Goal: Task Accomplishment & Management: Manage account settings

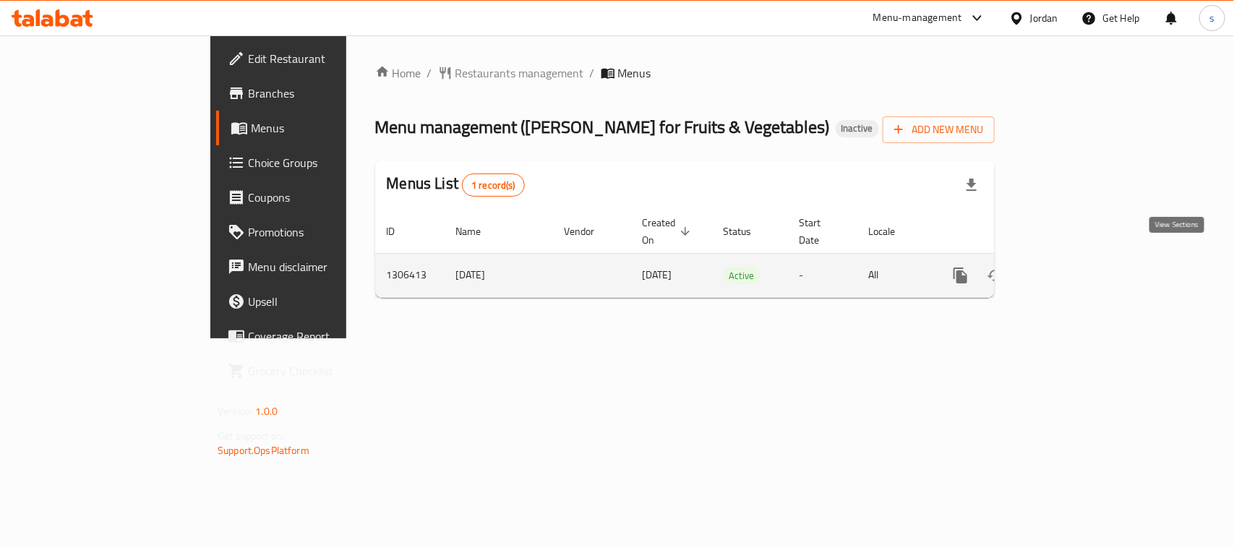
click at [1074, 267] on icon "enhanced table" at bounding box center [1064, 275] width 17 height 17
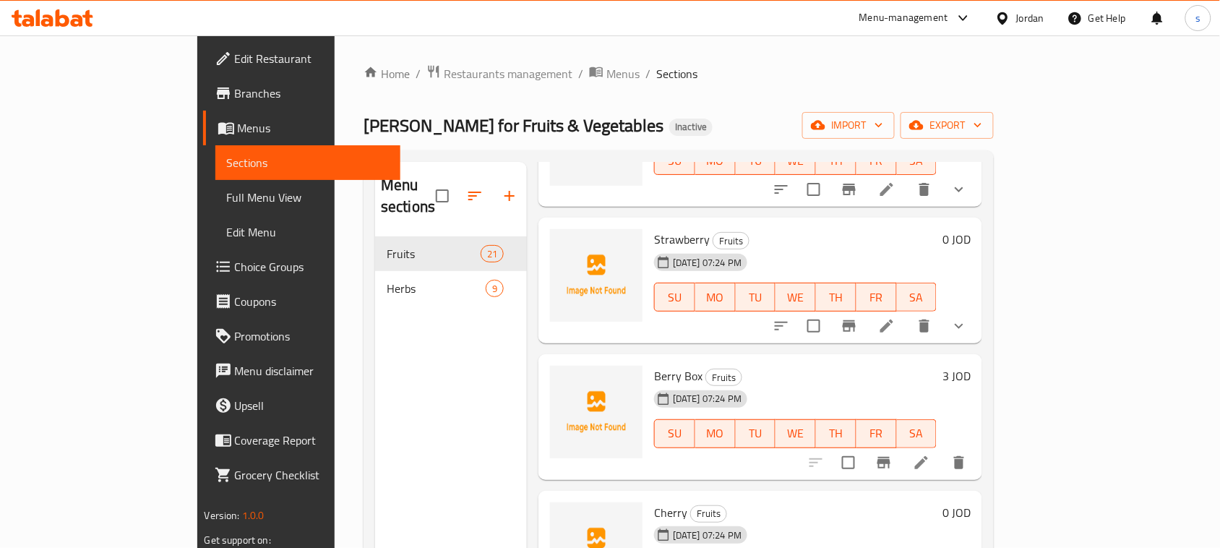
scroll to position [2350, 0]
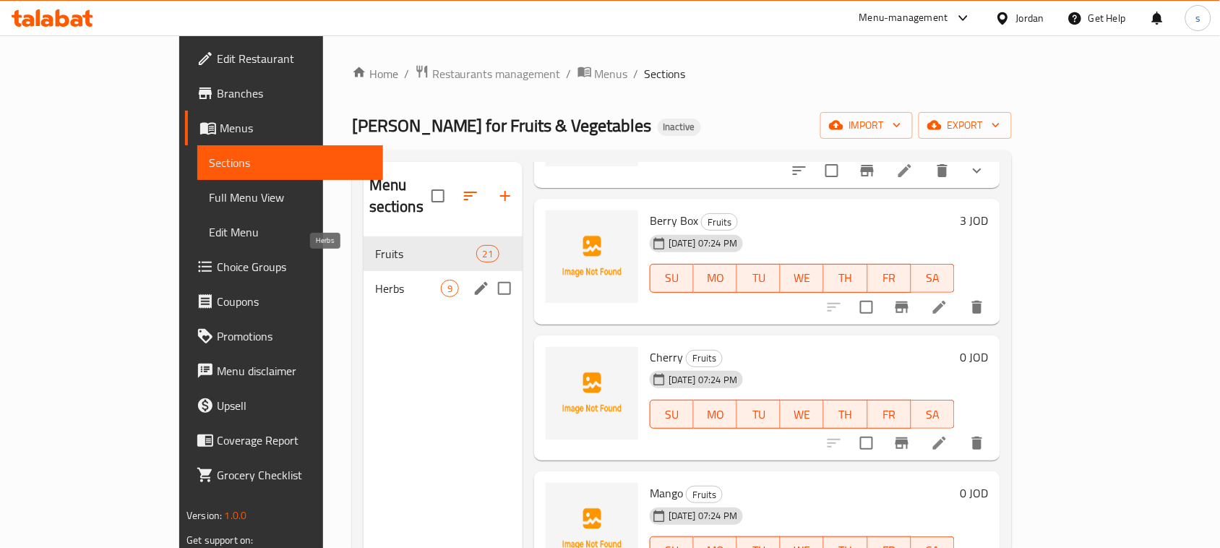
click at [375, 280] on span "Herbs" at bounding box center [408, 288] width 66 height 17
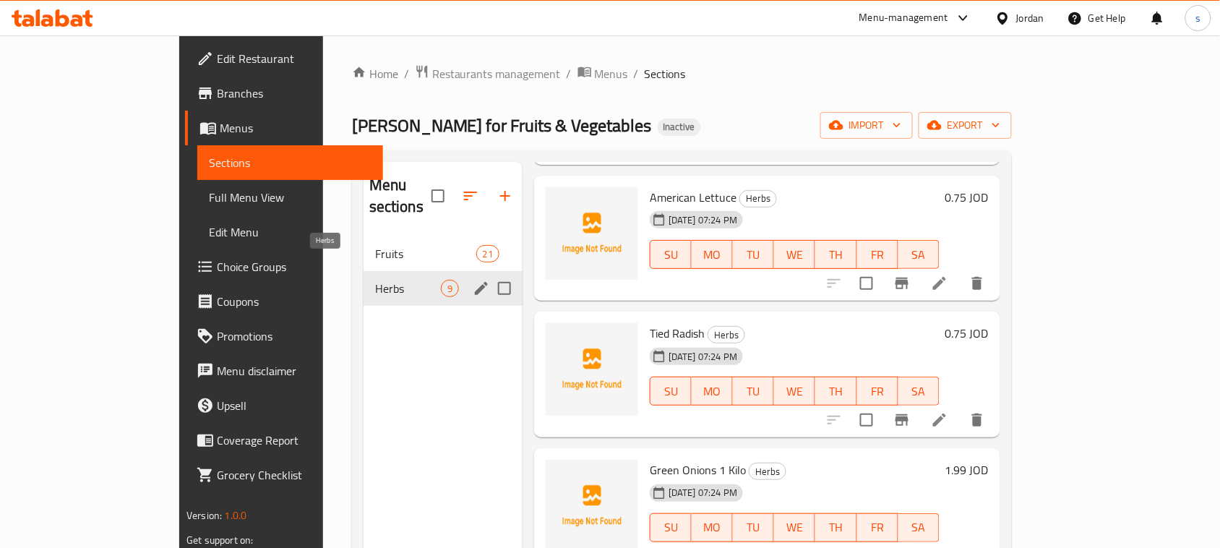
scroll to position [714, 0]
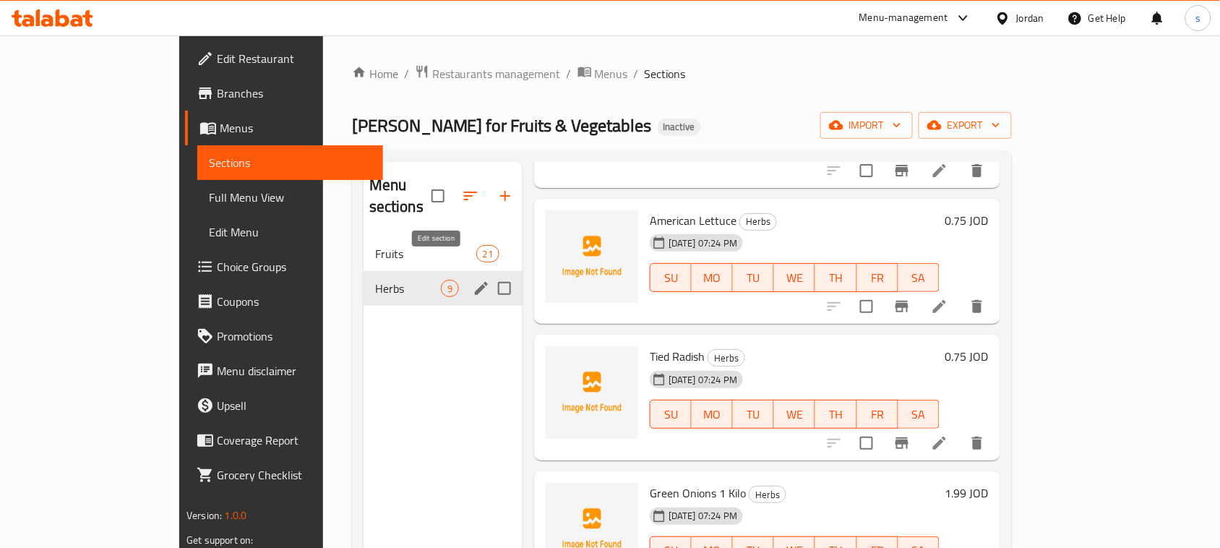
click at [475, 282] on icon "edit" at bounding box center [481, 288] width 13 height 13
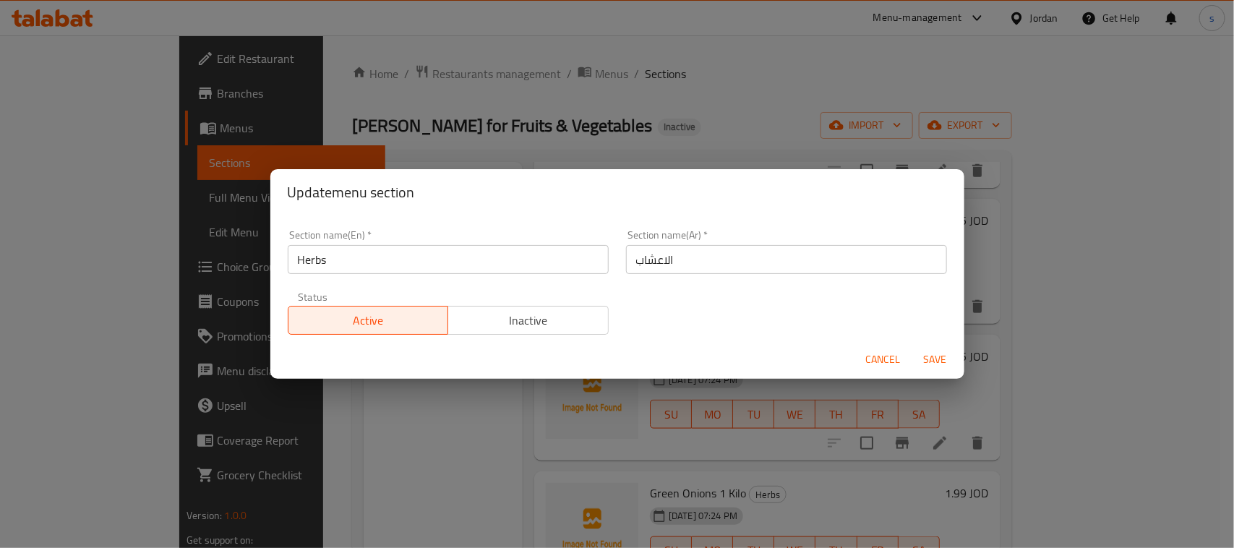
click at [882, 356] on span "Cancel" at bounding box center [883, 360] width 35 height 18
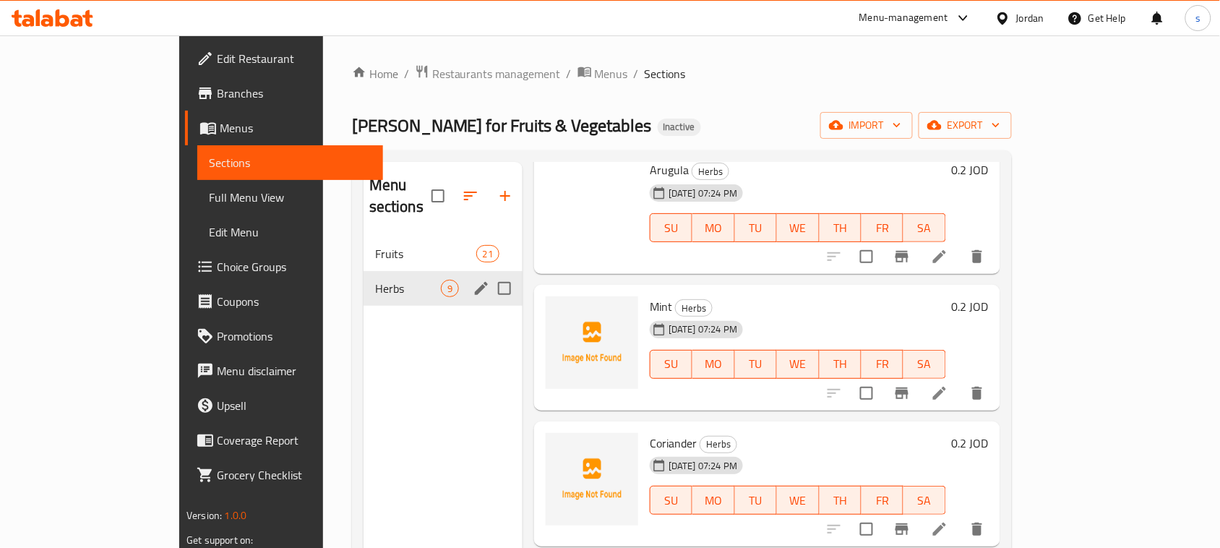
scroll to position [0, 0]
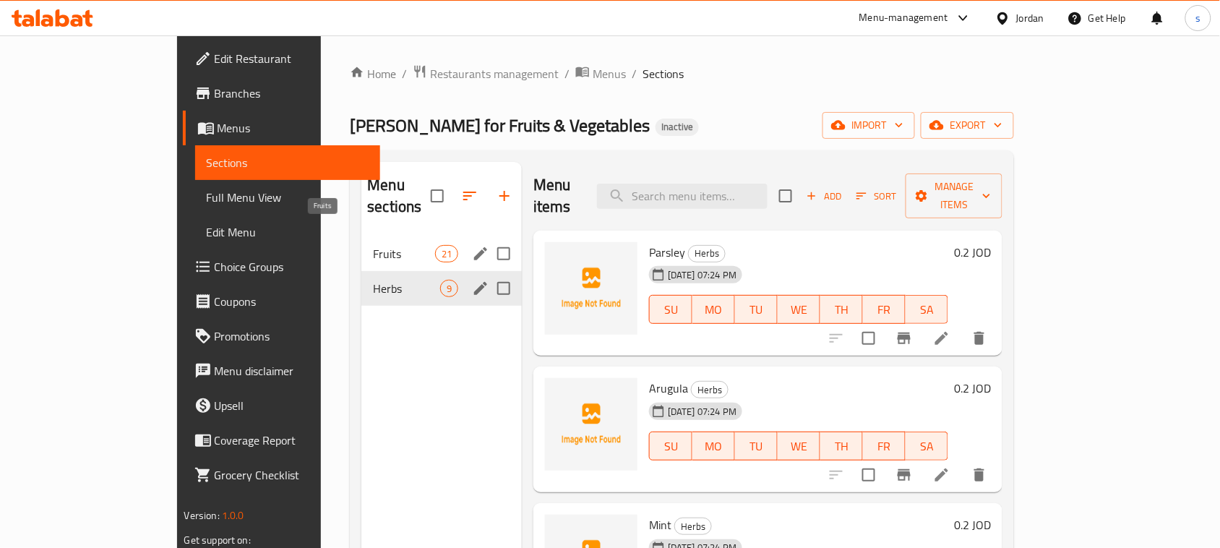
click at [373, 245] on span "Fruits" at bounding box center [403, 253] width 61 height 17
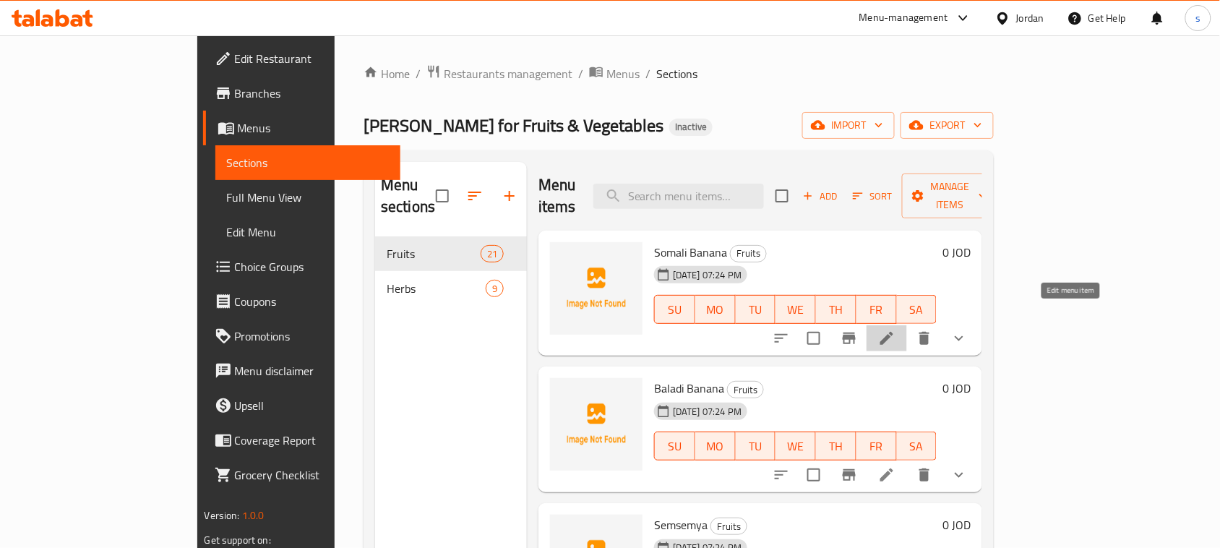
click at [896, 330] on icon at bounding box center [886, 338] width 17 height 17
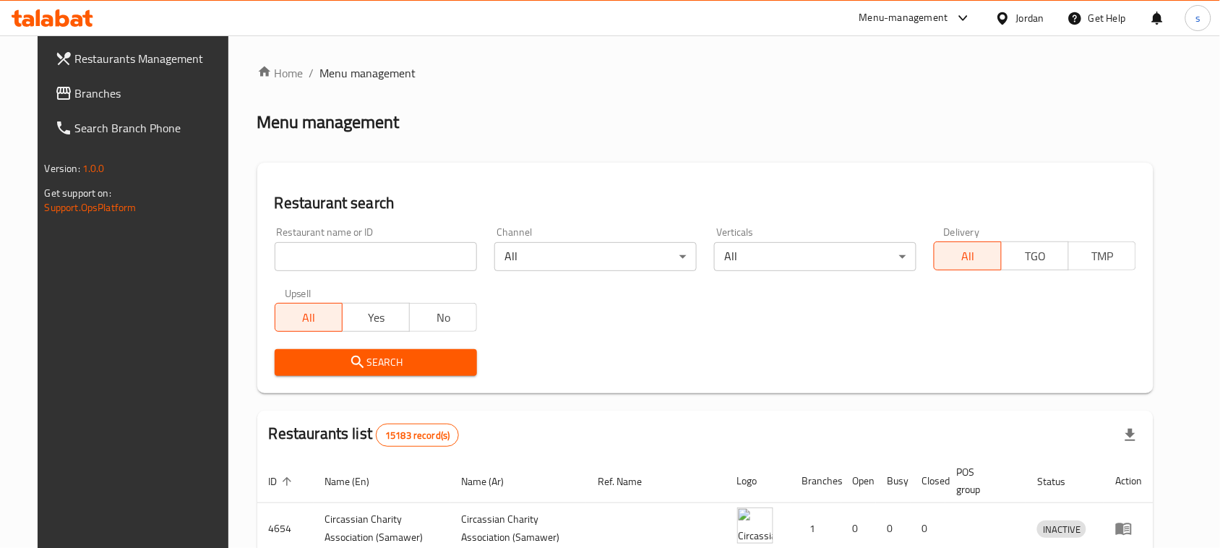
click at [94, 83] on link "Branches" at bounding box center [142, 93] width 198 height 35
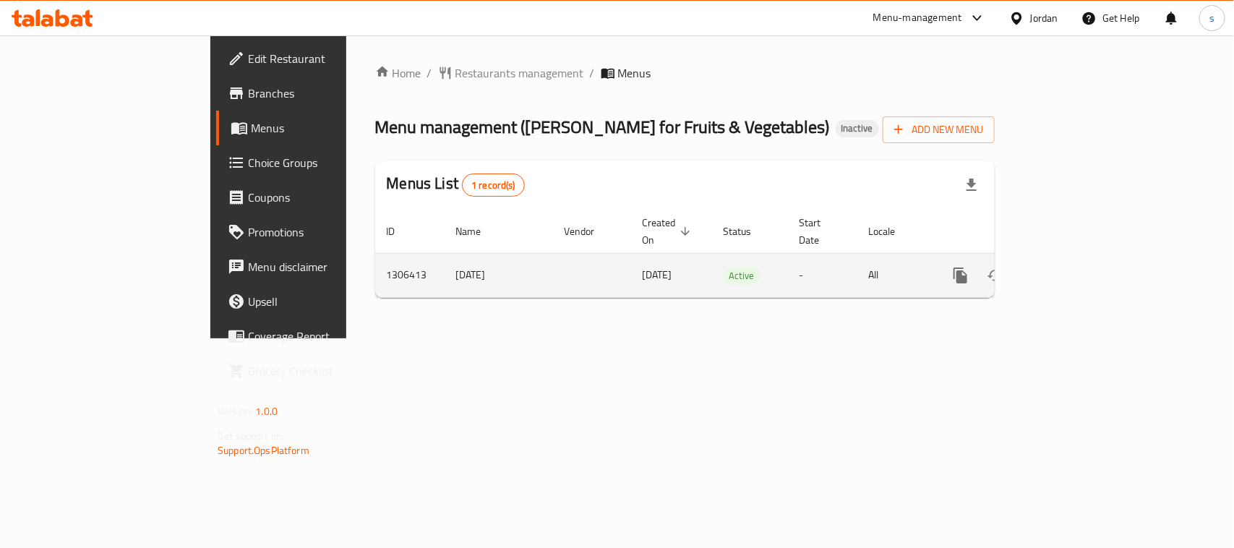
click at [1071, 269] on icon "enhanced table" at bounding box center [1064, 275] width 13 height 13
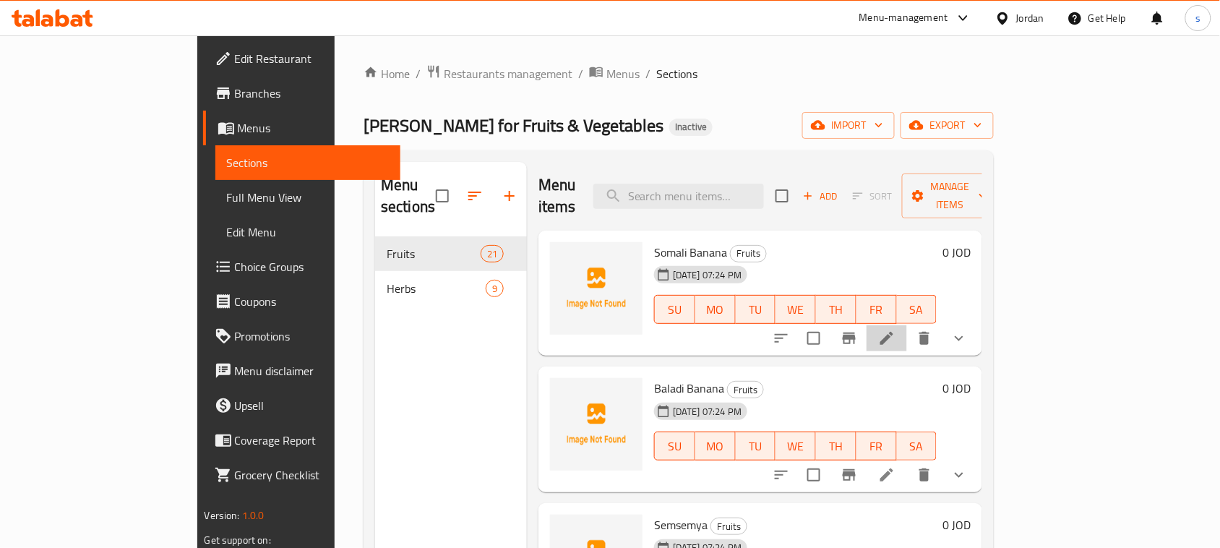
click at [907, 328] on li at bounding box center [887, 338] width 40 height 26
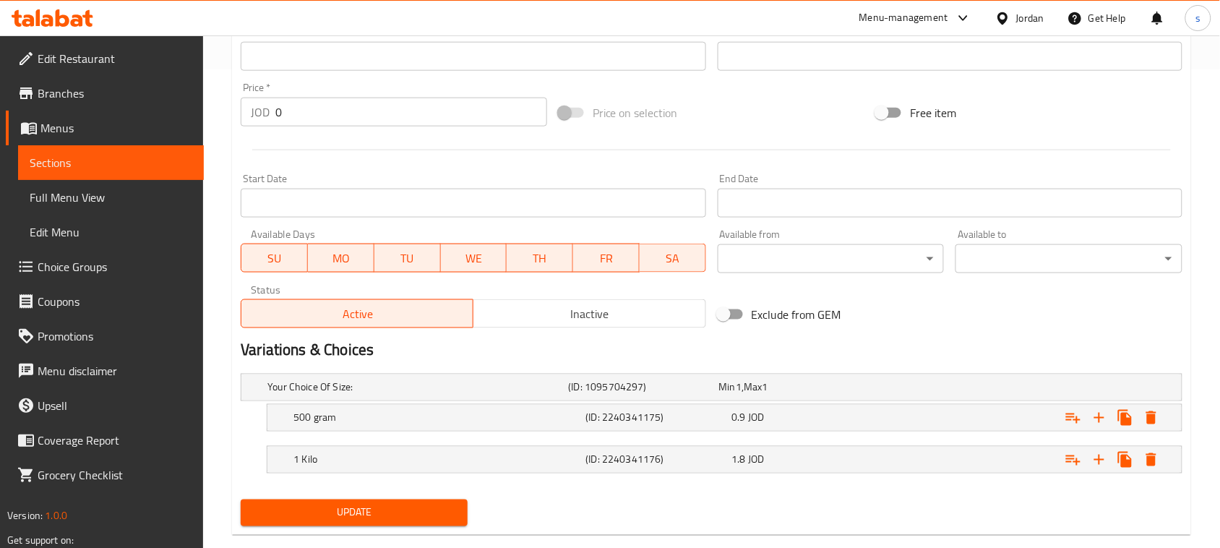
scroll to position [506, 0]
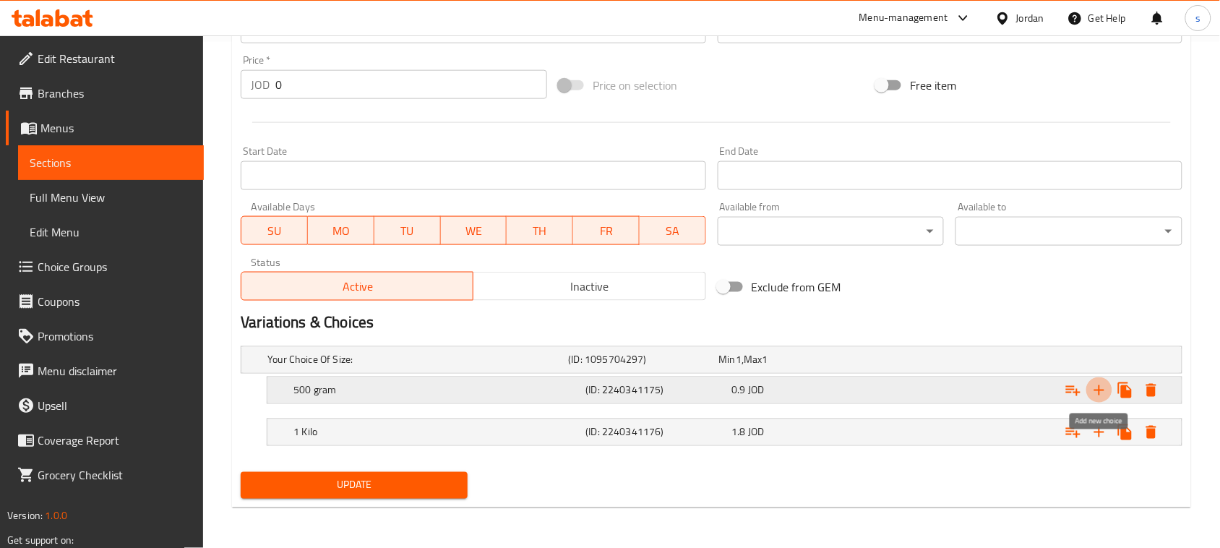
click at [1096, 395] on icon "Expand" at bounding box center [1099, 390] width 17 height 17
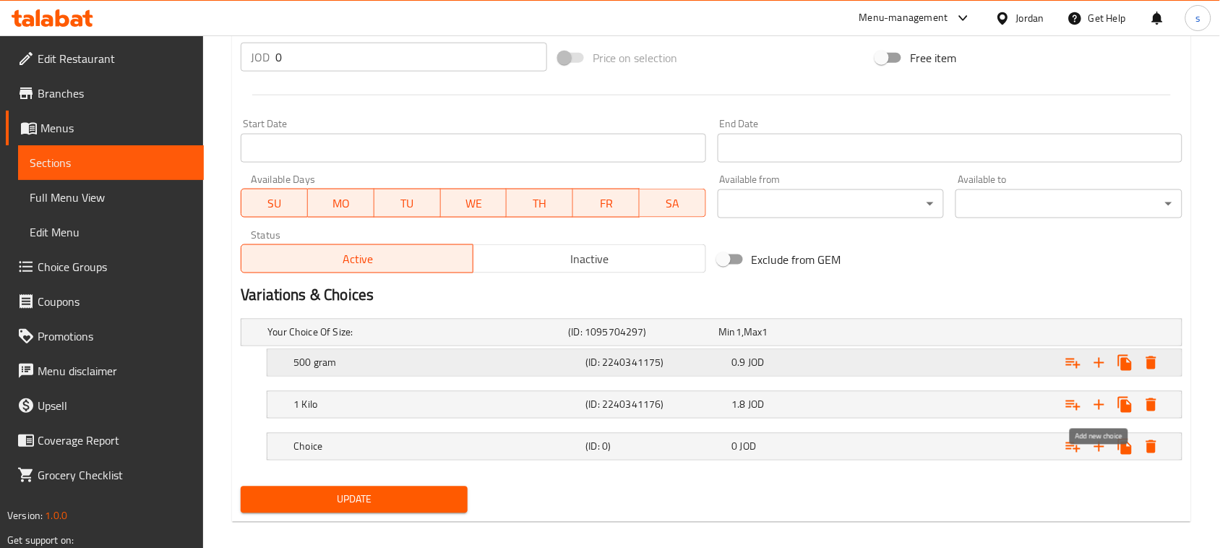
scroll to position [548, 0]
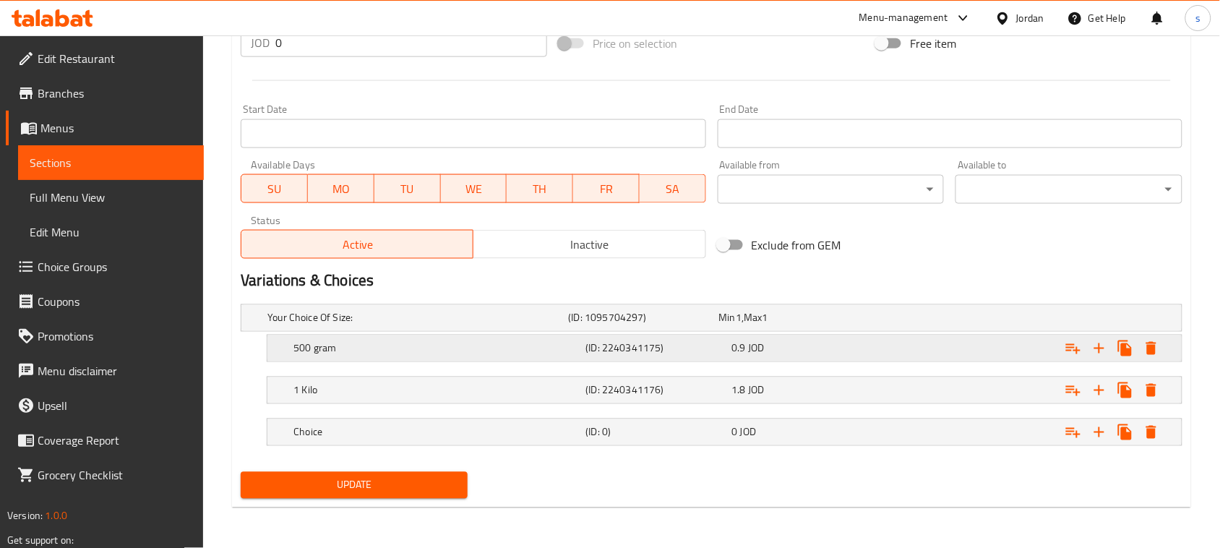
click at [673, 325] on h5 "(ID: 2240341175)" at bounding box center [641, 318] width 145 height 14
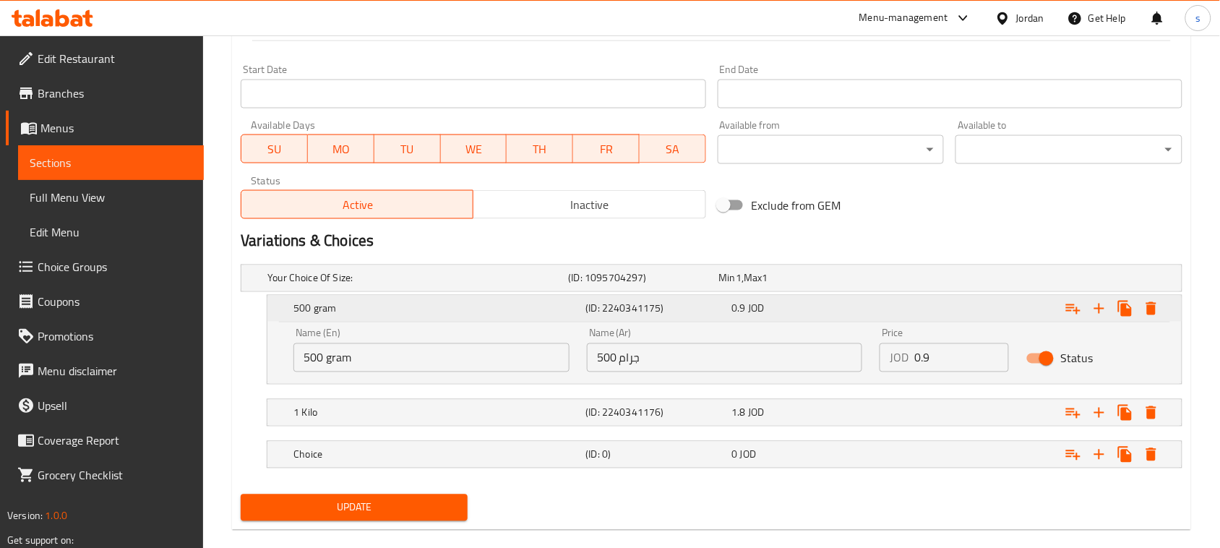
scroll to position [609, 0]
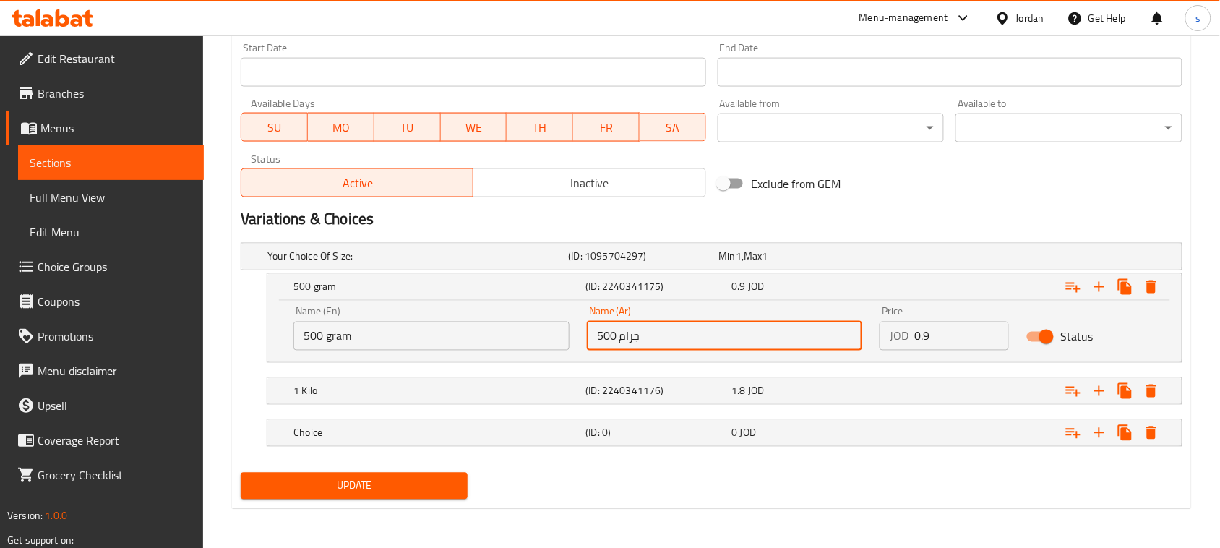
click at [656, 342] on input "500 جرام" at bounding box center [725, 336] width 276 height 29
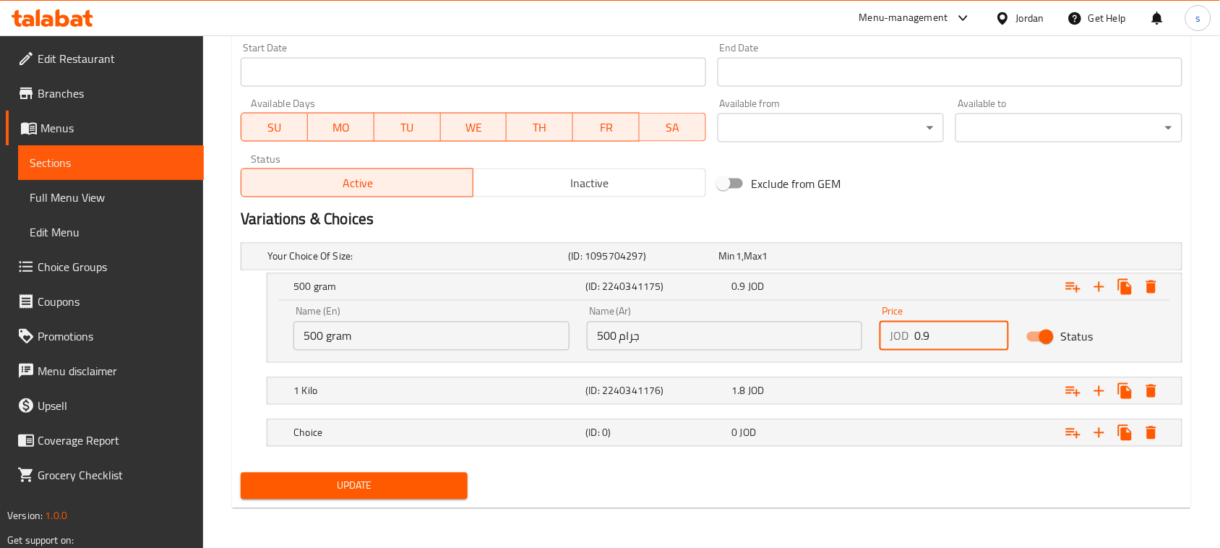
click at [915, 341] on input "0.9" at bounding box center [962, 336] width 95 height 29
click at [810, 486] on div "Update" at bounding box center [712, 486] width 954 height 38
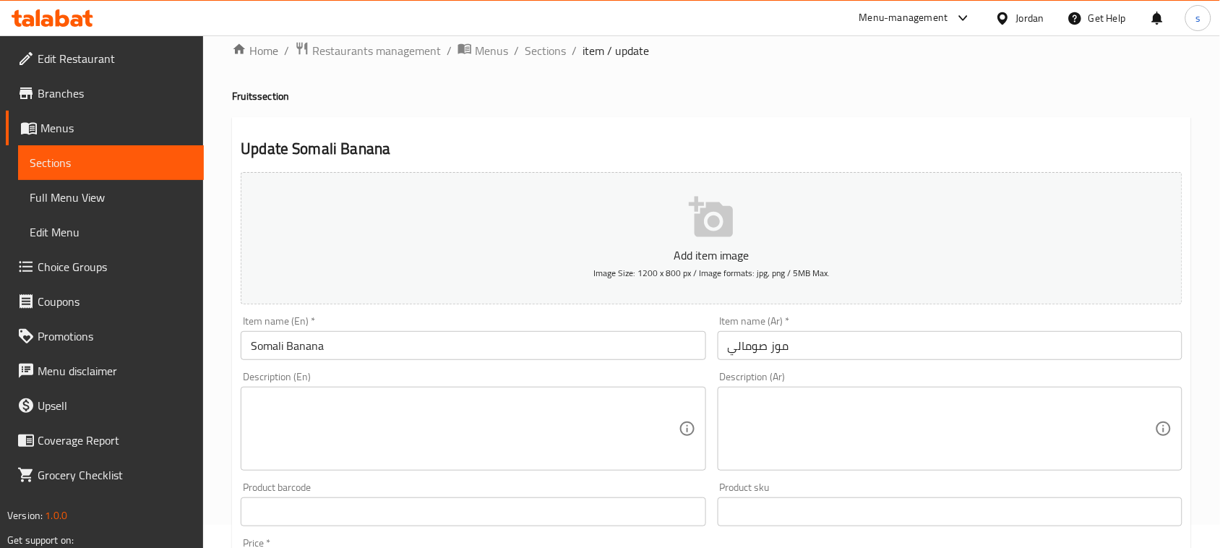
scroll to position [0, 0]
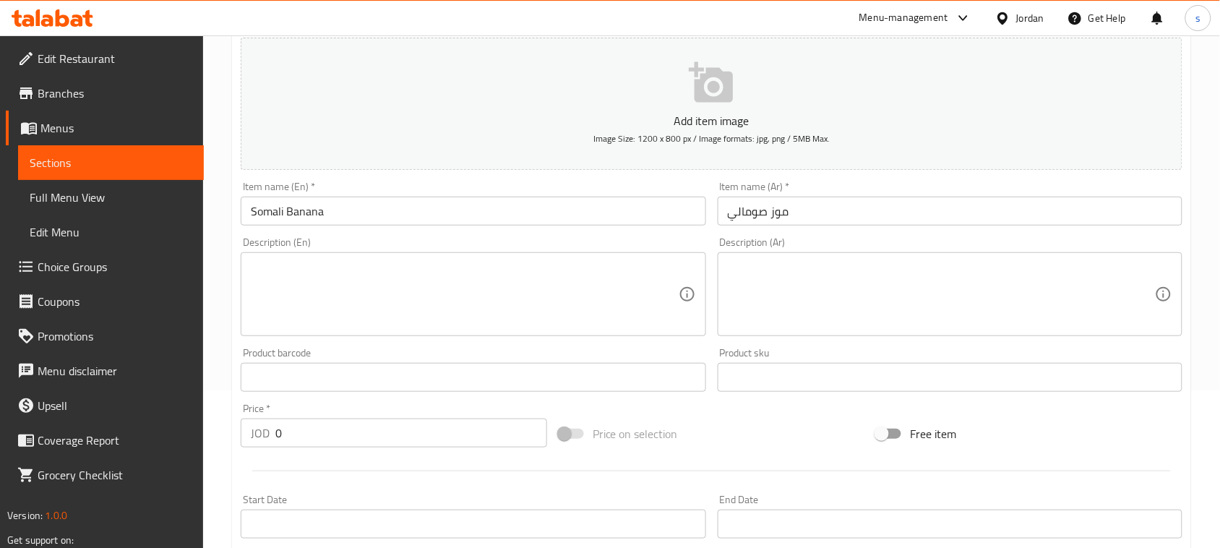
scroll to position [506, 0]
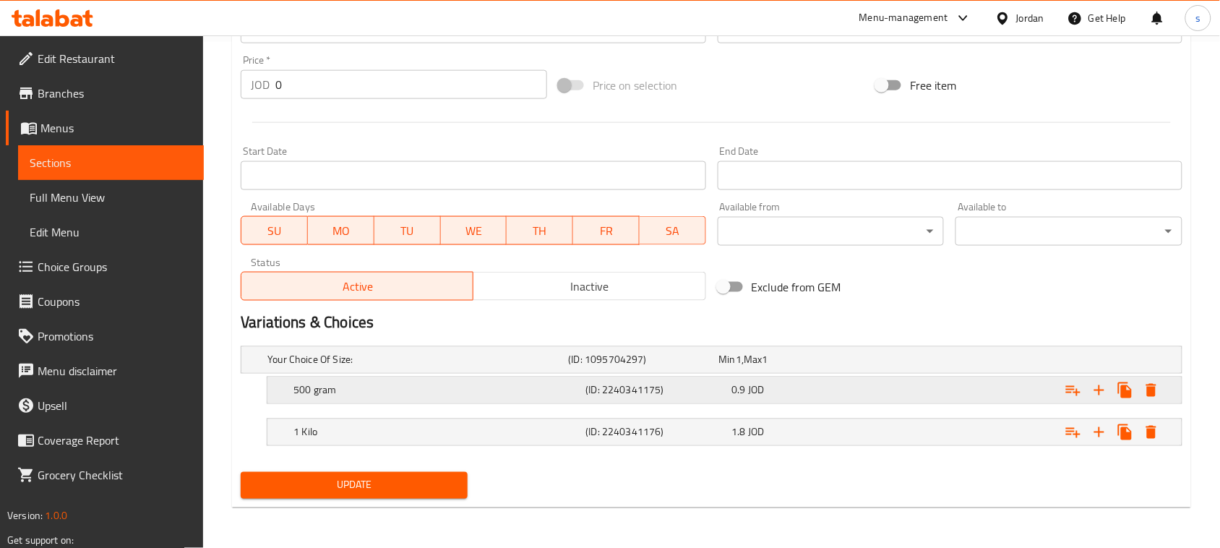
click at [795, 367] on div "0.9 JOD" at bounding box center [791, 360] width 145 height 14
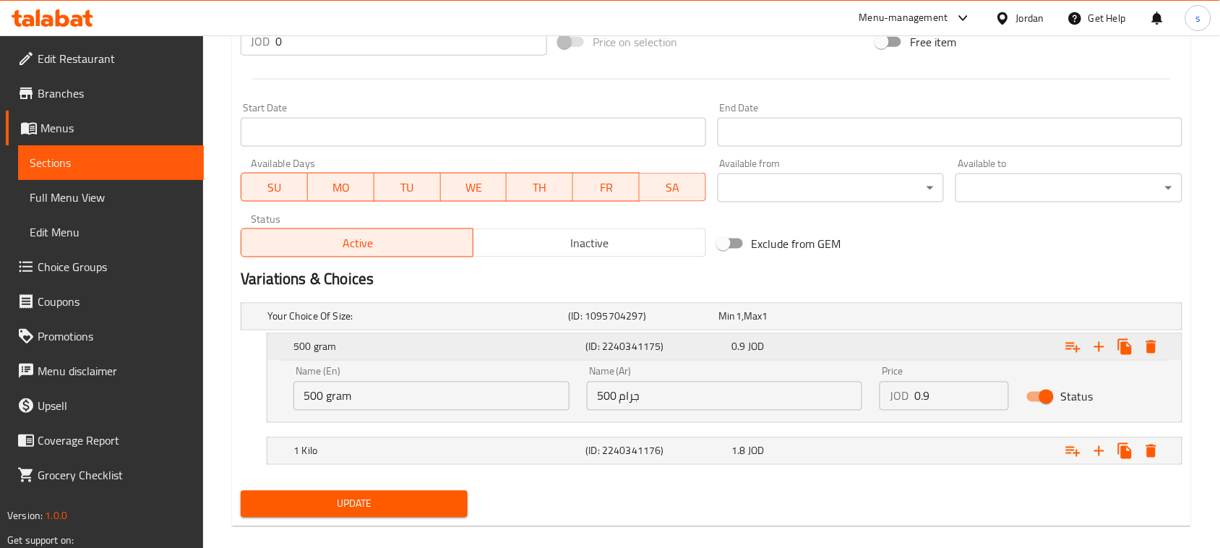
scroll to position [568, 0]
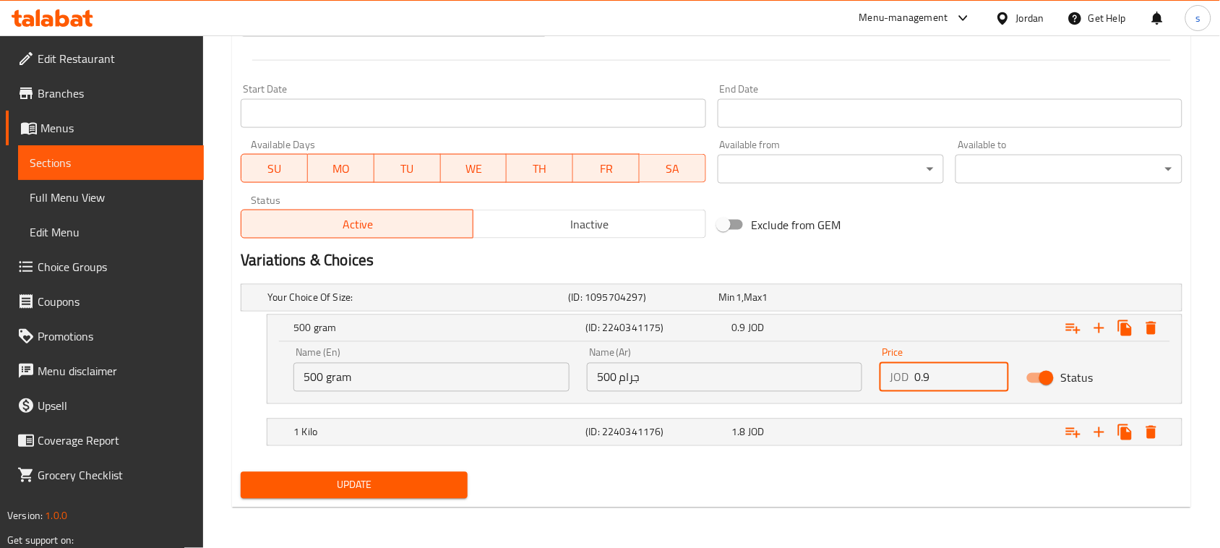
click at [935, 378] on input "0.9" at bounding box center [962, 377] width 95 height 29
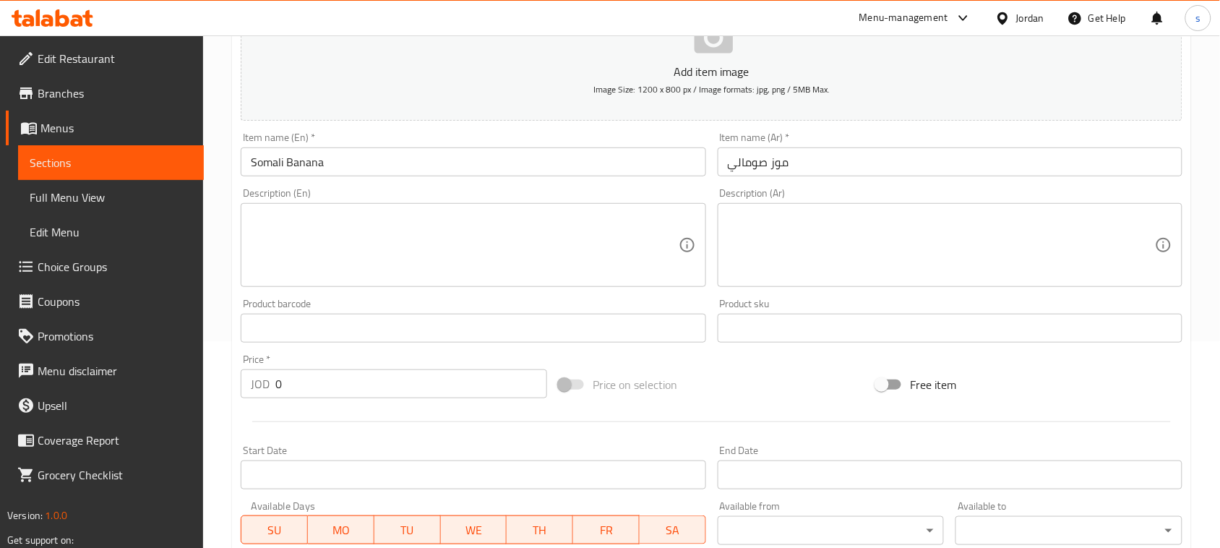
scroll to position [0, 0]
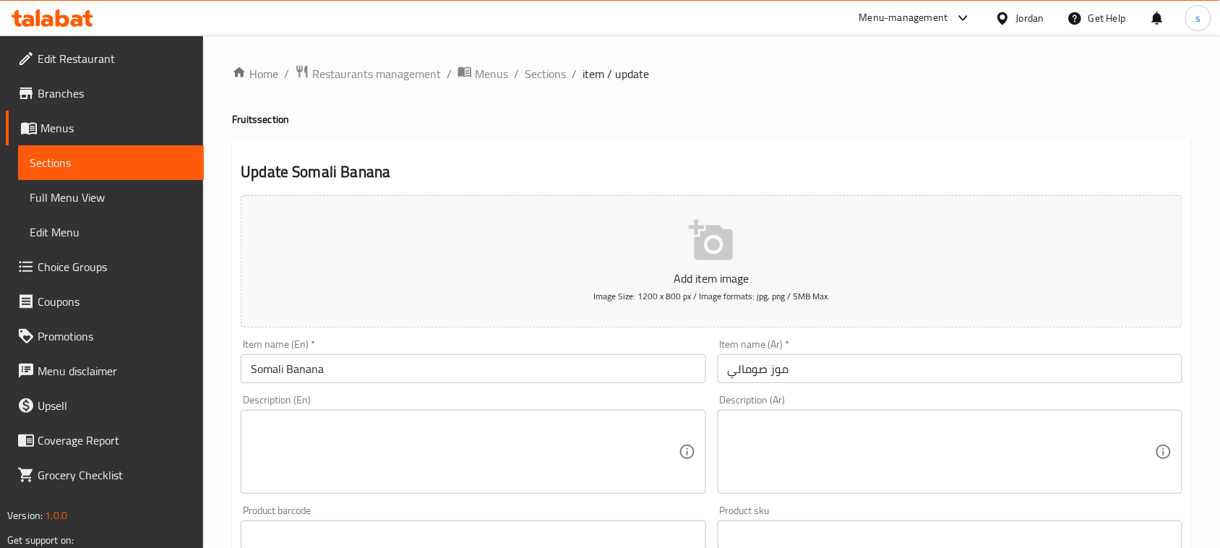
click at [58, 132] on span "Menus" at bounding box center [116, 127] width 152 height 17
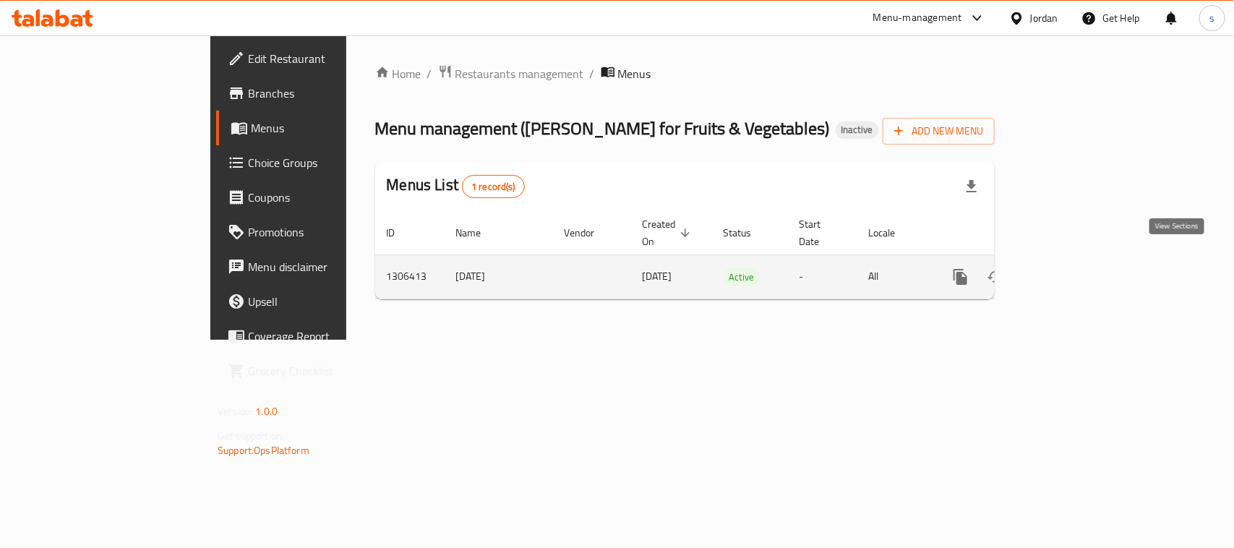
click at [1071, 270] on icon "enhanced table" at bounding box center [1064, 276] width 13 height 13
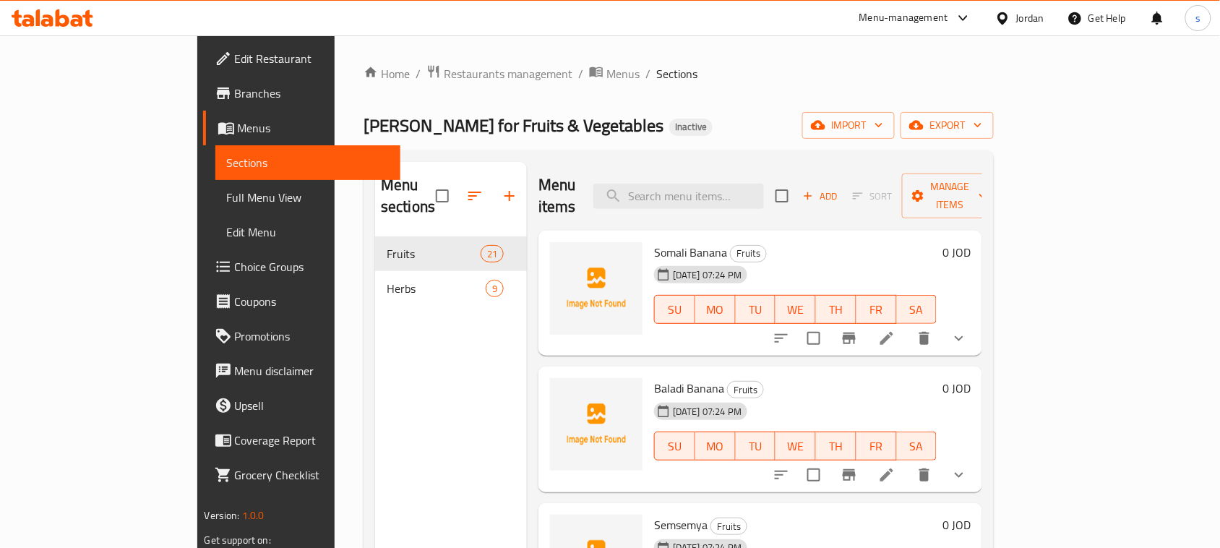
click at [768, 123] on div "Abu Sultan for Fruits & Vegetables Inactive import export" at bounding box center [679, 125] width 630 height 27
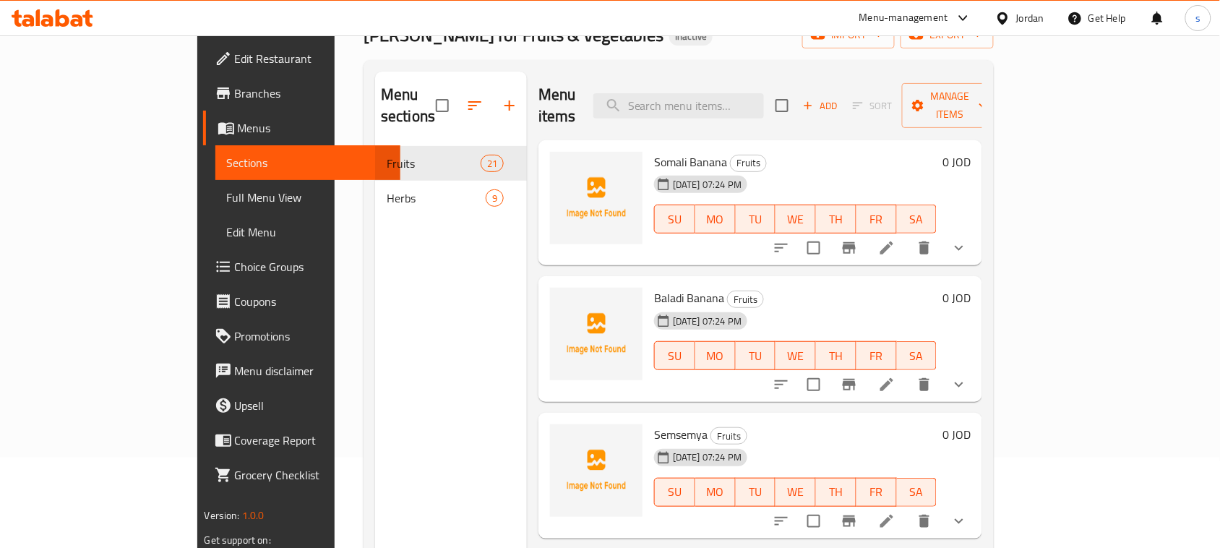
click at [375, 239] on div "Menu sections Fruits 21 Herbs 9" at bounding box center [451, 346] width 152 height 548
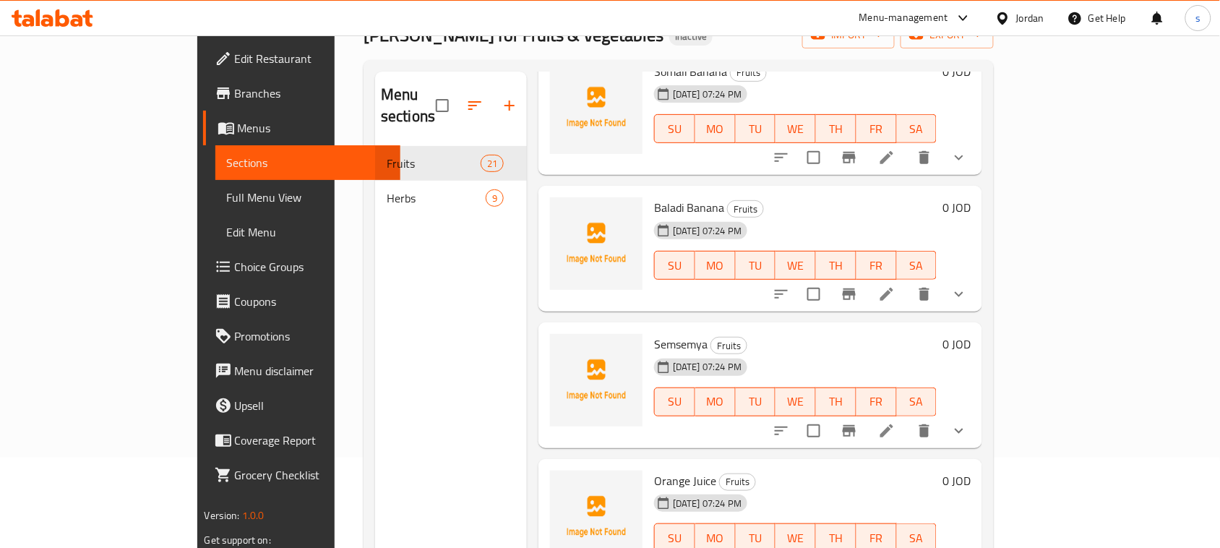
click at [654, 333] on span "Semsemya" at bounding box center [681, 344] width 54 height 22
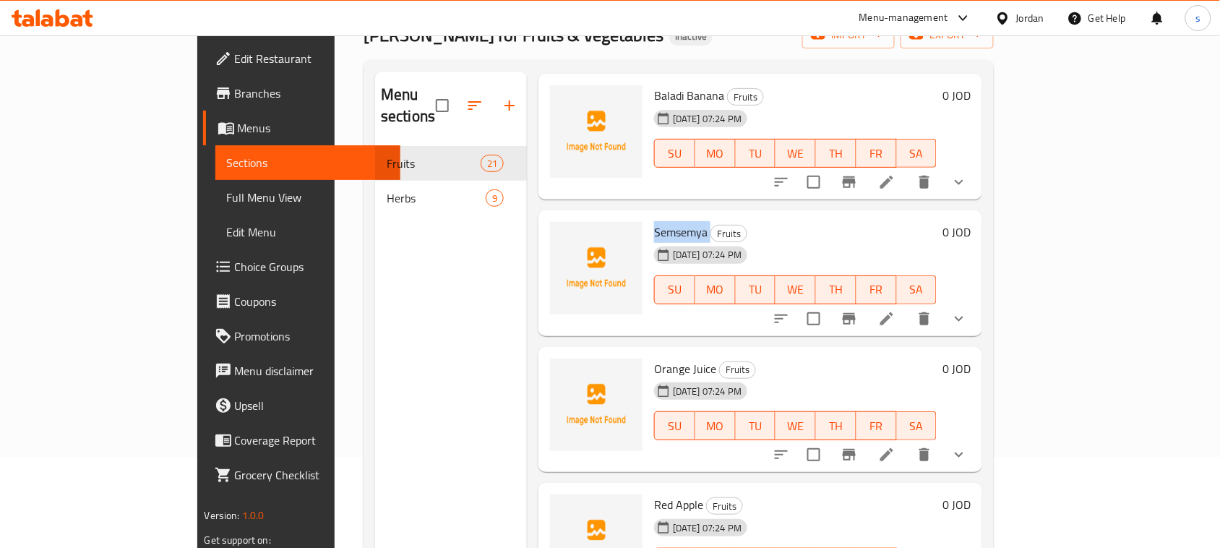
scroll to position [271, 0]
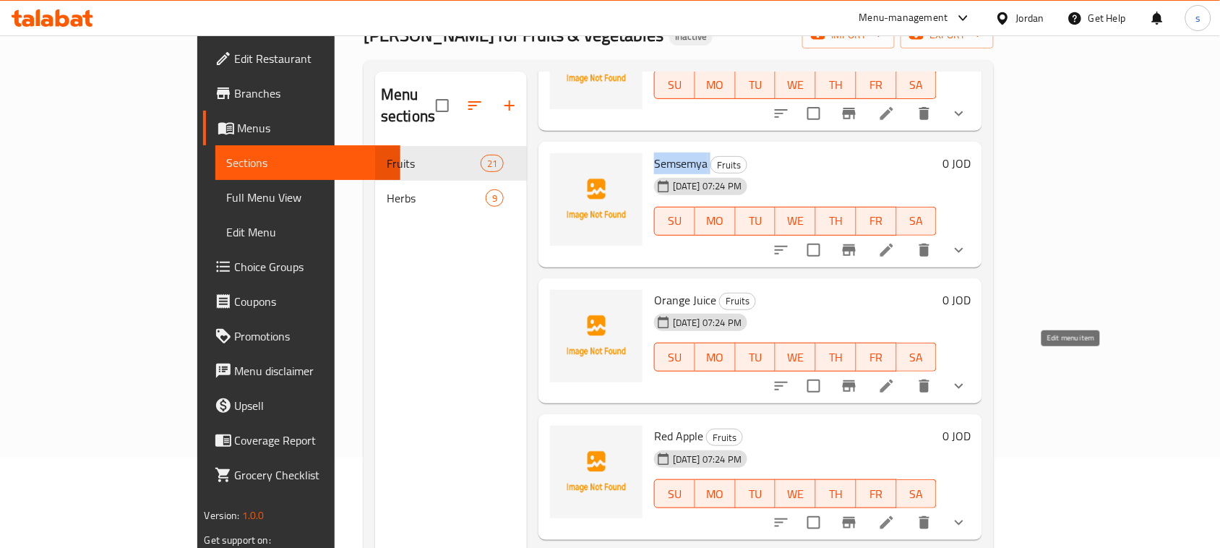
click at [896, 377] on icon at bounding box center [886, 385] width 17 height 17
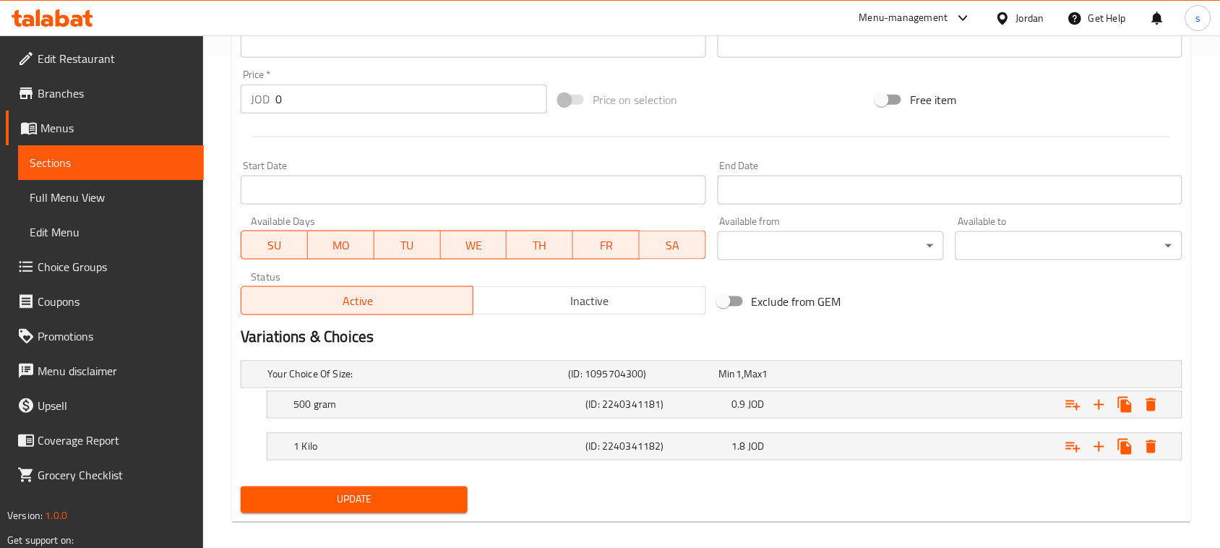
scroll to position [506, 0]
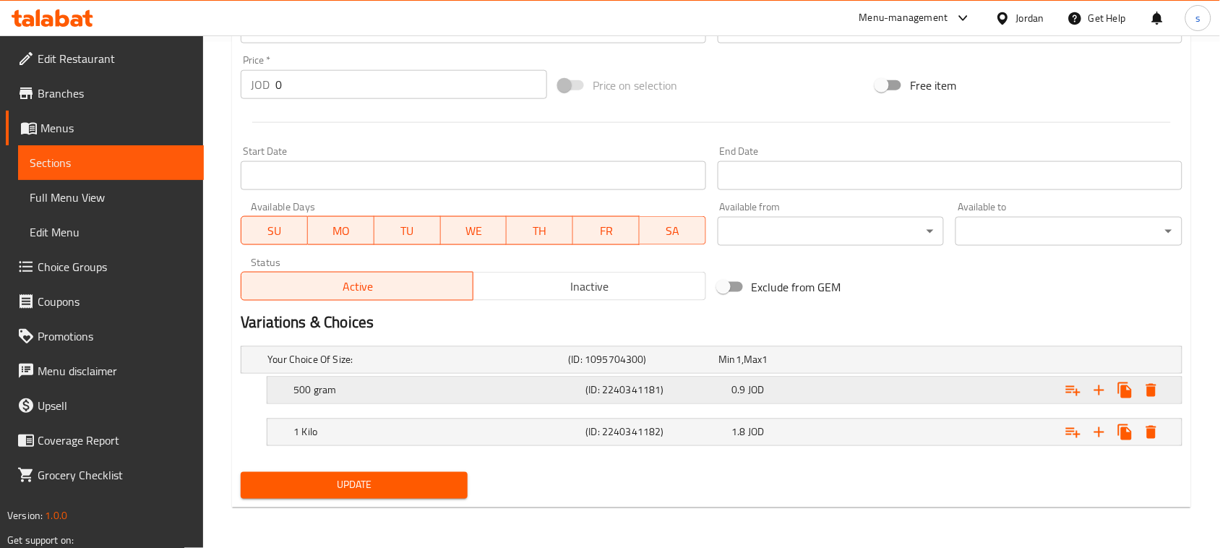
click at [771, 367] on div "0.9 JOD" at bounding box center [791, 360] width 145 height 14
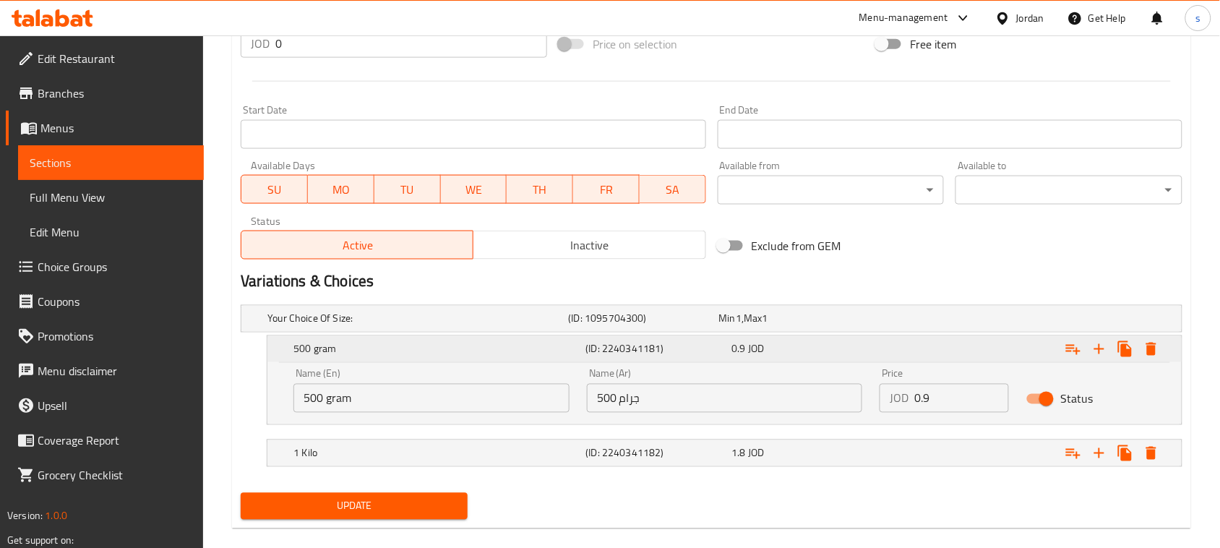
scroll to position [568, 0]
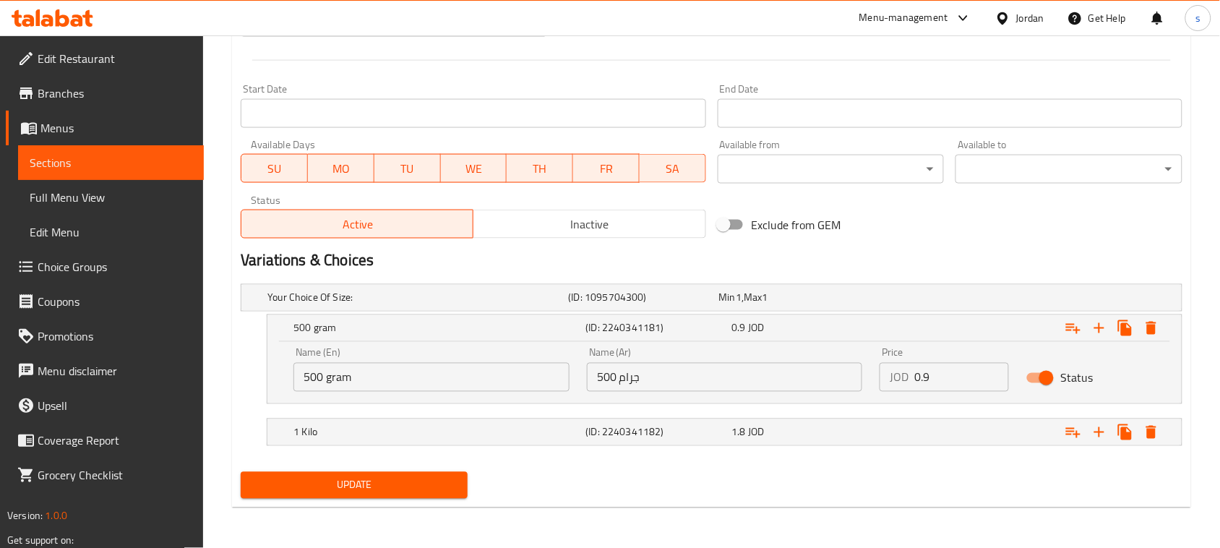
click at [937, 382] on input "0.9" at bounding box center [962, 377] width 95 height 29
type input "0"
type input "0.4"
click at [742, 314] on div "1 Kilo (ID: 2240341182) 1.8 JOD" at bounding box center [716, 298] width 903 height 32
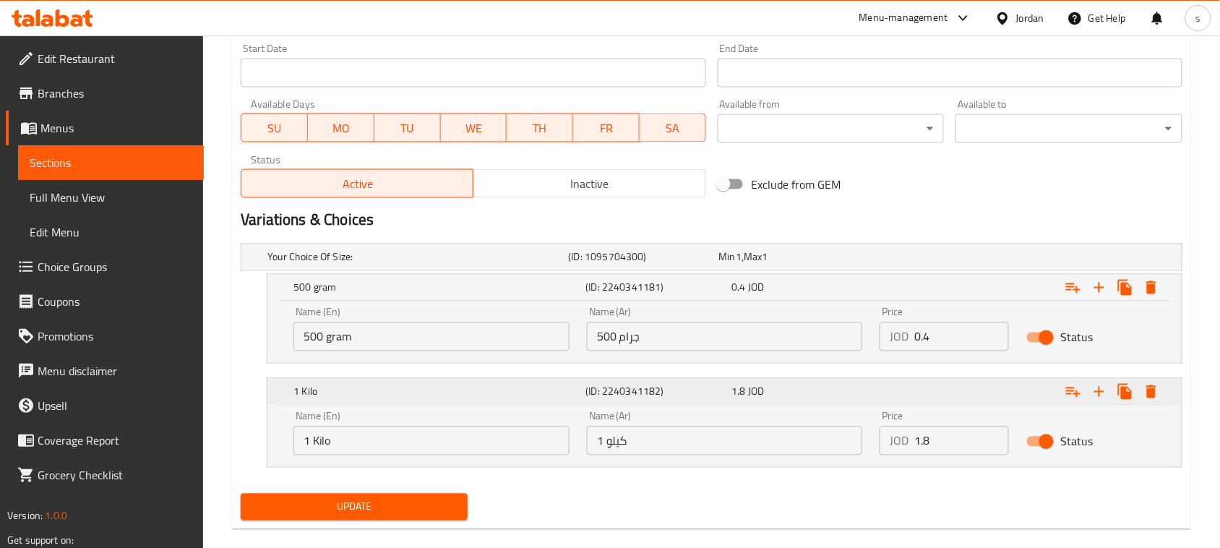
scroll to position [630, 0]
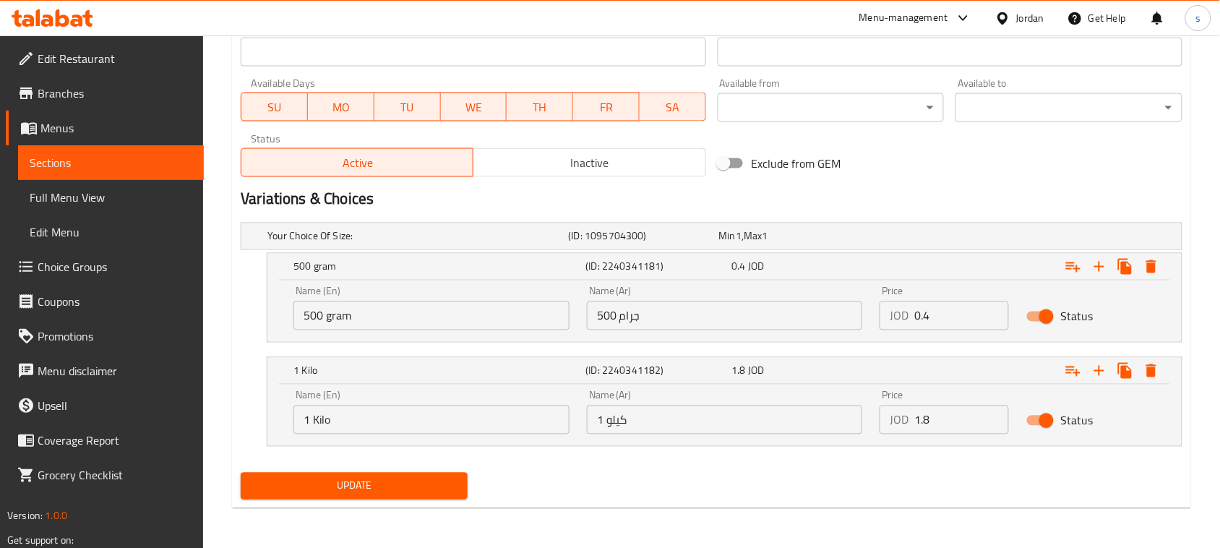
click at [952, 420] on input "1.8" at bounding box center [962, 420] width 95 height 29
type input "0.8"
click at [395, 486] on span "Update" at bounding box center [354, 486] width 204 height 18
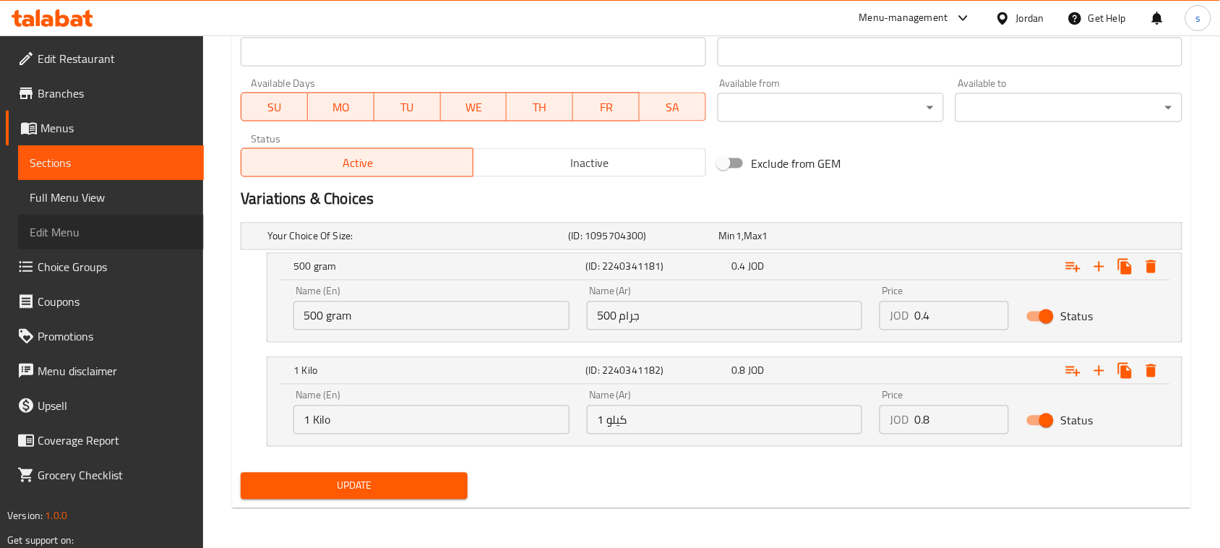
click at [92, 232] on span "Edit Menu" at bounding box center [111, 231] width 163 height 17
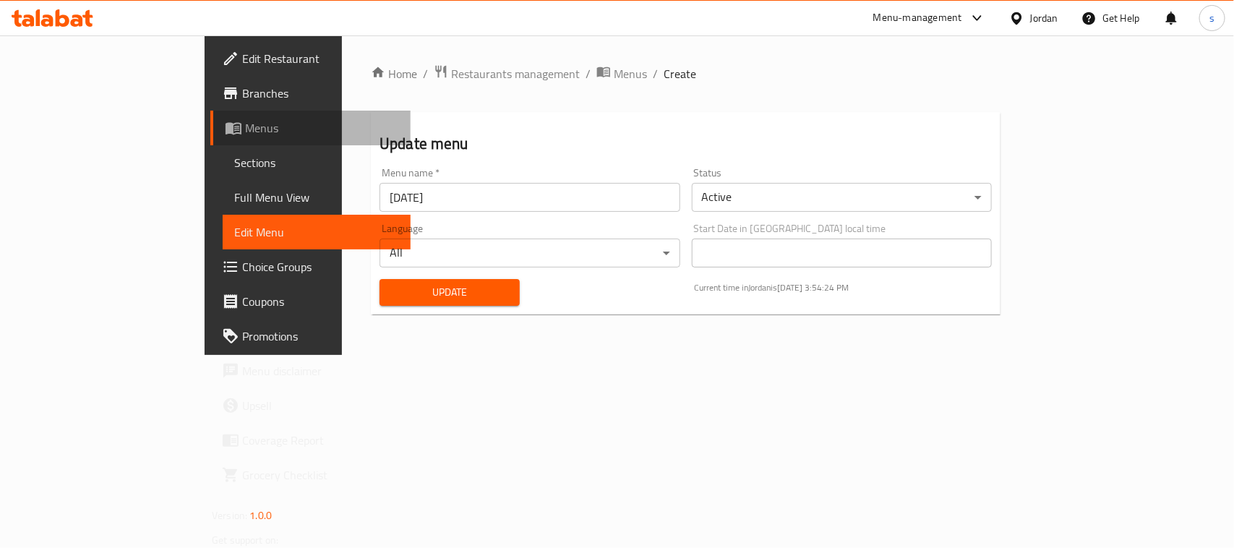
click at [210, 141] on link "Menus" at bounding box center [310, 128] width 200 height 35
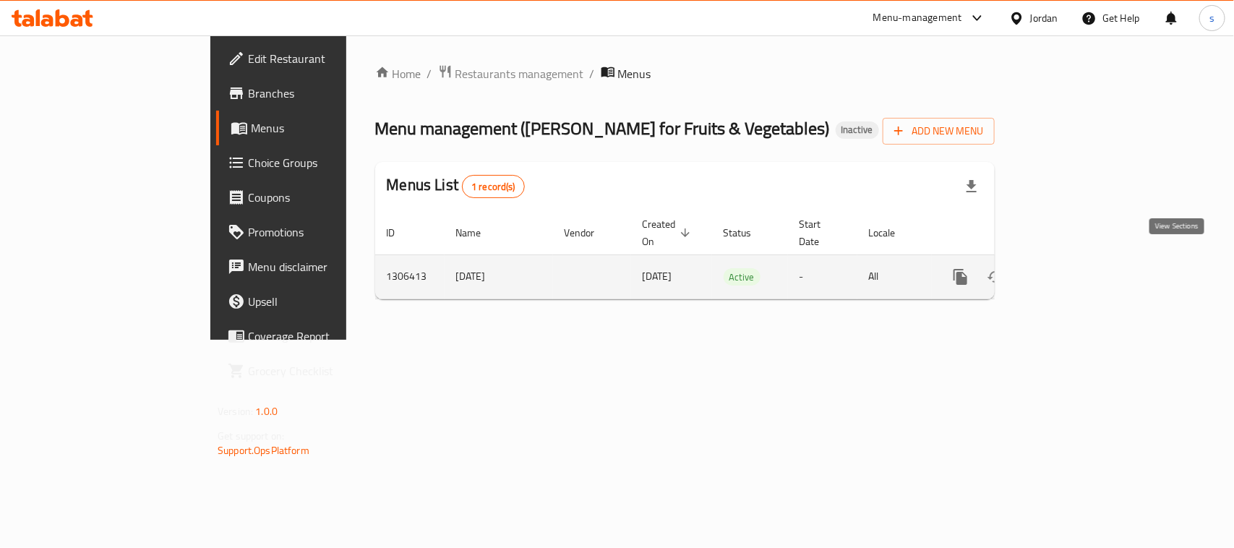
click at [1074, 268] on icon "enhanced table" at bounding box center [1064, 276] width 17 height 17
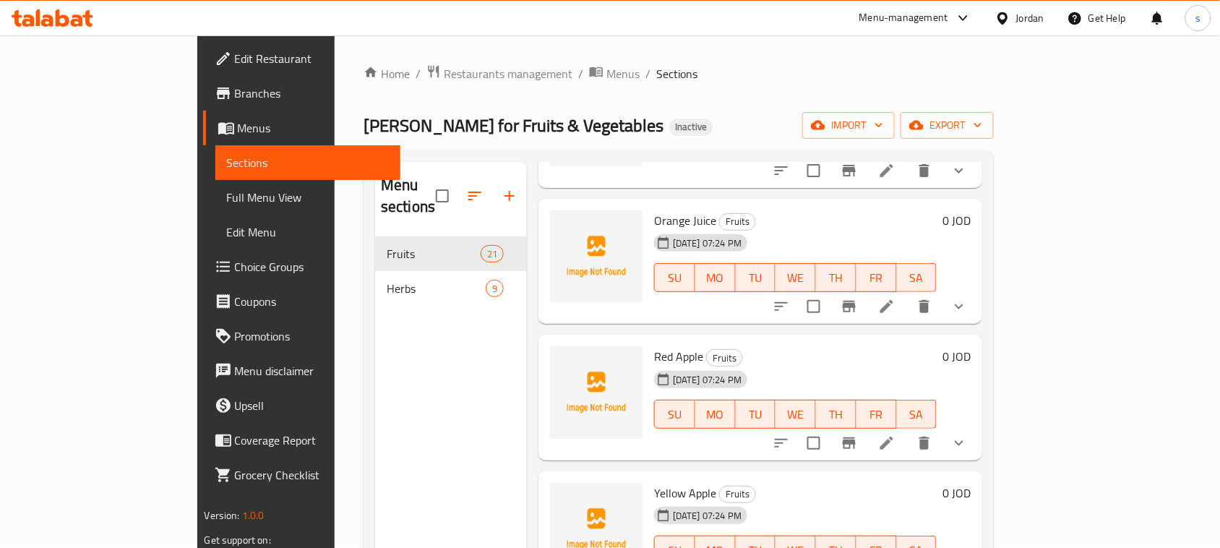
scroll to position [452, 0]
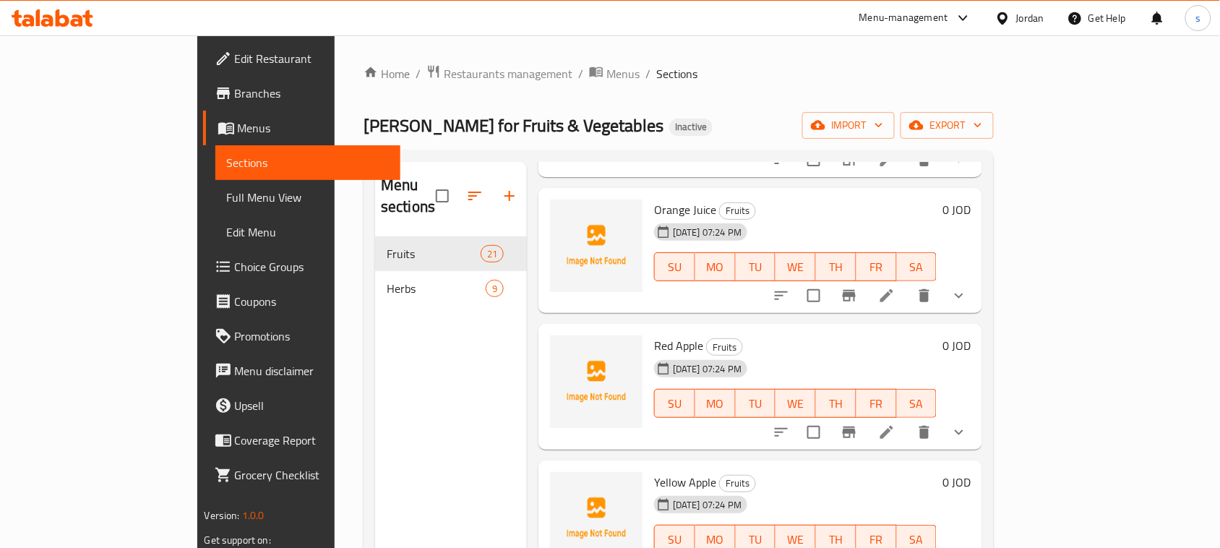
click at [654, 199] on span "Orange Juice" at bounding box center [685, 210] width 62 height 22
copy h6 "Orange Juice"
drag, startPoint x: 341, startPoint y: 315, endPoint x: 593, endPoint y: 333, distance: 252.2
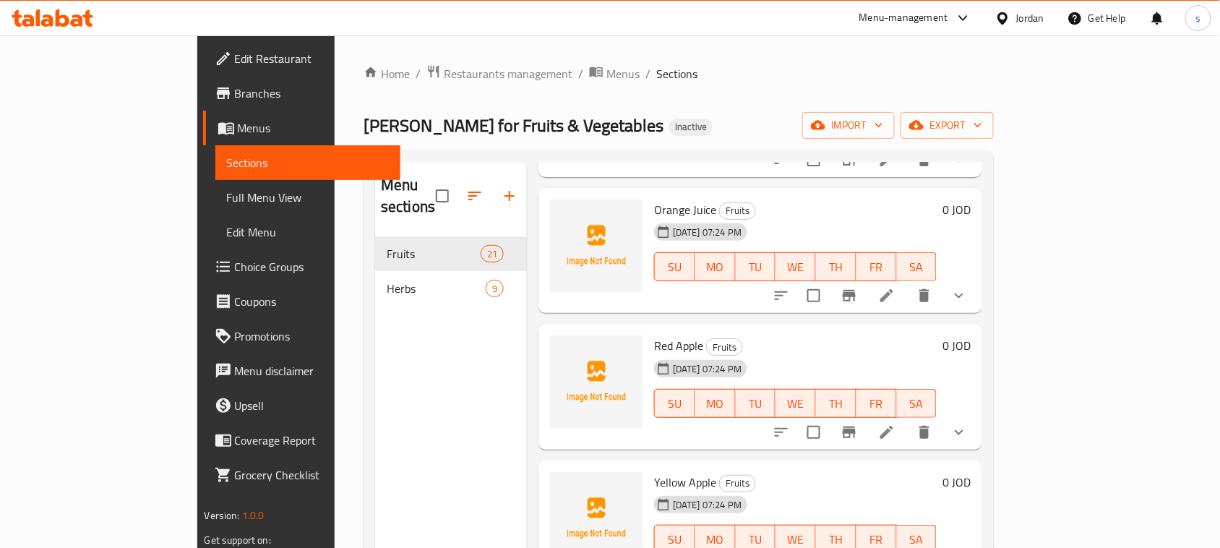
click at [375, 315] on div "Menu sections Fruits 21 Herbs 9" at bounding box center [451, 436] width 152 height 548
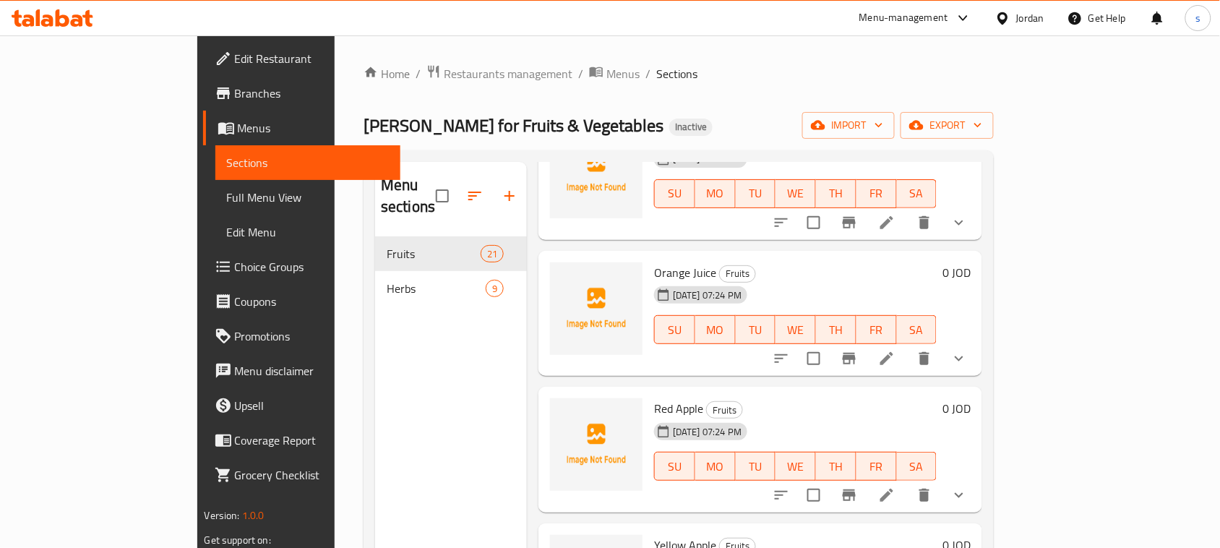
scroll to position [361, 0]
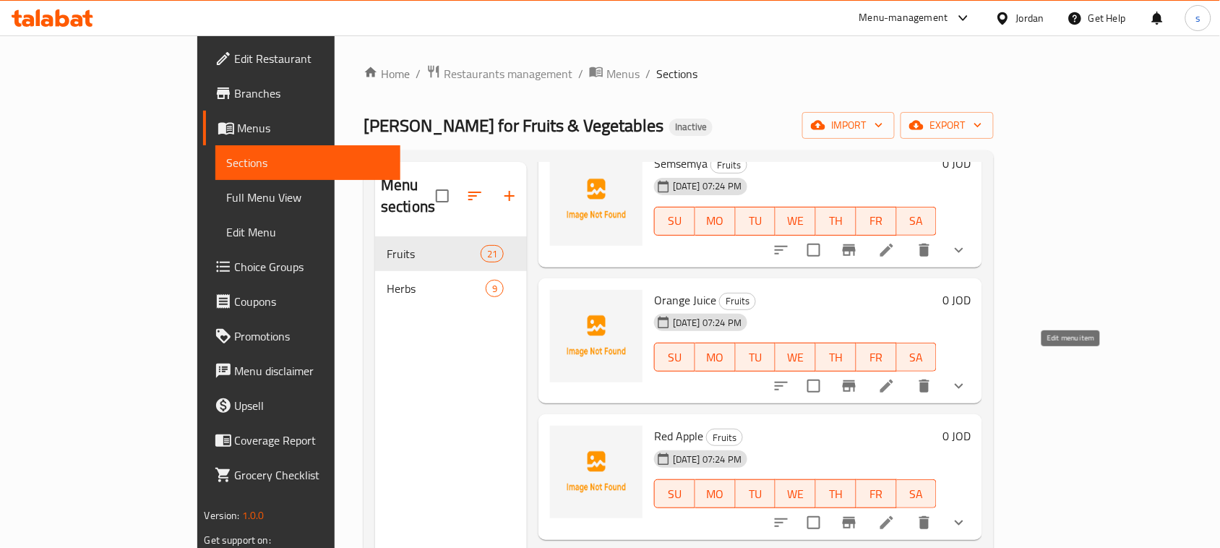
click at [894, 380] on icon at bounding box center [887, 386] width 13 height 13
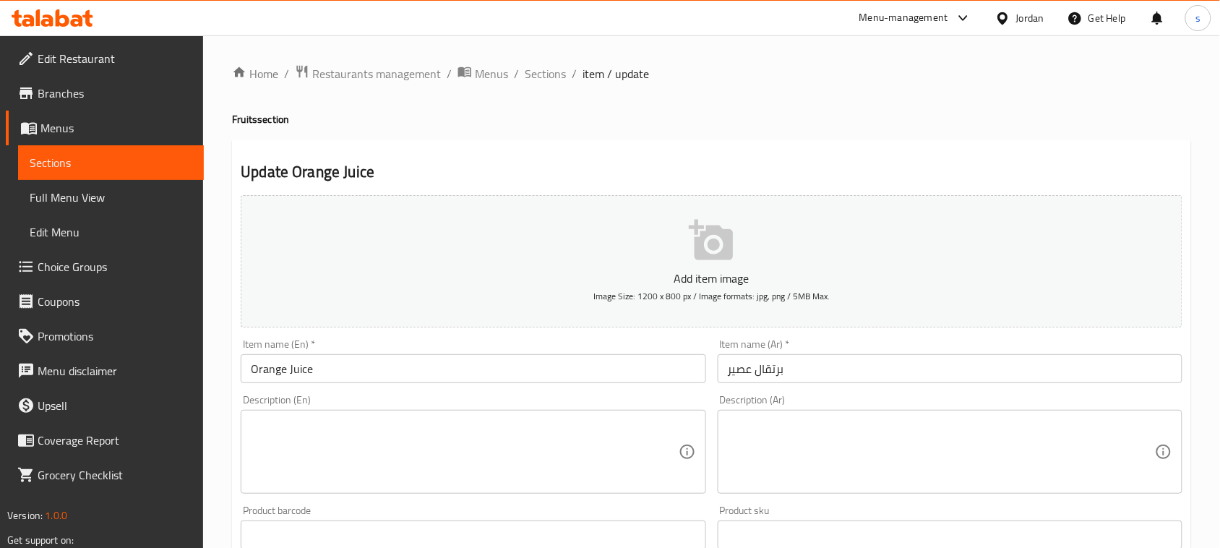
click at [876, 219] on button "Add item image Image Size: 1200 x 800 px / Image formats: jpg, png / 5MB Max." at bounding box center [712, 261] width 942 height 132
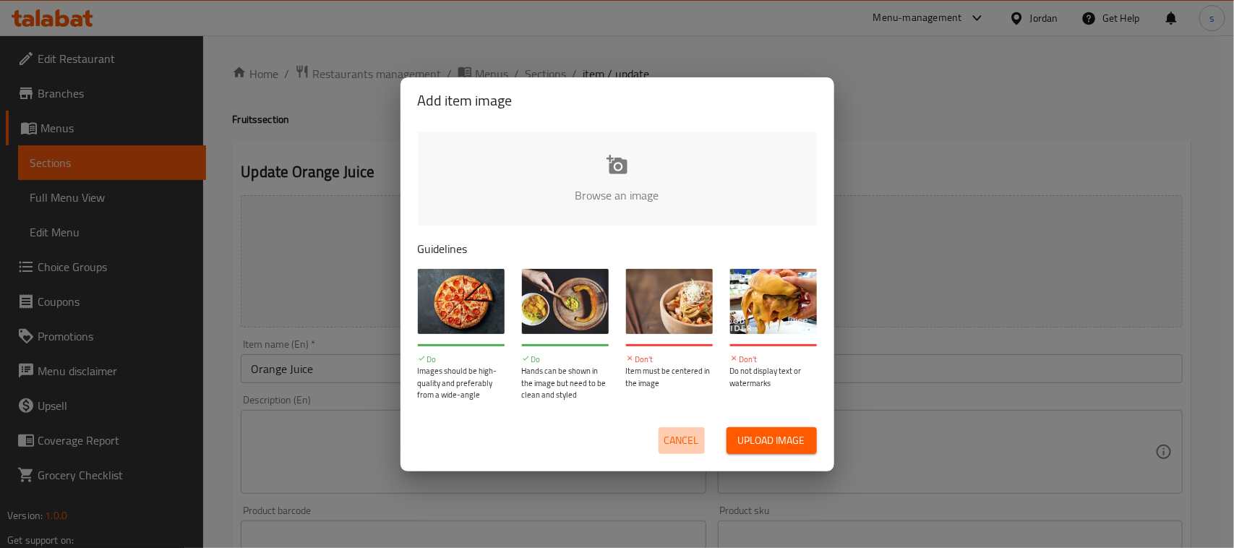
click at [667, 442] on span "Cancel" at bounding box center [681, 441] width 35 height 18
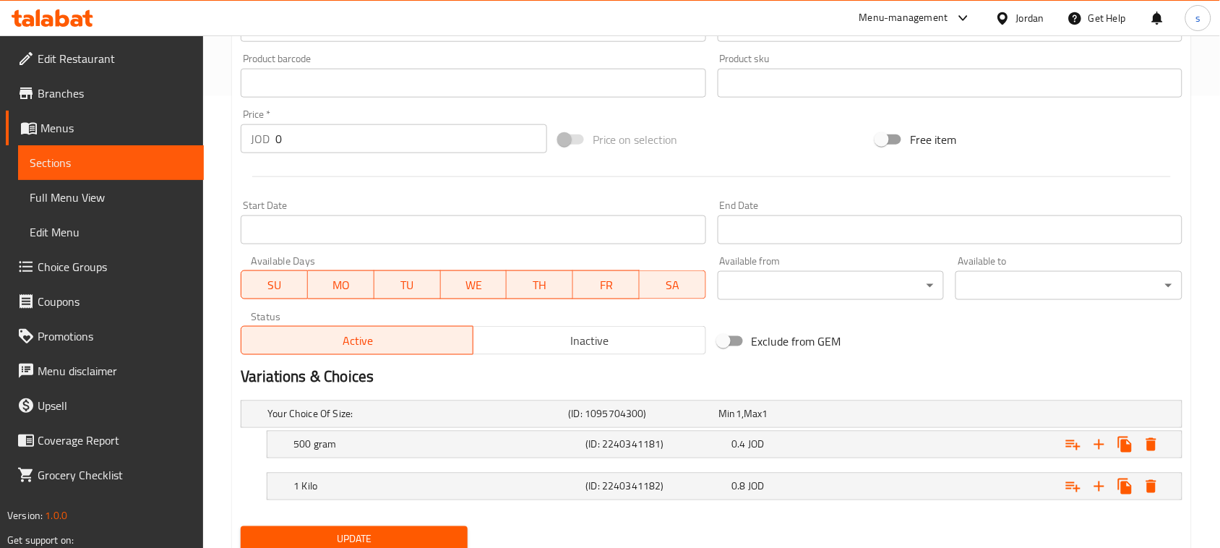
scroll to position [506, 0]
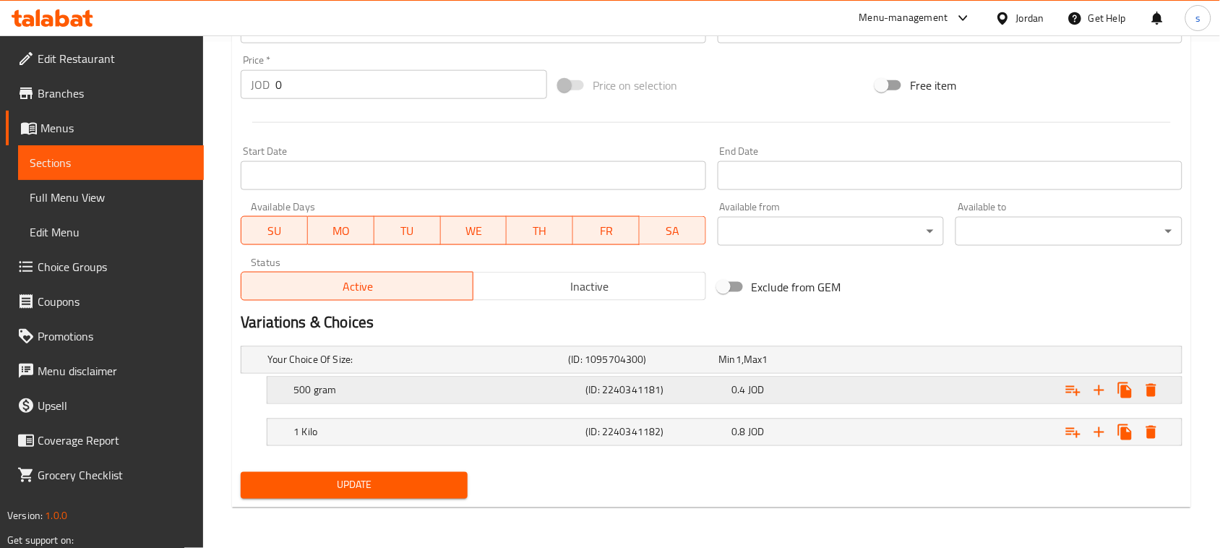
click at [742, 369] on span "JOD" at bounding box center [739, 360] width 6 height 19
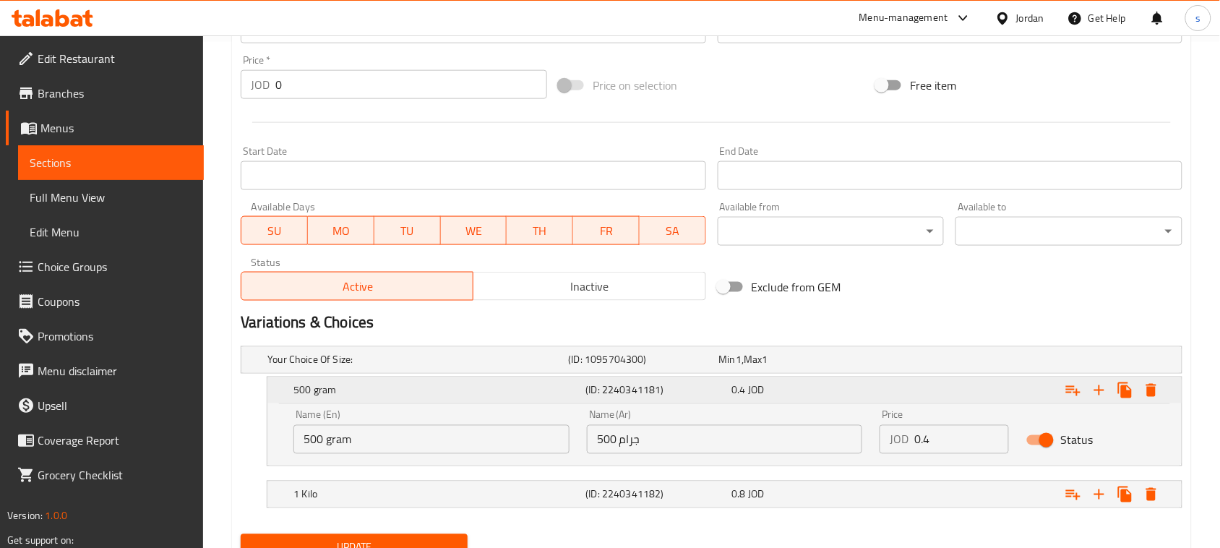
scroll to position [568, 0]
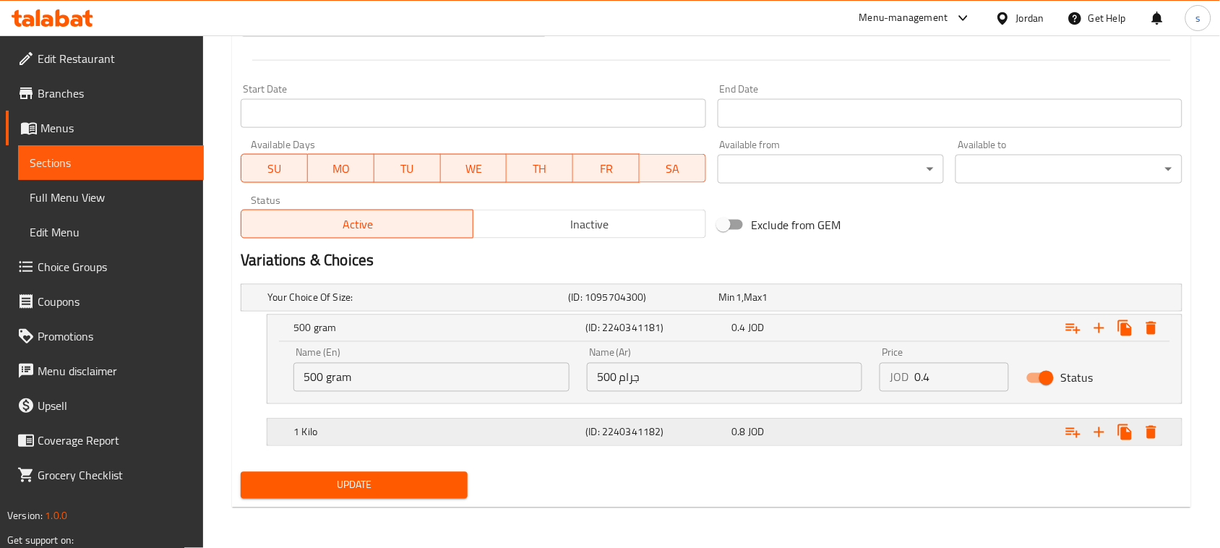
click at [785, 308] on div "0.8 JOD" at bounding box center [791, 298] width 150 height 20
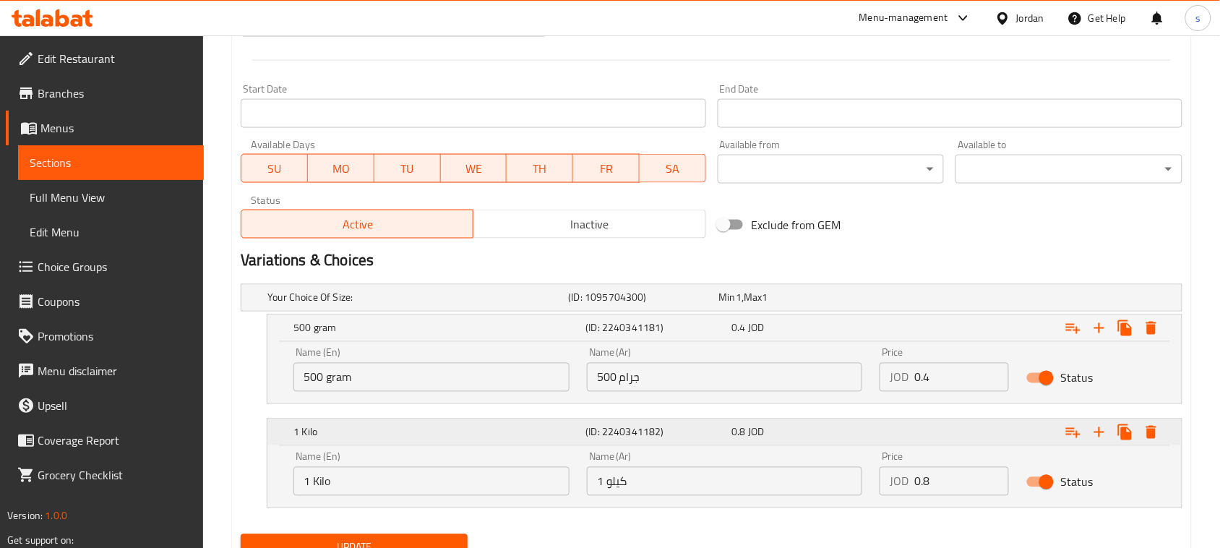
scroll to position [630, 0]
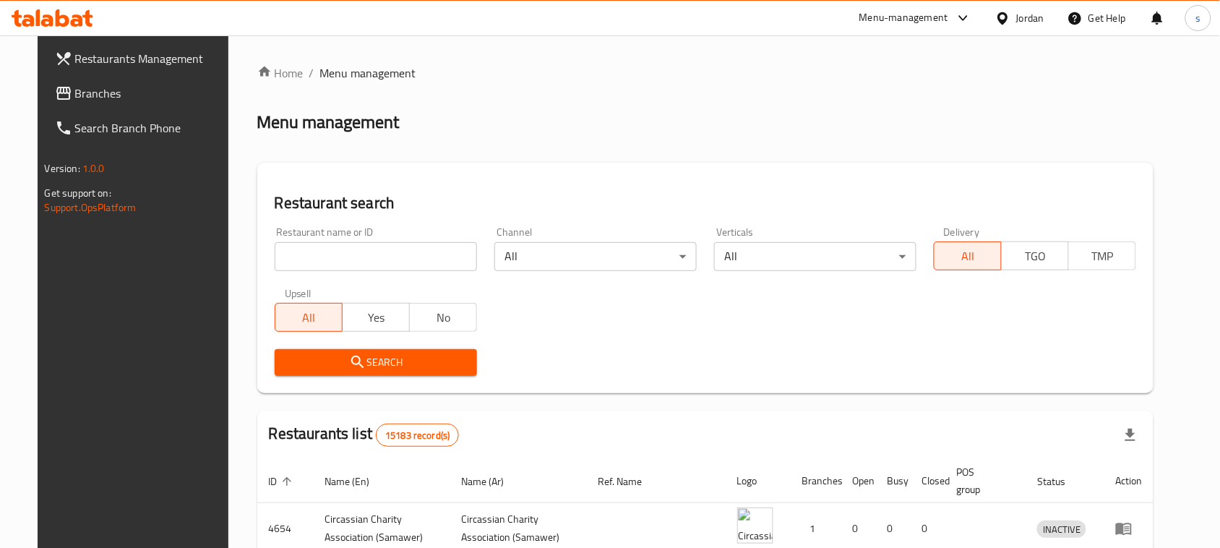
click at [75, 91] on span "Branches" at bounding box center [152, 93] width 155 height 17
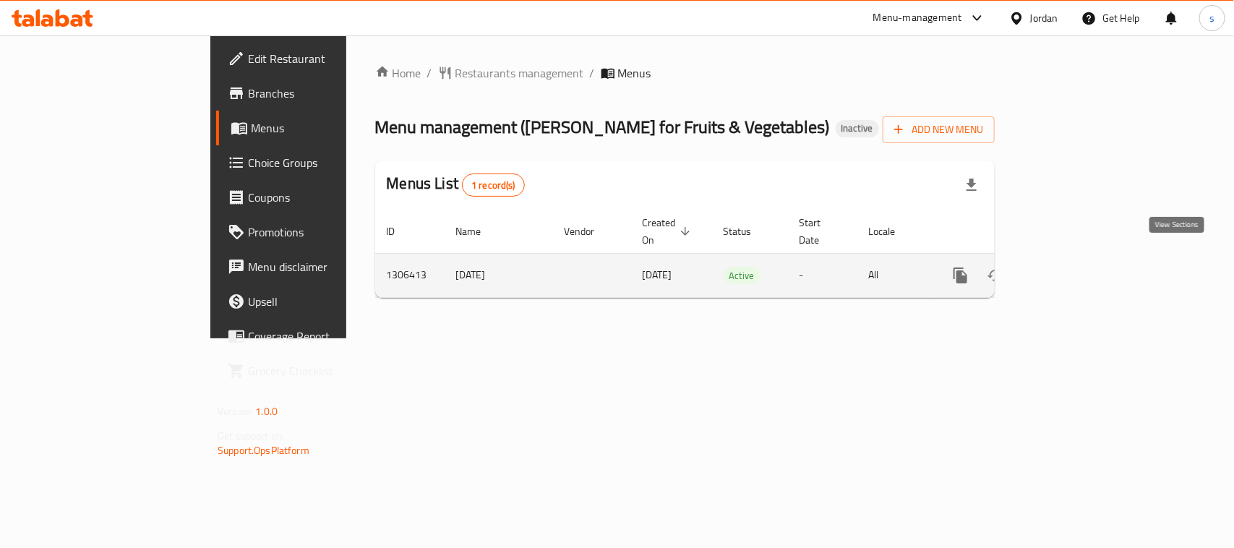
click at [1071, 269] on icon "enhanced table" at bounding box center [1064, 275] width 13 height 13
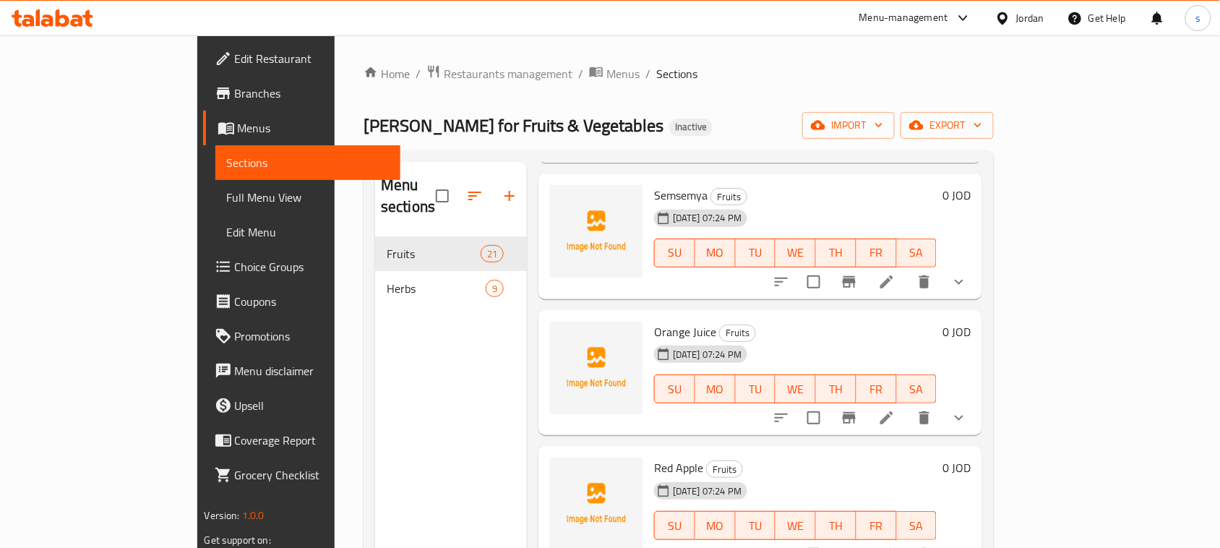
scroll to position [361, 0]
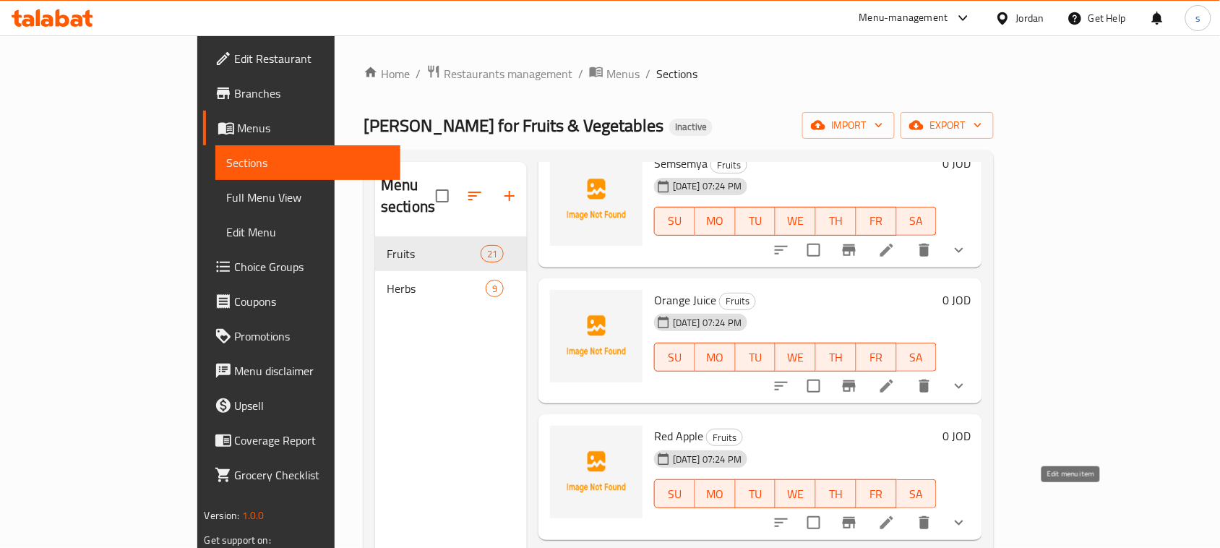
click at [896, 514] on icon at bounding box center [886, 522] width 17 height 17
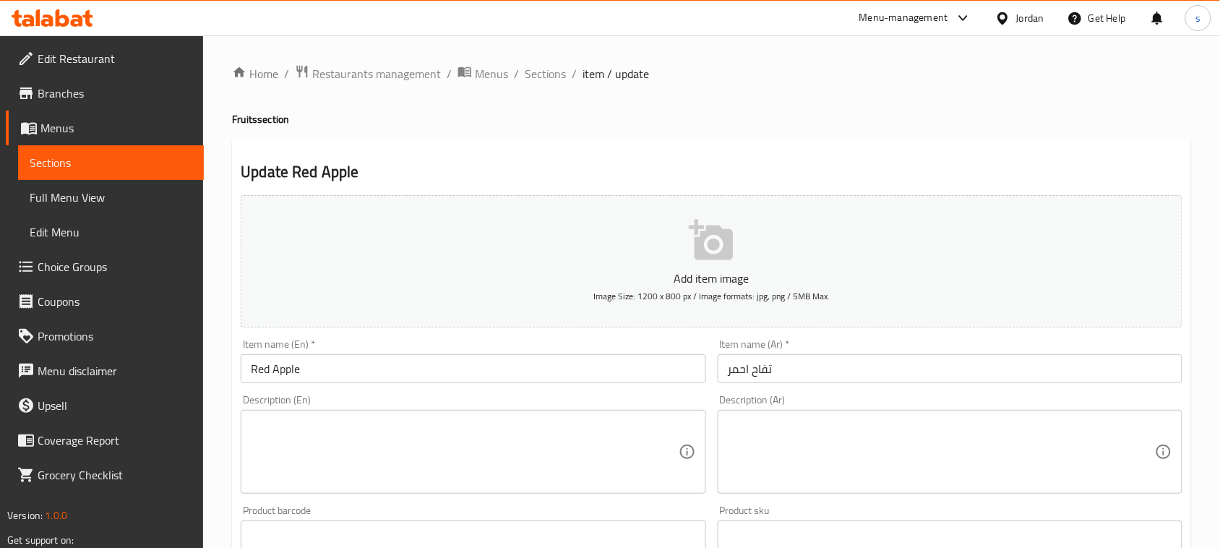
click at [786, 161] on h2 "Update Red Apple" at bounding box center [712, 172] width 942 height 22
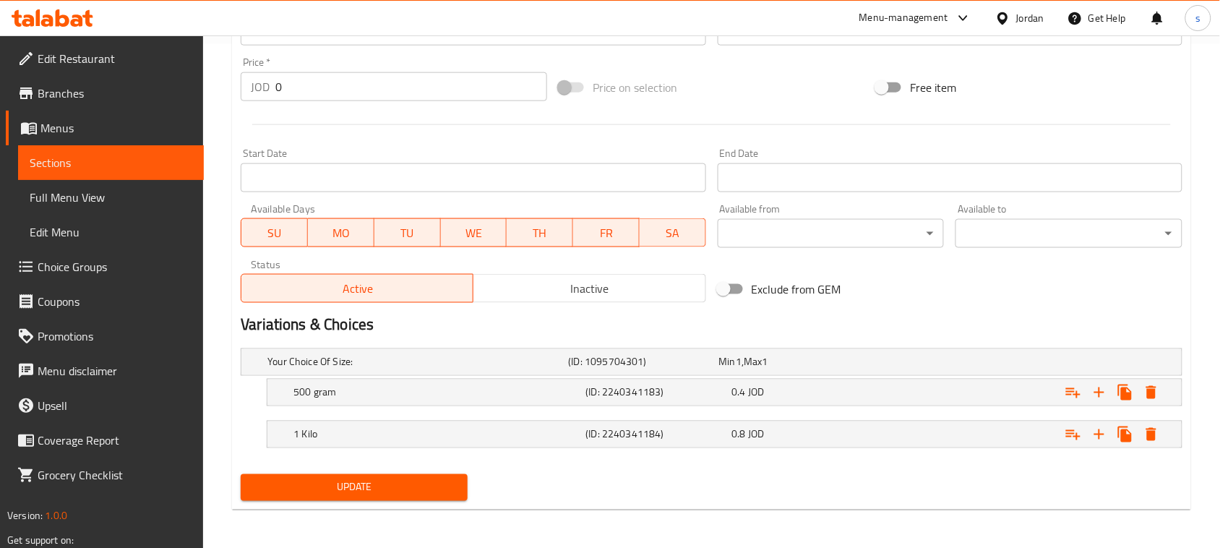
scroll to position [506, 0]
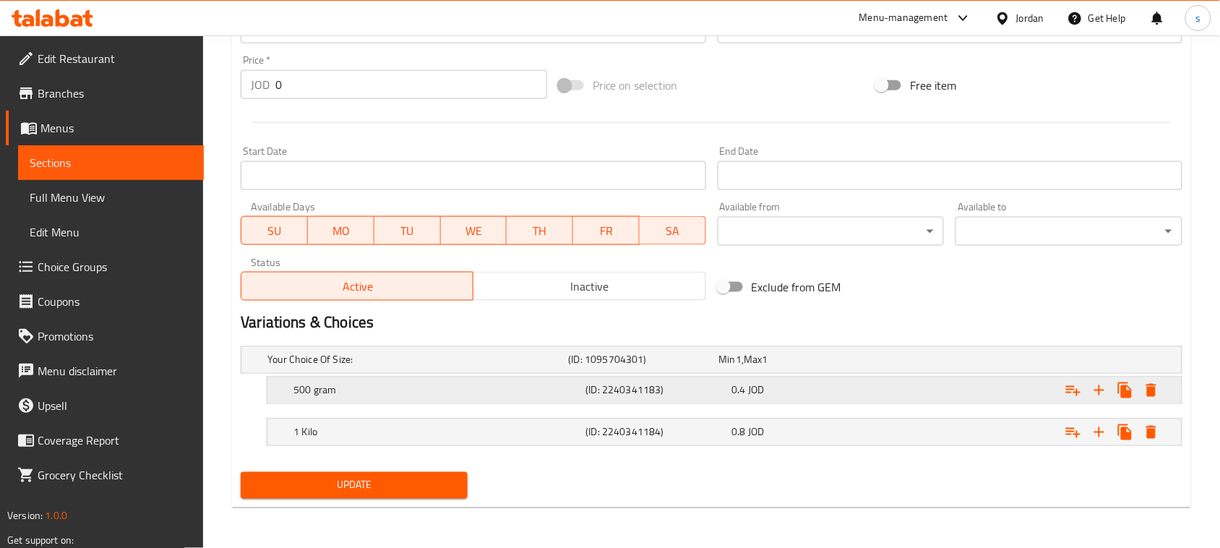
click at [731, 370] on div "0.4 JOD" at bounding box center [791, 360] width 150 height 20
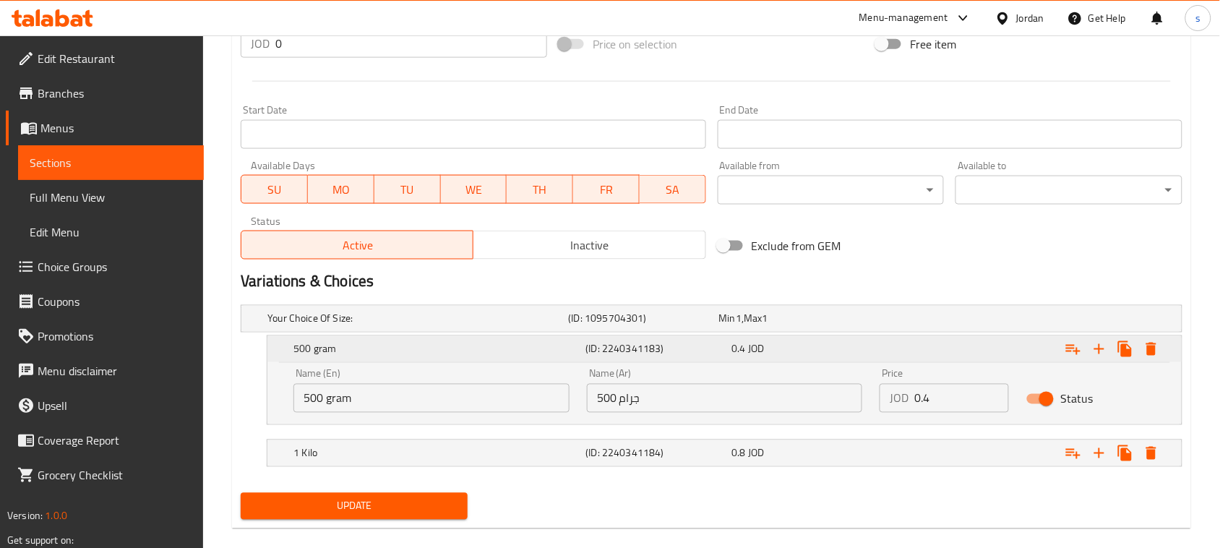
scroll to position [568, 0]
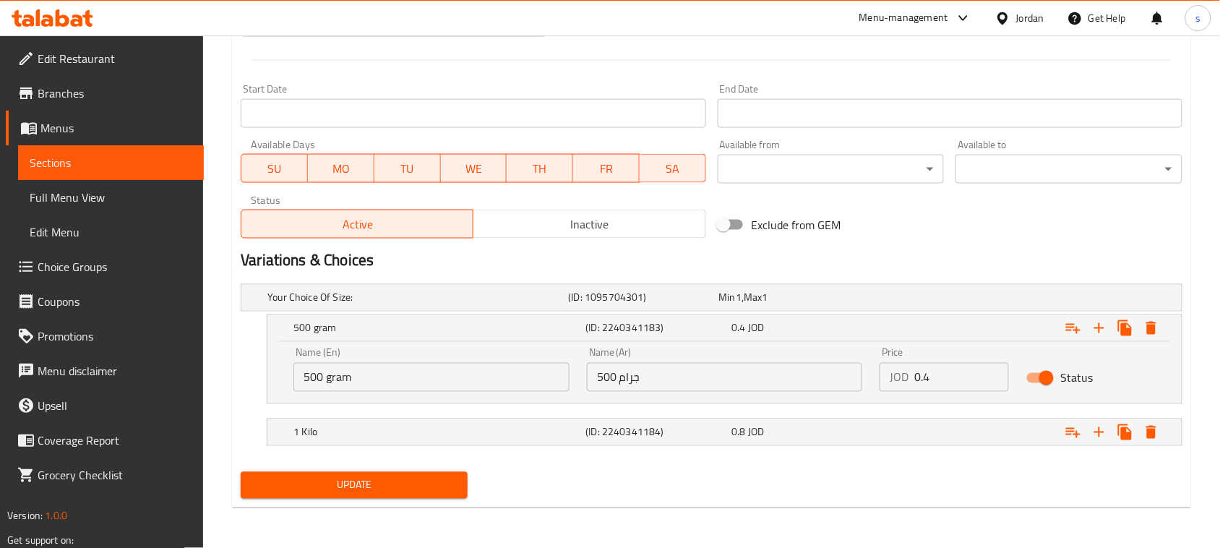
click at [919, 385] on input "0.4" at bounding box center [962, 377] width 95 height 29
type input "1.25"
click at [637, 305] on h5 "(ID: 2240341184)" at bounding box center [641, 298] width 145 height 14
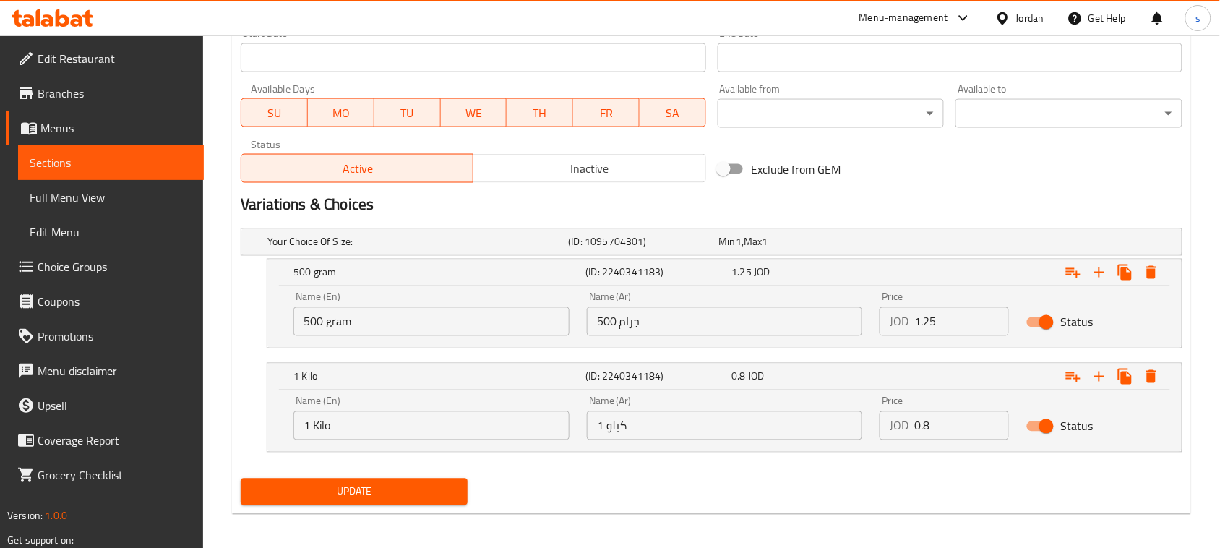
scroll to position [630, 0]
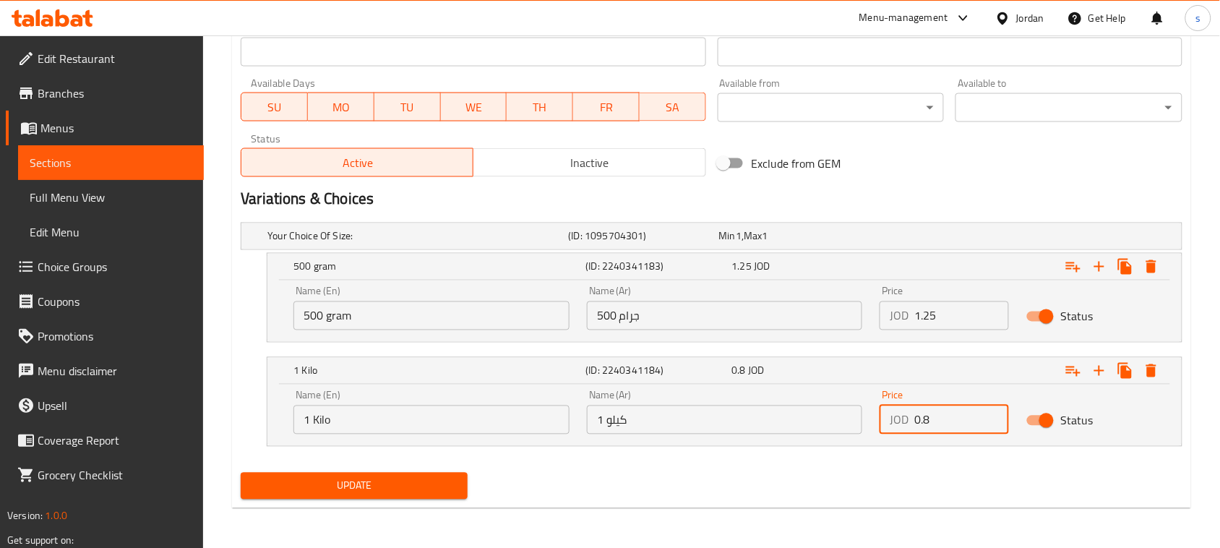
click at [934, 429] on input "0.8" at bounding box center [962, 420] width 95 height 29
type input "2.5"
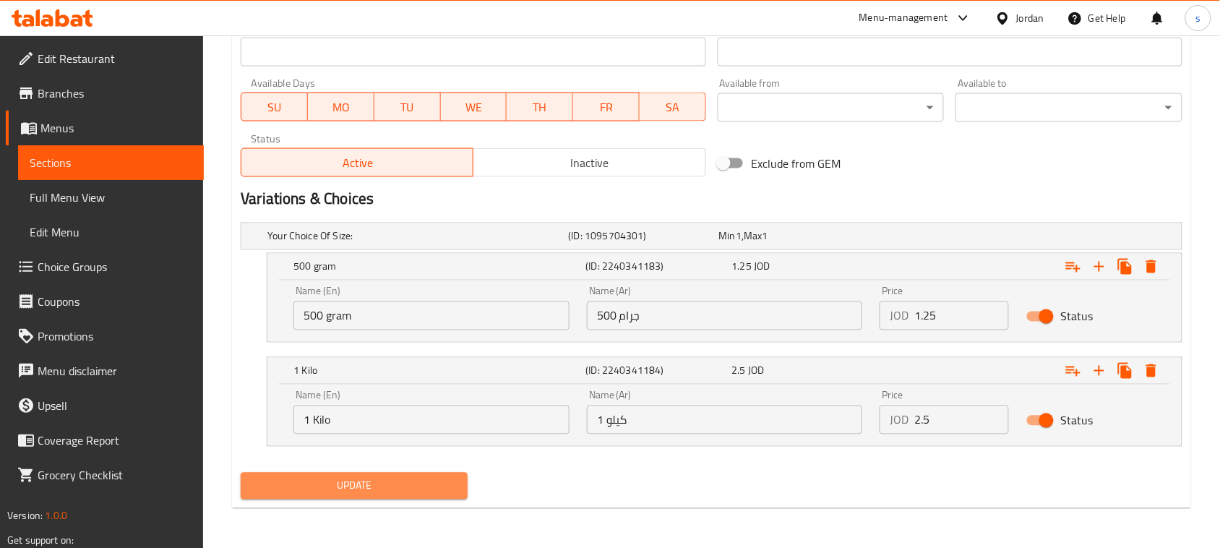
click at [360, 481] on span "Update" at bounding box center [354, 486] width 204 height 18
click at [977, 174] on div "Exclude from GEM" at bounding box center [871, 163] width 318 height 39
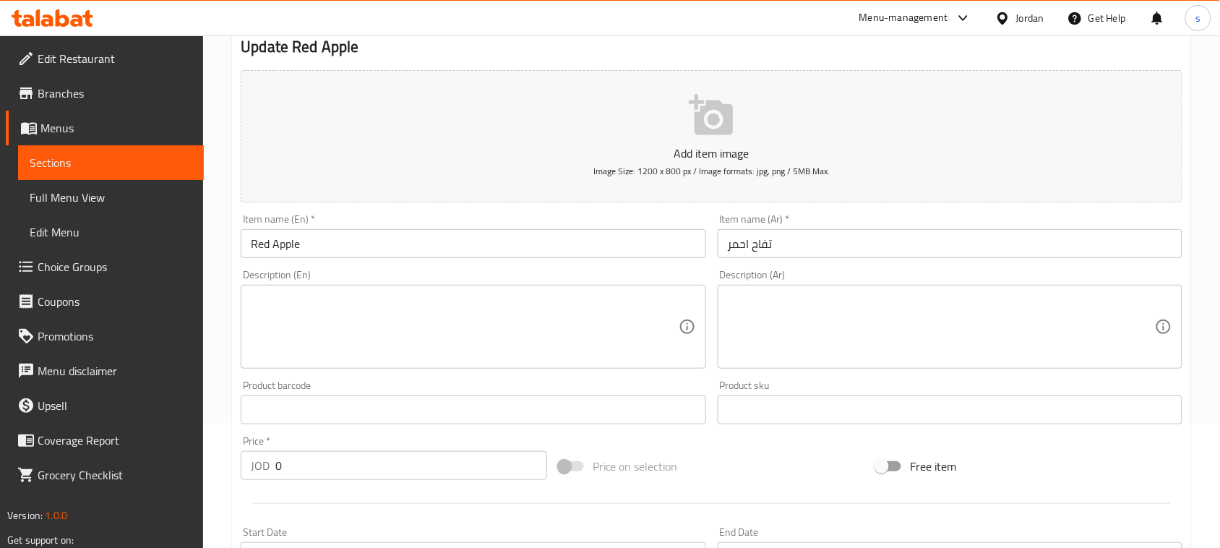
scroll to position [0, 0]
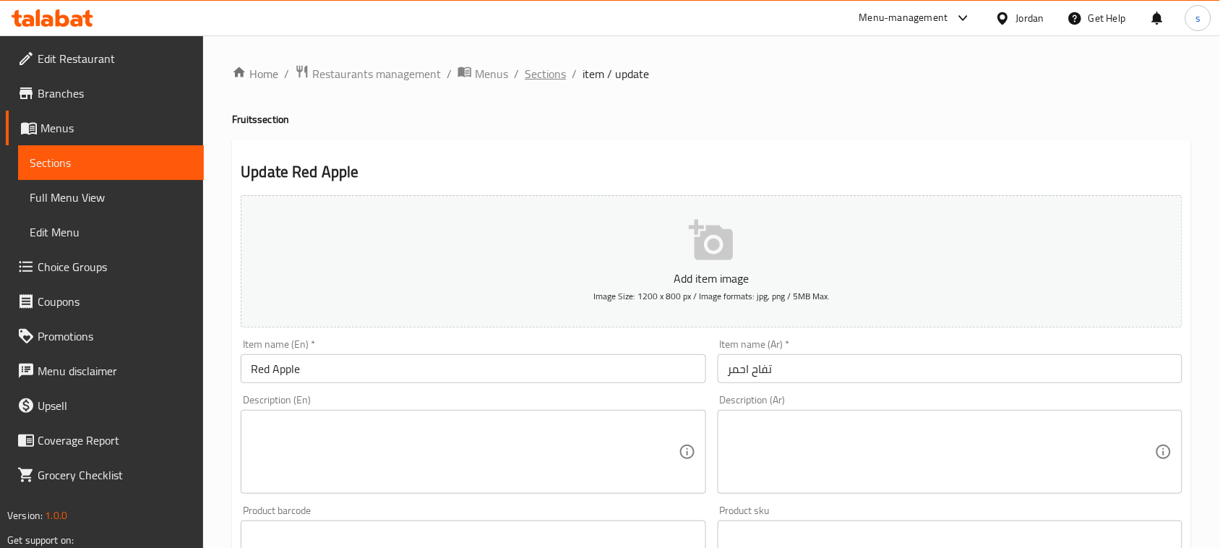
click at [535, 67] on span "Sections" at bounding box center [545, 73] width 41 height 17
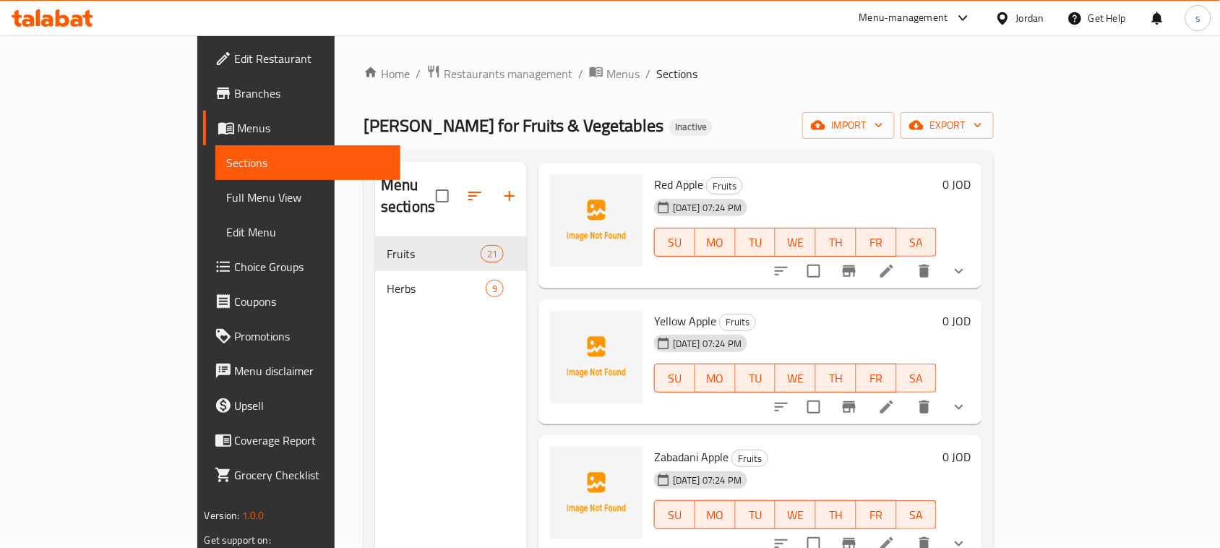
scroll to position [633, 0]
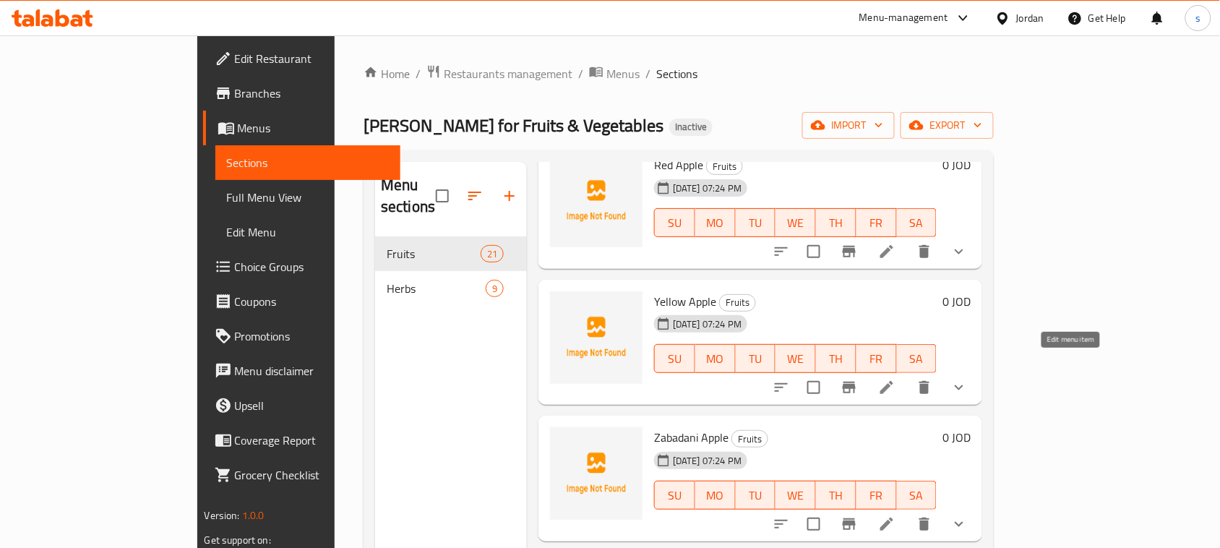
click at [894, 381] on icon at bounding box center [887, 387] width 13 height 13
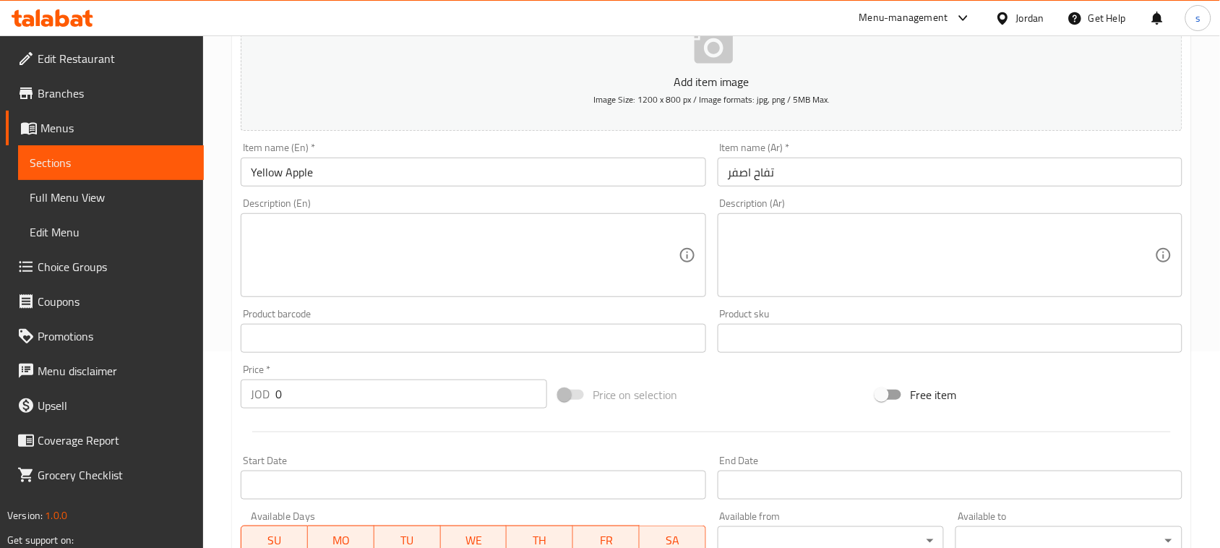
scroll to position [271, 0]
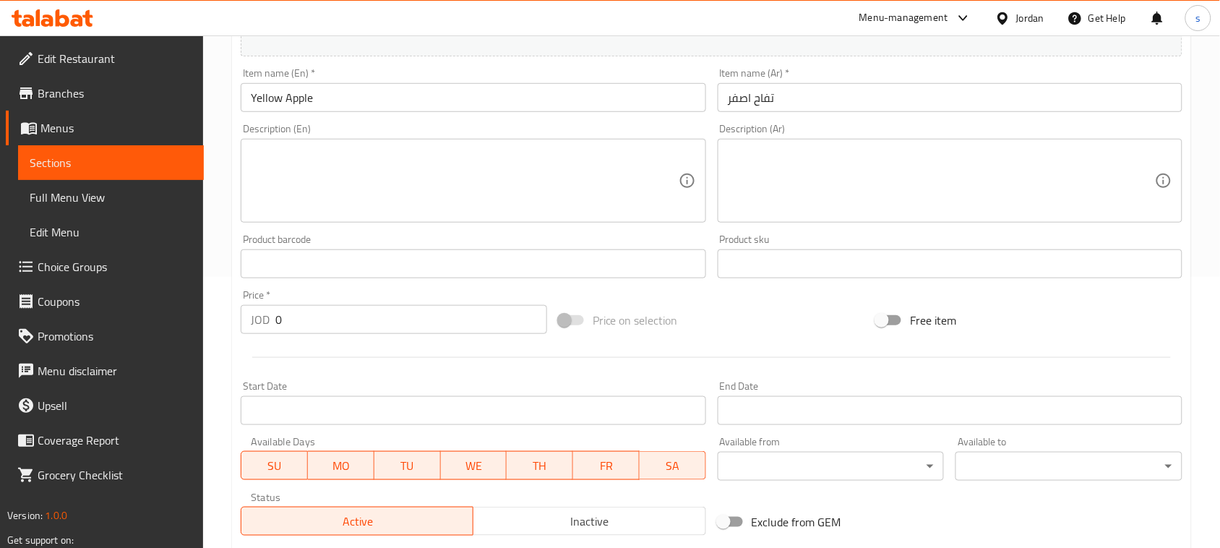
click at [758, 345] on div at bounding box center [712, 357] width 954 height 35
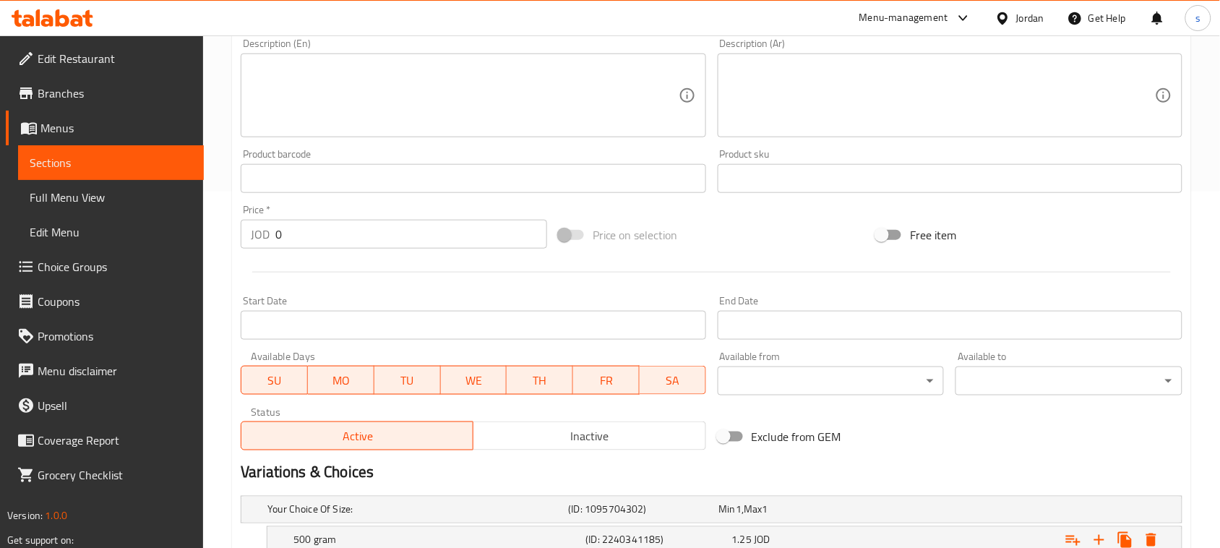
scroll to position [506, 0]
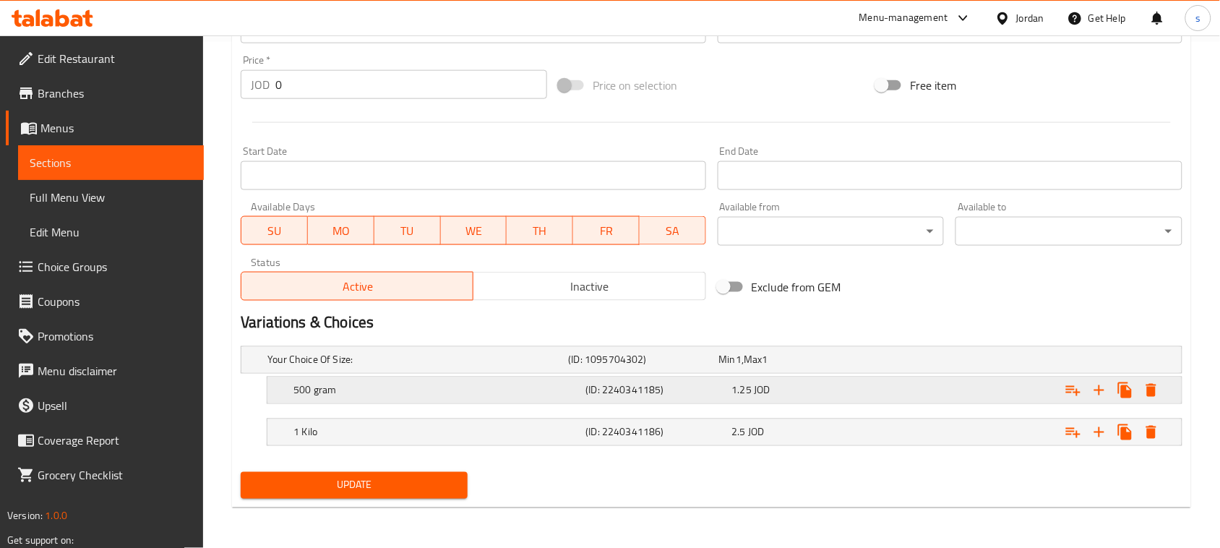
click at [742, 369] on span "JOD" at bounding box center [739, 360] width 6 height 19
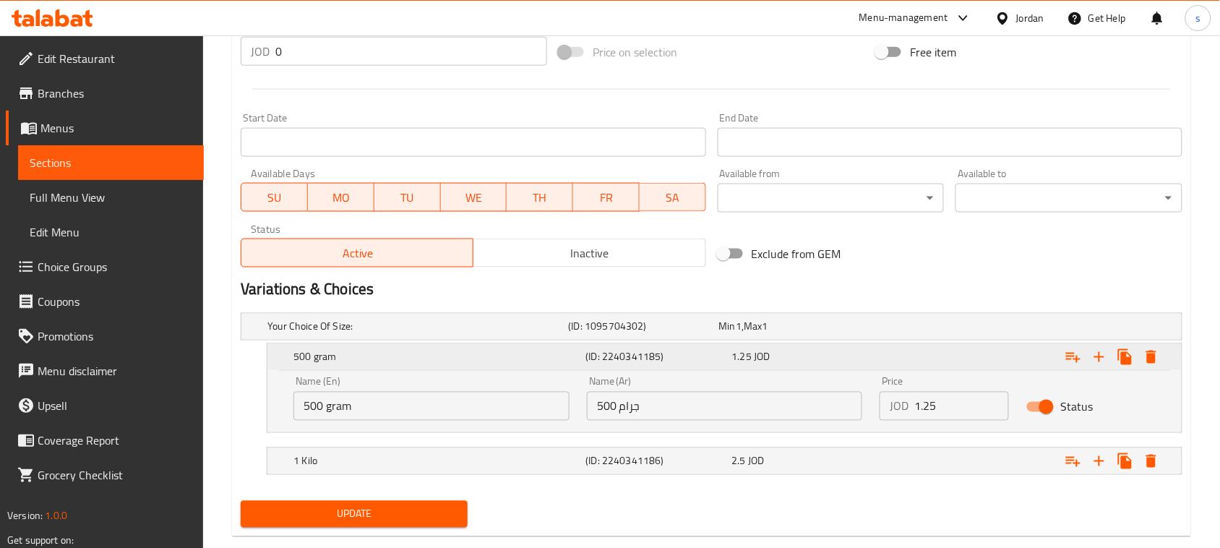
scroll to position [568, 0]
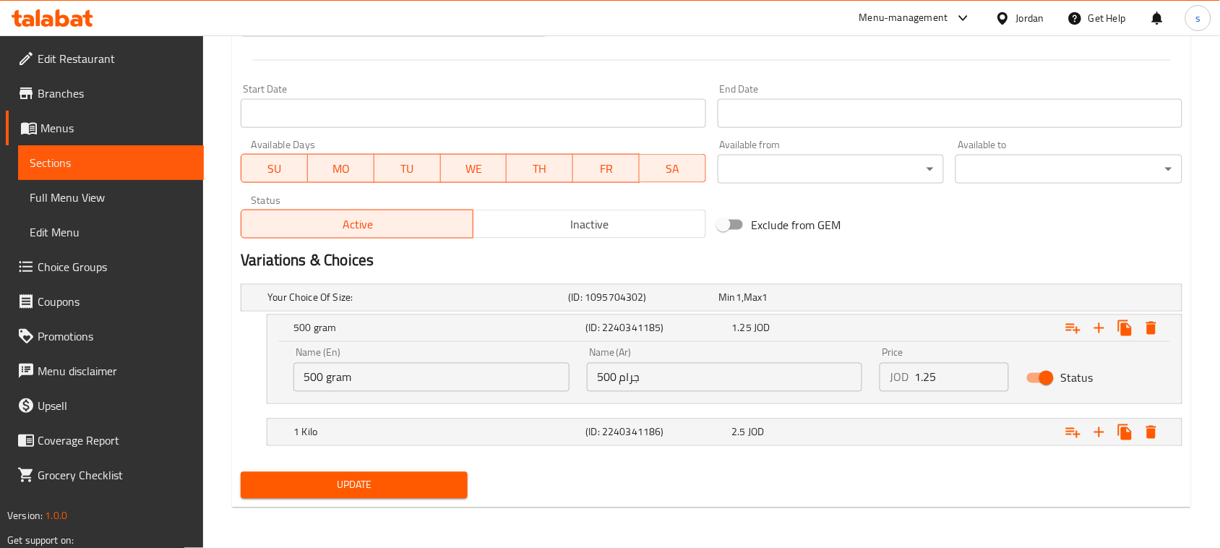
click at [942, 385] on input "1.25" at bounding box center [962, 377] width 95 height 29
type input "1.25"
click at [703, 305] on h5 "(ID: 2240341186)" at bounding box center [641, 298] width 145 height 14
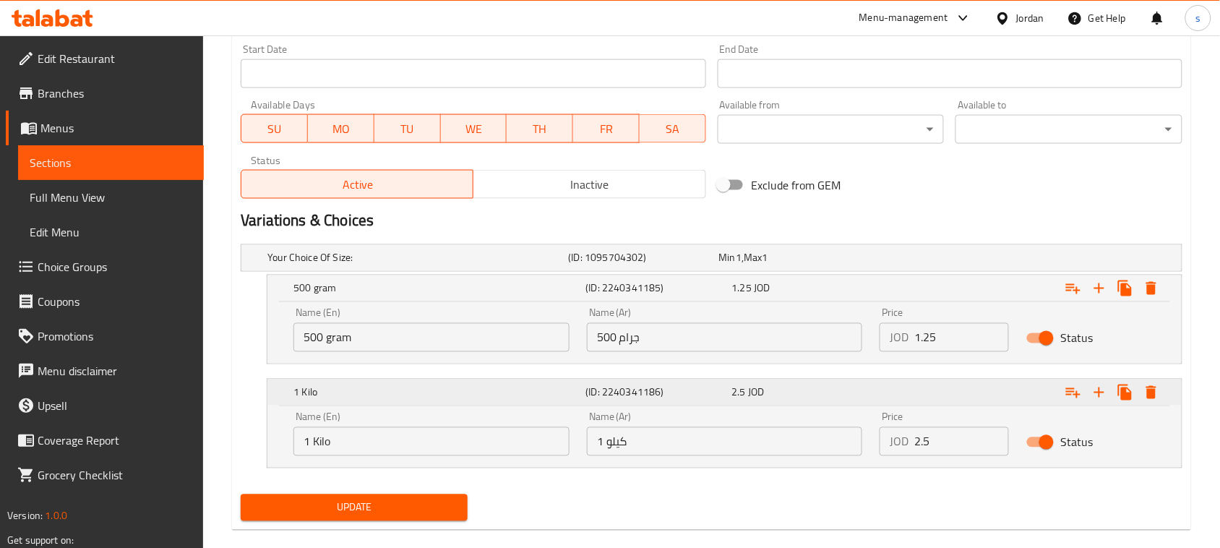
scroll to position [630, 0]
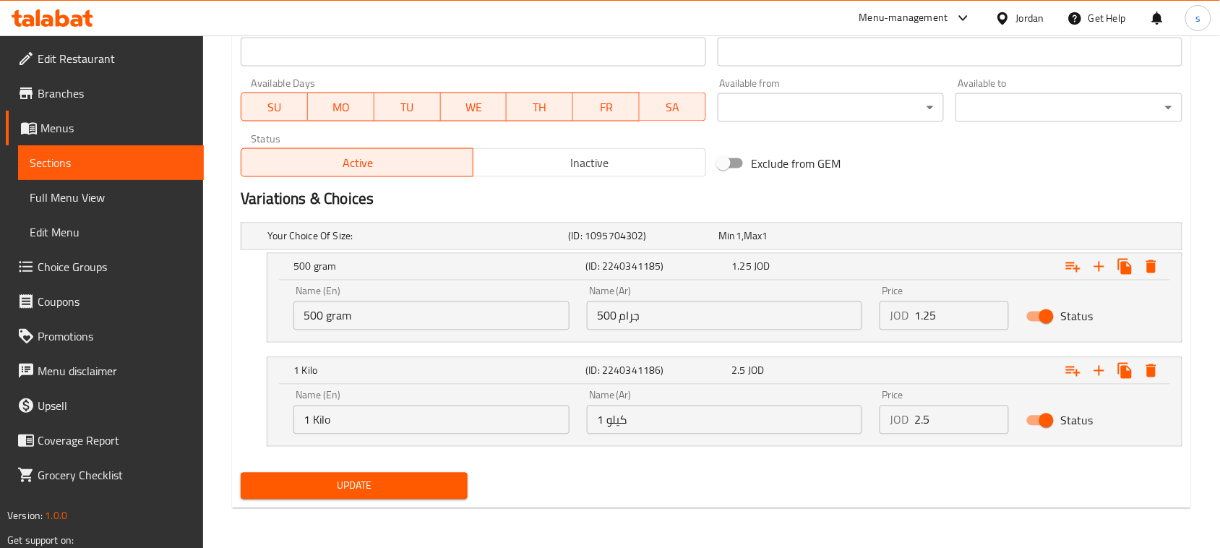
click at [933, 427] on input "2.5" at bounding box center [962, 420] width 95 height 29
click at [580, 492] on div "Update" at bounding box center [712, 486] width 954 height 38
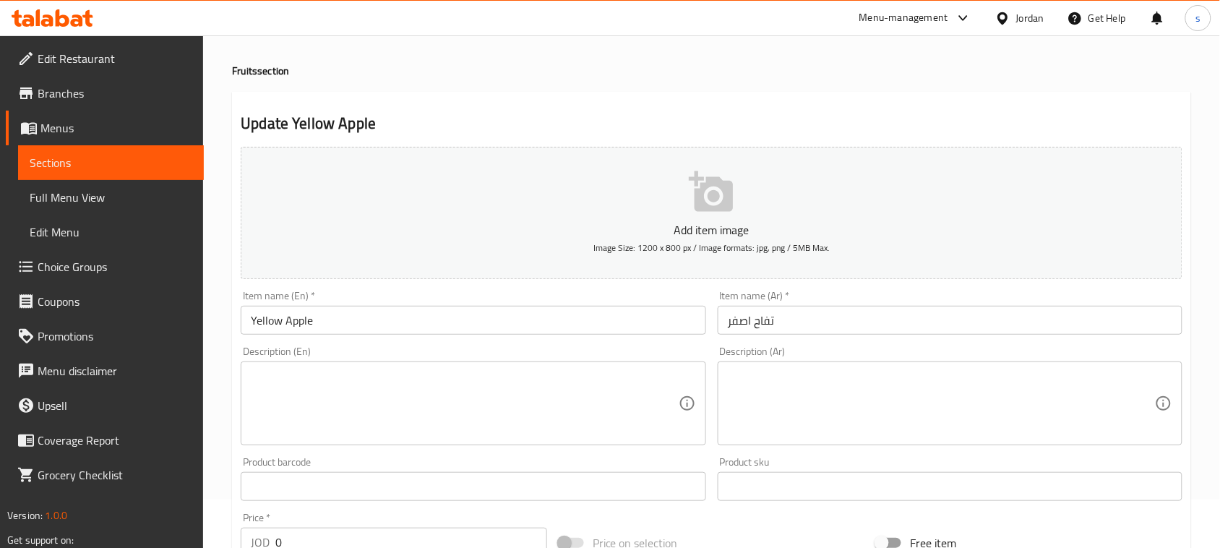
scroll to position [0, 0]
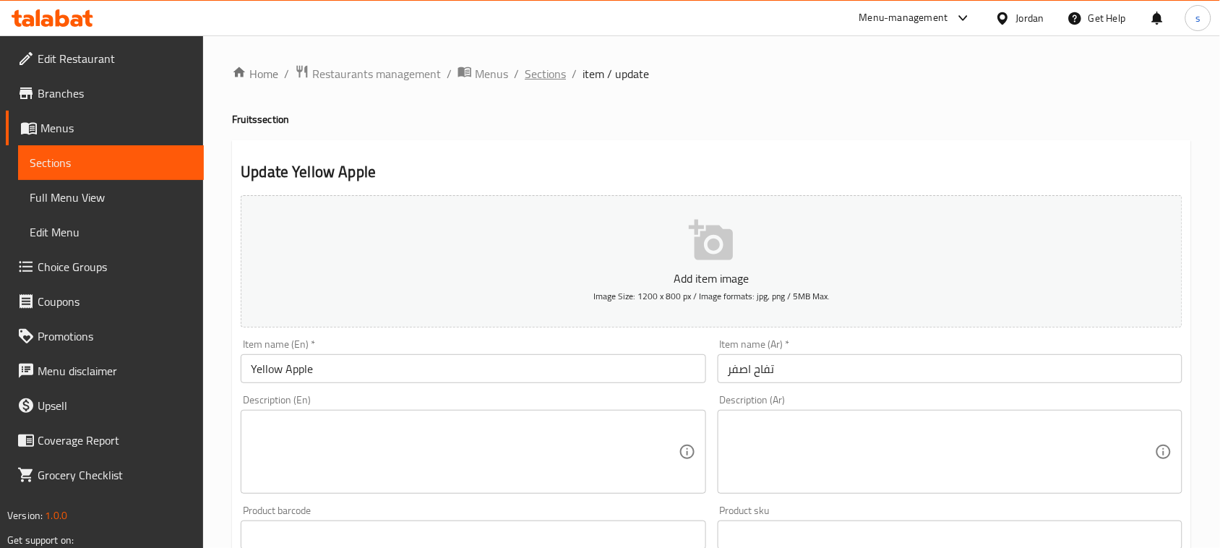
click at [532, 80] on span "Sections" at bounding box center [545, 73] width 41 height 17
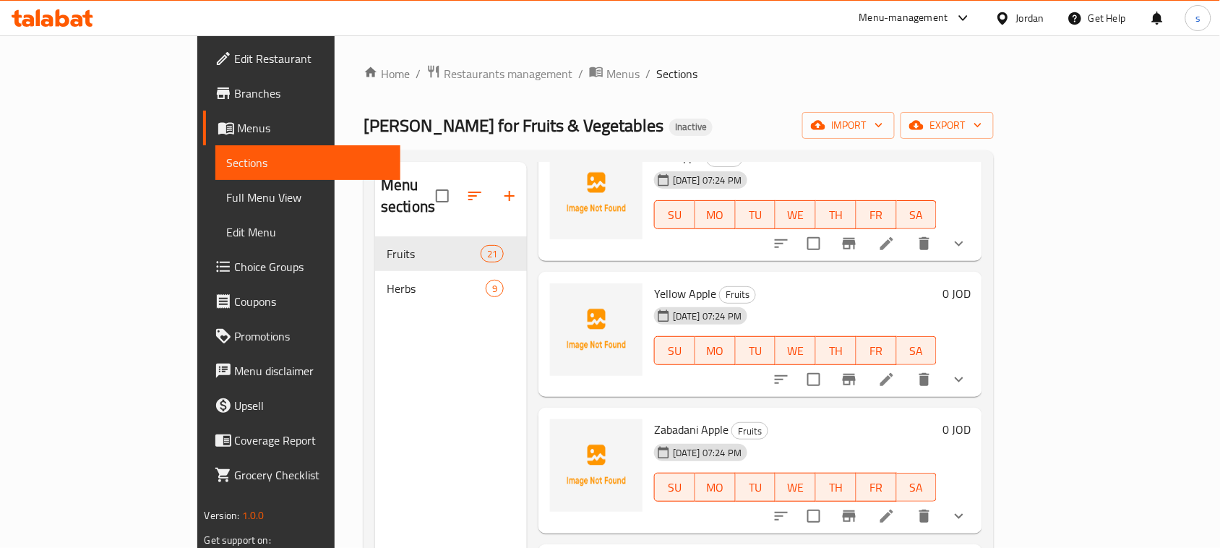
scroll to position [723, 0]
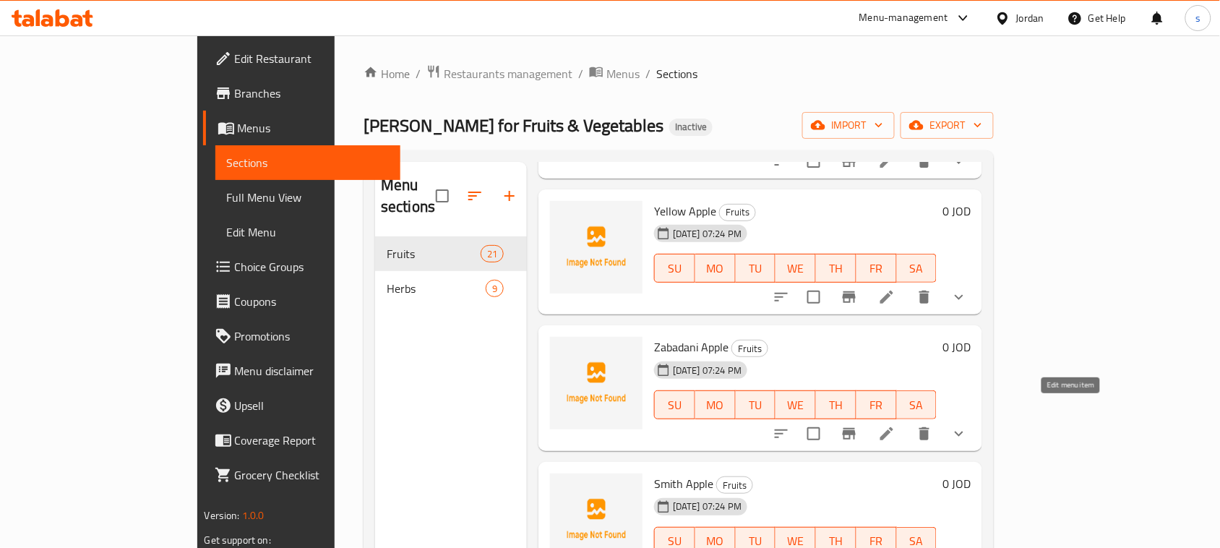
click at [896, 425] on icon at bounding box center [886, 433] width 17 height 17
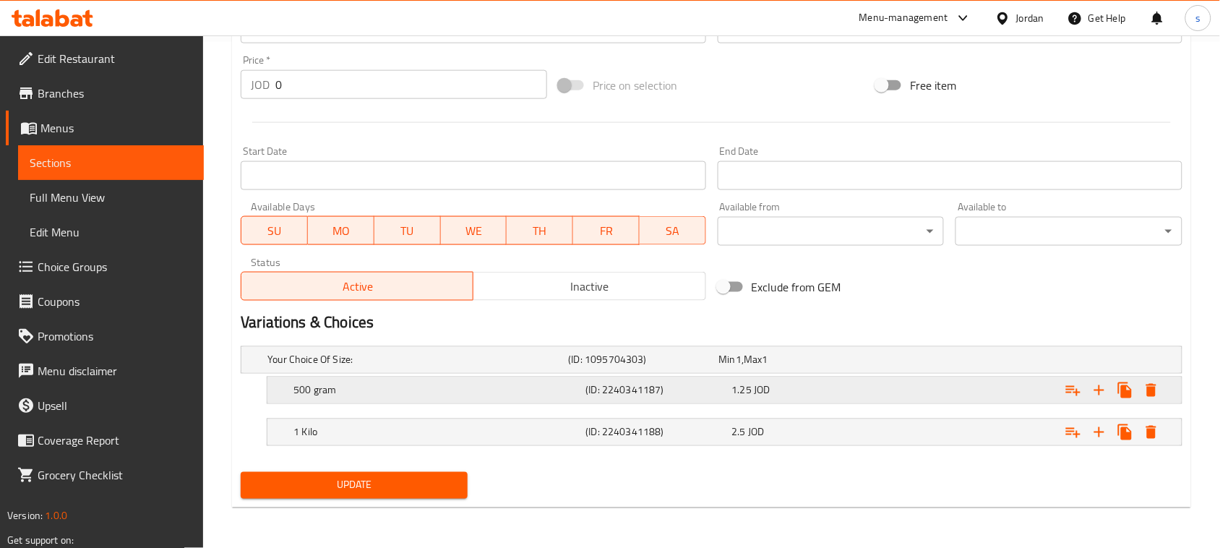
click at [742, 369] on span "JOD" at bounding box center [739, 360] width 6 height 19
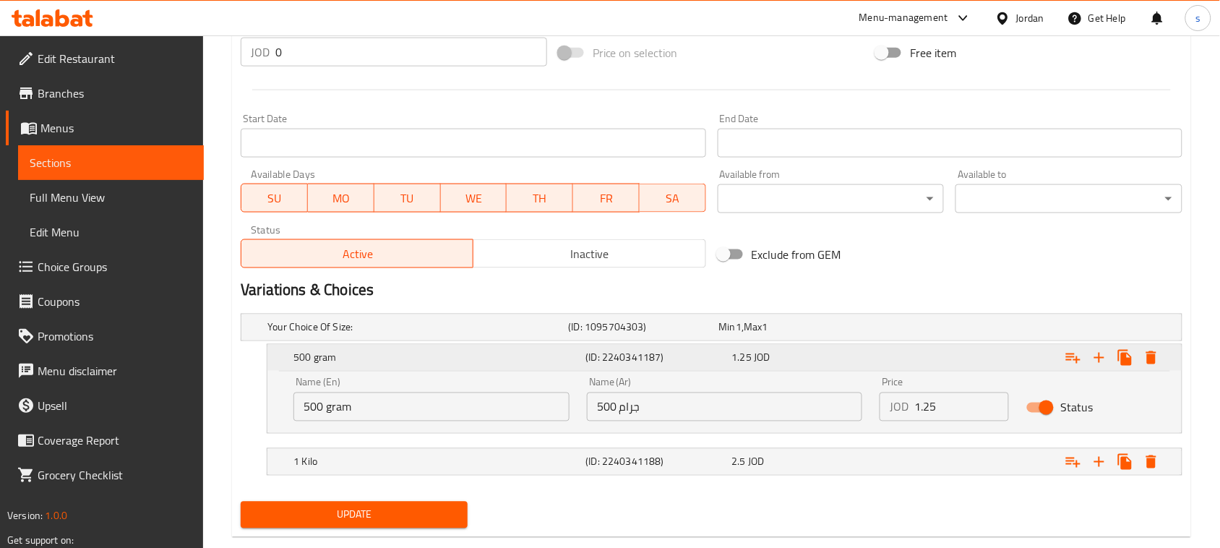
scroll to position [568, 0]
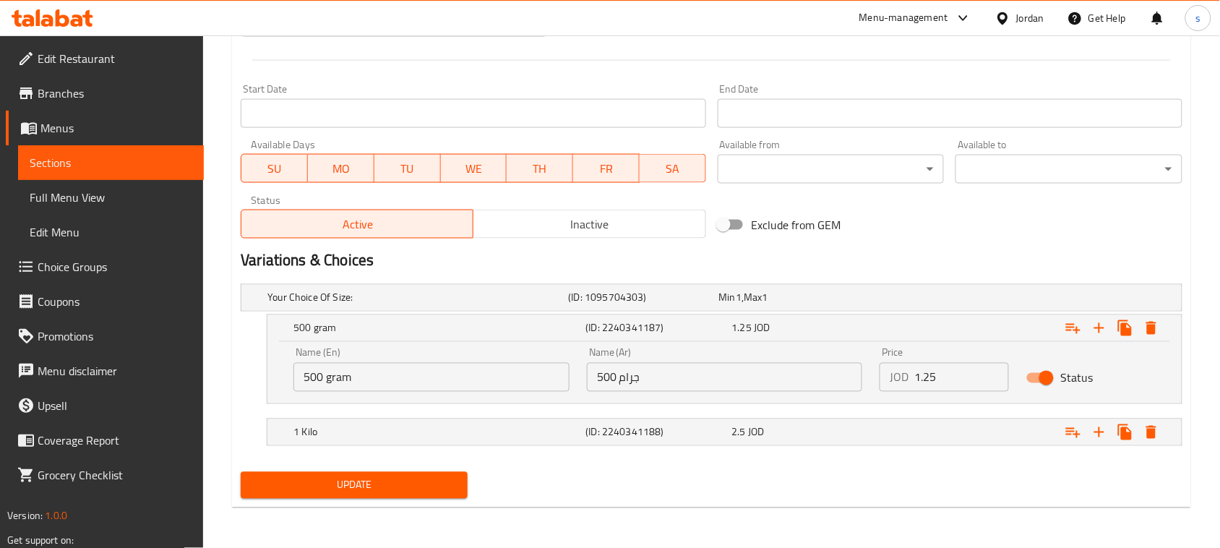
click at [745, 478] on div "Update" at bounding box center [712, 485] width 954 height 38
click at [742, 307] on span "JOD" at bounding box center [739, 297] width 6 height 19
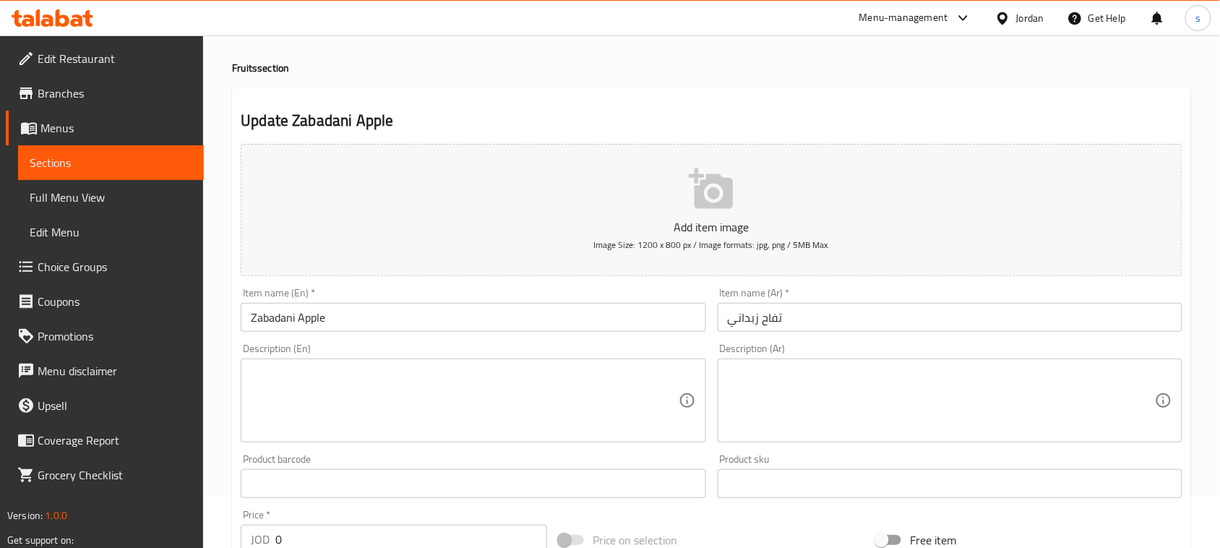
scroll to position [0, 0]
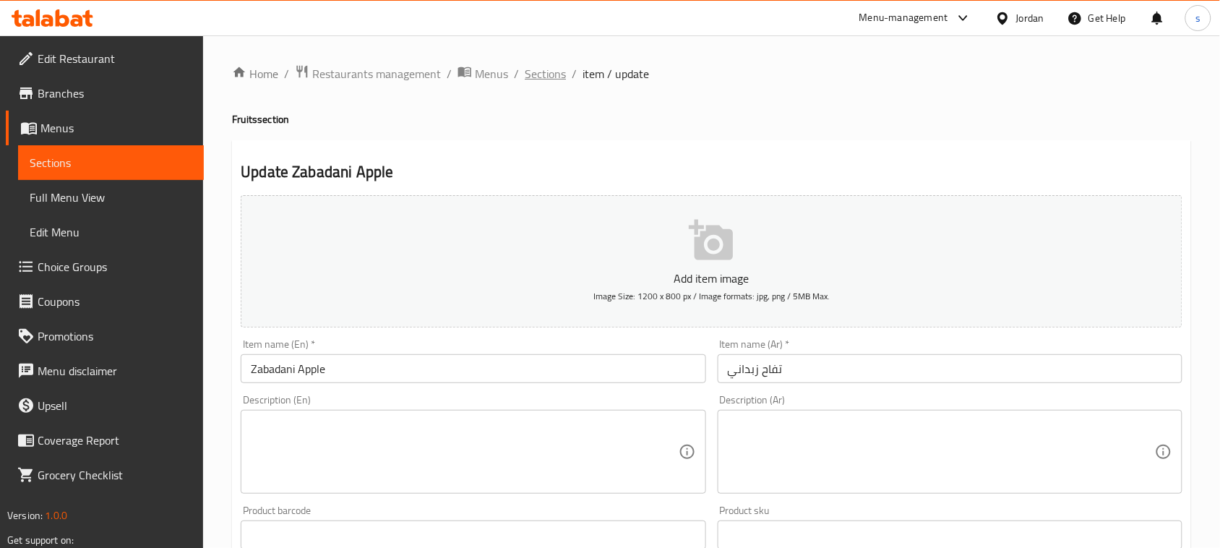
click at [547, 77] on span "Sections" at bounding box center [545, 73] width 41 height 17
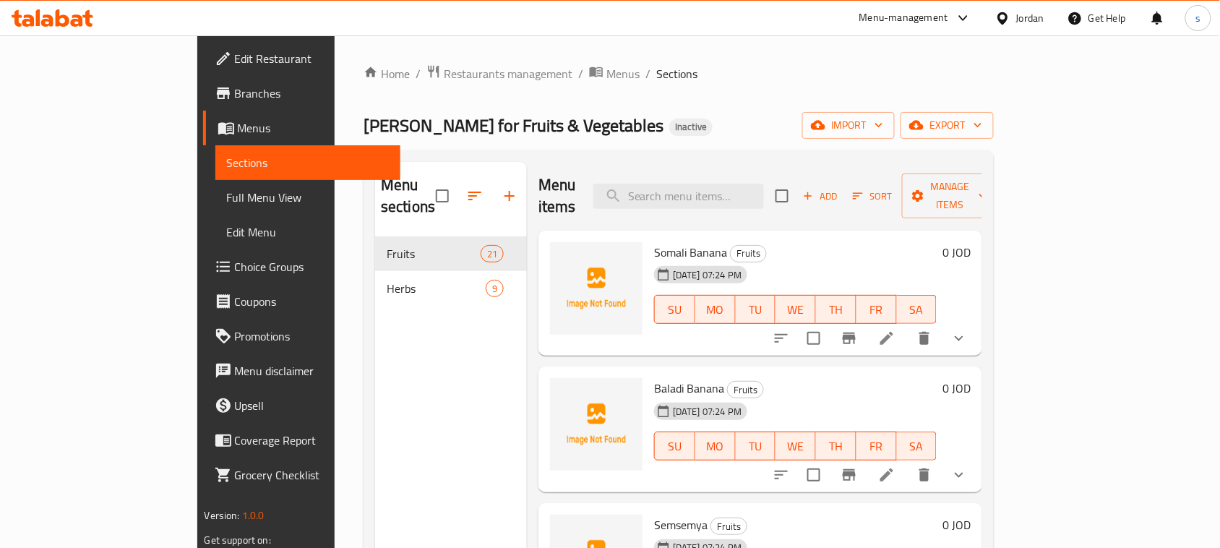
click at [389, 354] on div "Menu sections Fruits 21 Herbs 9" at bounding box center [451, 436] width 152 height 548
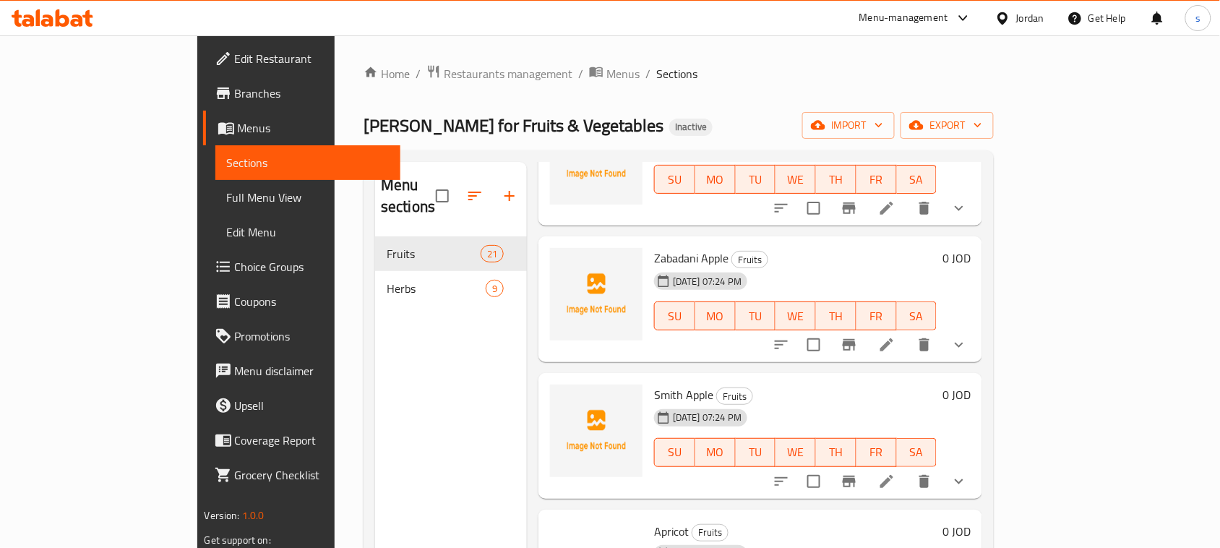
scroll to position [813, 0]
click at [894, 474] on icon at bounding box center [887, 480] width 13 height 13
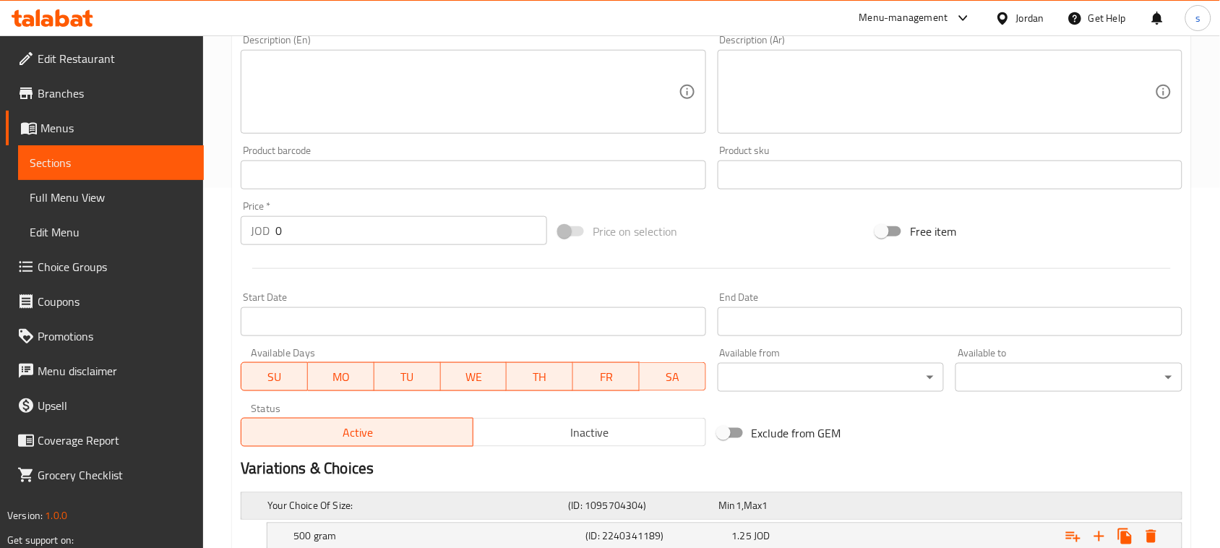
scroll to position [506, 0]
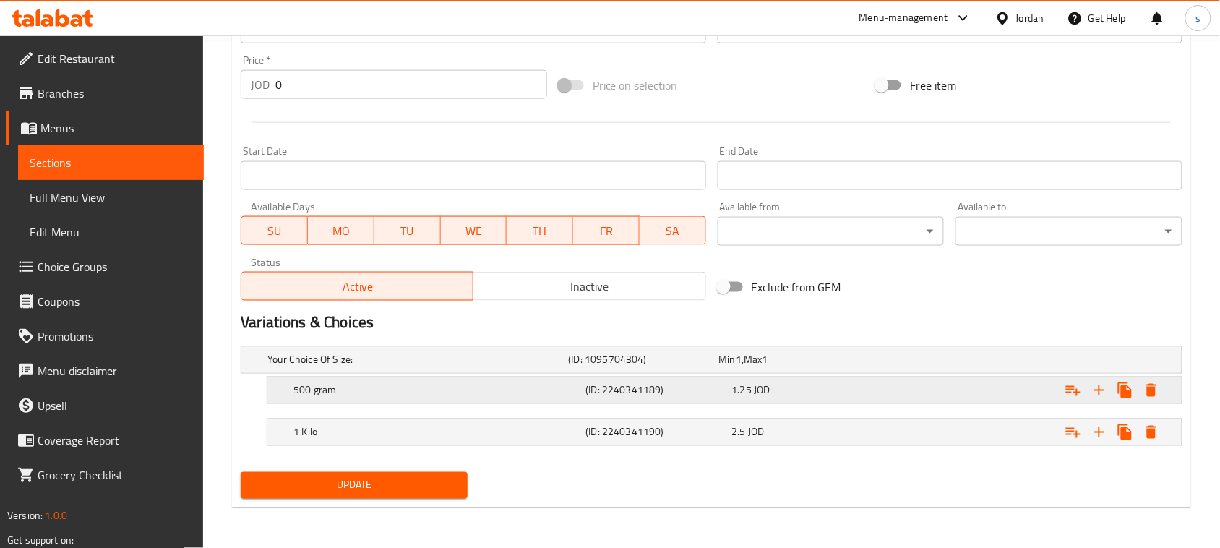
click at [829, 370] on div "1.25 JOD" at bounding box center [791, 360] width 150 height 20
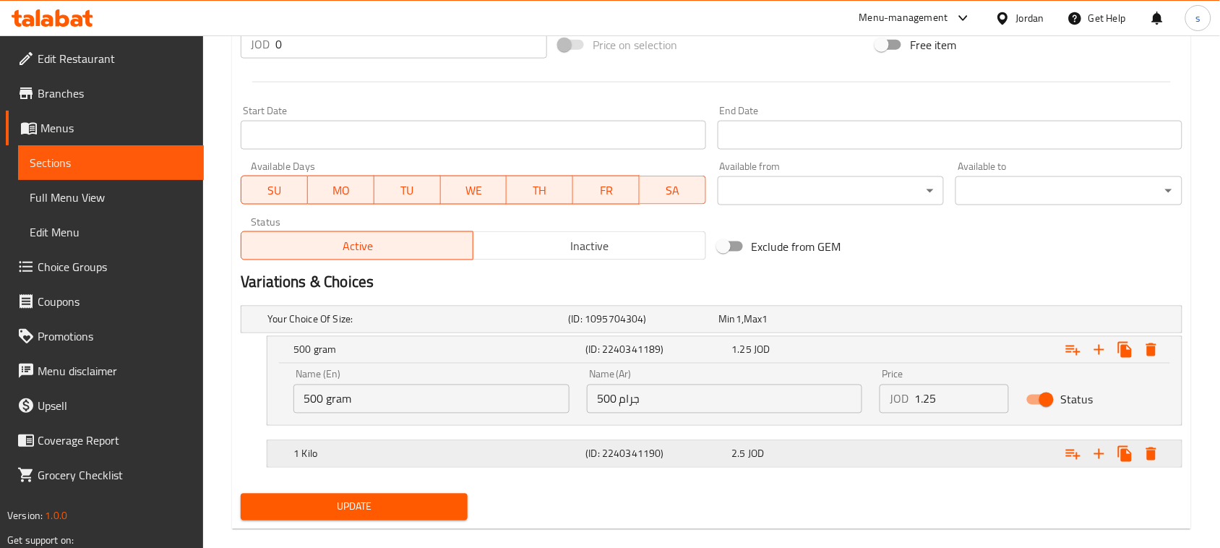
scroll to position [568, 0]
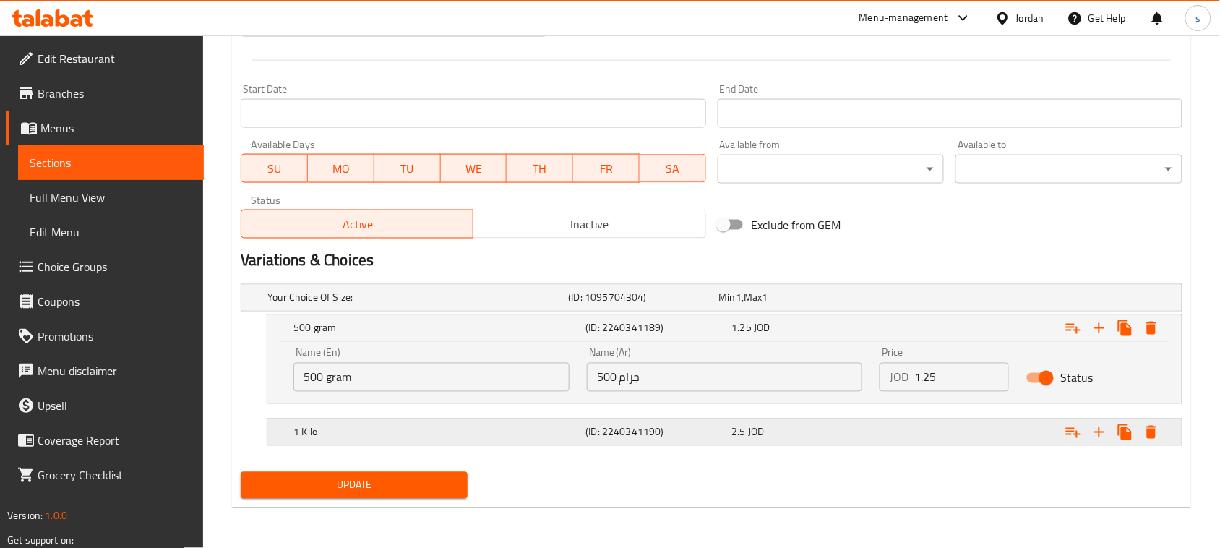
click at [769, 305] on div "2.5 JOD" at bounding box center [791, 298] width 145 height 14
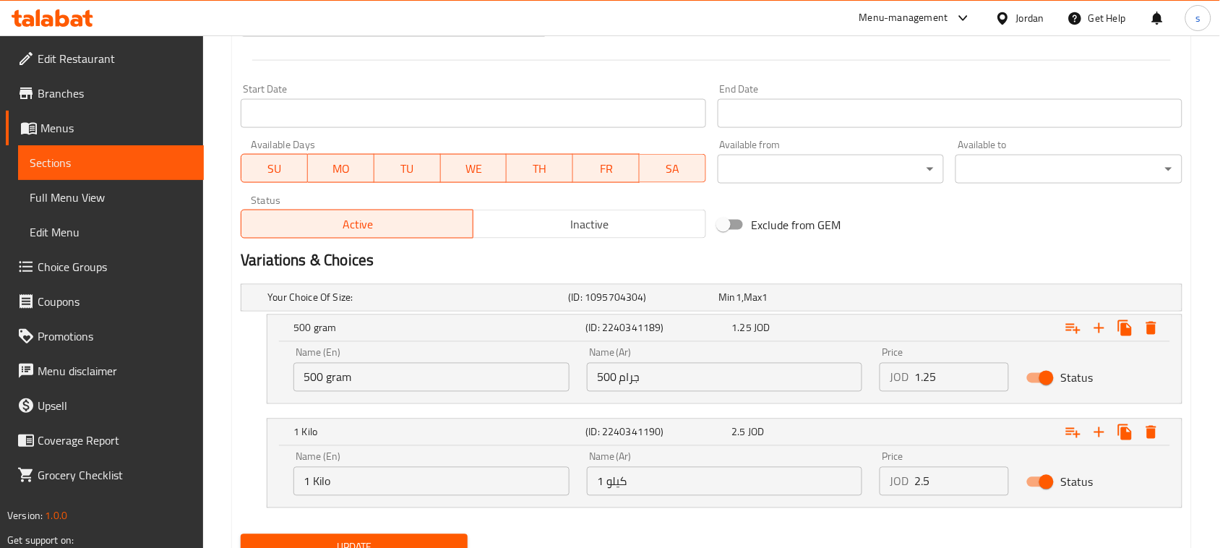
click at [962, 380] on input "1.25" at bounding box center [962, 377] width 95 height 29
click at [959, 385] on input "1.25" at bounding box center [962, 377] width 95 height 29
paste input "37"
type input "1.375"
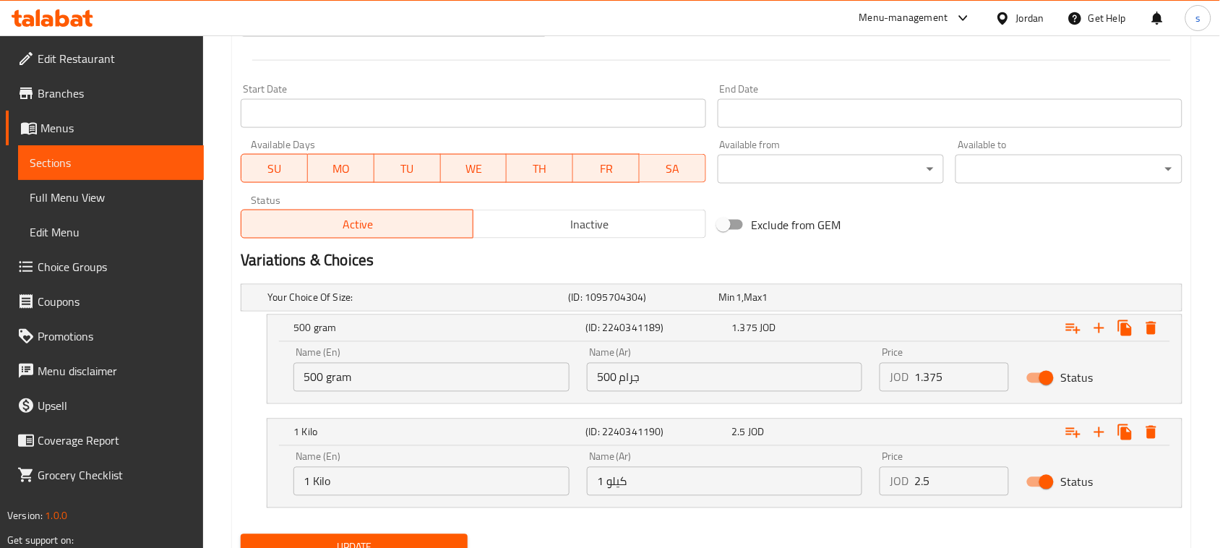
click at [956, 496] on div "Price JOD 2.5 Price" at bounding box center [944, 473] width 147 height 61
click at [956, 479] on input "2.5" at bounding box center [962, 481] width 95 height 29
paste input "7"
type input "2.75"
click at [958, 521] on nav at bounding box center [712, 517] width 942 height 12
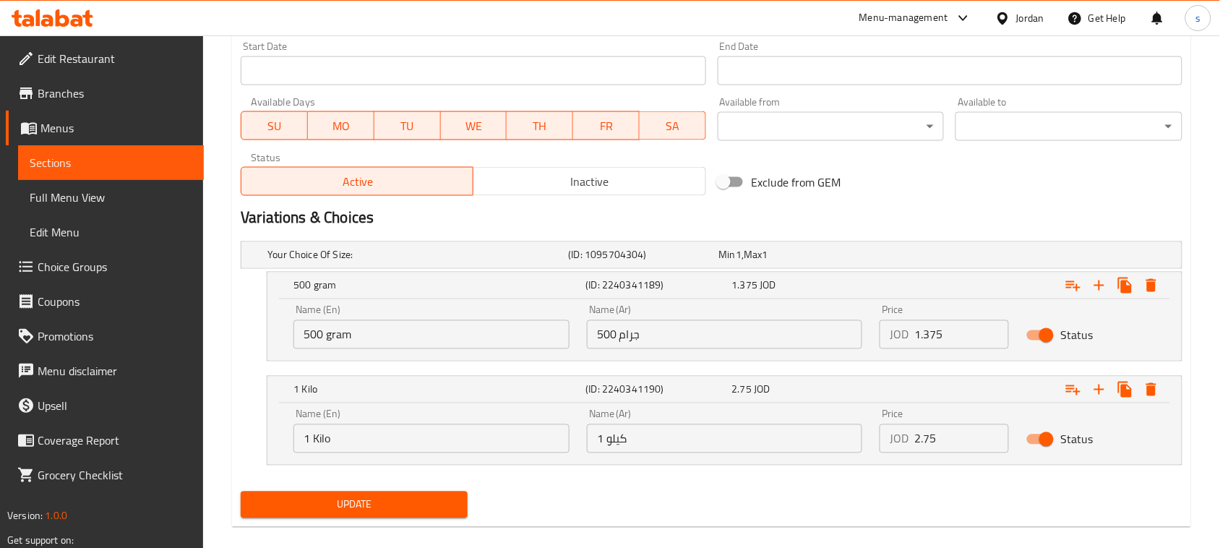
scroll to position [630, 0]
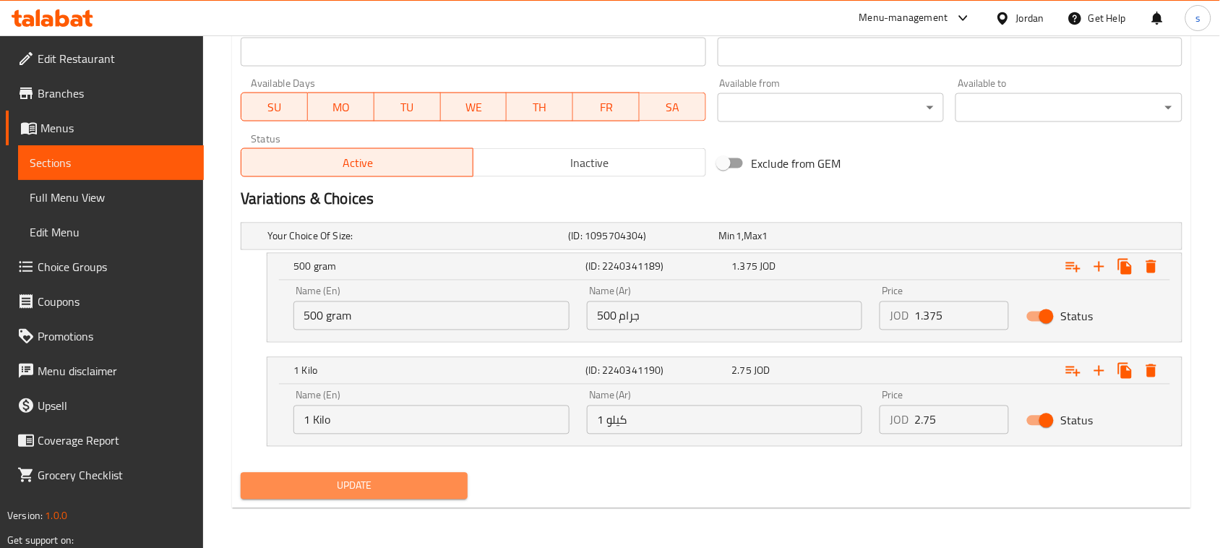
click at [375, 493] on span "Update" at bounding box center [354, 486] width 204 height 18
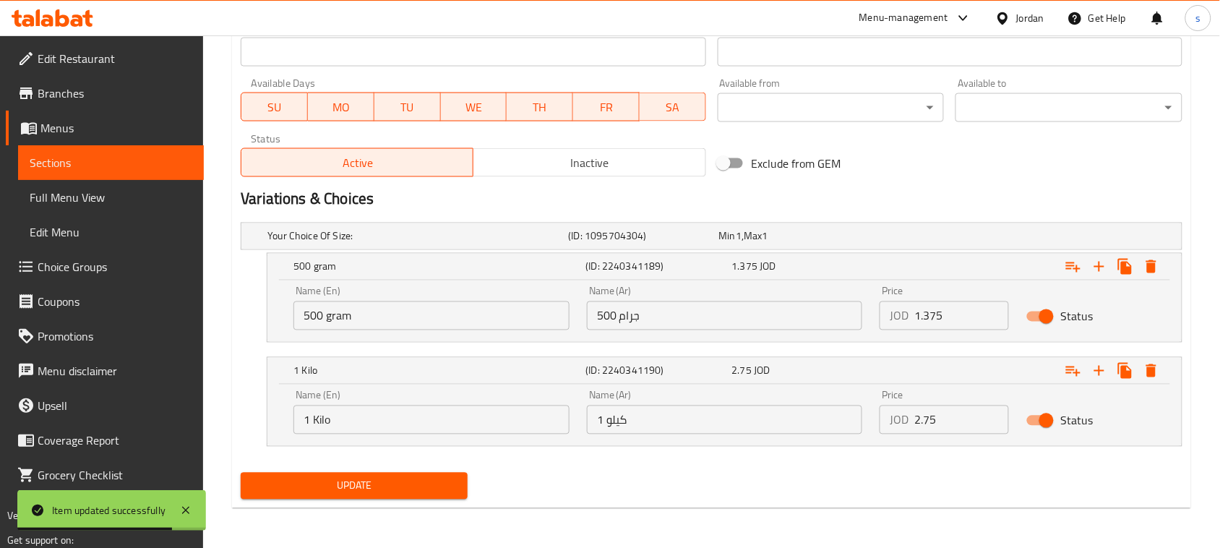
click at [877, 493] on div "Update" at bounding box center [712, 486] width 954 height 38
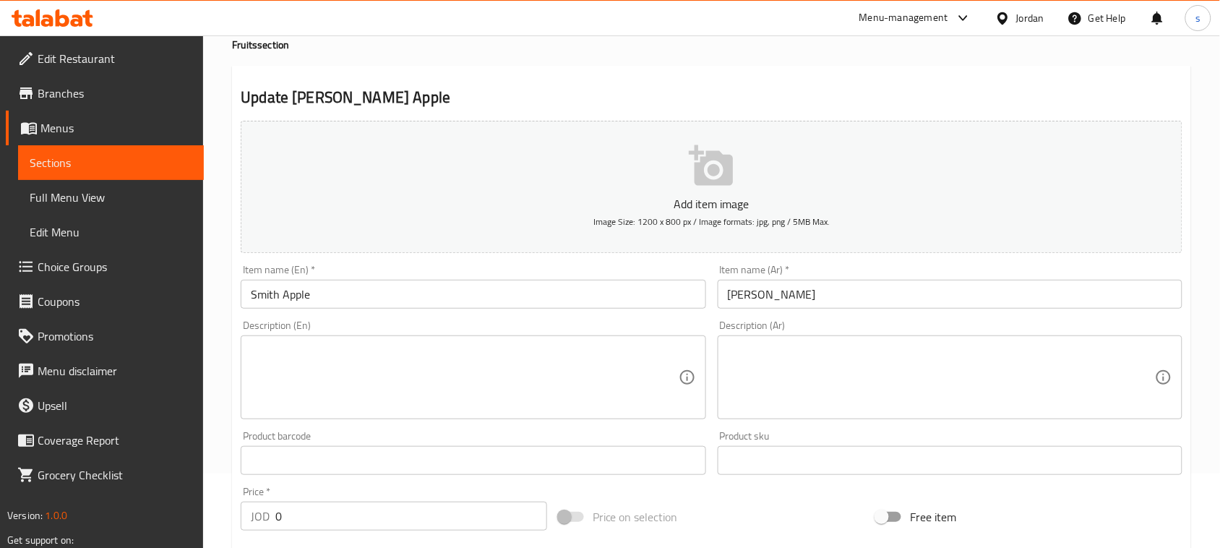
scroll to position [0, 0]
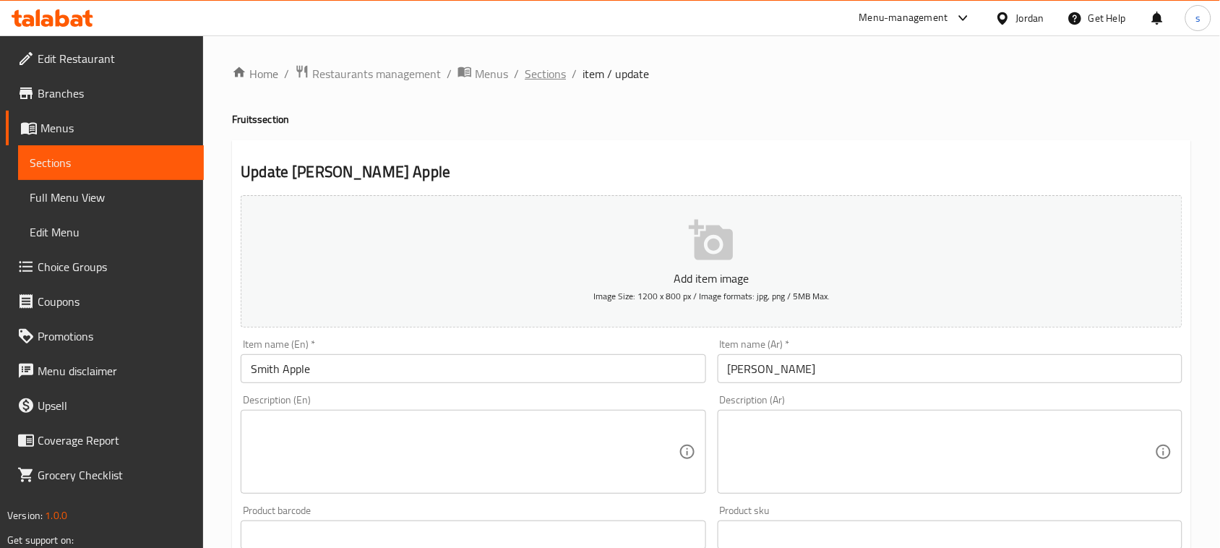
click at [539, 74] on span "Sections" at bounding box center [545, 73] width 41 height 17
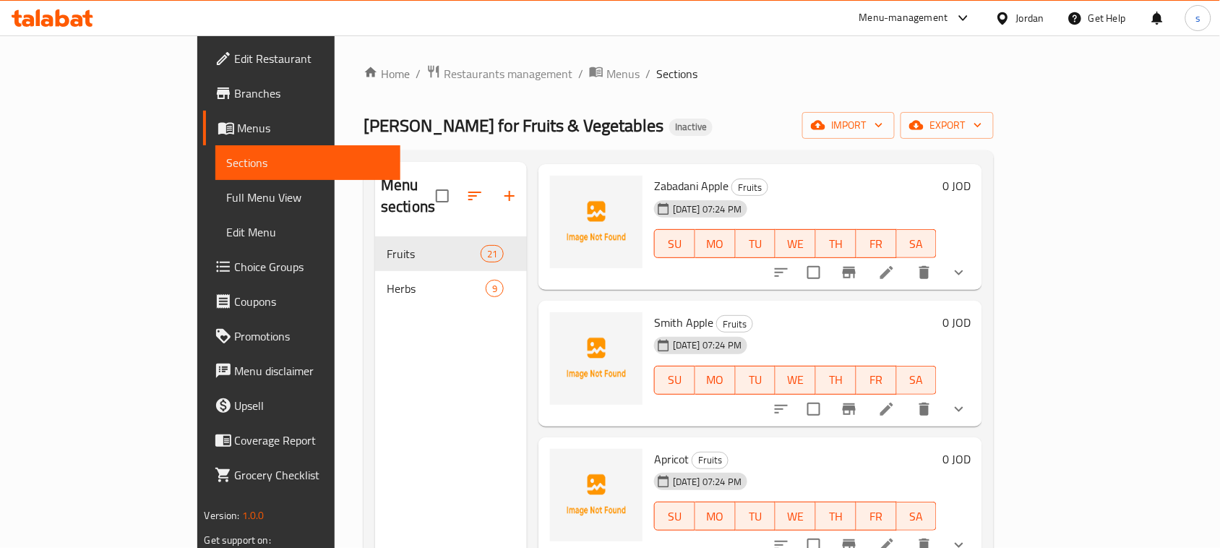
scroll to position [994, 0]
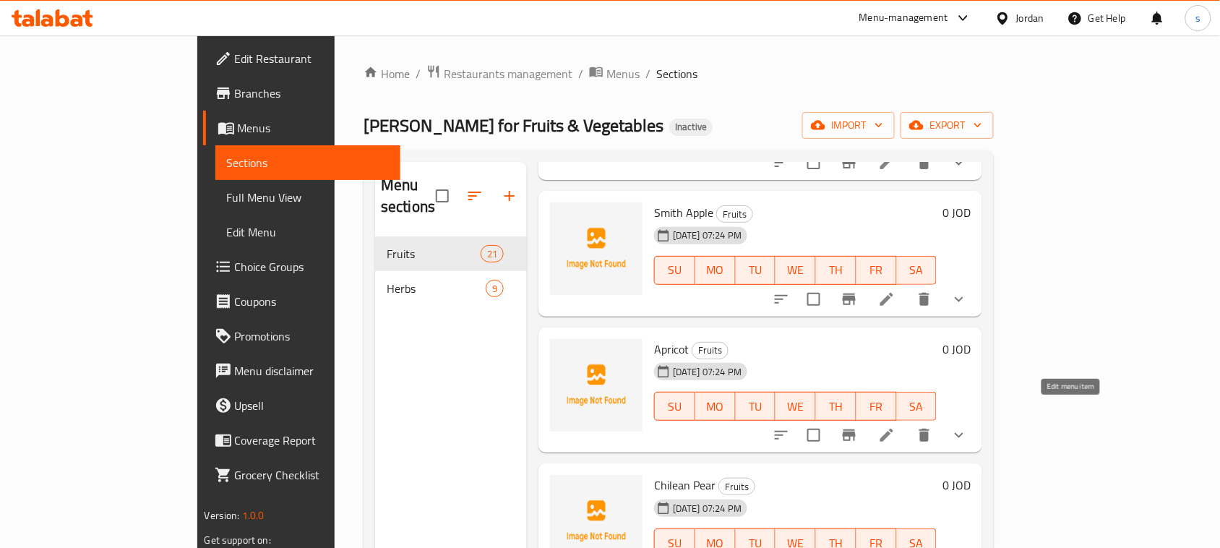
click at [896, 427] on icon at bounding box center [886, 435] width 17 height 17
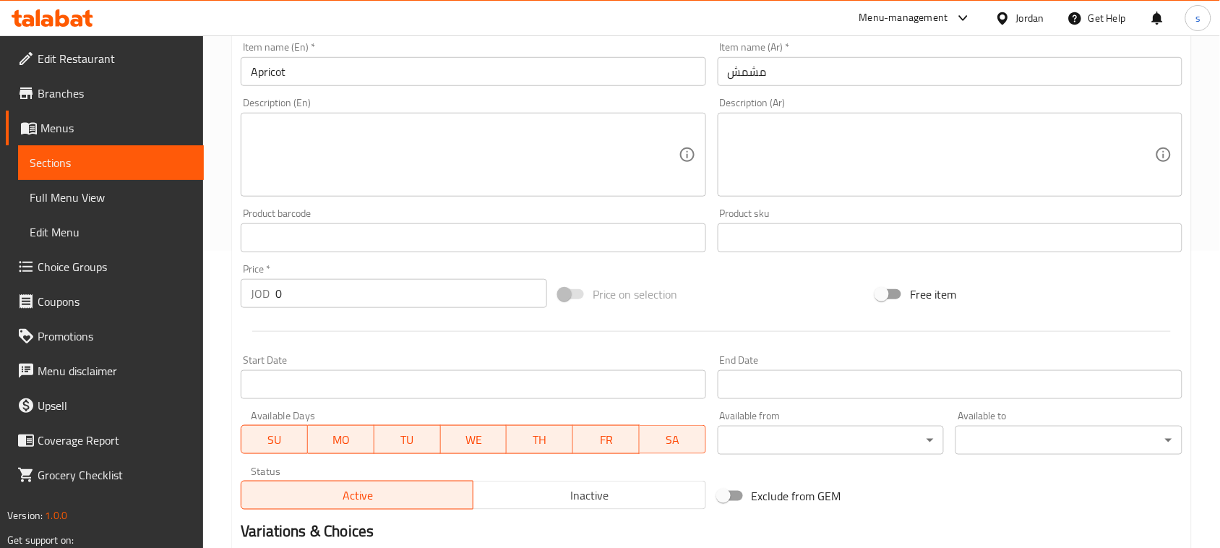
scroll to position [506, 0]
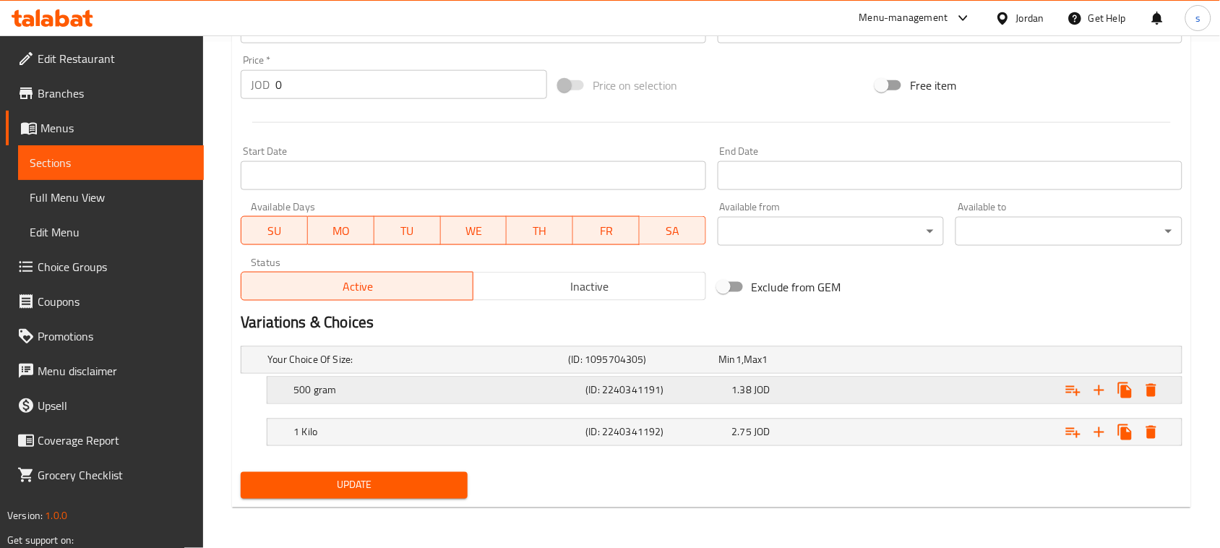
click at [778, 367] on div "1.38 JOD" at bounding box center [791, 360] width 145 height 14
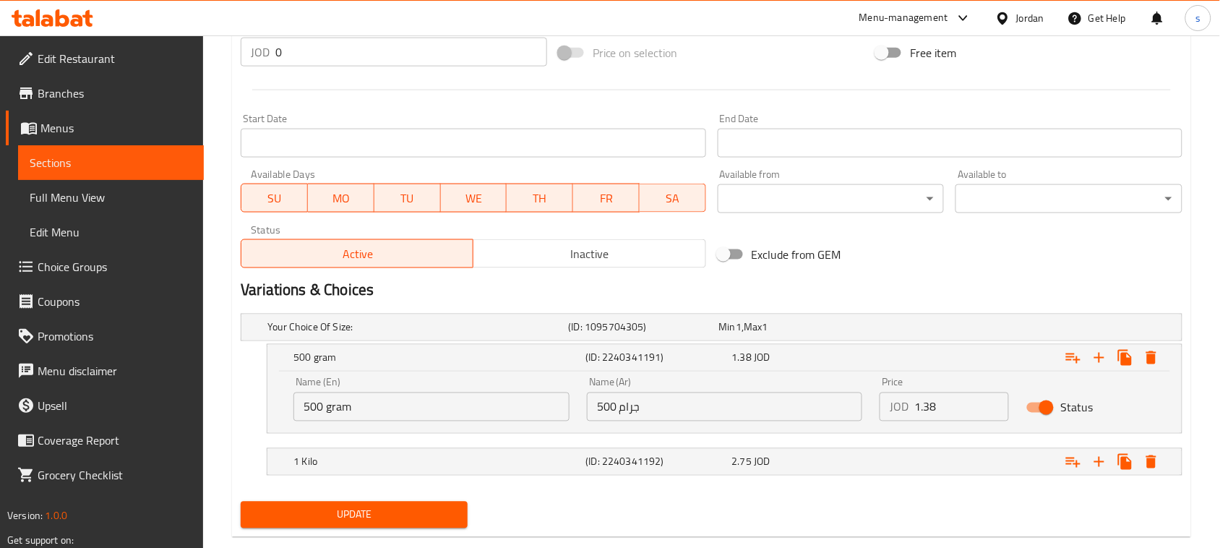
scroll to position [568, 0]
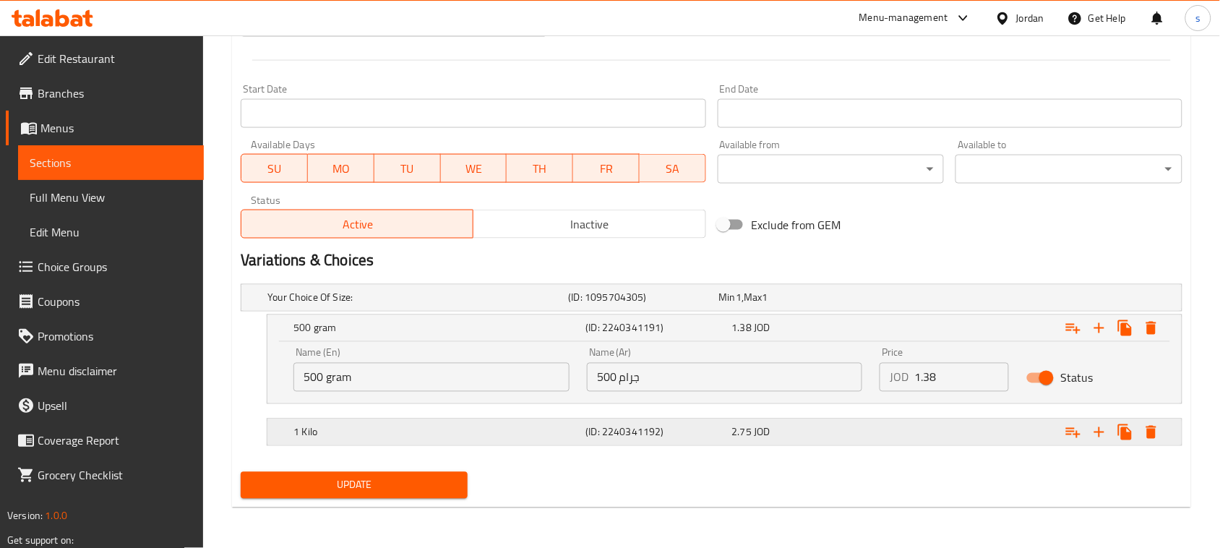
click at [742, 307] on span "JOD" at bounding box center [739, 297] width 6 height 19
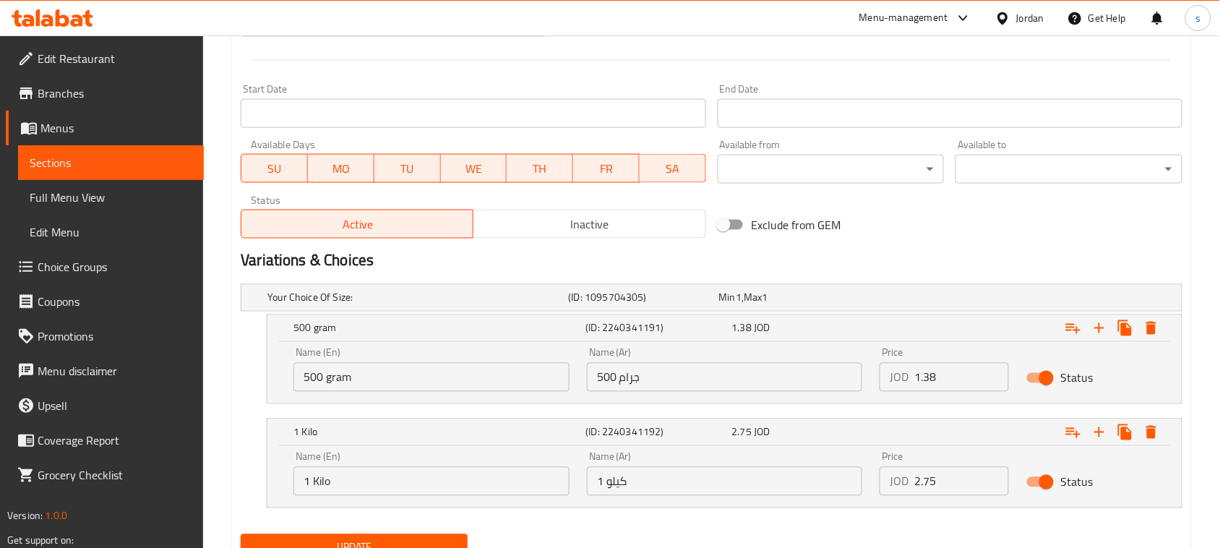
click at [940, 382] on input "1.38" at bounding box center [962, 377] width 95 height 29
paste input "75"
type input "1.375"
click at [927, 487] on input "2.75" at bounding box center [962, 481] width 95 height 29
click at [819, 526] on div "Your Choice Of Size: (ID: 1095704305) Min 1 , Max 1 Name (En) Your Choice Of Si…" at bounding box center [712, 403] width 954 height 250
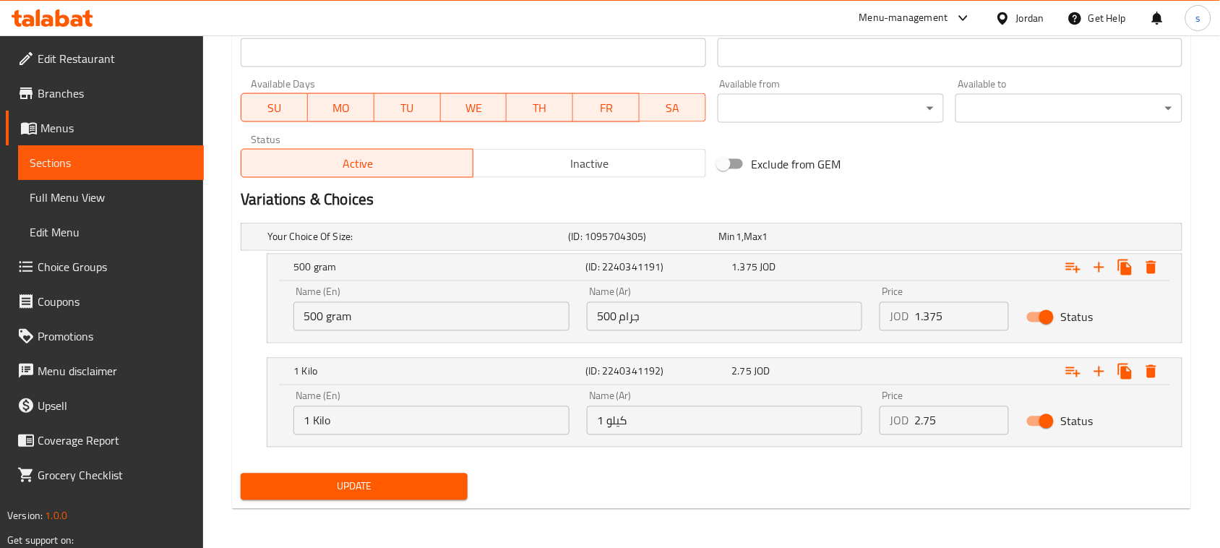
scroll to position [630, 0]
click at [401, 493] on span "Update" at bounding box center [354, 486] width 204 height 18
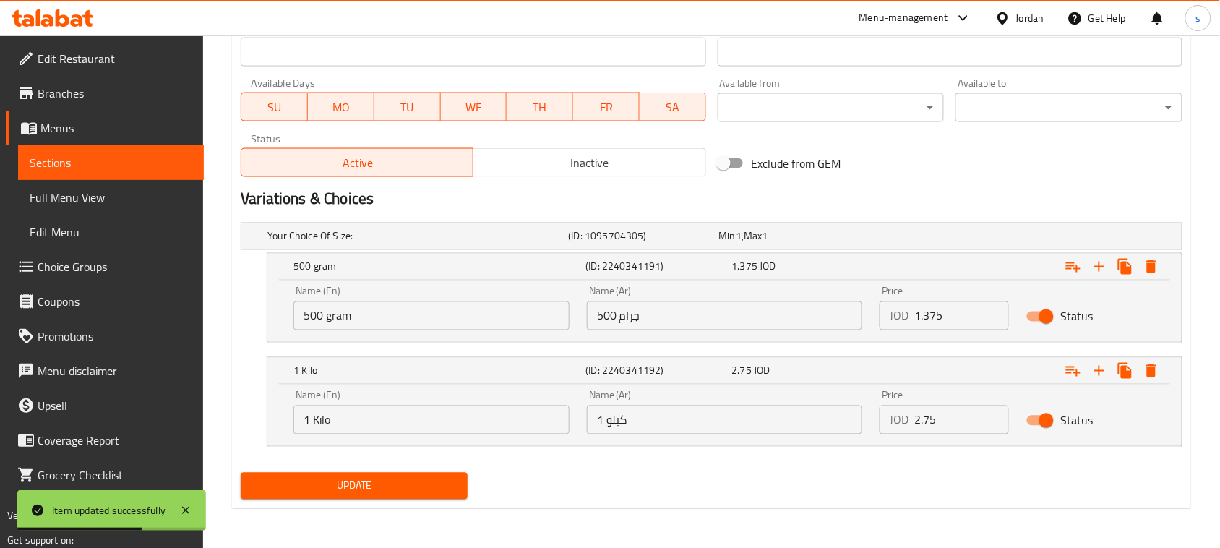
click at [946, 184] on div "Variations & Choices" at bounding box center [712, 199] width 954 height 33
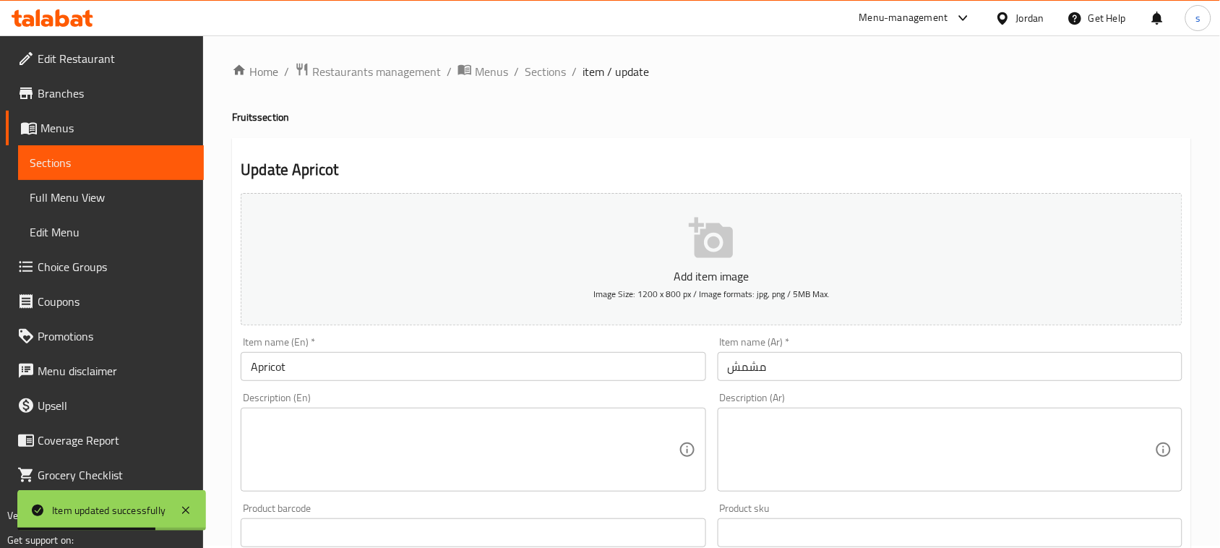
scroll to position [0, 0]
click at [544, 80] on span "Sections" at bounding box center [545, 73] width 41 height 17
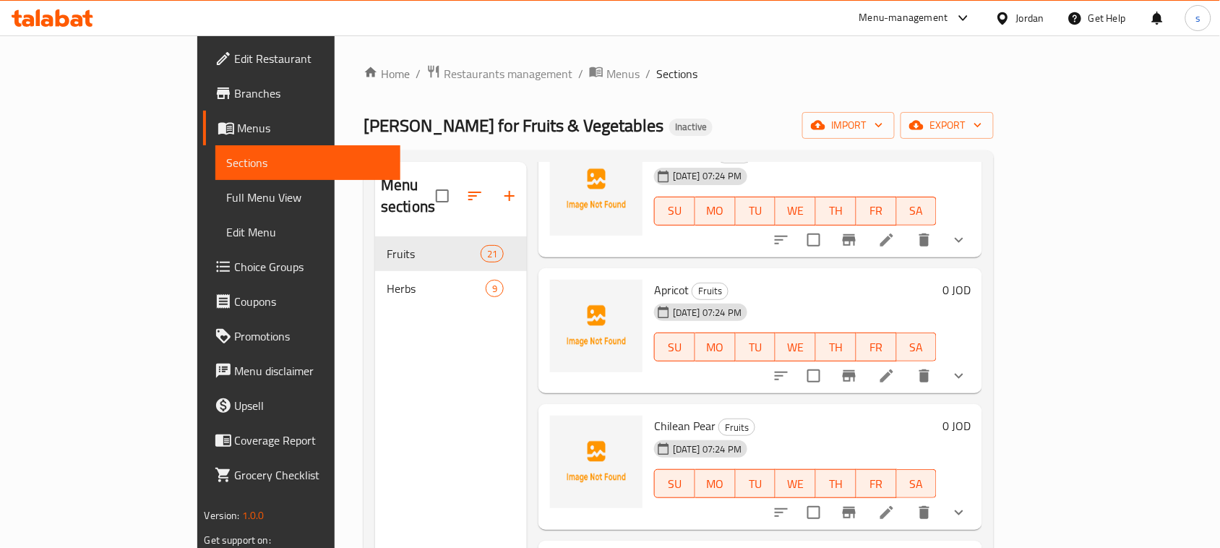
scroll to position [1084, 0]
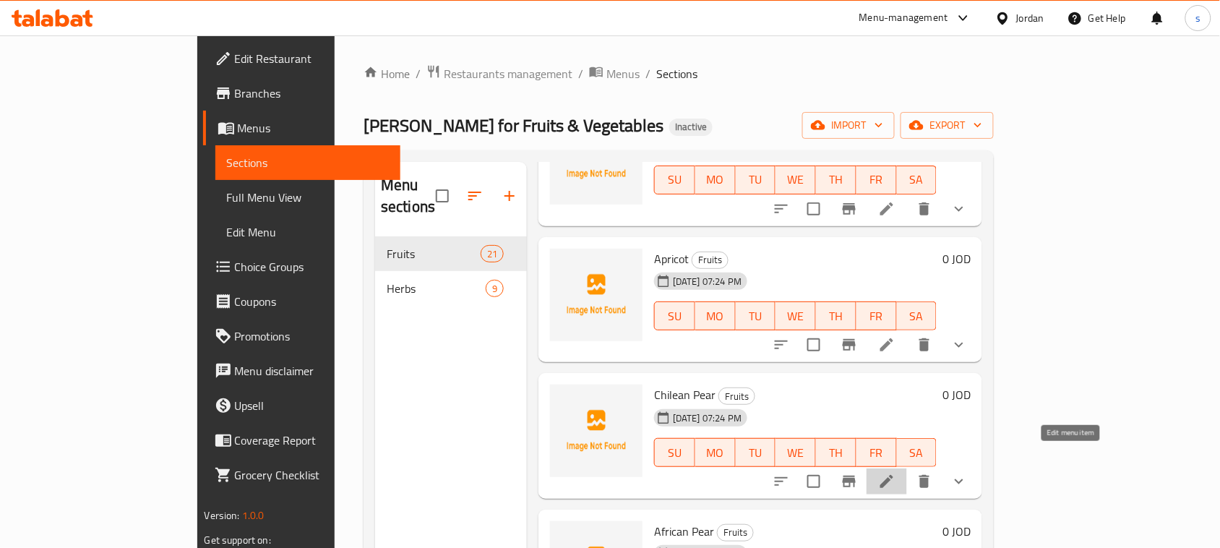
click at [896, 473] on icon at bounding box center [886, 481] width 17 height 17
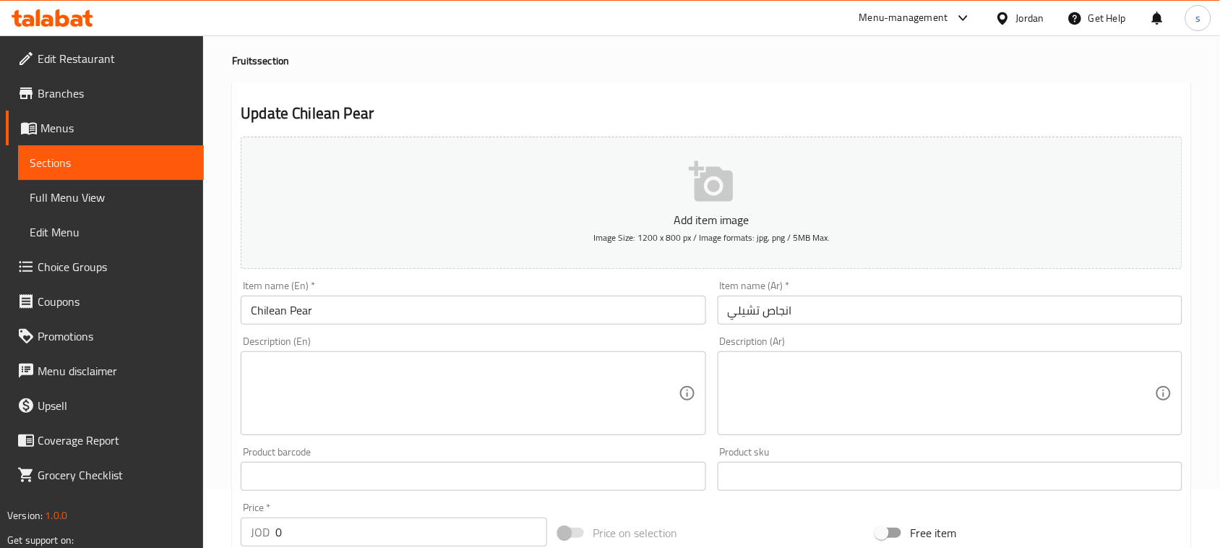
scroll to position [90, 0]
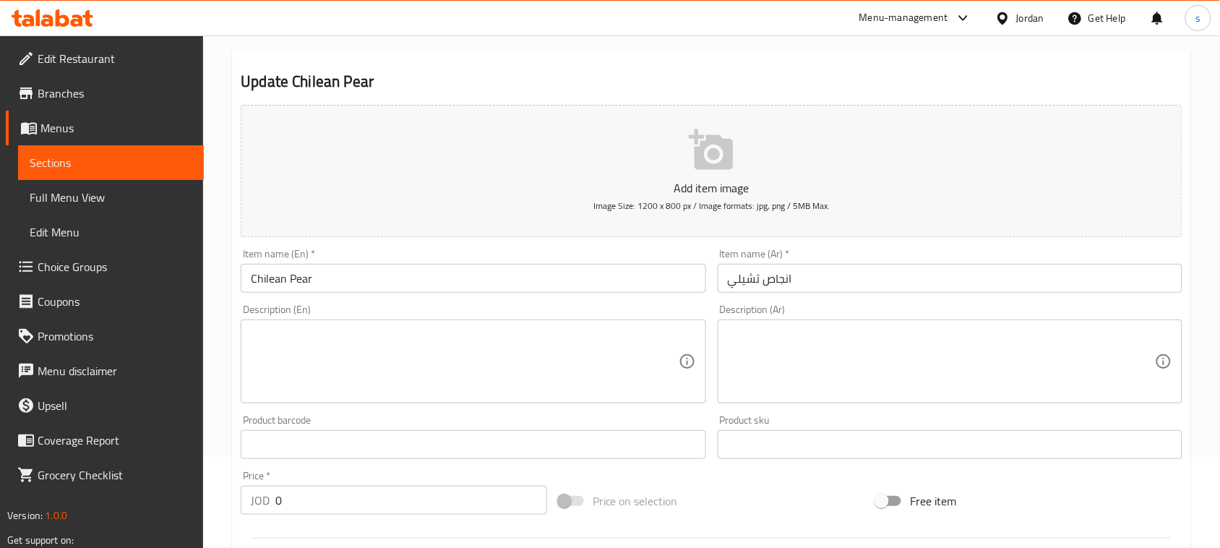
click at [784, 77] on h2 "Update Chilean Pear" at bounding box center [712, 82] width 942 height 22
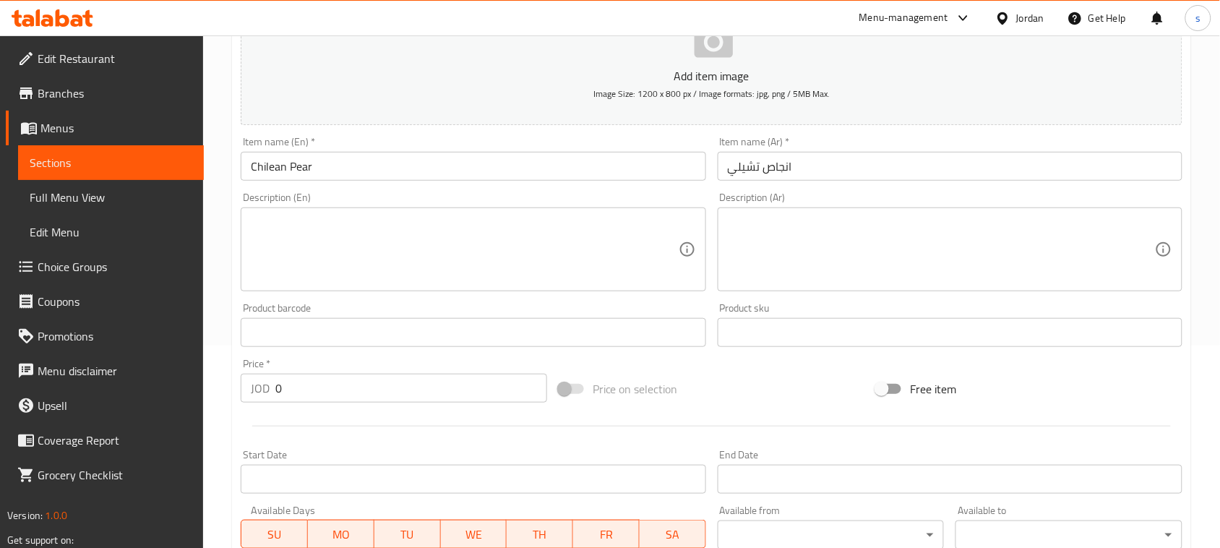
scroll to position [506, 0]
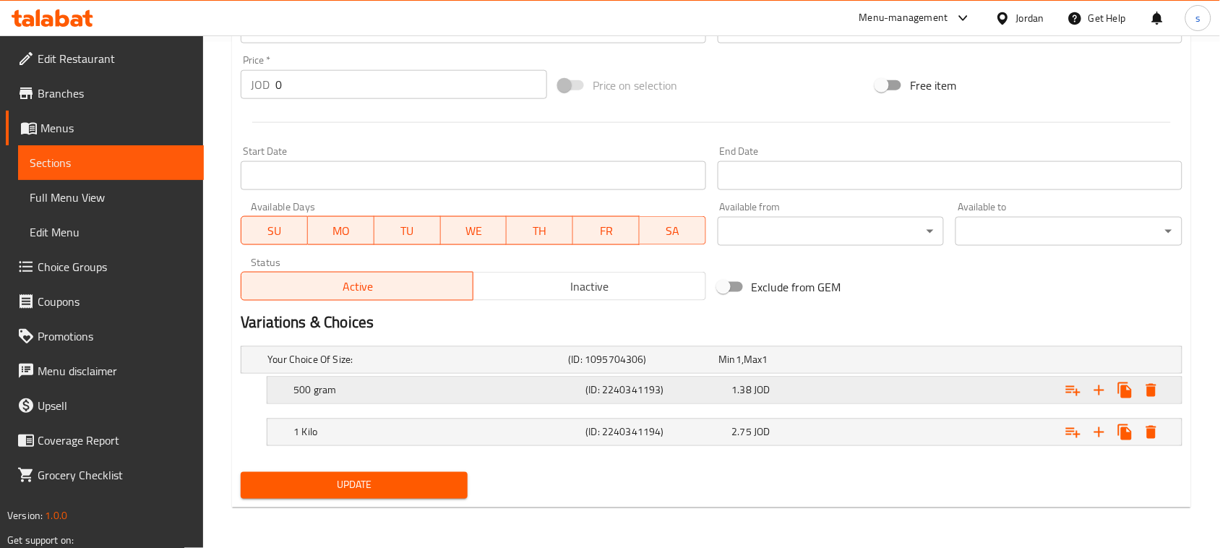
click at [736, 369] on span "1.38" at bounding box center [727, 360] width 17 height 19
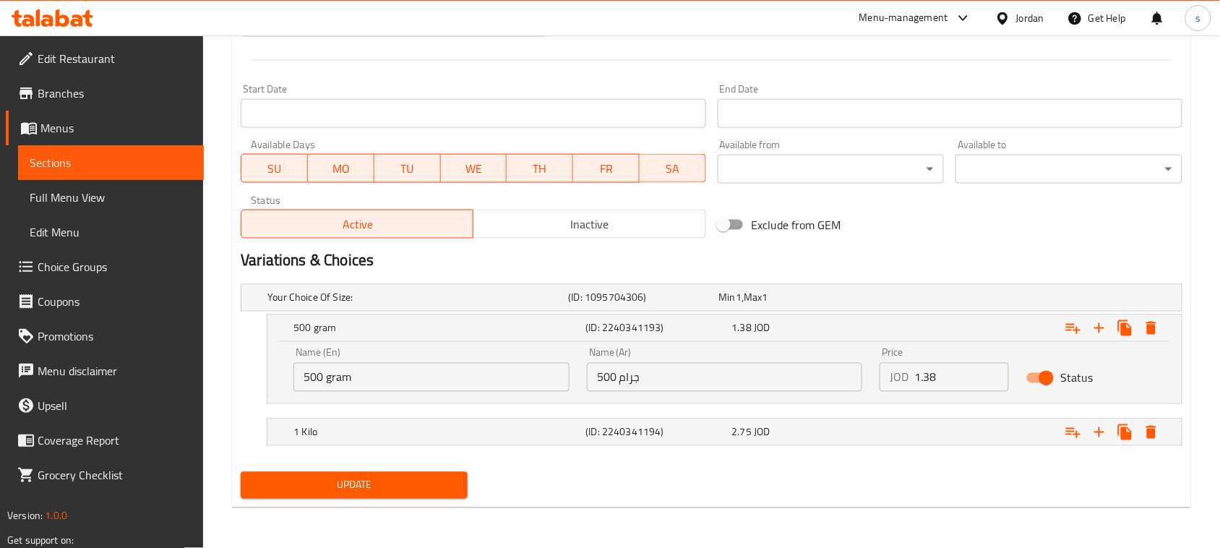
click at [736, 307] on span "2.75" at bounding box center [727, 297] width 17 height 19
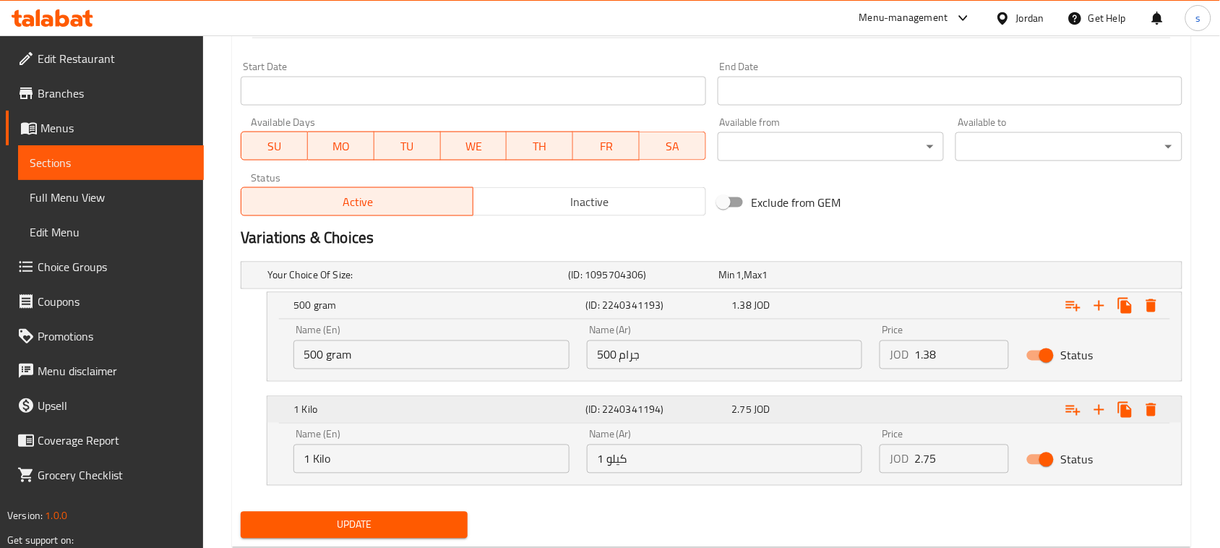
scroll to position [630, 0]
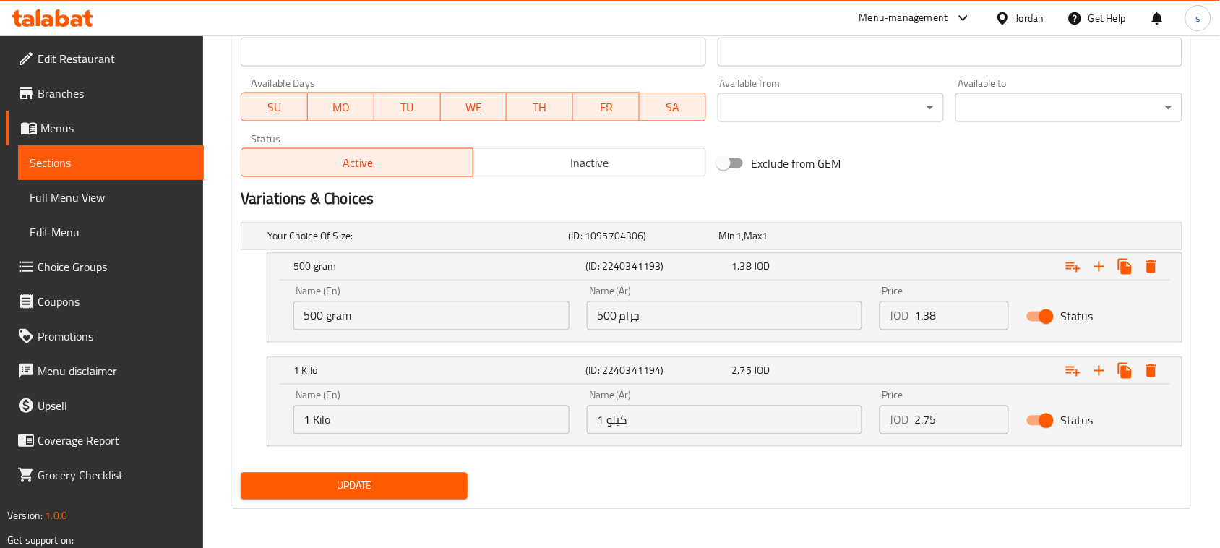
click at [938, 317] on input "1.38" at bounding box center [962, 315] width 95 height 29
type input "2"
click at [937, 423] on input "2.75" at bounding box center [962, 420] width 95 height 29
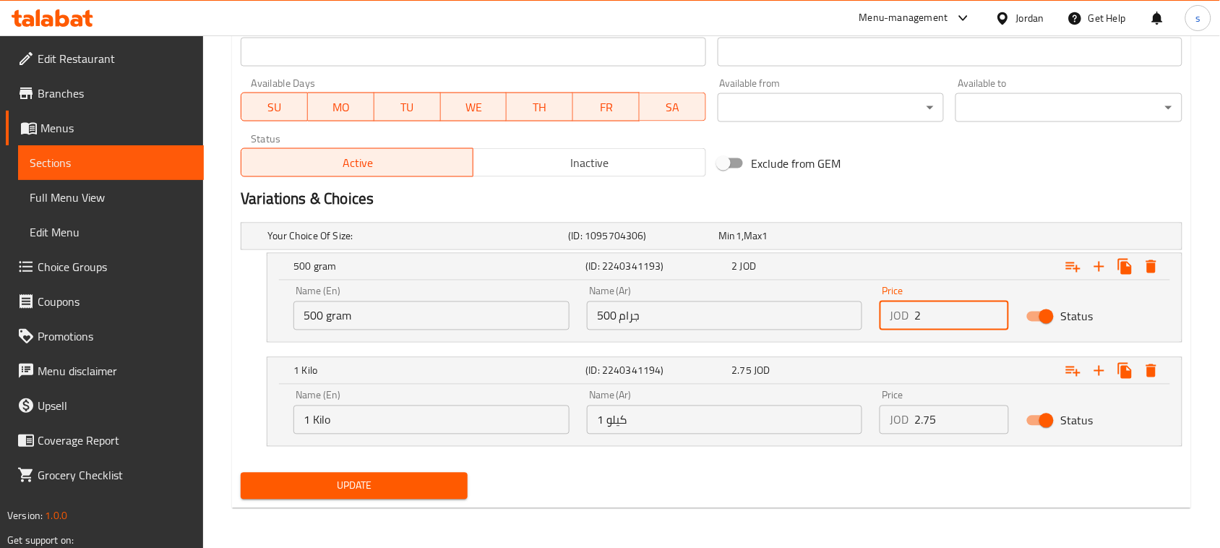
click at [937, 423] on input "2.75" at bounding box center [962, 420] width 95 height 29
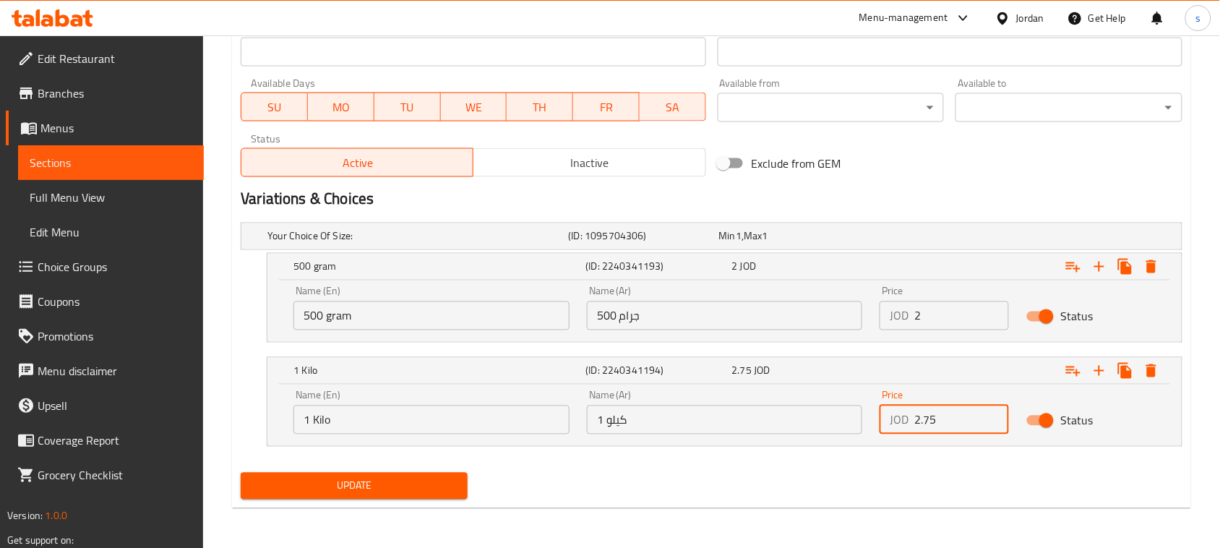
click at [937, 423] on input "2.75" at bounding box center [962, 420] width 95 height 29
type input "4"
click at [430, 489] on span "Update" at bounding box center [354, 486] width 204 height 18
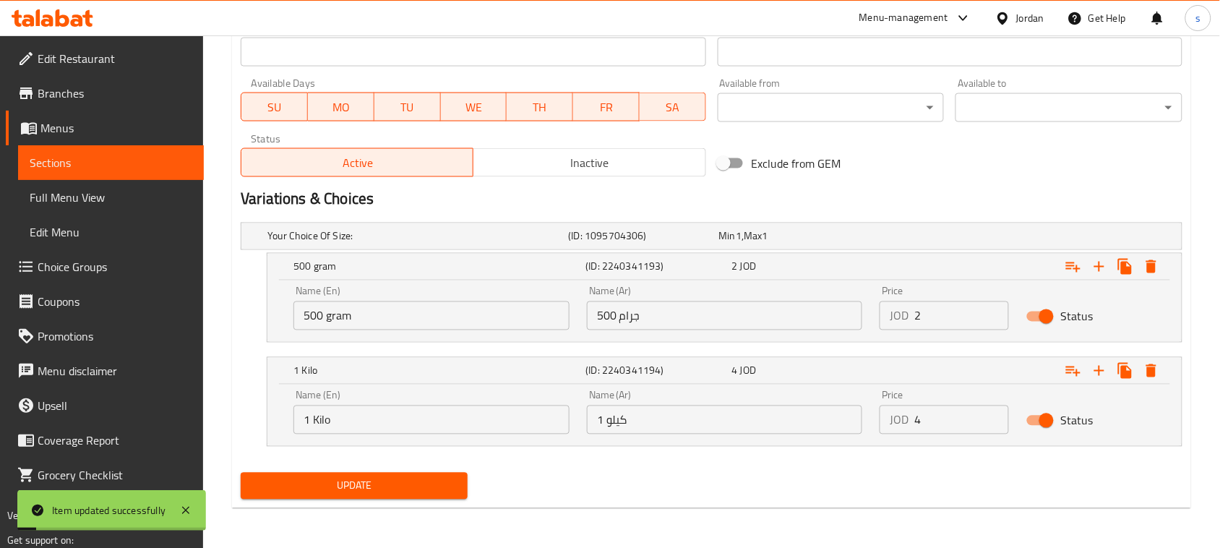
click at [734, 486] on div "Update" at bounding box center [712, 486] width 954 height 38
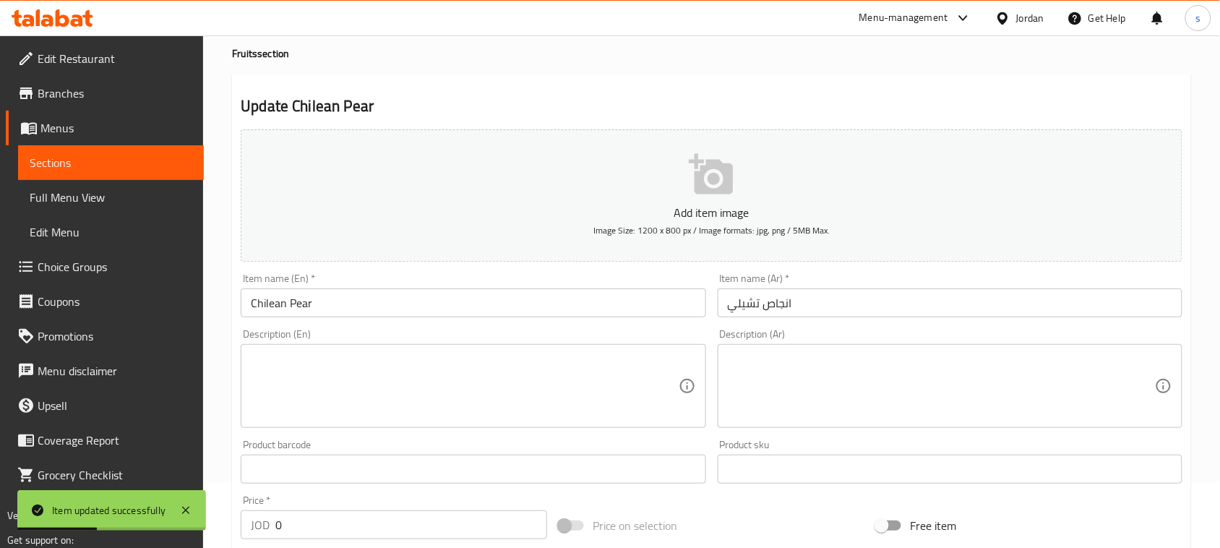
scroll to position [0, 0]
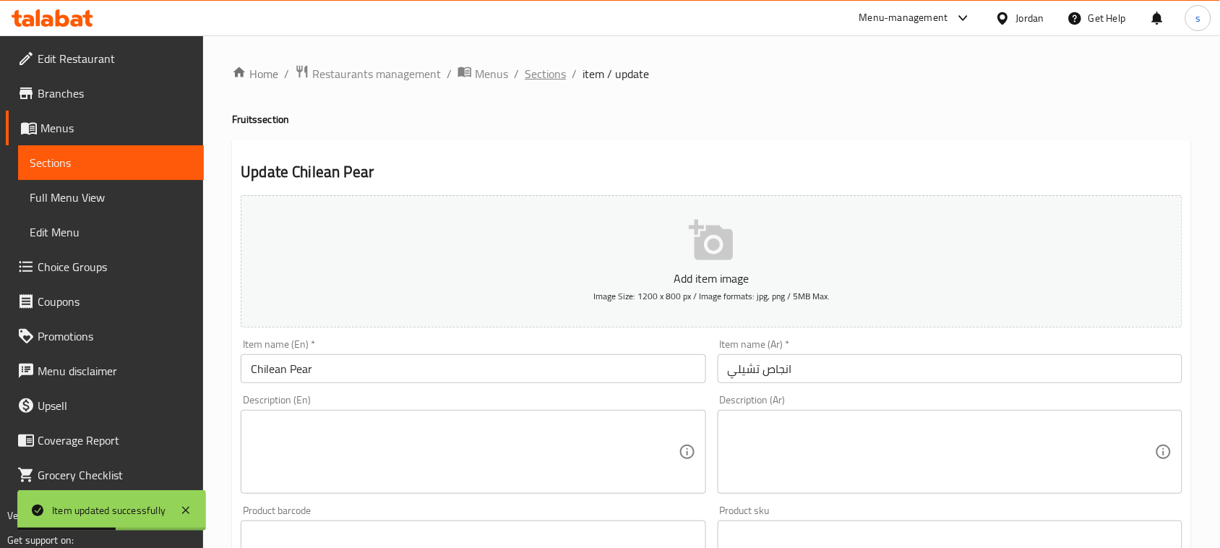
click at [543, 74] on span "Sections" at bounding box center [545, 73] width 41 height 17
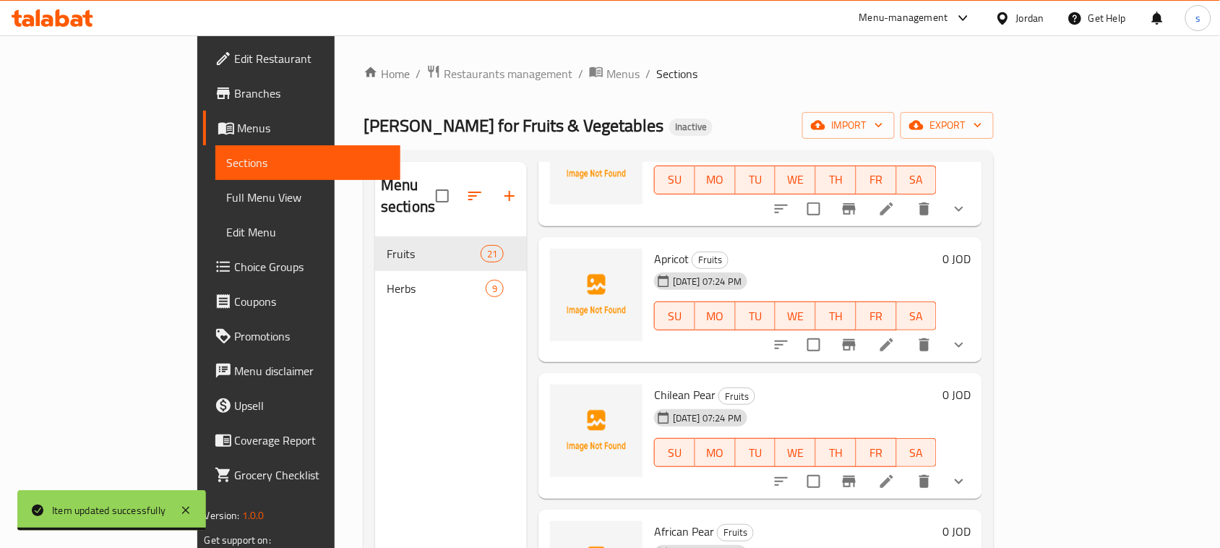
scroll to position [1175, 0]
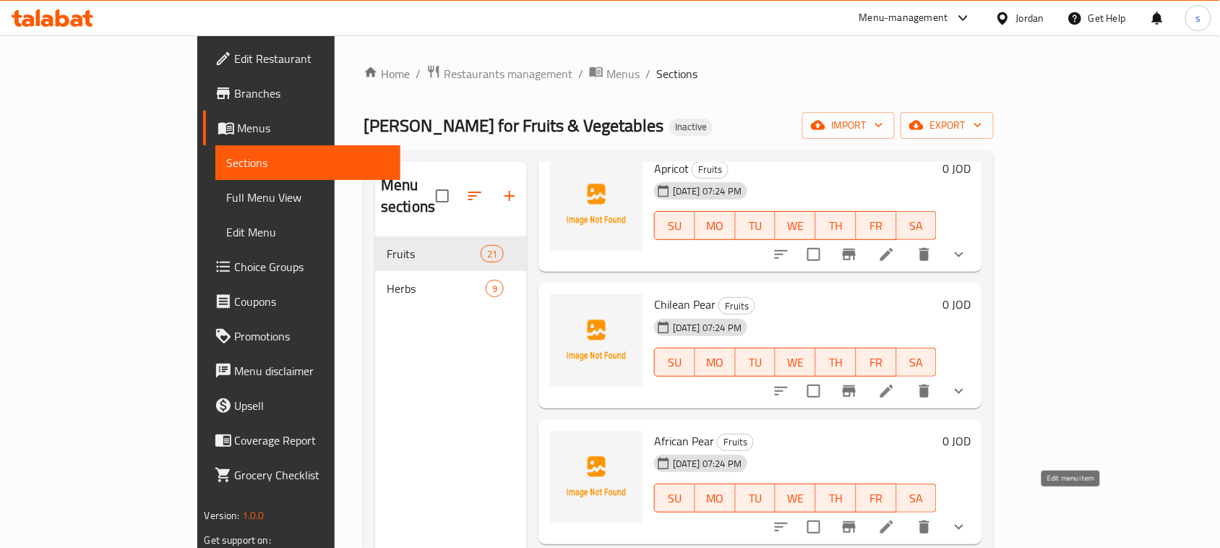
click at [896, 518] on icon at bounding box center [886, 526] width 17 height 17
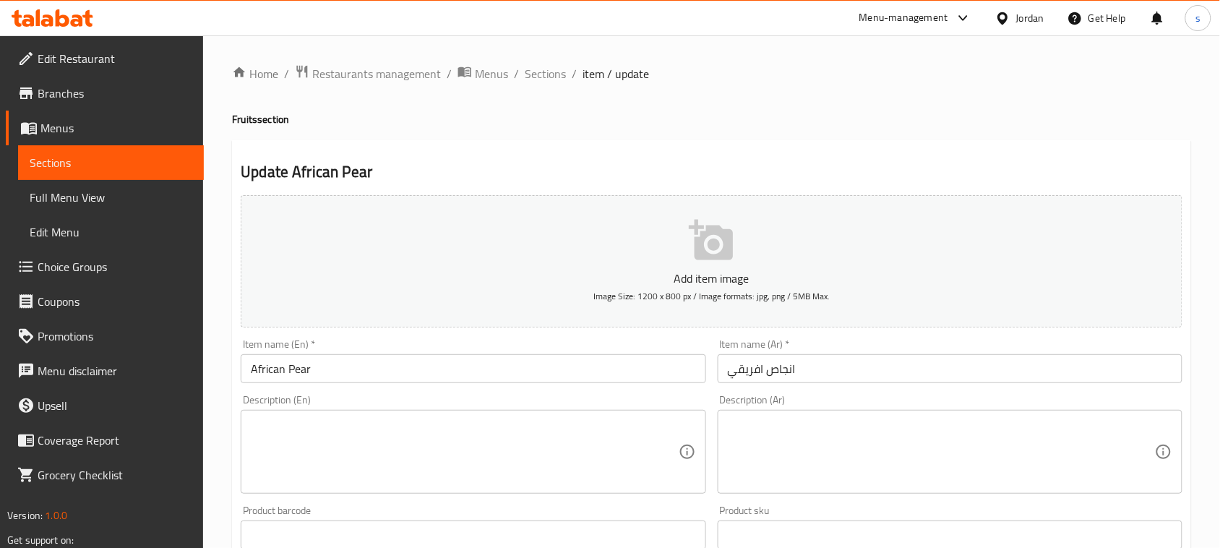
click at [836, 161] on h2 "Update African Pear" at bounding box center [712, 172] width 942 height 22
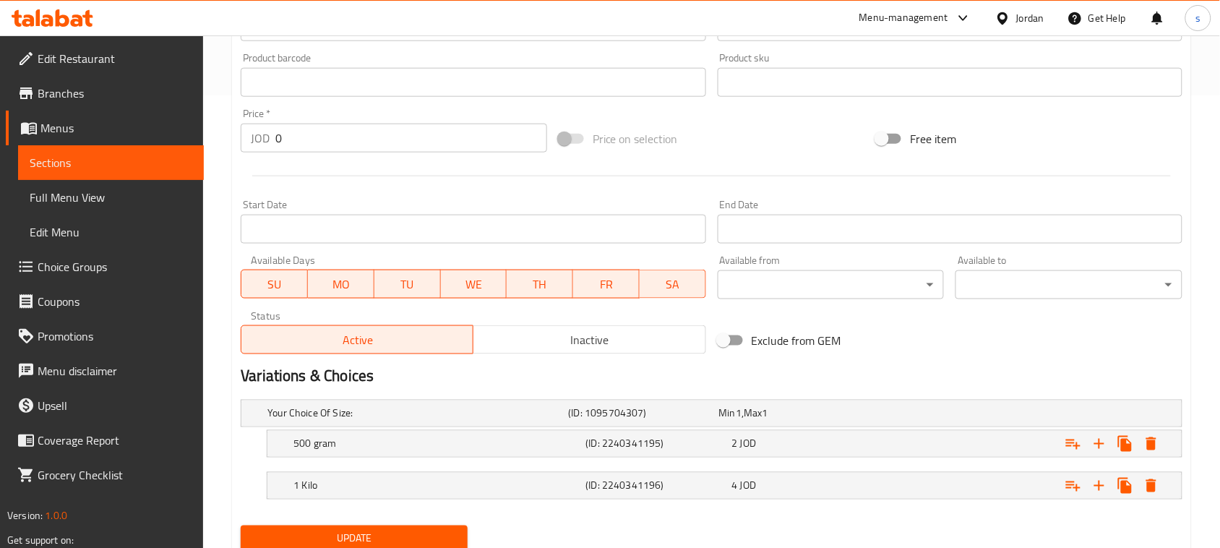
scroll to position [506, 0]
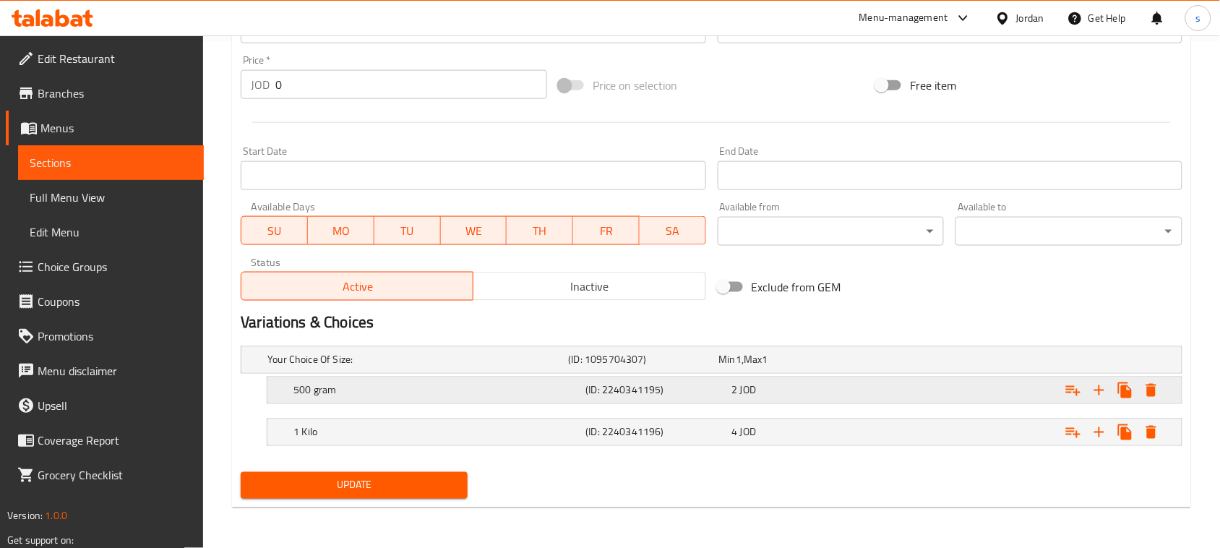
click at [801, 367] on div "2 JOD" at bounding box center [791, 360] width 145 height 14
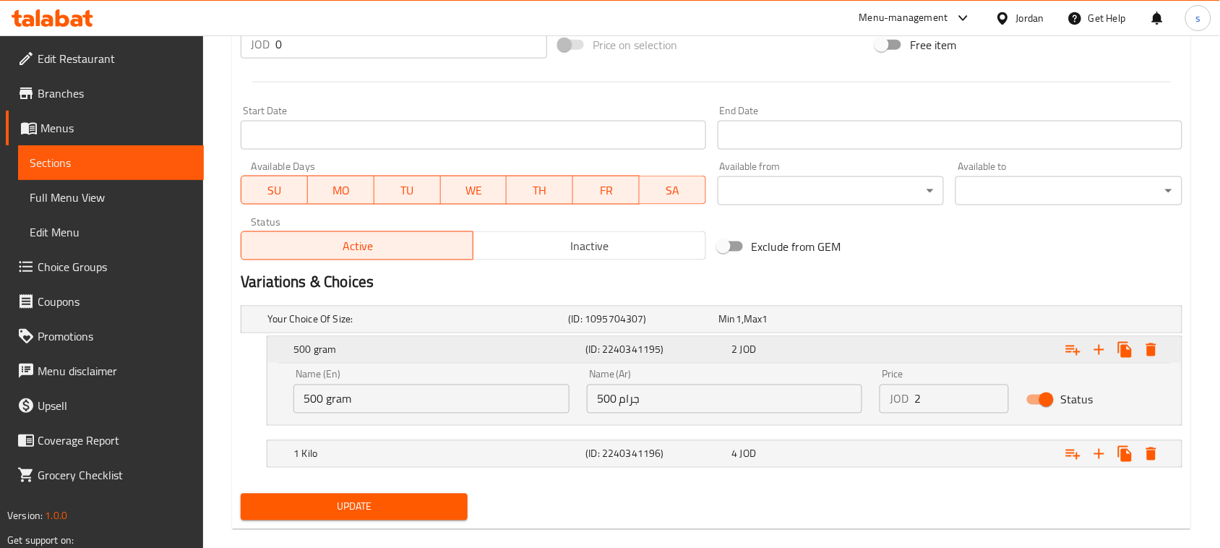
scroll to position [568, 0]
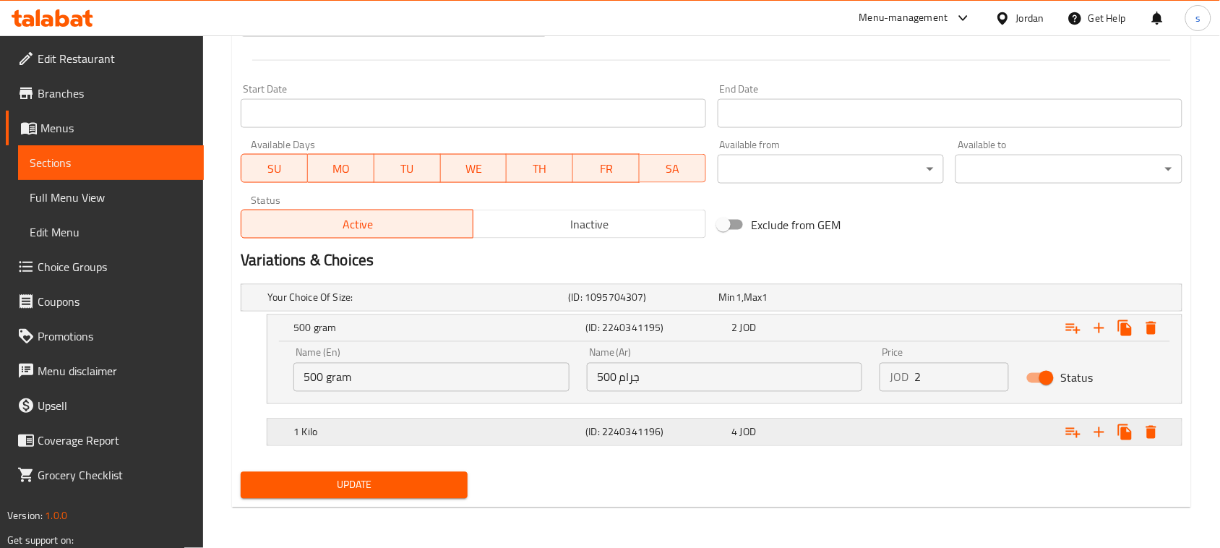
click at [800, 305] on div "4 JOD" at bounding box center [791, 298] width 145 height 14
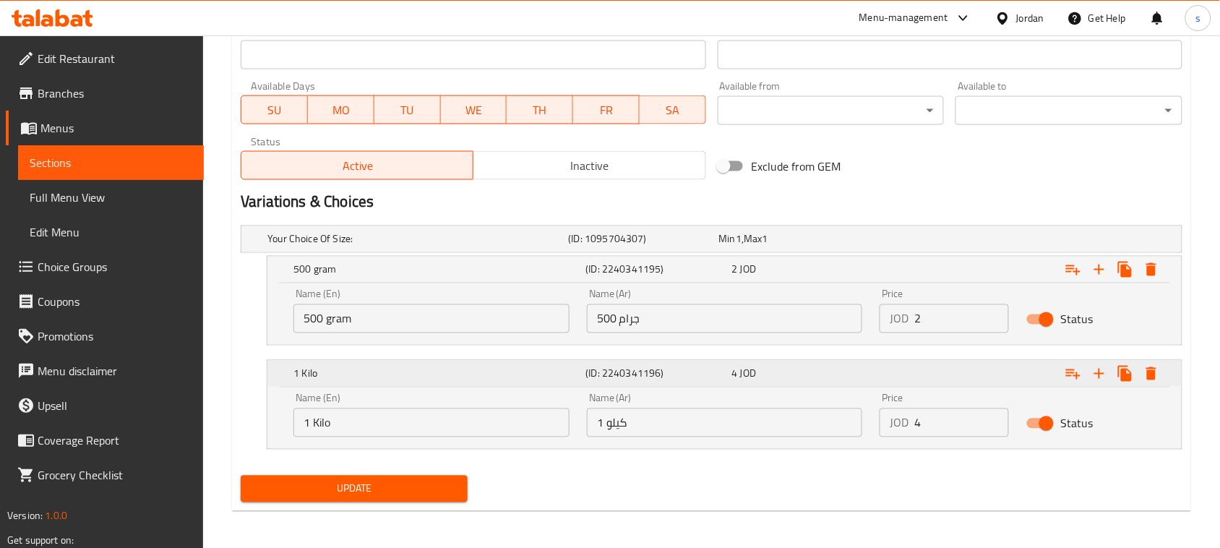
scroll to position [630, 0]
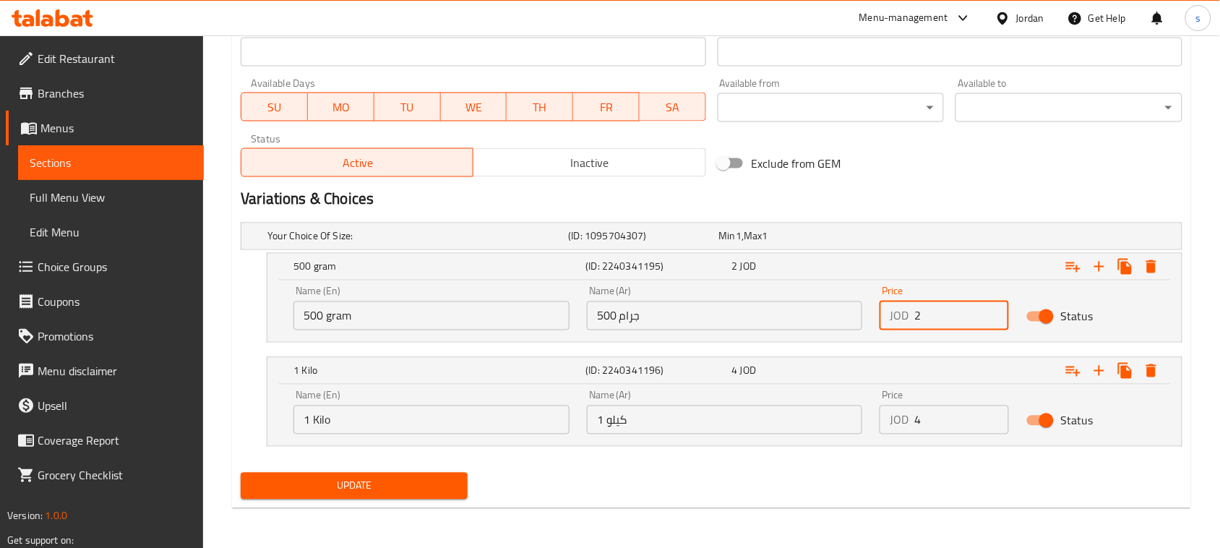
click at [938, 322] on input "2" at bounding box center [962, 315] width 95 height 29
paste input "1.5"
type input "1.5"
click at [956, 428] on input "4" at bounding box center [962, 420] width 95 height 29
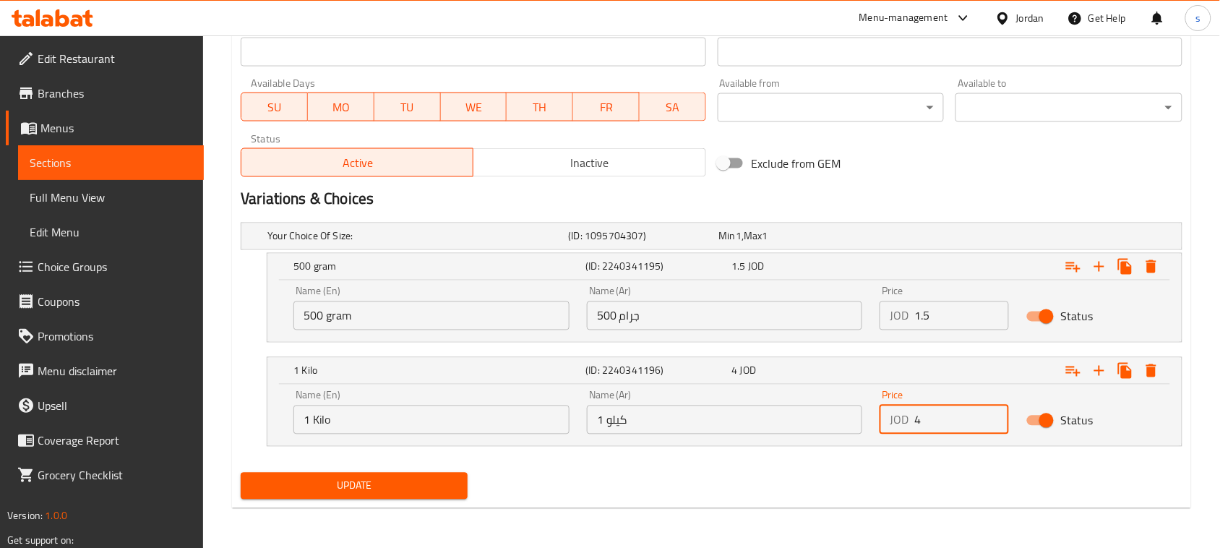
paste input "3"
type input "3"
click at [857, 474] on div "Update" at bounding box center [712, 486] width 954 height 38
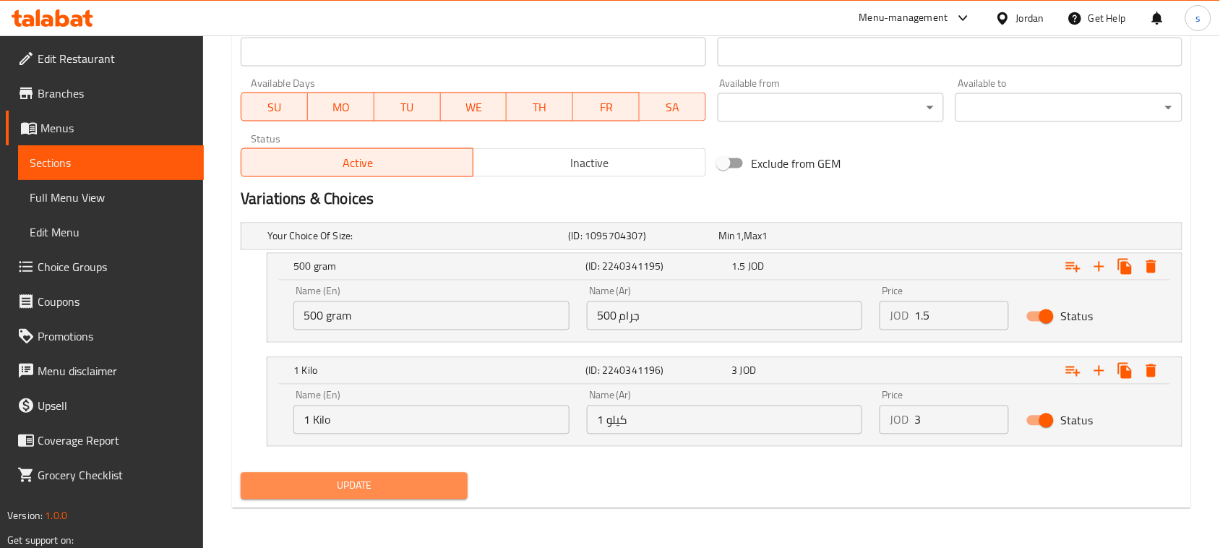
click at [314, 486] on span "Update" at bounding box center [354, 486] width 204 height 18
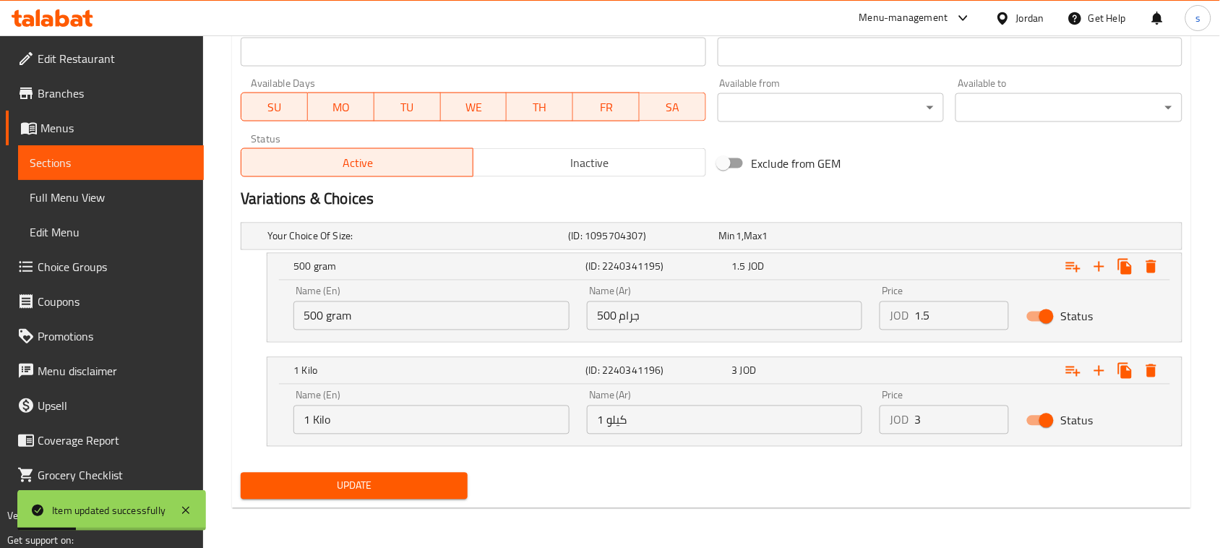
click at [916, 181] on div "Exclude from GEM" at bounding box center [871, 163] width 318 height 39
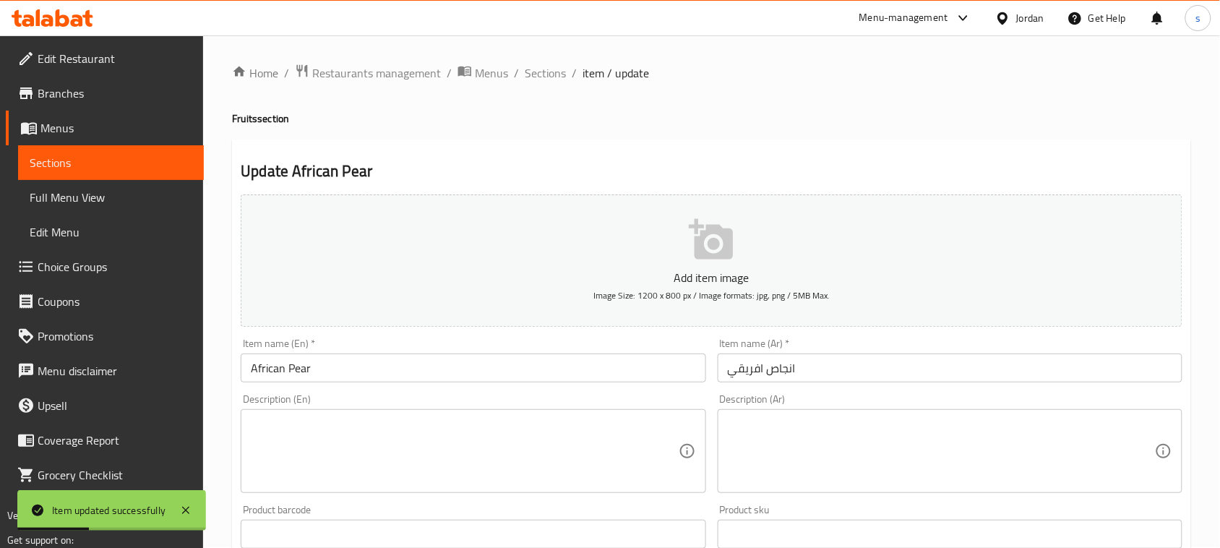
scroll to position [0, 0]
click at [544, 73] on span "Sections" at bounding box center [545, 73] width 41 height 17
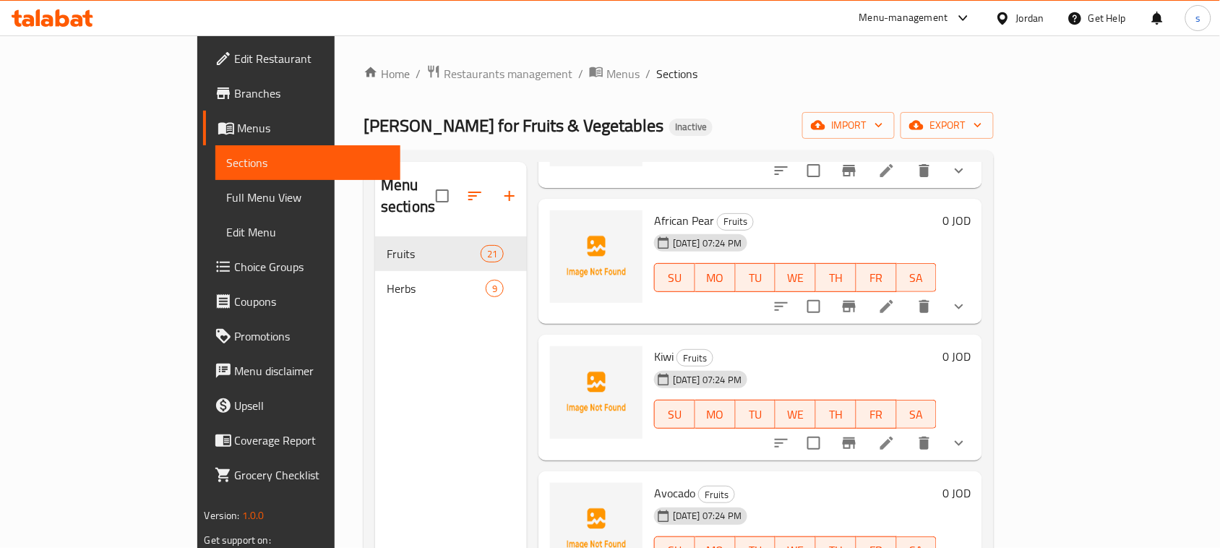
scroll to position [1446, 0]
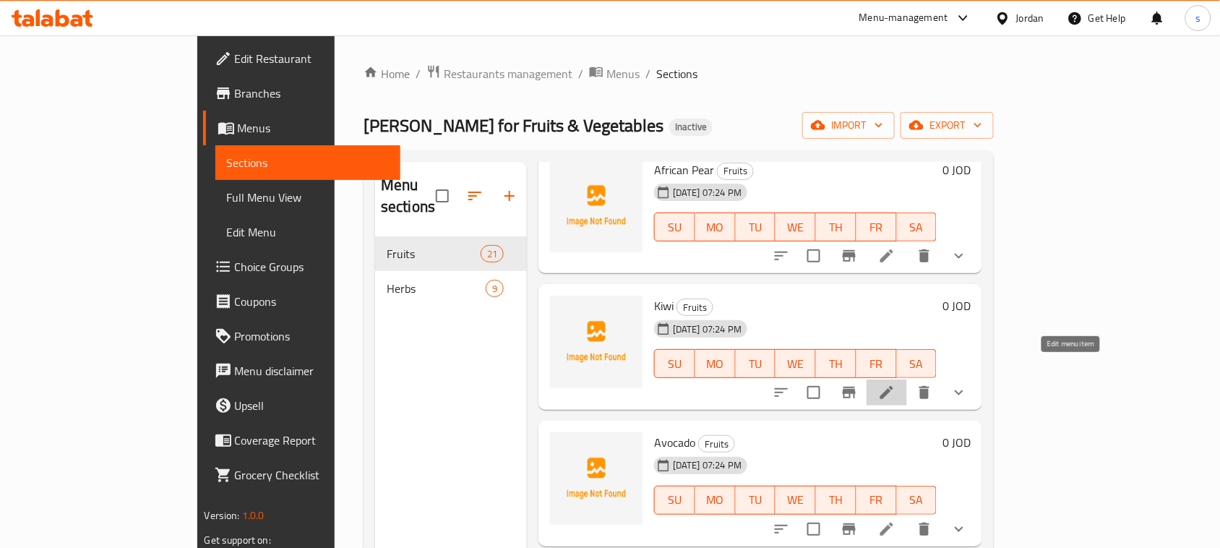
click at [896, 384] on icon at bounding box center [886, 392] width 17 height 17
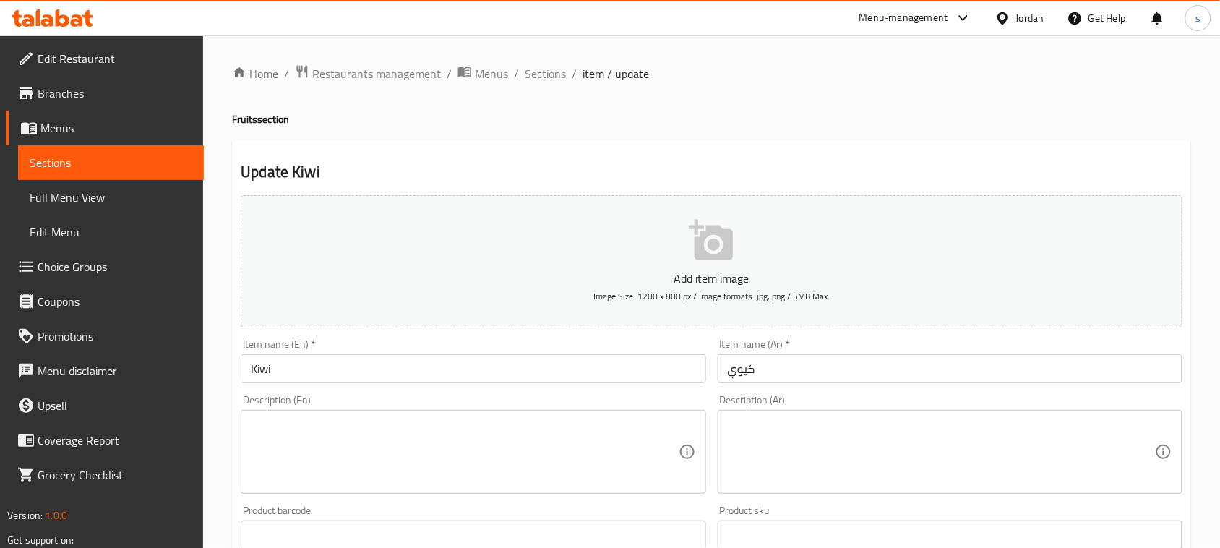
click at [839, 164] on h2 "Update Kiwi" at bounding box center [712, 172] width 942 height 22
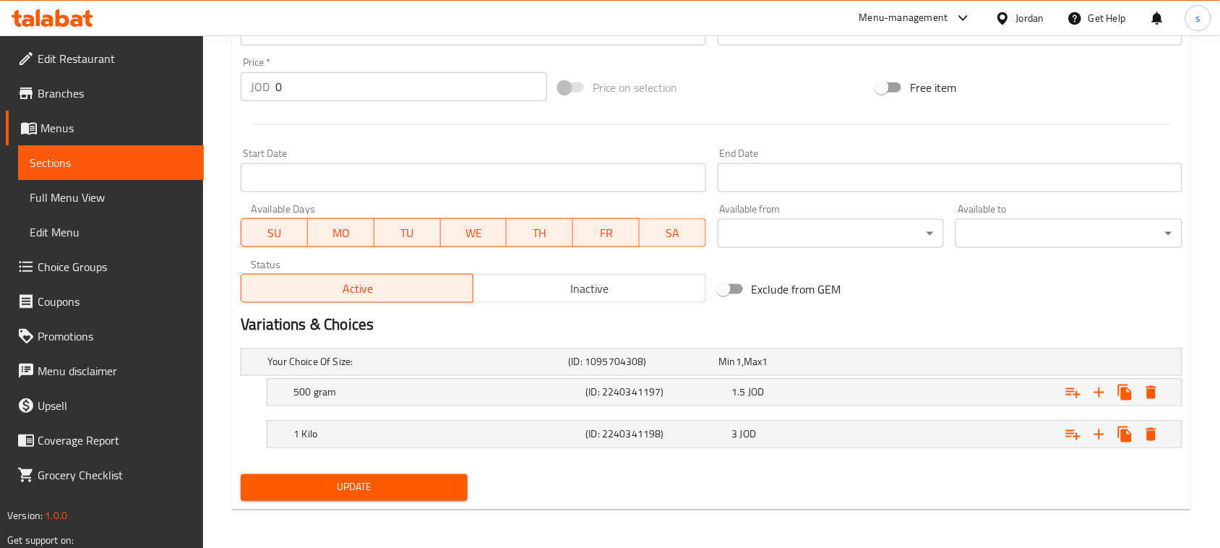
scroll to position [506, 0]
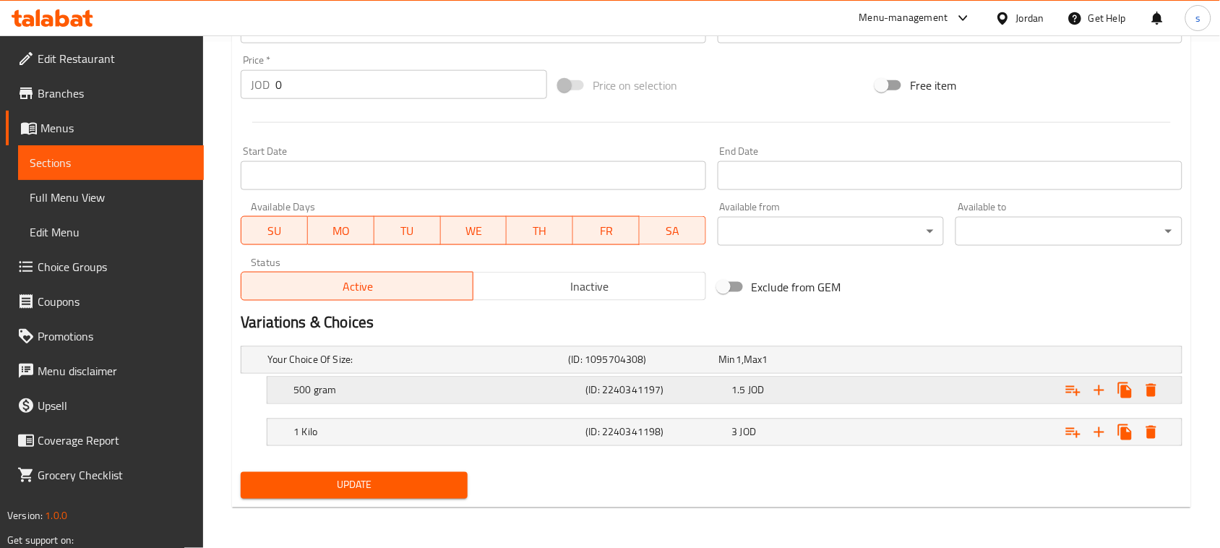
click at [794, 367] on div "1.5 JOD" at bounding box center [791, 360] width 145 height 14
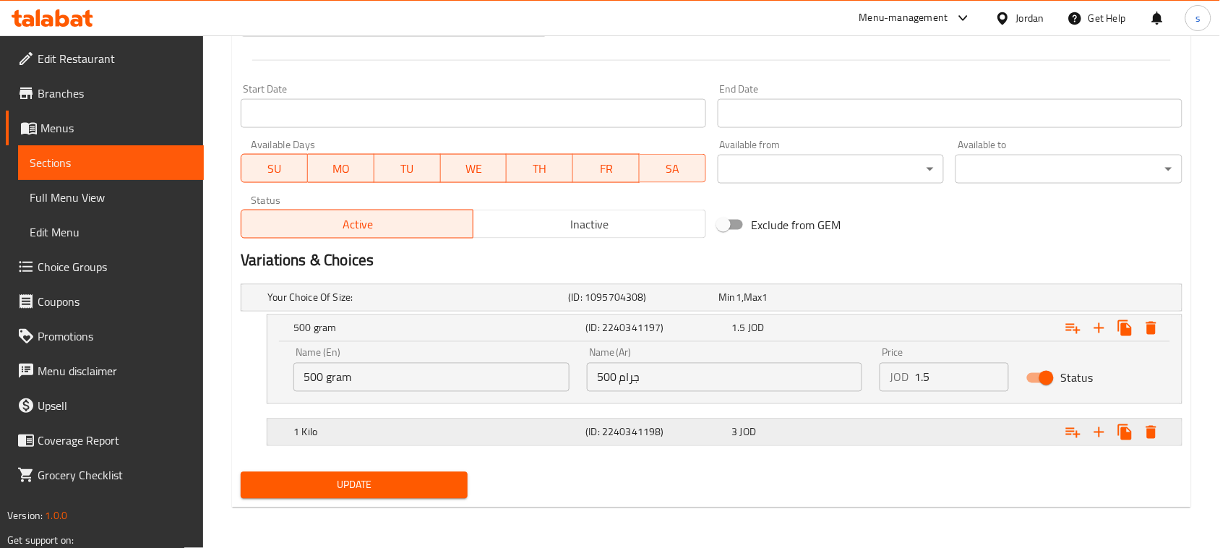
click at [783, 314] on div "1 Kilo (ID: 2240341198) 3 JOD" at bounding box center [716, 298] width 903 height 32
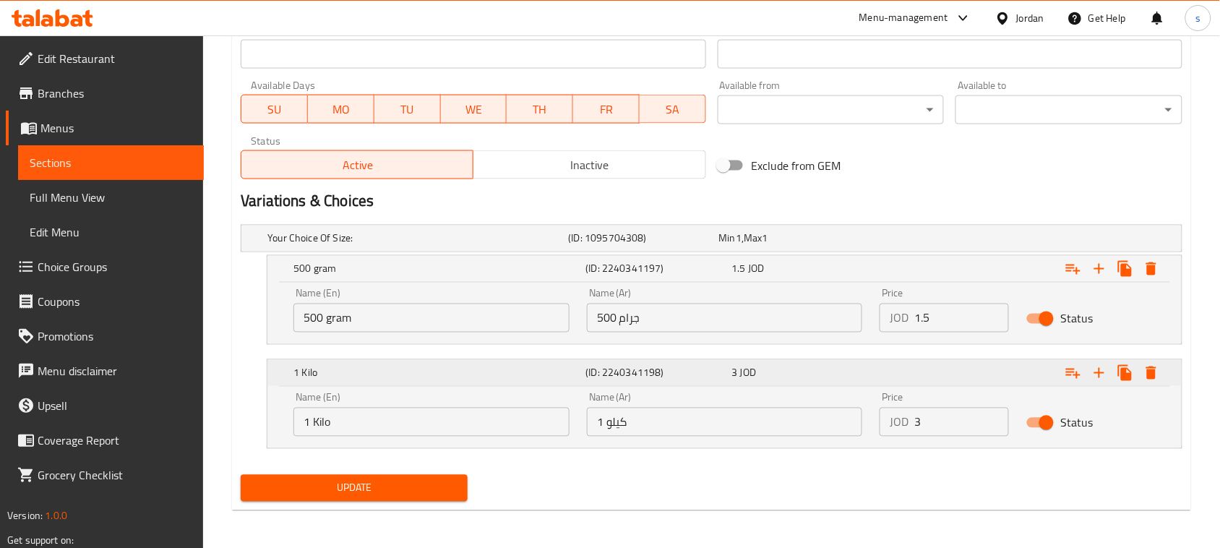
scroll to position [630, 0]
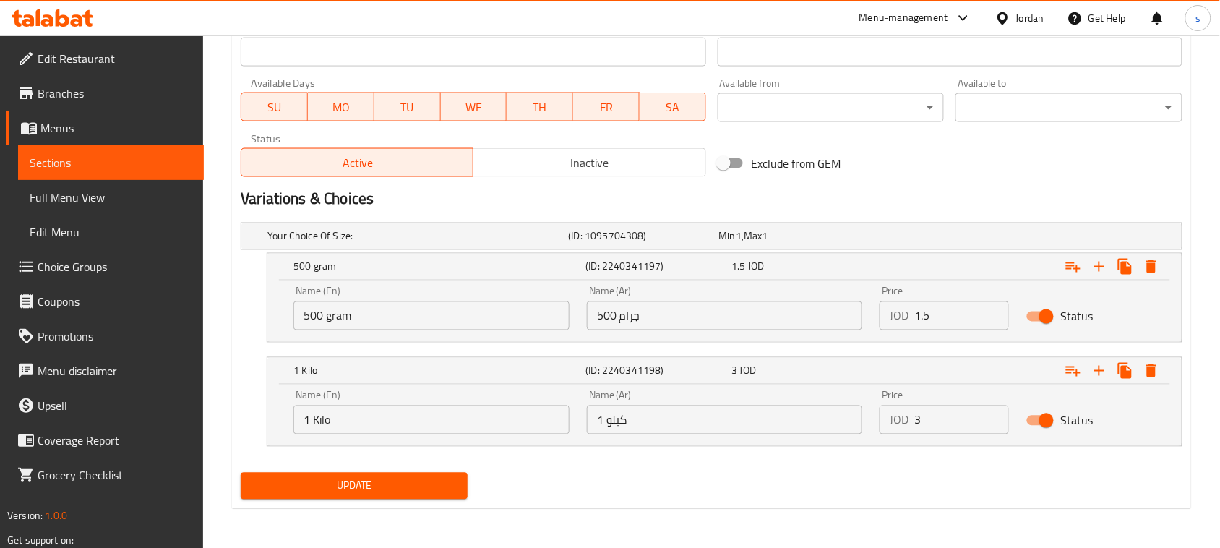
click at [942, 328] on input "1.5" at bounding box center [962, 315] width 95 height 29
type input "1.75"
click at [938, 423] on input "3" at bounding box center [962, 420] width 95 height 29
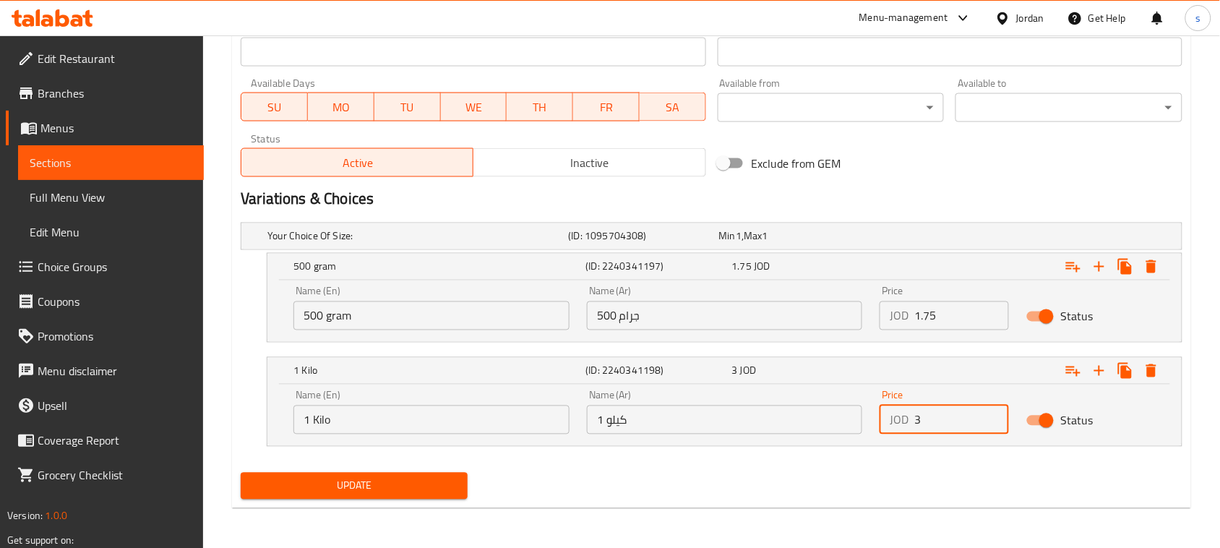
click at [938, 423] on input "3" at bounding box center [962, 420] width 95 height 29
type input "3.5"
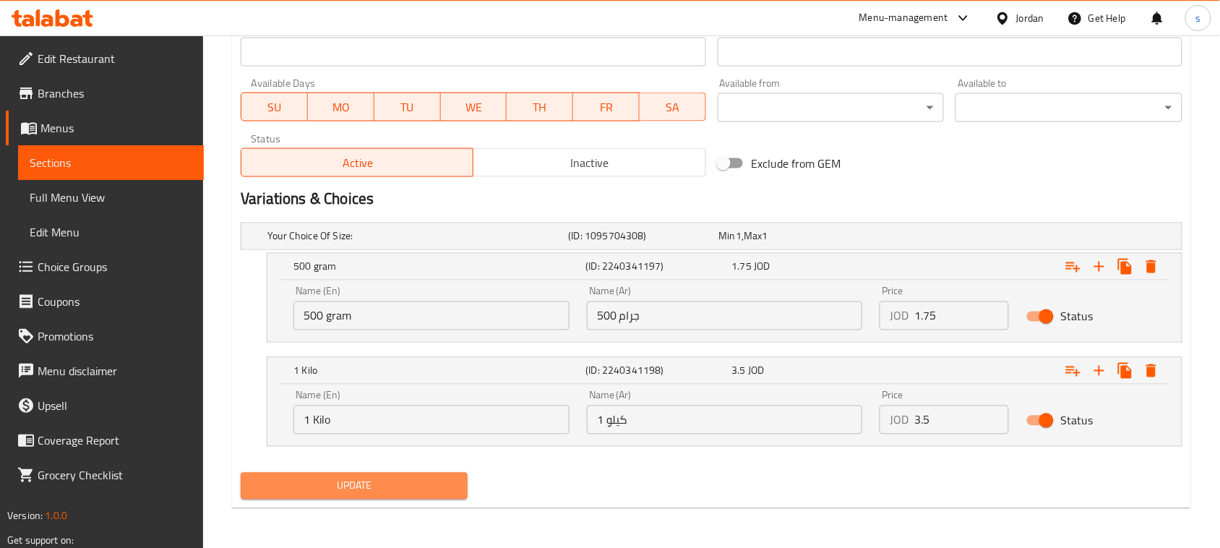
click at [365, 482] on span "Update" at bounding box center [354, 486] width 204 height 18
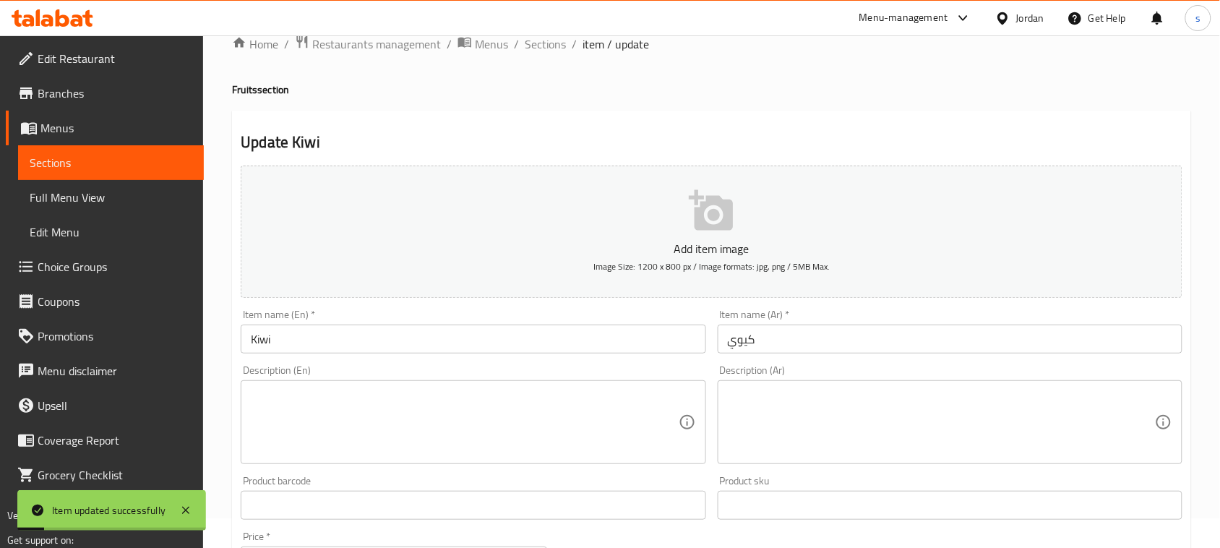
scroll to position [0, 0]
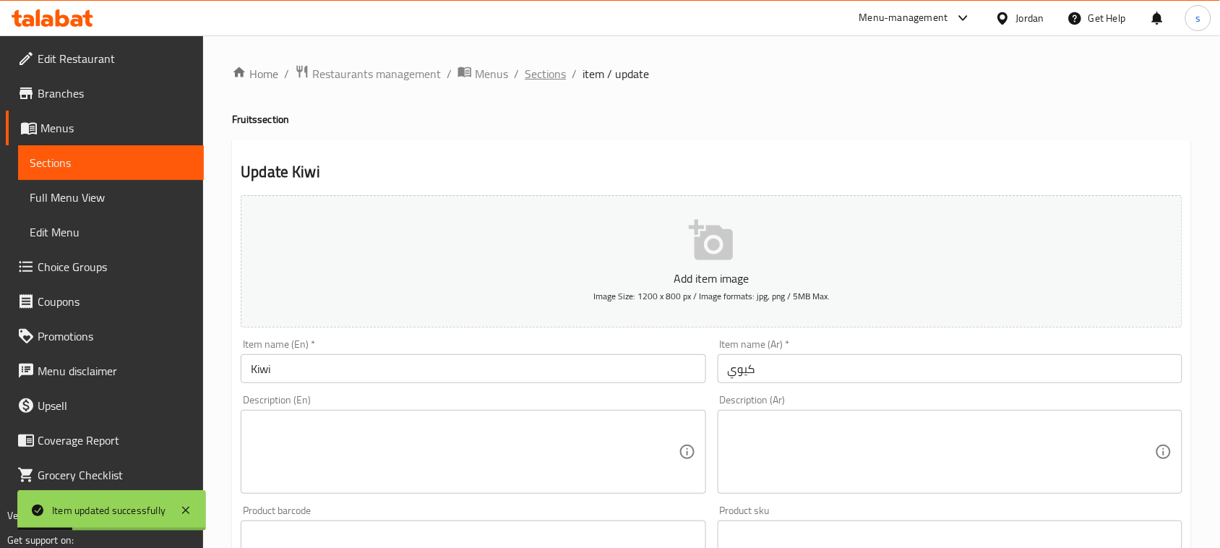
click at [547, 74] on span "Sections" at bounding box center [545, 73] width 41 height 17
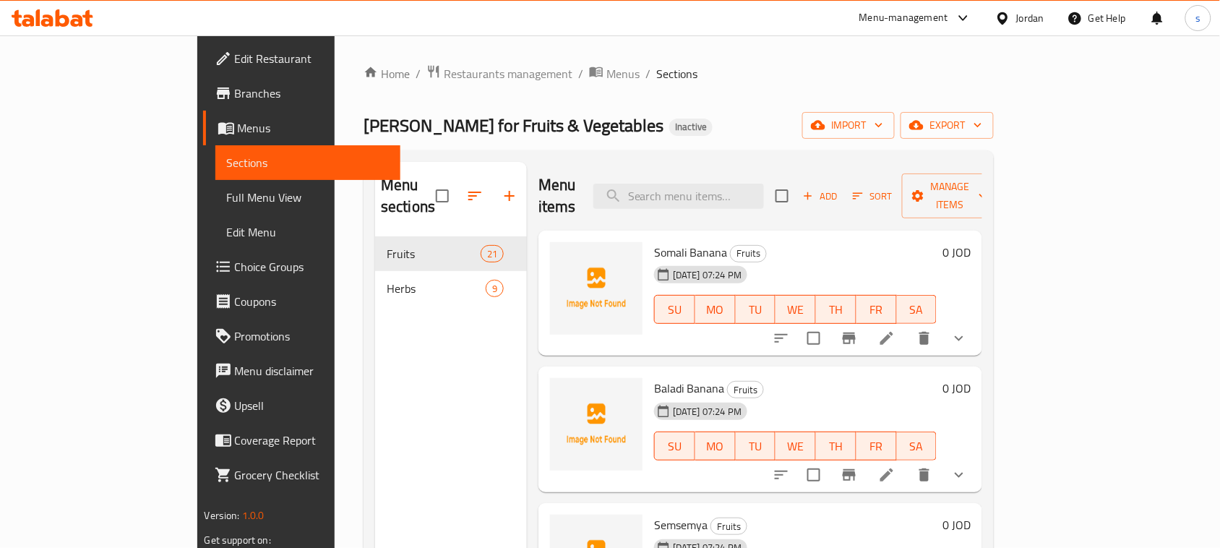
drag, startPoint x: 789, startPoint y: 114, endPoint x: 782, endPoint y: 116, distance: 8.2
click at [789, 114] on div "Abu Sultan for Fruits & Vegetables Inactive import export" at bounding box center [679, 125] width 630 height 27
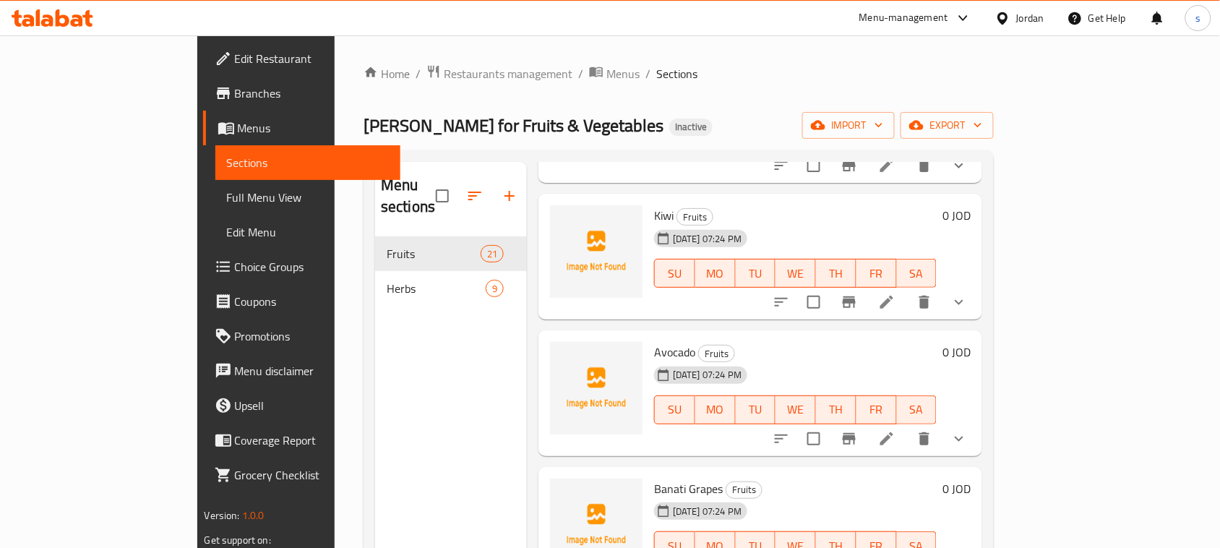
scroll to position [1627, 0]
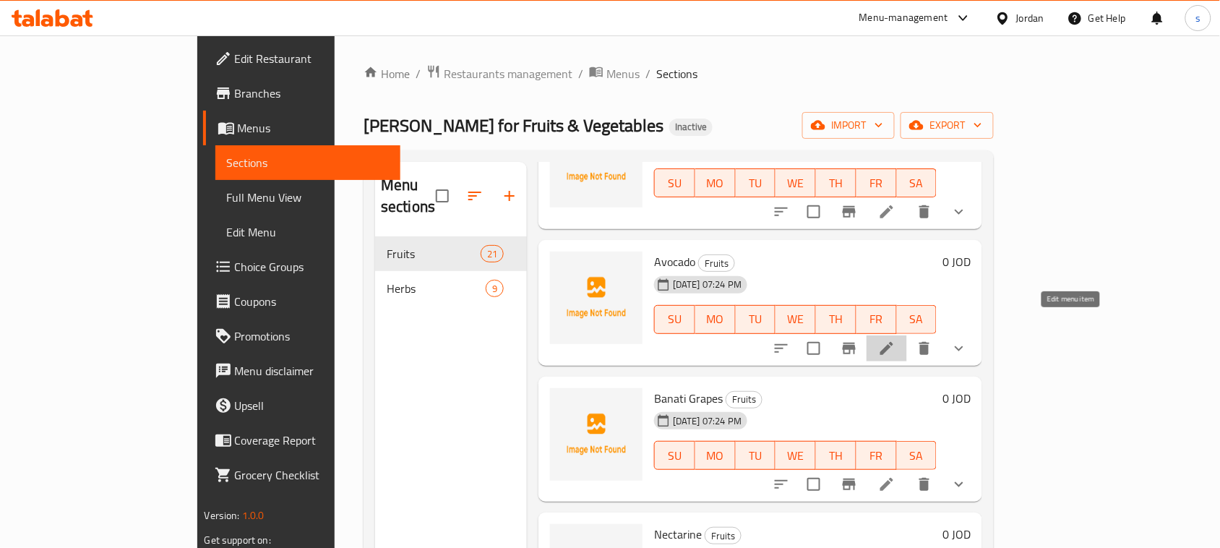
click at [894, 342] on icon at bounding box center [887, 348] width 13 height 13
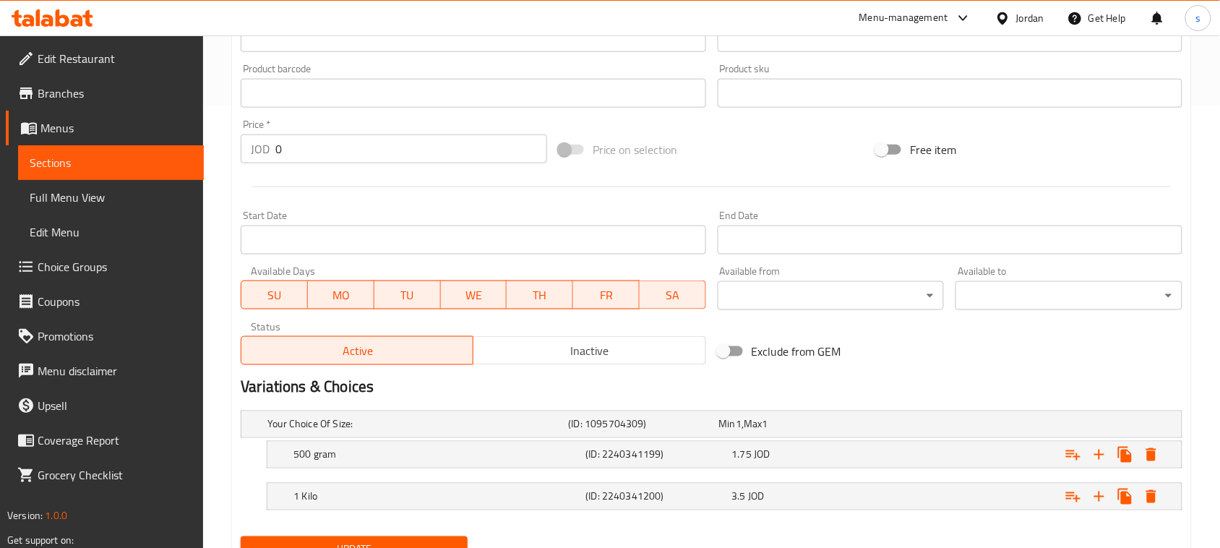
scroll to position [506, 0]
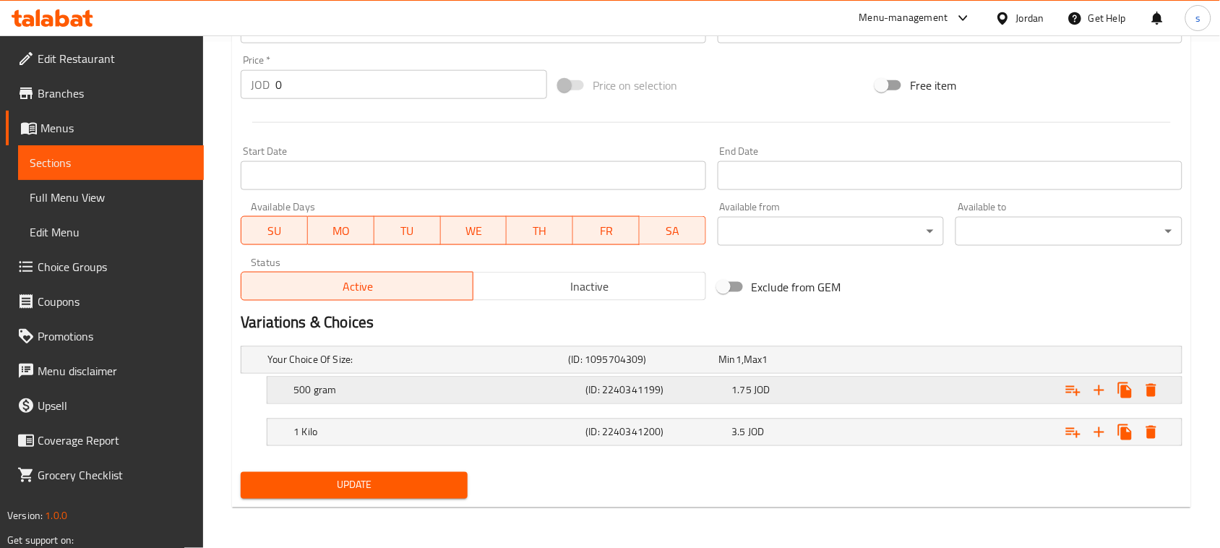
click at [839, 367] on div "1.75 JOD" at bounding box center [791, 360] width 145 height 14
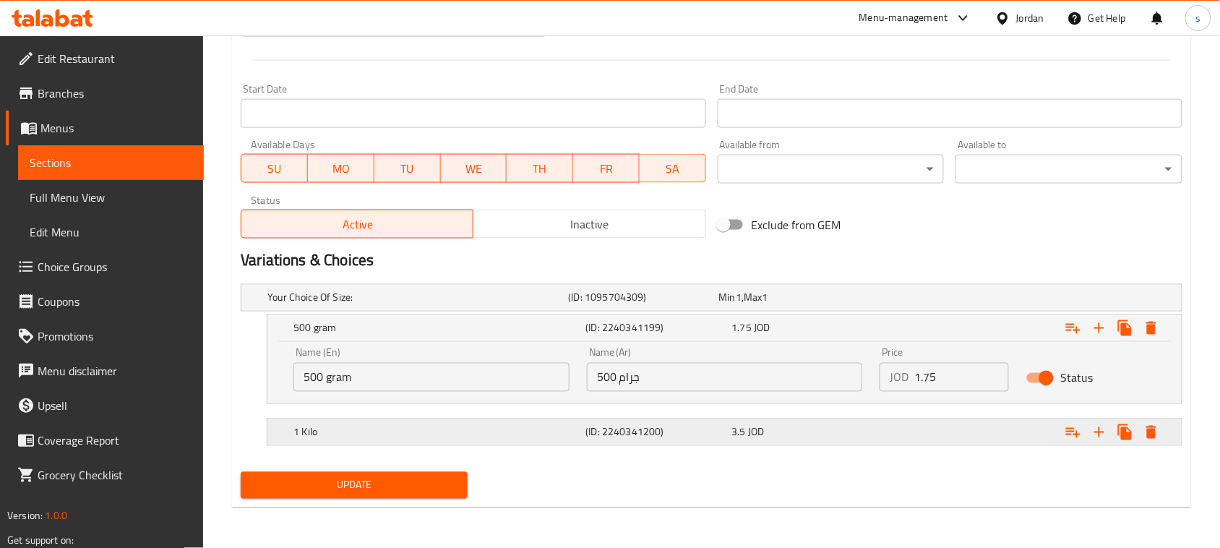
click at [819, 305] on div "3.5 JOD" at bounding box center [791, 298] width 145 height 14
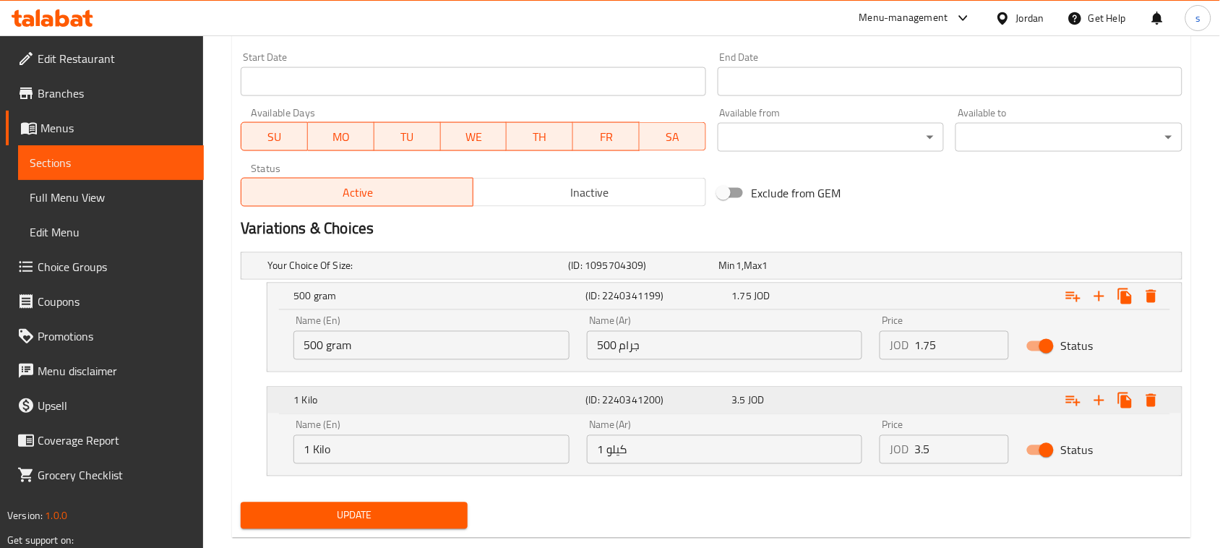
scroll to position [630, 0]
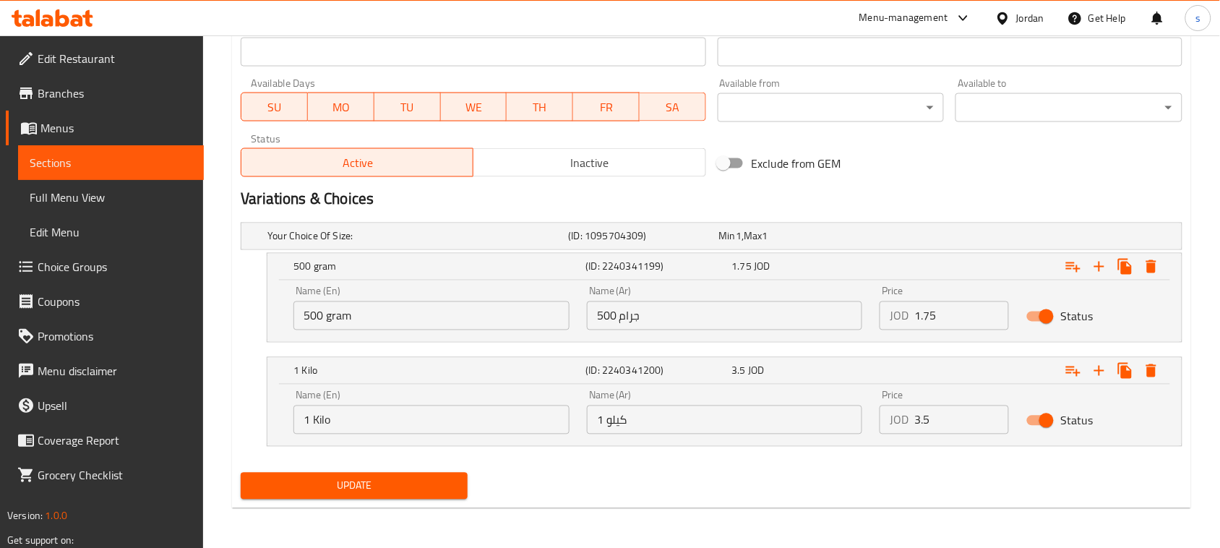
click at [949, 322] on input "1.75" at bounding box center [962, 315] width 95 height 29
type input "2"
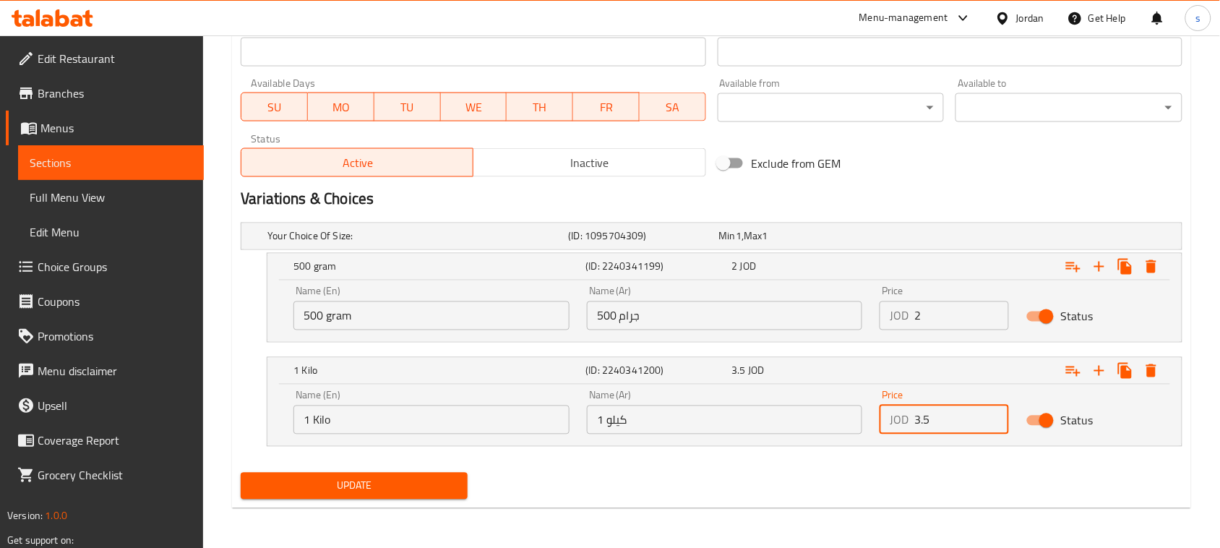
click at [940, 408] on input "3.5" at bounding box center [962, 420] width 95 height 29
type input "4"
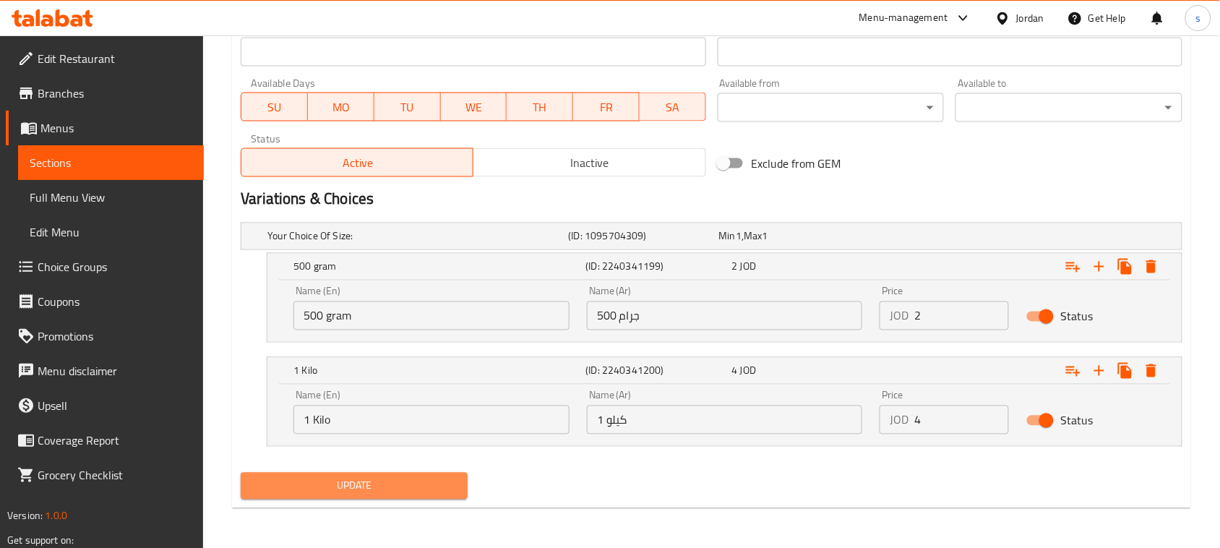
click at [380, 484] on span "Update" at bounding box center [354, 486] width 204 height 18
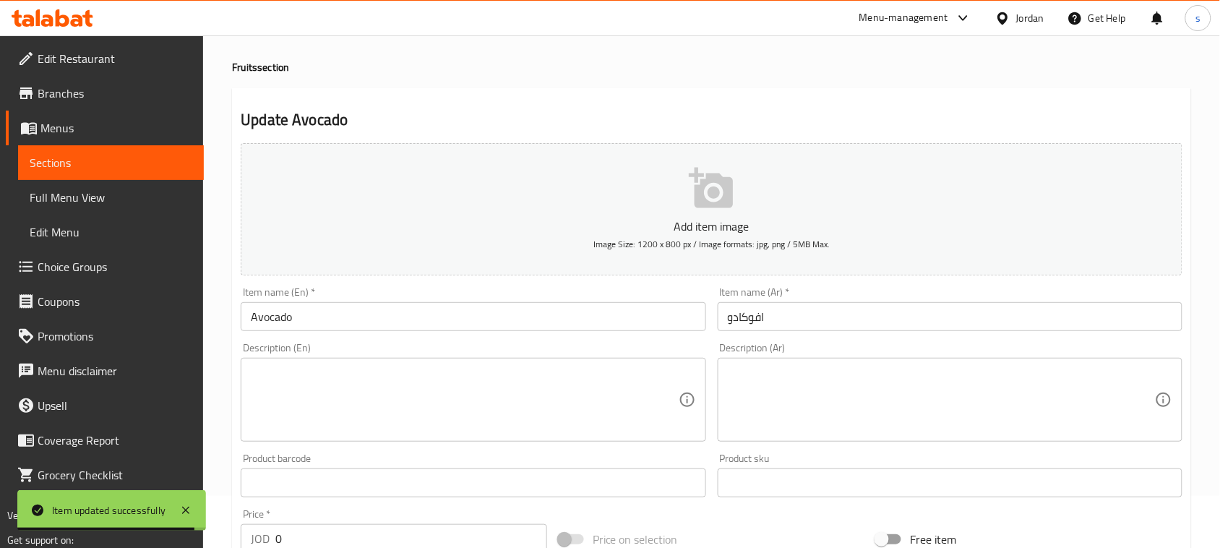
scroll to position [0, 0]
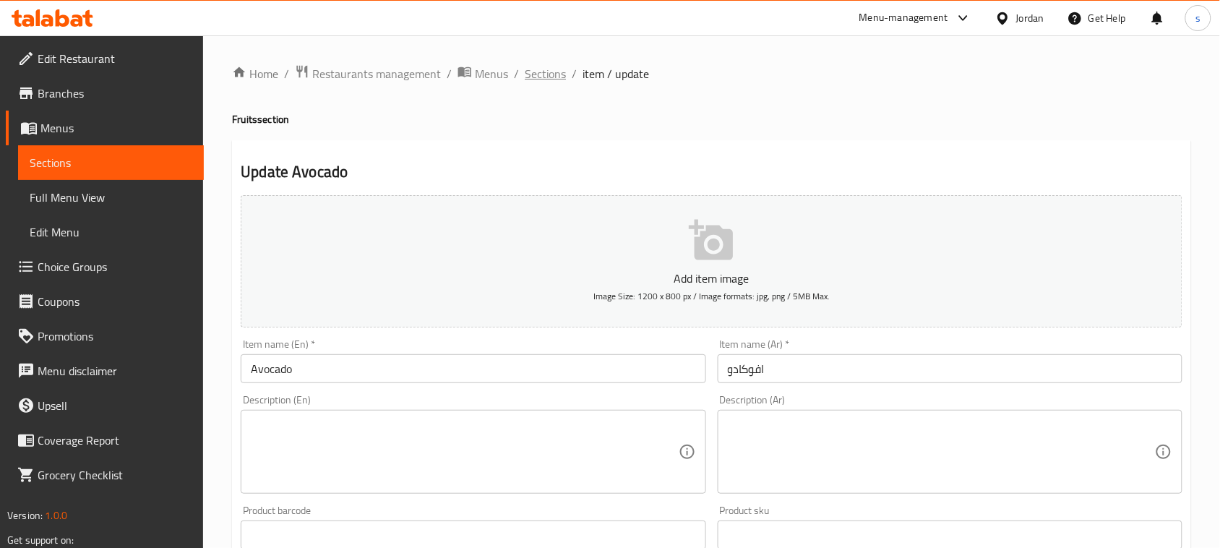
click at [536, 80] on span "Sections" at bounding box center [545, 73] width 41 height 17
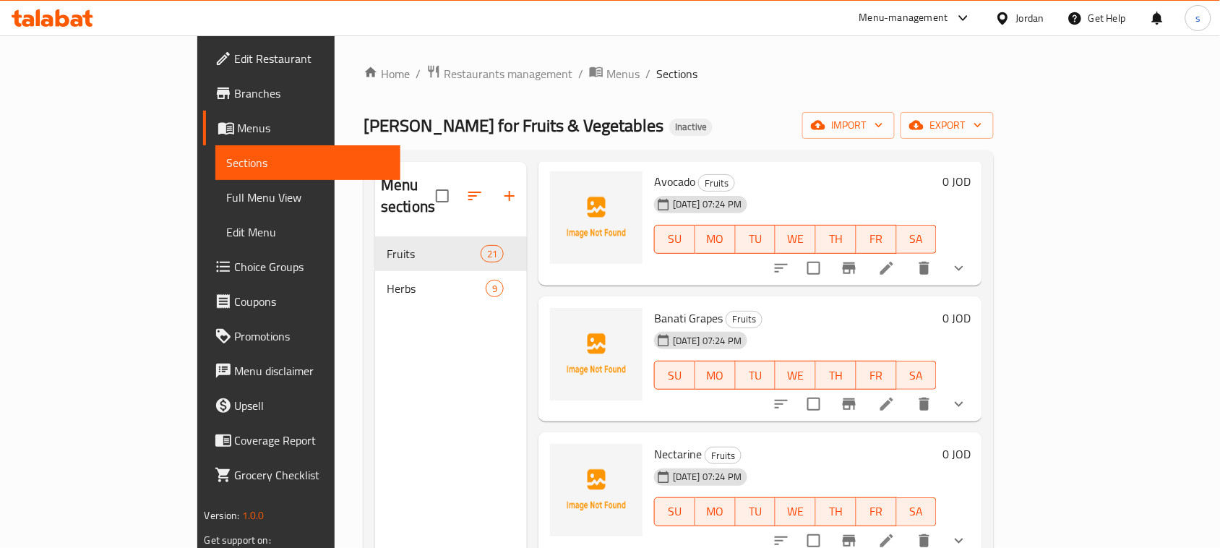
scroll to position [1717, 0]
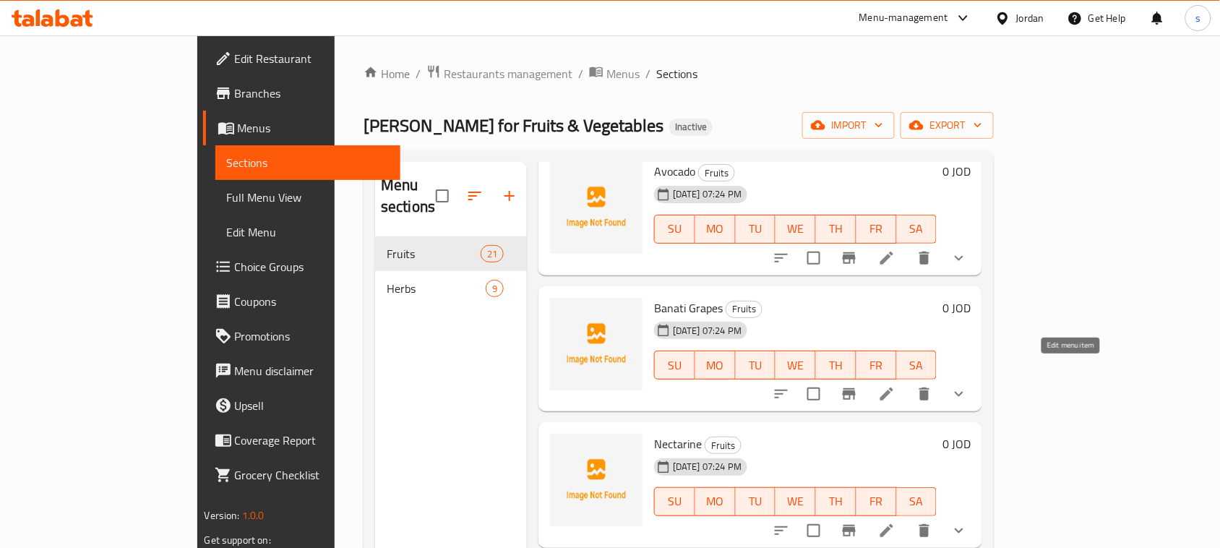
click at [896, 385] on icon at bounding box center [886, 393] width 17 height 17
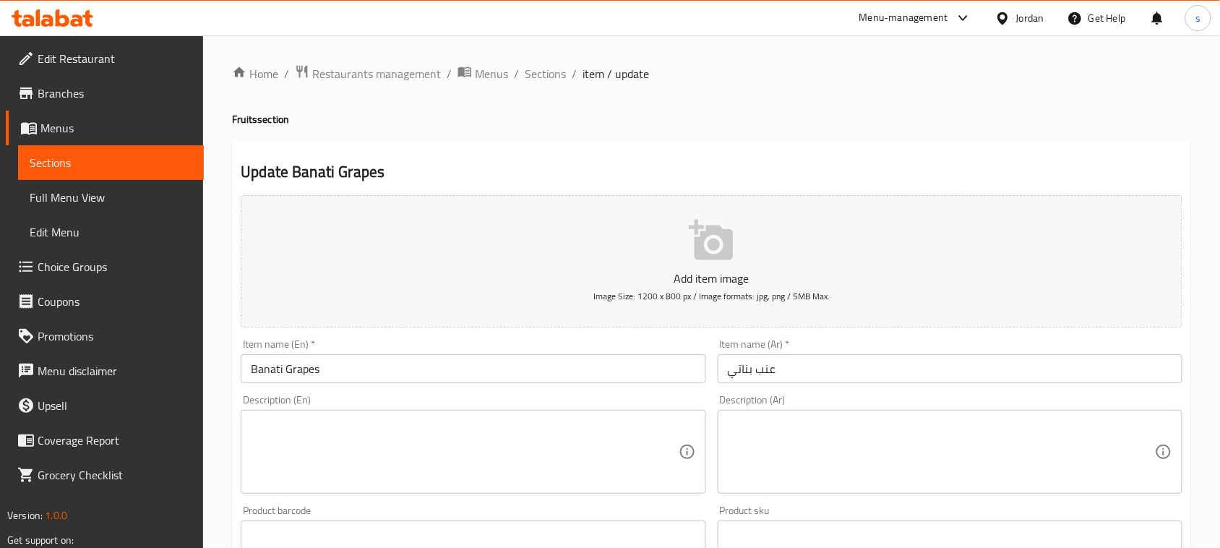
click at [710, 127] on h4 "Fruits section" at bounding box center [711, 119] width 959 height 14
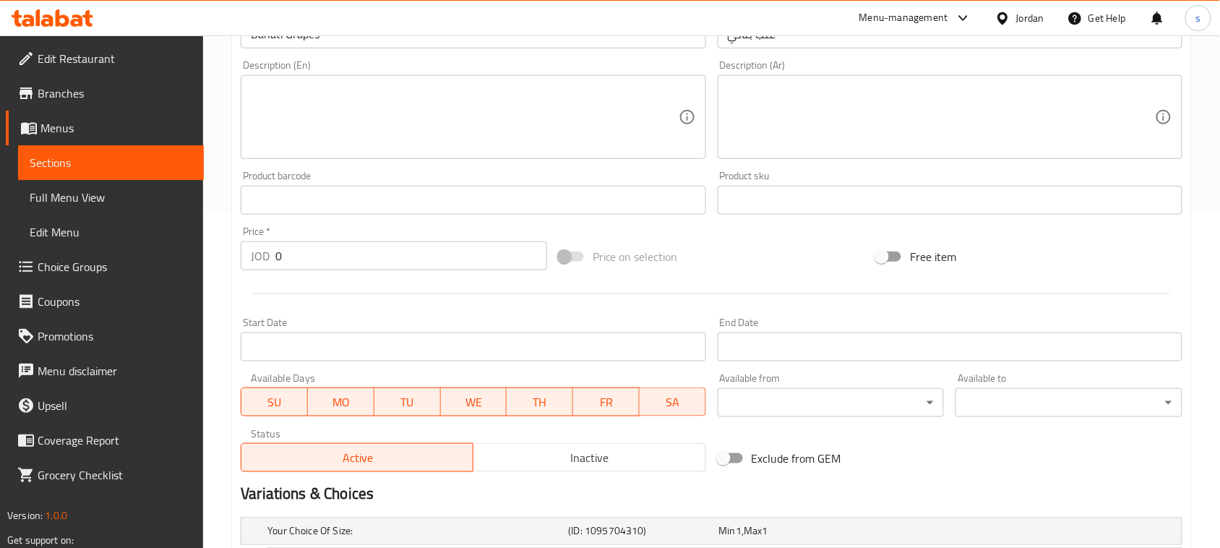
scroll to position [506, 0]
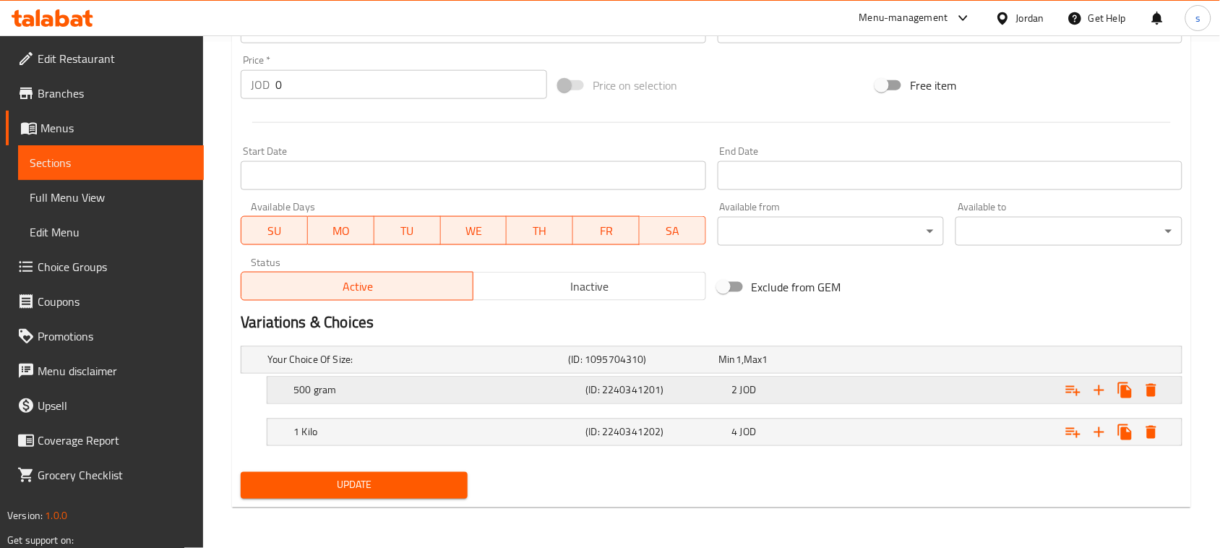
click at [770, 367] on div "2 JOD" at bounding box center [791, 360] width 145 height 14
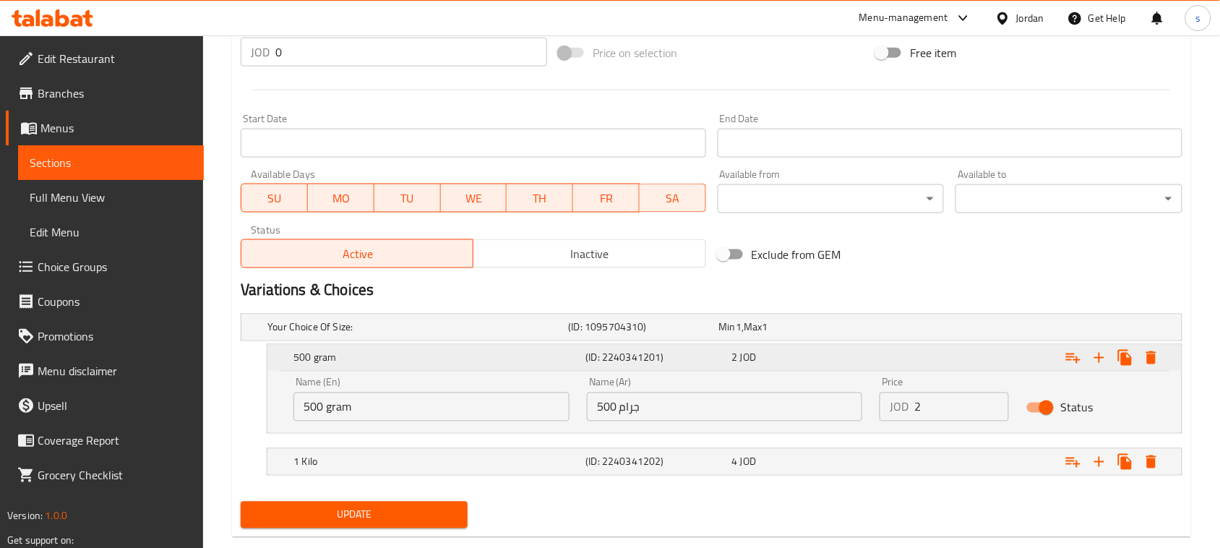
scroll to position [568, 0]
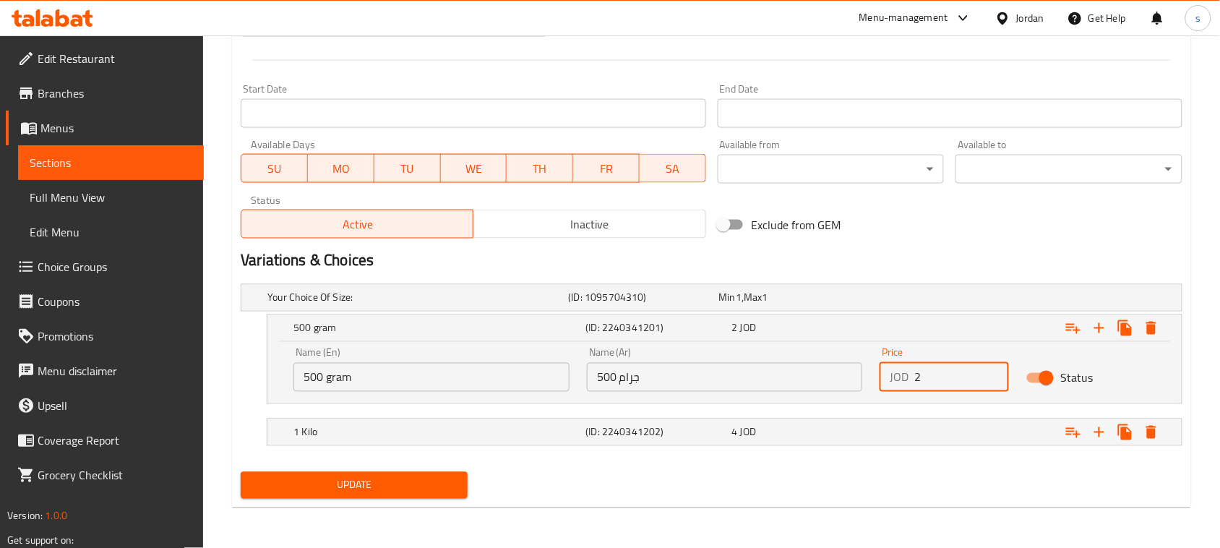
click at [948, 378] on input "2" at bounding box center [962, 377] width 95 height 29
type input "2.25"
click at [824, 305] on div "4 JOD" at bounding box center [791, 298] width 145 height 14
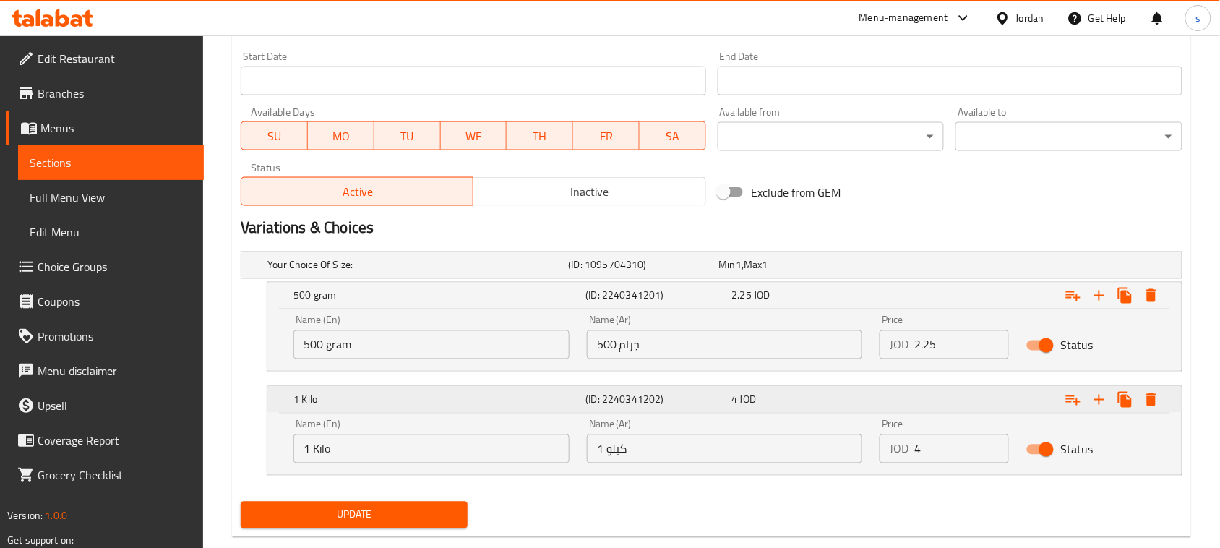
scroll to position [630, 0]
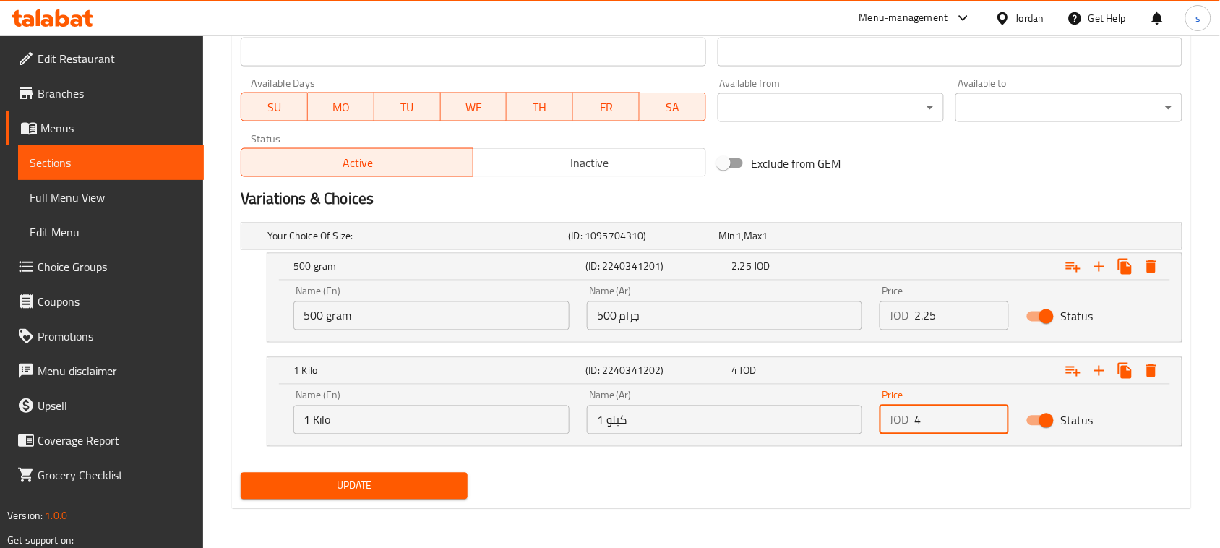
click at [934, 425] on input "4" at bounding box center [962, 420] width 95 height 29
type input "4.5"
click at [377, 492] on span "Update" at bounding box center [354, 486] width 204 height 18
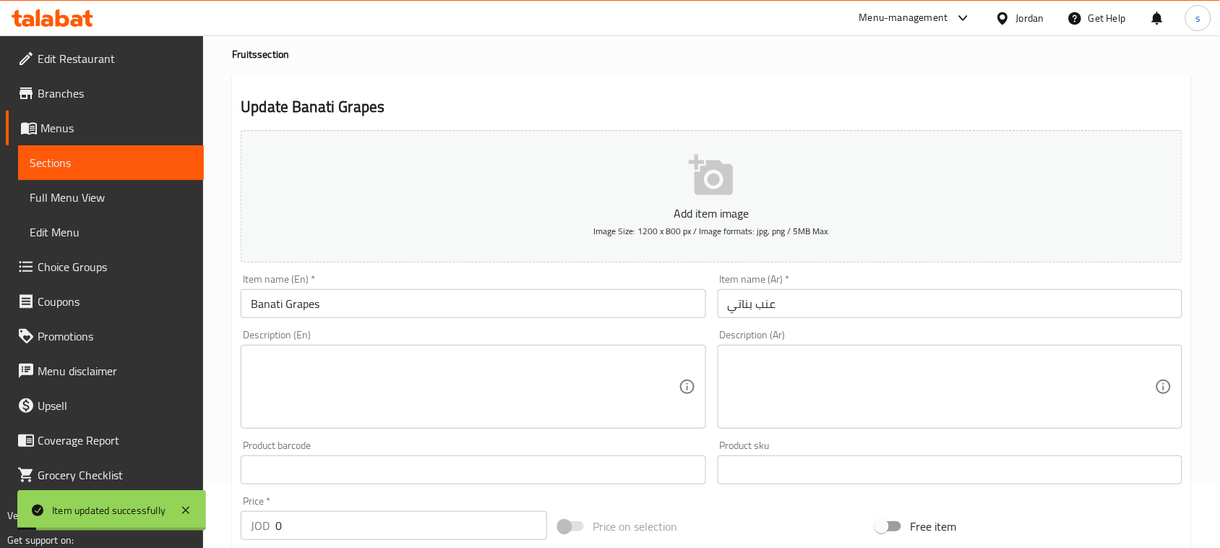
scroll to position [0, 0]
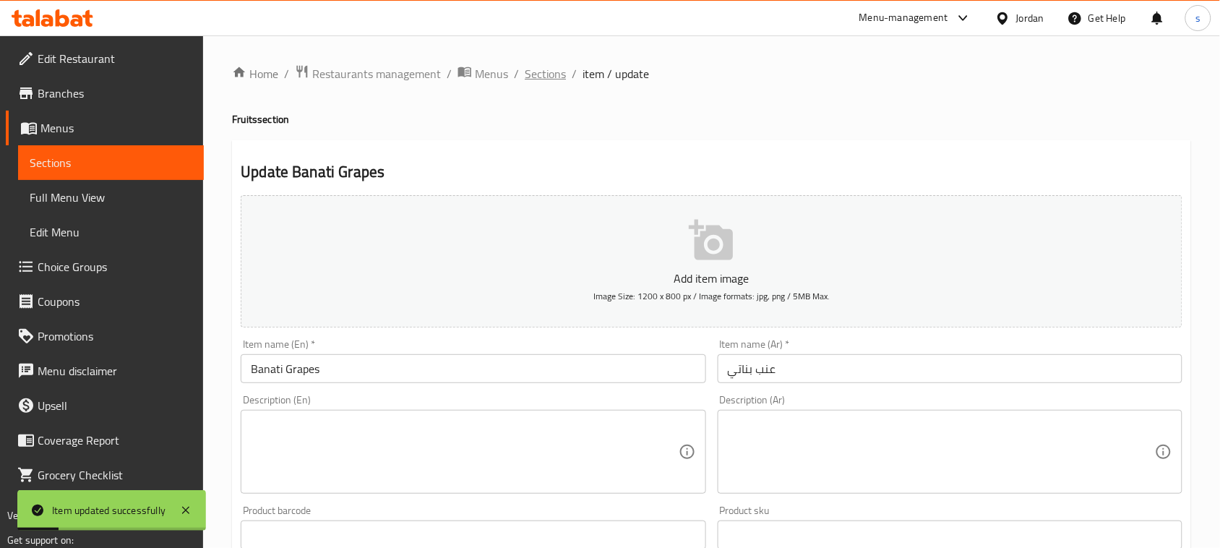
click at [539, 76] on span "Sections" at bounding box center [545, 73] width 41 height 17
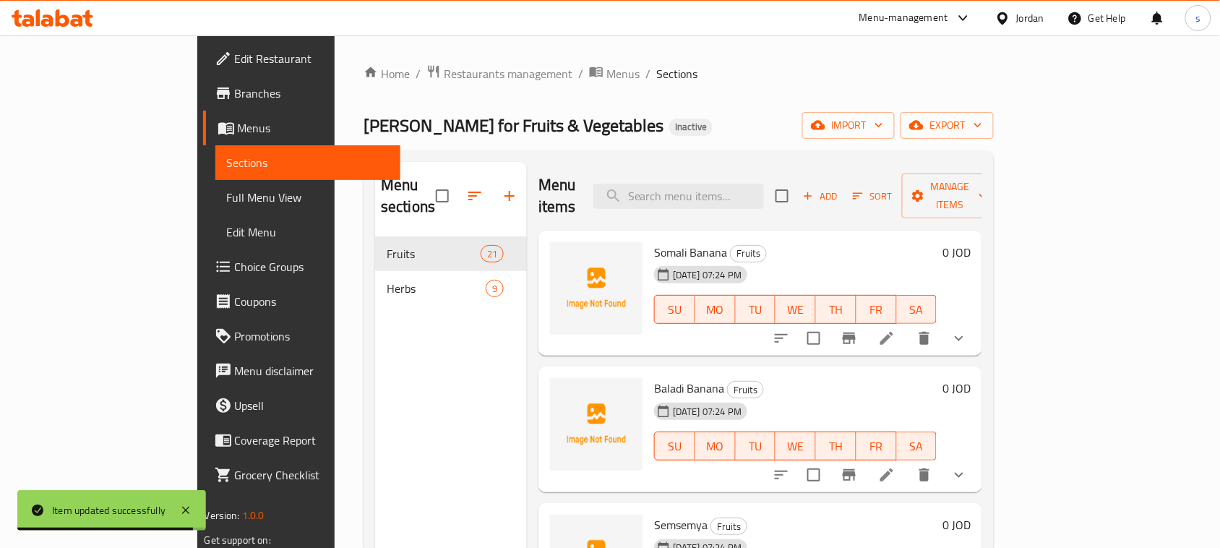
click at [805, 116] on div "Abu Sultan for Fruits & Vegetables Inactive import export" at bounding box center [679, 125] width 630 height 27
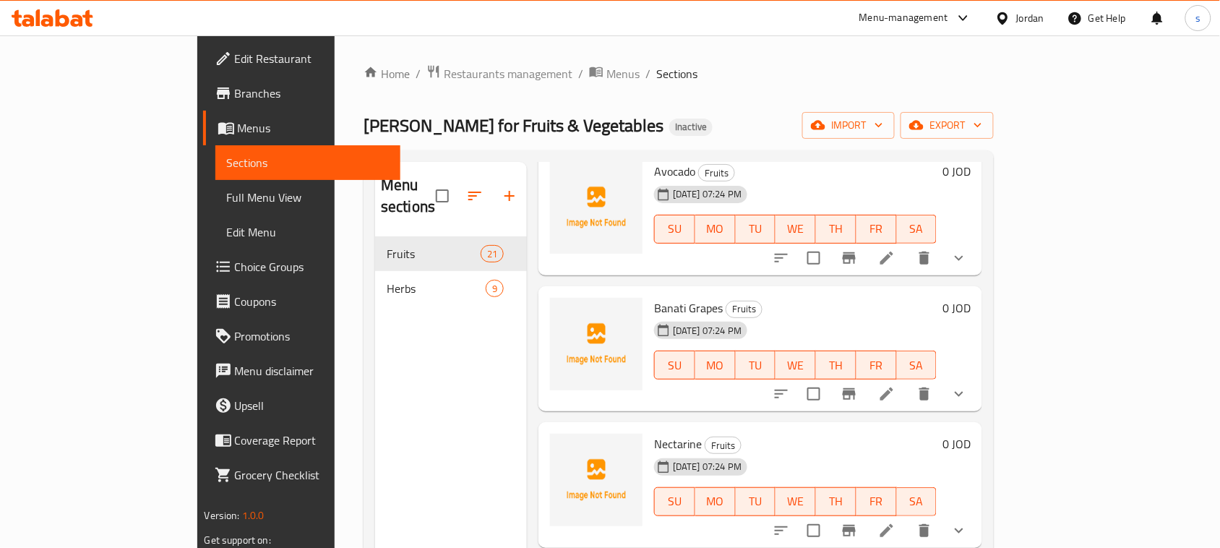
scroll to position [1627, 0]
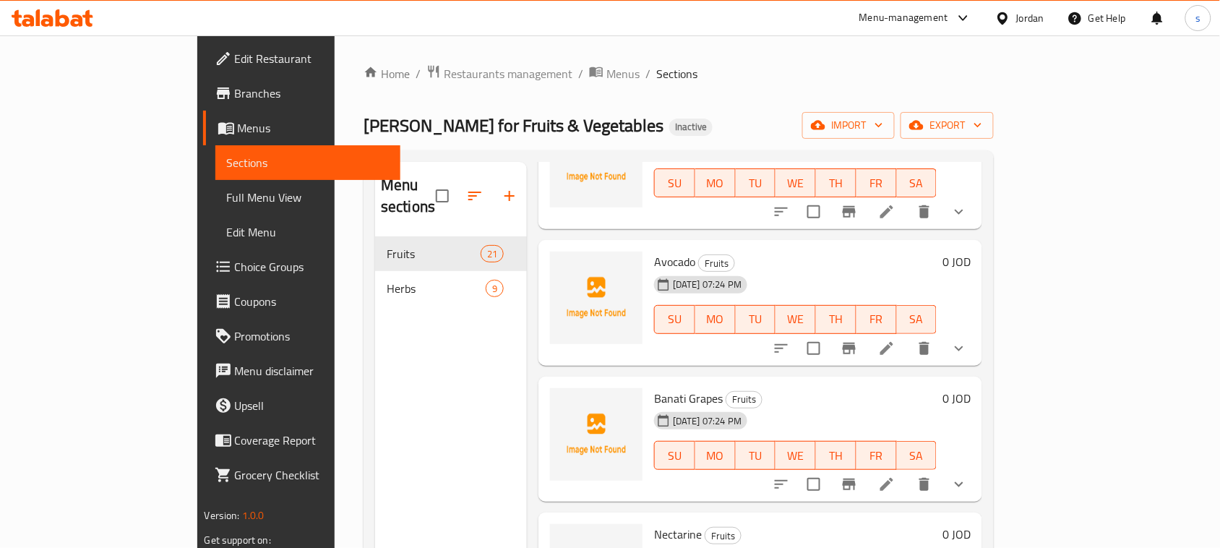
drag, startPoint x: 356, startPoint y: 361, endPoint x: 388, endPoint y: 371, distance: 33.2
click at [375, 361] on div "Menu sections Fruits 21 Herbs 9" at bounding box center [451, 436] width 152 height 548
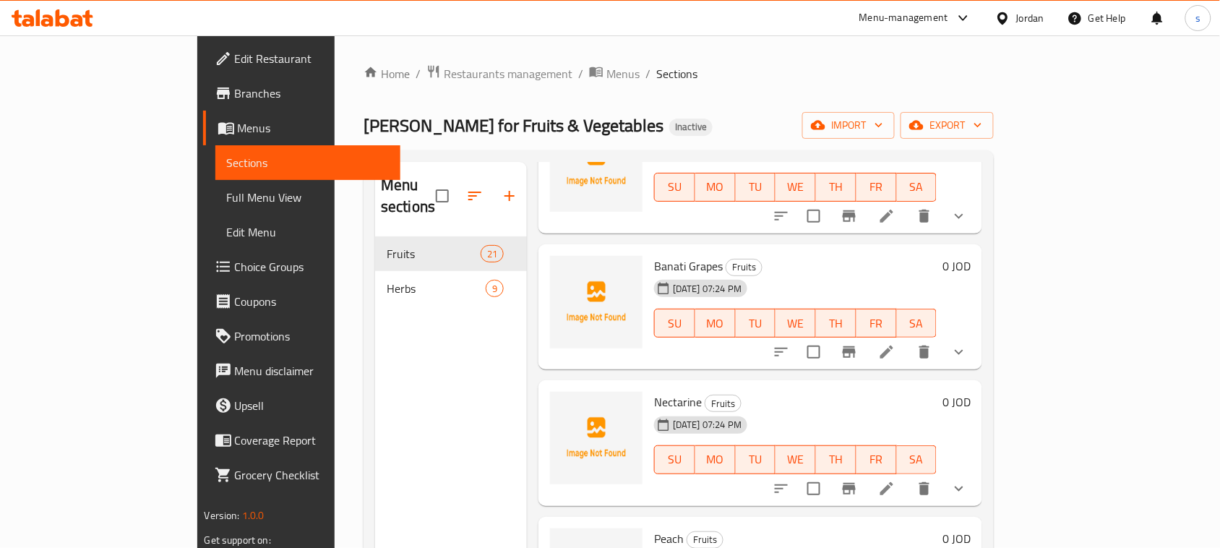
scroll to position [1807, 0]
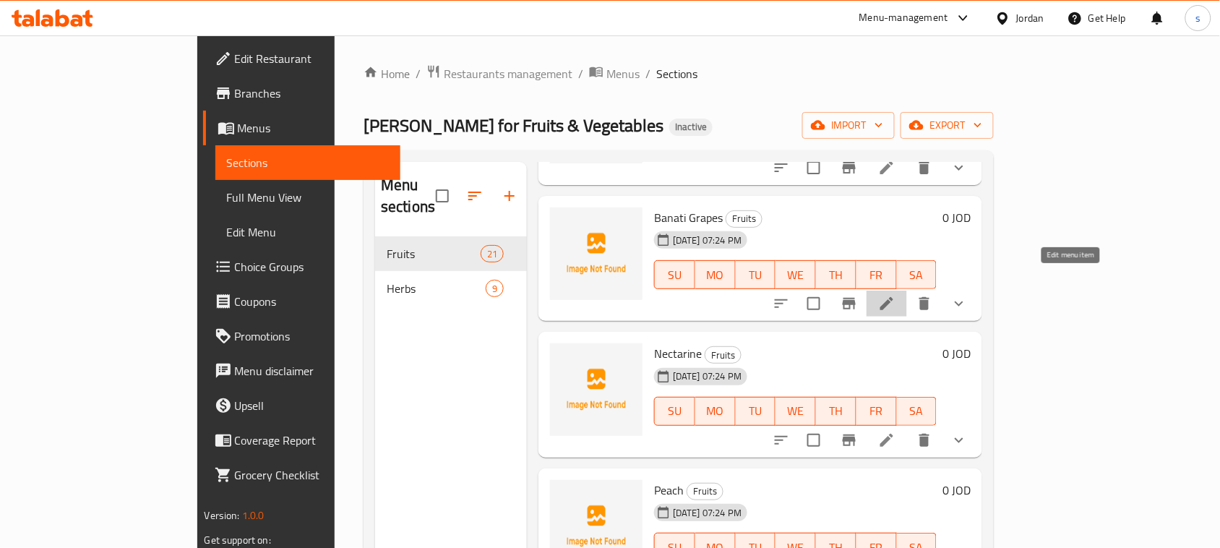
click at [896, 295] on icon at bounding box center [886, 303] width 17 height 17
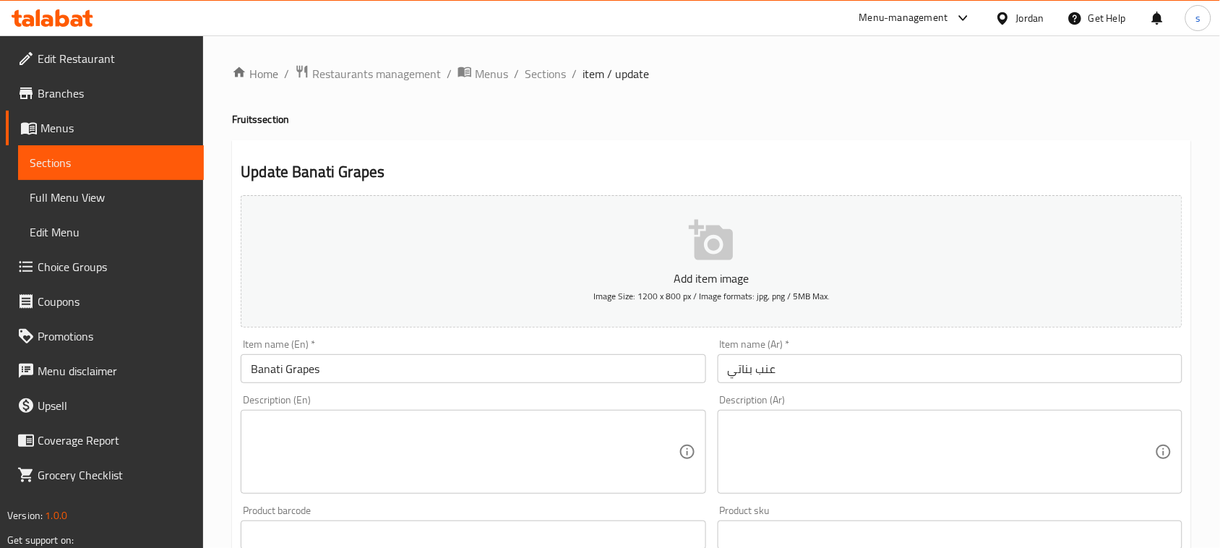
click at [848, 374] on input "عنب بناتي" at bounding box center [950, 368] width 465 height 29
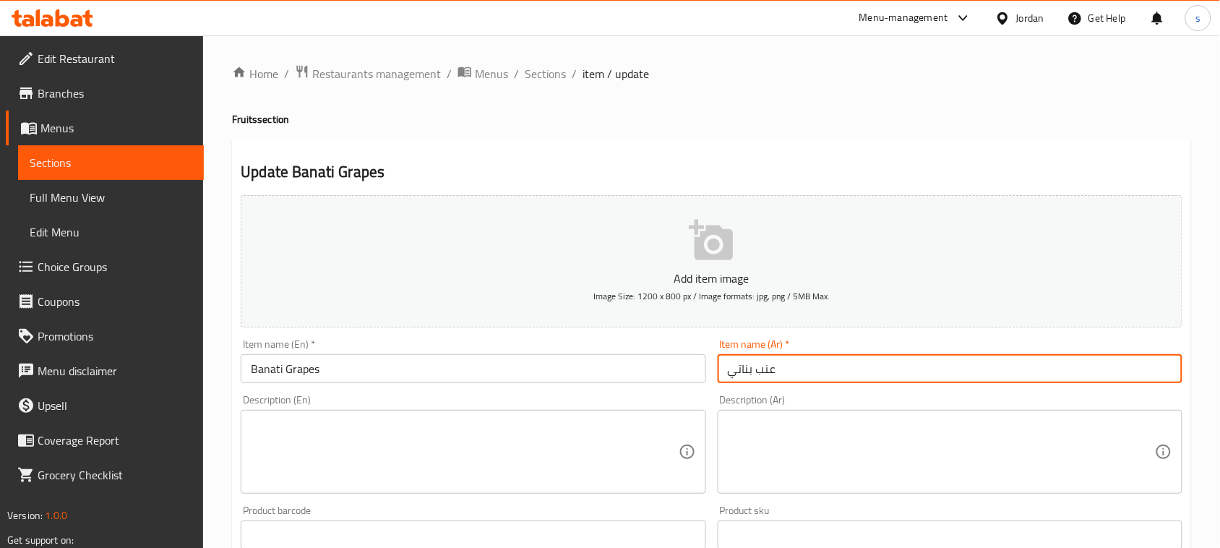
click at [848, 374] on input "عنب بناتي" at bounding box center [950, 368] width 465 height 29
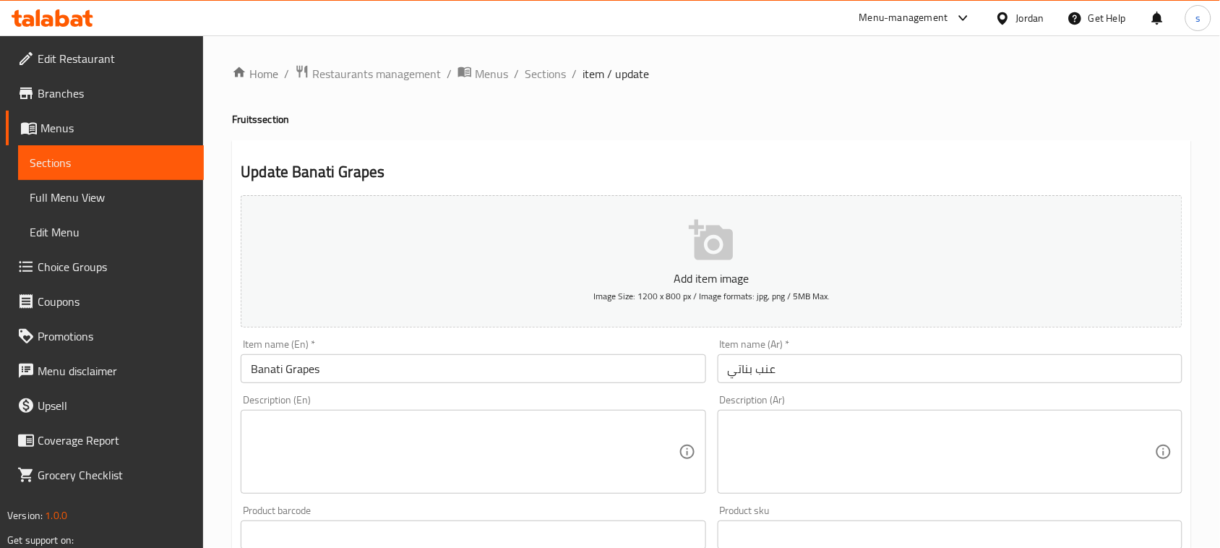
click at [799, 163] on h2 "Update Banati Grapes" at bounding box center [712, 172] width 942 height 22
click at [529, 76] on span "Sections" at bounding box center [545, 73] width 41 height 17
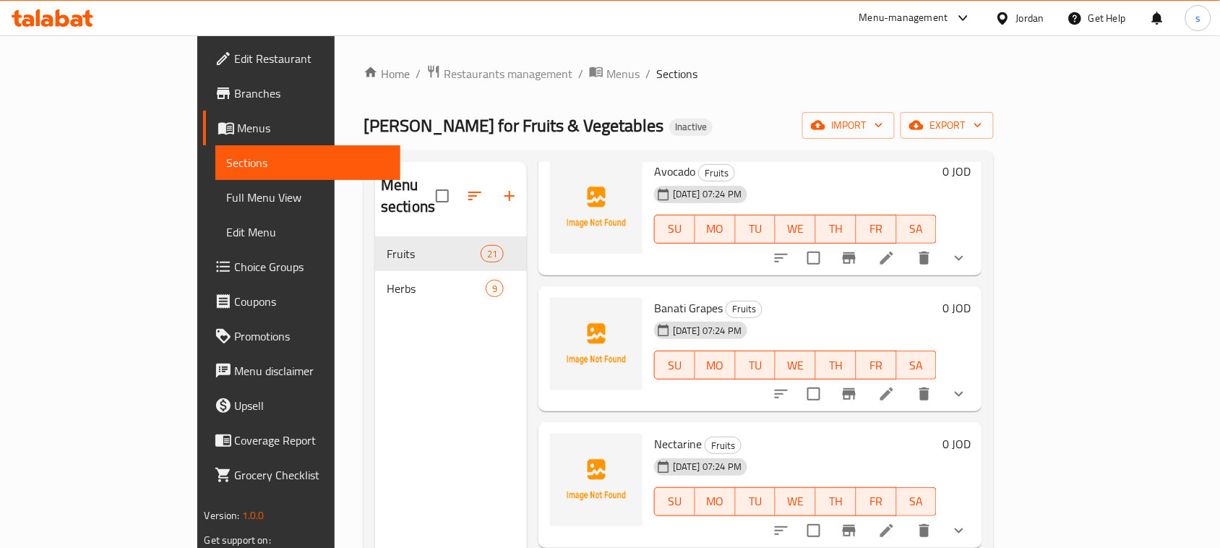
scroll to position [1807, 0]
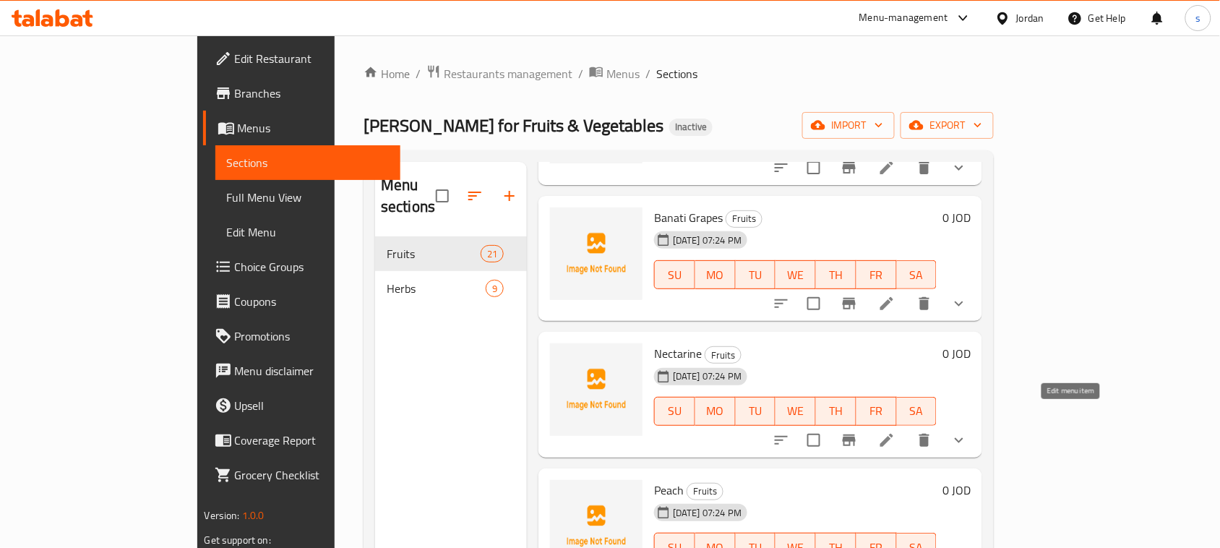
click at [894, 434] on icon at bounding box center [887, 440] width 13 height 13
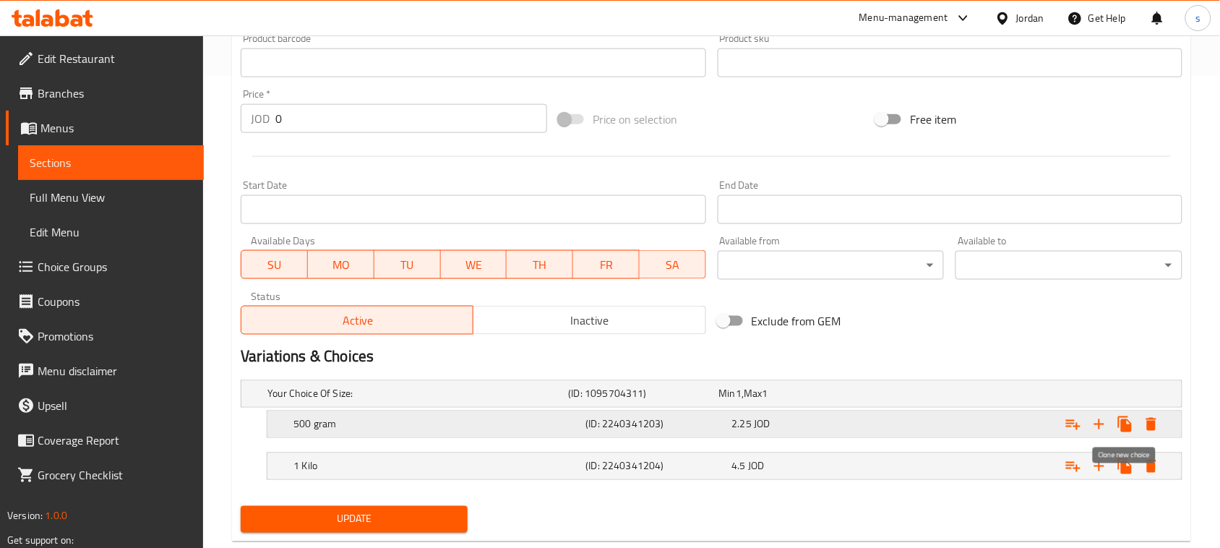
scroll to position [506, 0]
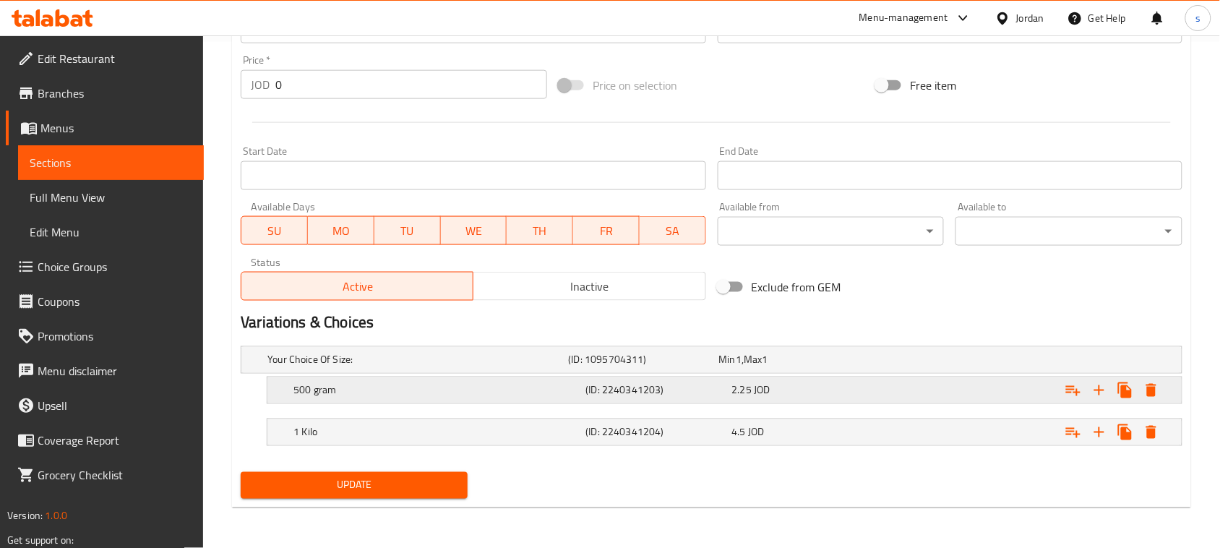
click at [840, 367] on div "2.25 JOD" at bounding box center [791, 360] width 145 height 14
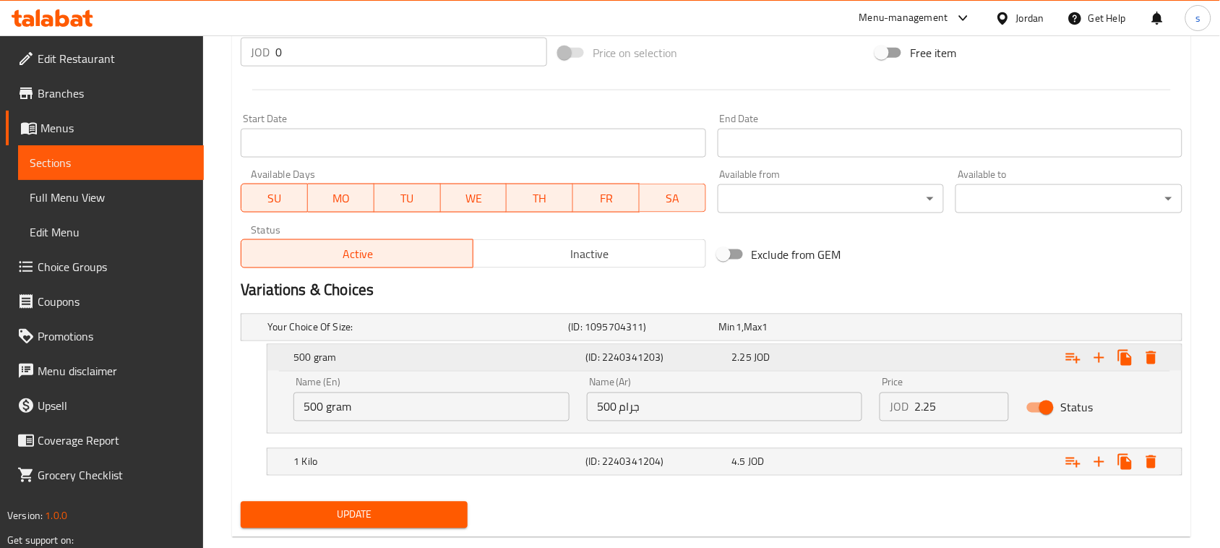
scroll to position [568, 0]
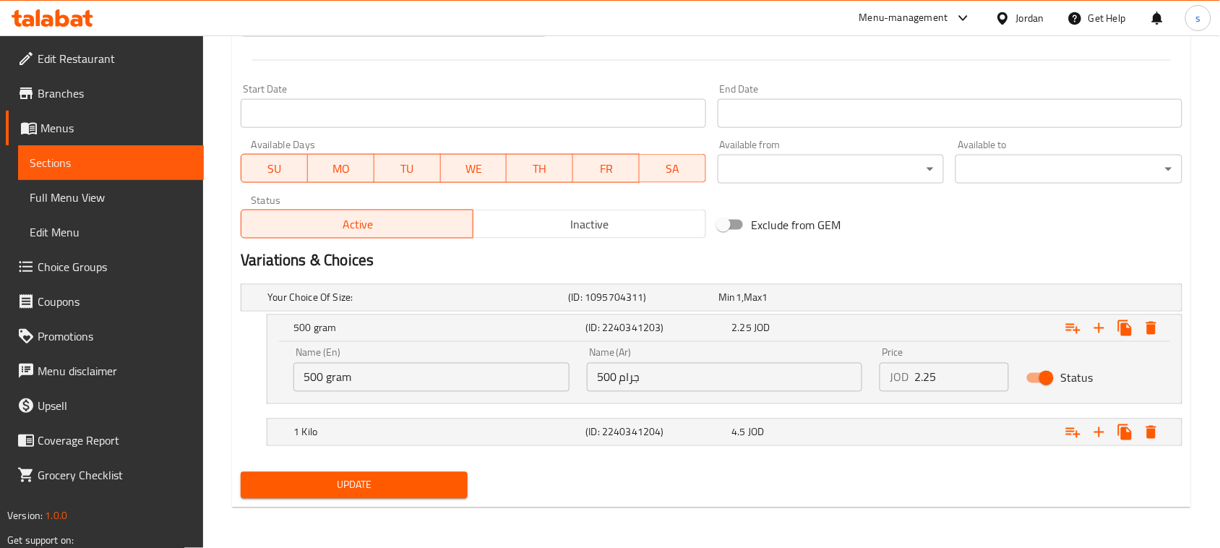
click at [948, 381] on input "2.25" at bounding box center [962, 377] width 95 height 29
type input "1.5"
click at [850, 305] on div "4.5 JOD" at bounding box center [791, 298] width 145 height 14
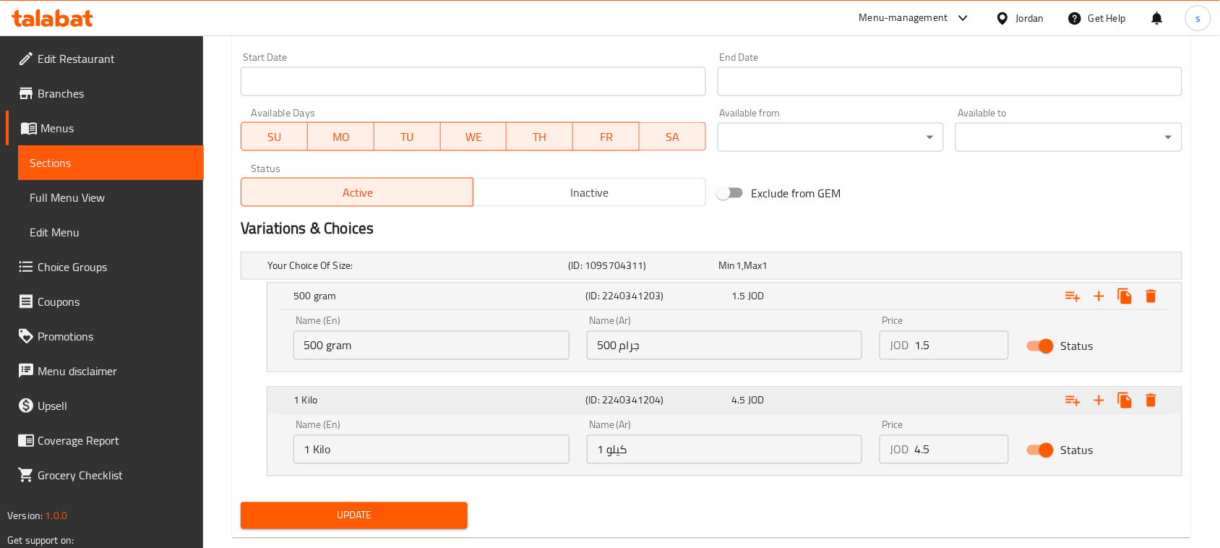
scroll to position [630, 0]
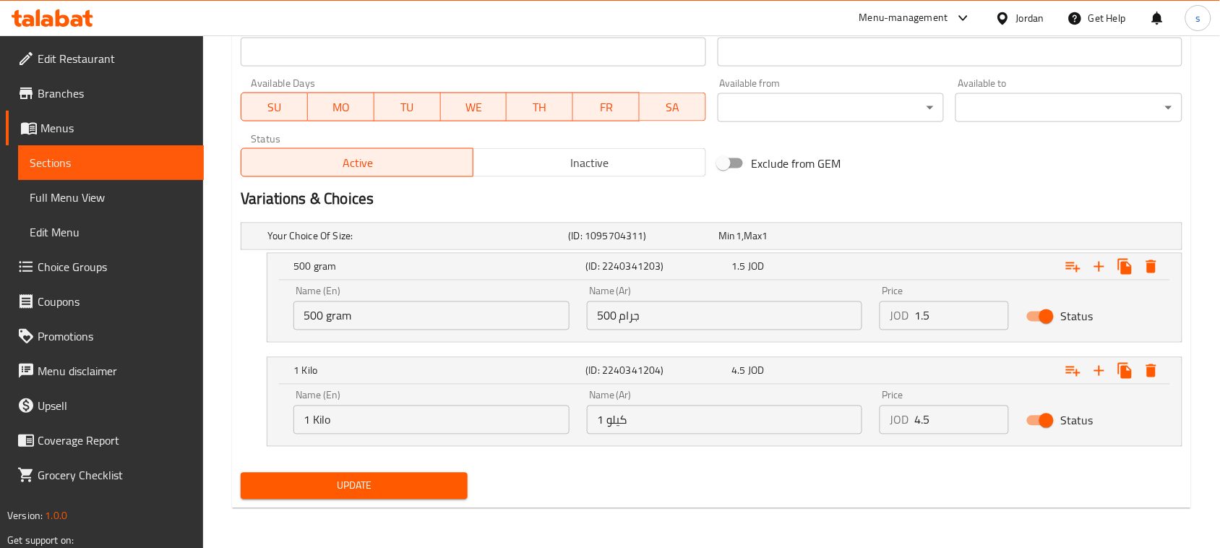
click at [938, 423] on input "4.5" at bounding box center [962, 420] width 95 height 29
type input "3"
click at [381, 490] on span "Update" at bounding box center [354, 486] width 204 height 18
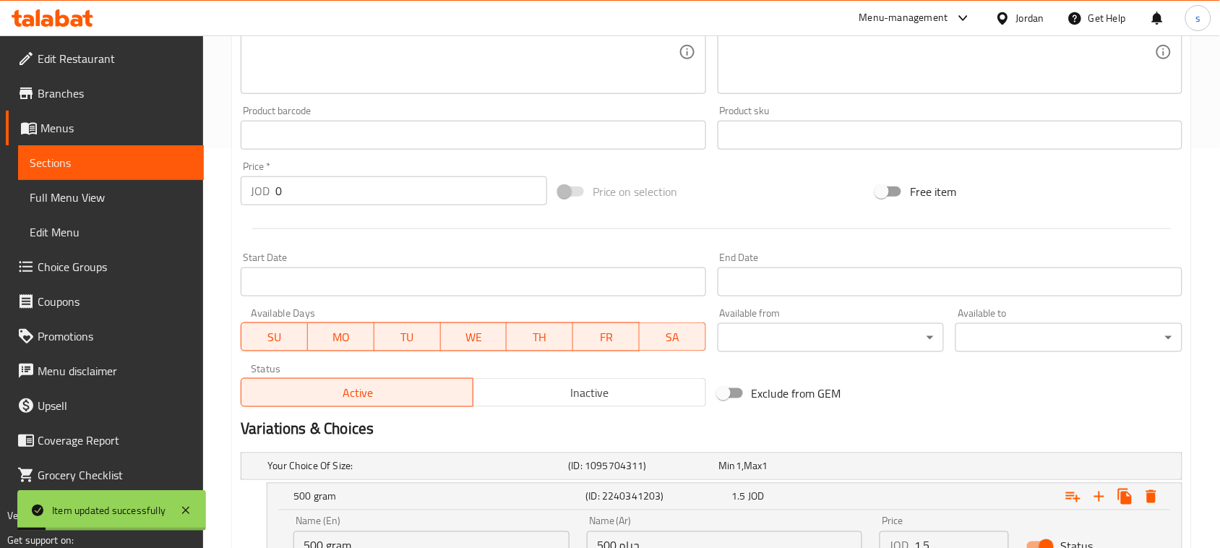
scroll to position [0, 0]
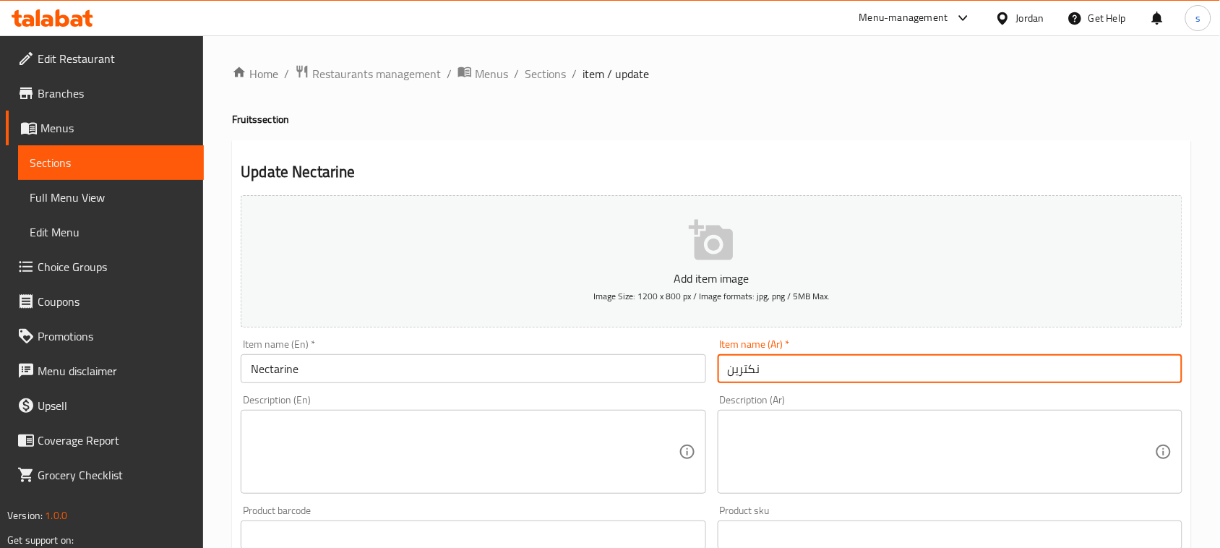
click at [301, 377] on input "Nectarine" at bounding box center [473, 368] width 465 height 29
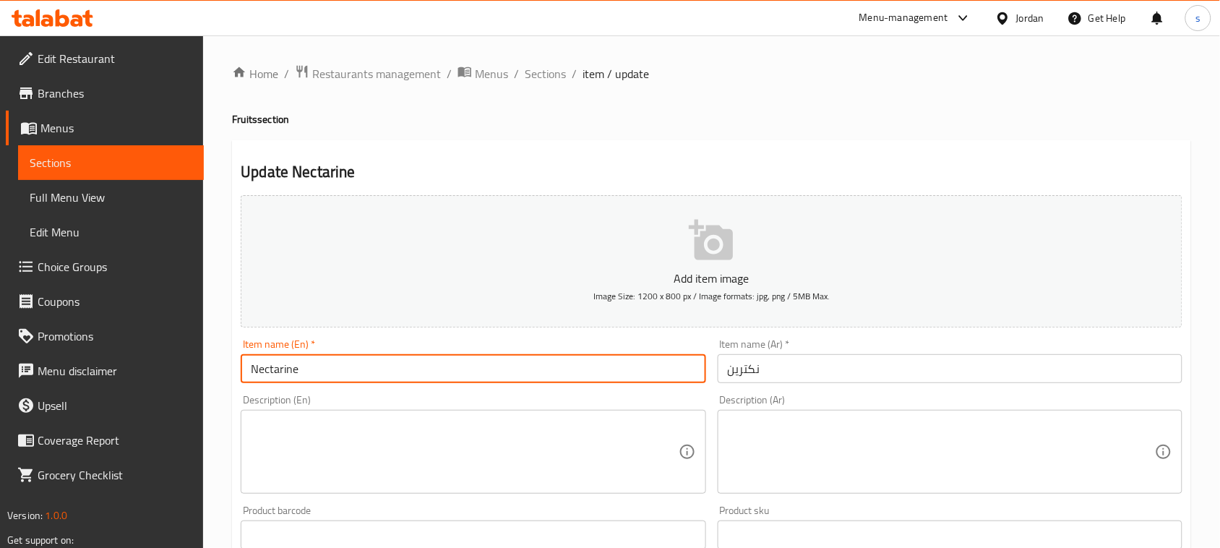
click at [301, 377] on input "Nectarine" at bounding box center [473, 368] width 465 height 29
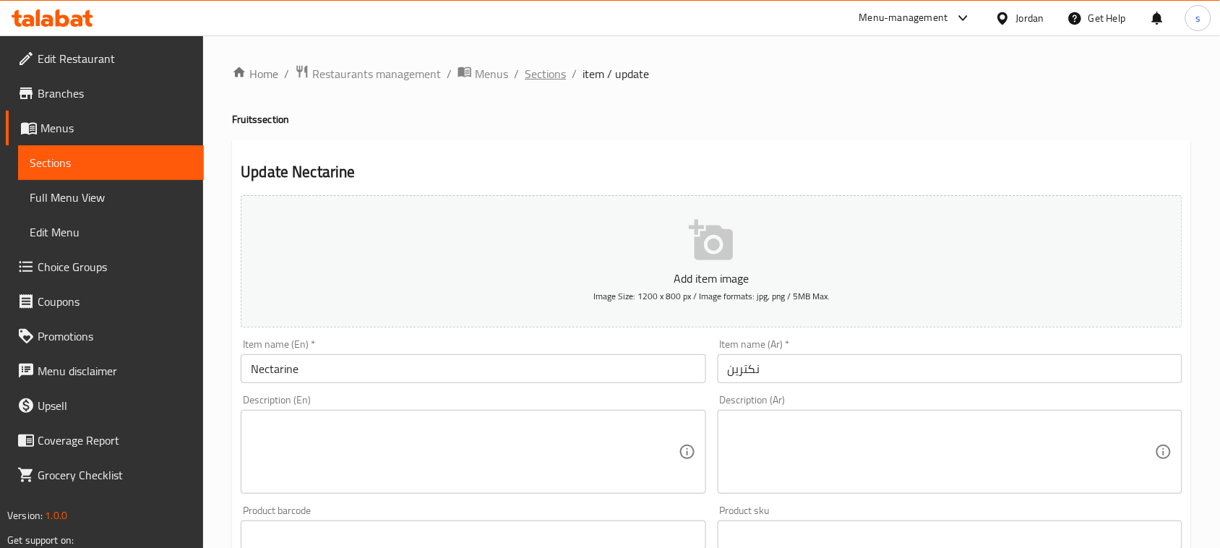
click at [539, 78] on span "Sections" at bounding box center [545, 73] width 41 height 17
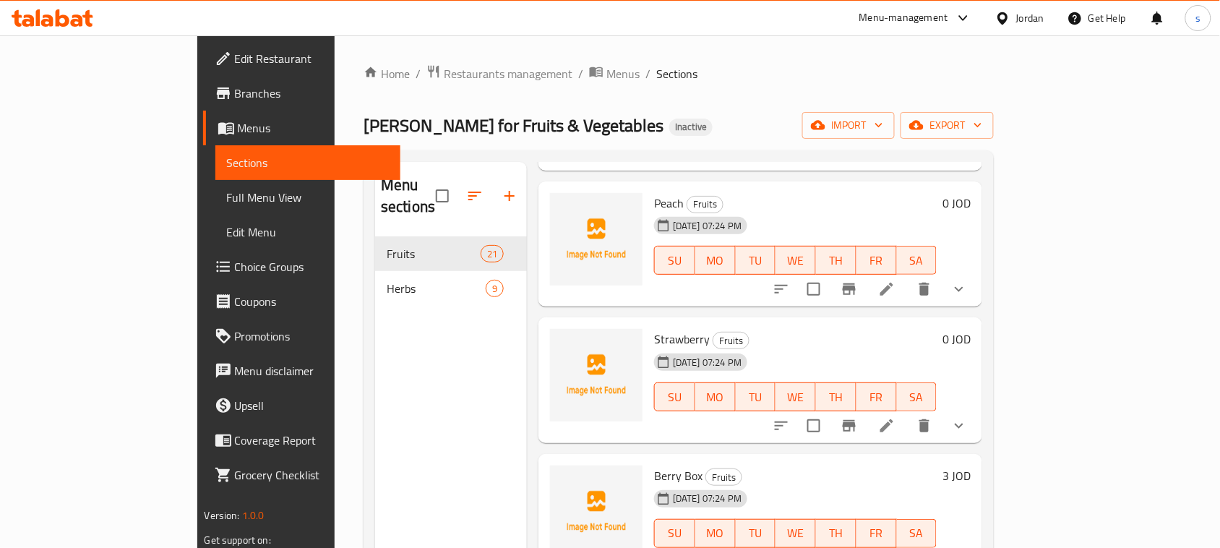
scroll to position [2063, 0]
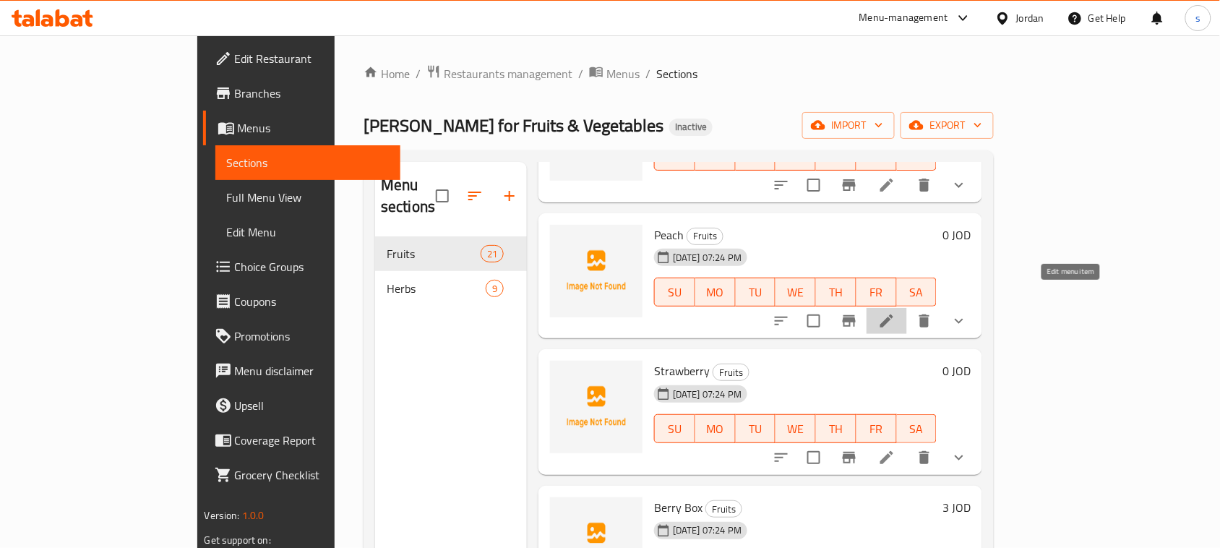
click at [894, 314] on icon at bounding box center [887, 320] width 13 height 13
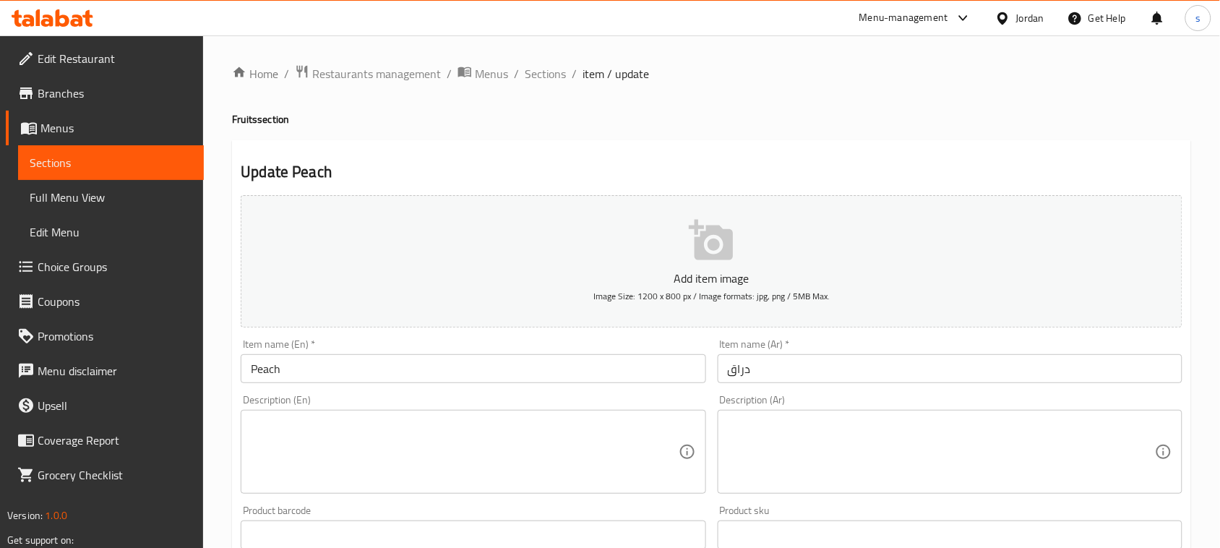
click at [786, 182] on h2 "Update Peach" at bounding box center [712, 172] width 942 height 22
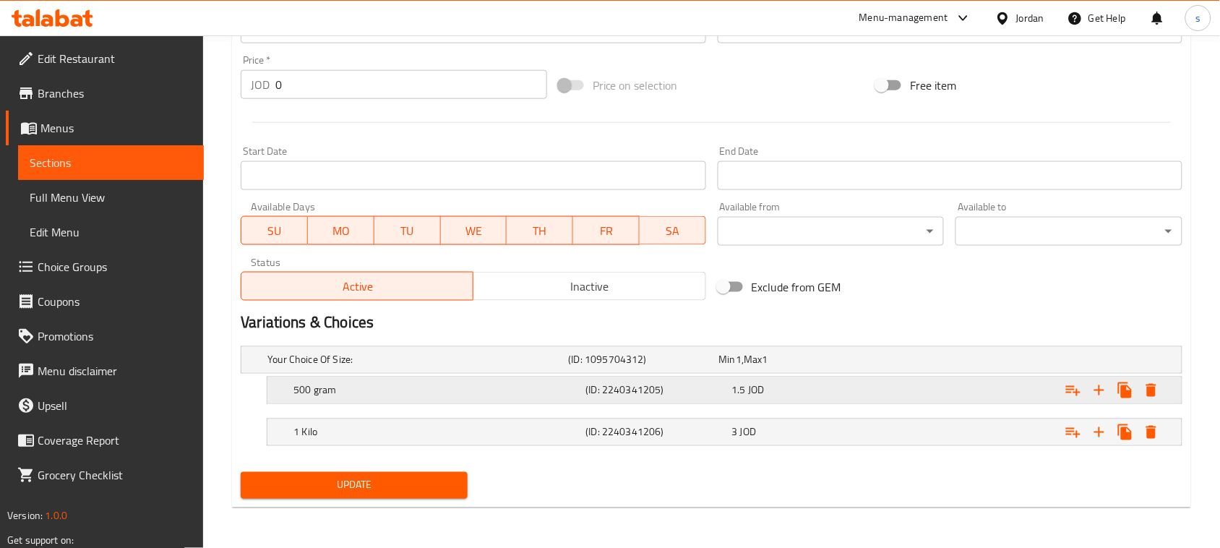
click at [752, 376] on div "500 gram (ID: 2240341205) 1.5 JOD" at bounding box center [716, 360] width 903 height 32
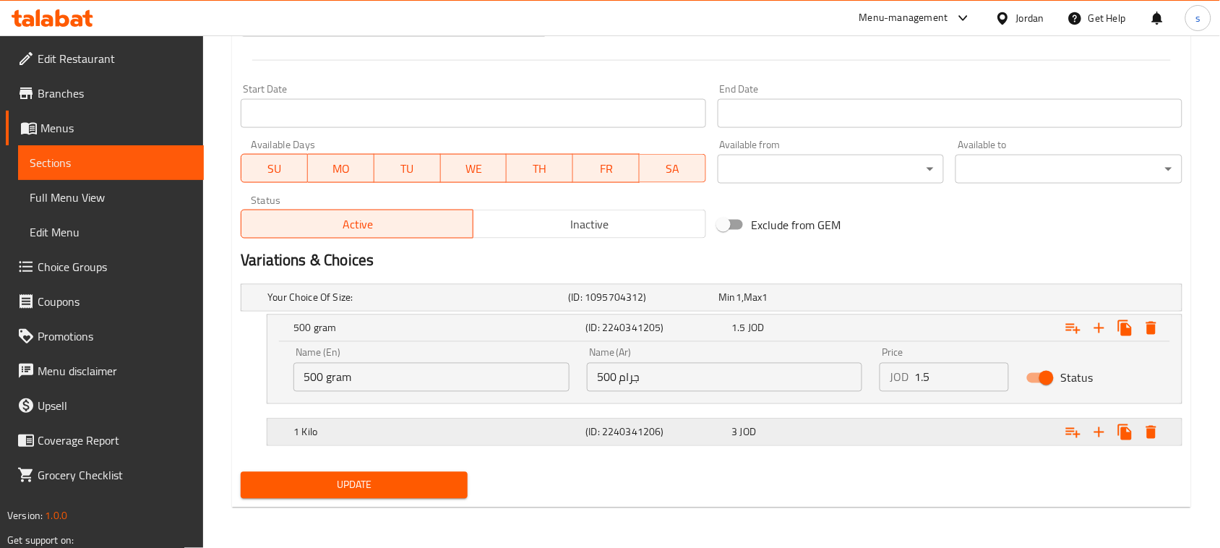
click at [742, 307] on span "JOD" at bounding box center [739, 297] width 6 height 19
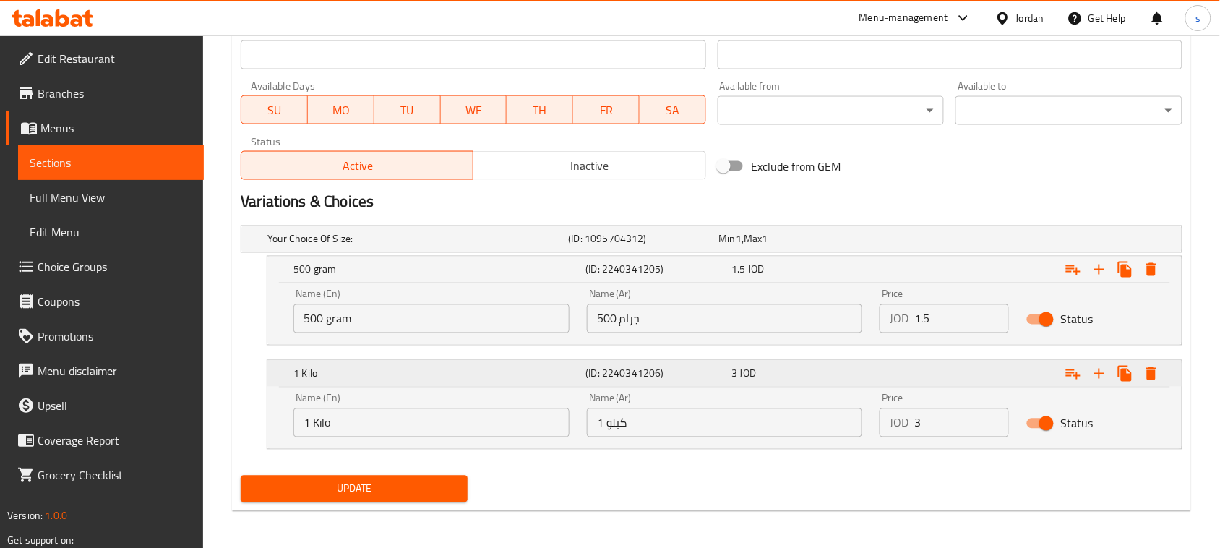
scroll to position [630, 0]
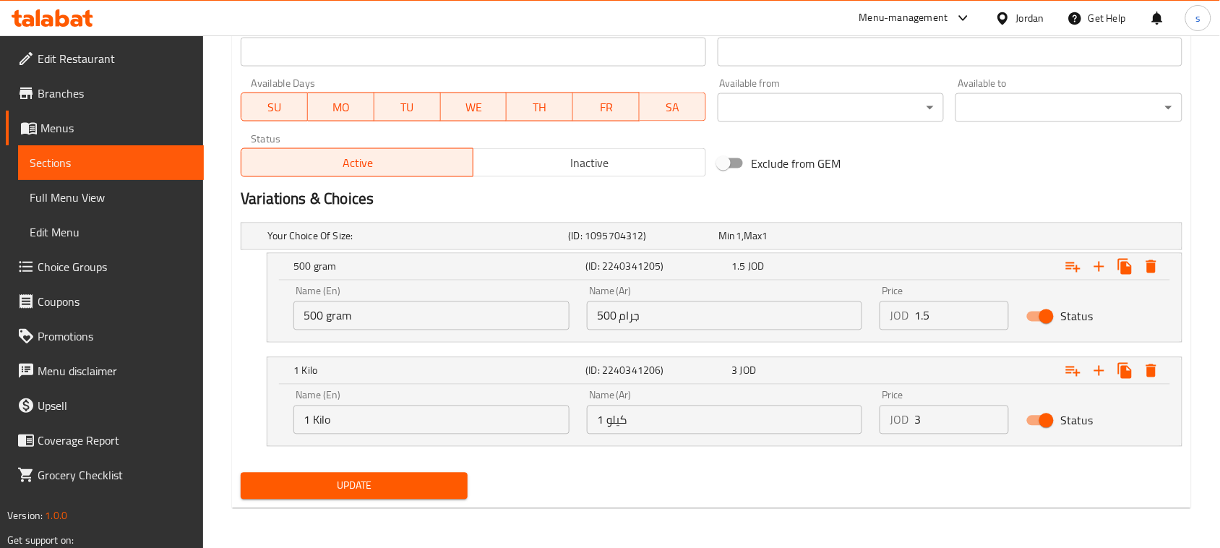
click at [1000, 311] on input "1.5" at bounding box center [962, 315] width 95 height 29
click at [399, 489] on span "Update" at bounding box center [354, 486] width 204 height 18
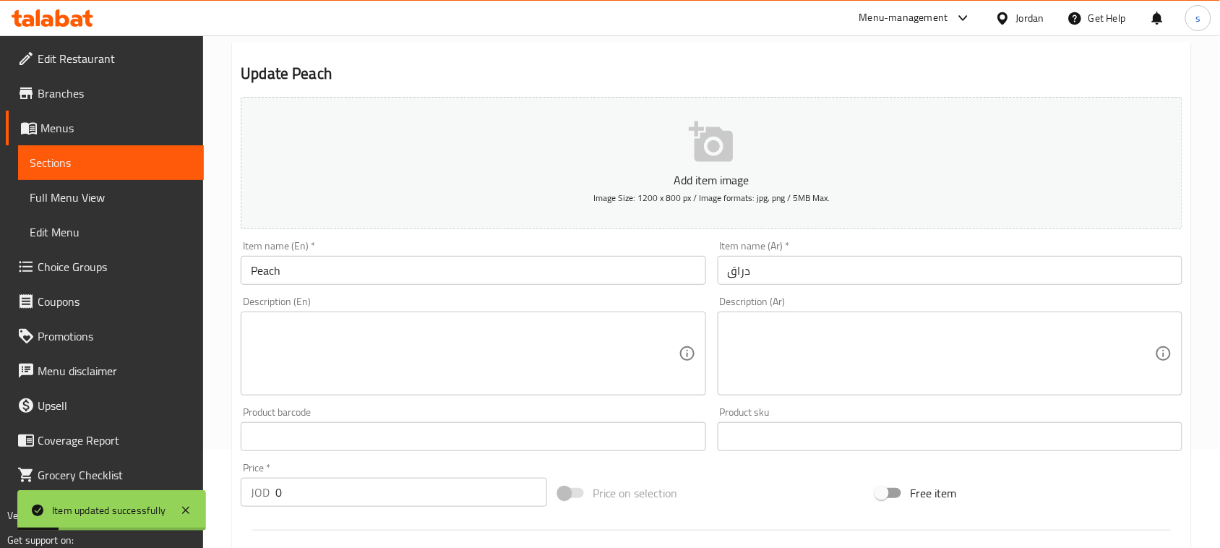
scroll to position [0, 0]
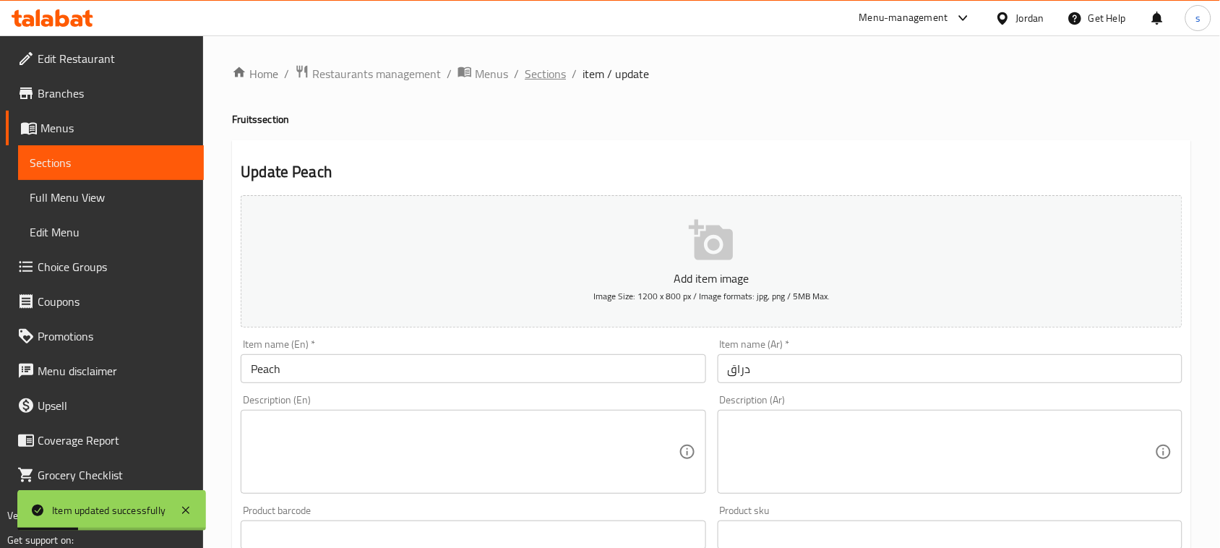
click at [539, 77] on span "Sections" at bounding box center [545, 73] width 41 height 17
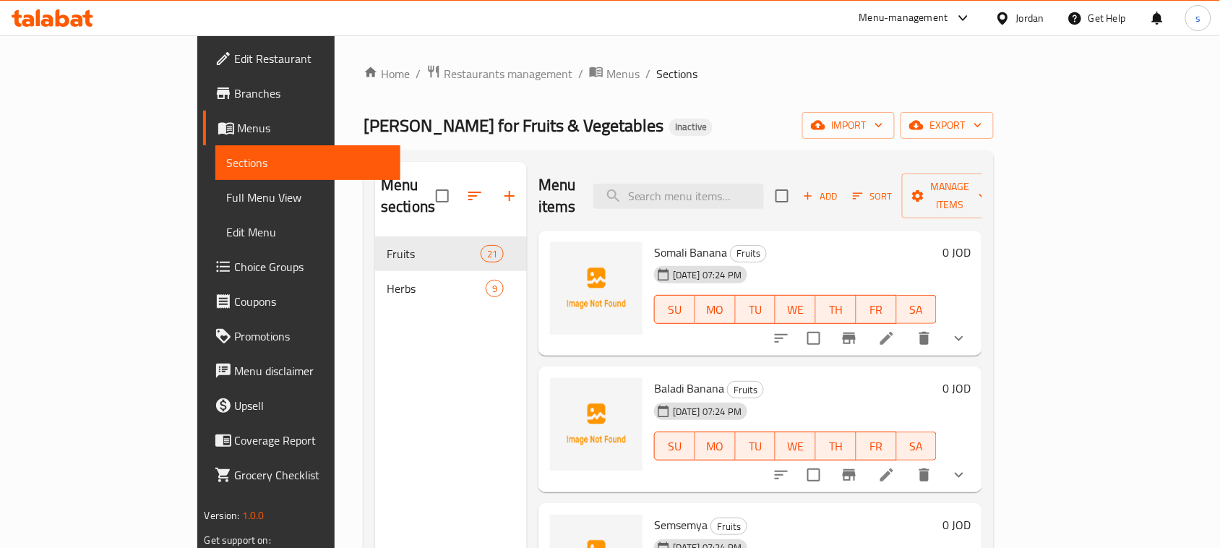
click at [709, 110] on div "Home / Restaurants management / Menus / Sections Abu Sultan for Fruits & Vegeta…" at bounding box center [679, 392] width 630 height 657
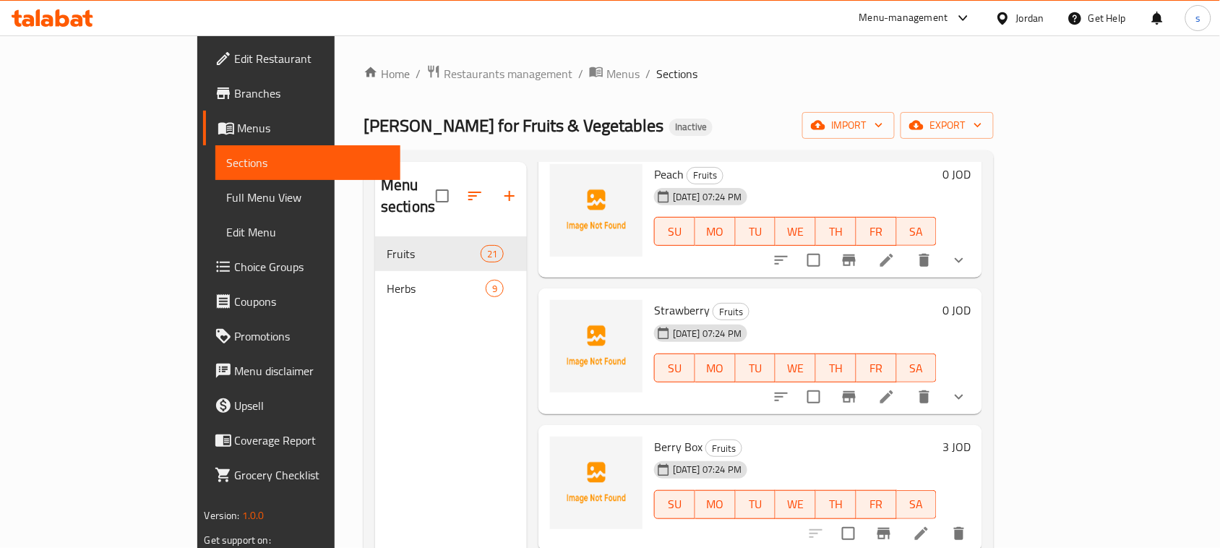
scroll to position [2169, 0]
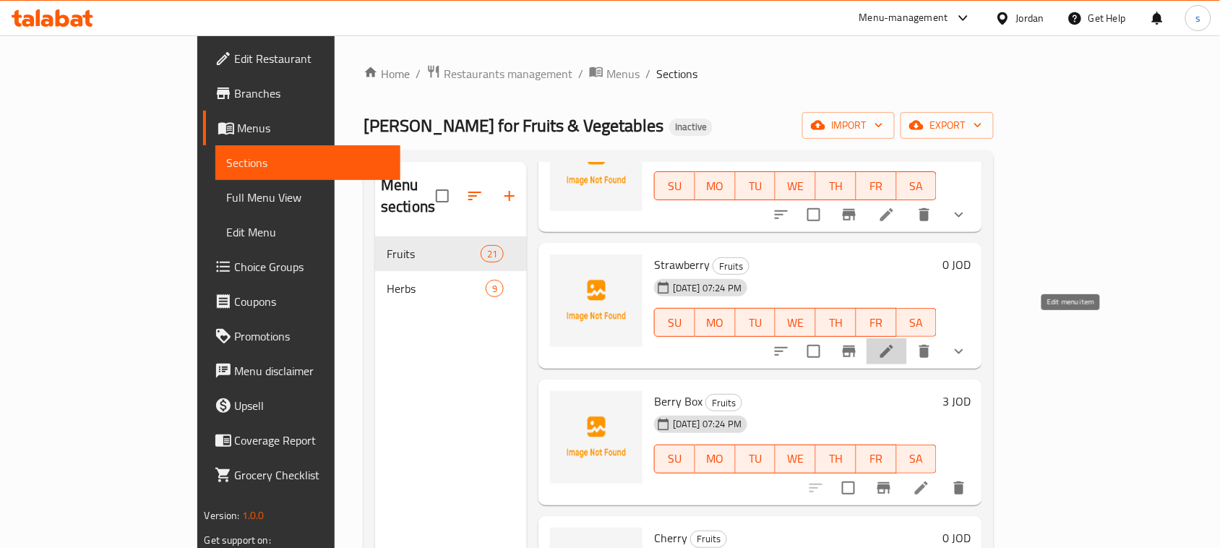
click at [896, 343] on icon at bounding box center [886, 351] width 17 height 17
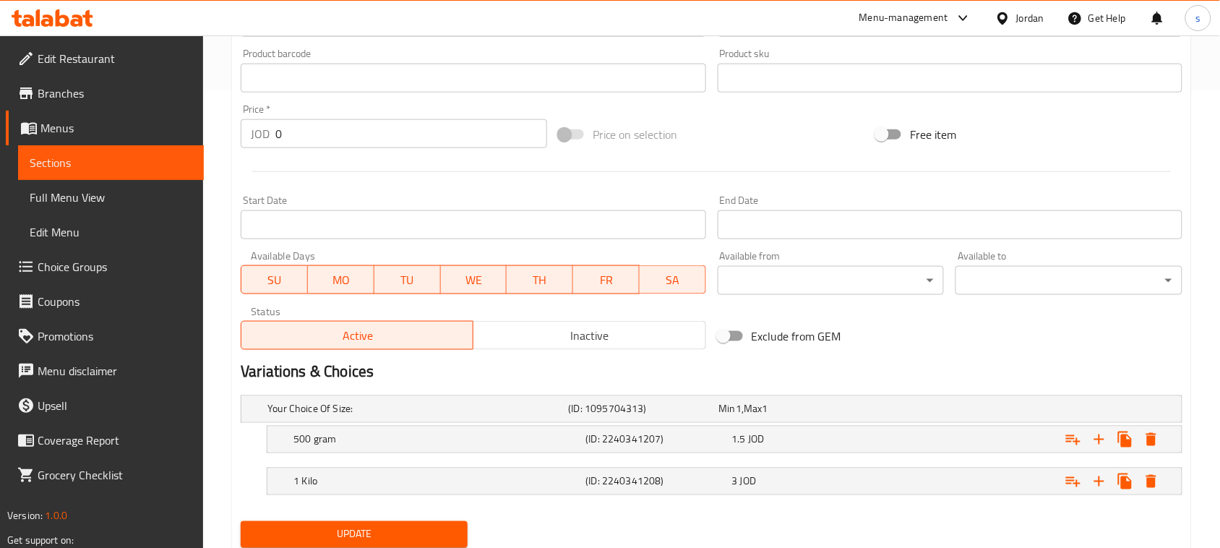
scroll to position [506, 0]
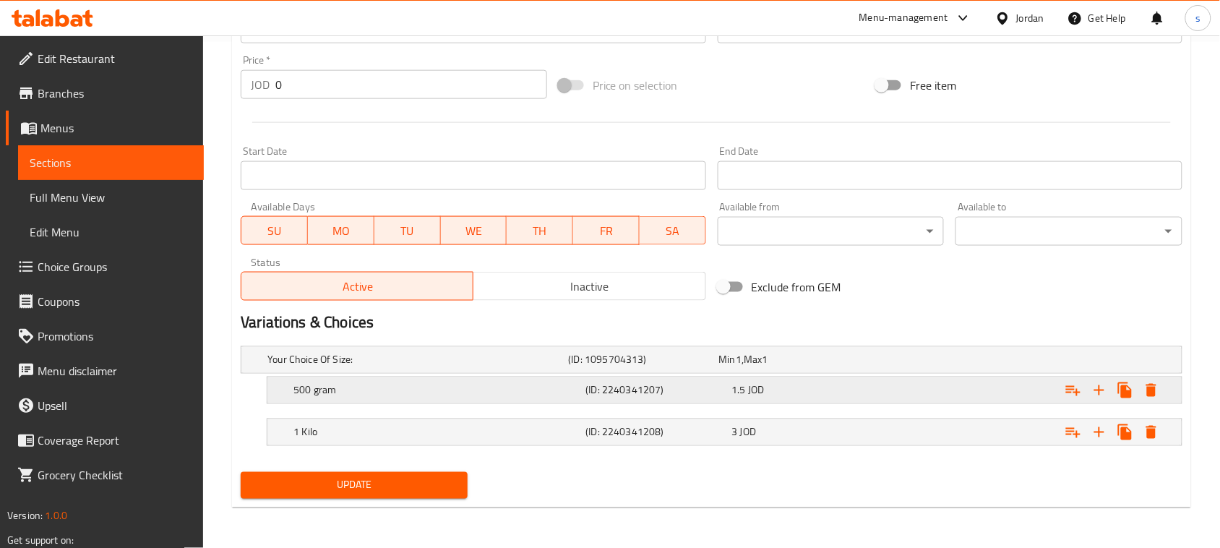
click at [792, 367] on div "1.5 JOD" at bounding box center [791, 360] width 145 height 14
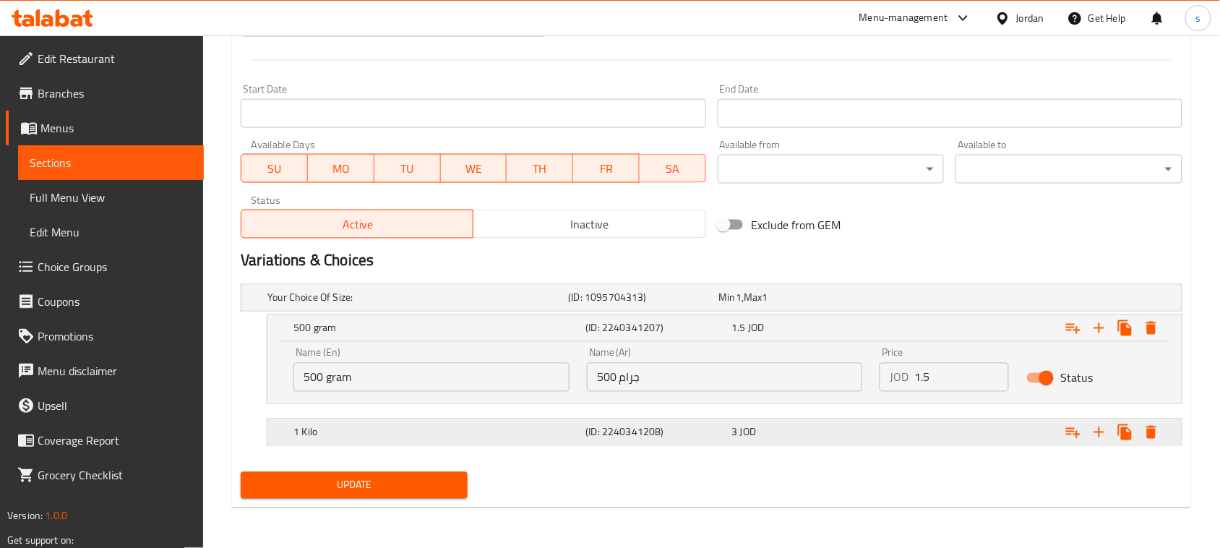
click at [790, 305] on div "3 JOD" at bounding box center [791, 298] width 145 height 14
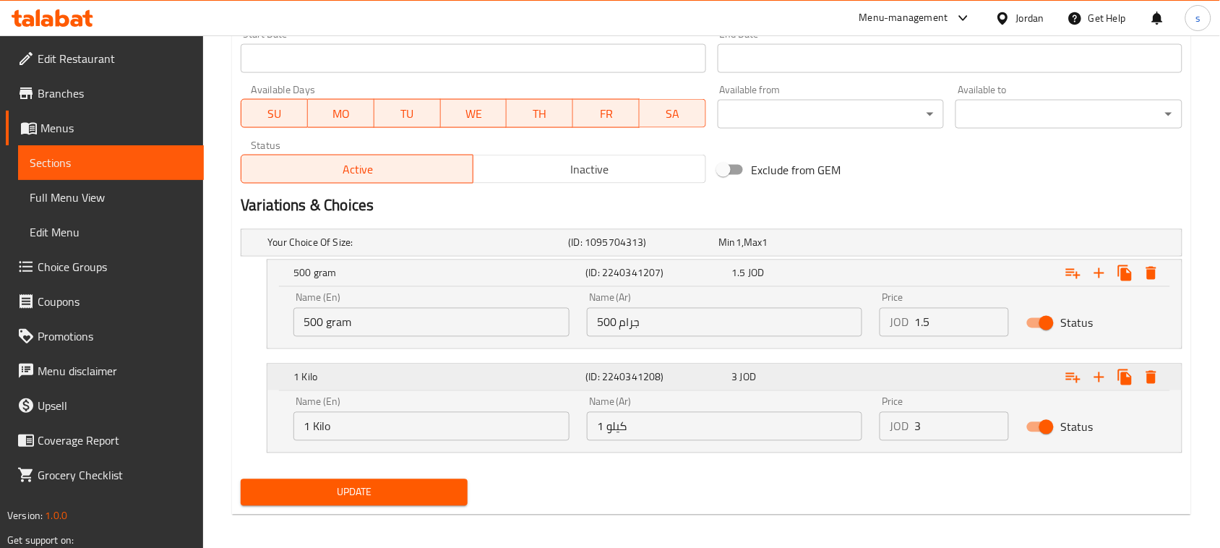
scroll to position [630, 0]
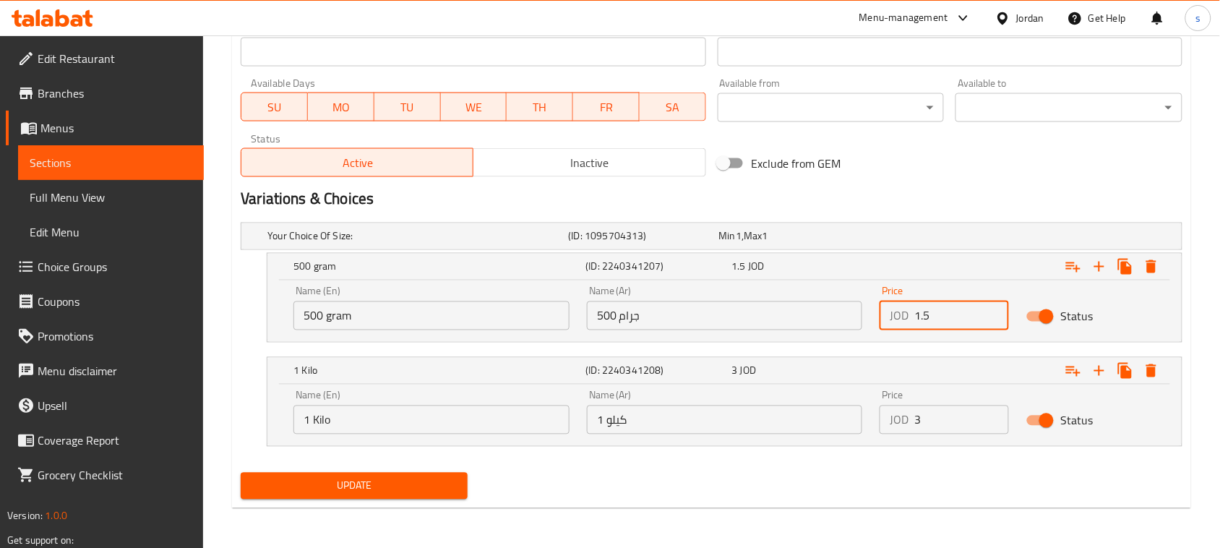
click at [929, 313] on input "1.5" at bounding box center [962, 315] width 95 height 29
type input "2.25"
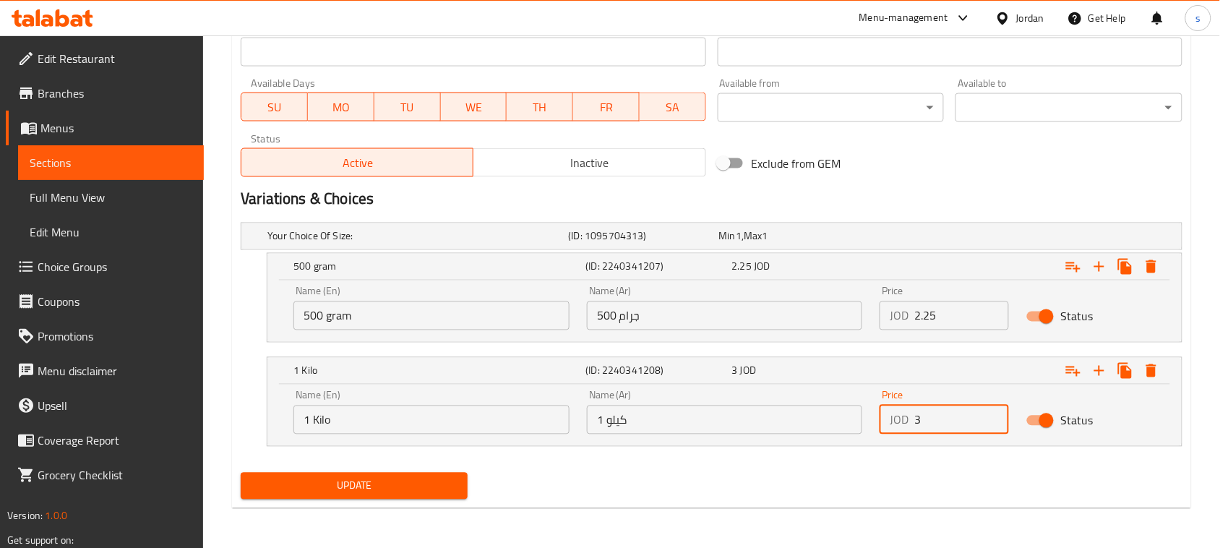
click at [943, 418] on input "3" at bounding box center [962, 420] width 95 height 29
type input "4.5"
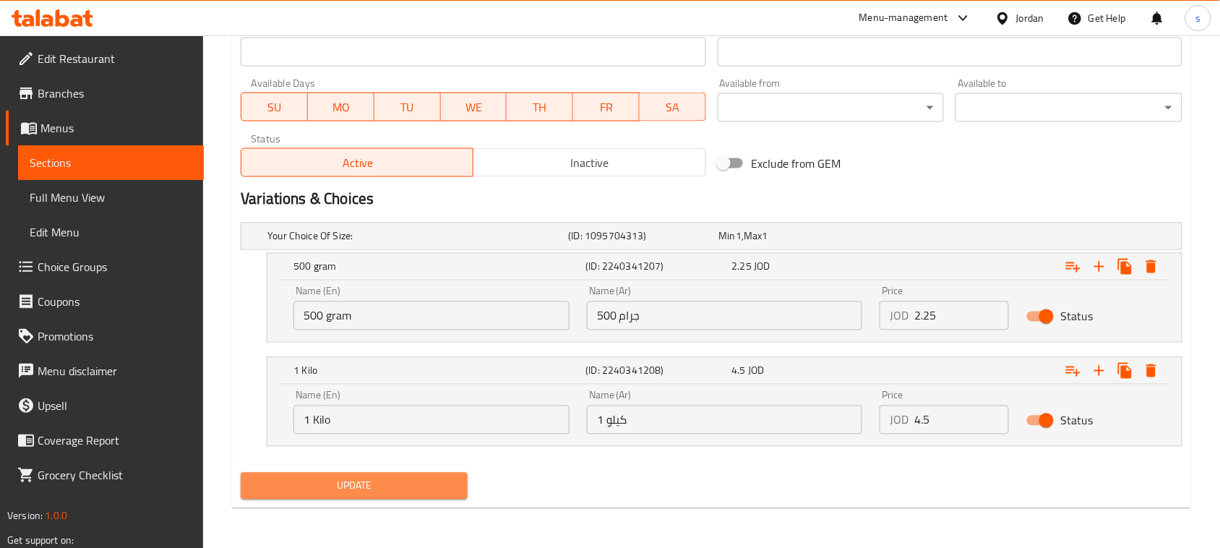
click at [349, 492] on span "Update" at bounding box center [354, 486] width 204 height 18
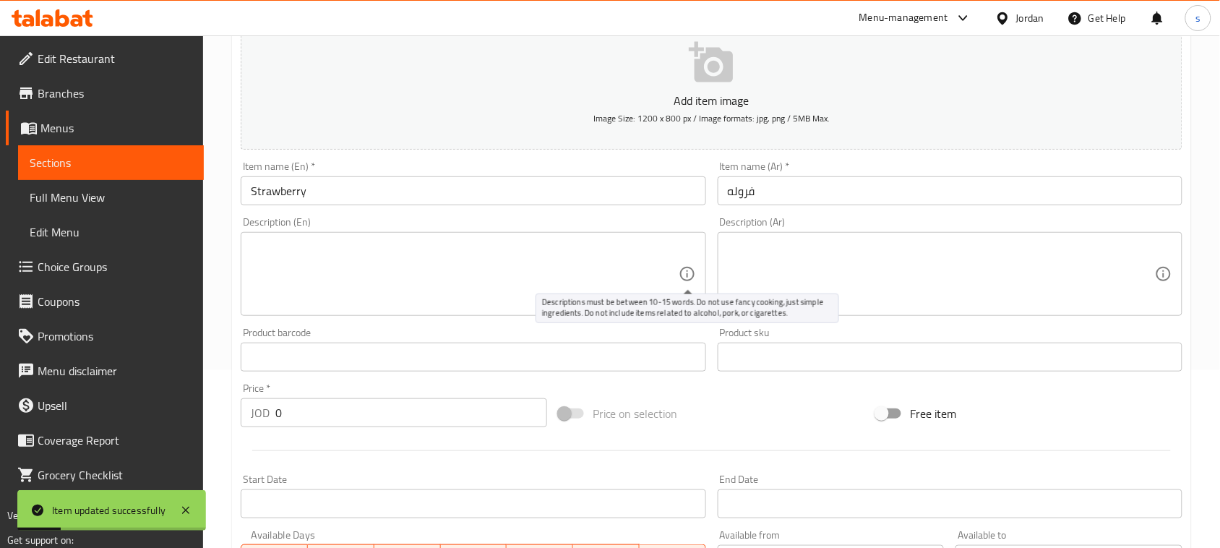
scroll to position [0, 0]
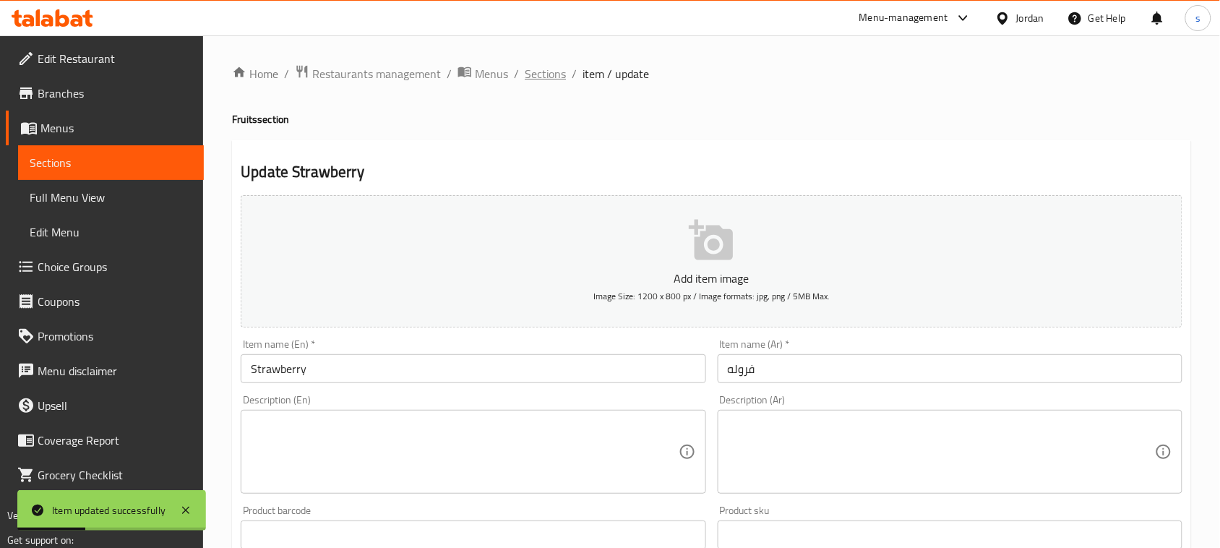
click at [549, 73] on span "Sections" at bounding box center [545, 73] width 41 height 17
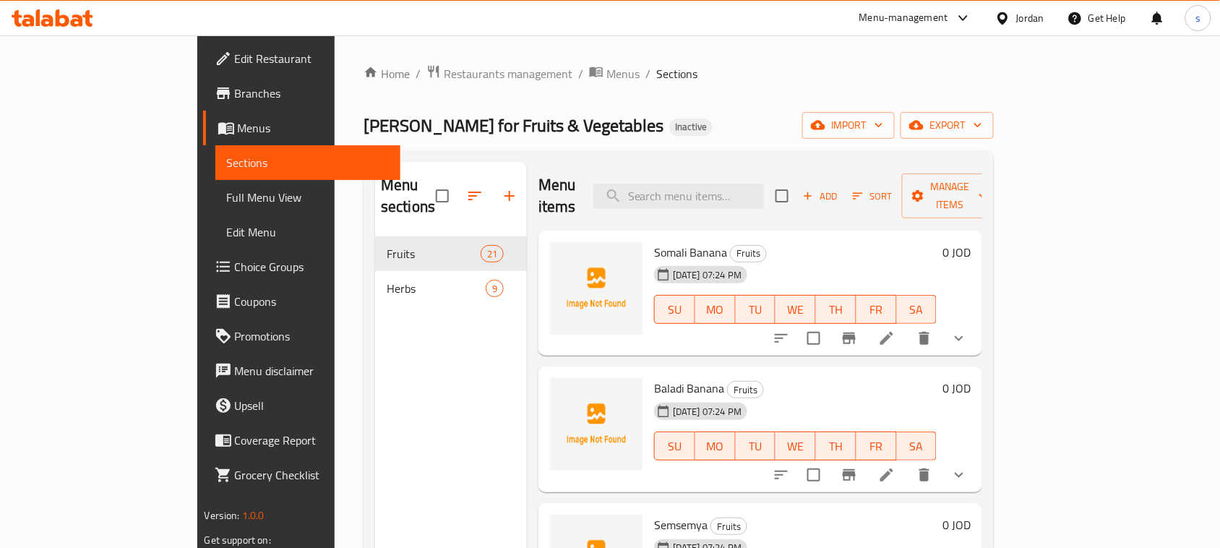
click at [735, 121] on div "Abu Sultan for Fruits & Vegetables Inactive import export" at bounding box center [679, 125] width 630 height 27
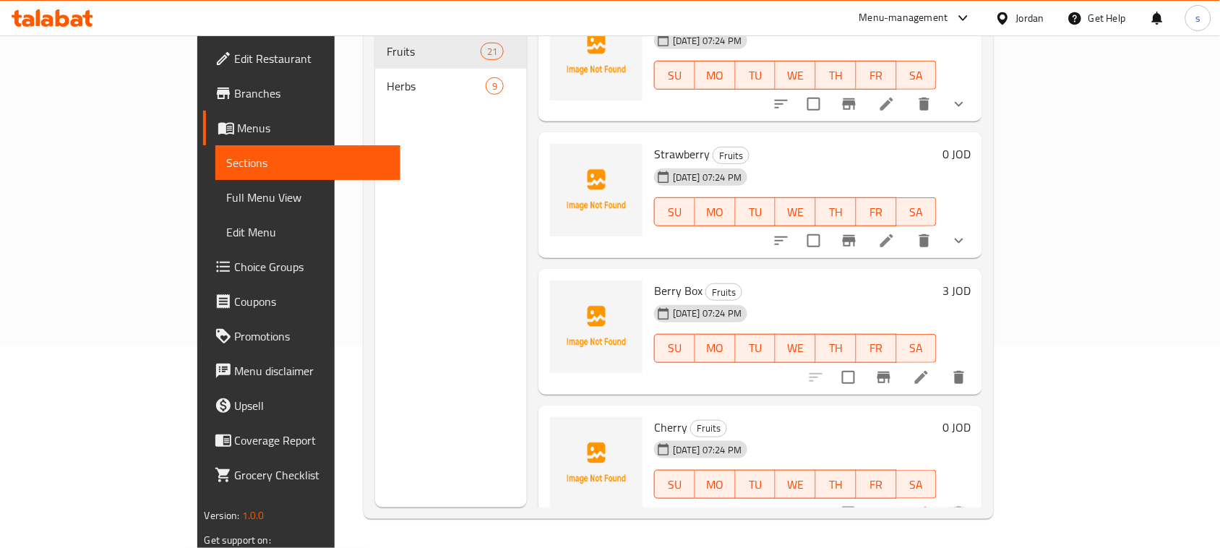
scroll to position [2079, 0]
click at [930, 367] on icon at bounding box center [921, 375] width 17 height 17
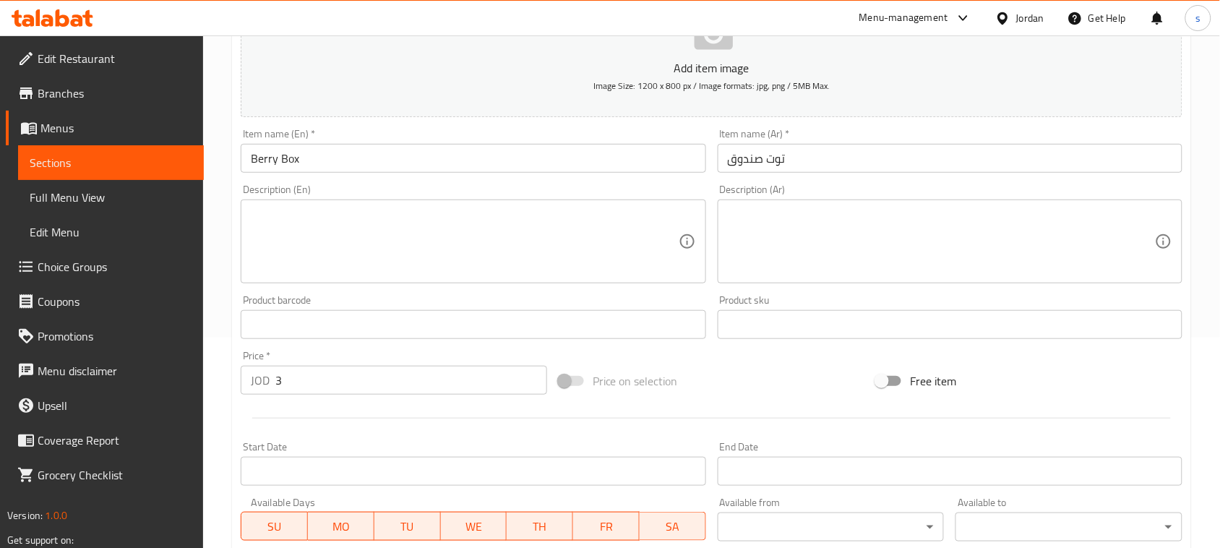
scroll to position [471, 0]
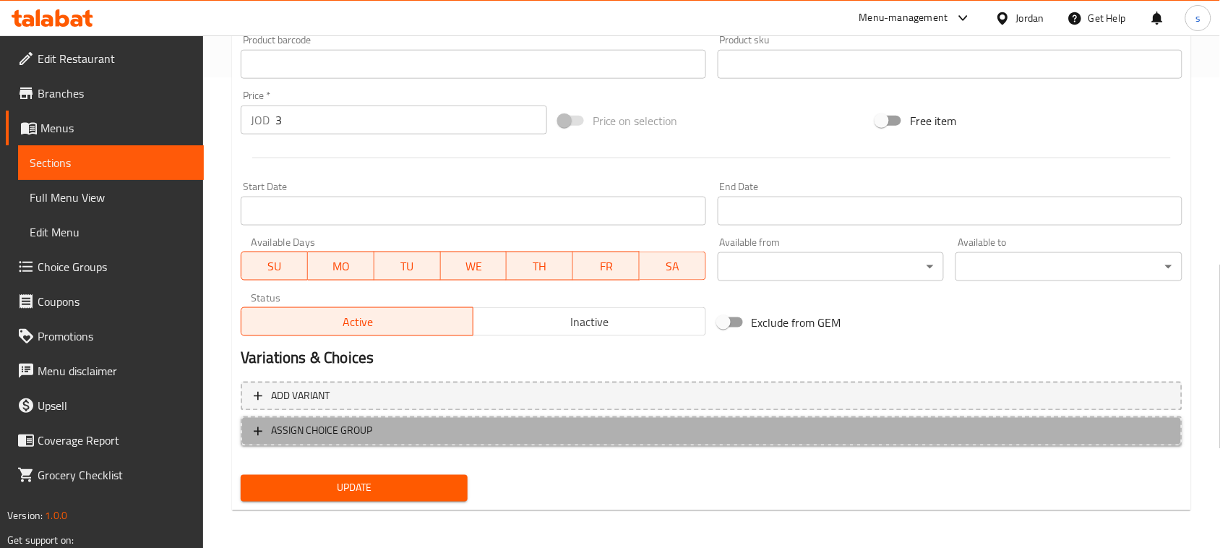
click at [801, 437] on span "ASSIGN CHOICE GROUP" at bounding box center [712, 431] width 916 height 18
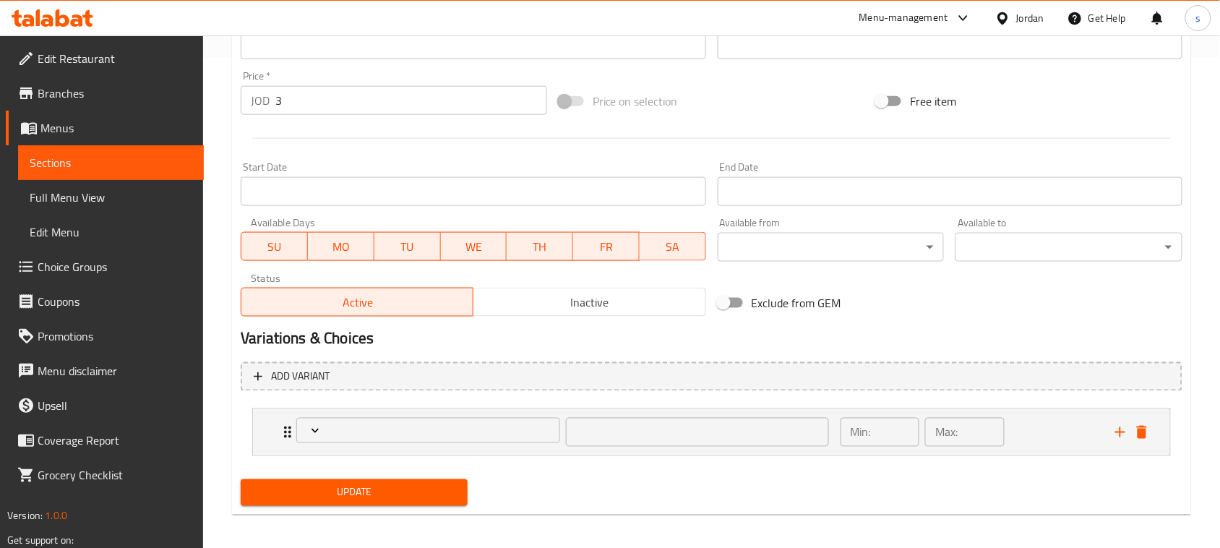
scroll to position [496, 0]
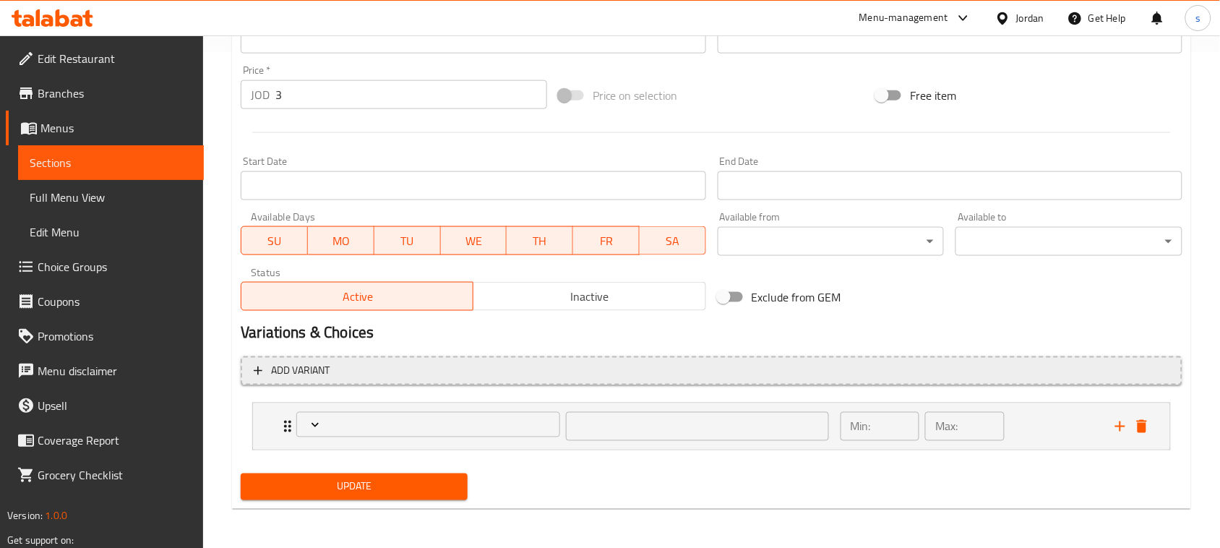
click at [613, 371] on span "Add variant" at bounding box center [712, 371] width 916 height 18
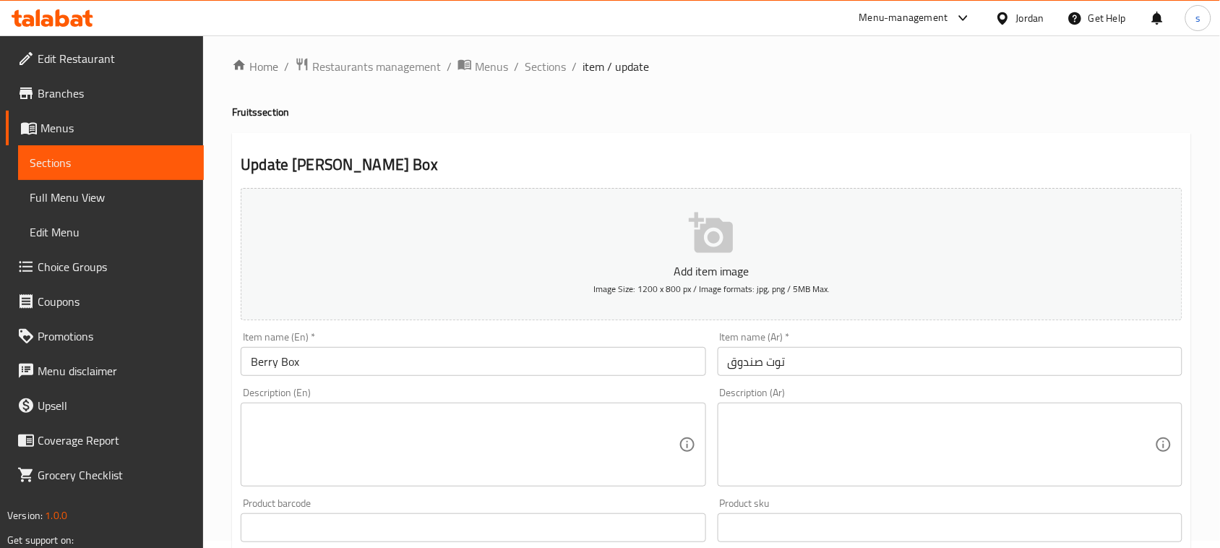
scroll to position [0, 0]
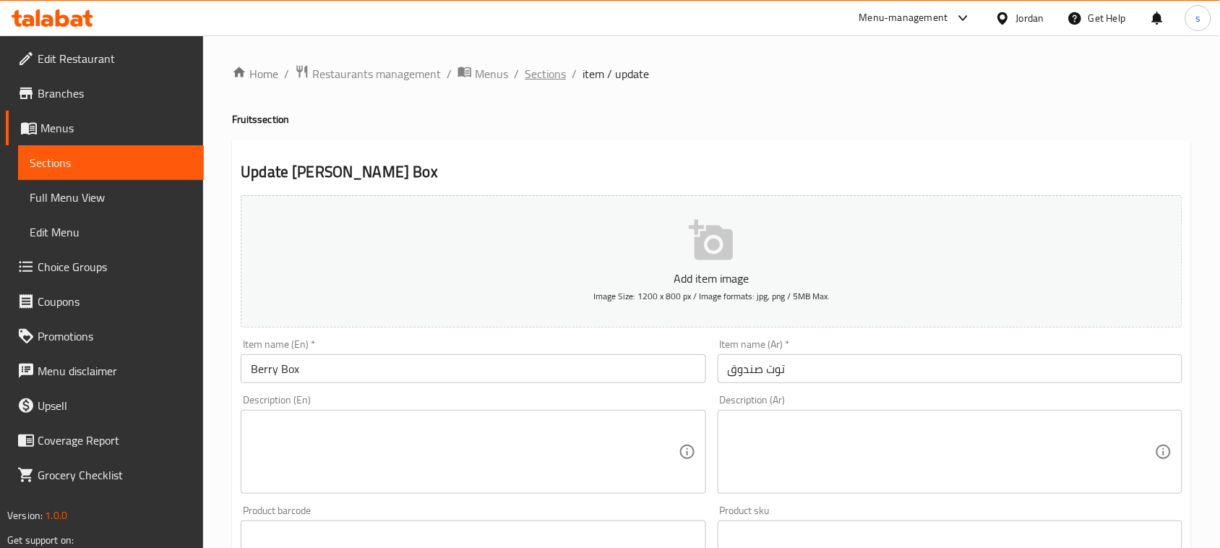
click at [551, 77] on span "Sections" at bounding box center [545, 73] width 41 height 17
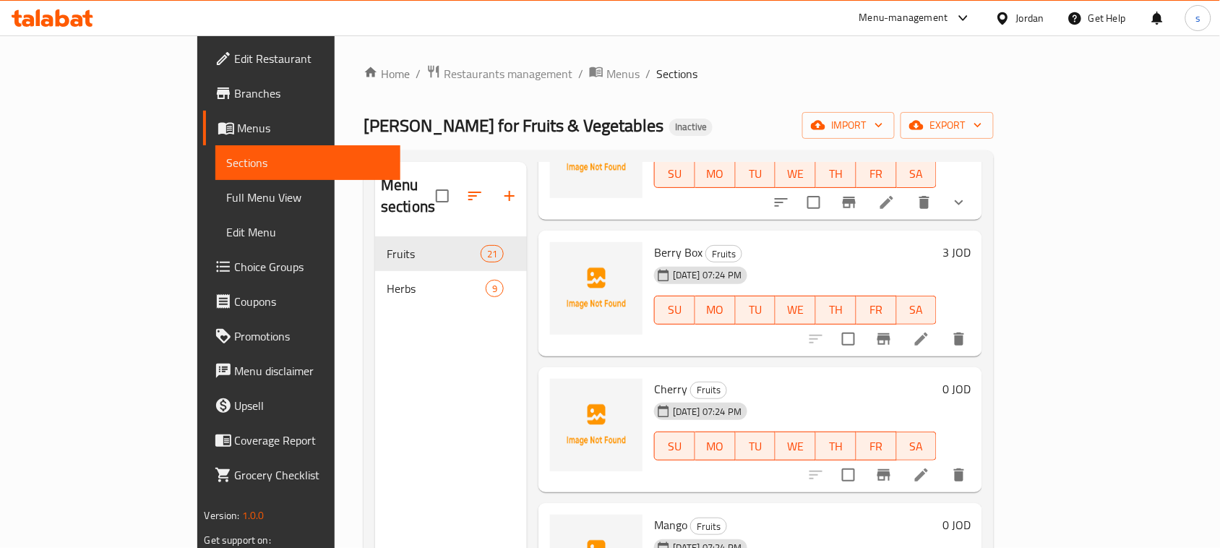
scroll to position [2350, 0]
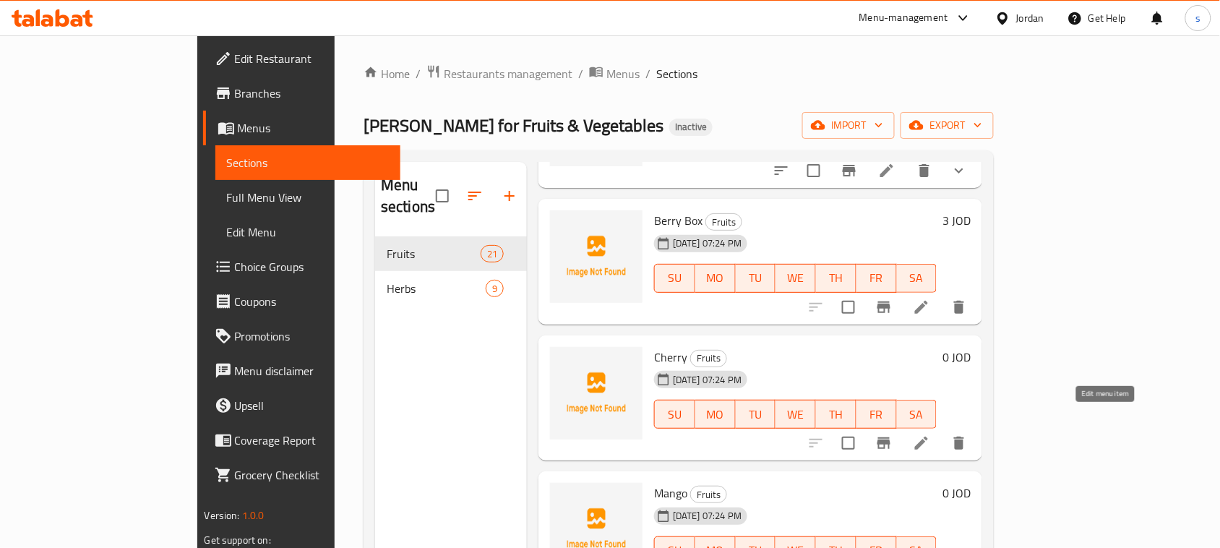
click at [930, 435] on icon at bounding box center [921, 443] width 17 height 17
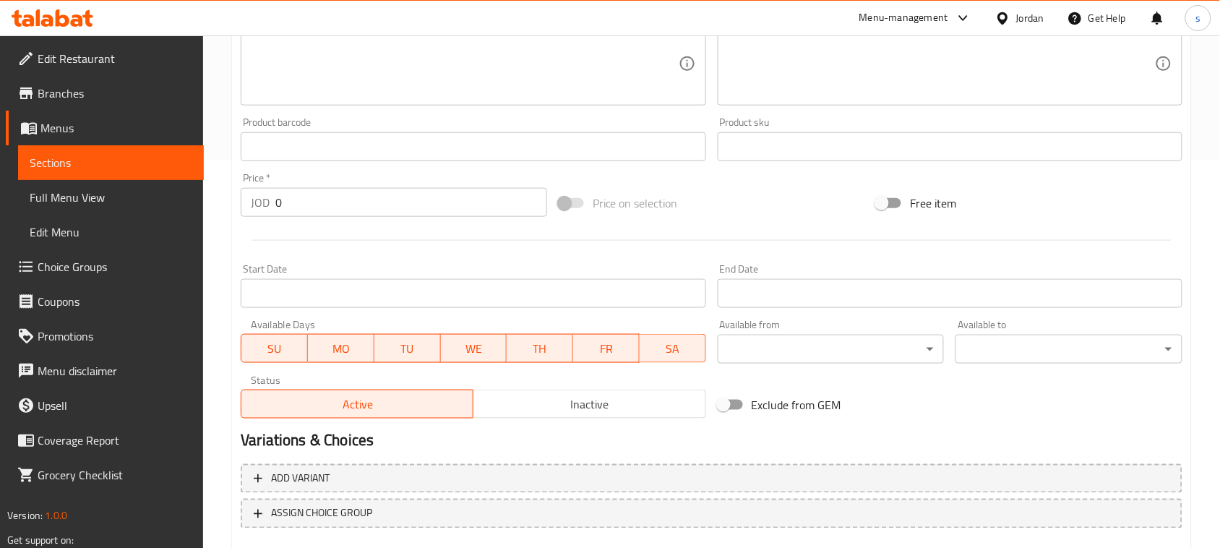
scroll to position [471, 0]
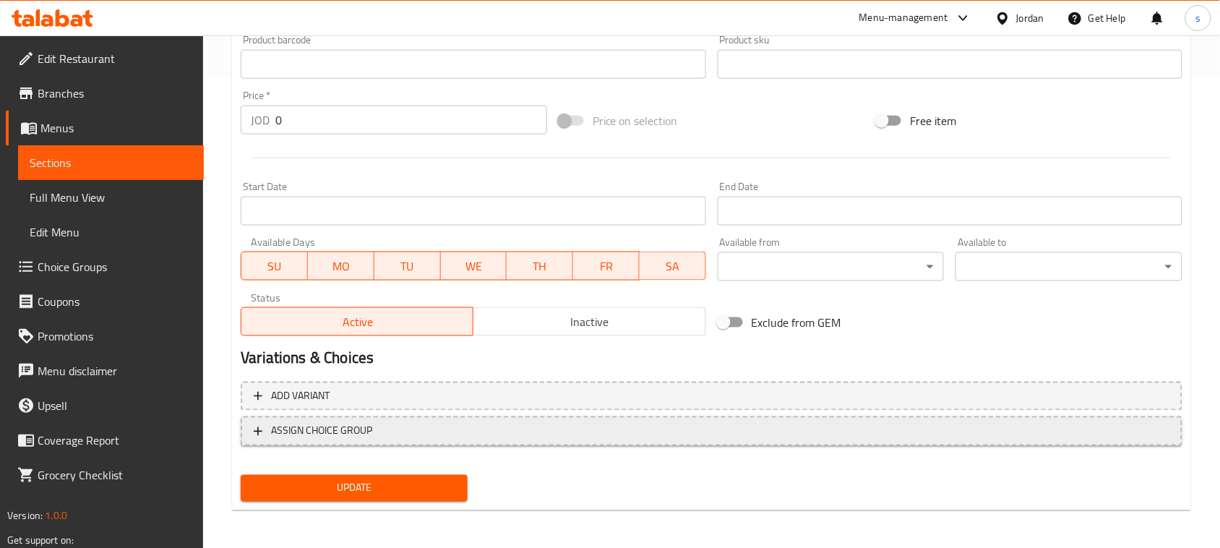
click at [609, 430] on span "ASSIGN CHOICE GROUP" at bounding box center [712, 431] width 916 height 18
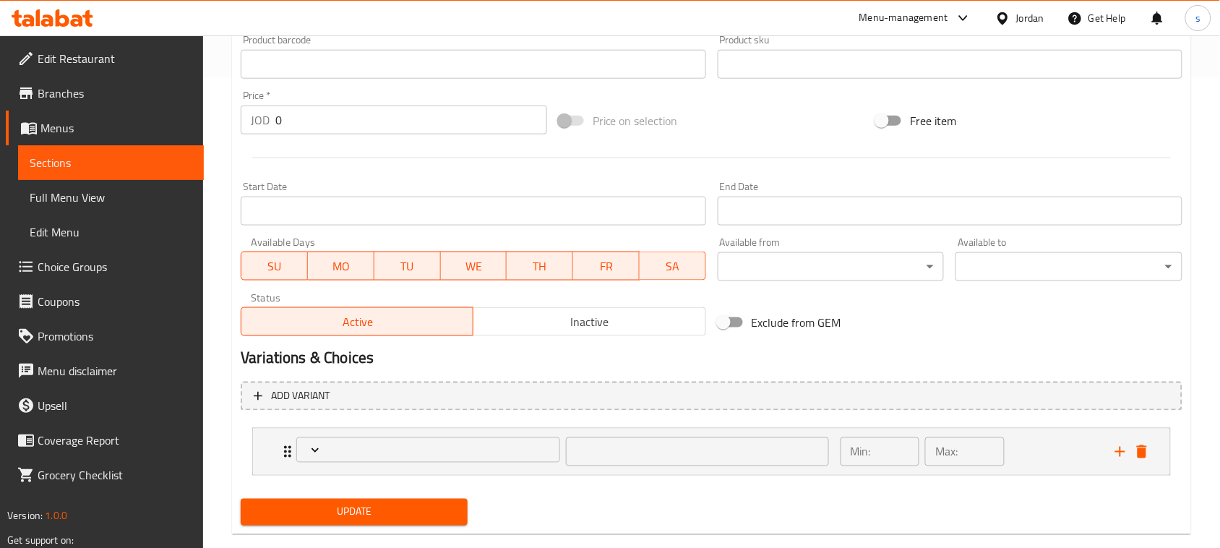
scroll to position [496, 0]
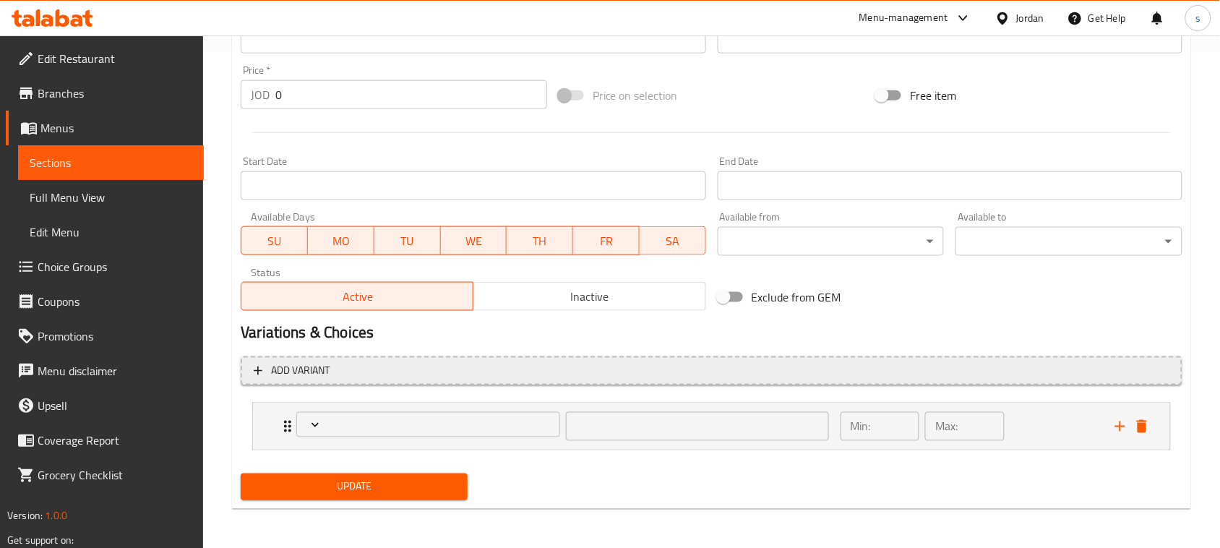
click at [544, 376] on span "Add variant" at bounding box center [712, 371] width 916 height 18
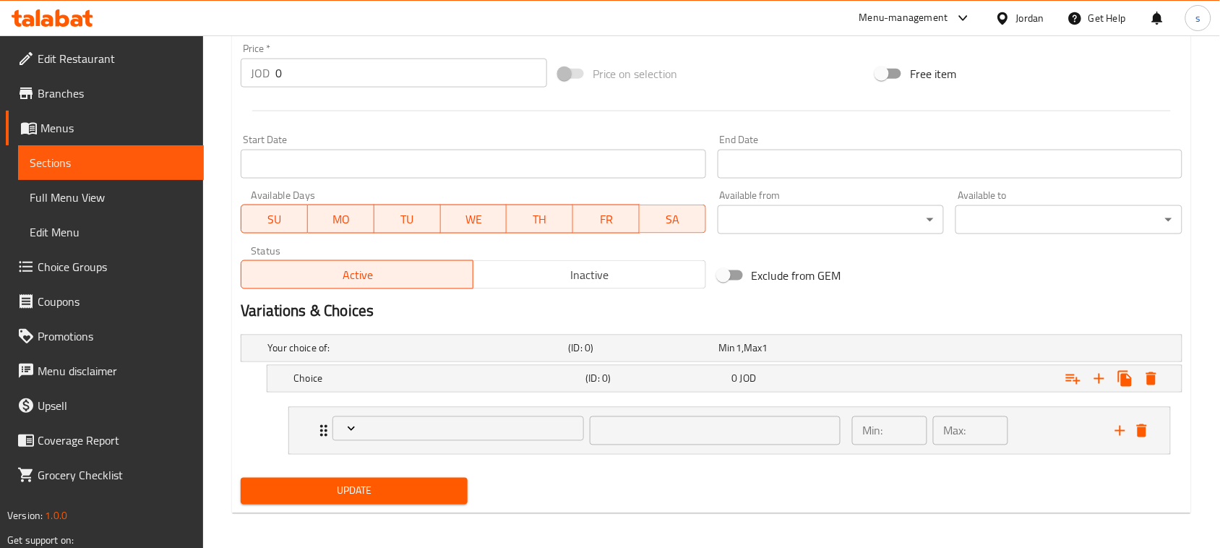
scroll to position [523, 0]
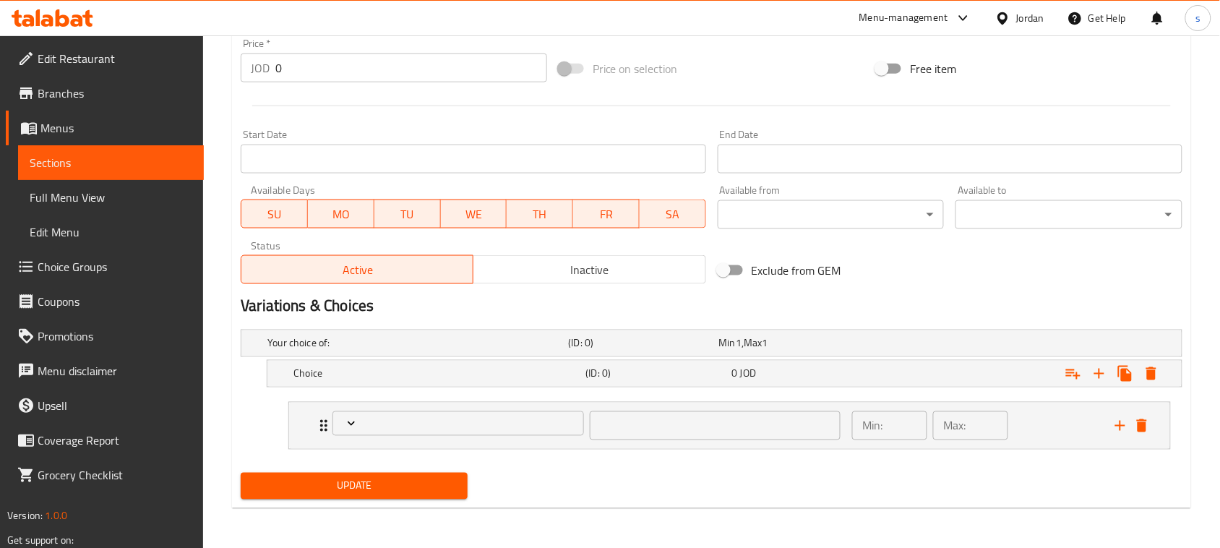
click at [496, 450] on li "​ Min: ​ Max: ​" at bounding box center [730, 425] width 906 height 59
click at [304, 419] on div "​ Min: ​ Max: ​" at bounding box center [729, 426] width 881 height 46
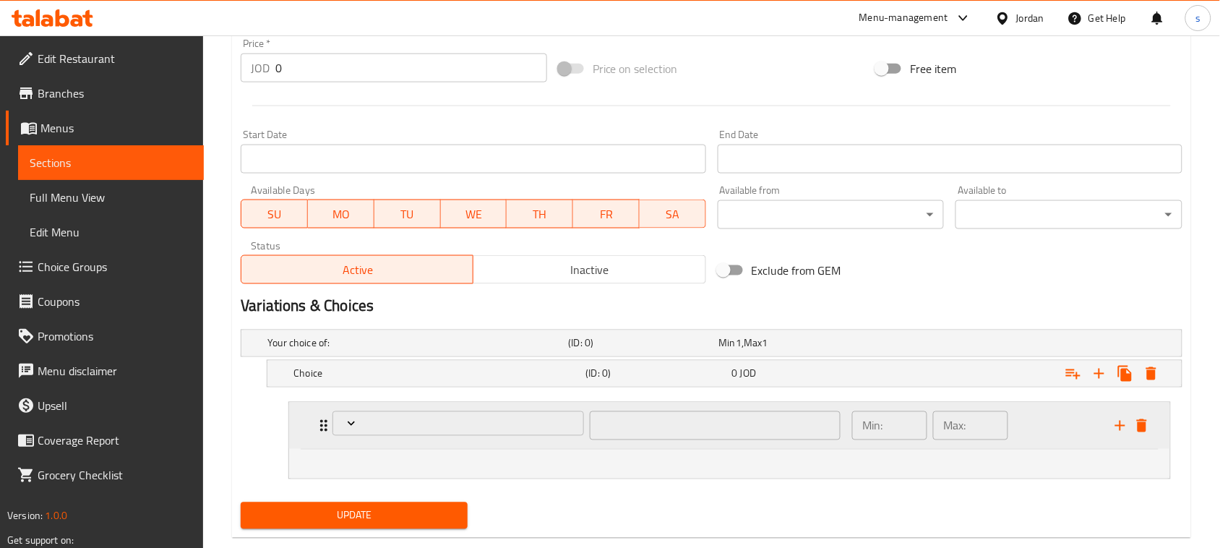
click at [304, 419] on div "​ Min: ​ Max: ​" at bounding box center [729, 426] width 881 height 46
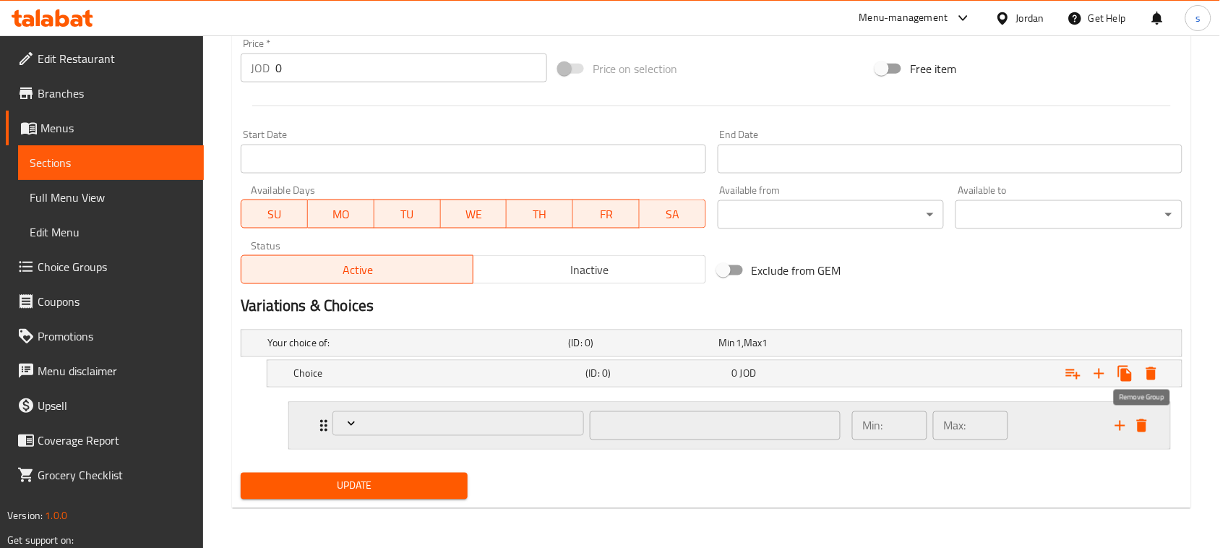
click at [1147, 427] on icon "delete" at bounding box center [1142, 425] width 10 height 13
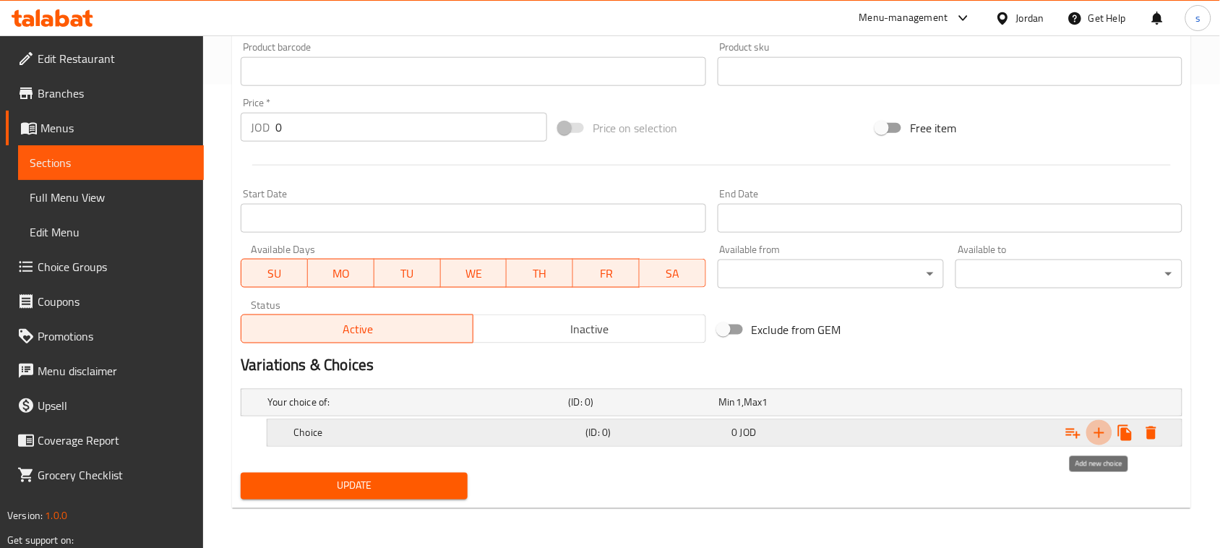
click at [1101, 436] on icon "Expand" at bounding box center [1099, 432] width 17 height 17
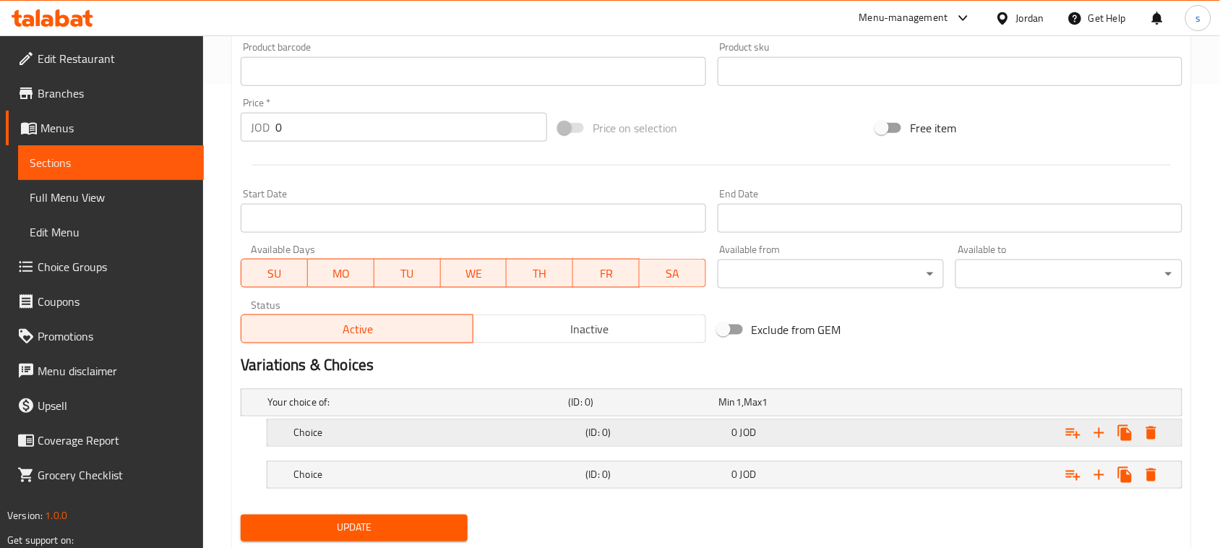
scroll to position [506, 0]
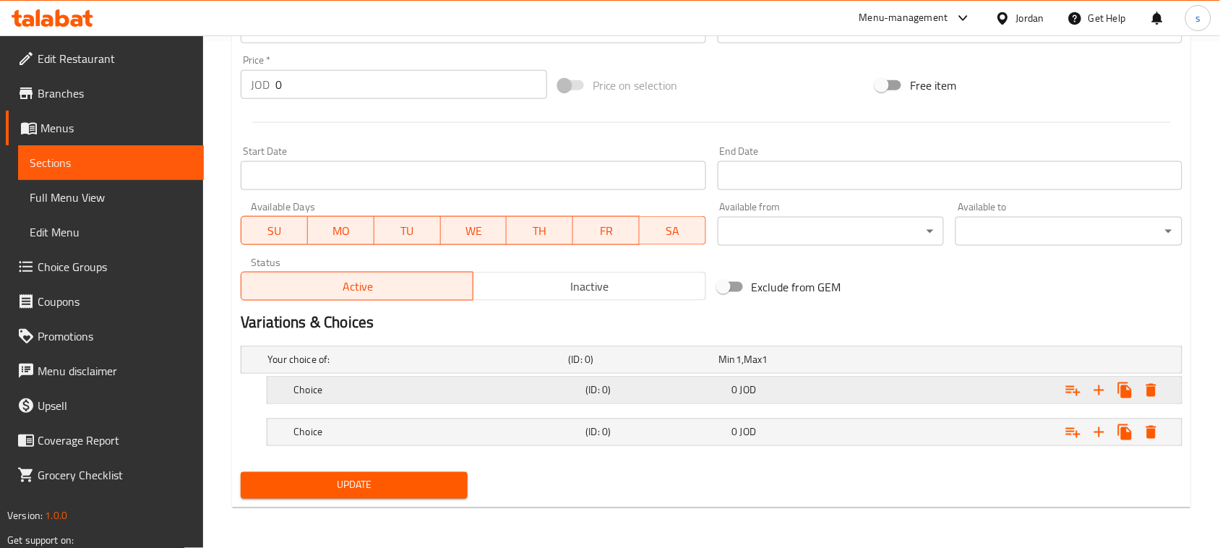
click at [742, 369] on span "JOD" at bounding box center [739, 360] width 6 height 19
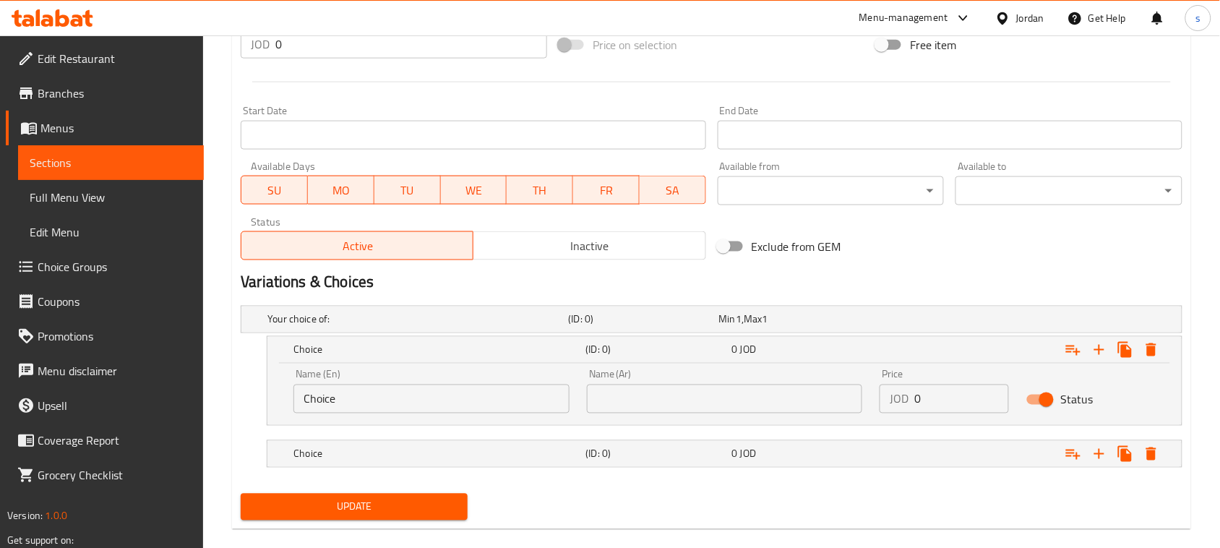
scroll to position [568, 0]
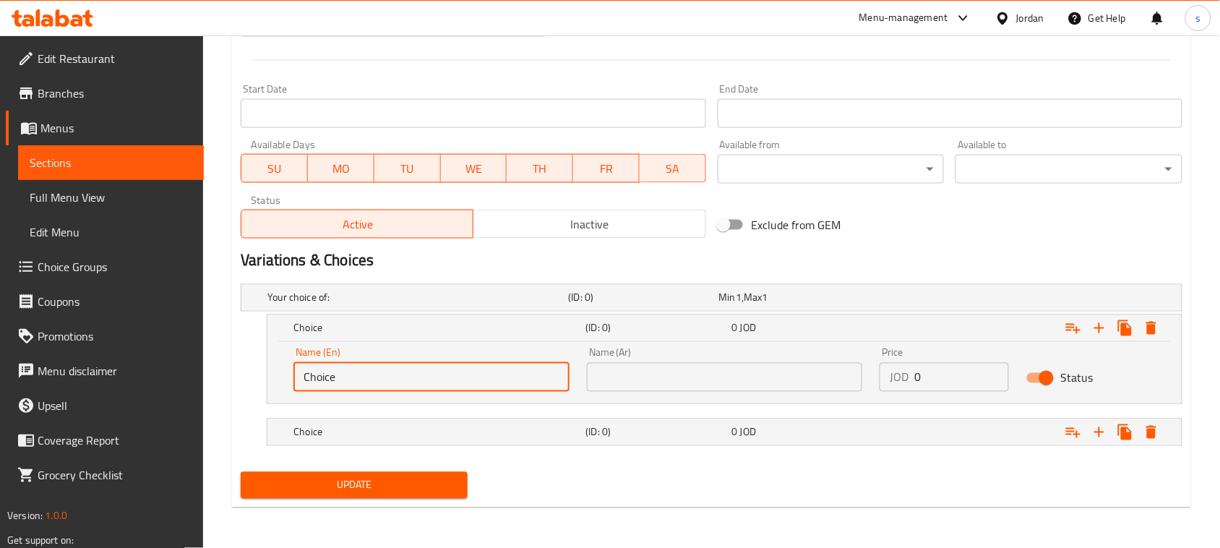
click at [361, 374] on input "Choice" at bounding box center [432, 377] width 276 height 29
click at [724, 496] on div "Update" at bounding box center [712, 485] width 954 height 38
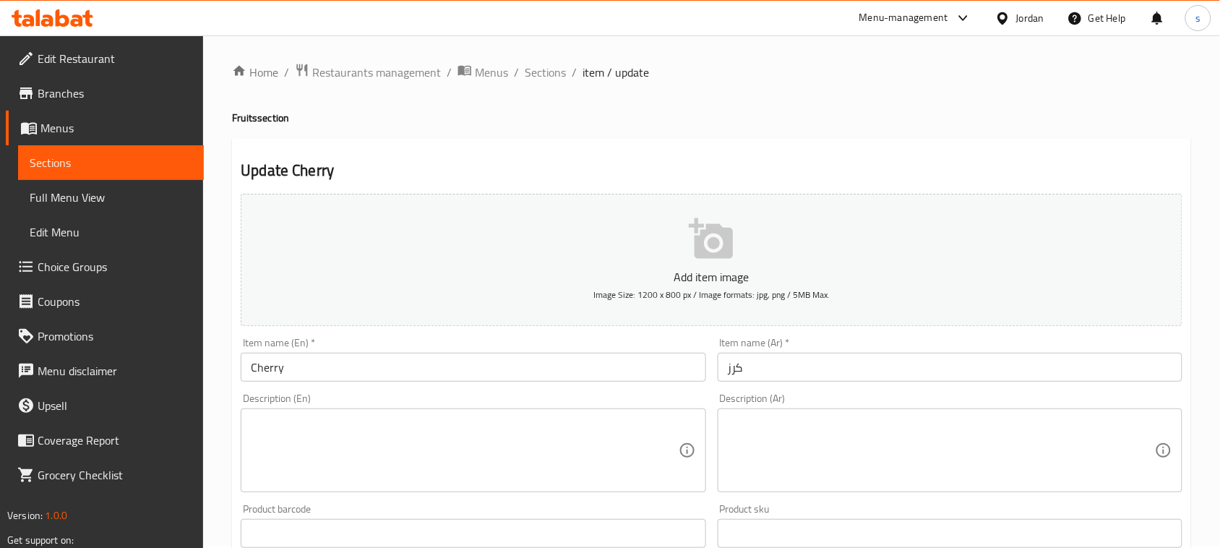
scroll to position [0, 0]
click at [547, 74] on span "Sections" at bounding box center [545, 73] width 41 height 17
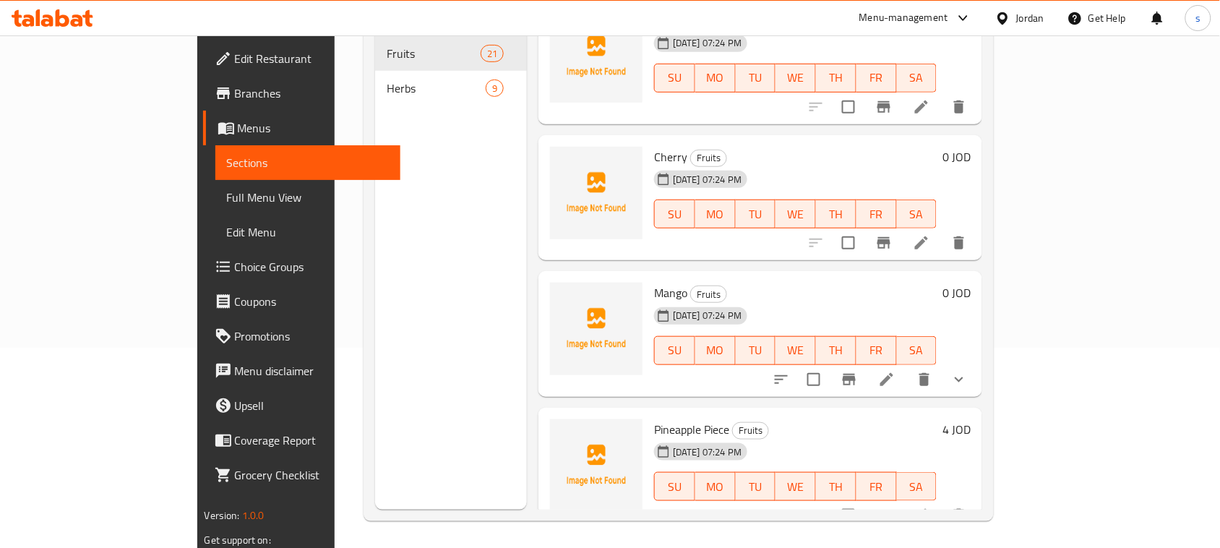
scroll to position [203, 0]
click at [896, 369] on icon at bounding box center [886, 377] width 17 height 17
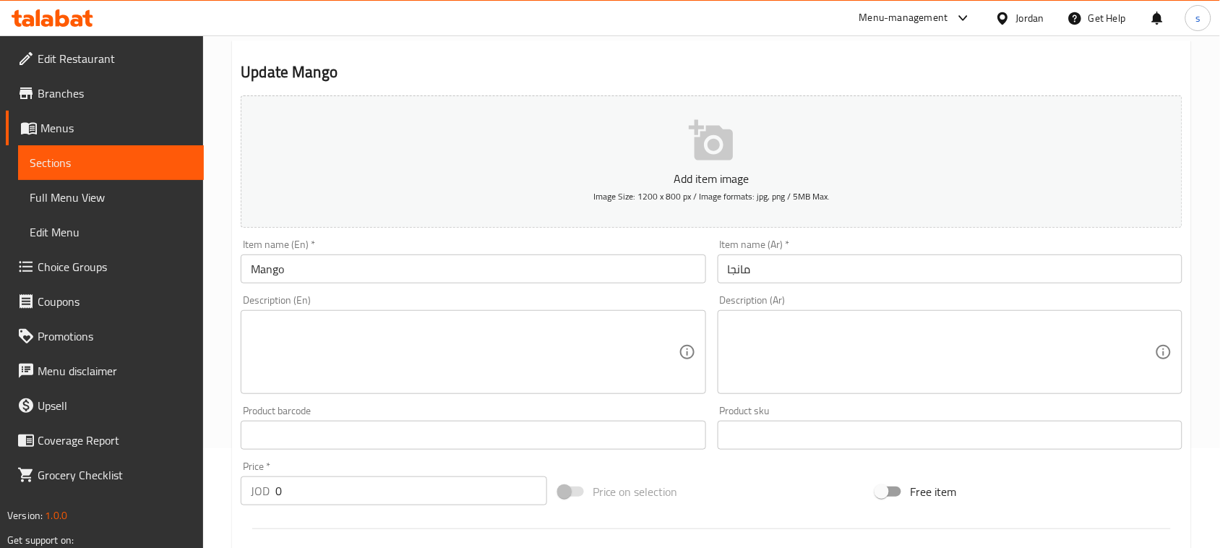
scroll to position [506, 0]
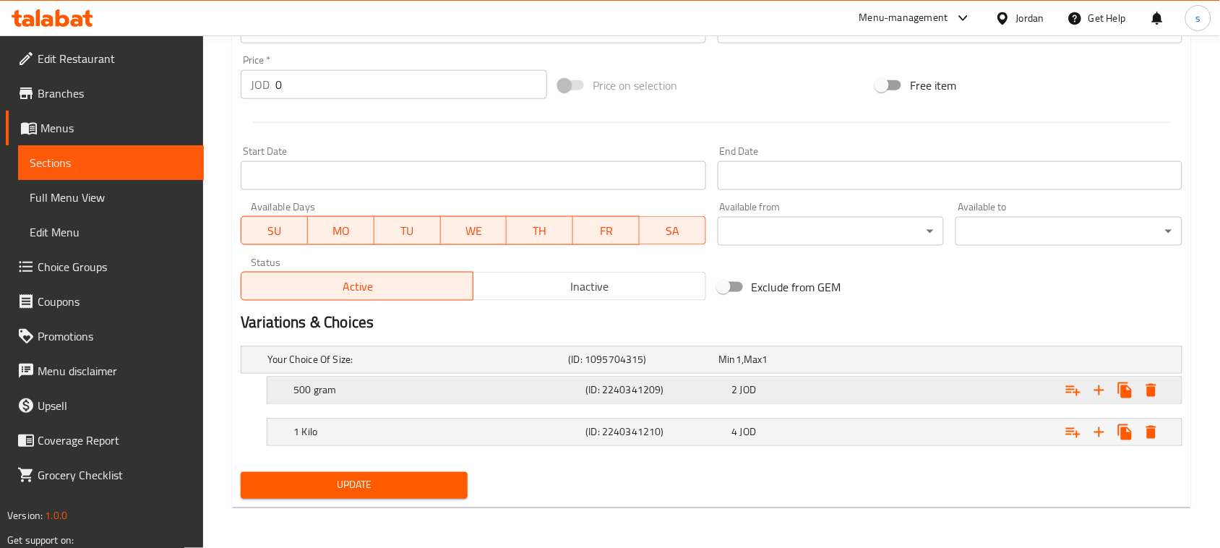
click at [742, 369] on span "JOD" at bounding box center [739, 360] width 6 height 19
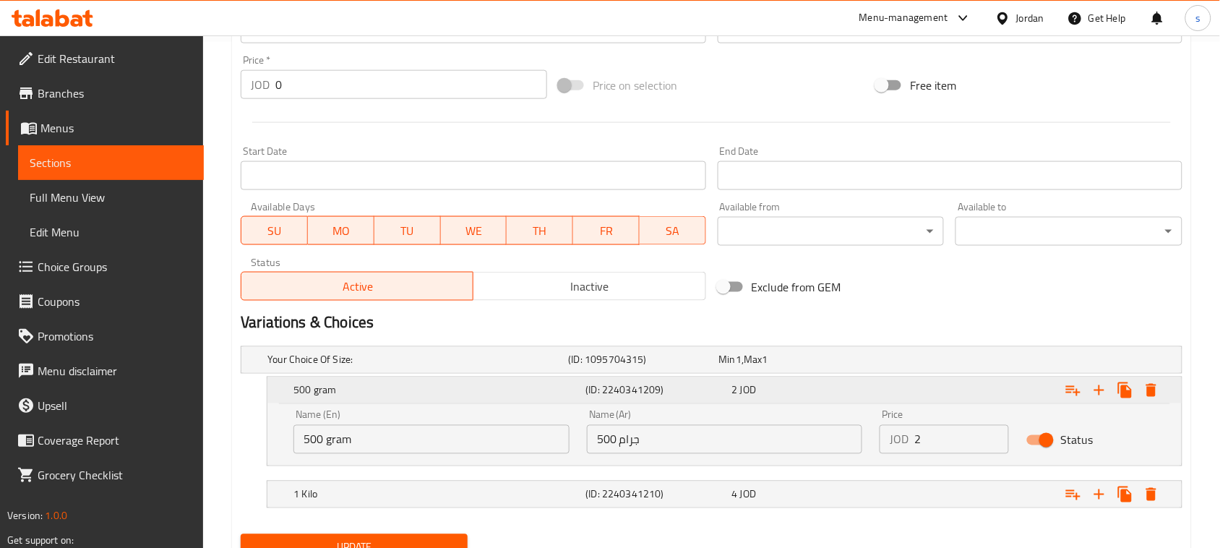
scroll to position [568, 0]
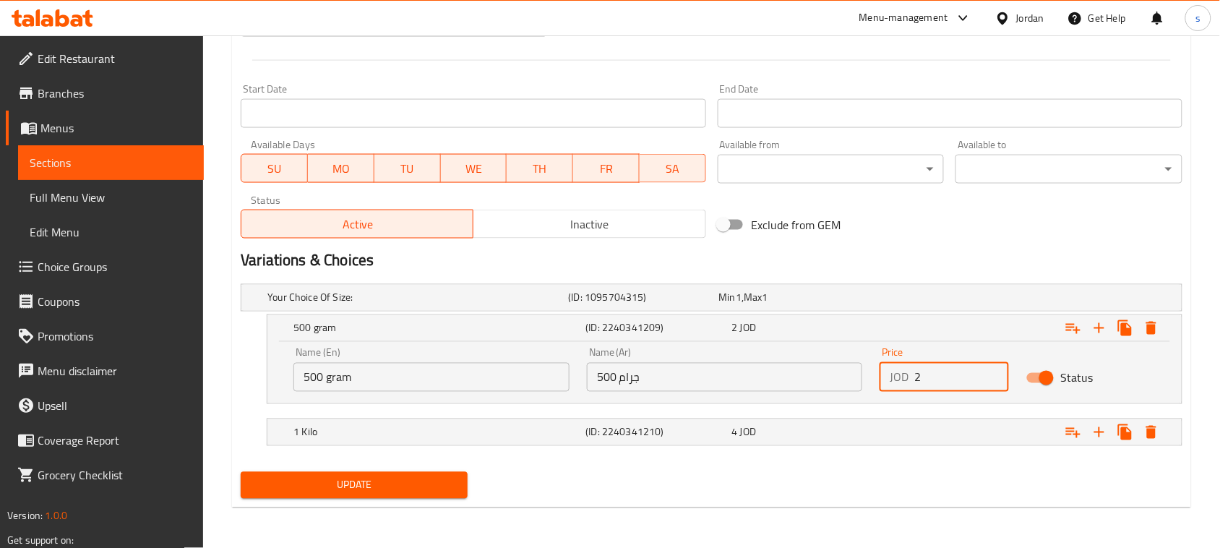
click at [931, 377] on input "2" at bounding box center [962, 377] width 95 height 29
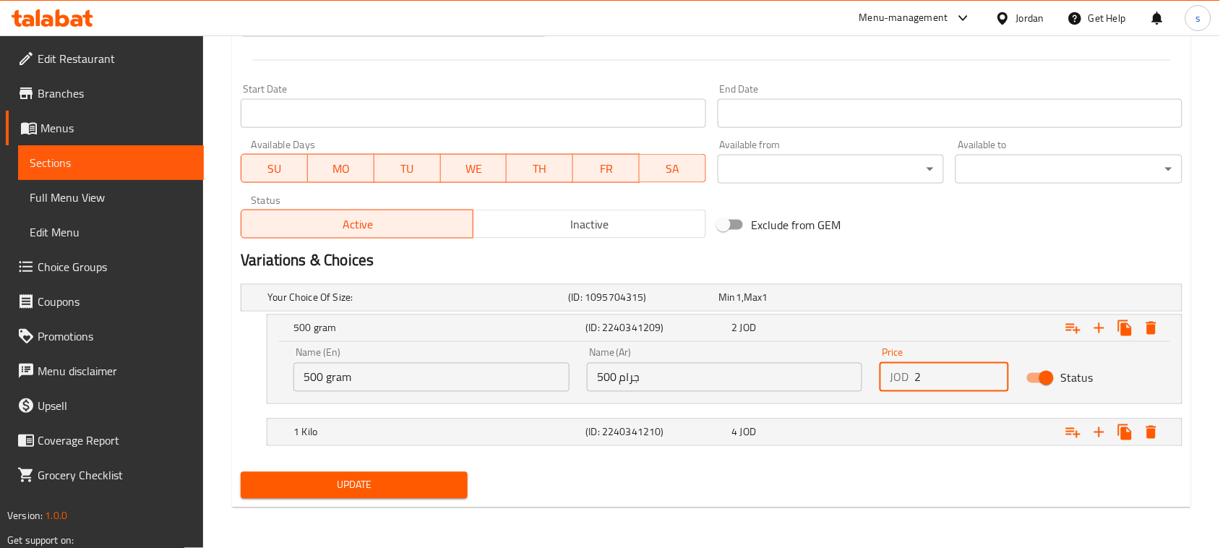
click at [931, 377] on input "2" at bounding box center [962, 377] width 95 height 29
type input "2.25"
click at [889, 301] on div "Expand" at bounding box center [1017, 298] width 301 height 6
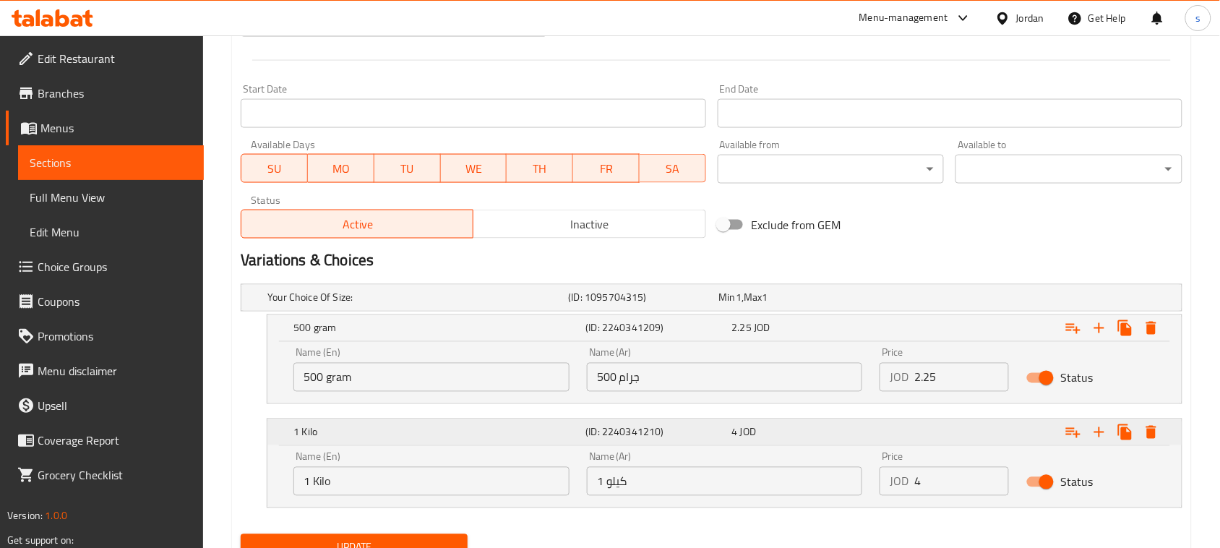
scroll to position [630, 0]
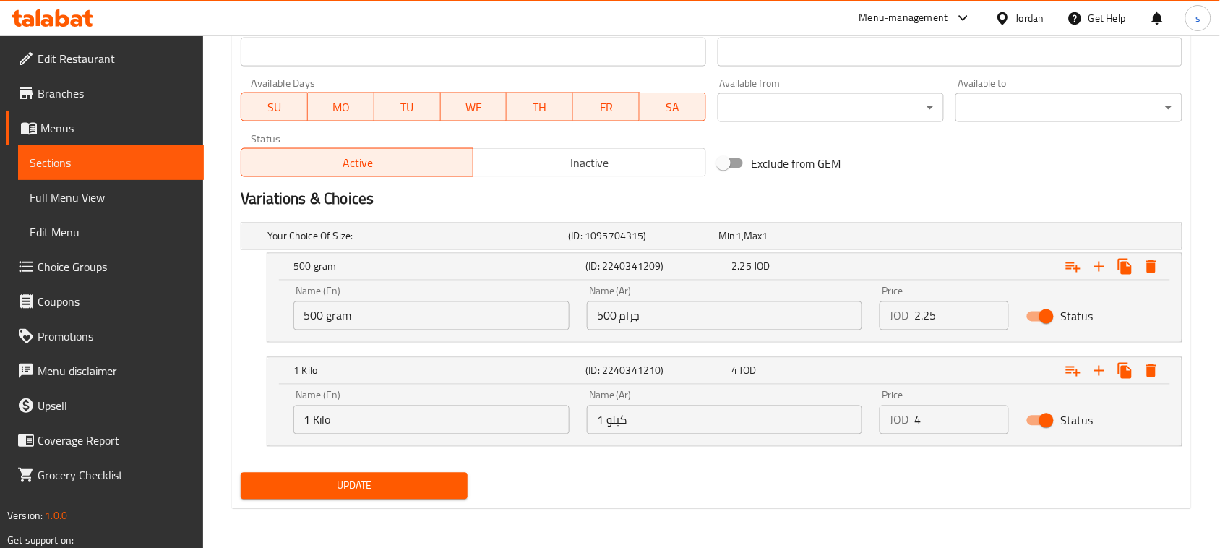
click at [930, 427] on input "4" at bounding box center [962, 420] width 95 height 29
type input "4.5"
click at [405, 486] on span "Update" at bounding box center [354, 486] width 204 height 18
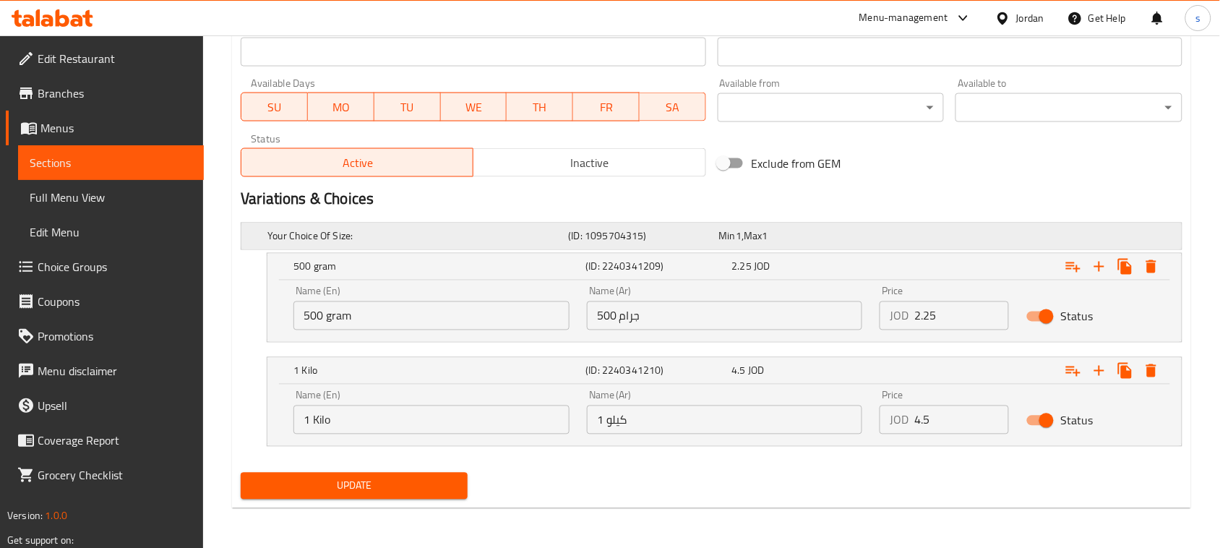
click at [643, 236] on h5 "(ID: 1095704315)" at bounding box center [641, 236] width 145 height 14
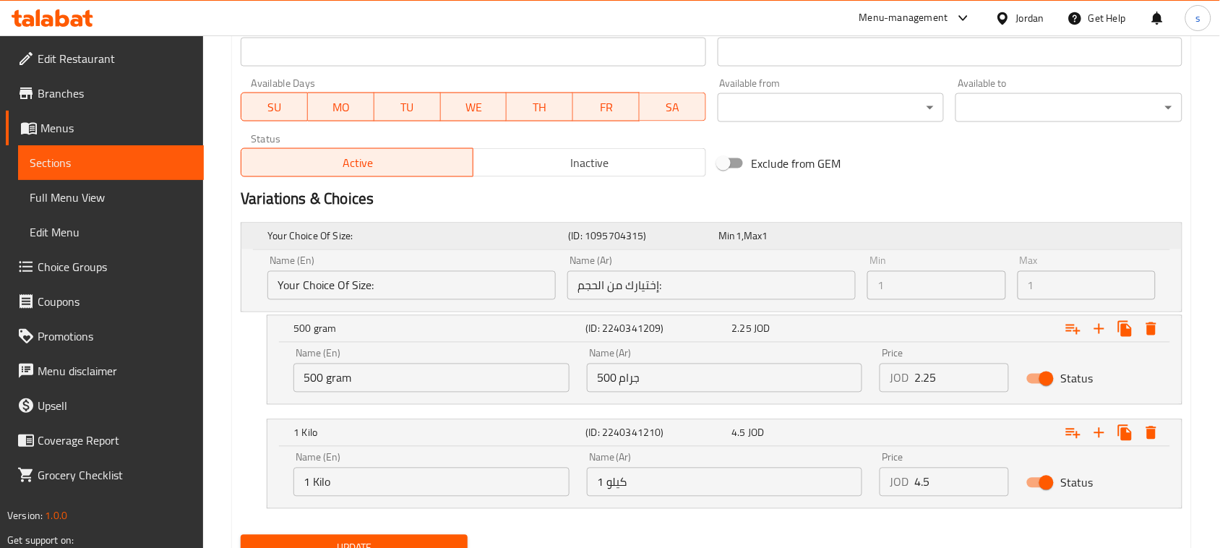
click at [643, 236] on h5 "(ID: 1095704315)" at bounding box center [641, 236] width 145 height 14
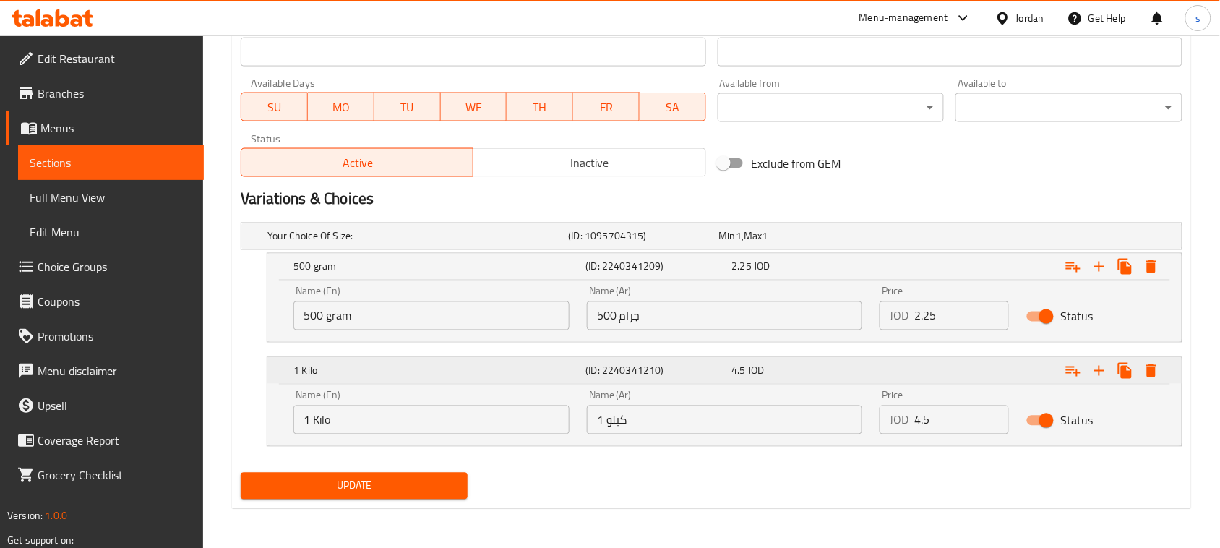
click at [628, 274] on h5 "(ID: 2240341210)" at bounding box center [656, 267] width 140 height 14
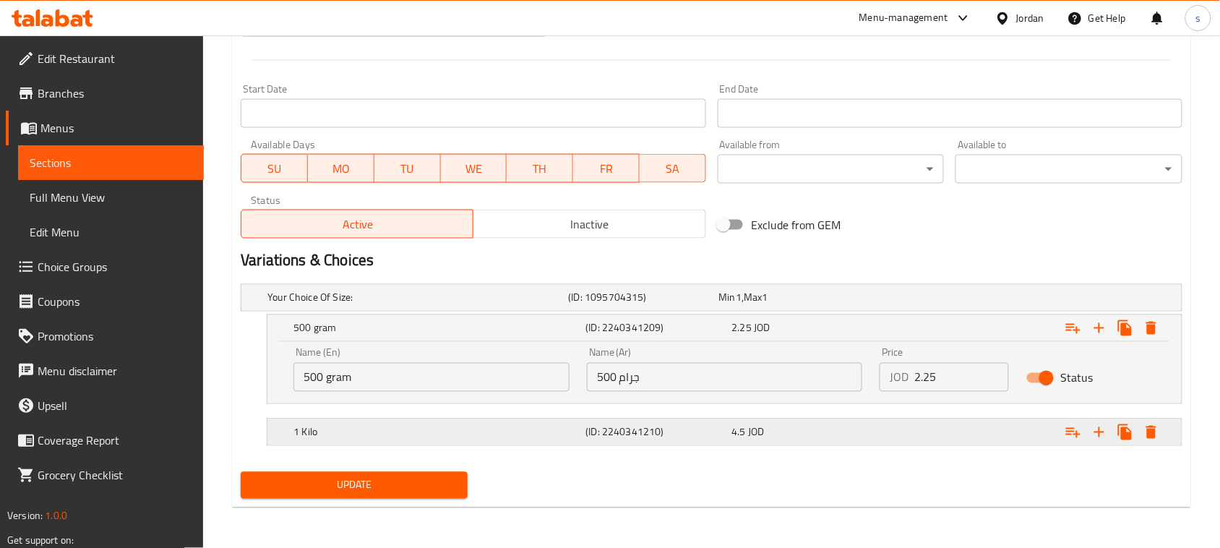
scroll to position [568, 0]
click at [612, 328] on h5 "(ID: 2240341209)" at bounding box center [656, 328] width 140 height 14
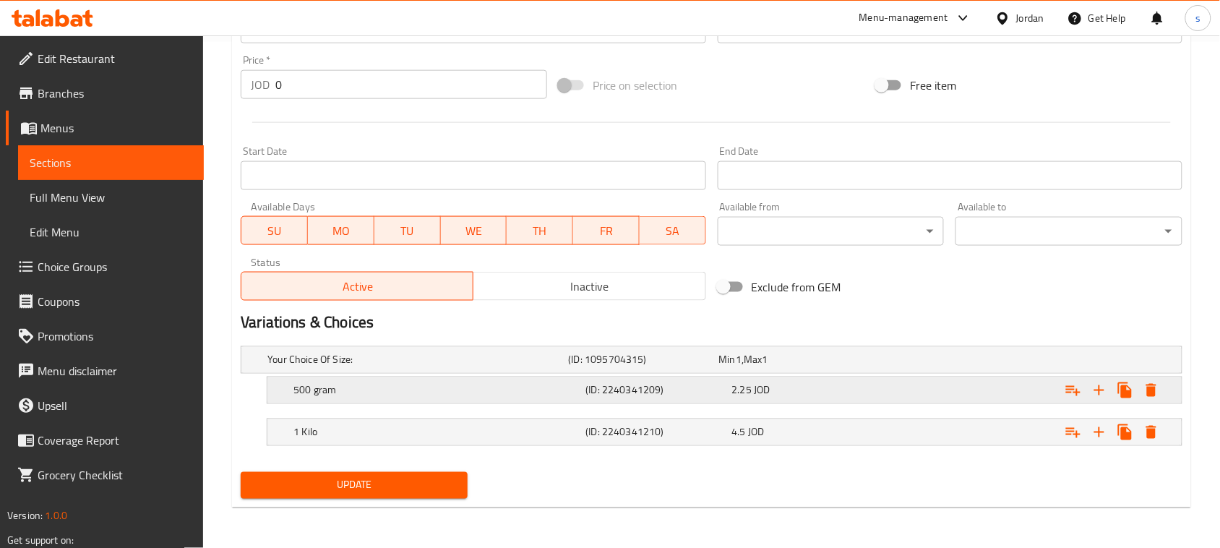
scroll to position [506, 0]
click at [615, 359] on h5 "(ID: 1095704315)" at bounding box center [641, 360] width 145 height 14
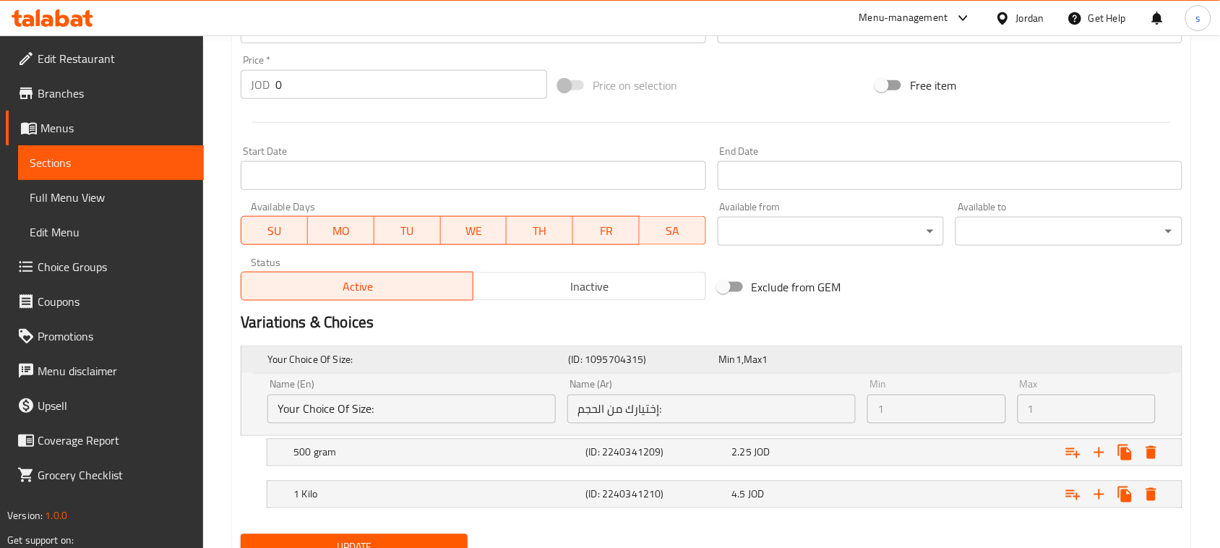
click at [615, 359] on h5 "(ID: 1095704315)" at bounding box center [641, 360] width 145 height 14
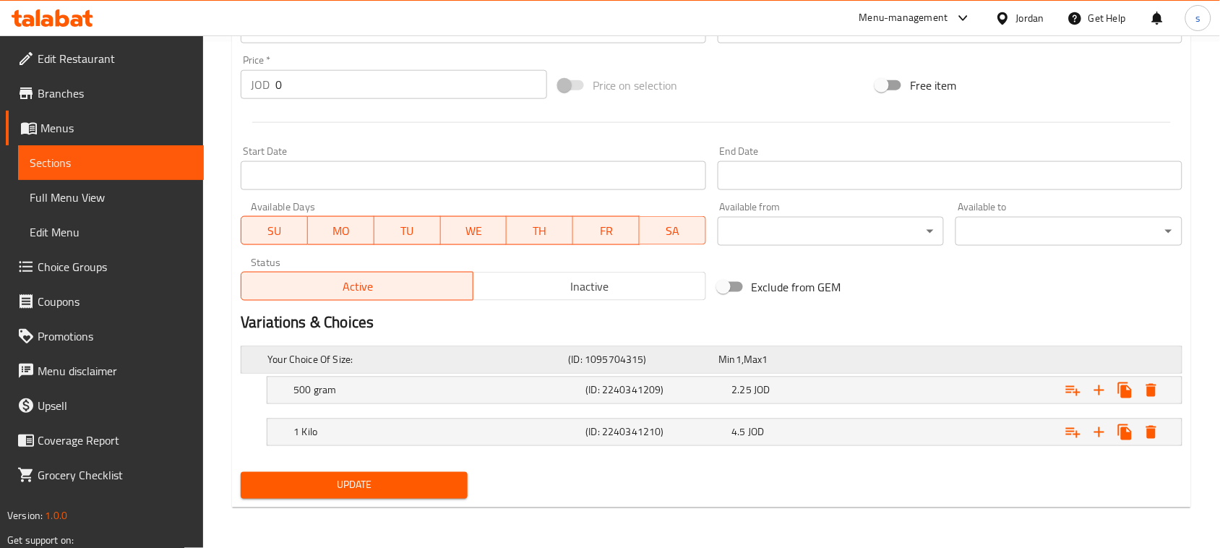
click at [364, 359] on h5 "Your Choice Of Size:" at bounding box center [415, 360] width 295 height 14
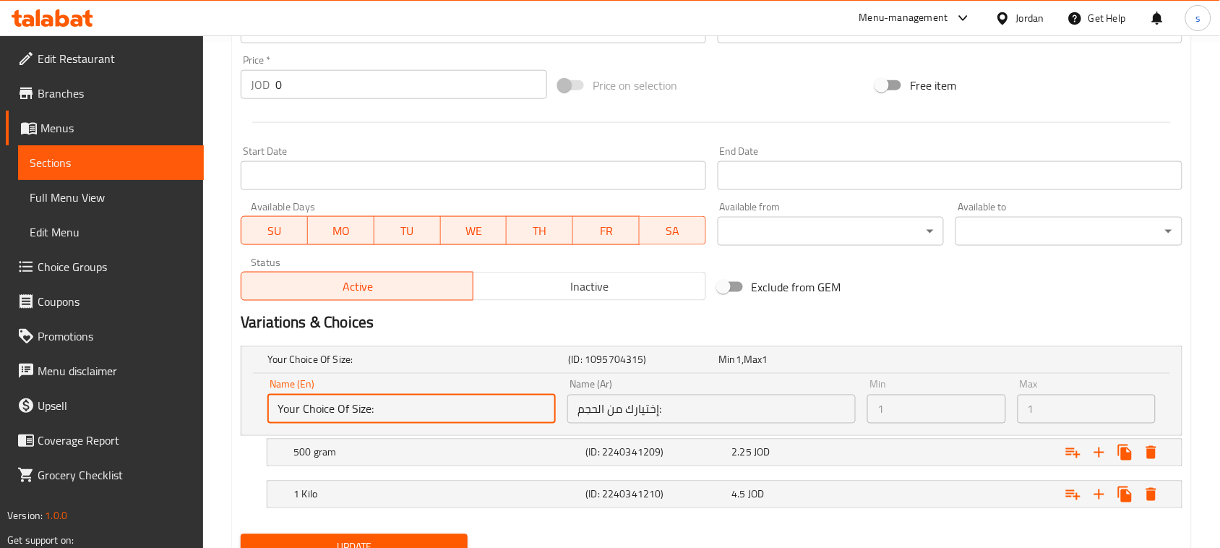
click at [392, 412] on input "Your Choice Of Size:" at bounding box center [412, 409] width 288 height 29
click at [430, 398] on input "Your Choice Of Size:" at bounding box center [412, 409] width 288 height 29
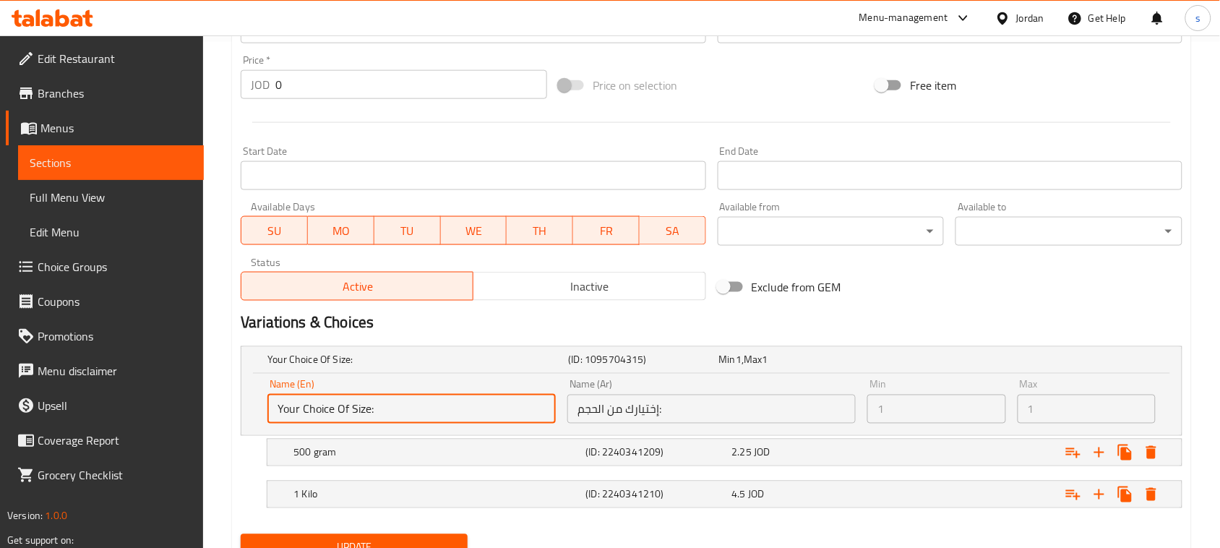
click at [430, 398] on input "Your Choice Of Size:" at bounding box center [412, 409] width 288 height 29
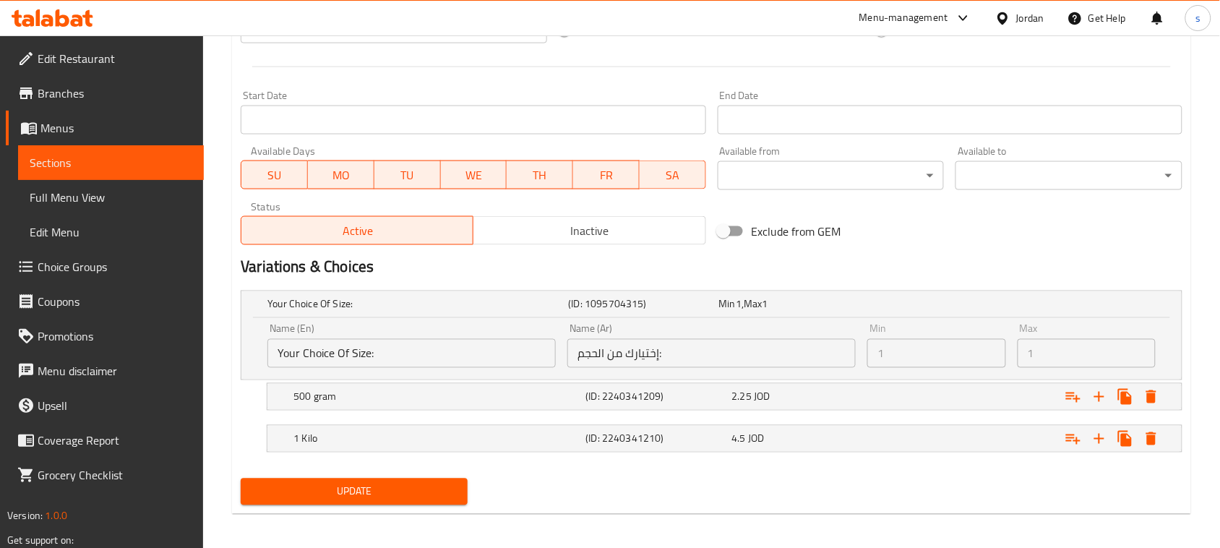
scroll to position [568, 0]
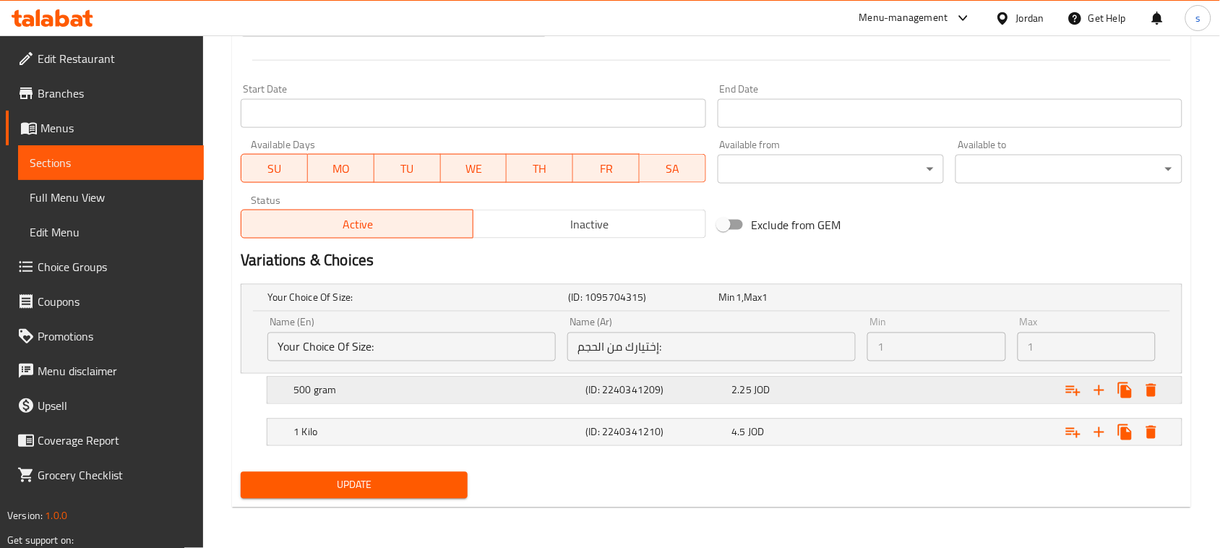
click at [307, 305] on h5 "500 gram" at bounding box center [415, 298] width 295 height 14
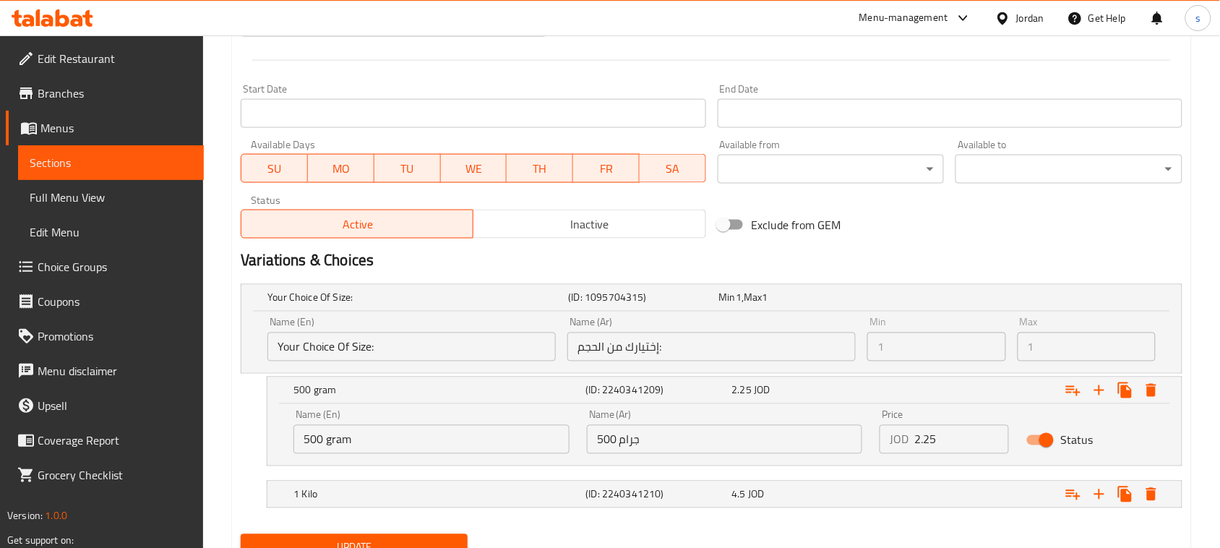
click at [364, 441] on input "500 gram" at bounding box center [432, 439] width 276 height 29
click at [654, 455] on div "Name (Ar) 500 جرام Name (Ar)" at bounding box center [725, 431] width 294 height 61
click at [651, 446] on input "500 جرام" at bounding box center [725, 439] width 276 height 29
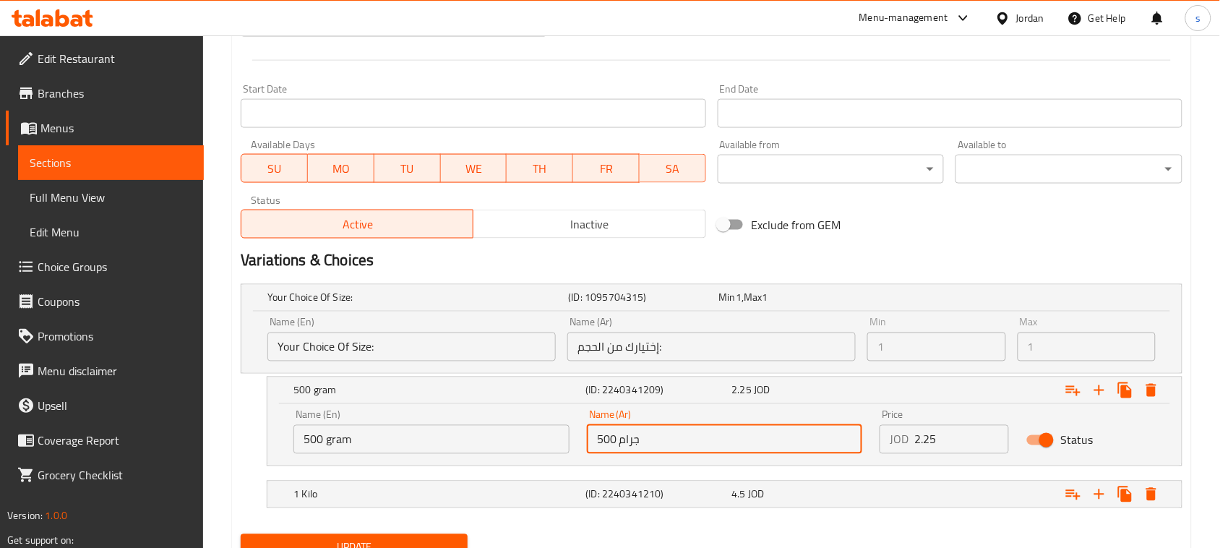
click at [651, 446] on input "500 جرام" at bounding box center [725, 439] width 276 height 29
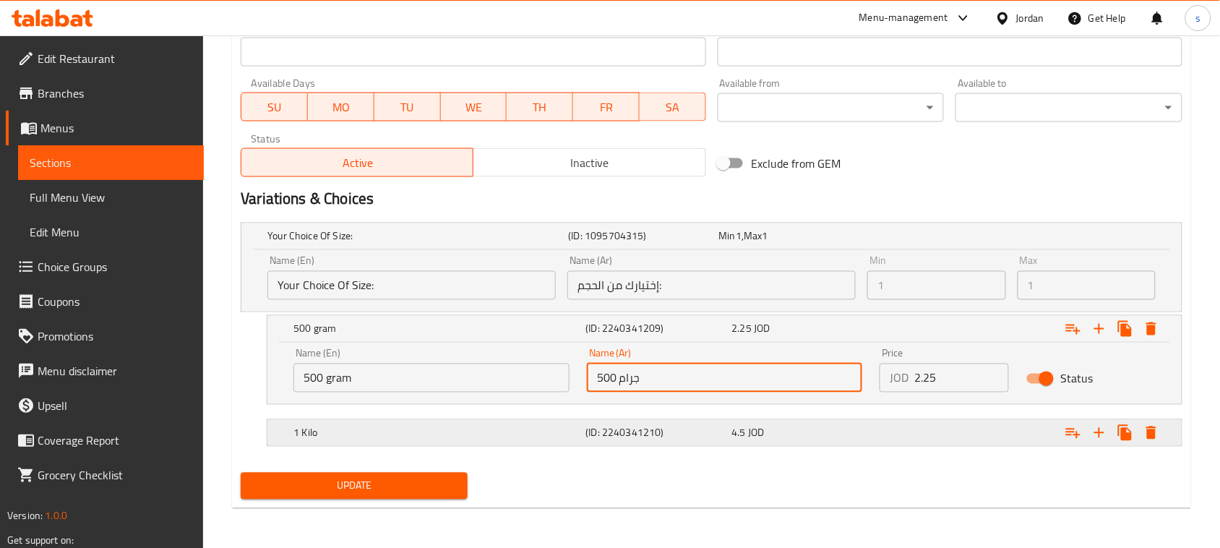
click at [324, 252] on div "1 Kilo (ID: 2240341210) 4.5 JOD" at bounding box center [716, 237] width 903 height 32
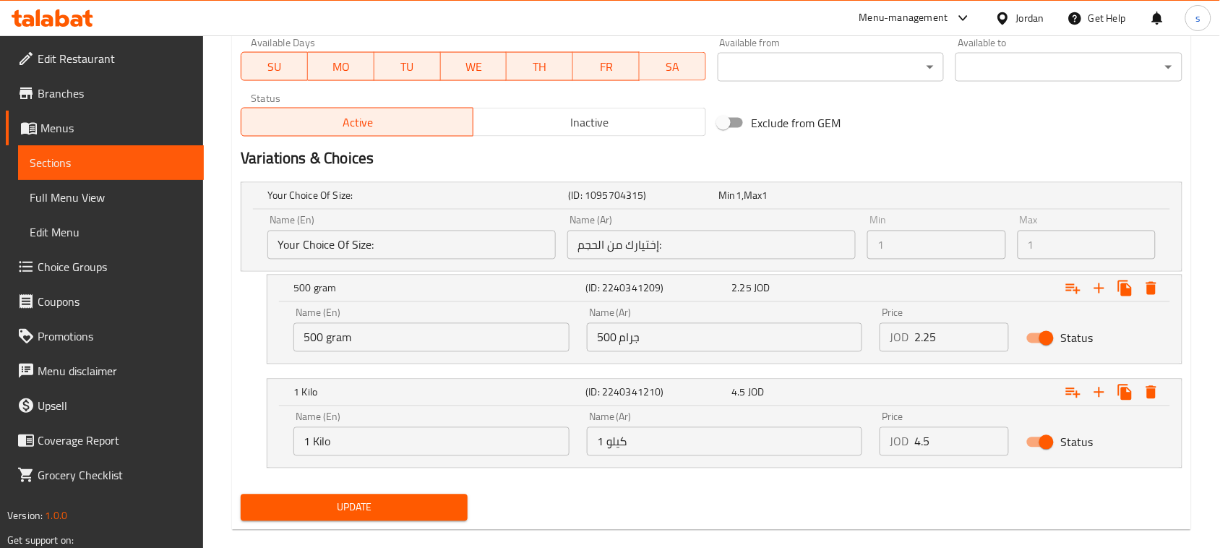
scroll to position [692, 0]
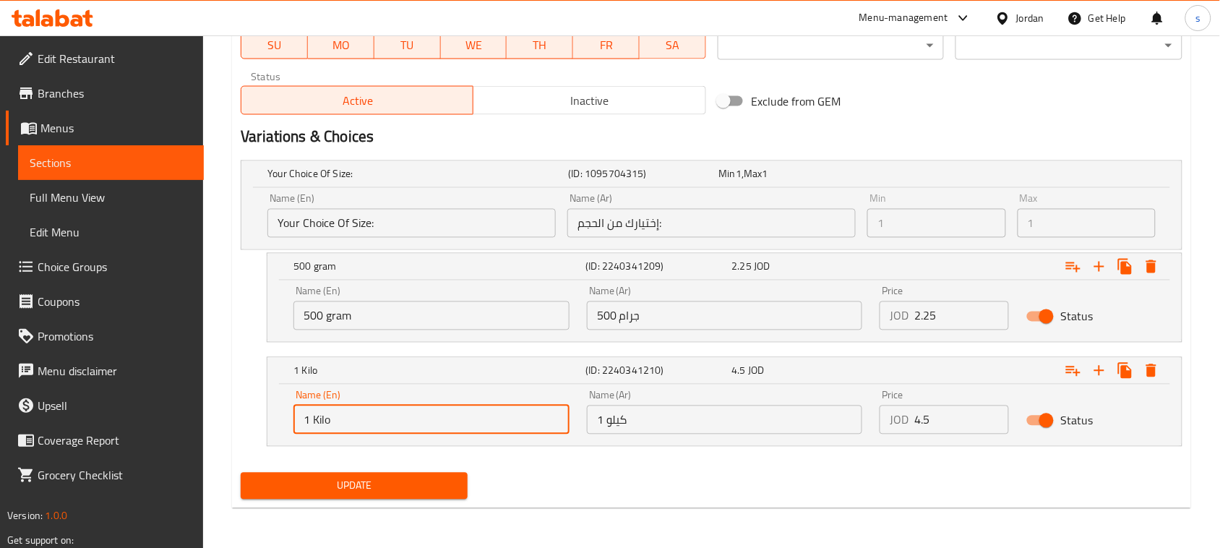
click at [344, 416] on input "1 Kilo" at bounding box center [432, 420] width 276 height 29
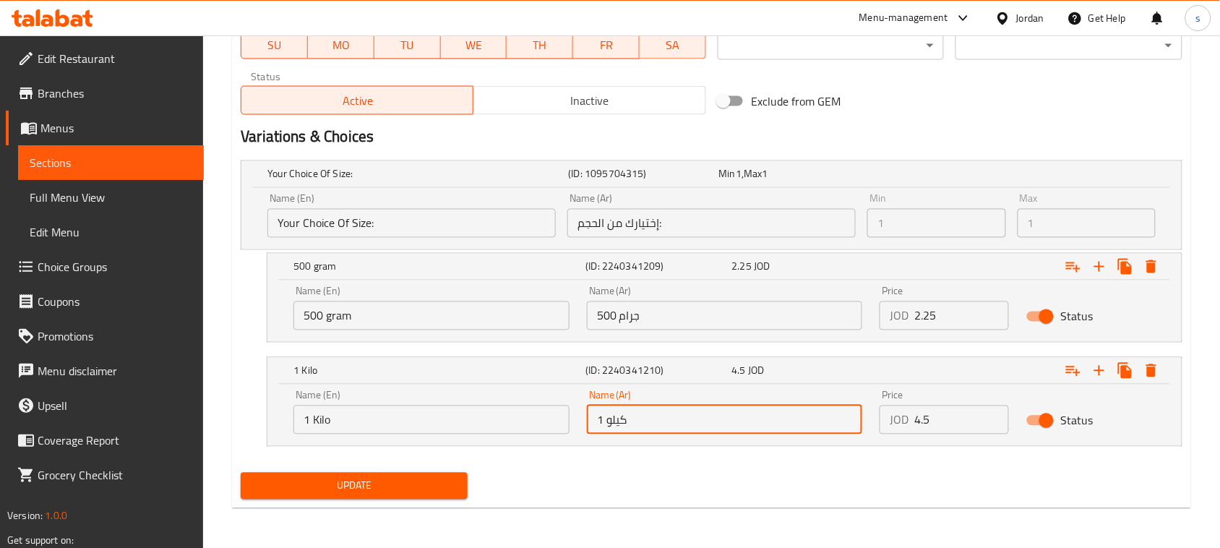
click at [667, 423] on input "1 كيلو" at bounding box center [725, 420] width 276 height 29
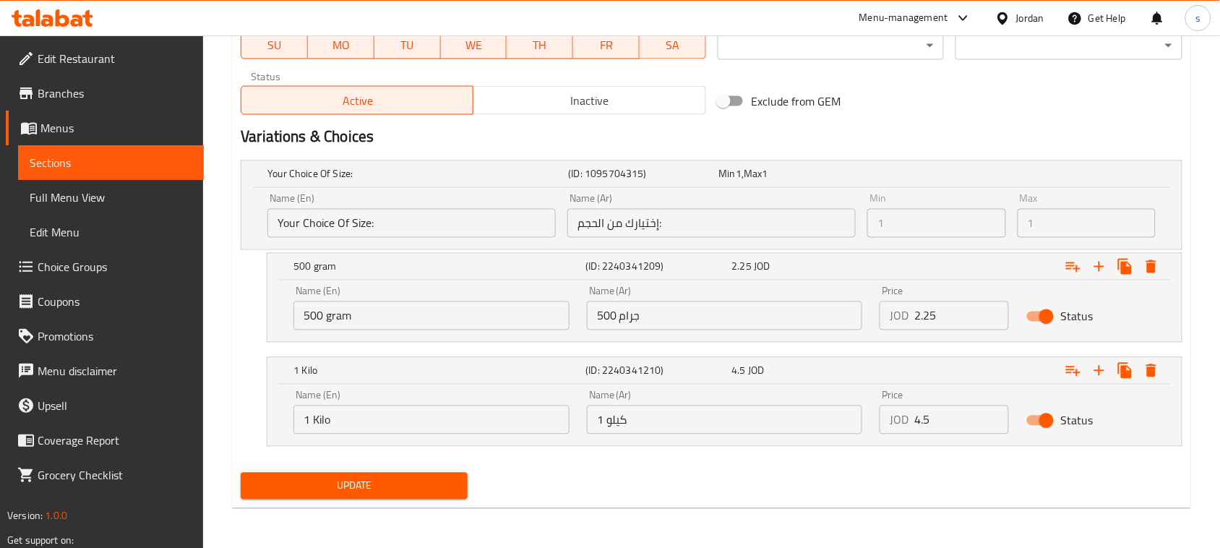
drag, startPoint x: 947, startPoint y: 471, endPoint x: 941, endPoint y: 435, distance: 35.9
click at [946, 471] on div "Update" at bounding box center [712, 486] width 954 height 38
click at [941, 428] on input "4.5" at bounding box center [962, 420] width 95 height 29
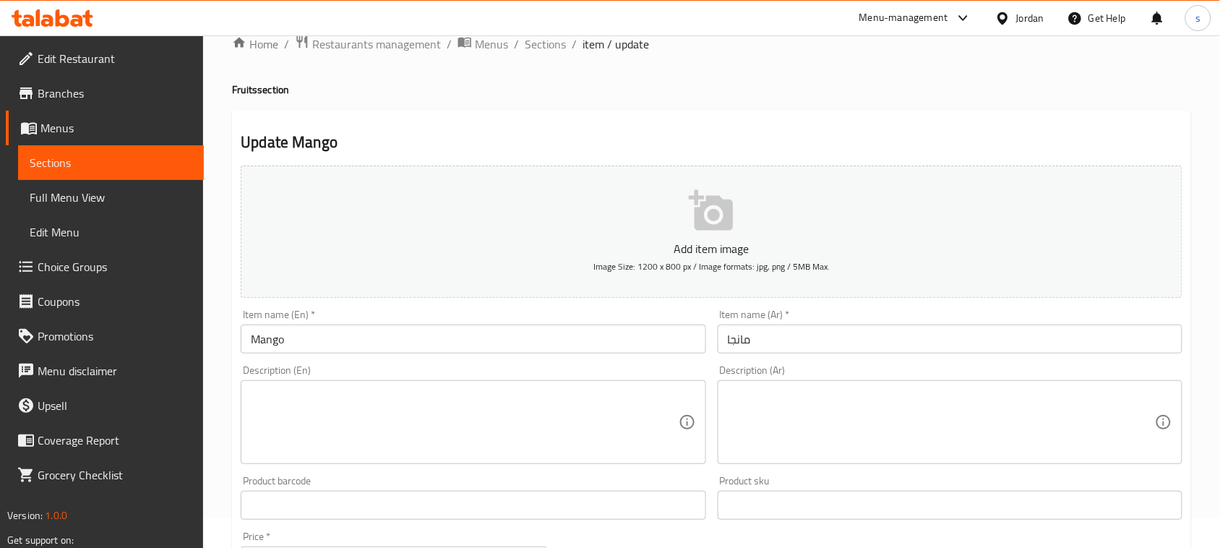
scroll to position [0, 0]
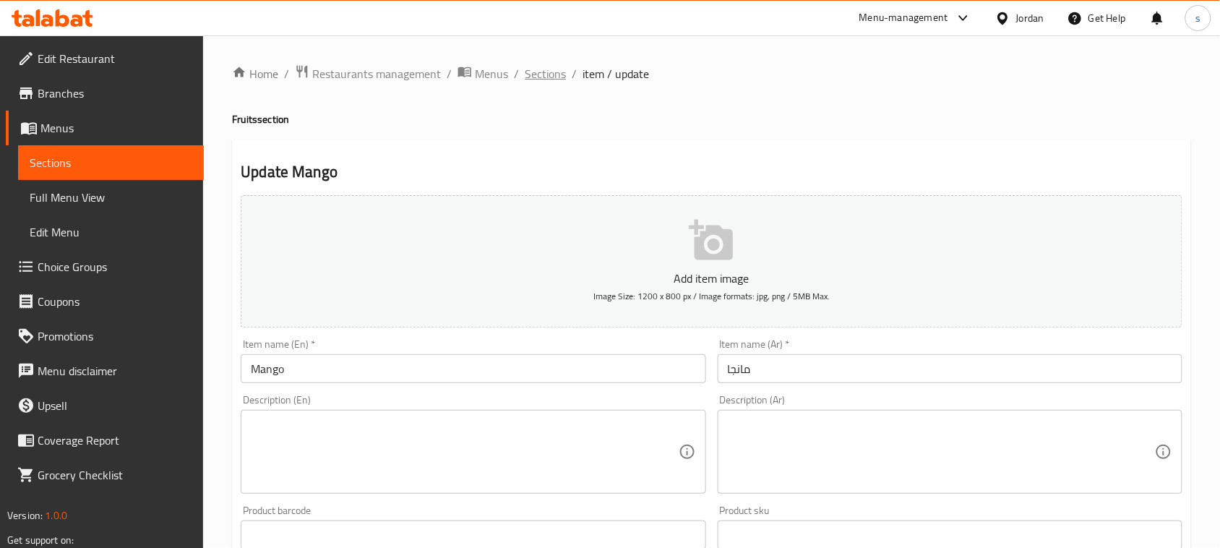
click at [544, 74] on span "Sections" at bounding box center [545, 73] width 41 height 17
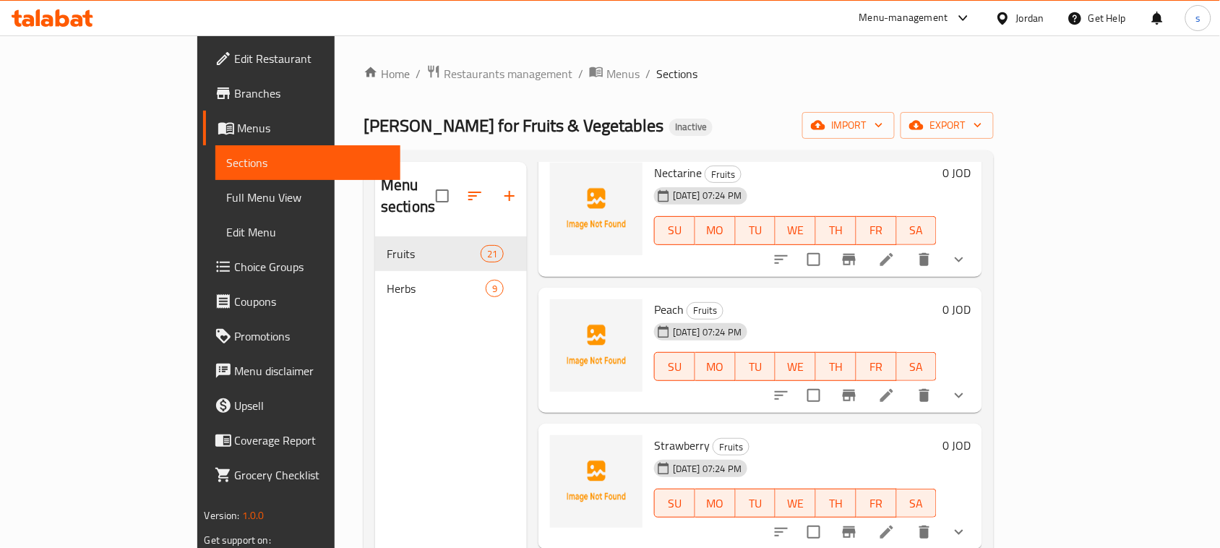
scroll to position [2350, 0]
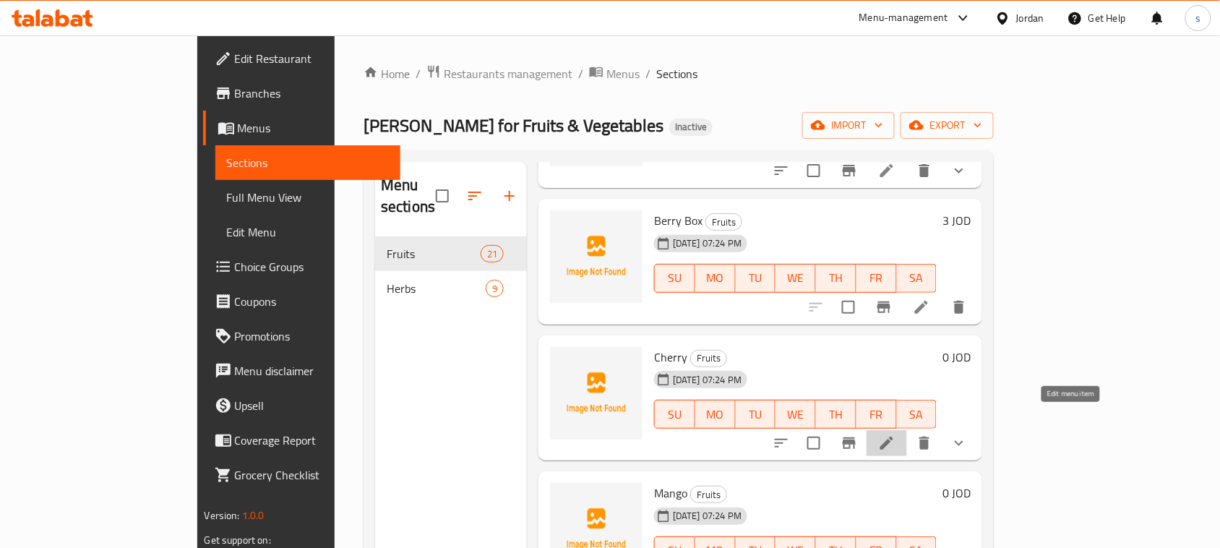
click at [896, 435] on icon at bounding box center [886, 443] width 17 height 17
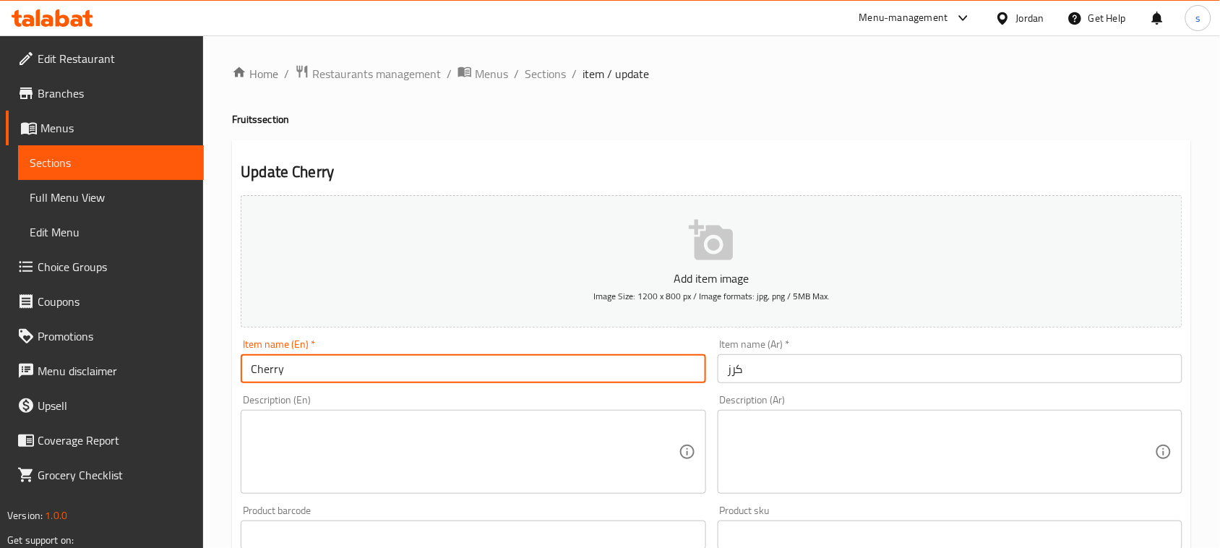
click at [565, 373] on input "Cherry" at bounding box center [473, 368] width 465 height 29
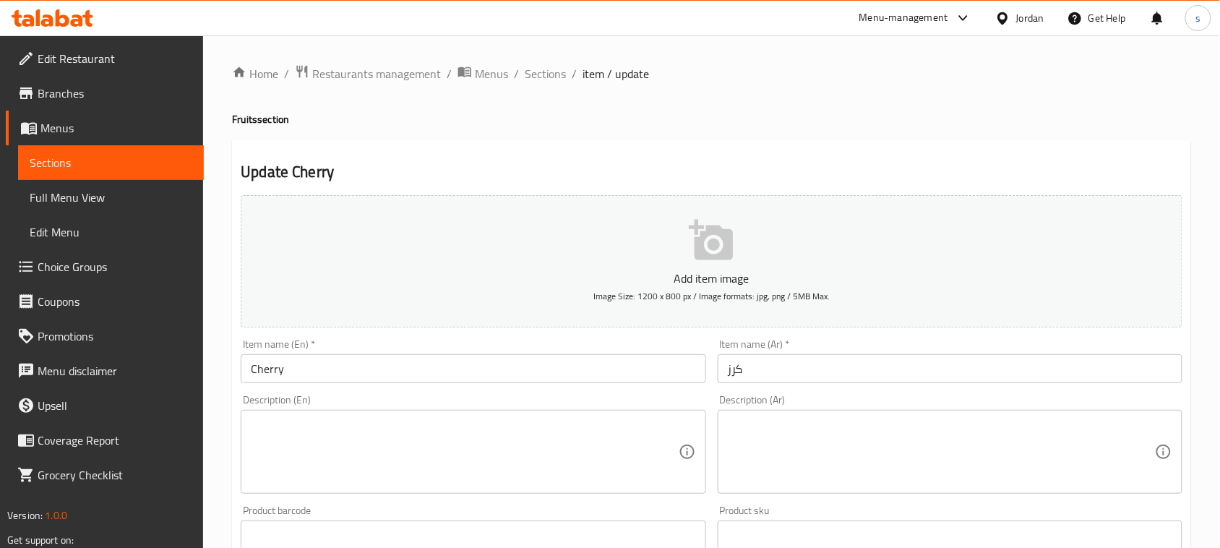
click at [812, 359] on input "كرز" at bounding box center [950, 368] width 465 height 29
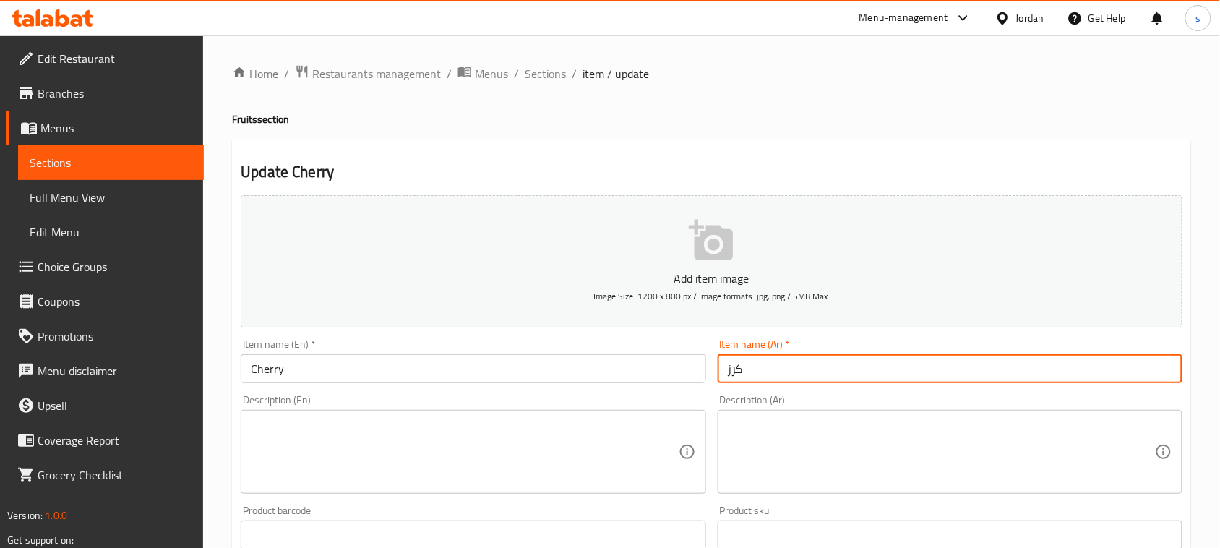
click at [812, 359] on input "كرز" at bounding box center [950, 368] width 465 height 29
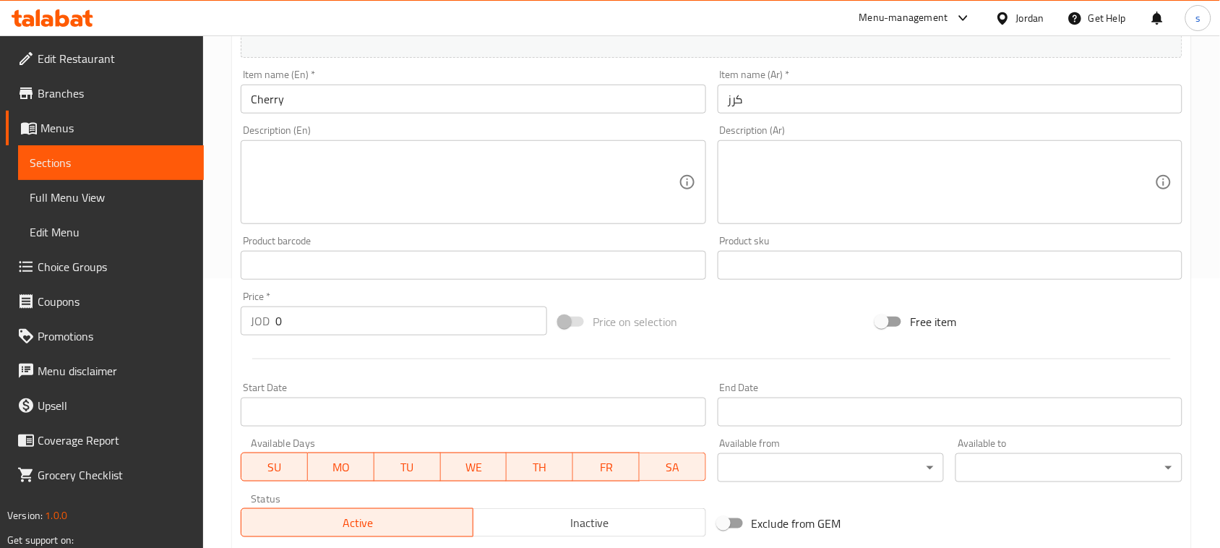
scroll to position [271, 0]
click at [424, 333] on input "0" at bounding box center [411, 319] width 272 height 29
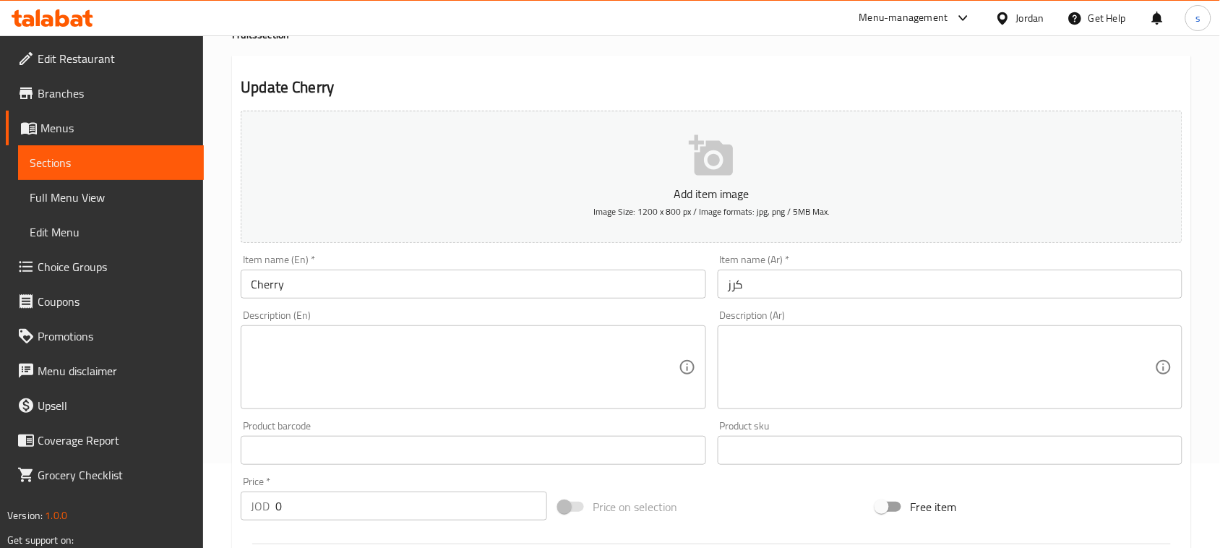
scroll to position [0, 0]
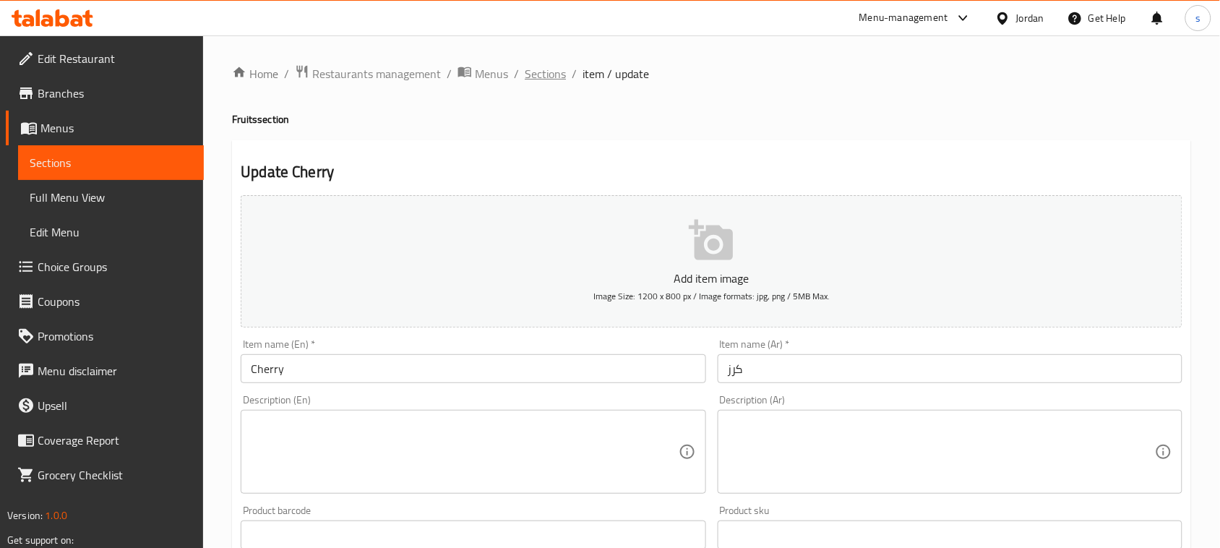
click at [528, 76] on span "Sections" at bounding box center [545, 73] width 41 height 17
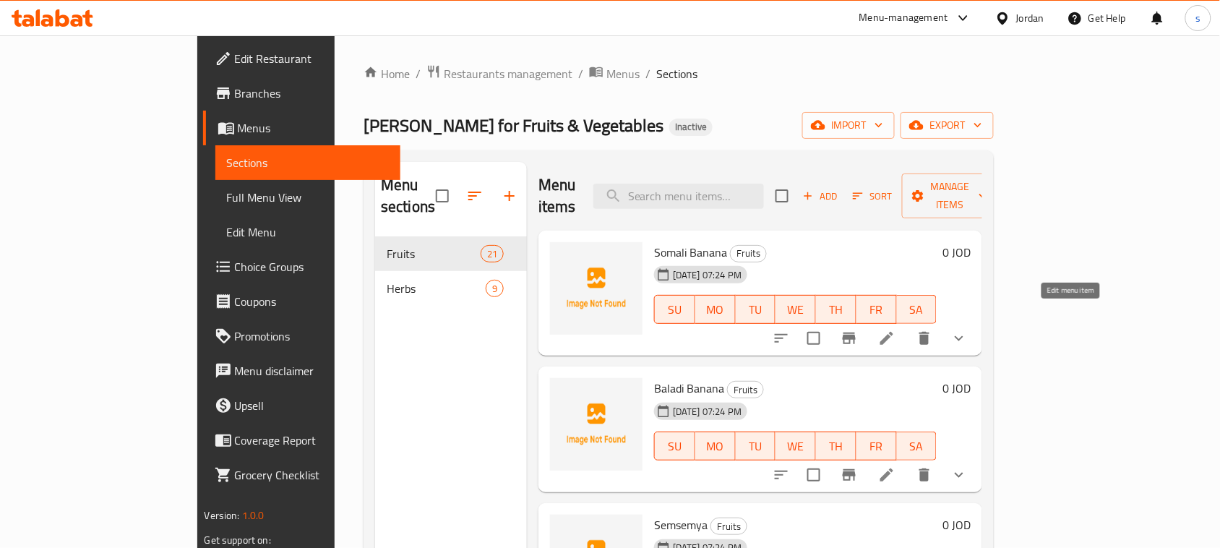
click at [896, 330] on icon at bounding box center [886, 338] width 17 height 17
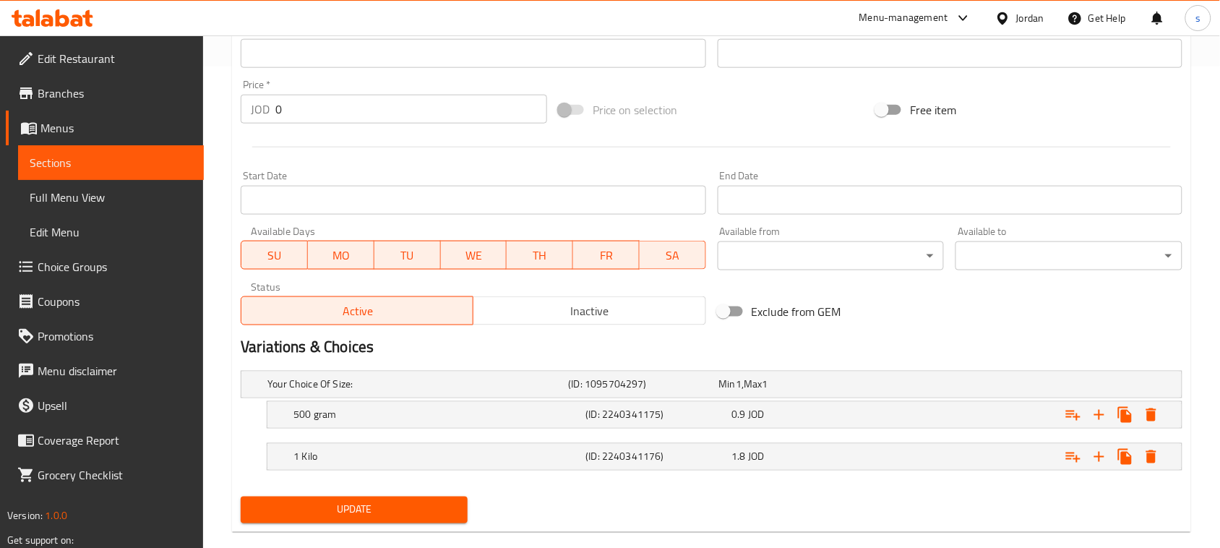
scroll to position [506, 0]
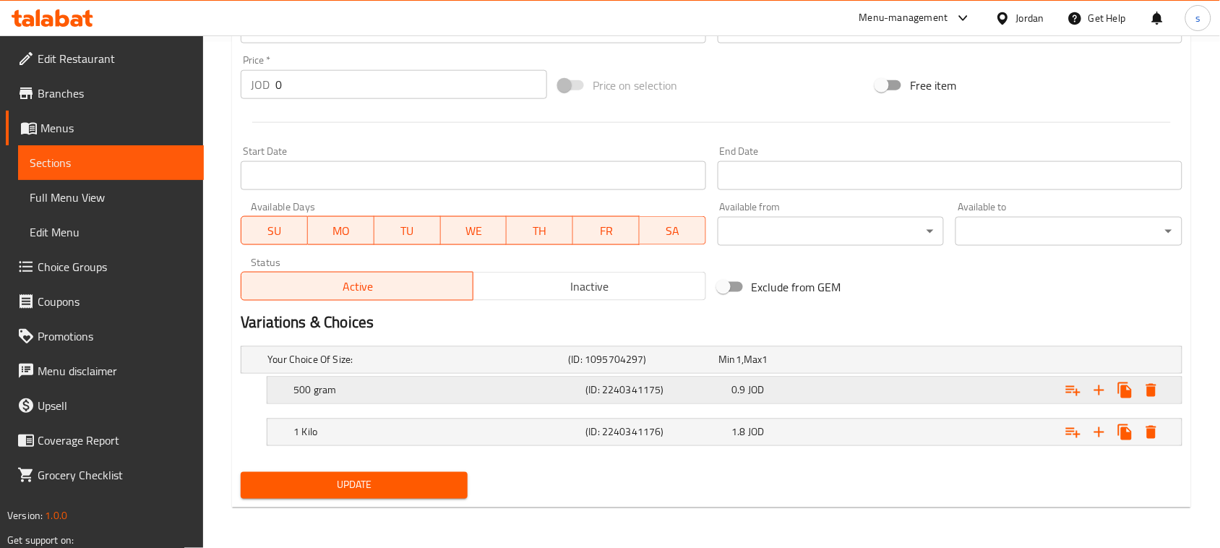
click at [412, 367] on h5 "500 gram" at bounding box center [415, 360] width 295 height 14
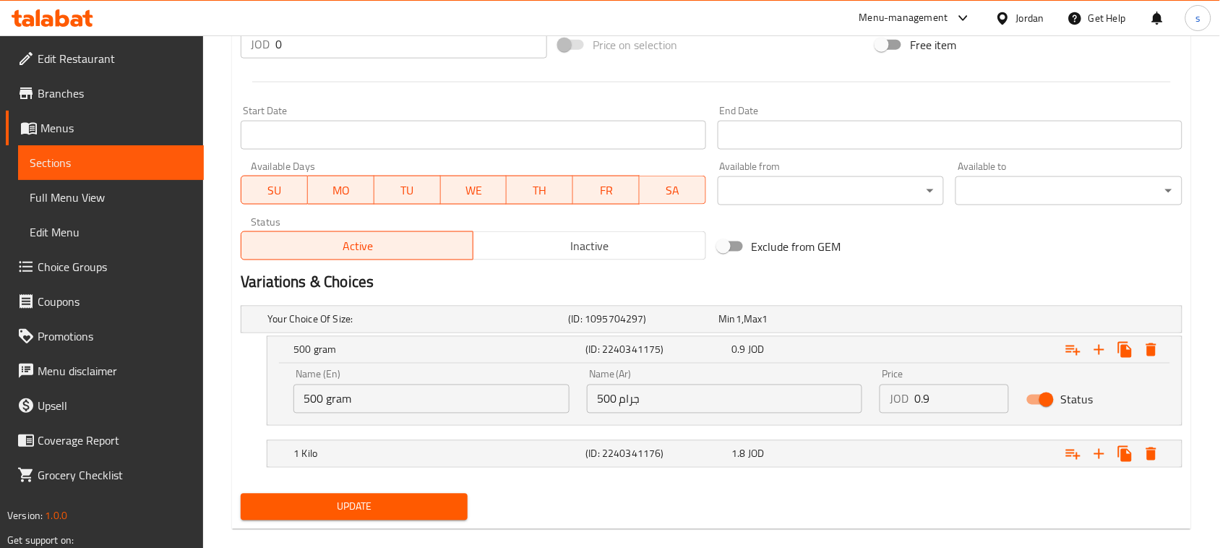
scroll to position [568, 0]
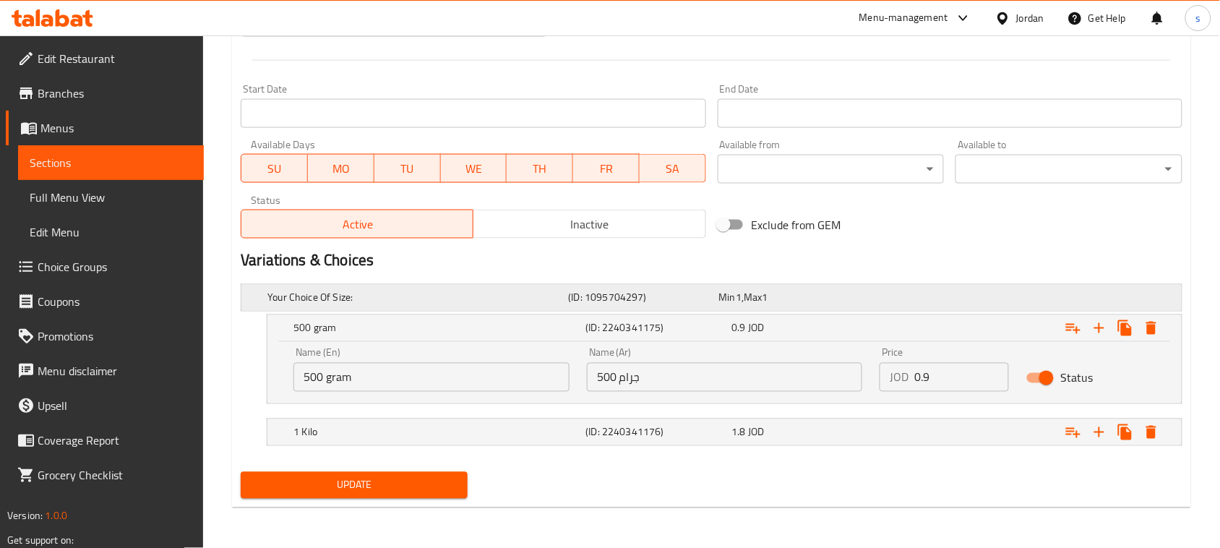
click at [317, 299] on h5 "Your Choice Of Size:" at bounding box center [415, 298] width 295 height 14
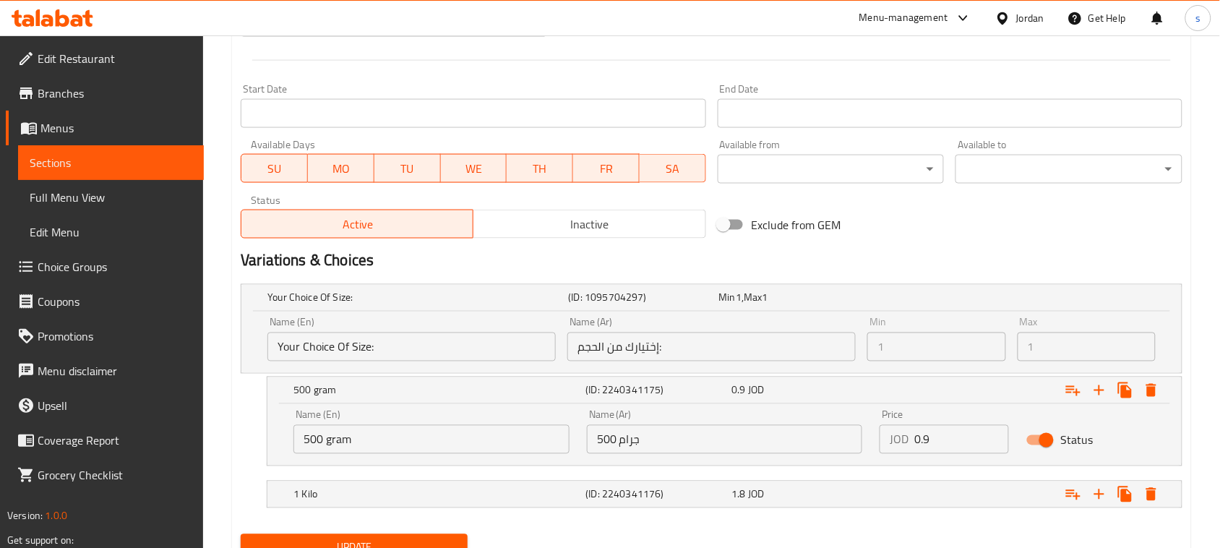
click at [336, 351] on input "Your Choice Of Size:" at bounding box center [412, 347] width 288 height 29
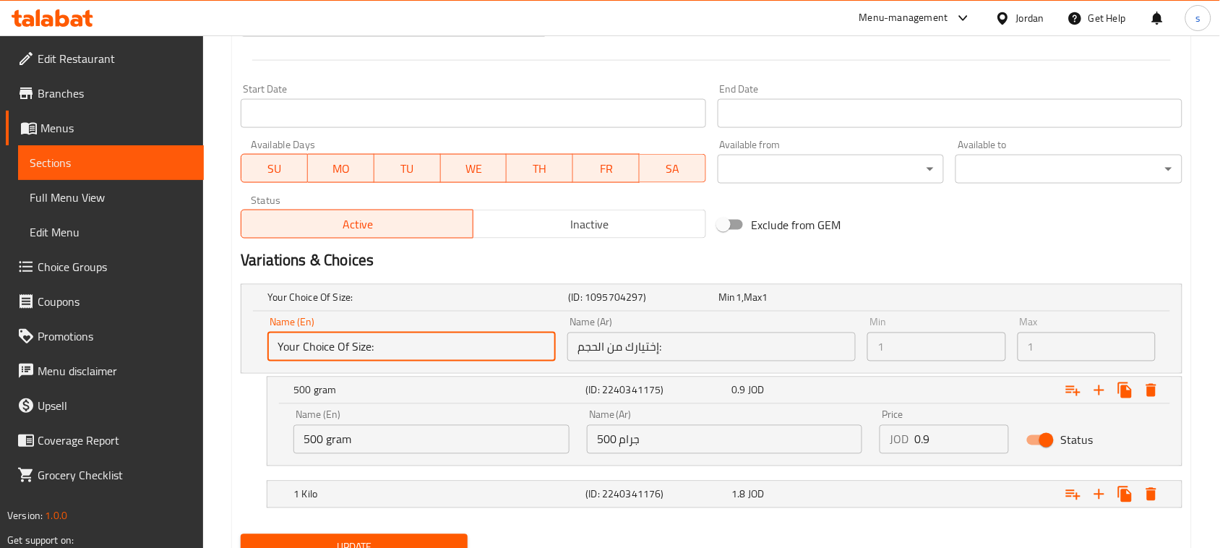
click at [336, 351] on input "Your Choice Of Size:" at bounding box center [412, 347] width 288 height 29
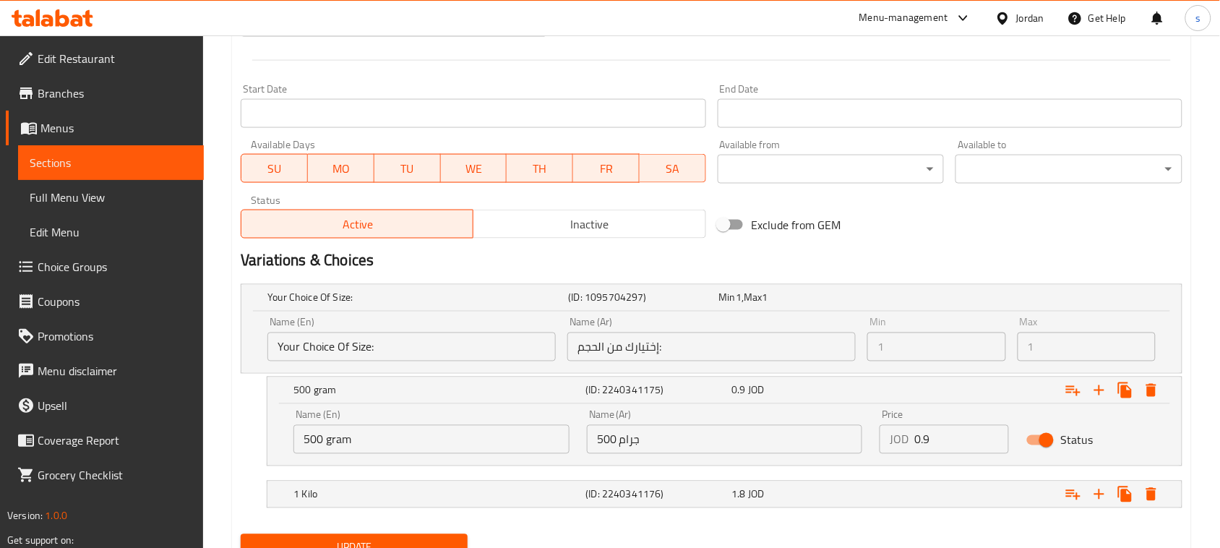
click at [576, 353] on input "إختيارك من الحجم:" at bounding box center [712, 347] width 288 height 29
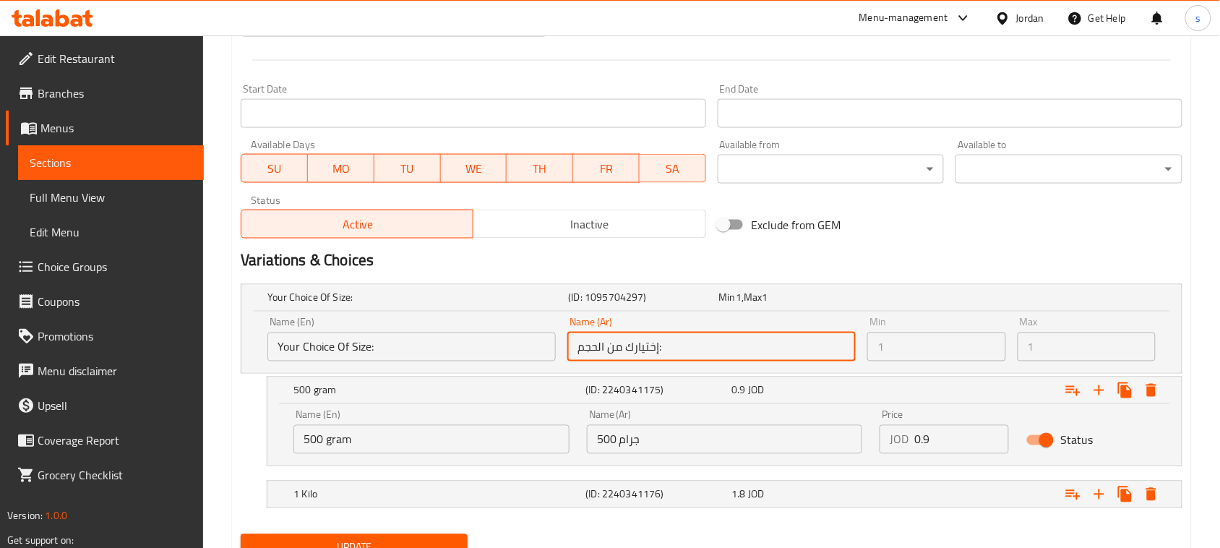
click at [576, 353] on input "إختيارك من الحجم:" at bounding box center [712, 347] width 288 height 29
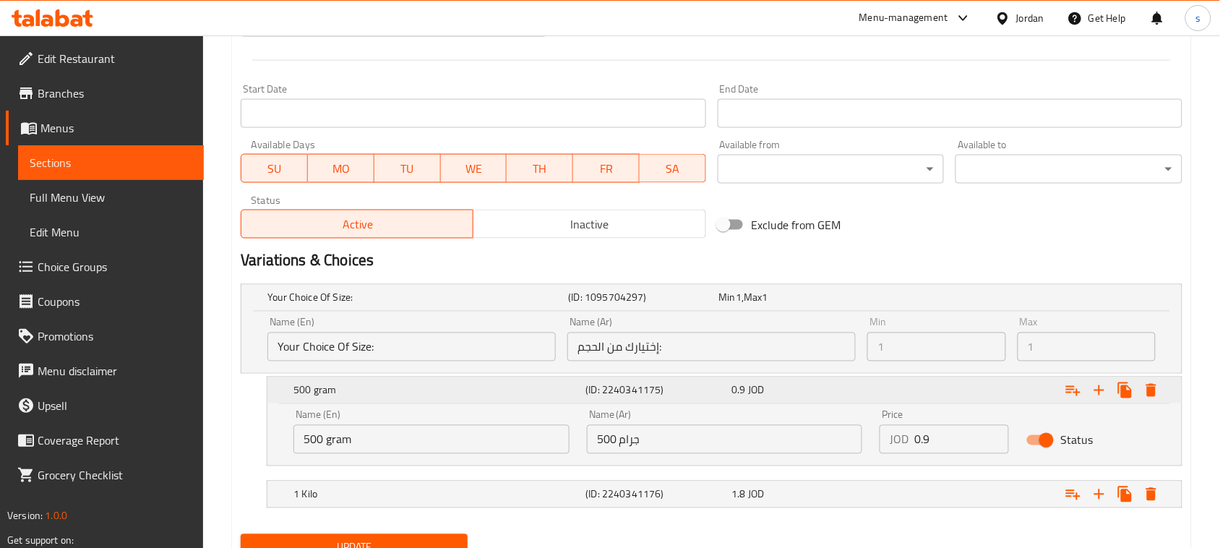
scroll to position [630, 0]
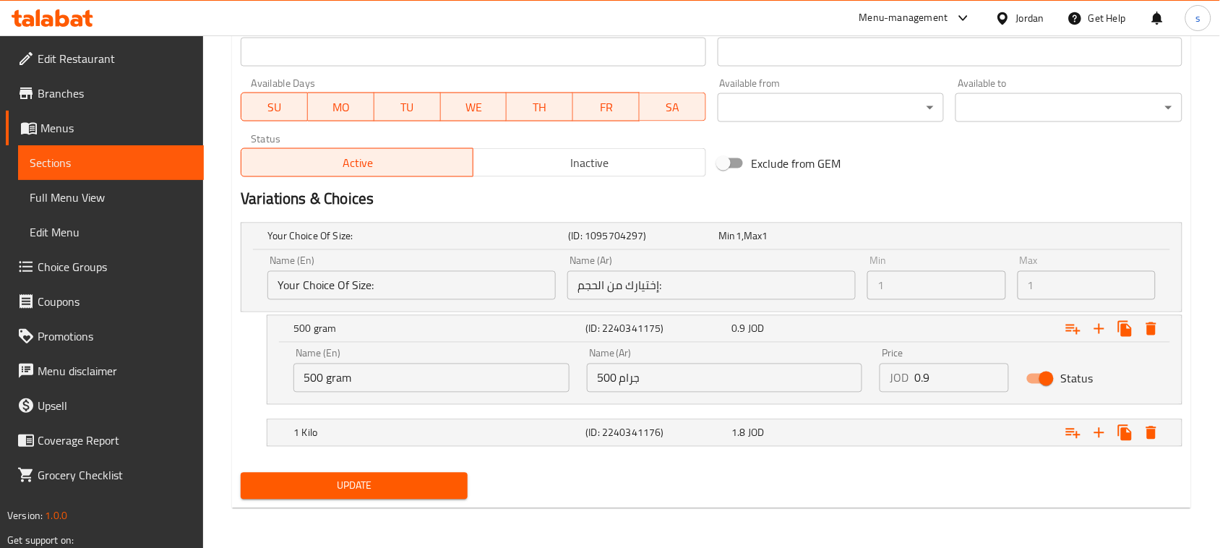
click at [471, 380] on input "500 gram" at bounding box center [432, 378] width 276 height 29
click at [656, 377] on input "500 جرام" at bounding box center [725, 378] width 276 height 29
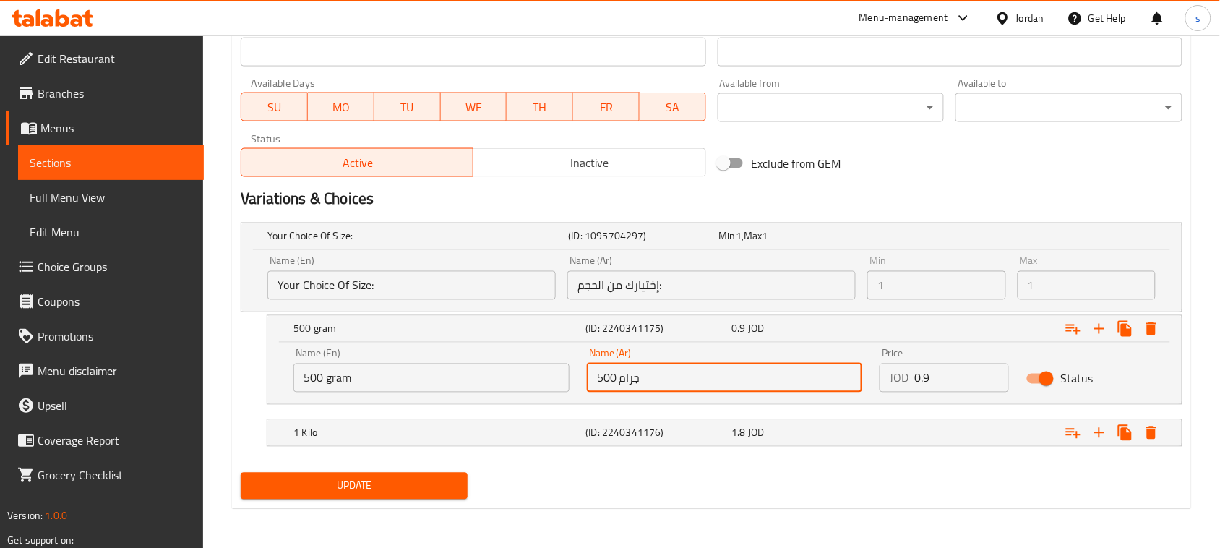
click at [656, 377] on input "500 جرام" at bounding box center [725, 378] width 276 height 29
click at [351, 247] on div "1 Kilo" at bounding box center [415, 236] width 301 height 20
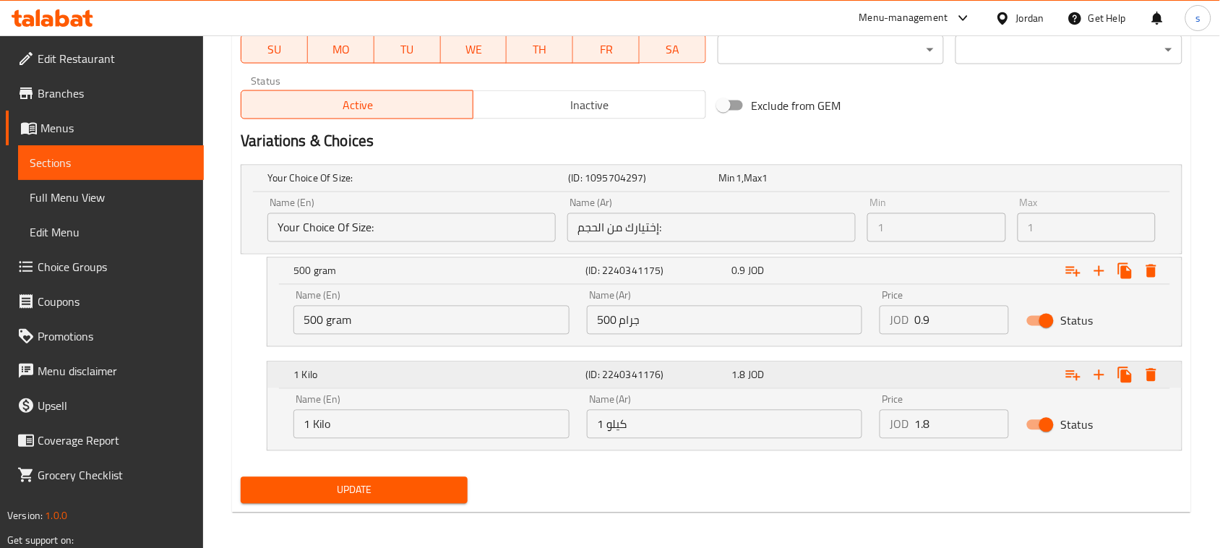
scroll to position [692, 0]
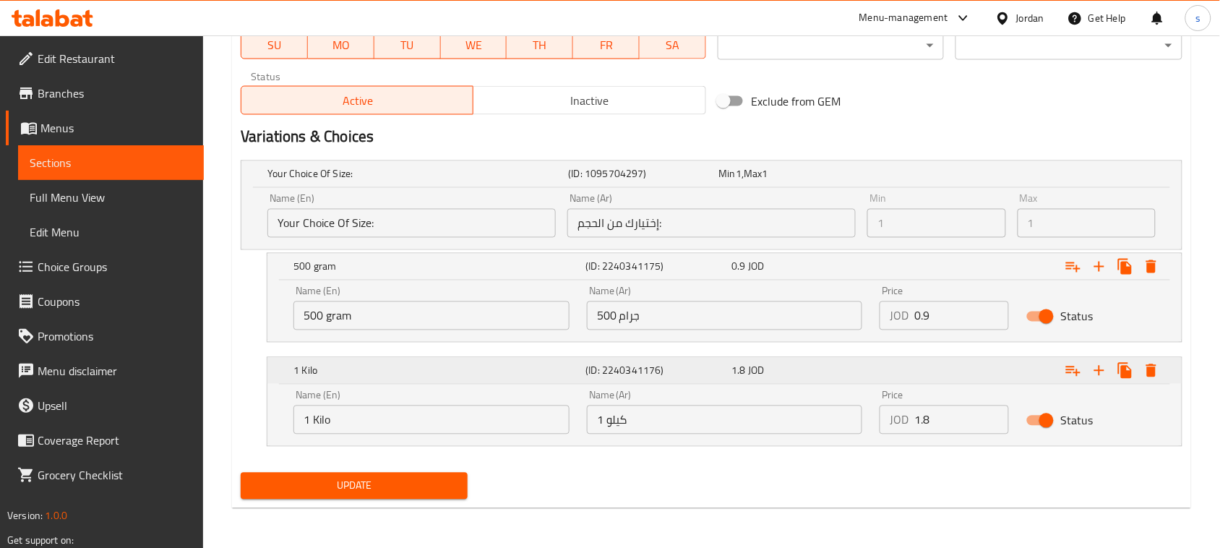
click at [351, 441] on div "Name (En) 1 Kilo Name (En)" at bounding box center [432, 412] width 294 height 61
click at [351, 430] on input "1 Kilo" at bounding box center [432, 420] width 276 height 29
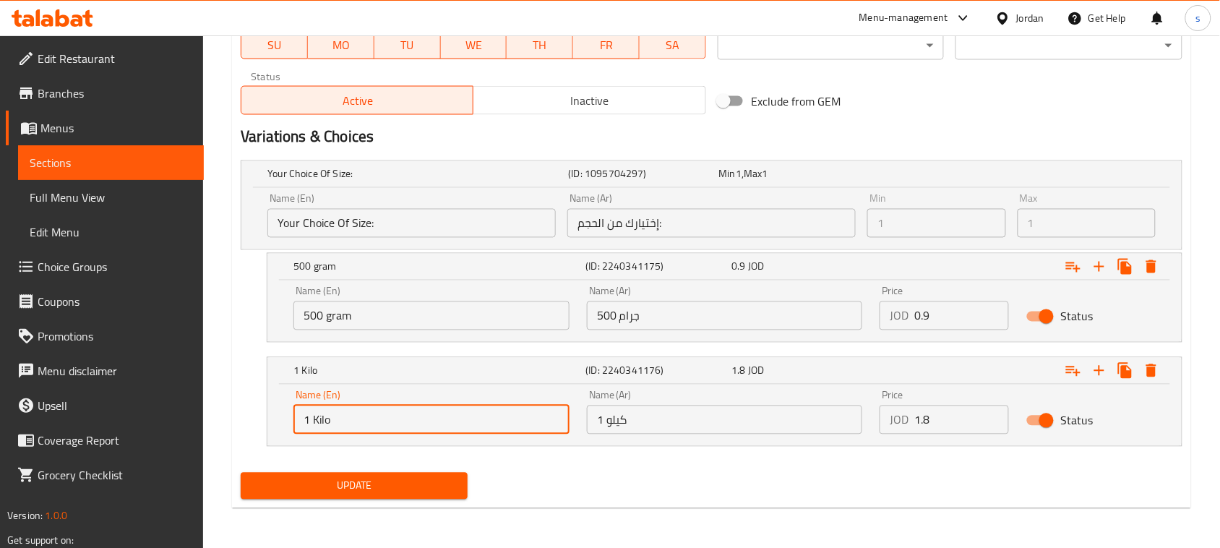
click at [351, 430] on input "1 Kilo" at bounding box center [432, 420] width 276 height 29
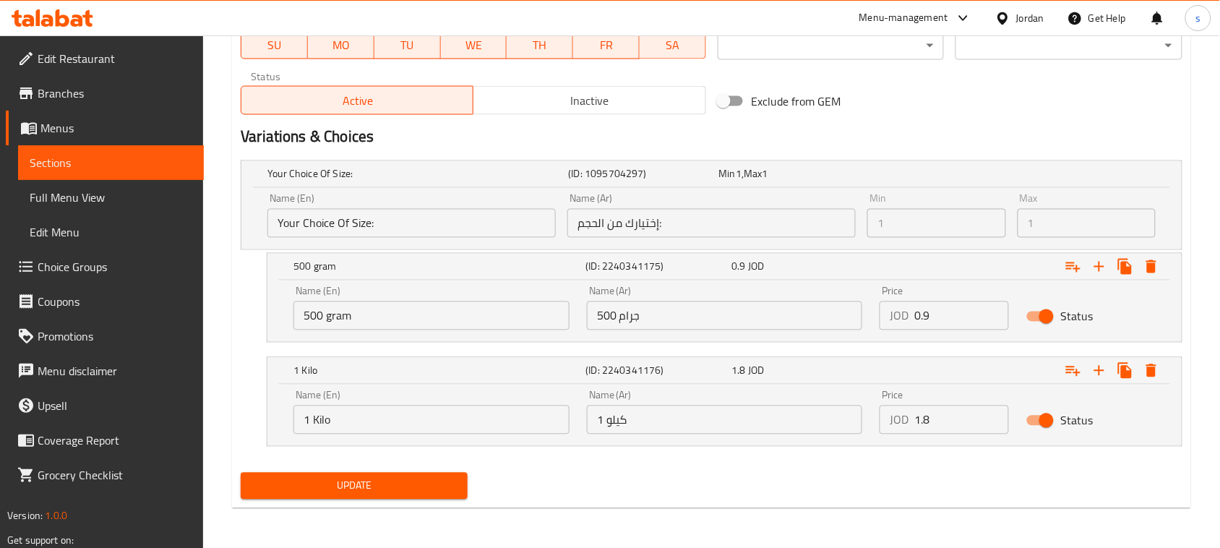
click at [671, 424] on input "1 كيلو" at bounding box center [725, 420] width 276 height 29
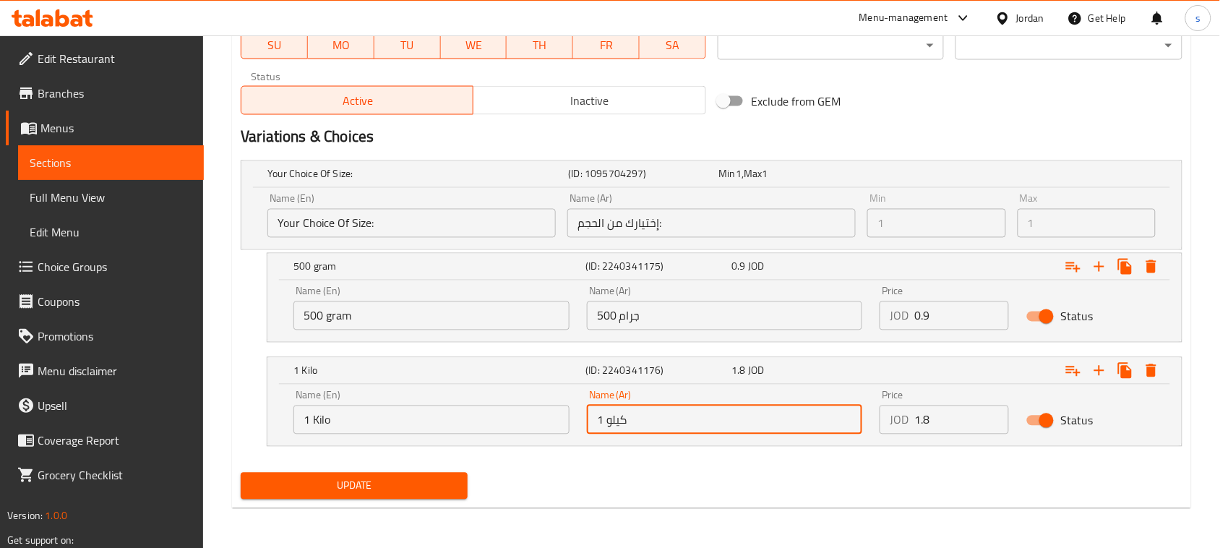
click at [671, 424] on input "1 كيلو" at bounding box center [725, 420] width 276 height 29
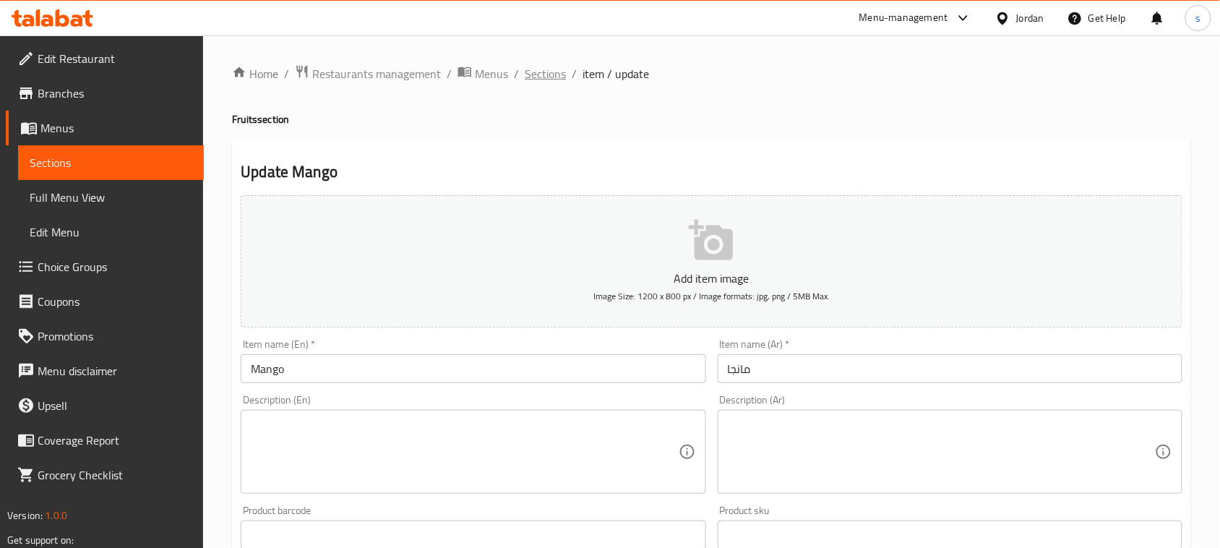
click at [546, 74] on span "Sections" at bounding box center [545, 73] width 41 height 17
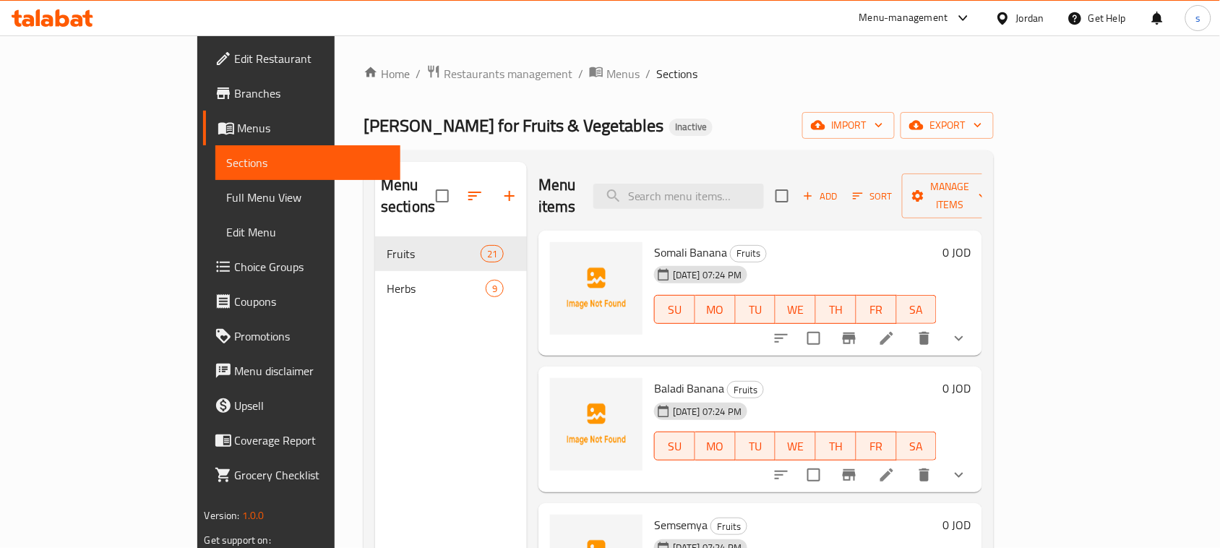
click at [821, 124] on div "[PERSON_NAME] for Fruits & Vegetables Inactive import export" at bounding box center [679, 125] width 630 height 27
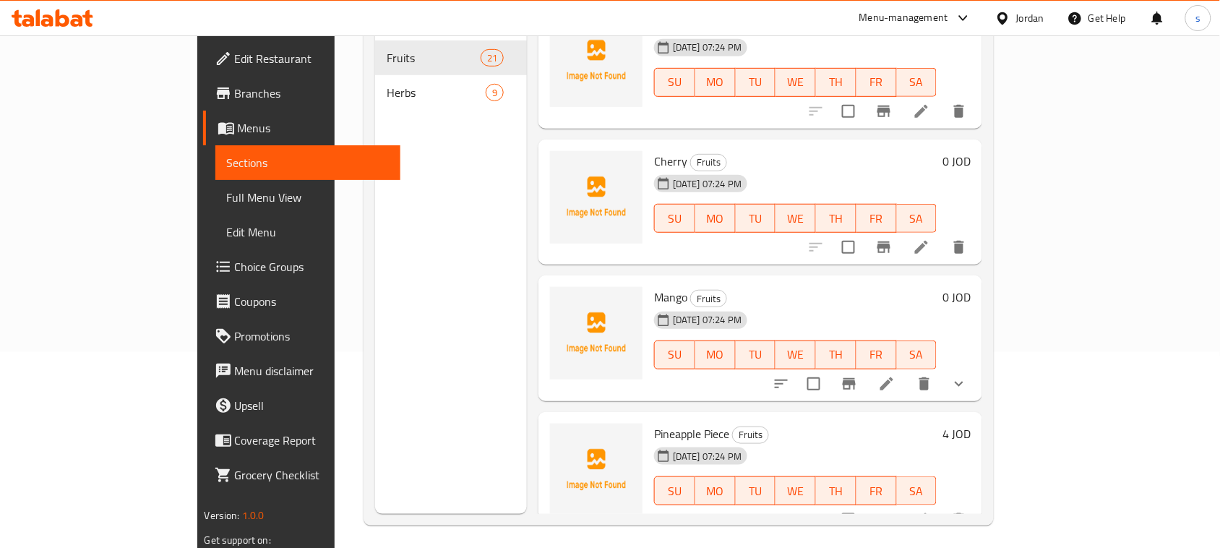
scroll to position [203, 0]
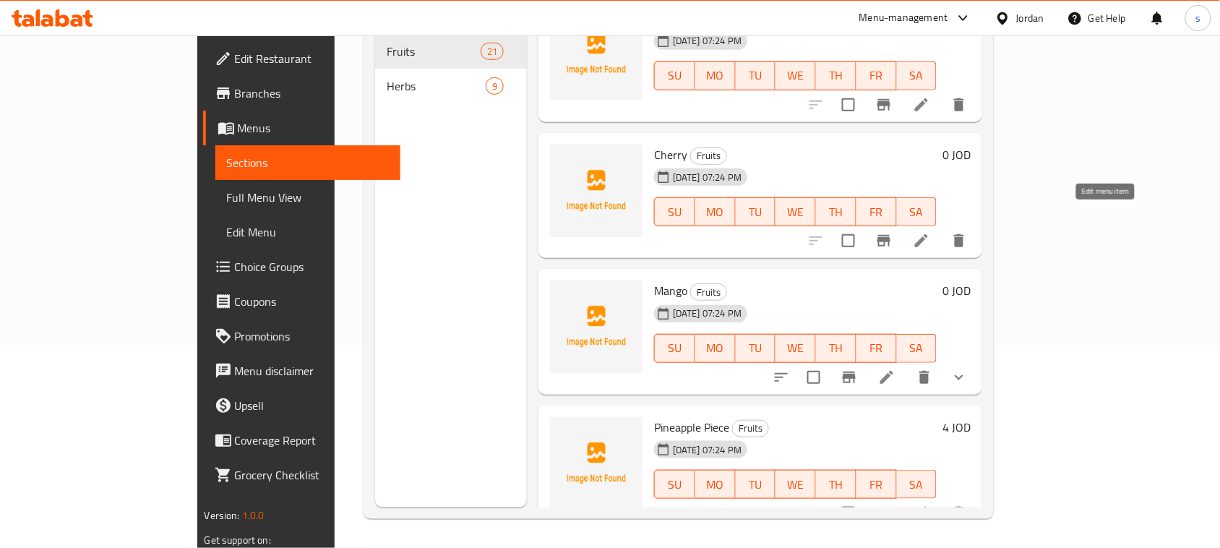
click at [930, 232] on icon at bounding box center [921, 240] width 17 height 17
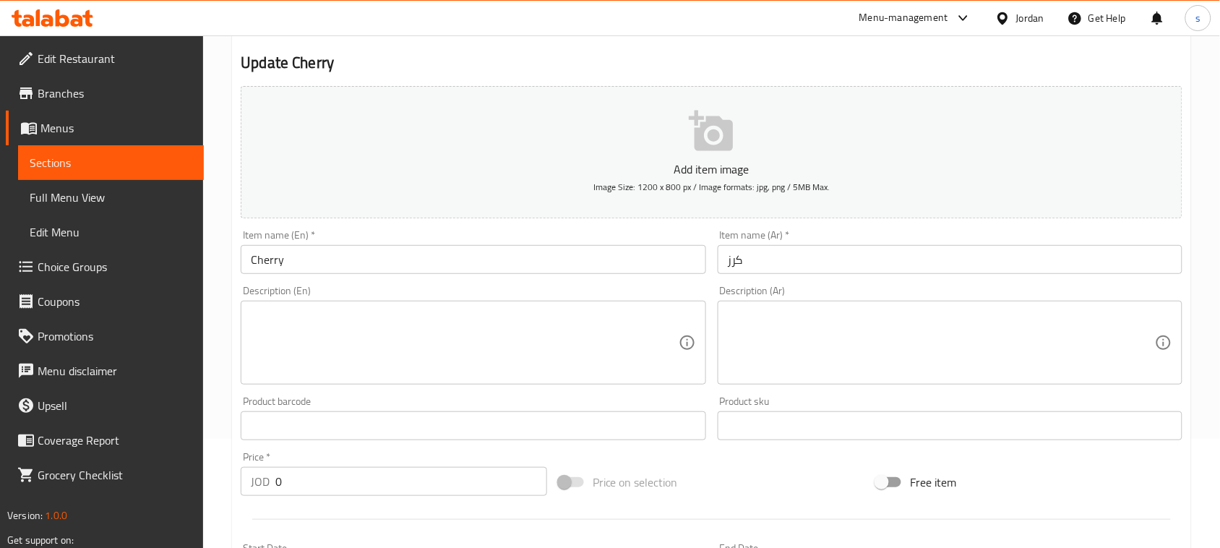
scroll to position [471, 0]
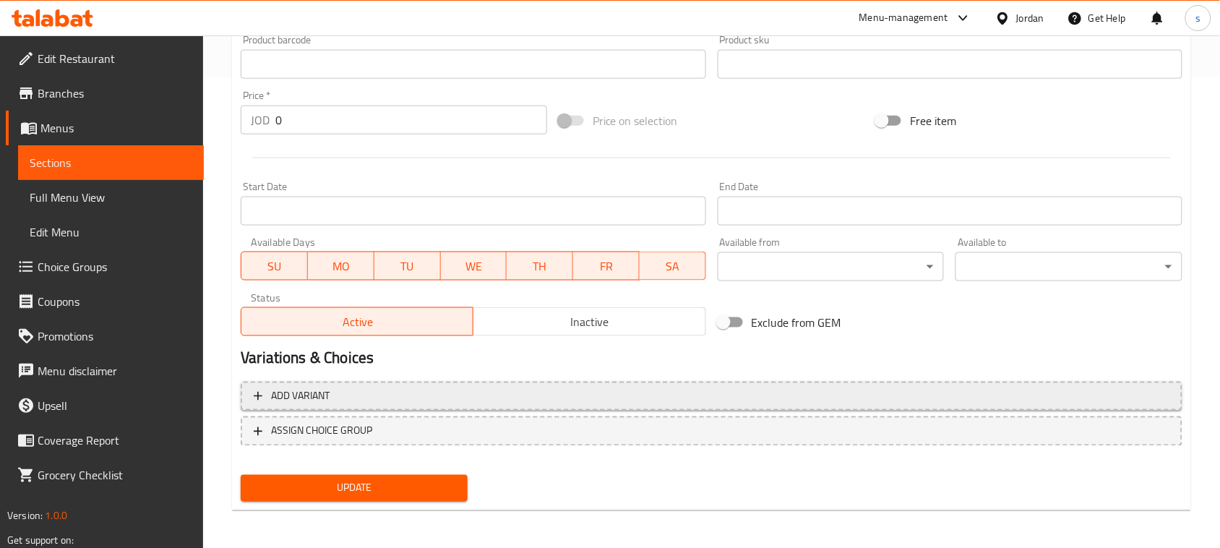
click at [313, 393] on span "Add variant" at bounding box center [300, 397] width 59 height 18
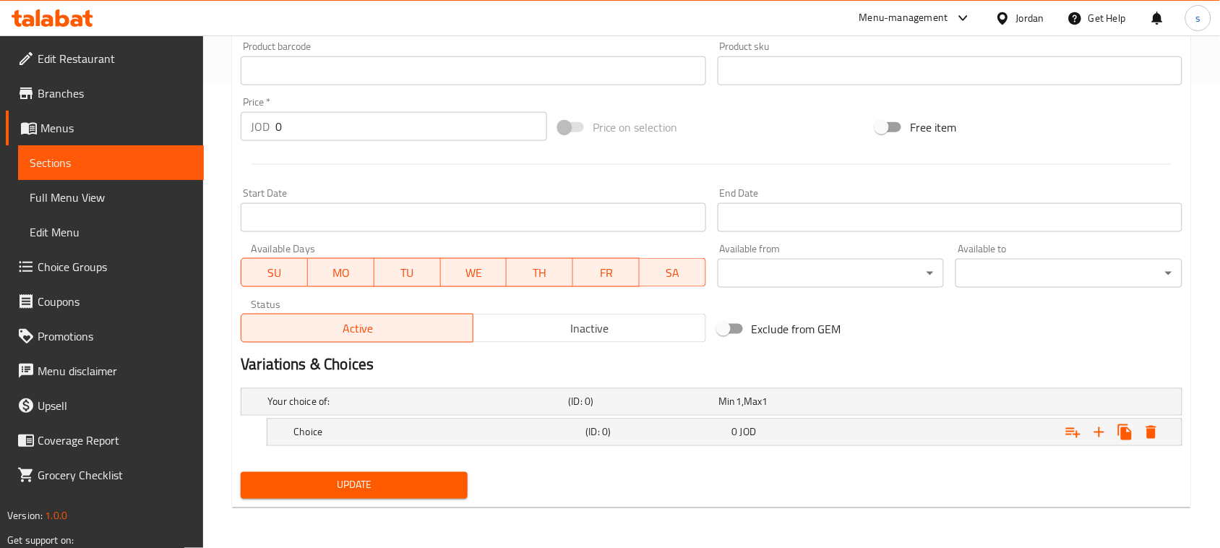
scroll to position [463, 0]
click at [1103, 437] on icon "Expand" at bounding box center [1099, 432] width 17 height 17
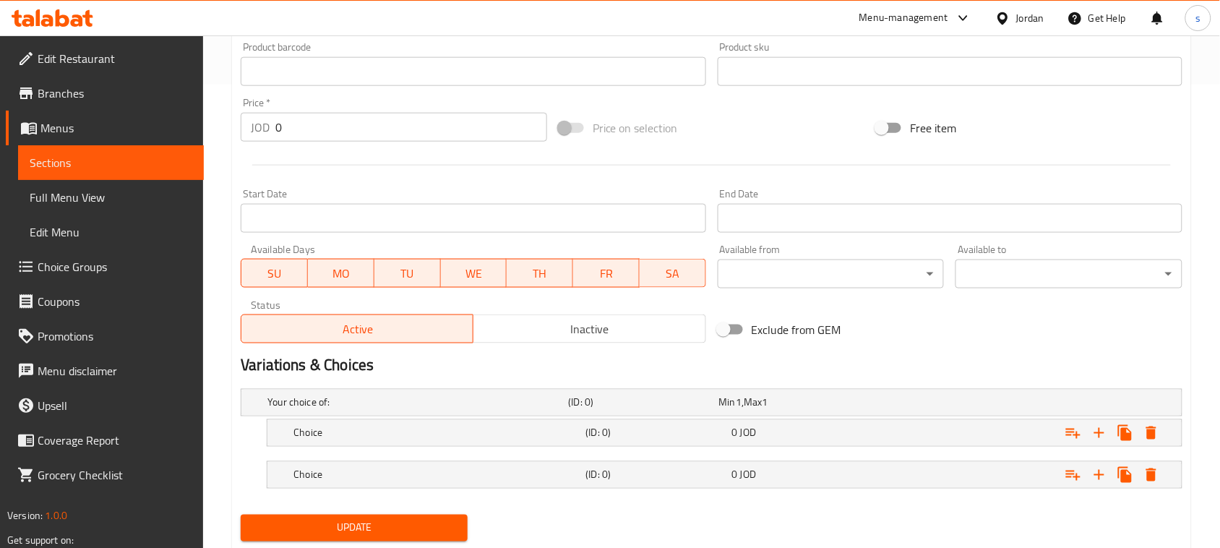
click at [340, 384] on div "Your choice of: (ID: 0) Min 1 , Max 1 Name (En) Your choice of: Name (En) Name …" at bounding box center [712, 446] width 954 height 126
click at [345, 395] on h5 "Your choice of:" at bounding box center [415, 402] width 295 height 14
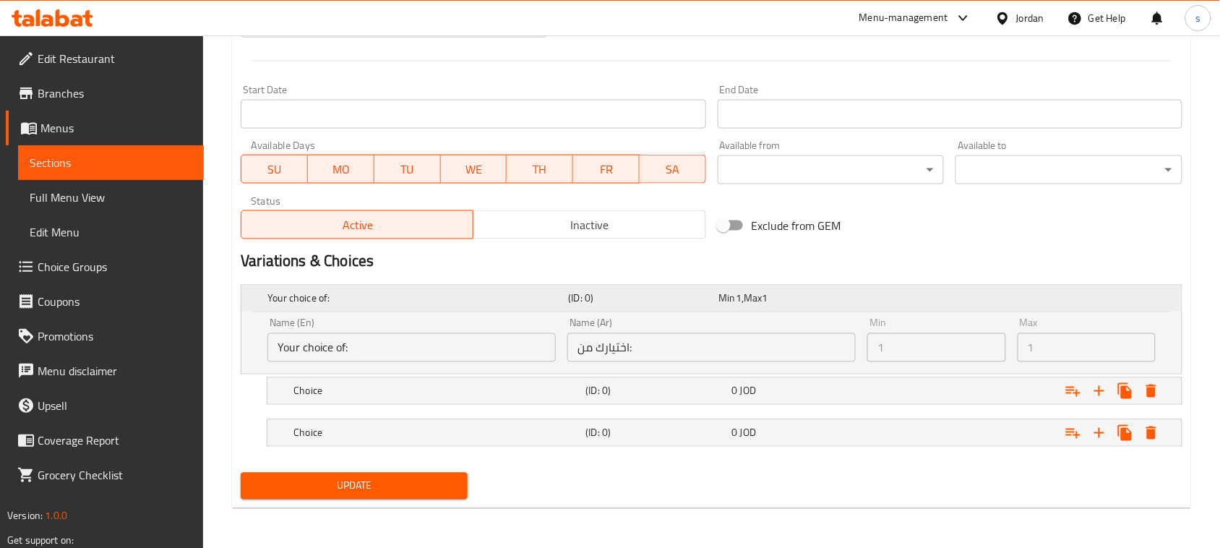
scroll to position [568, 0]
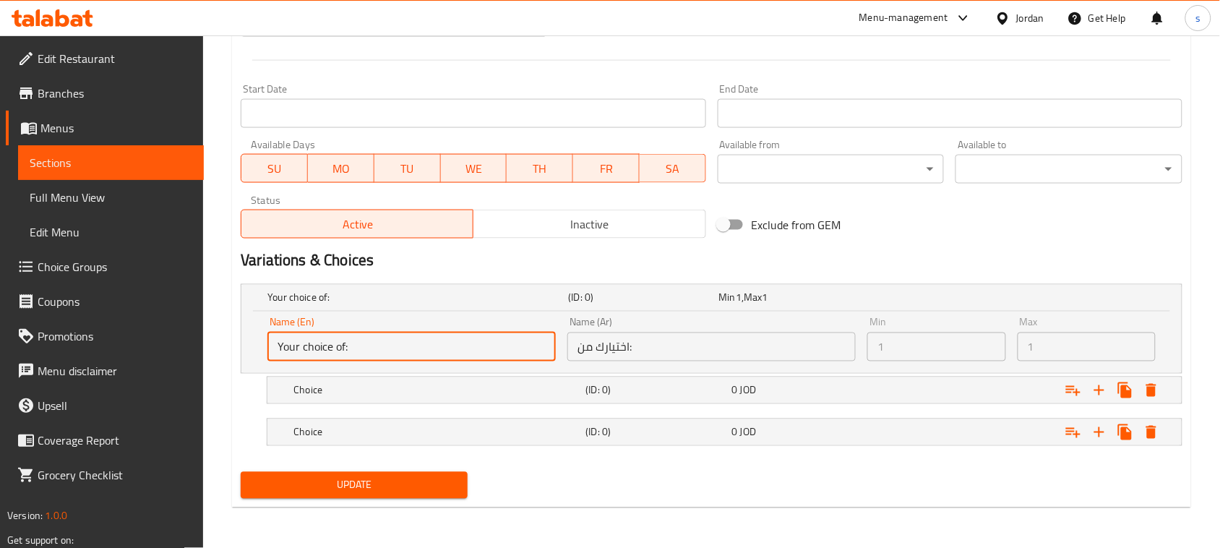
click at [371, 351] on input "Your choice of:" at bounding box center [412, 347] width 288 height 29
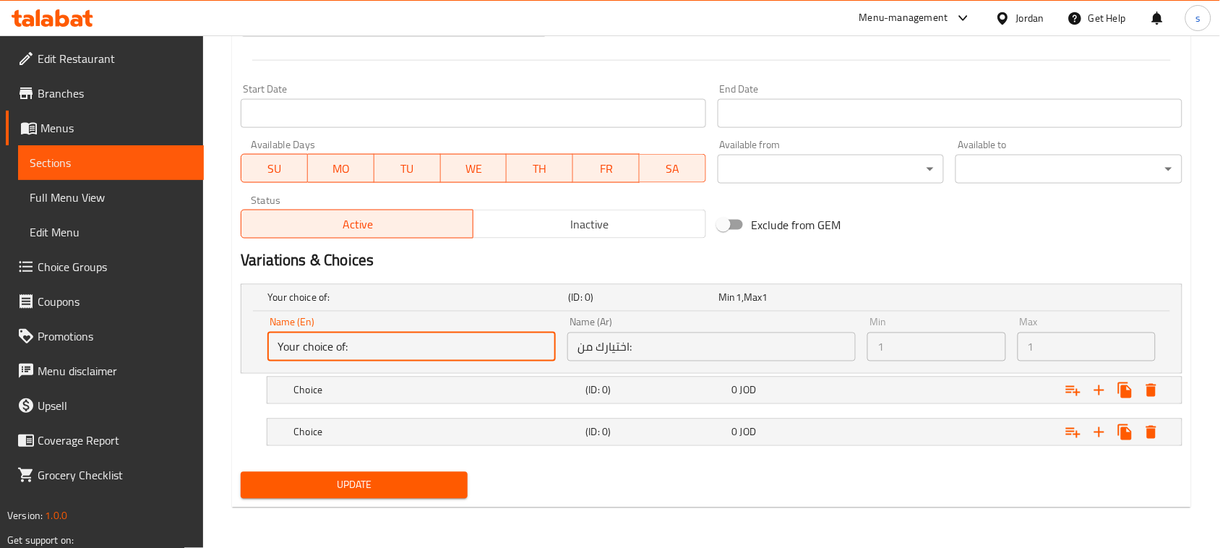
click at [387, 353] on input "Your choice of:" at bounding box center [412, 347] width 288 height 29
click at [387, 341] on input "Your choice of:" at bounding box center [412, 347] width 288 height 29
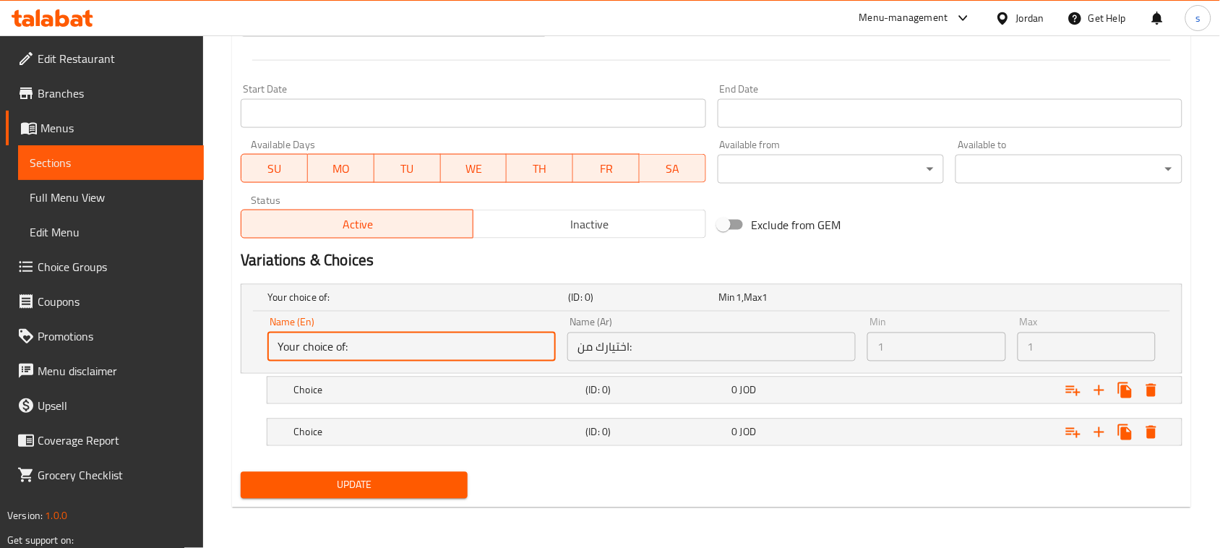
click at [387, 341] on input "Your choice of:" at bounding box center [412, 347] width 288 height 29
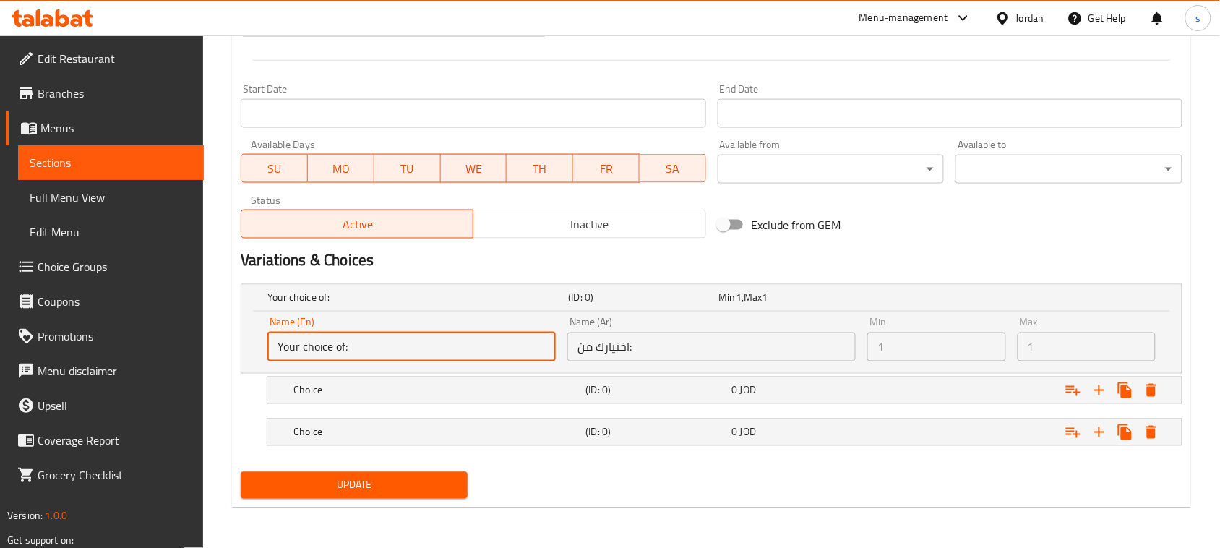
click at [387, 341] on input "Your choice of:" at bounding box center [412, 347] width 288 height 29
click at [387, 359] on input "Your choice of:" at bounding box center [412, 347] width 288 height 29
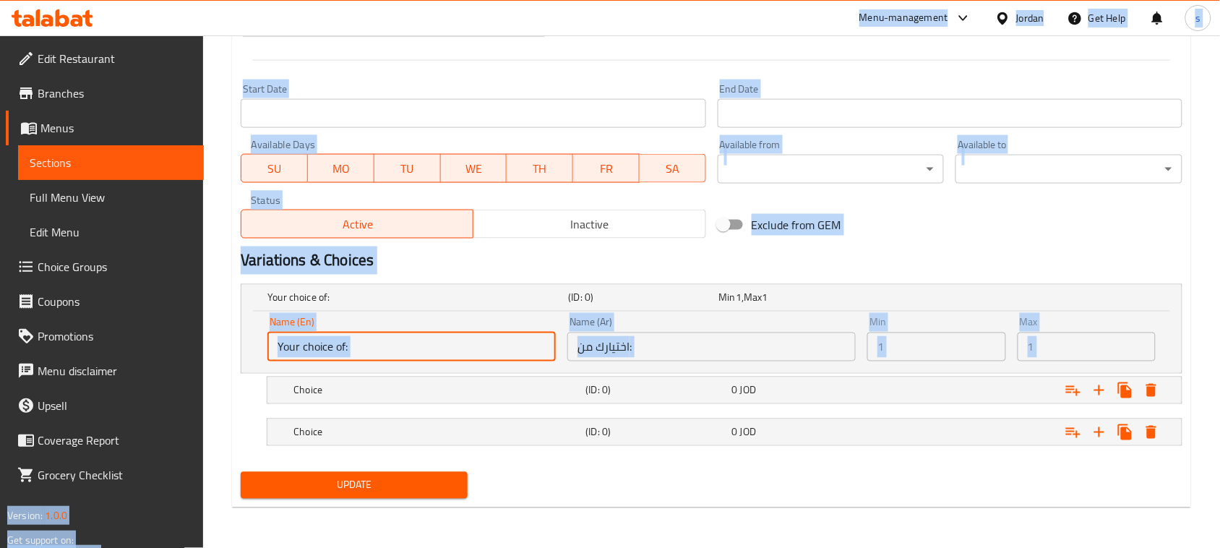
click at [383, 346] on input "Your choice of:" at bounding box center [412, 347] width 288 height 29
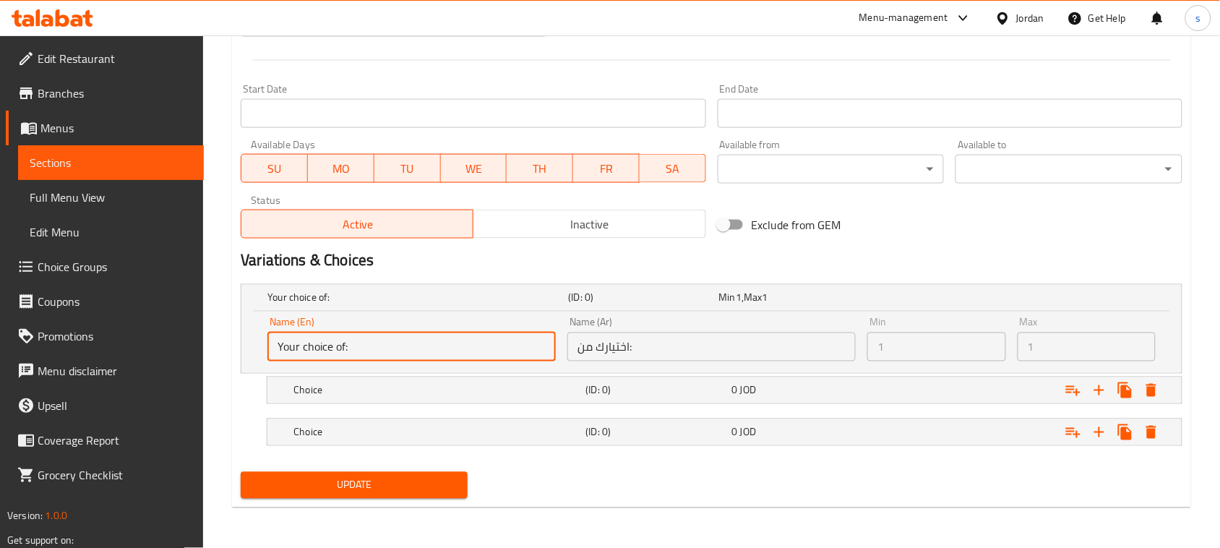
click at [383, 346] on input "Your choice of:" at bounding box center [412, 347] width 288 height 29
click at [424, 349] on input "Your choice of:" at bounding box center [412, 347] width 288 height 29
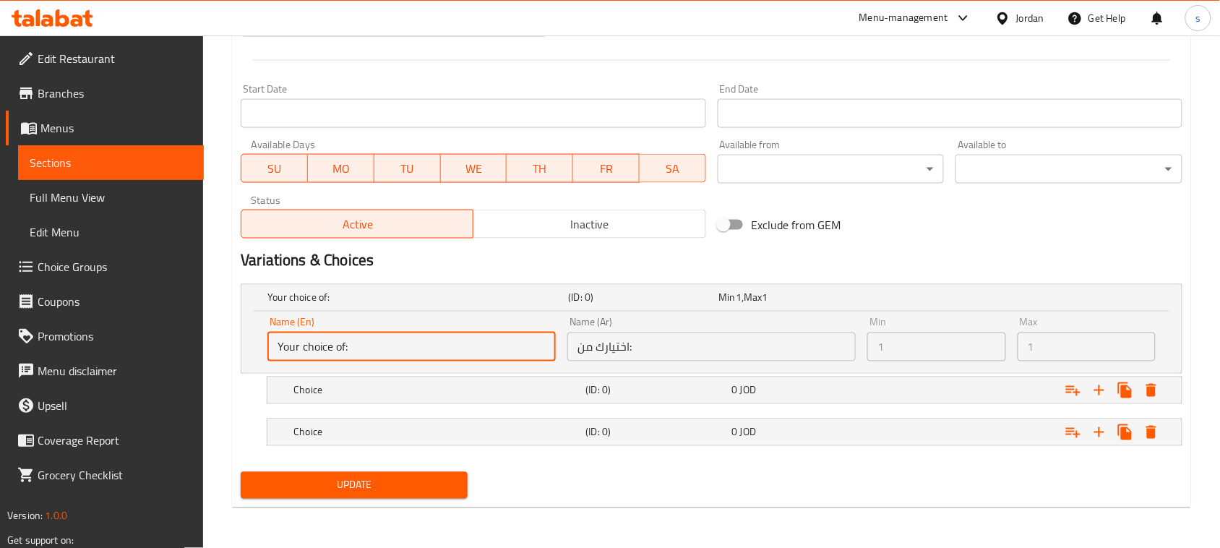
click at [424, 349] on input "Your choice of:" at bounding box center [412, 347] width 288 height 29
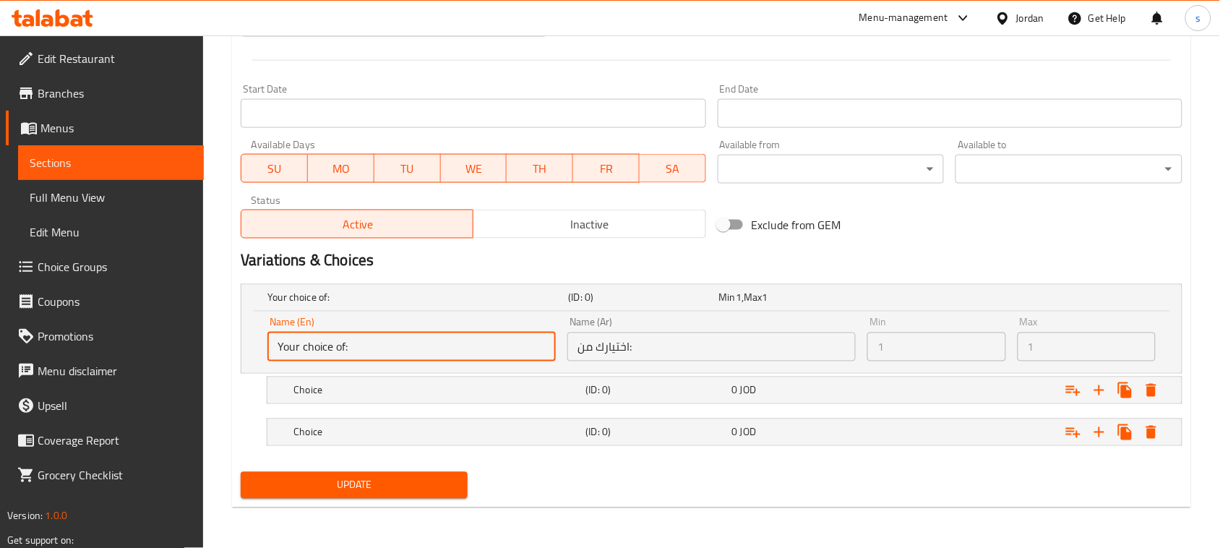
click at [424, 349] on input "Your choice of:" at bounding box center [412, 347] width 288 height 29
click at [759, 353] on input "اختيارك من:" at bounding box center [712, 347] width 288 height 29
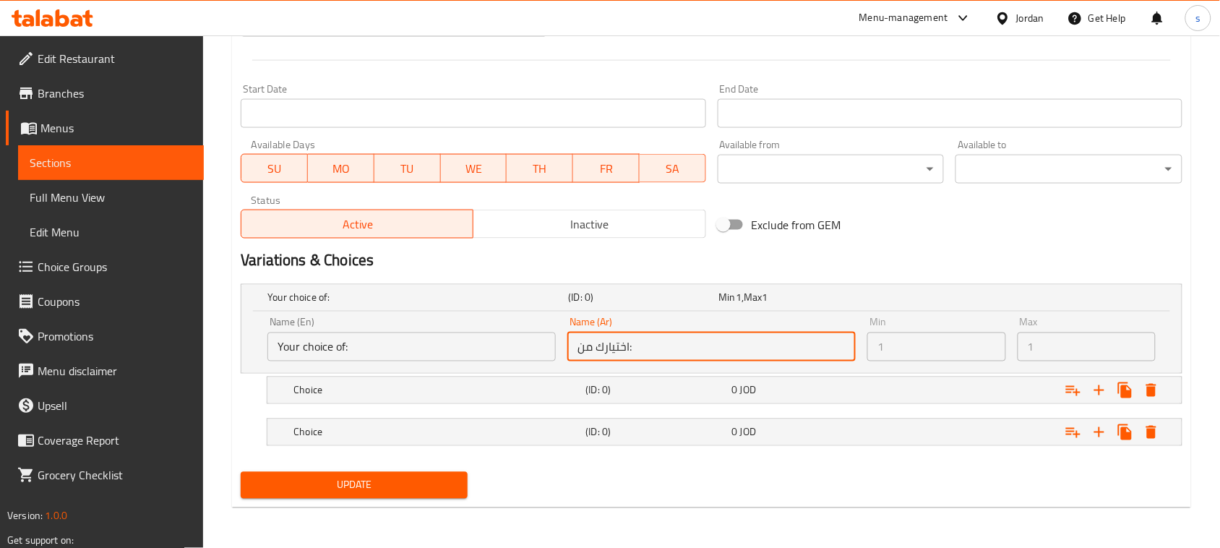
click at [759, 353] on input "اختيارك من:" at bounding box center [712, 347] width 288 height 29
click at [725, 348] on input "اختيارك من:" at bounding box center [712, 347] width 288 height 29
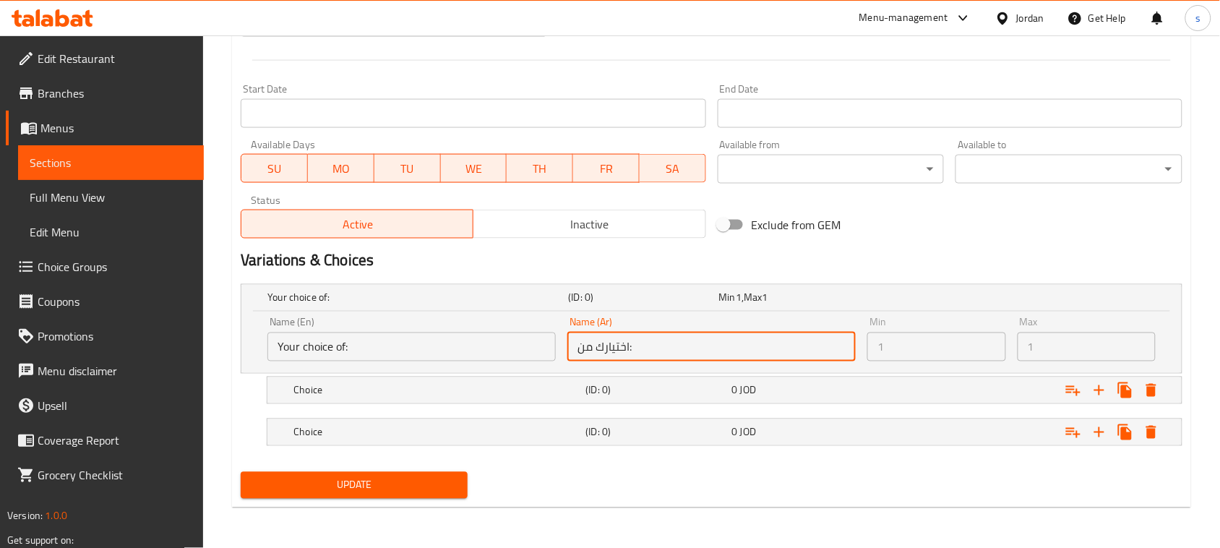
click at [725, 348] on input "اختيارك من:" at bounding box center [712, 347] width 288 height 29
click at [291, 305] on h5 "Your choice of:" at bounding box center [415, 298] width 295 height 14
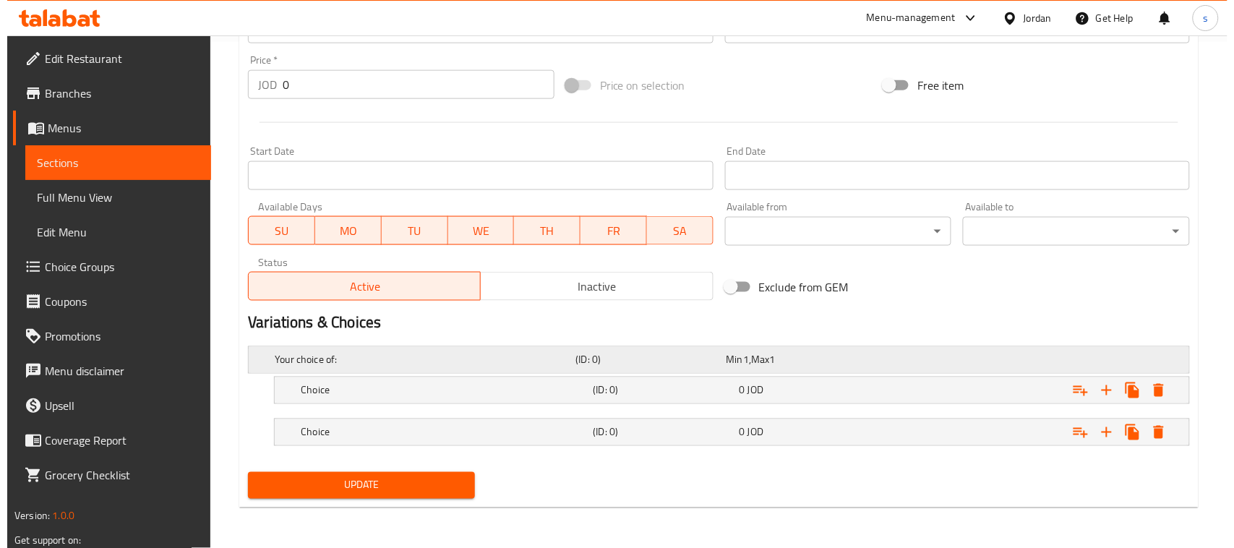
scroll to position [506, 0]
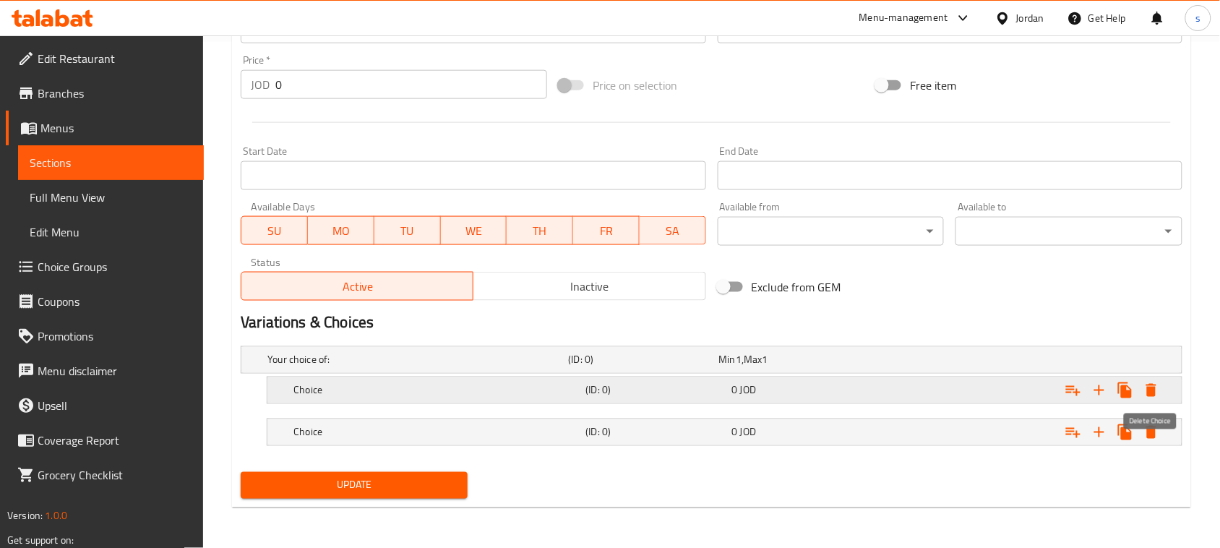
click at [1157, 396] on icon "Expand" at bounding box center [1151, 390] width 17 height 17
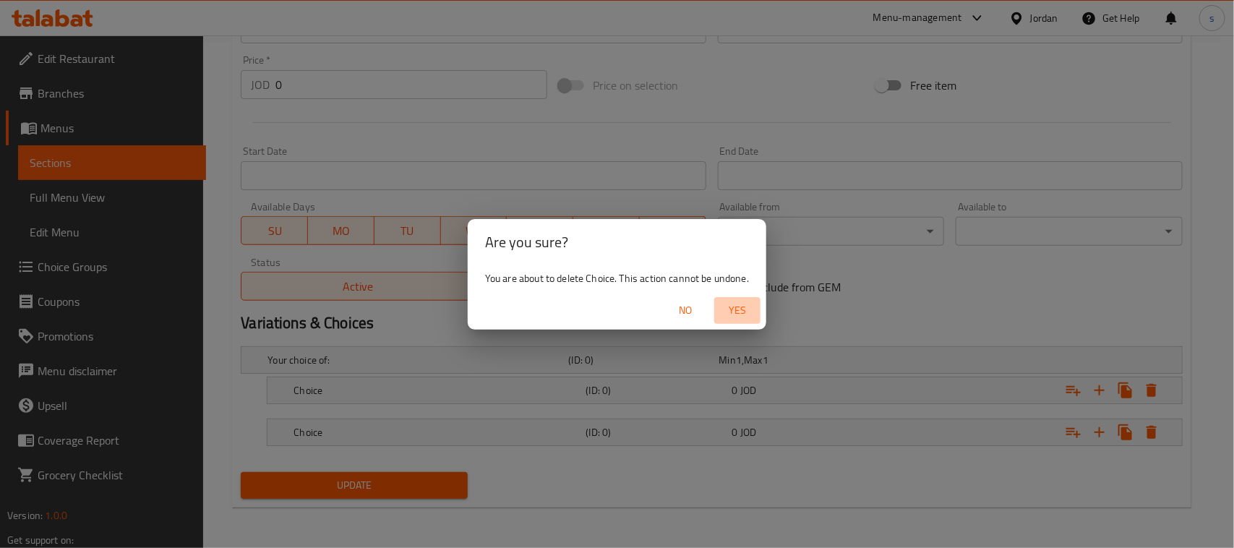
click at [745, 309] on span "Yes" at bounding box center [737, 310] width 35 height 18
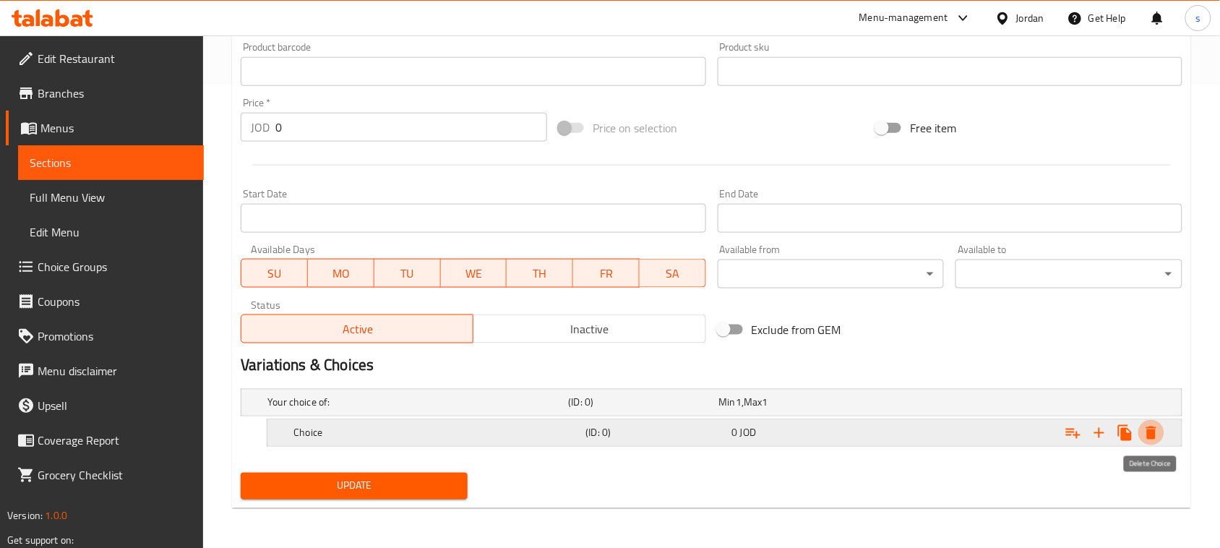
click at [1154, 432] on icon "Expand" at bounding box center [1152, 433] width 10 height 13
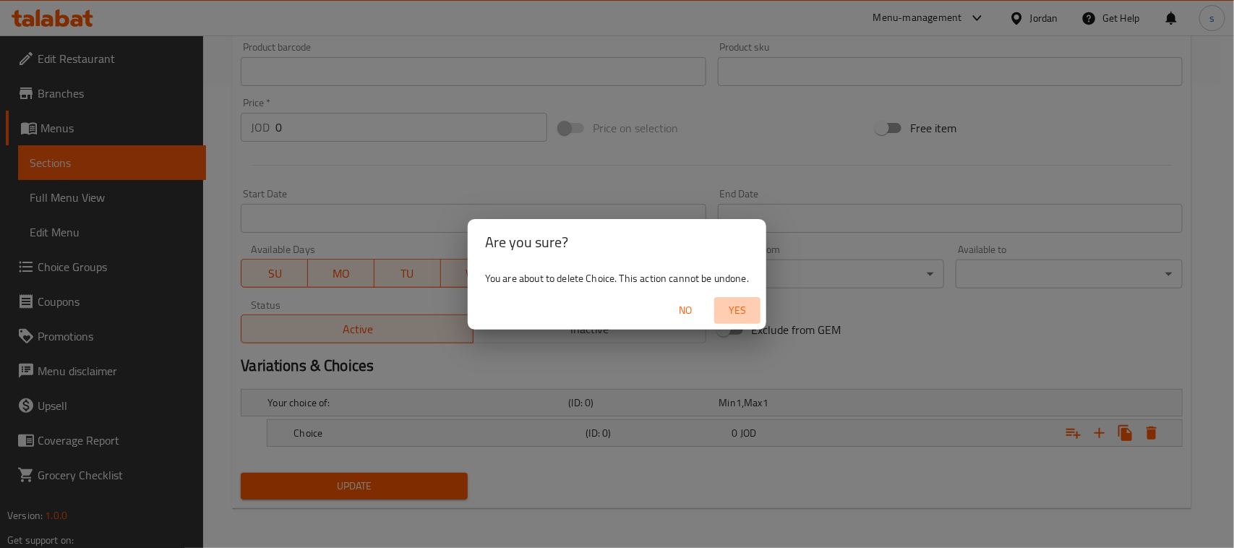
click at [745, 305] on span "Yes" at bounding box center [737, 310] width 35 height 18
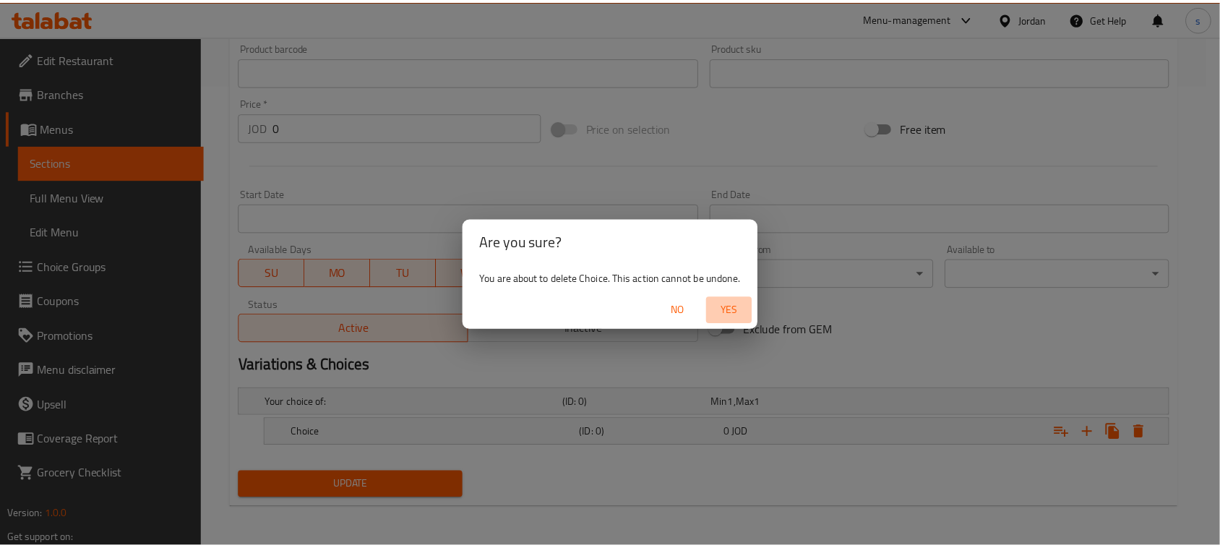
scroll to position [459, 0]
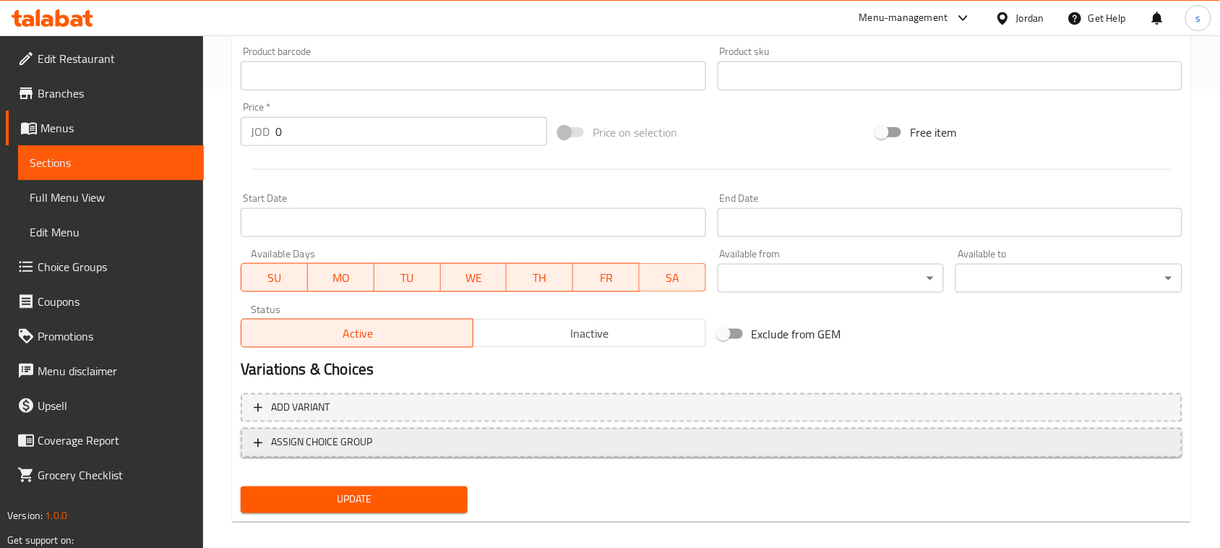
click at [356, 442] on span "ASSIGN CHOICE GROUP" at bounding box center [321, 443] width 101 height 18
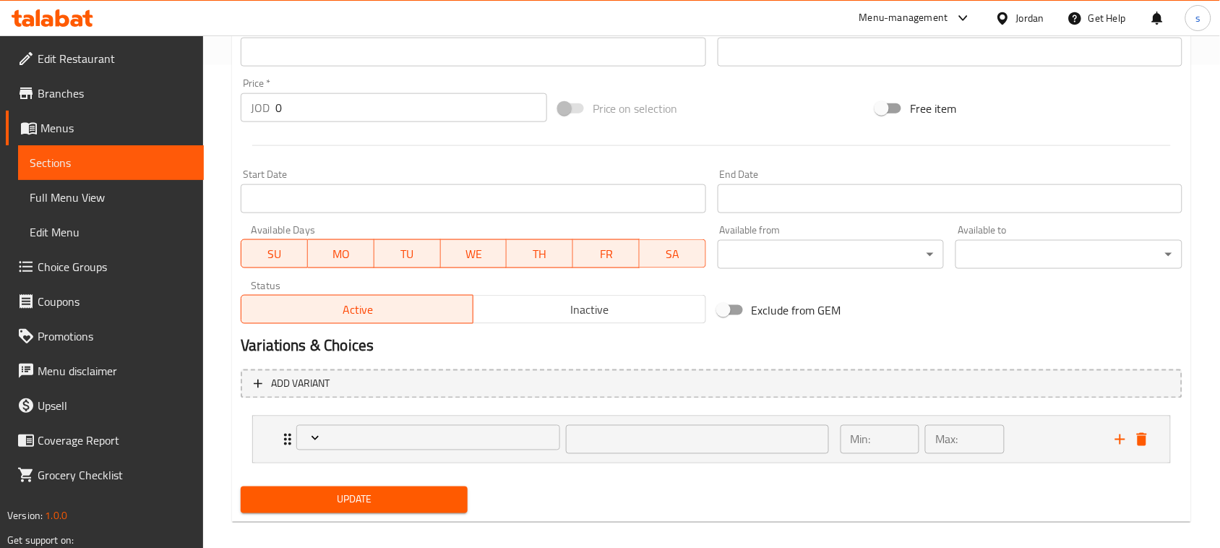
scroll to position [496, 0]
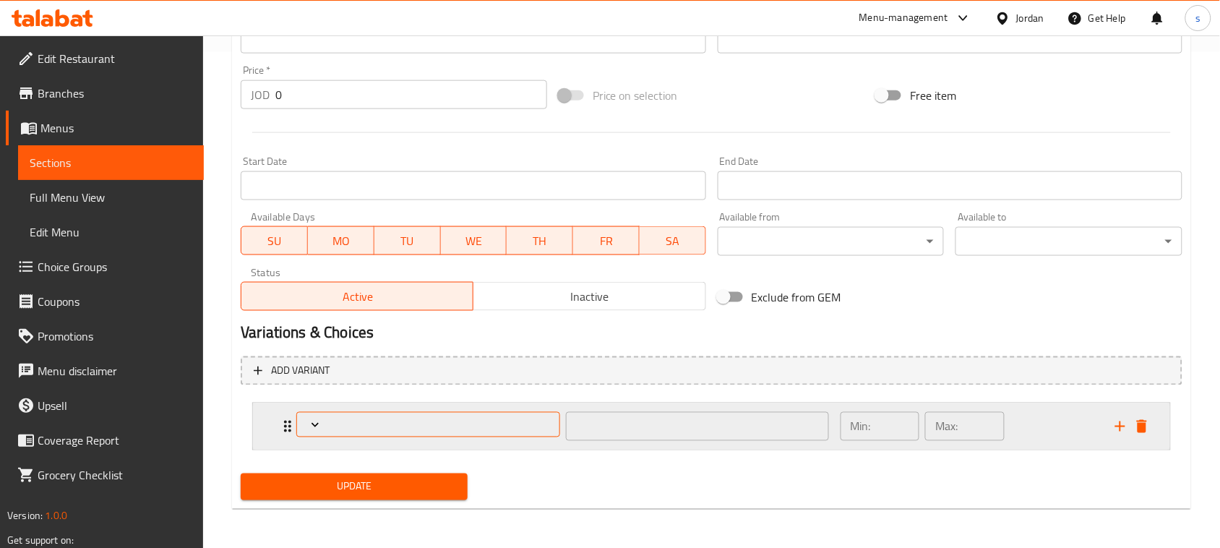
click at [359, 432] on button "Expand" at bounding box center [427, 424] width 263 height 25
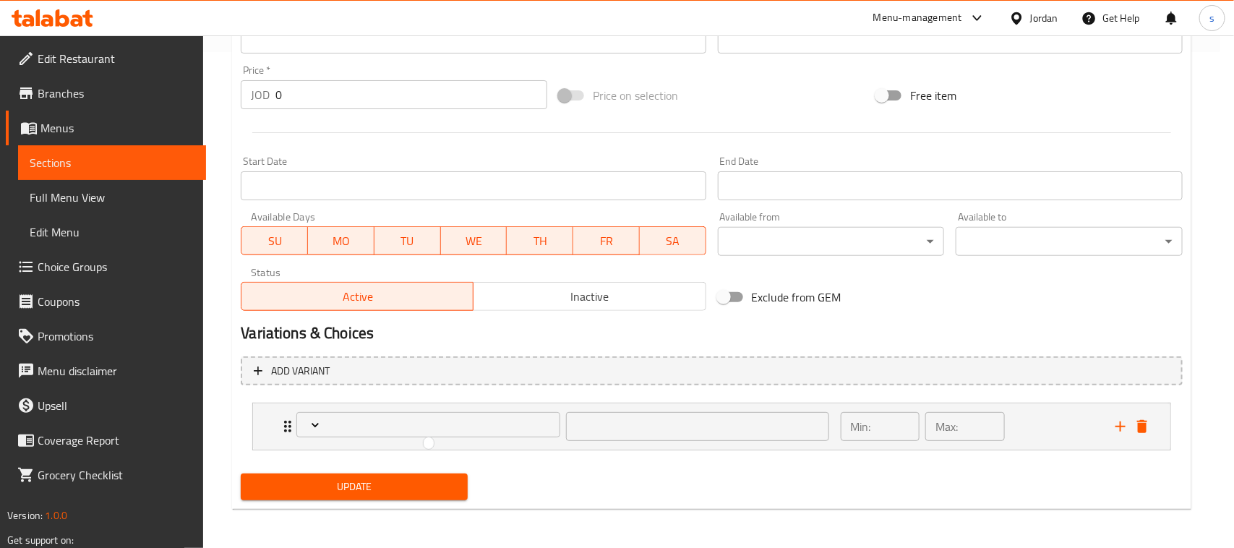
click at [335, 424] on div at bounding box center [617, 274] width 1234 height 548
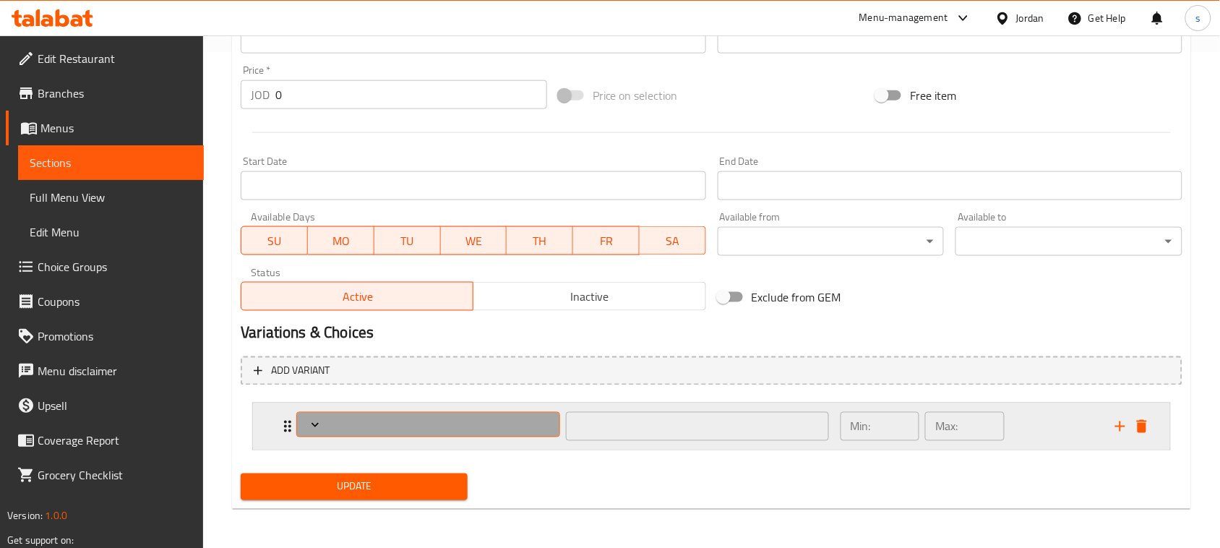
click at [312, 425] on icon "Expand" at bounding box center [315, 425] width 14 height 14
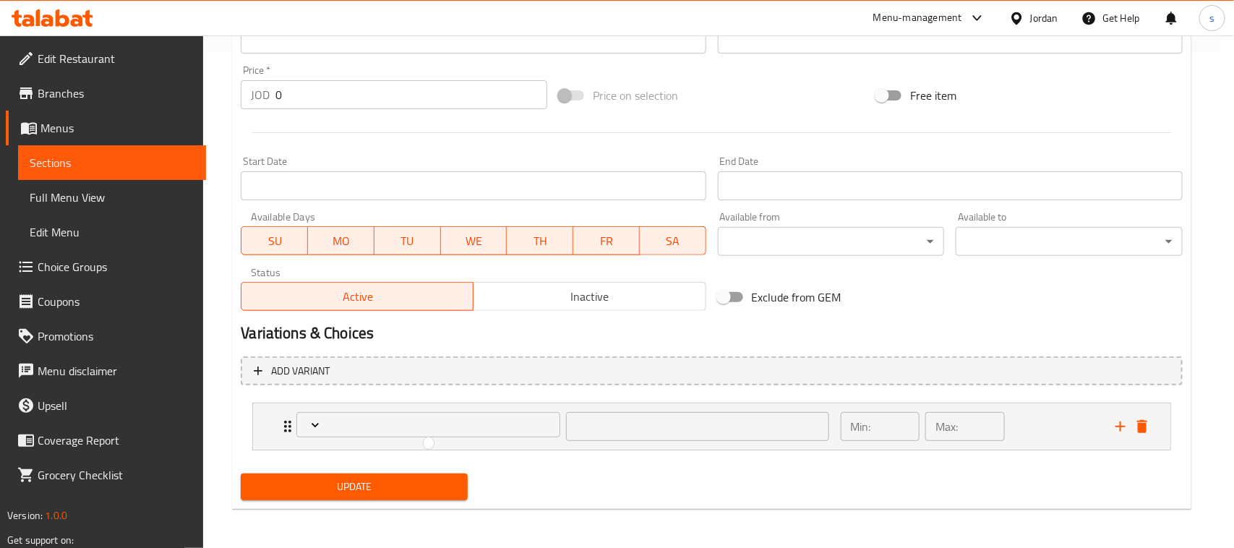
click at [1141, 421] on div at bounding box center [617, 274] width 1234 height 548
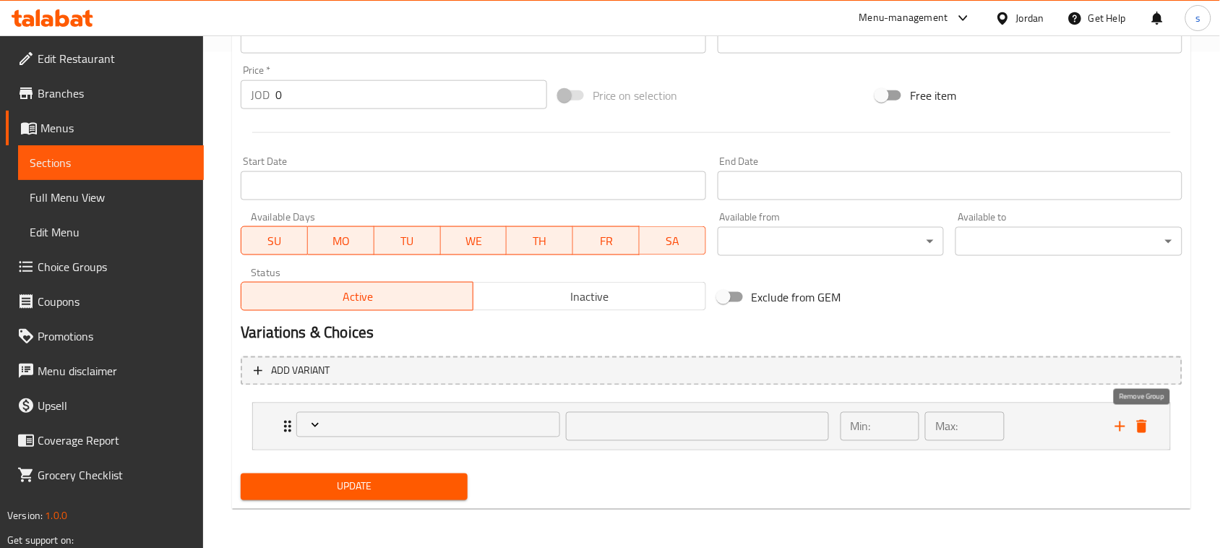
click at [1141, 421] on icon "delete" at bounding box center [1142, 426] width 17 height 17
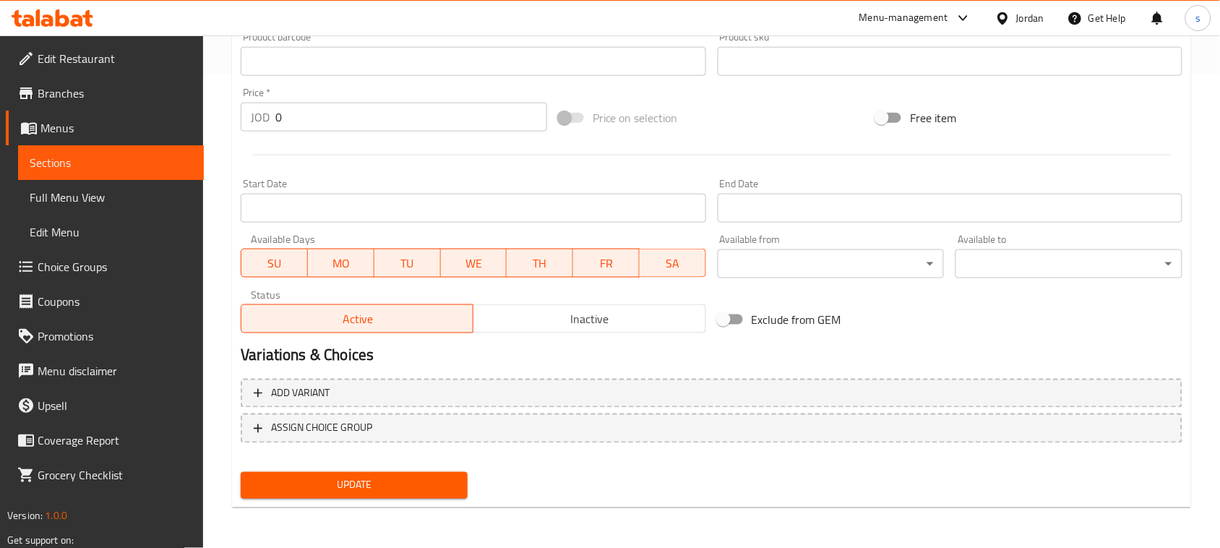
scroll to position [471, 0]
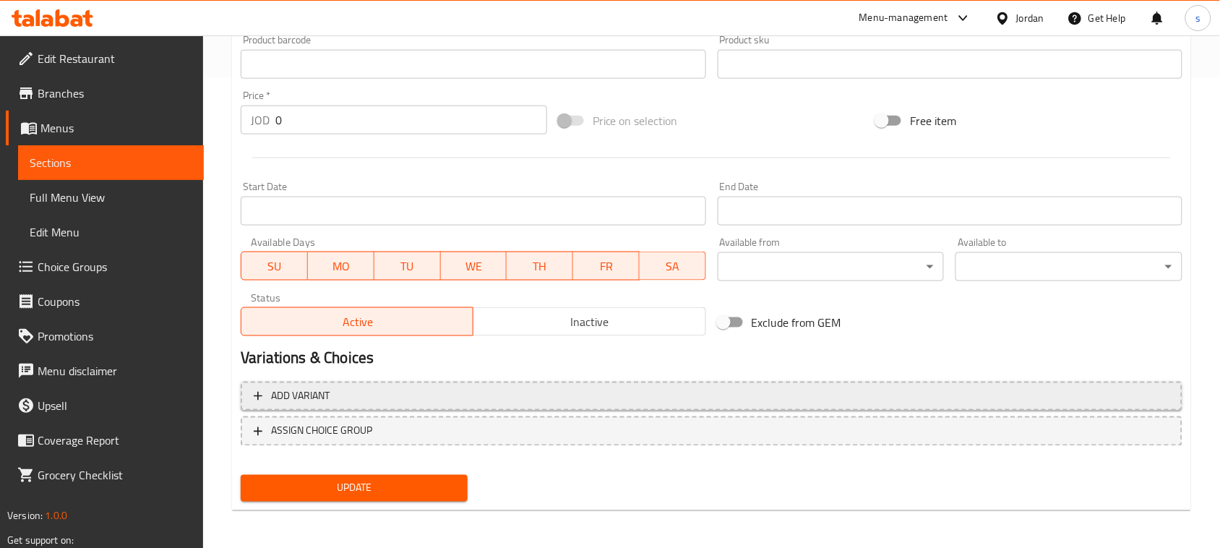
click at [333, 389] on span "Add variant" at bounding box center [712, 397] width 916 height 18
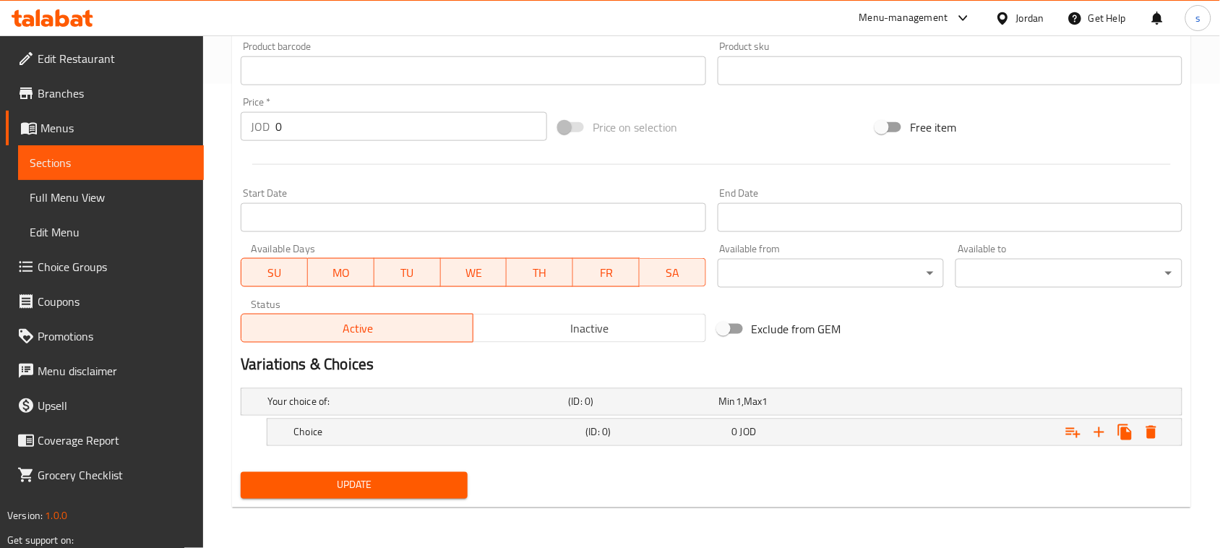
scroll to position [463, 0]
click at [1103, 430] on icon "Expand" at bounding box center [1099, 432] width 17 height 17
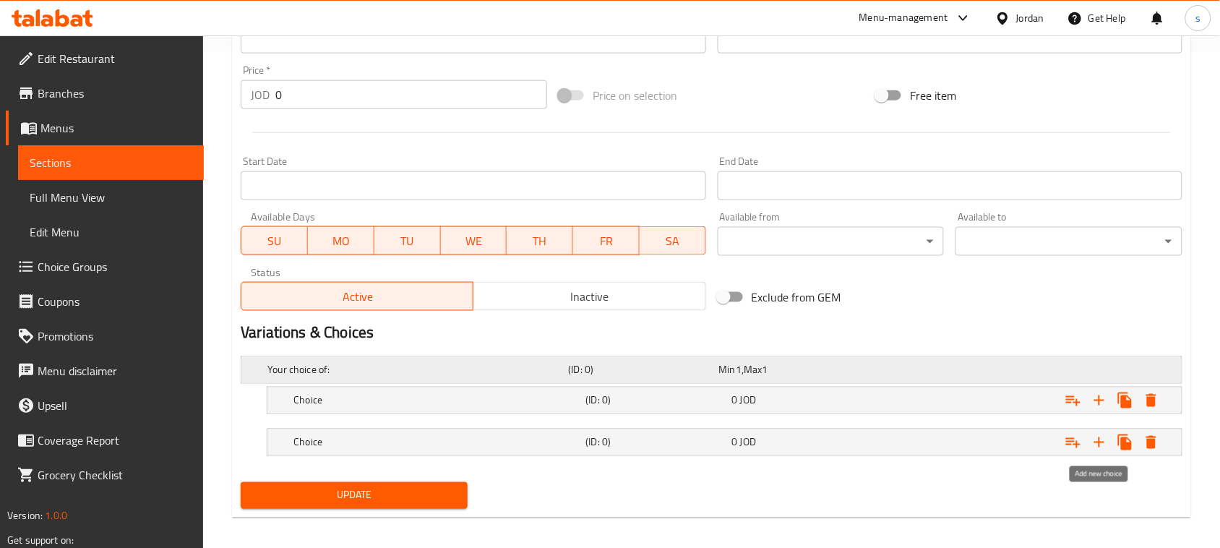
scroll to position [506, 0]
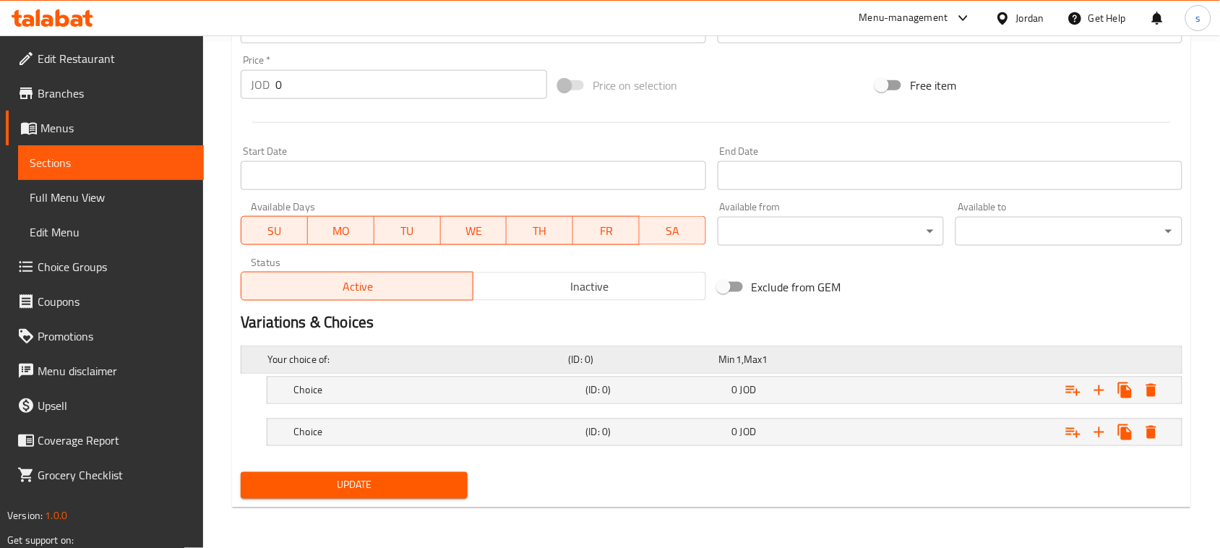
click at [291, 359] on h5 "Your choice of:" at bounding box center [415, 360] width 295 height 14
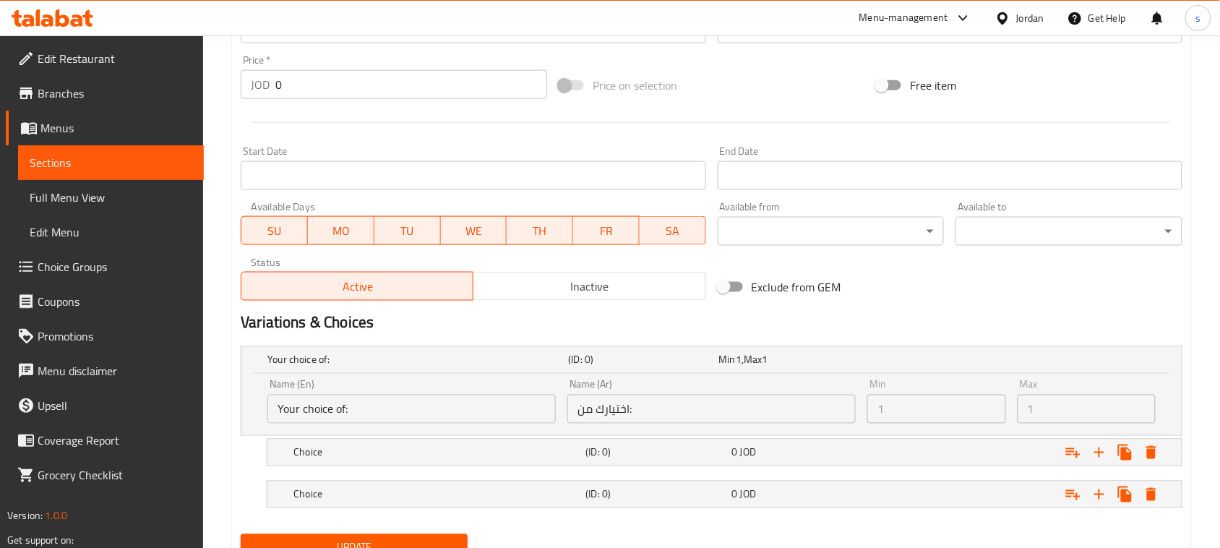
click at [369, 408] on input "Your choice of:" at bounding box center [412, 409] width 288 height 29
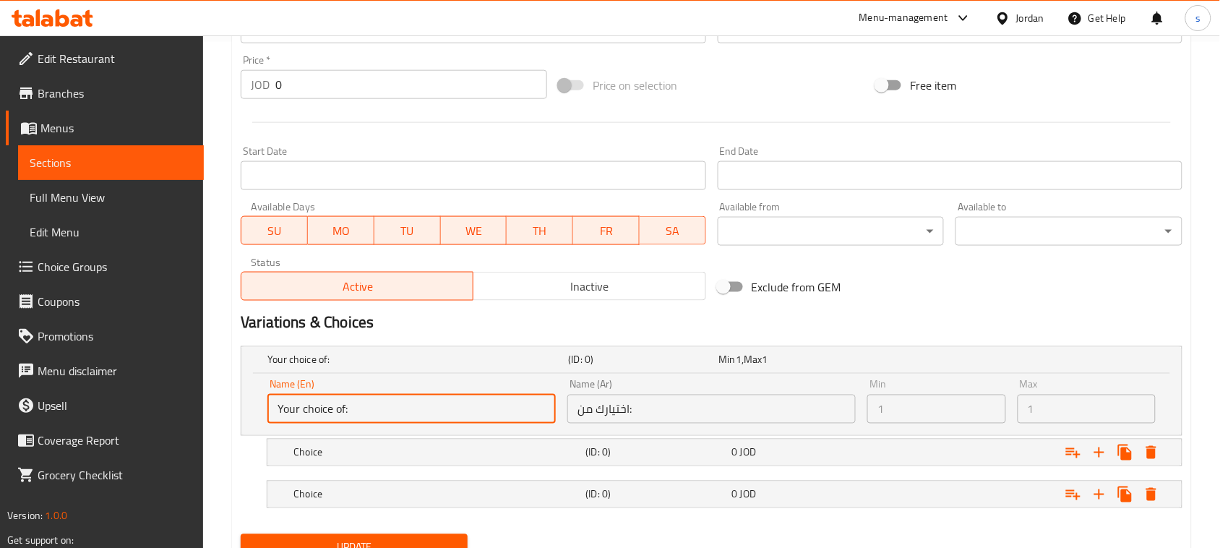
click at [369, 408] on input "Your choice of:" at bounding box center [412, 409] width 288 height 29
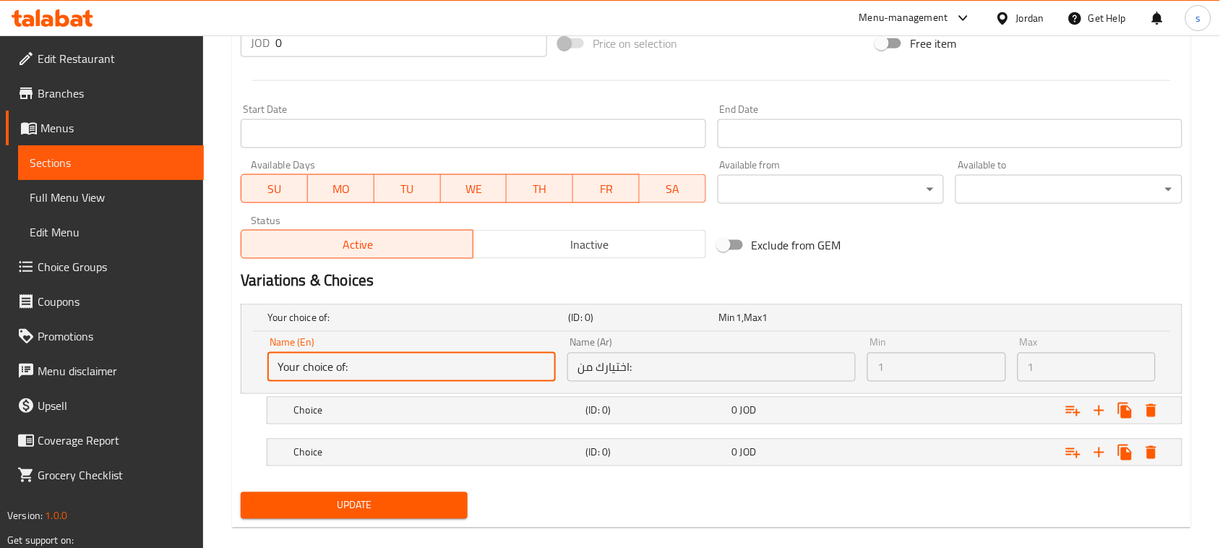
scroll to position [568, 0]
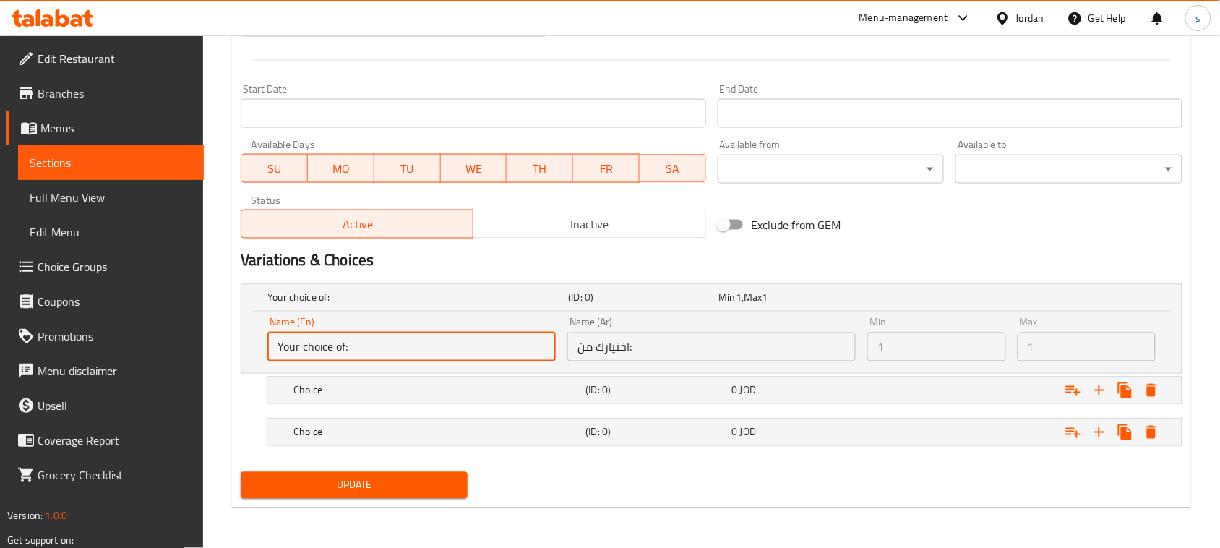
click at [372, 347] on input "Your choice of:" at bounding box center [412, 347] width 288 height 29
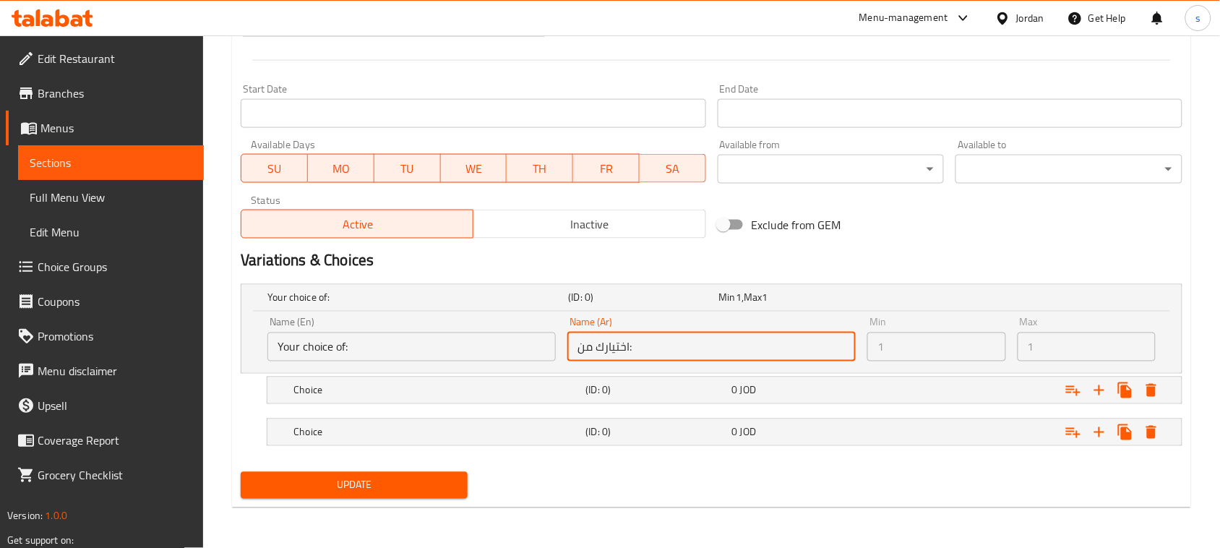
click at [602, 347] on input "اختيارك من:" at bounding box center [712, 347] width 288 height 29
click at [685, 348] on input "اختيارك من:" at bounding box center [712, 347] width 288 height 29
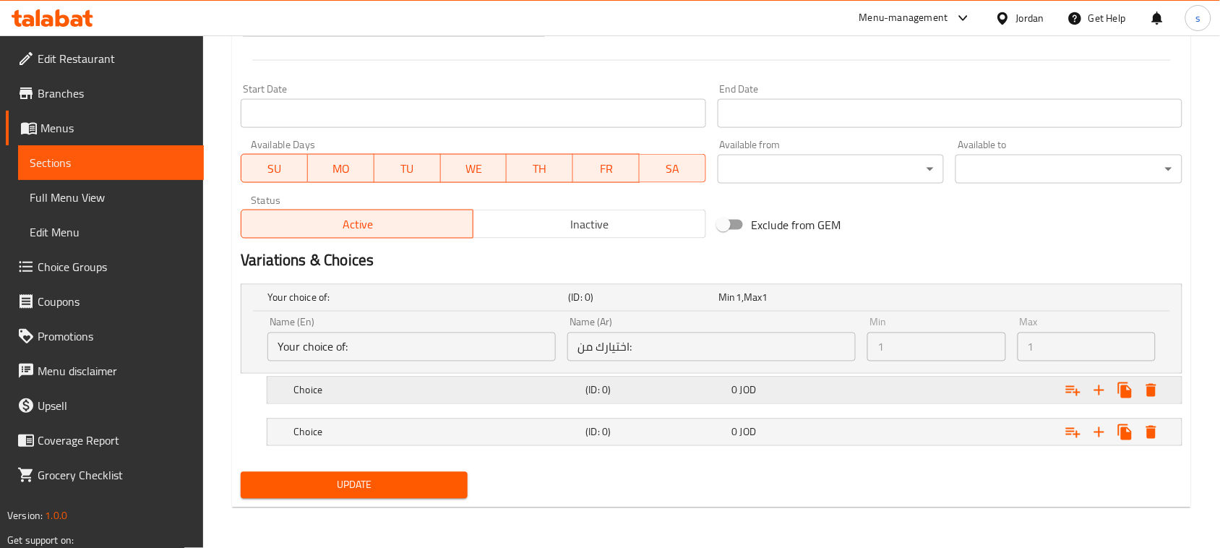
click at [488, 305] on h5 "Choice" at bounding box center [415, 298] width 295 height 14
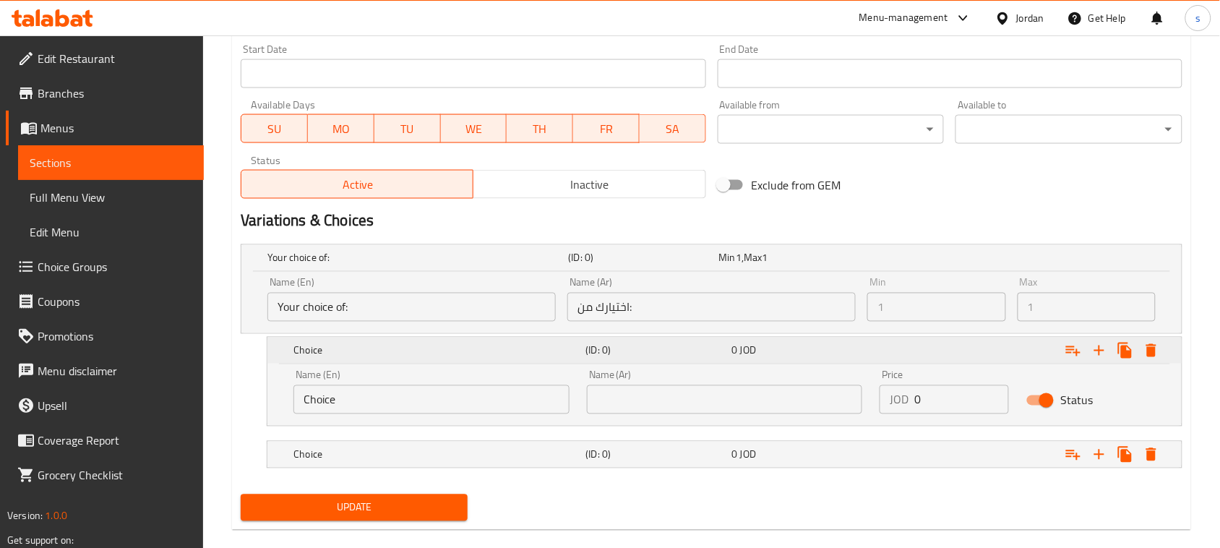
scroll to position [630, 0]
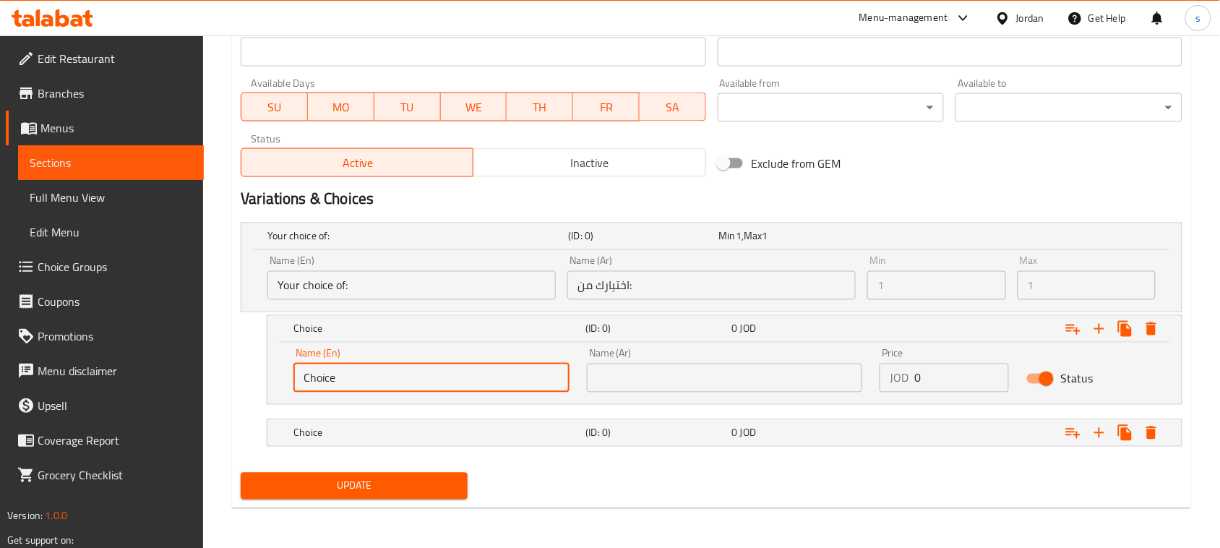
click at [398, 390] on input "Choice" at bounding box center [432, 378] width 276 height 29
click at [403, 387] on input "Choice" at bounding box center [432, 378] width 276 height 29
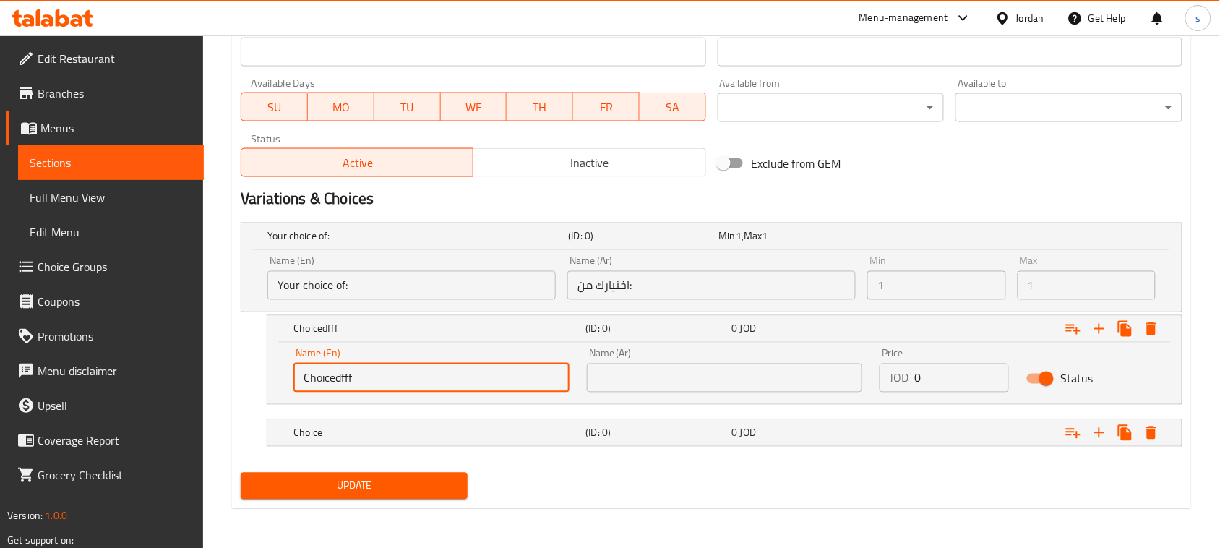
type input "Choicedffff"
click at [403, 387] on input "Choicedffff" at bounding box center [432, 378] width 276 height 29
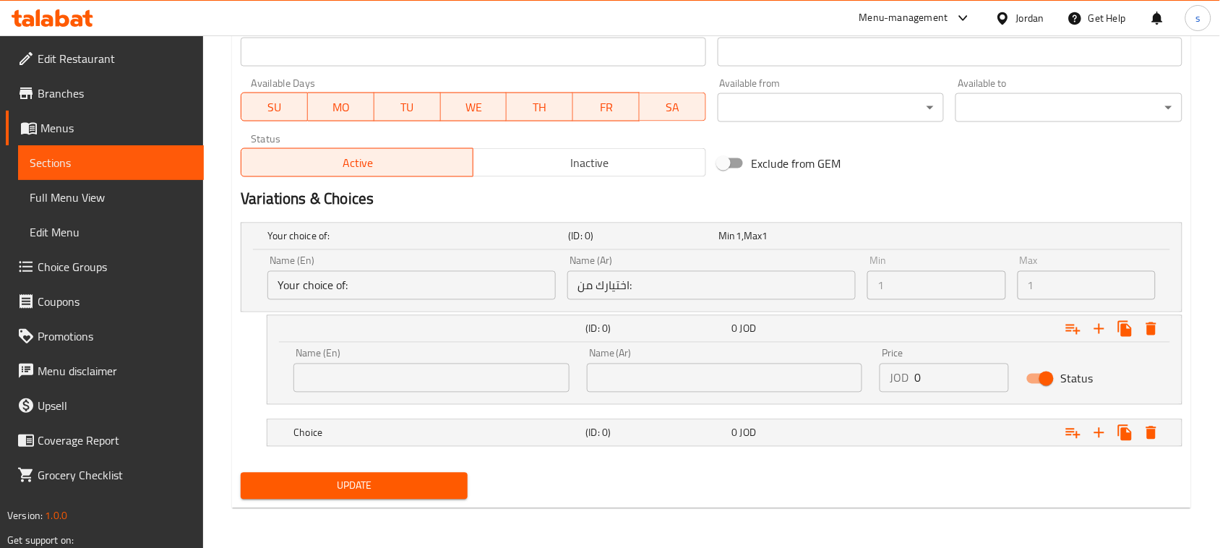
click at [358, 385] on input "text" at bounding box center [432, 378] width 276 height 29
paste input "500 gram"
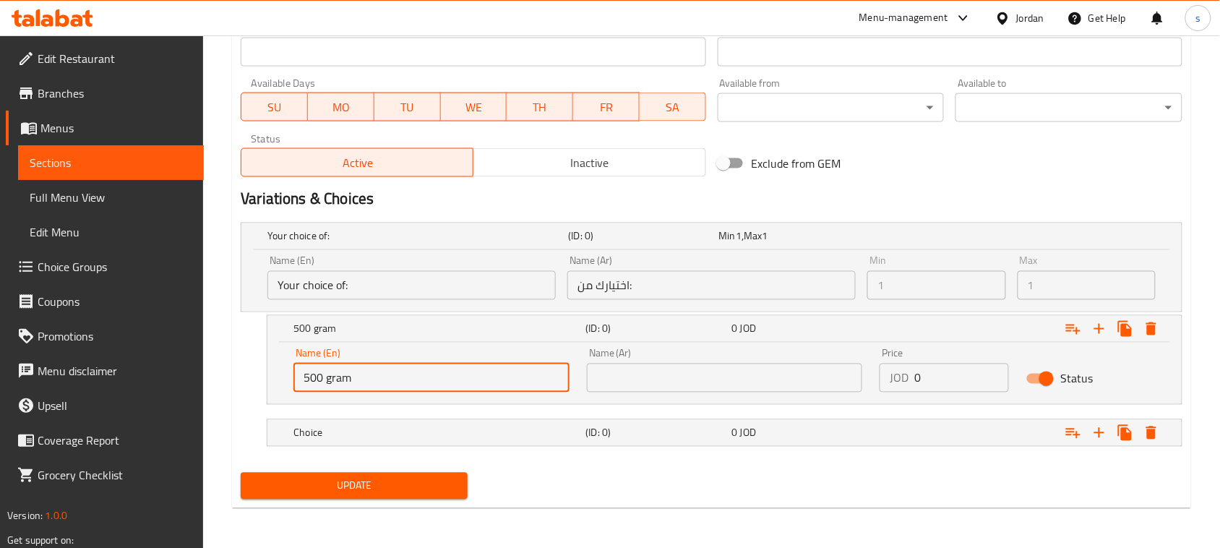
type input "500 gram"
click at [641, 380] on input "text" at bounding box center [725, 378] width 276 height 29
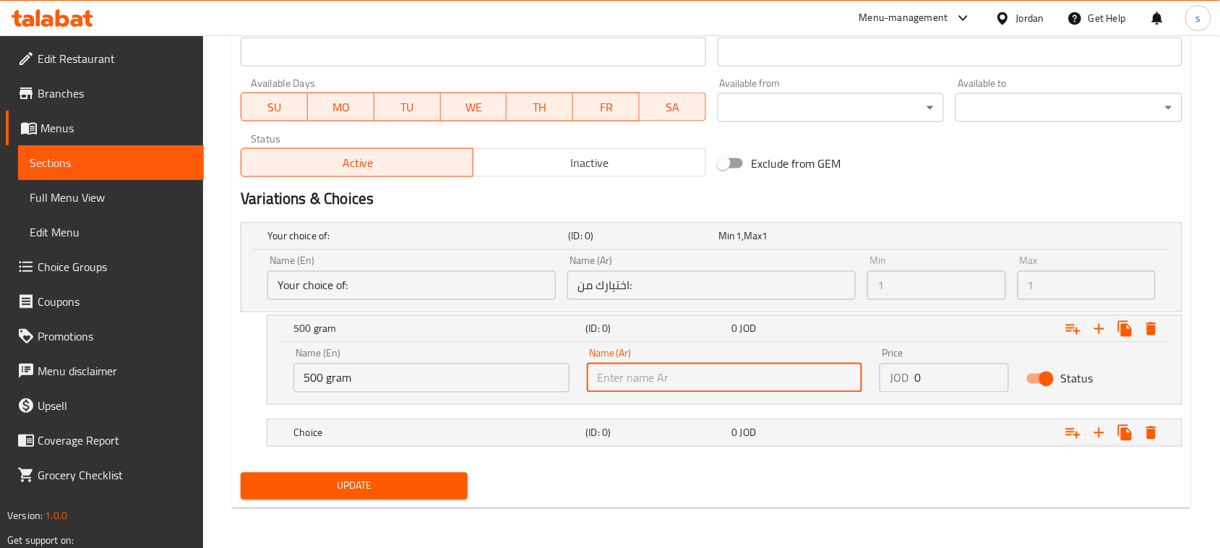
paste input "500 جرام"
type input "500 جرام"
click at [938, 381] on input "0" at bounding box center [962, 378] width 95 height 29
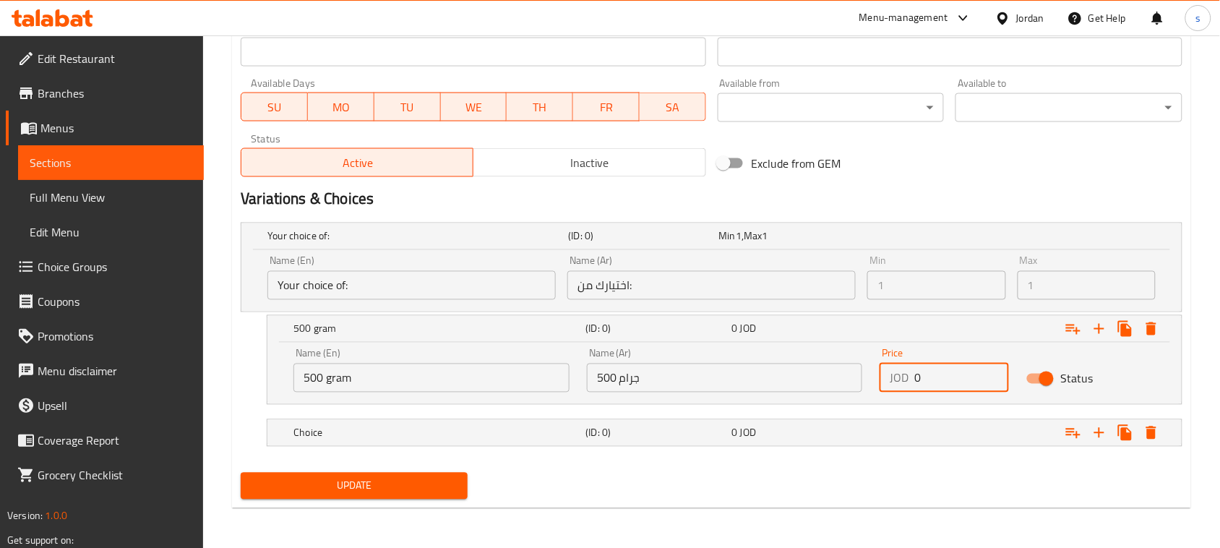
click at [938, 381] on input "0" at bounding box center [962, 378] width 95 height 29
click at [1100, 438] on icon "Expand" at bounding box center [1099, 432] width 17 height 17
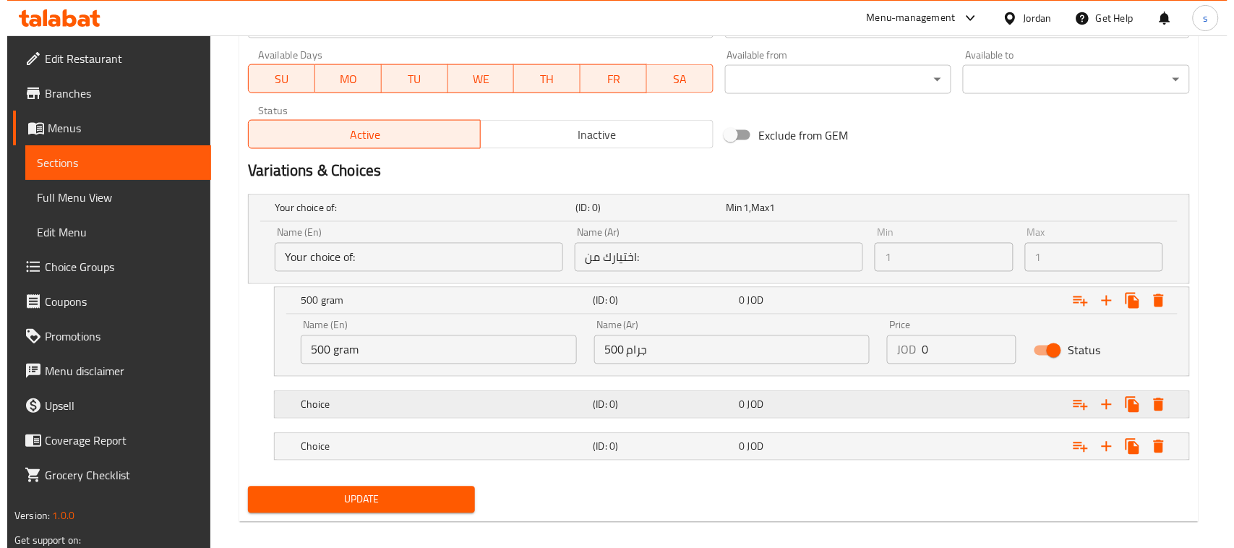
scroll to position [672, 0]
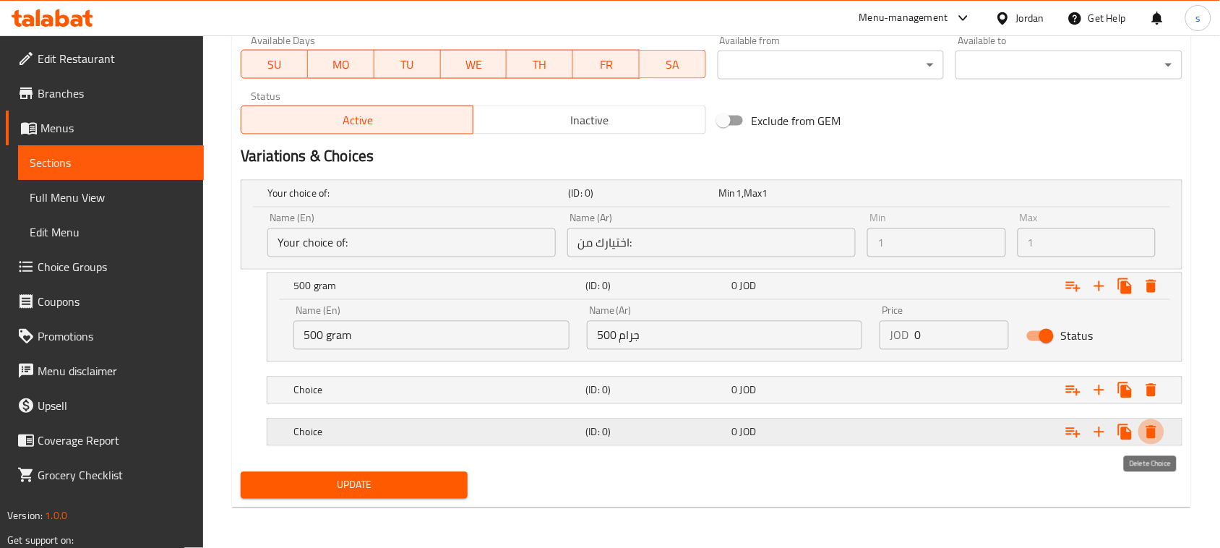
click at [1147, 437] on icon "Expand" at bounding box center [1152, 432] width 10 height 13
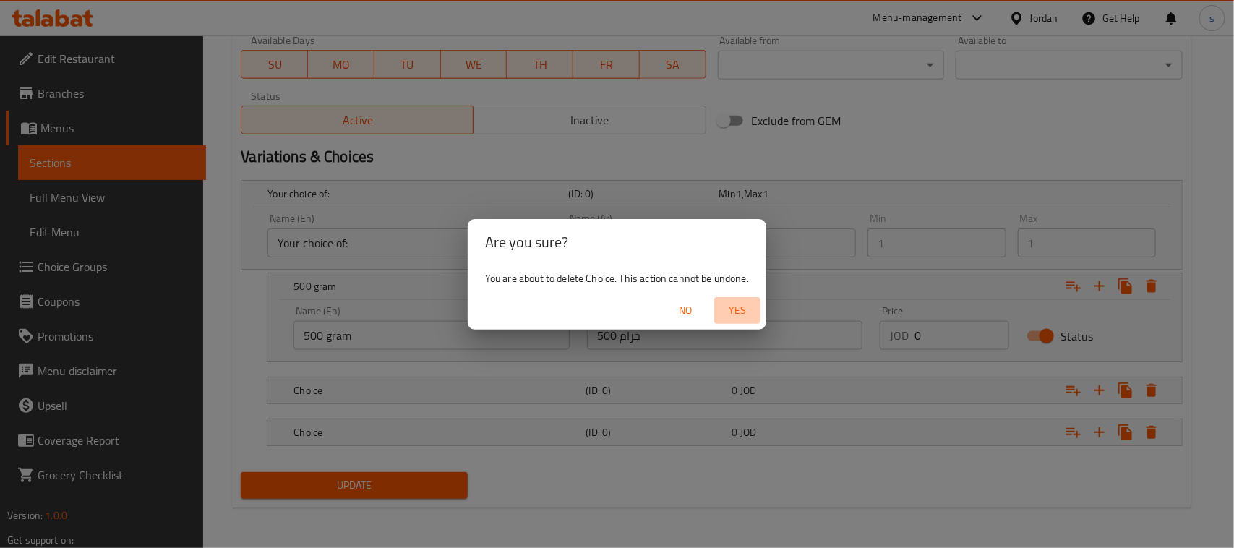
click at [742, 311] on span "Yes" at bounding box center [737, 310] width 35 height 18
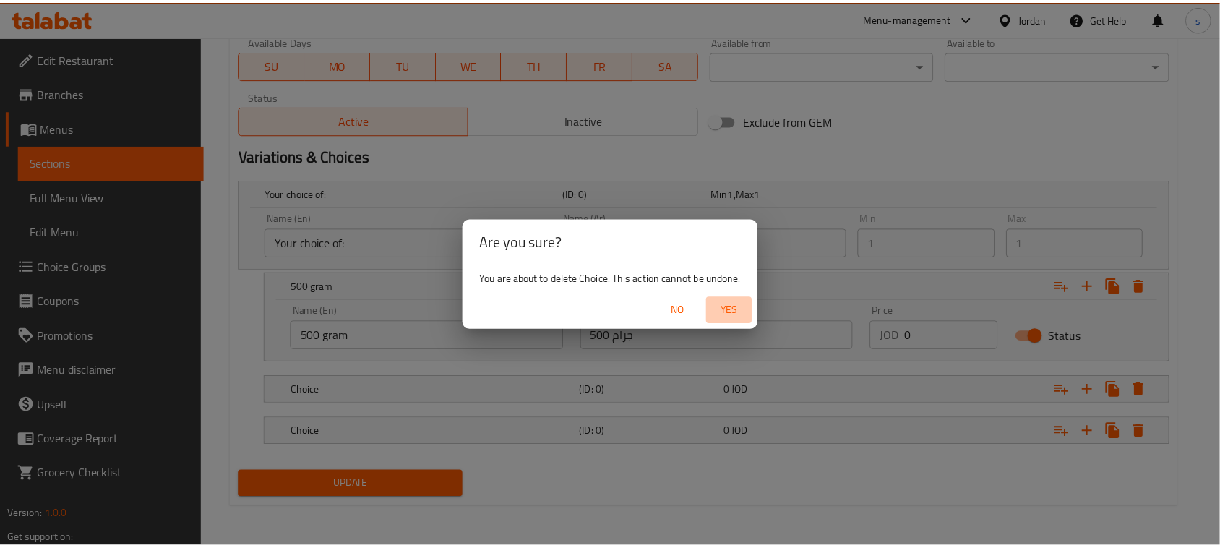
scroll to position [630, 0]
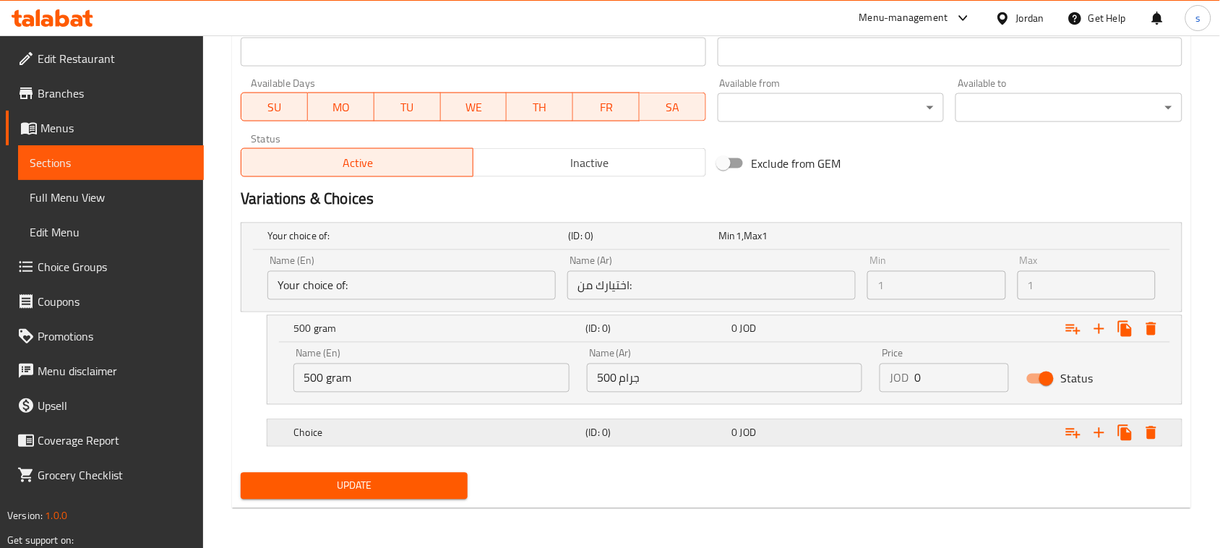
click at [742, 246] on span "JOD" at bounding box center [739, 236] width 6 height 19
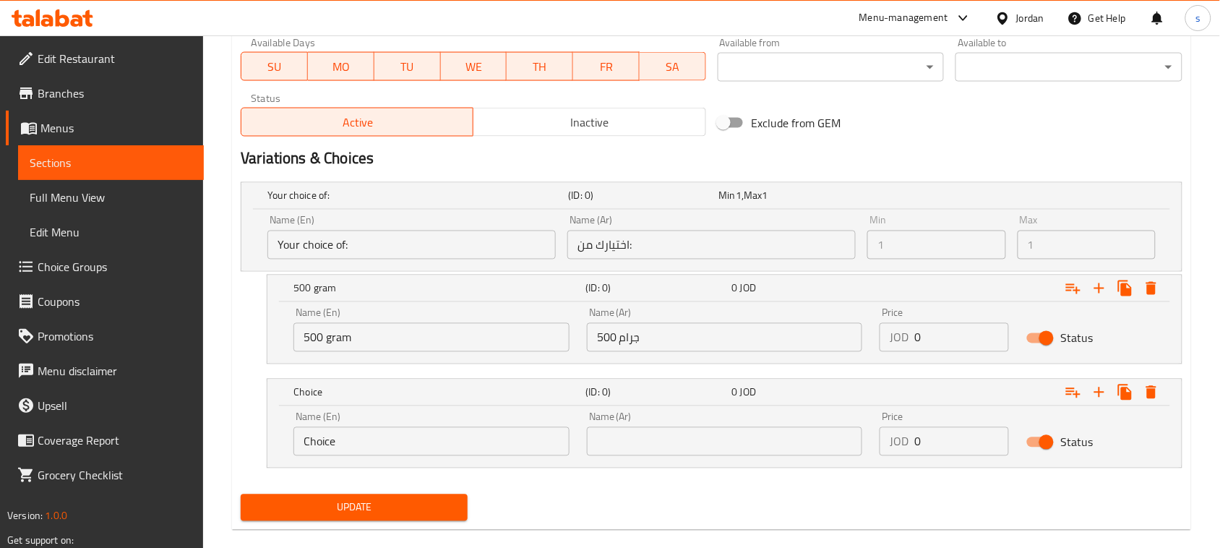
scroll to position [692, 0]
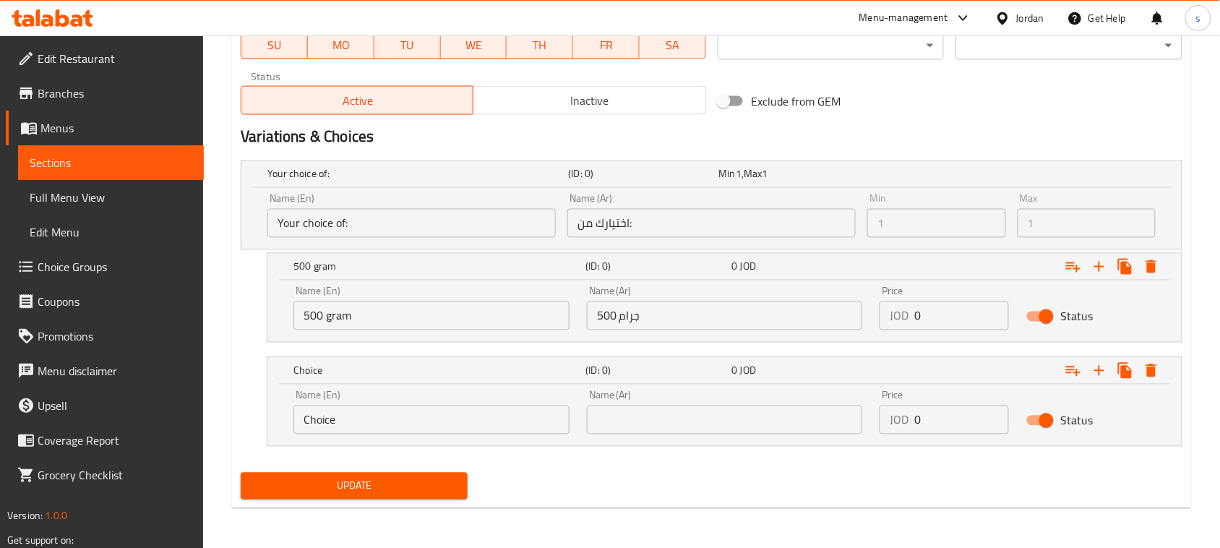
click at [410, 424] on input "Choice" at bounding box center [432, 420] width 276 height 29
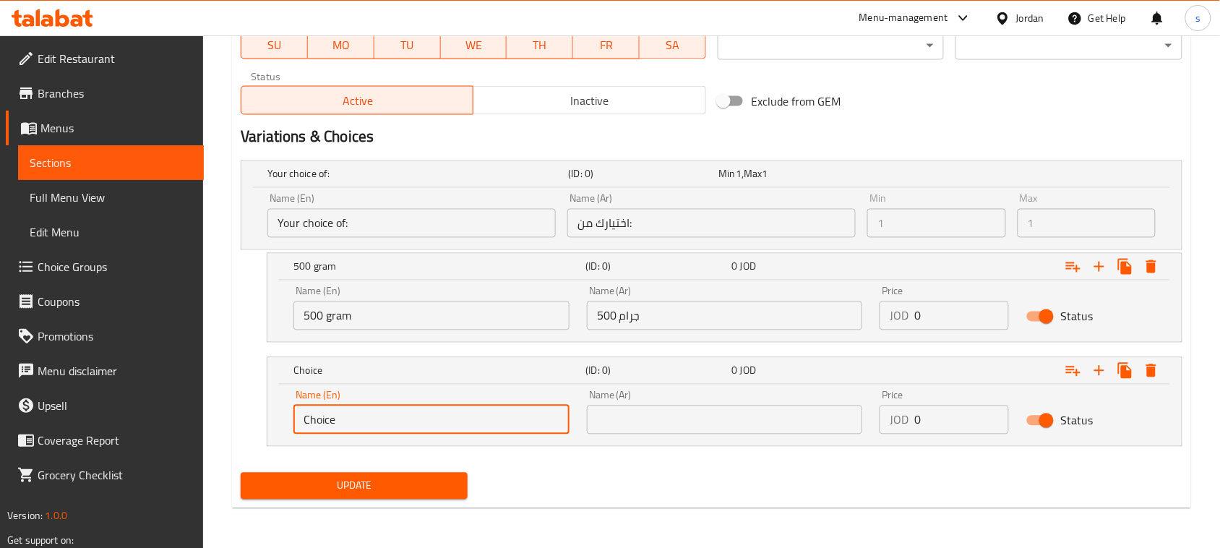
click at [410, 424] on input "Choice" at bounding box center [432, 420] width 276 height 29
paste input "1 Kilo"
type input "1 Kilo"
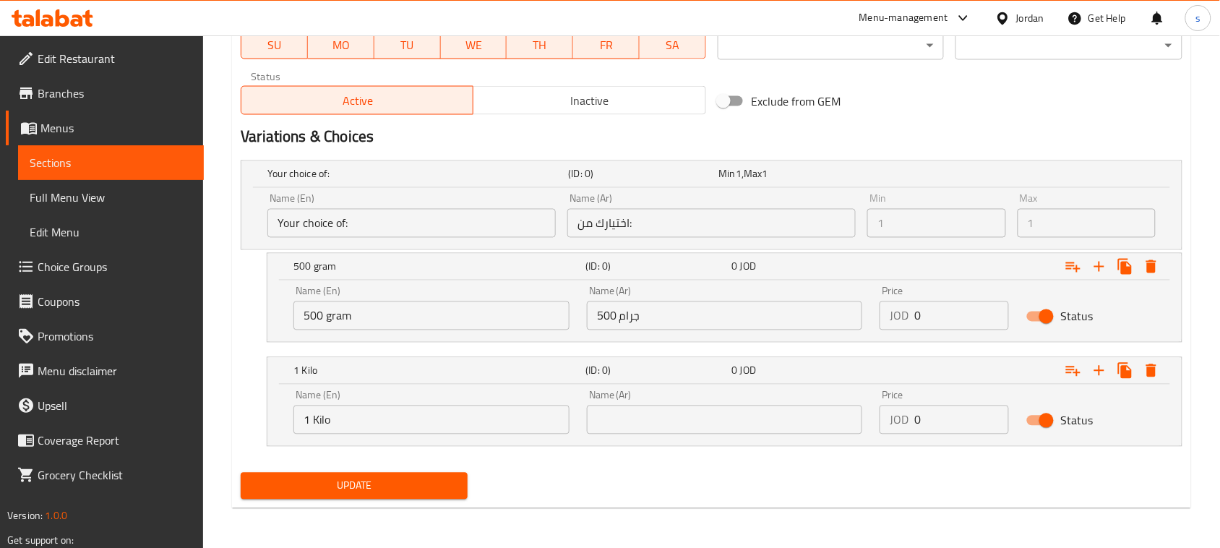
click at [685, 425] on input "text" at bounding box center [725, 420] width 276 height 29
paste input "1 كيلو"
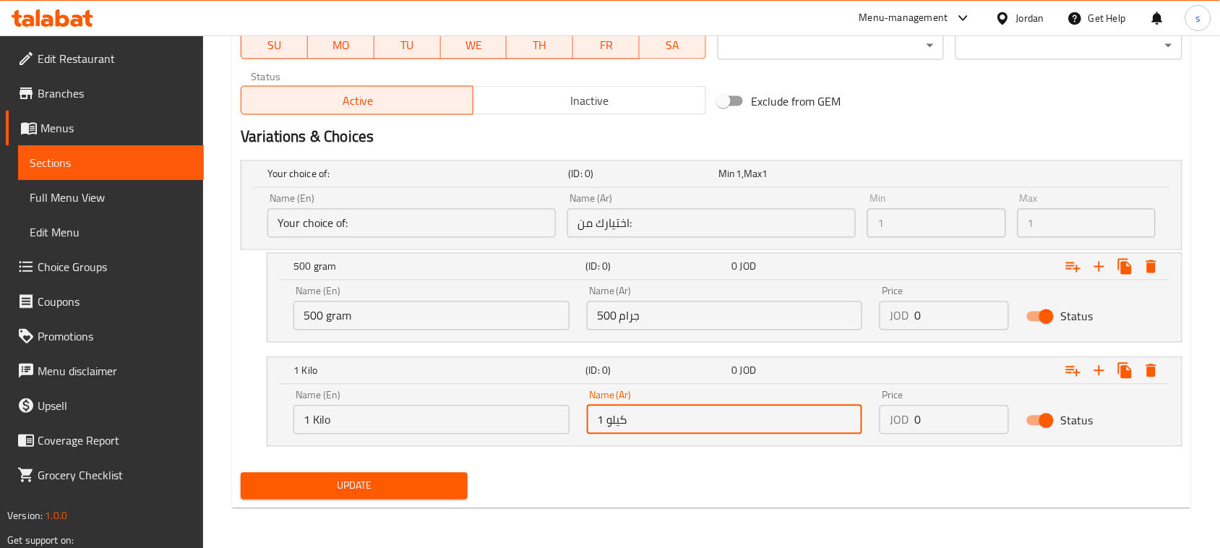
type input "1 كيلو"
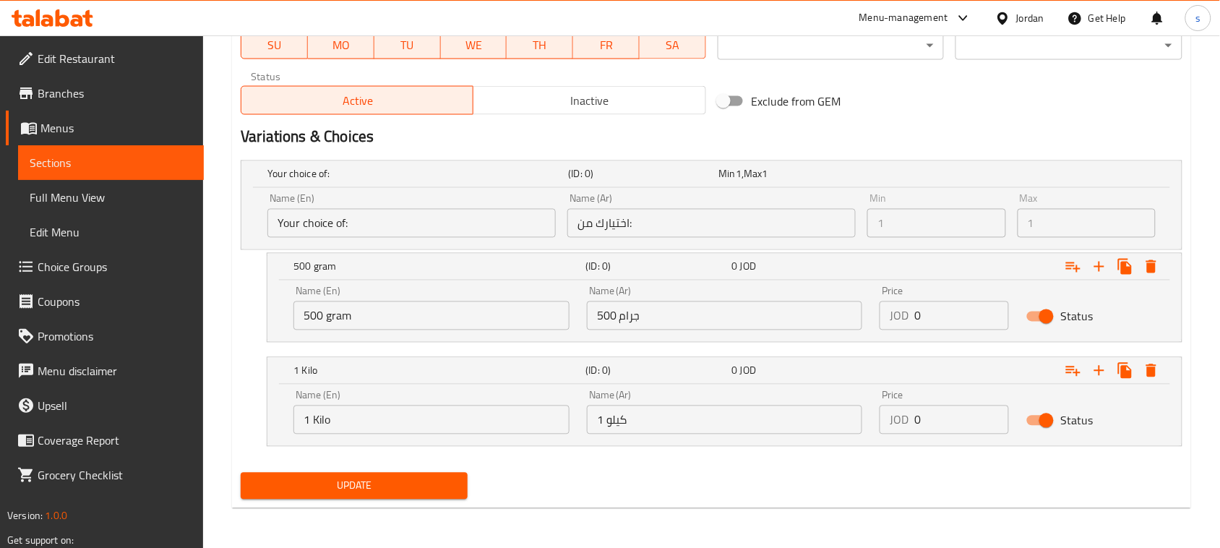
click at [38, 500] on footer "Version: 1.0.0 Get support on: Support.OpsPlatform" at bounding box center [102, 535] width 204 height 74
click at [949, 432] on input "0" at bounding box center [962, 420] width 95 height 29
click at [969, 468] on div "Update" at bounding box center [712, 486] width 954 height 38
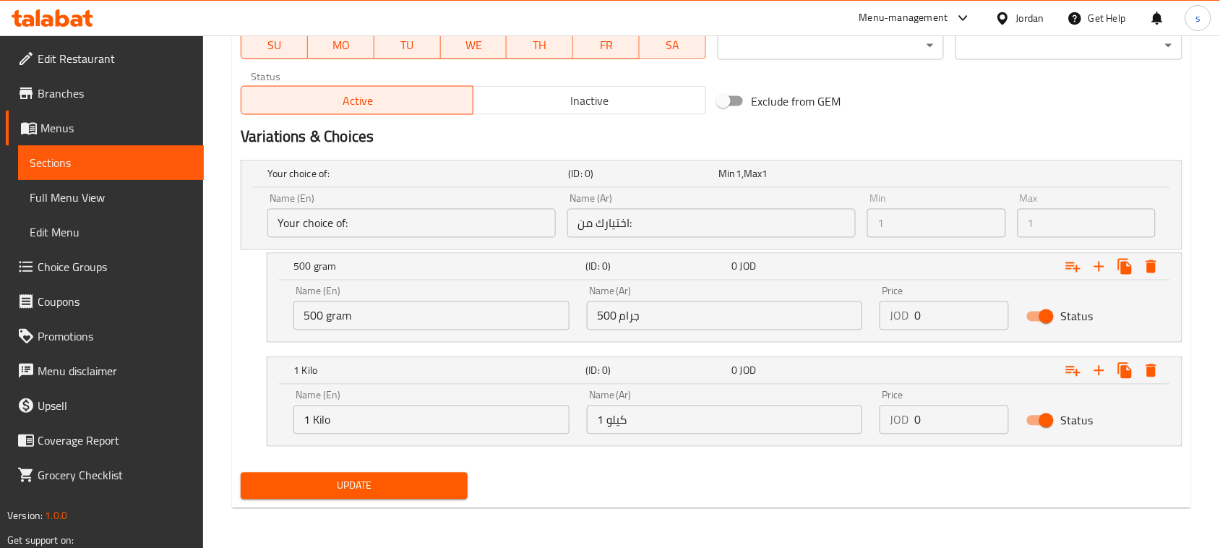
click at [951, 314] on input "0" at bounding box center [962, 315] width 95 height 29
paste input "3.25"
type input "3.25"
click at [954, 461] on div "Your choice of: (ID: 0) Min 1 , Max 1 Name (En) Your choice of: Name (En) Name …" at bounding box center [712, 311] width 954 height 312
click at [943, 425] on input "0" at bounding box center [962, 420] width 95 height 29
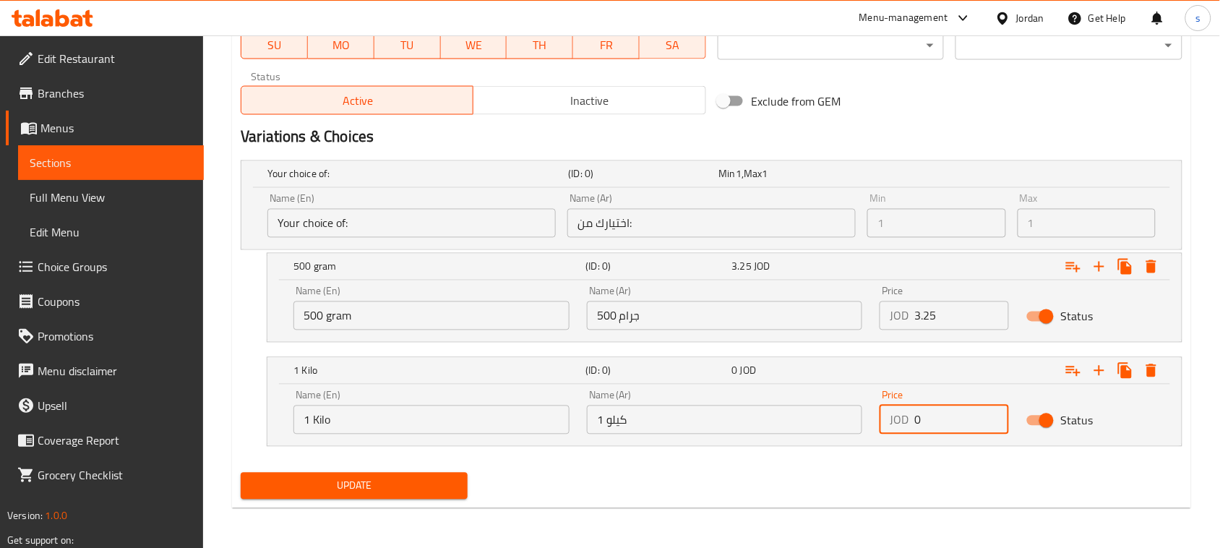
paste input "6.5"
type input "6.5"
click at [911, 471] on div "Update" at bounding box center [712, 486] width 954 height 38
click at [346, 485] on span "Update" at bounding box center [354, 486] width 204 height 18
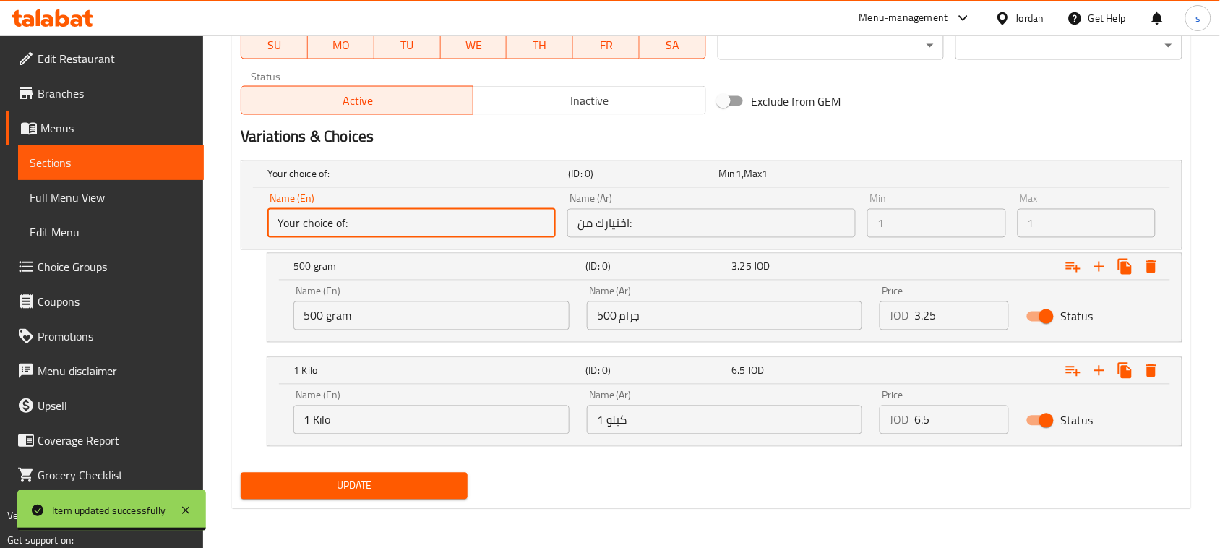
click at [398, 229] on input "Your choice of:" at bounding box center [412, 223] width 288 height 29
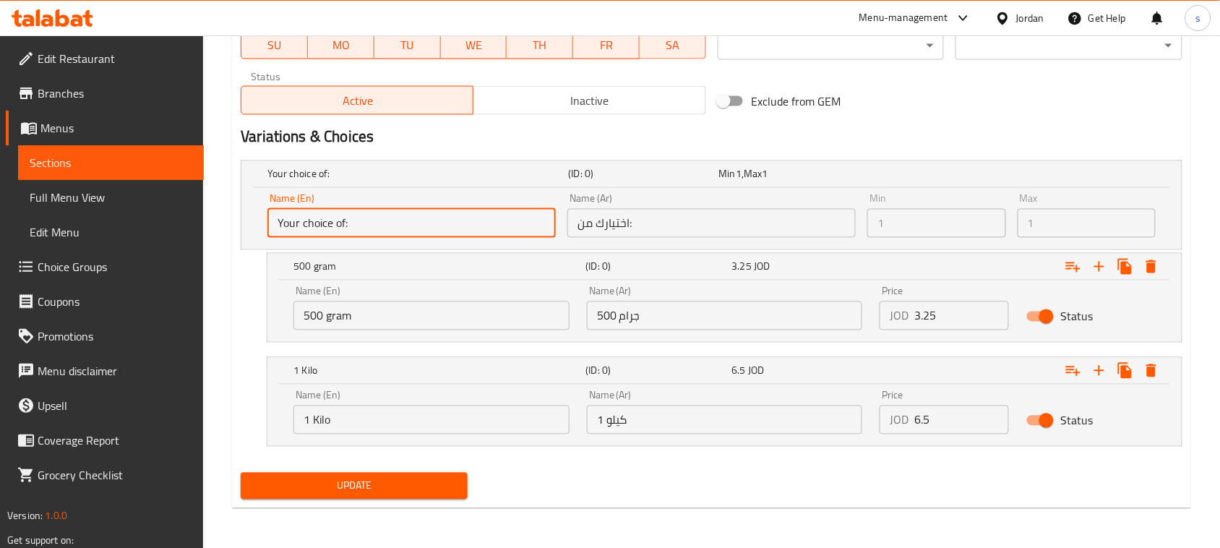
click at [398, 229] on input "Your choice of:" at bounding box center [412, 223] width 288 height 29
click at [399, 229] on input "Your choice of:" at bounding box center [412, 223] width 288 height 29
click at [370, 213] on input "Your choice of:" at bounding box center [412, 223] width 288 height 29
click at [376, 222] on input "Your choice of:" at bounding box center [412, 223] width 288 height 29
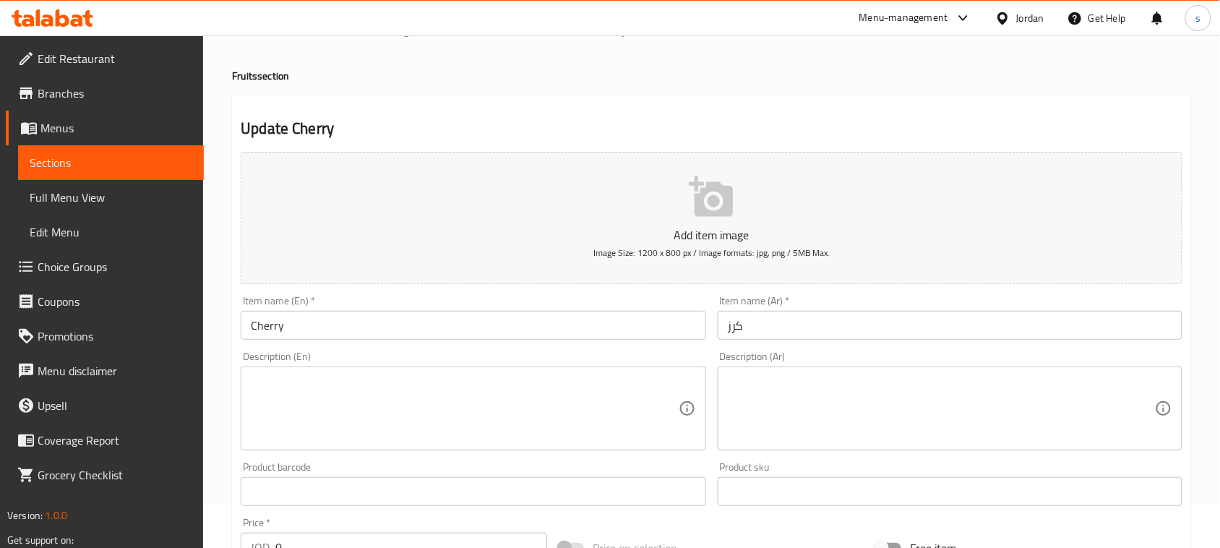
scroll to position [0, 0]
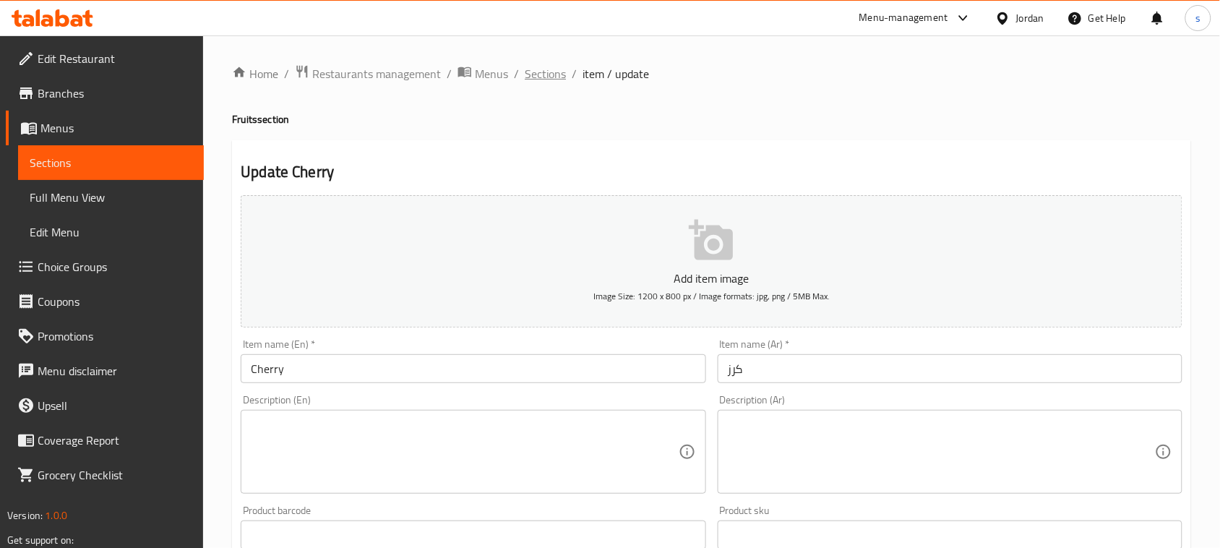
click at [539, 80] on span "Sections" at bounding box center [545, 73] width 41 height 17
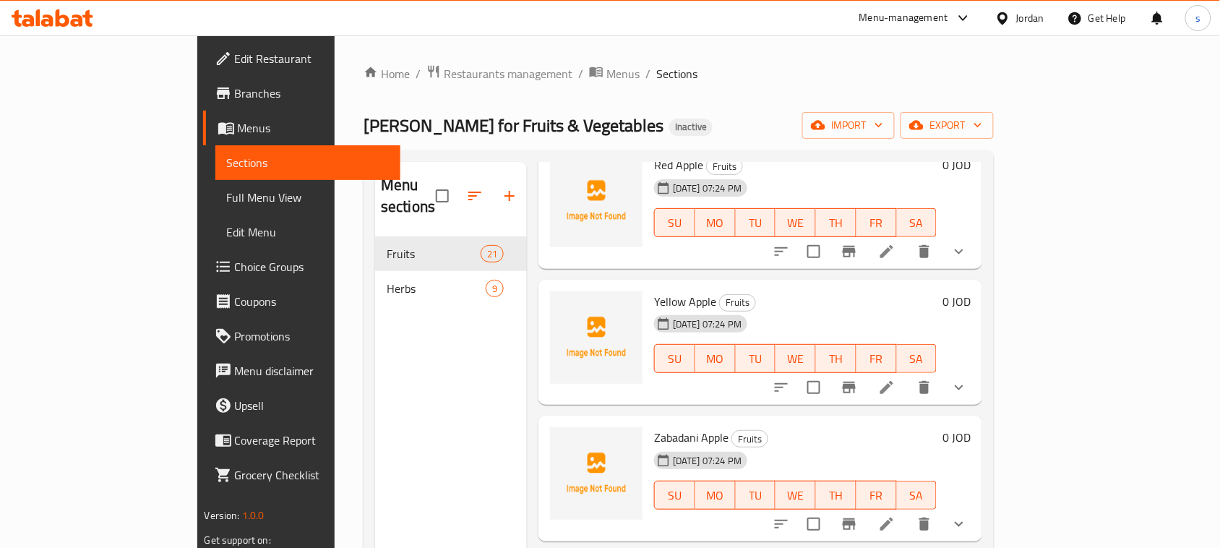
scroll to position [181, 0]
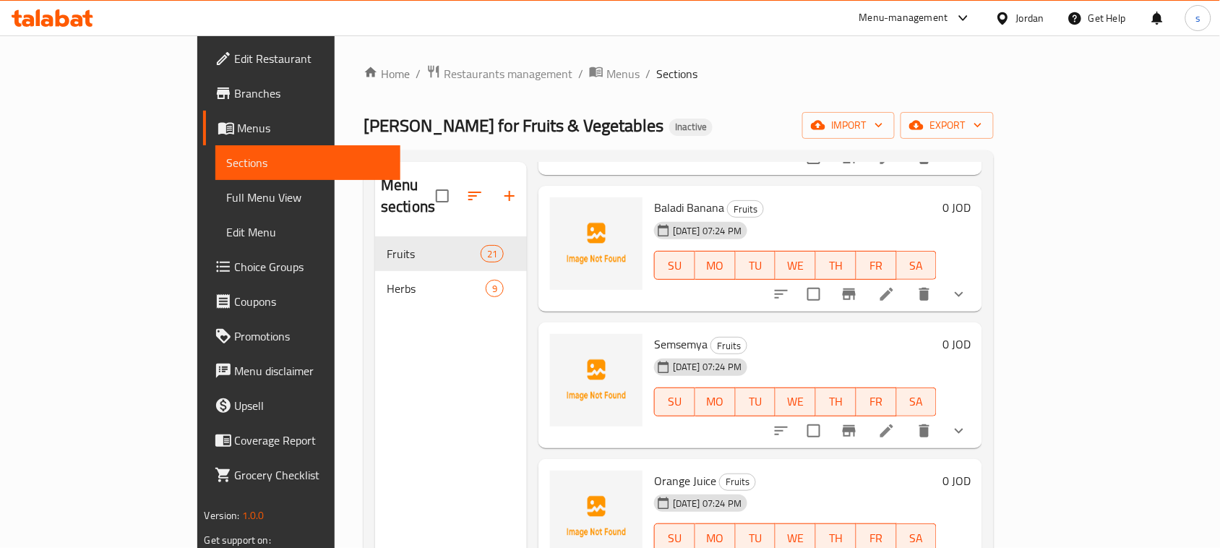
click at [227, 197] on span "Full Menu View" at bounding box center [308, 197] width 163 height 17
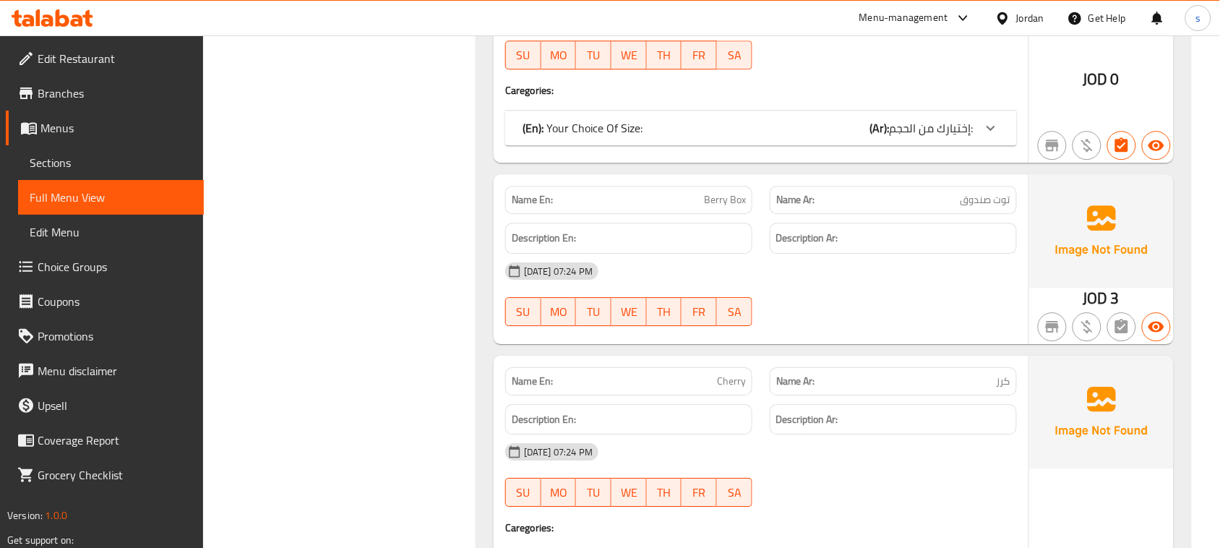
scroll to position [4428, 0]
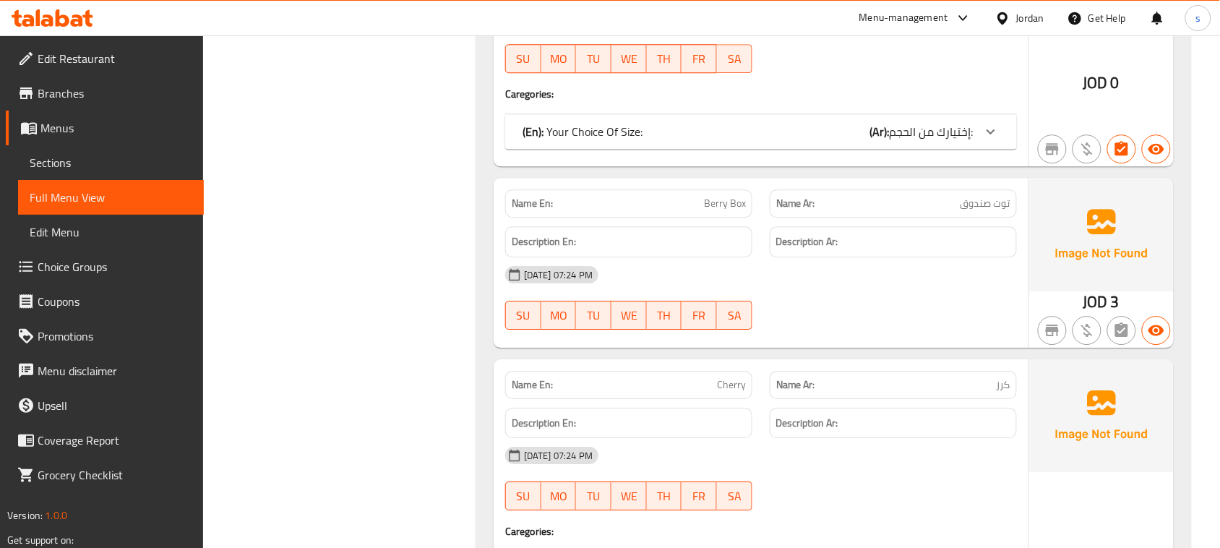
click at [630, 211] on p "Name En: Berry Box" at bounding box center [629, 203] width 234 height 15
copy span "Berry Box"
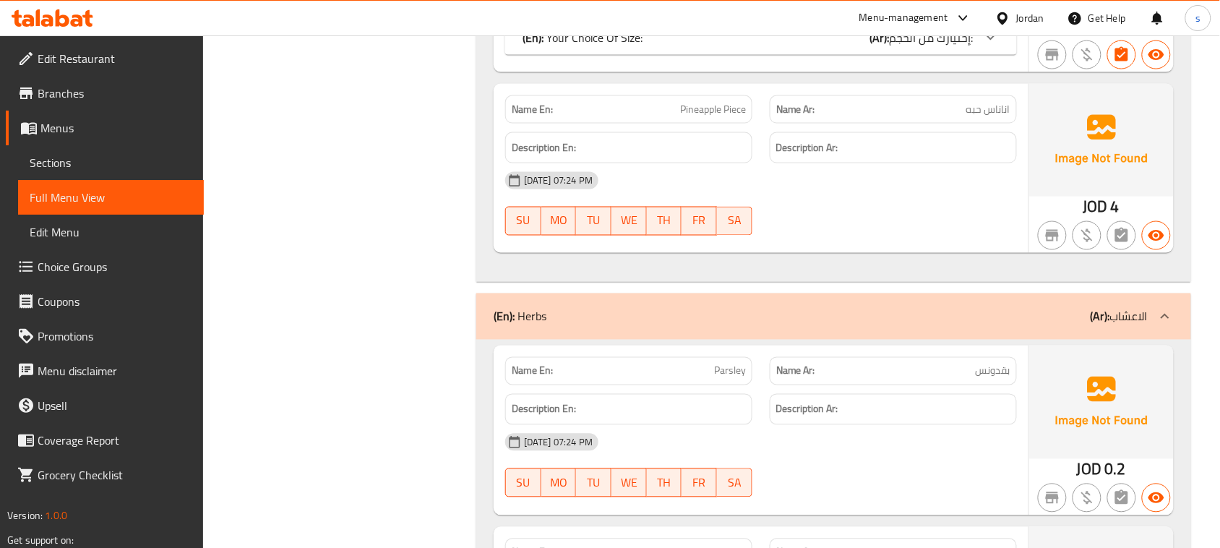
scroll to position [5513, 0]
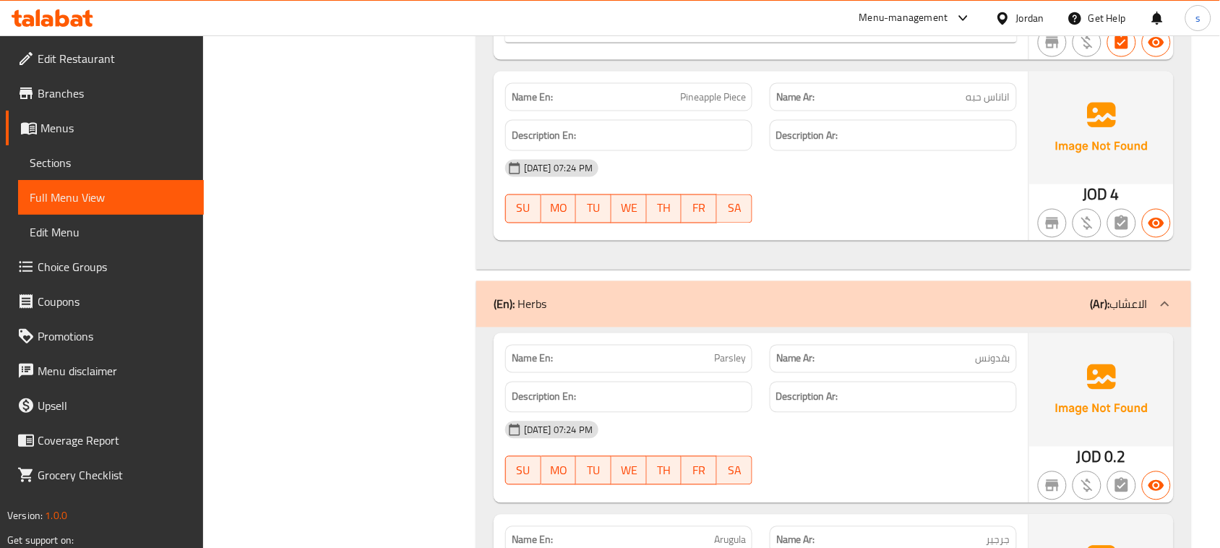
click at [651, 105] on p "Name En: Pineapple Piece" at bounding box center [629, 97] width 234 height 15
copy span "Pineapple Piece"
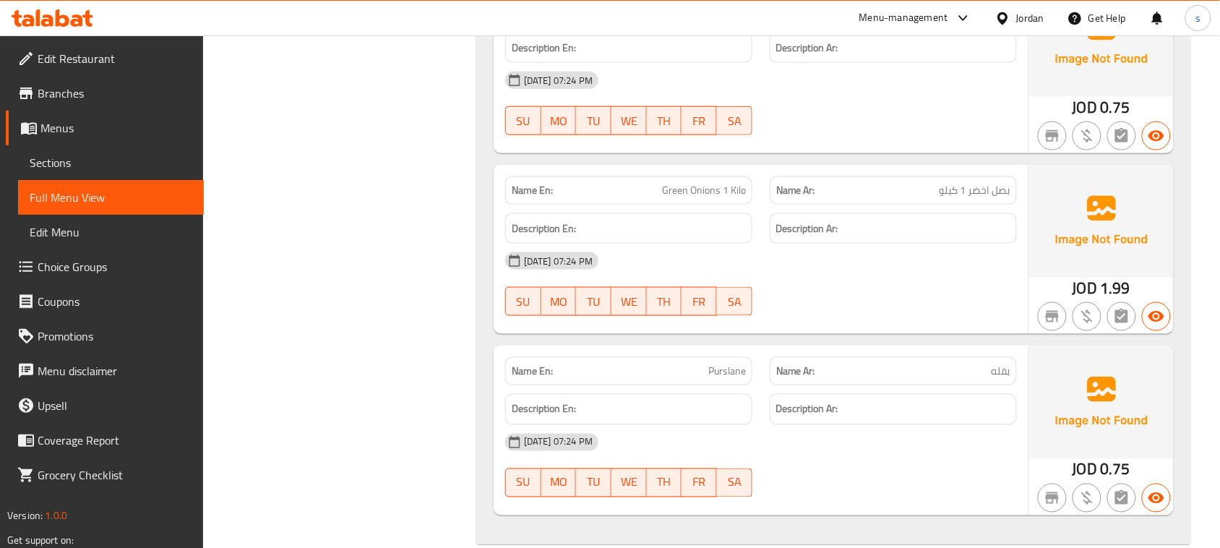
scroll to position [6988, 0]
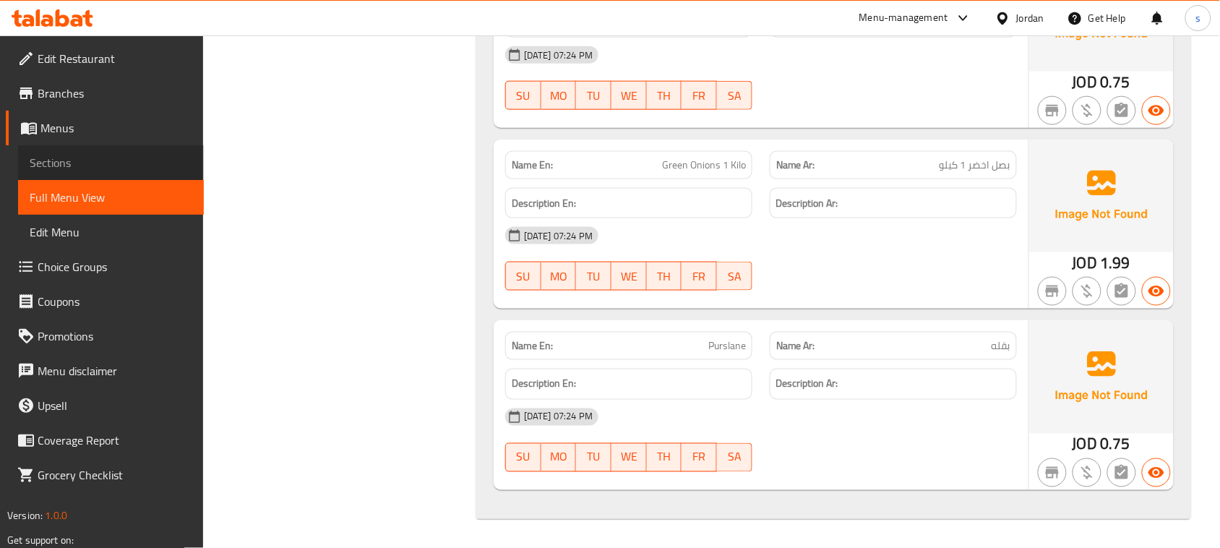
click at [66, 155] on span "Sections" at bounding box center [111, 162] width 163 height 17
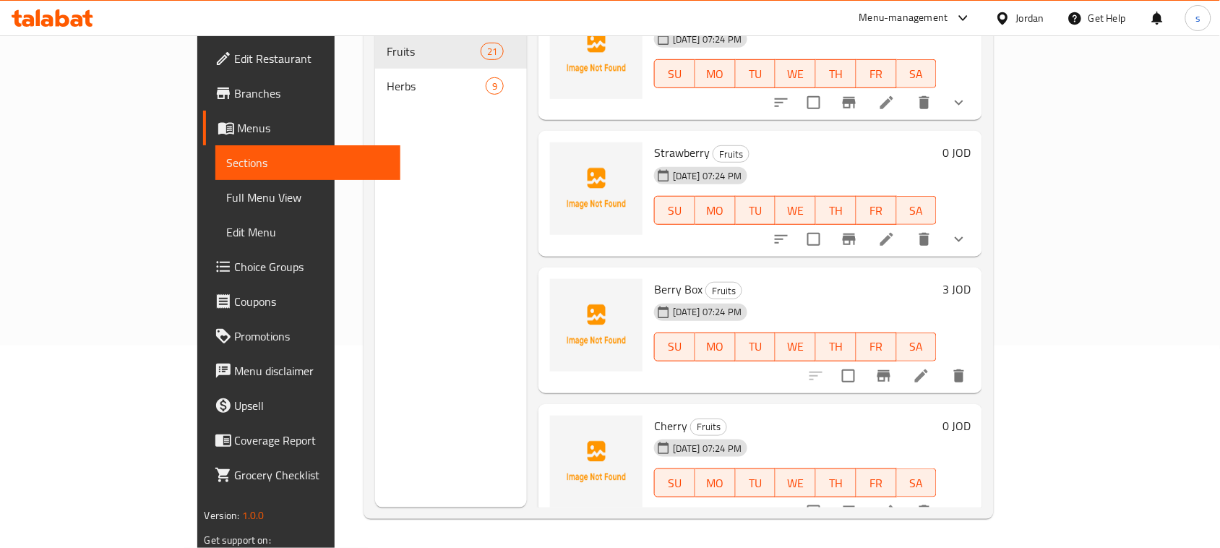
scroll to position [2350, 0]
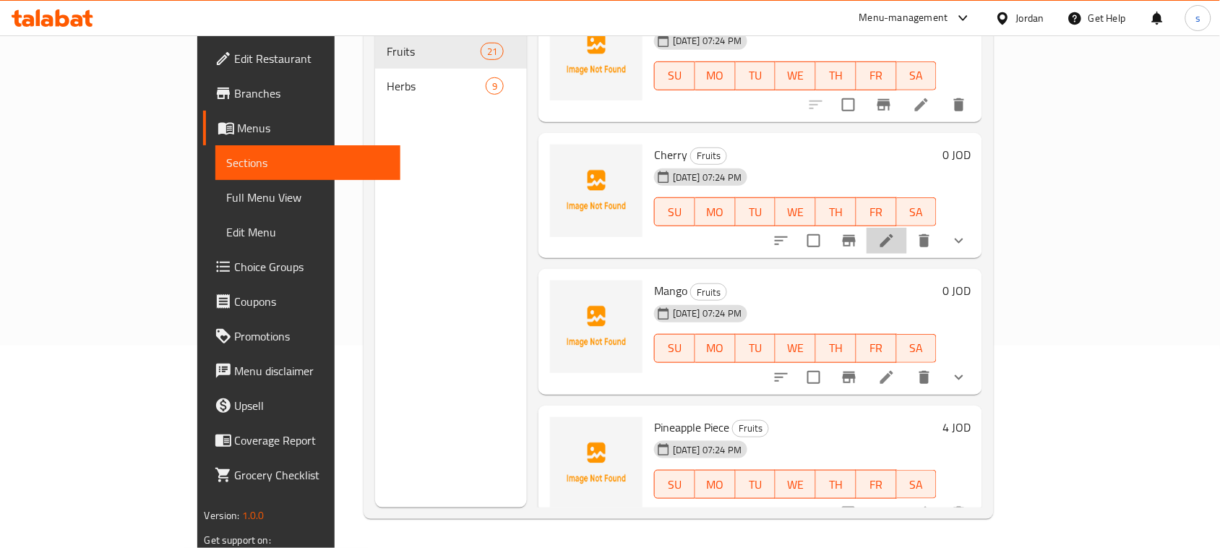
click at [907, 228] on li at bounding box center [887, 241] width 40 height 26
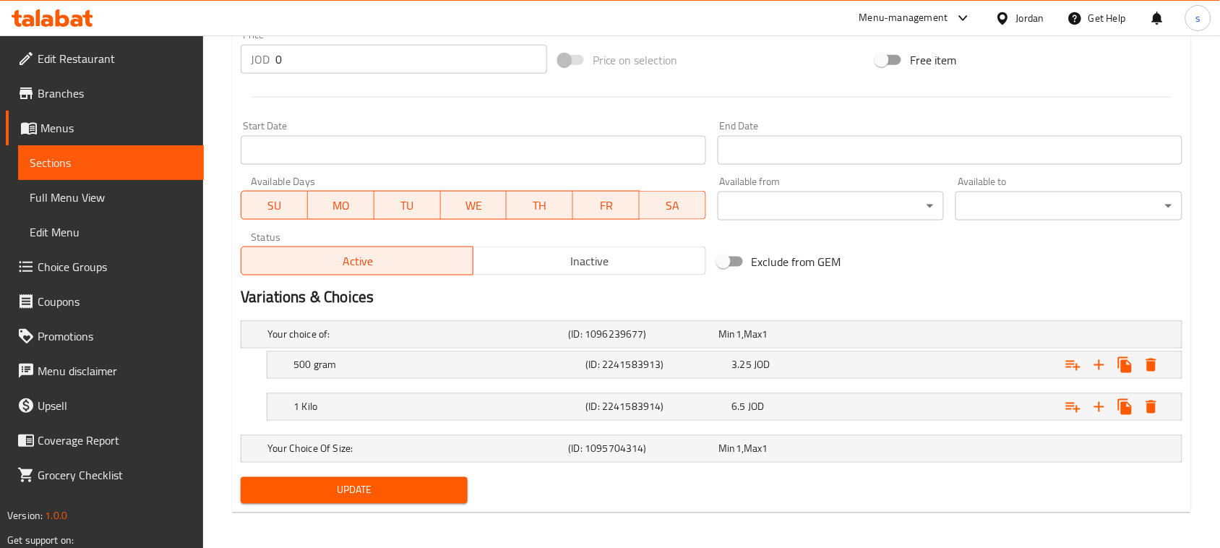
scroll to position [536, 0]
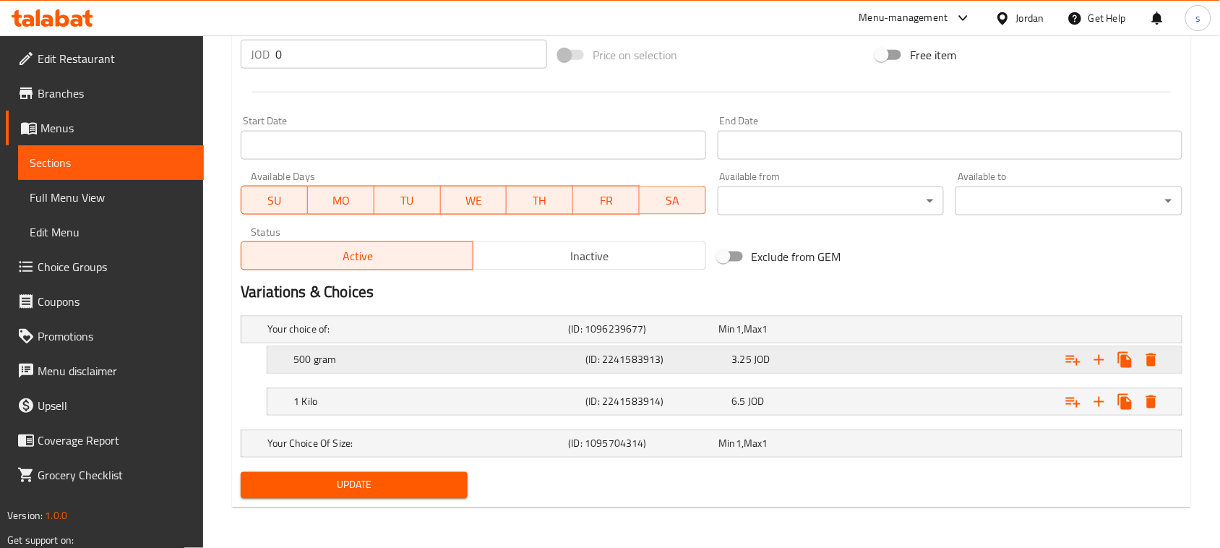
click at [713, 346] on div "500 gram (ID: 2241583913) 3.25 JOD" at bounding box center [716, 330] width 903 height 32
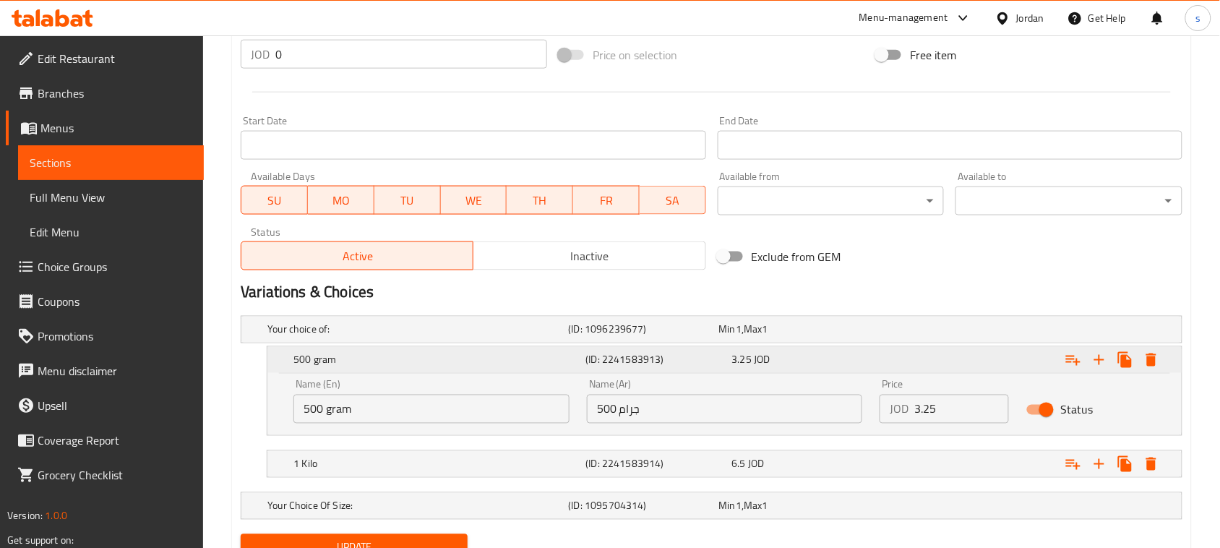
scroll to position [599, 0]
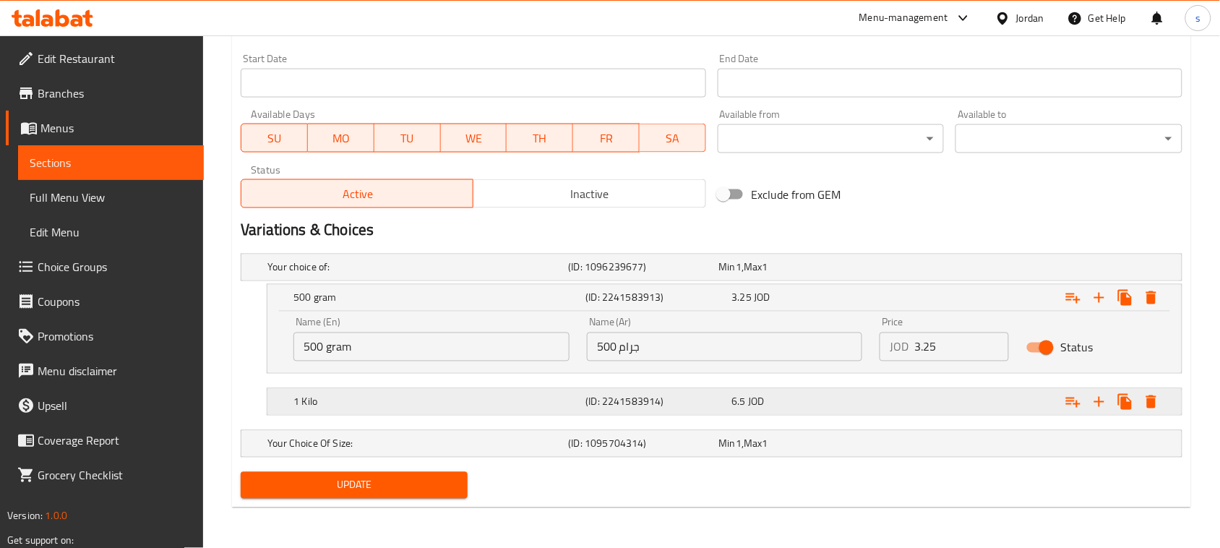
click at [615, 275] on h5 "(ID: 2241583914)" at bounding box center [641, 267] width 145 height 14
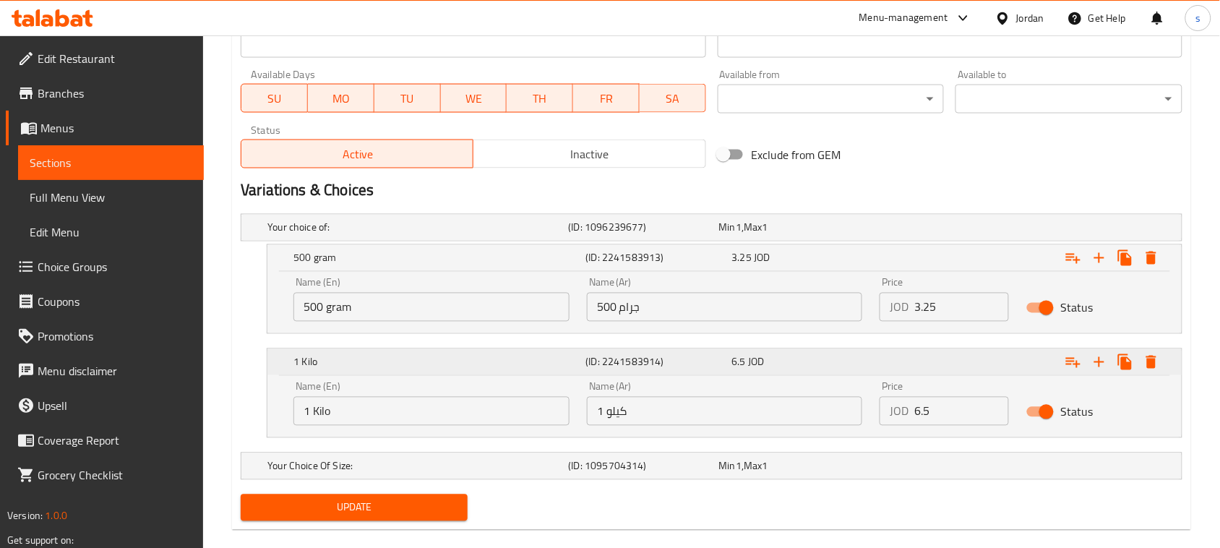
scroll to position [660, 0]
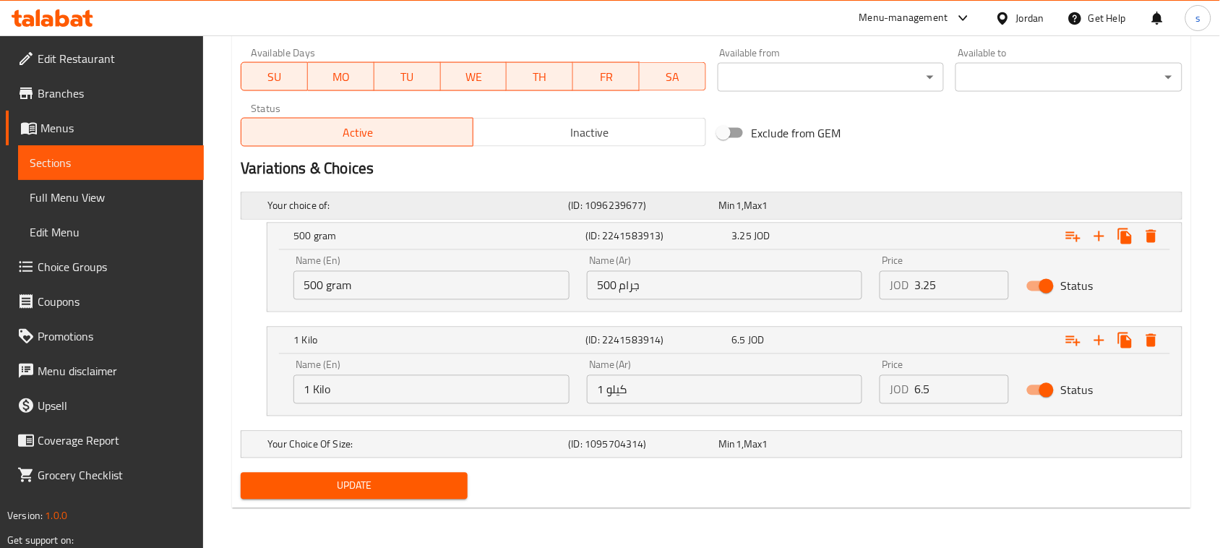
click at [409, 200] on h5 "Your choice of:" at bounding box center [415, 206] width 295 height 14
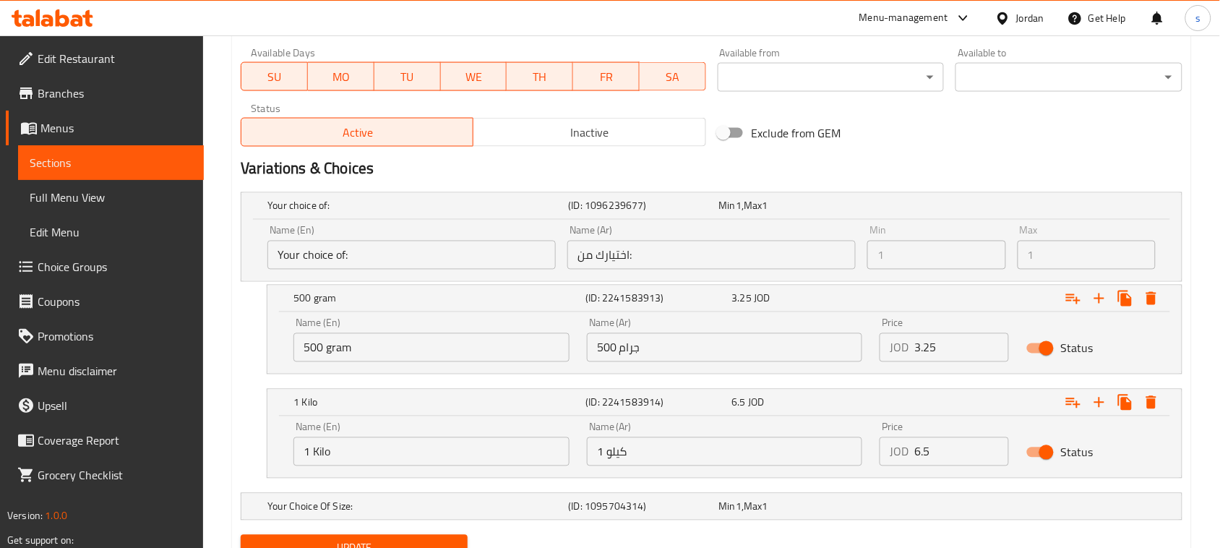
click at [401, 254] on input "Your choice of:" at bounding box center [412, 255] width 288 height 29
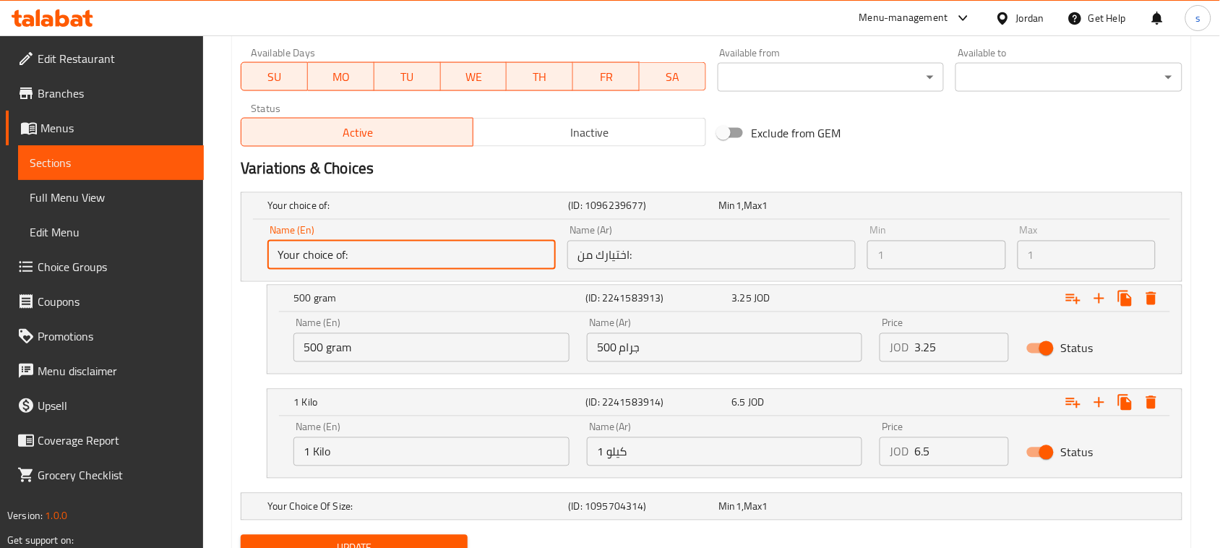
click at [401, 254] on input "Your choice of:" at bounding box center [412, 255] width 288 height 29
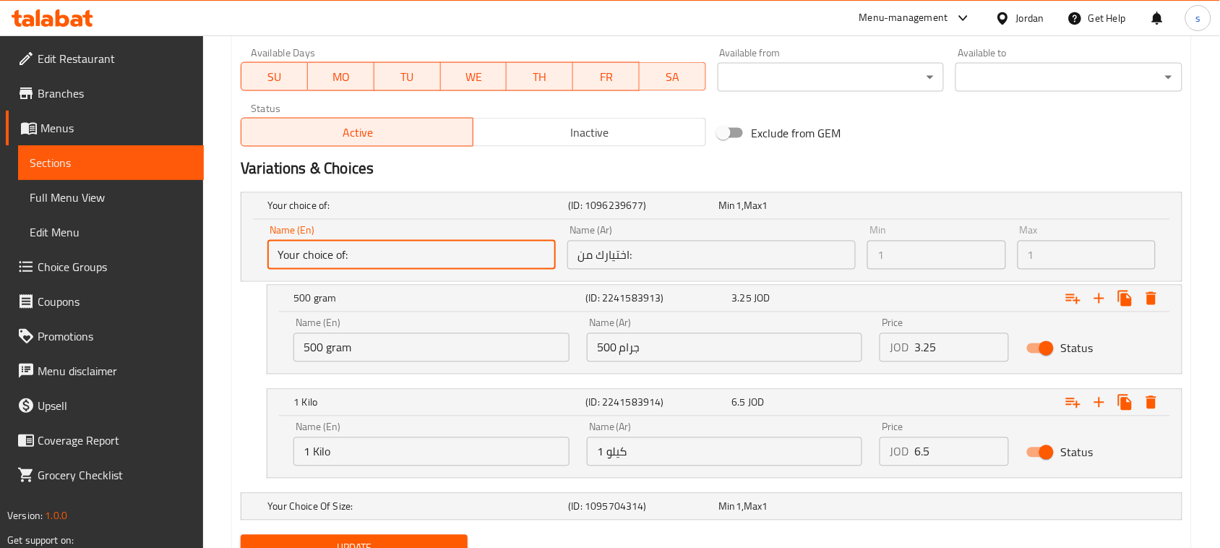
click at [401, 254] on input "Your choice of:" at bounding box center [412, 255] width 288 height 29
click at [420, 257] on input "Your choice of:" at bounding box center [412, 255] width 288 height 29
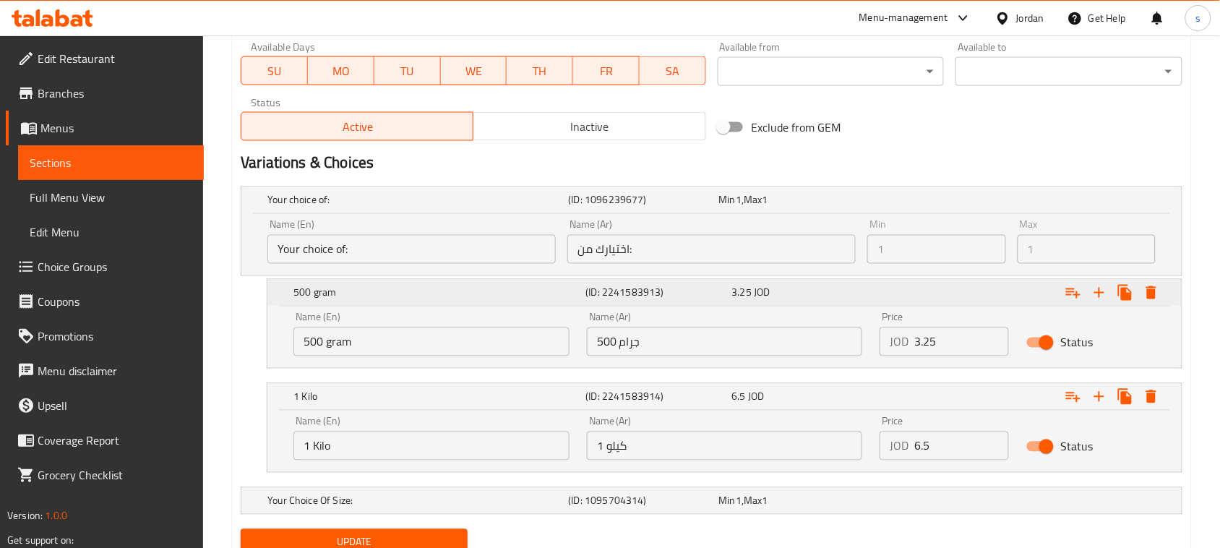
scroll to position [723, 0]
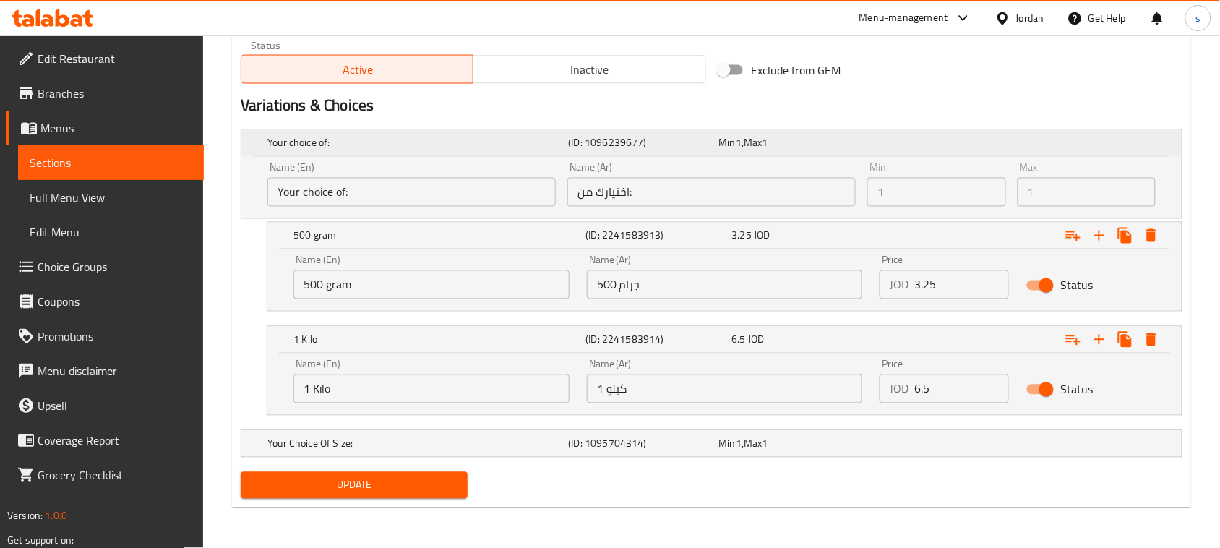
click at [316, 142] on h5 "Your choice of:" at bounding box center [415, 143] width 295 height 14
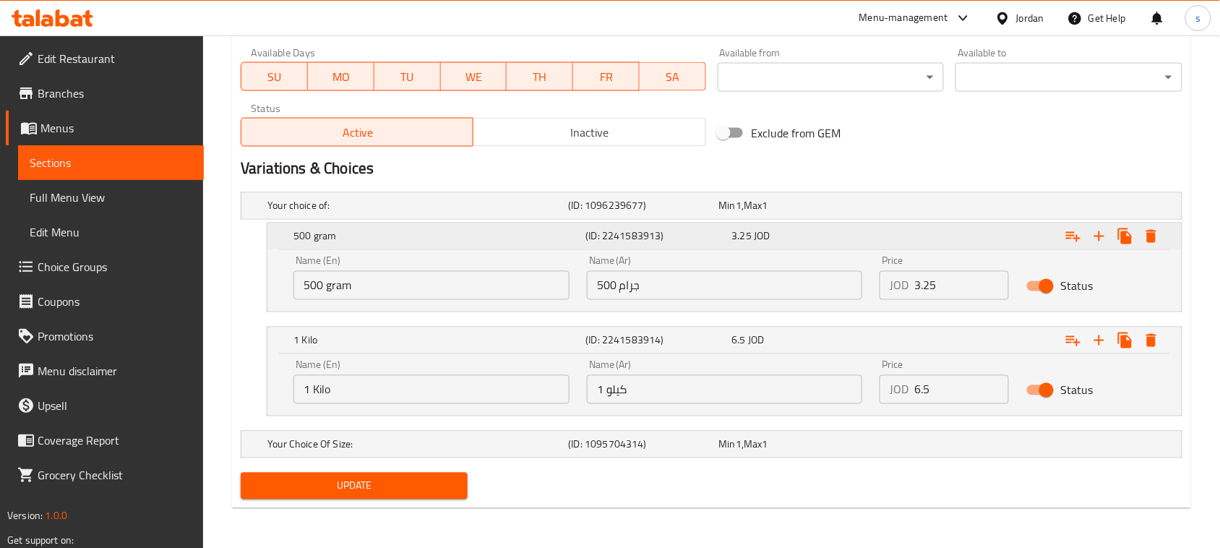
click at [334, 233] on h5 "500 gram" at bounding box center [437, 236] width 286 height 14
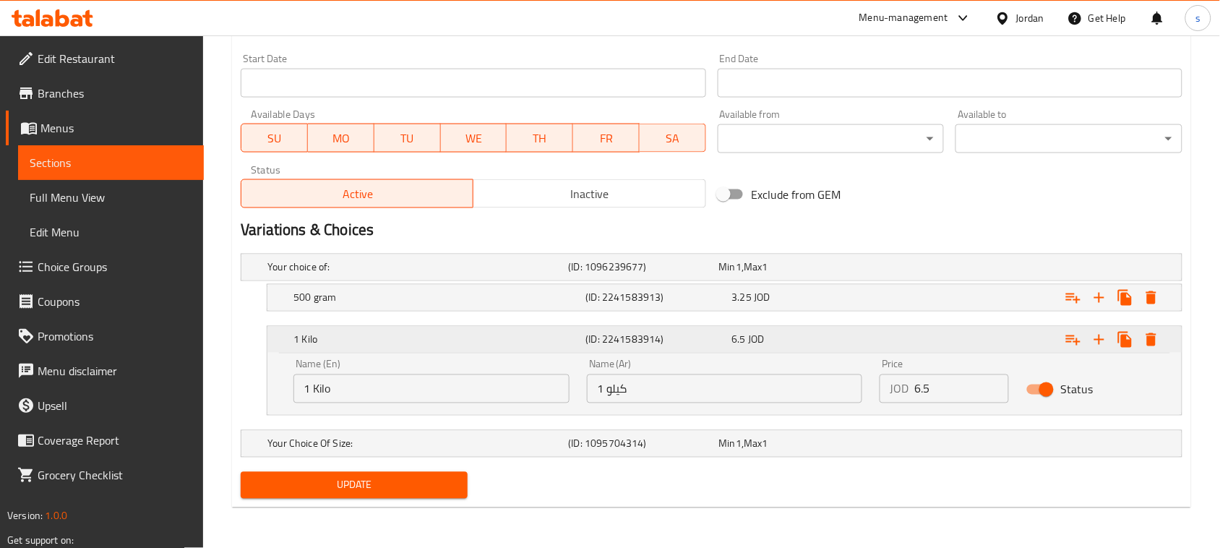
click at [322, 337] on h5 "1 Kilo" at bounding box center [437, 340] width 286 height 14
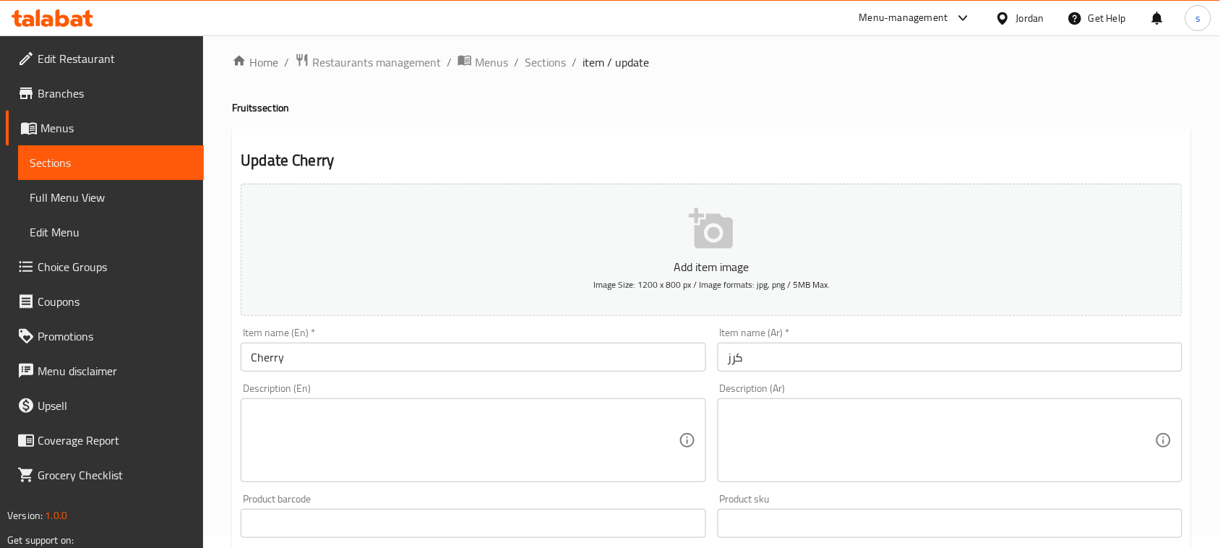
scroll to position [0, 0]
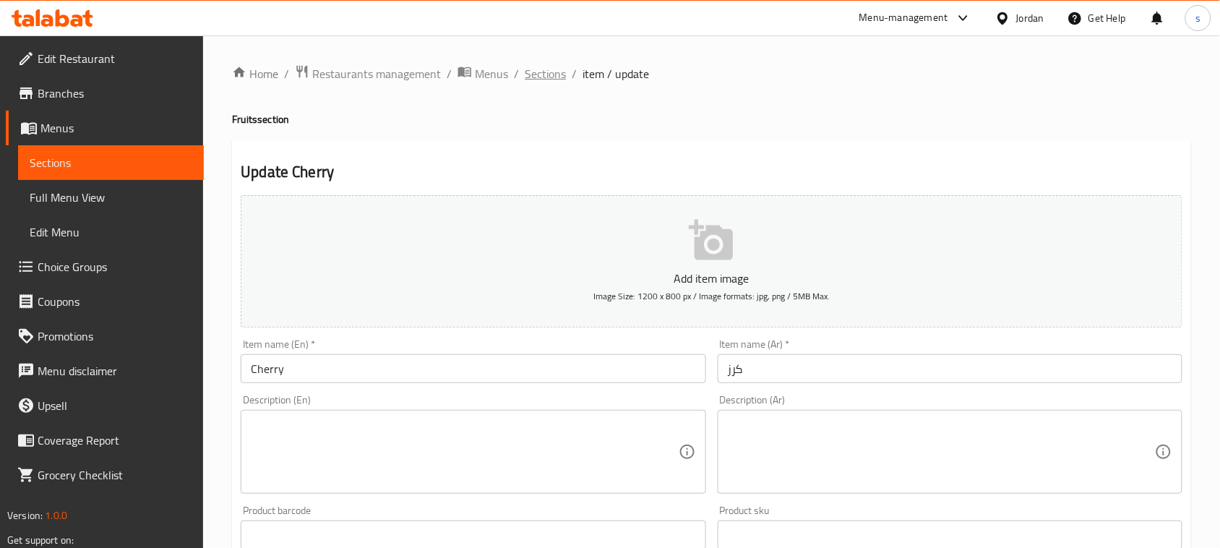
click at [534, 65] on span "Sections" at bounding box center [545, 73] width 41 height 17
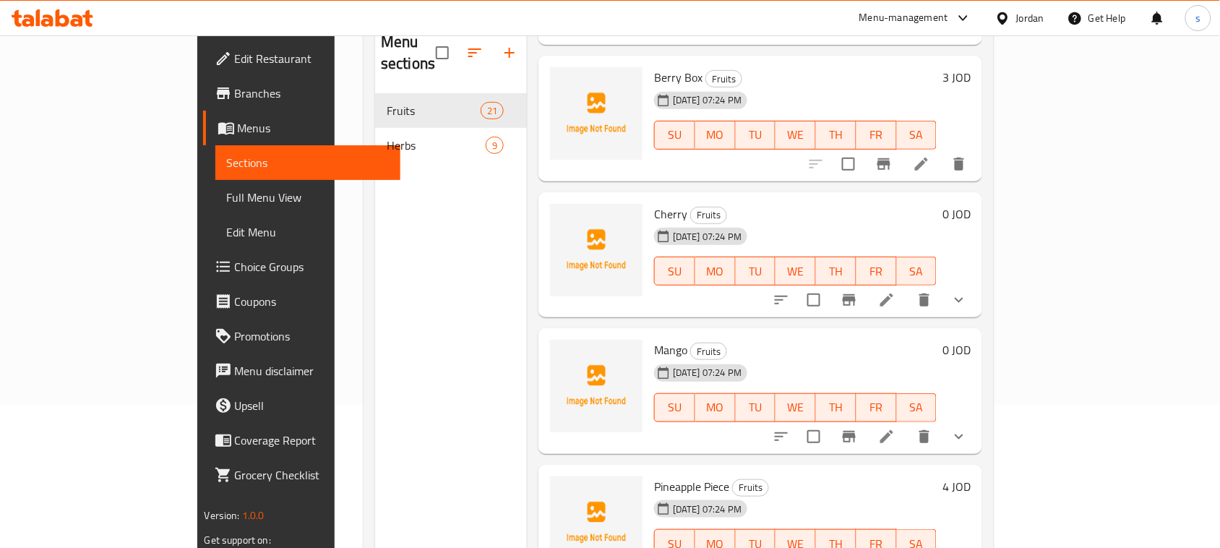
scroll to position [203, 0]
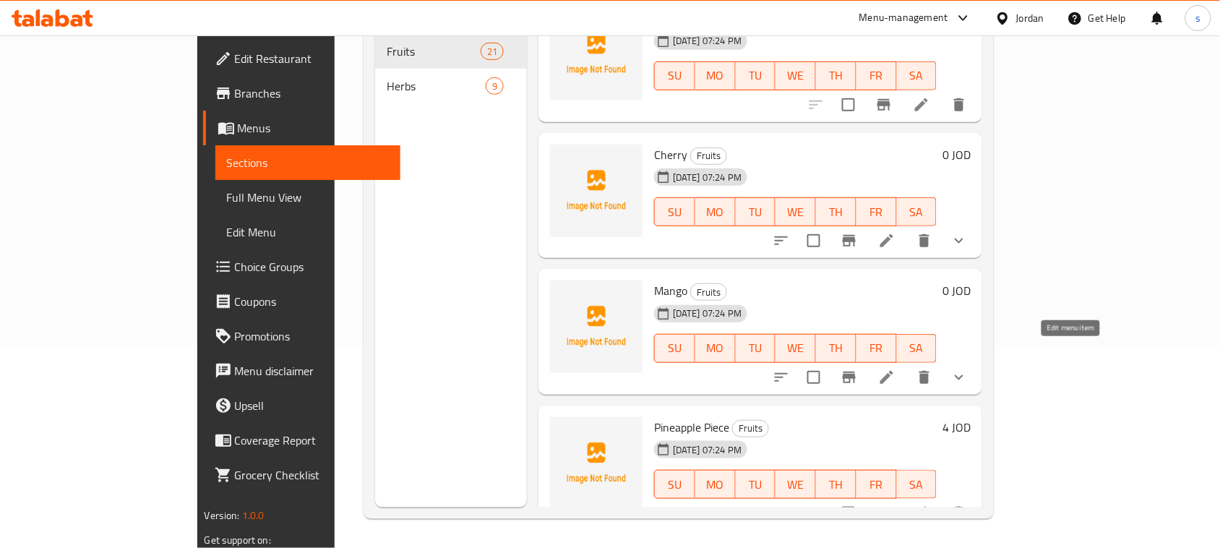
click at [896, 369] on icon at bounding box center [886, 377] width 17 height 17
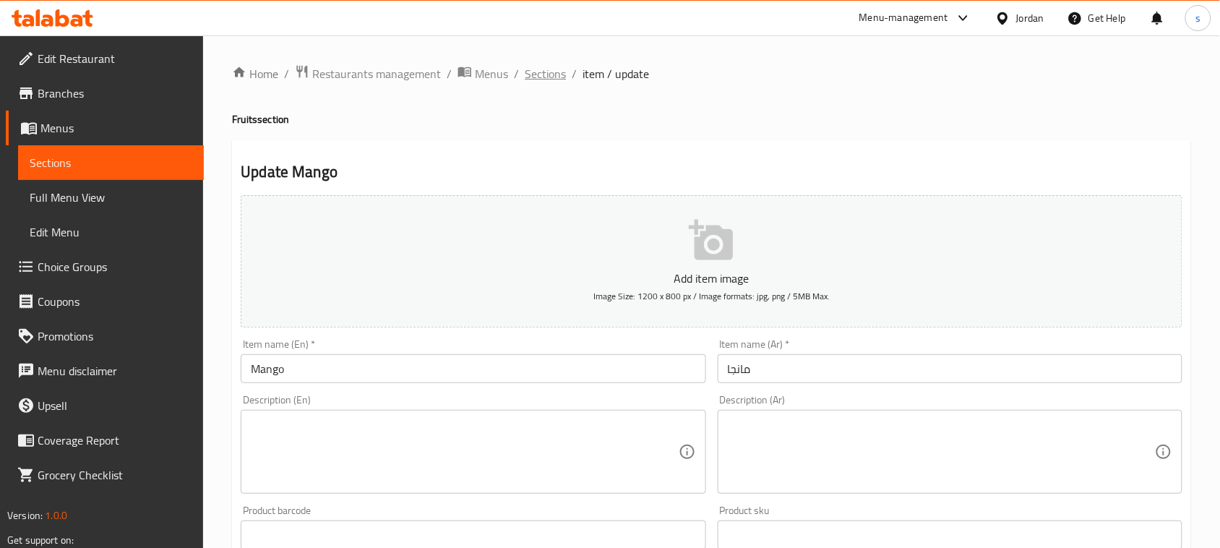
click at [536, 78] on span "Sections" at bounding box center [545, 73] width 41 height 17
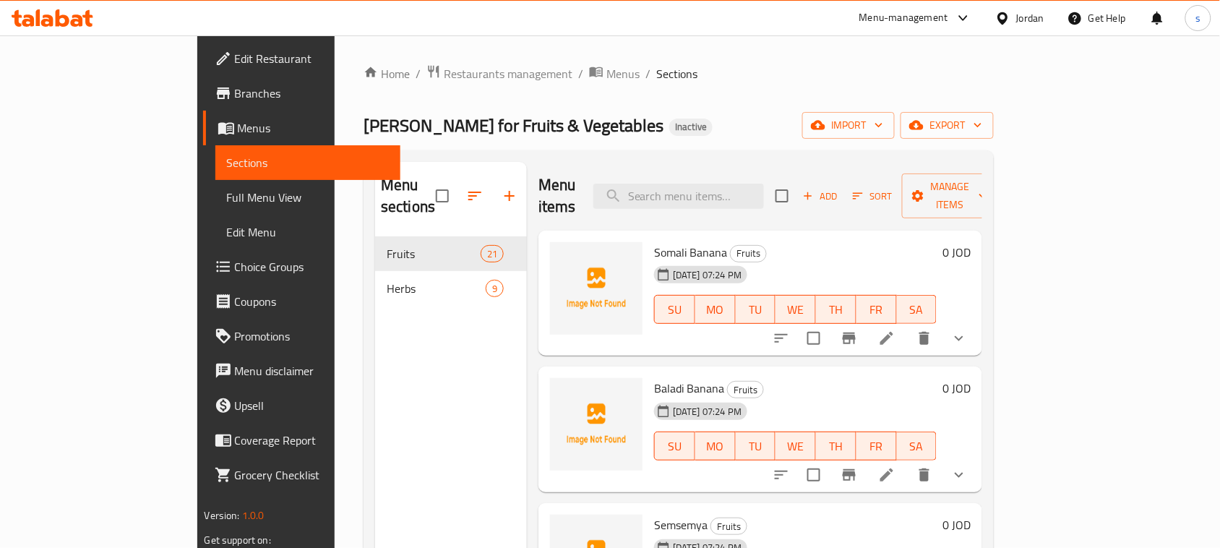
click at [227, 193] on span "Full Menu View" at bounding box center [308, 197] width 163 height 17
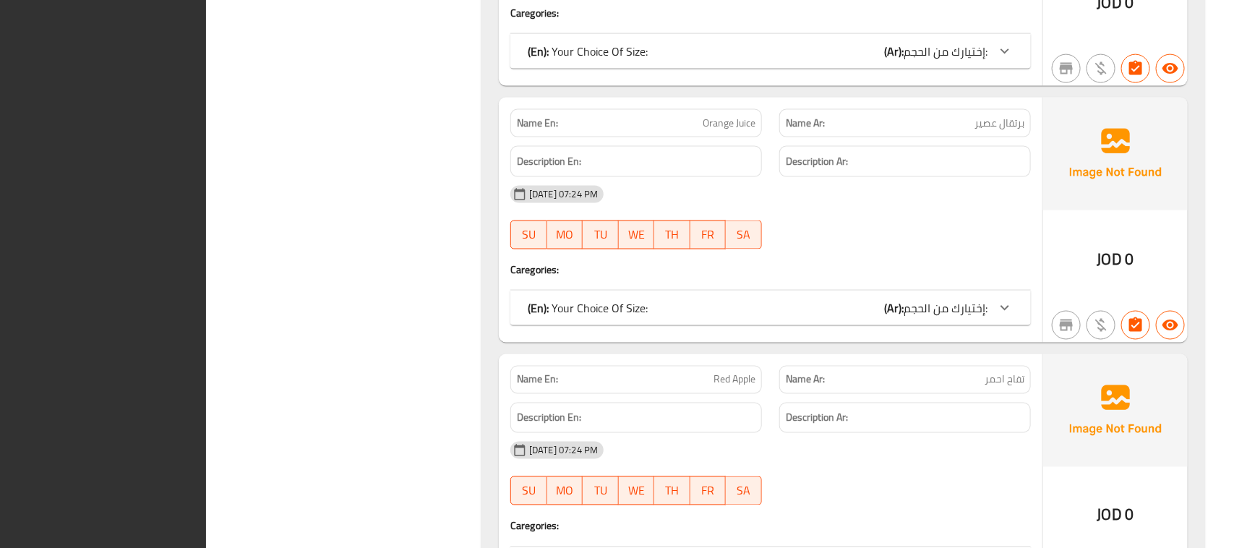
click at [995, 204] on div "18-08-2025 07:24 PM" at bounding box center [771, 194] width 538 height 35
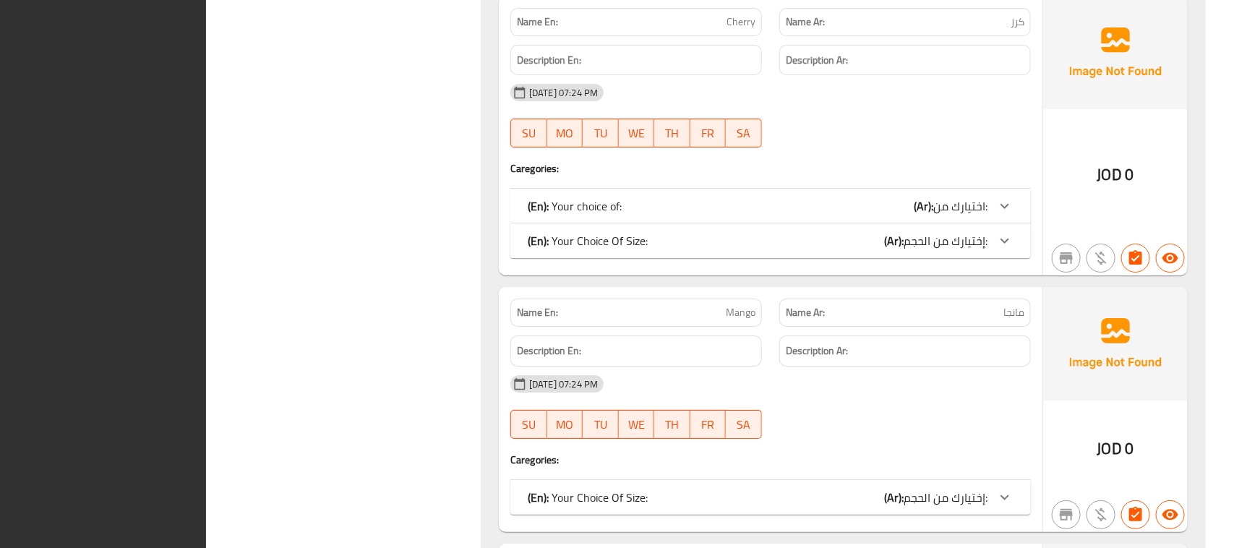
scroll to position [5202, 0]
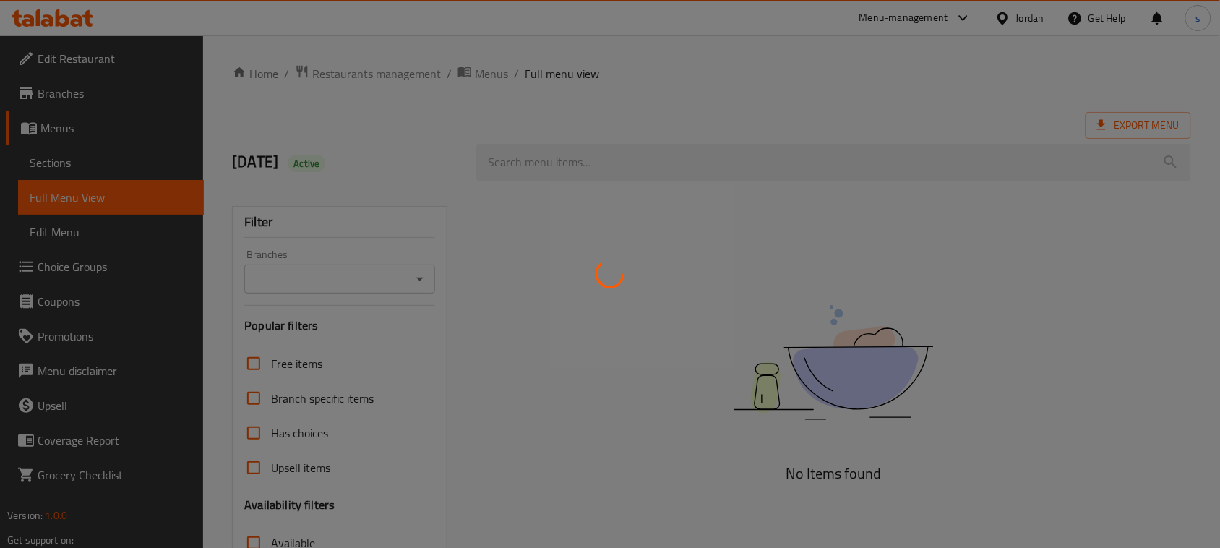
click at [476, 304] on div at bounding box center [610, 274] width 1220 height 548
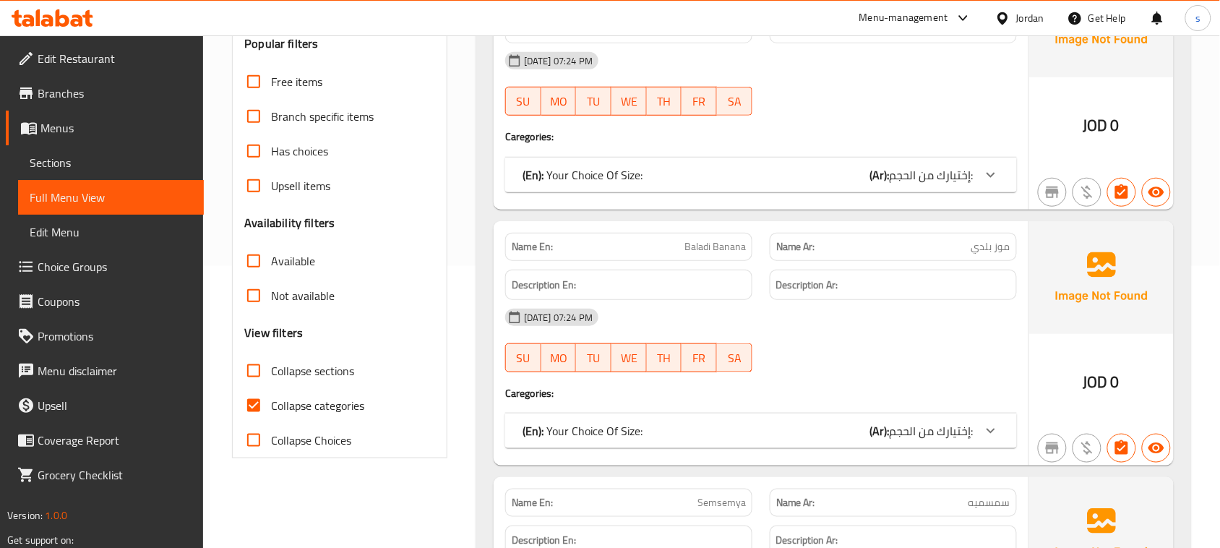
scroll to position [452, 0]
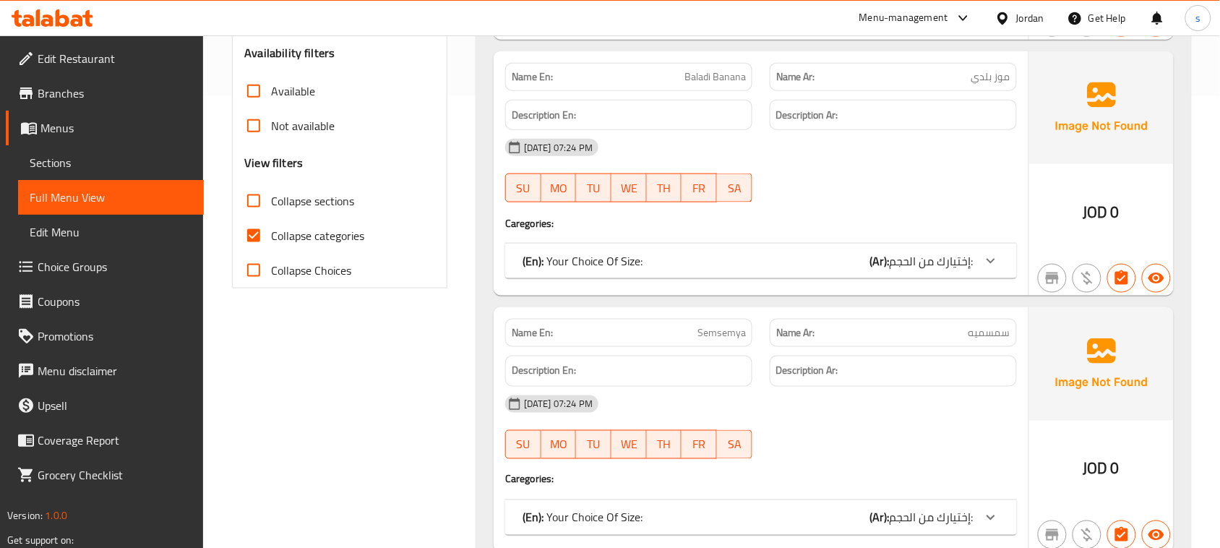
click at [252, 236] on input "Collapse categories" at bounding box center [253, 235] width 35 height 35
checkbox input "false"
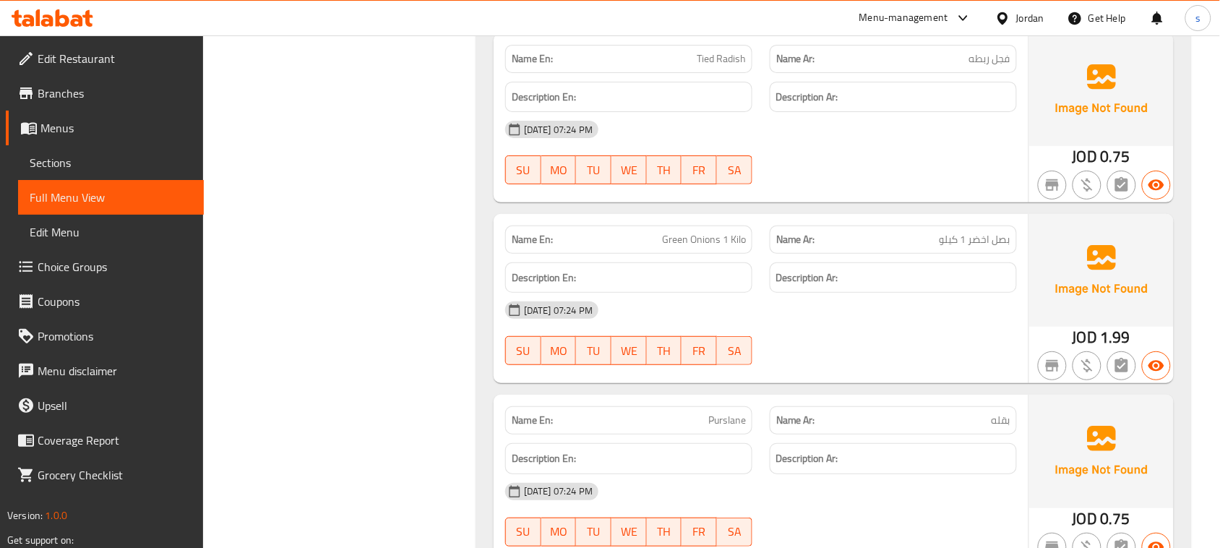
scroll to position [9931, 0]
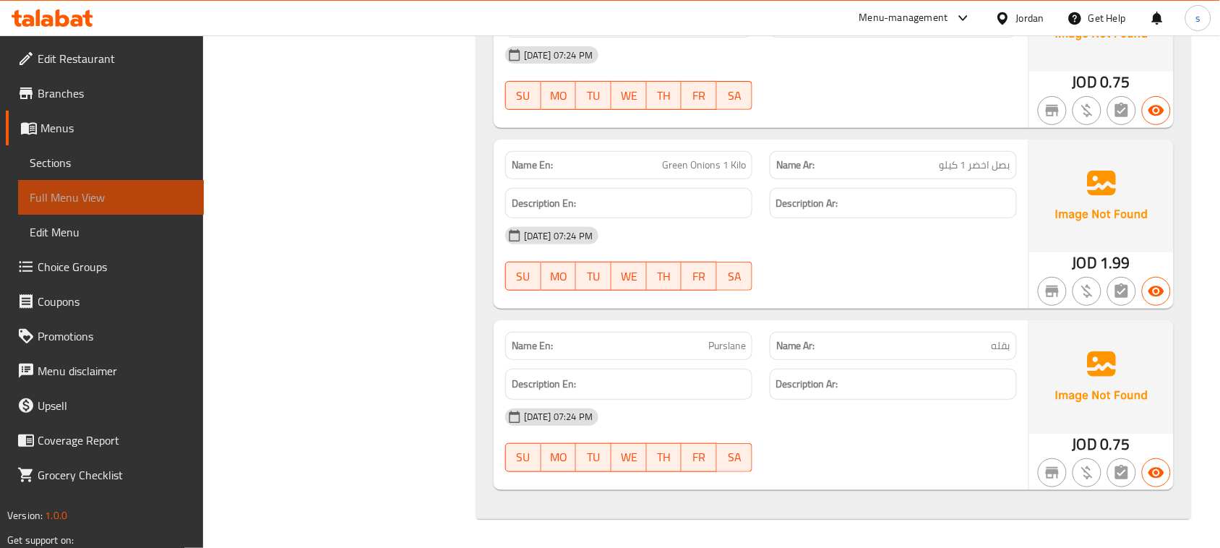
click at [69, 208] on link "Full Menu View" at bounding box center [111, 197] width 186 height 35
click at [64, 223] on span "Edit Menu" at bounding box center [111, 231] width 163 height 17
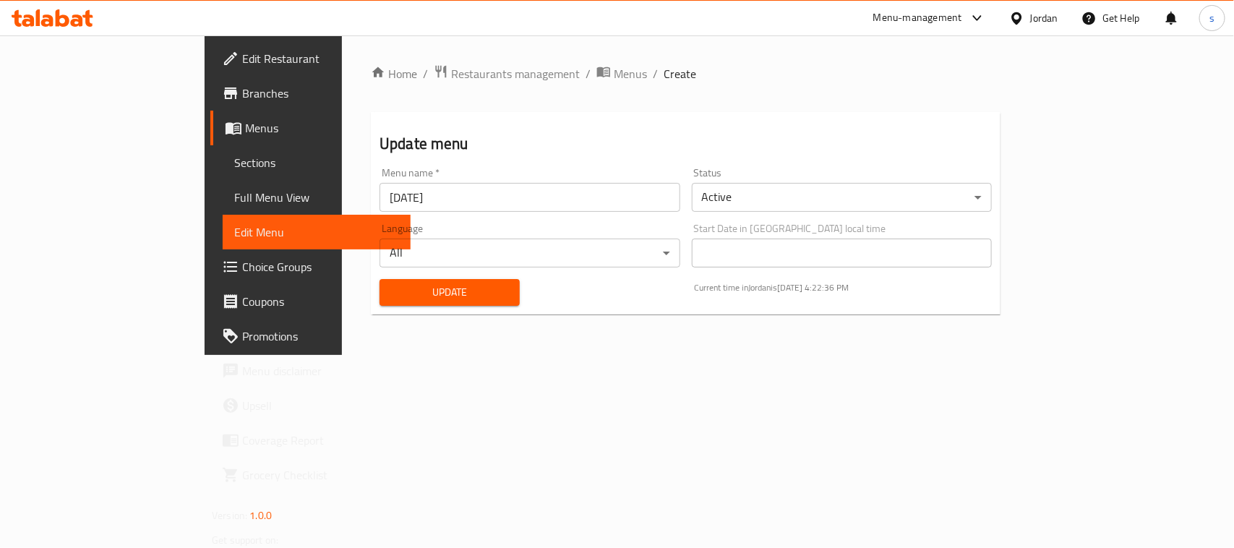
click at [234, 195] on span "Full Menu View" at bounding box center [316, 197] width 165 height 17
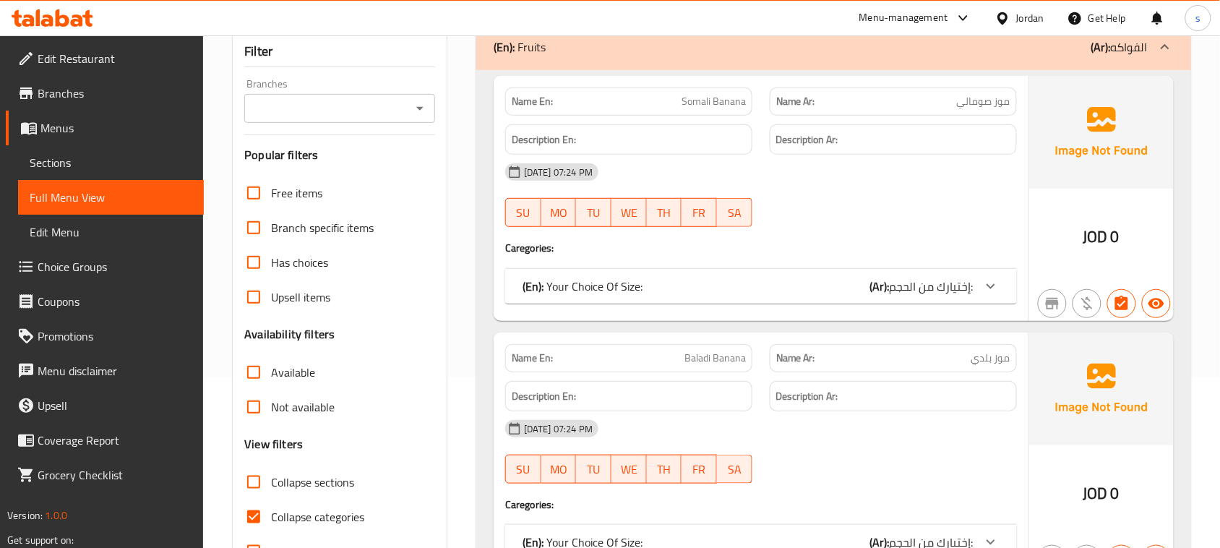
scroll to position [181, 0]
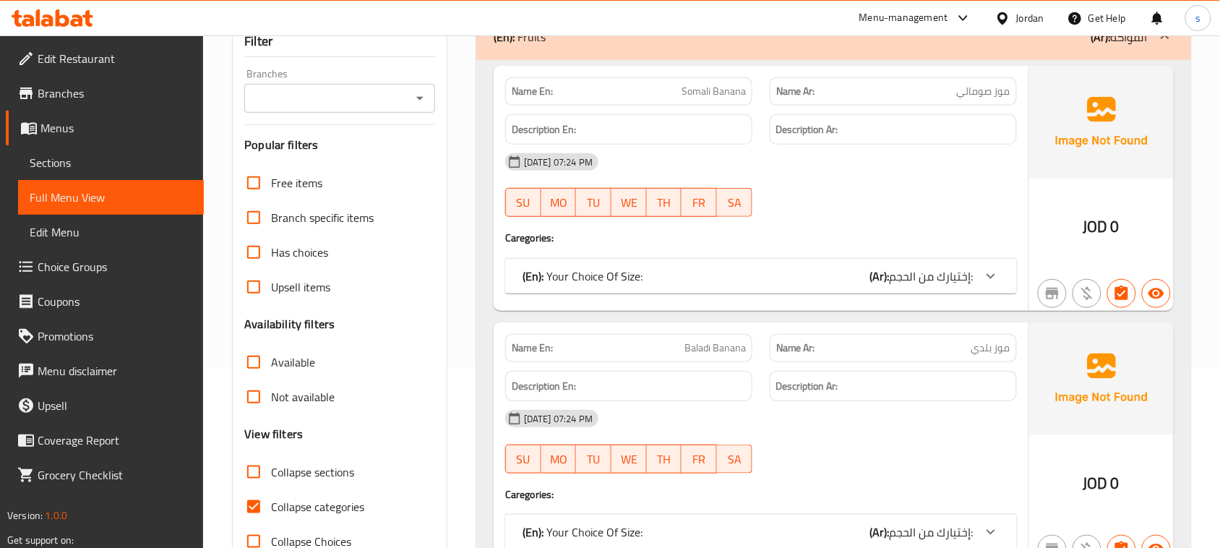
click at [128, 158] on span "Sections" at bounding box center [111, 162] width 163 height 17
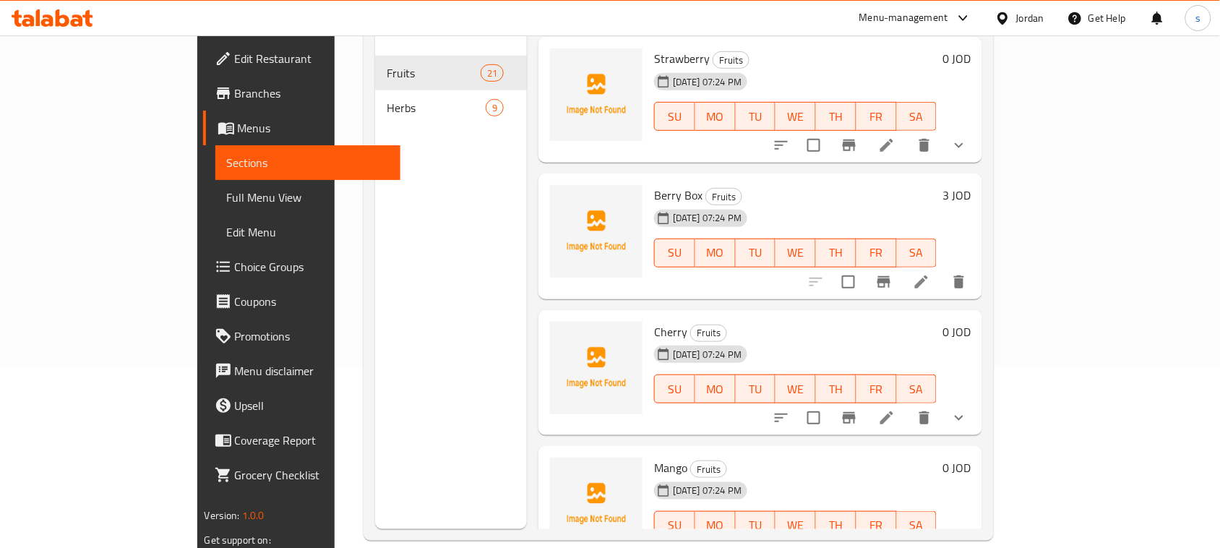
scroll to position [2350, 0]
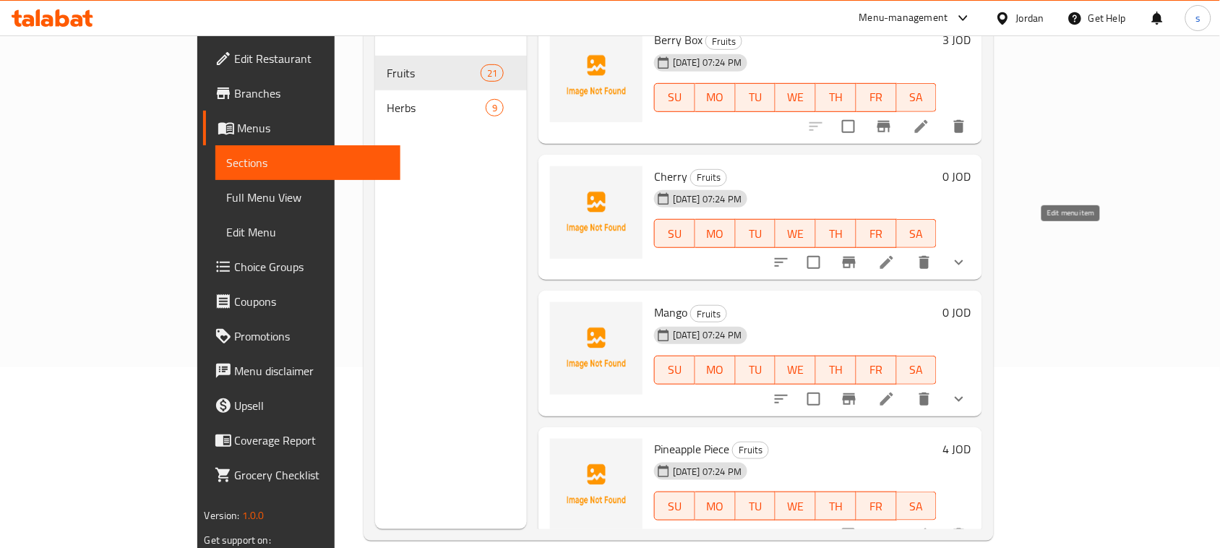
click at [896, 254] on icon at bounding box center [886, 262] width 17 height 17
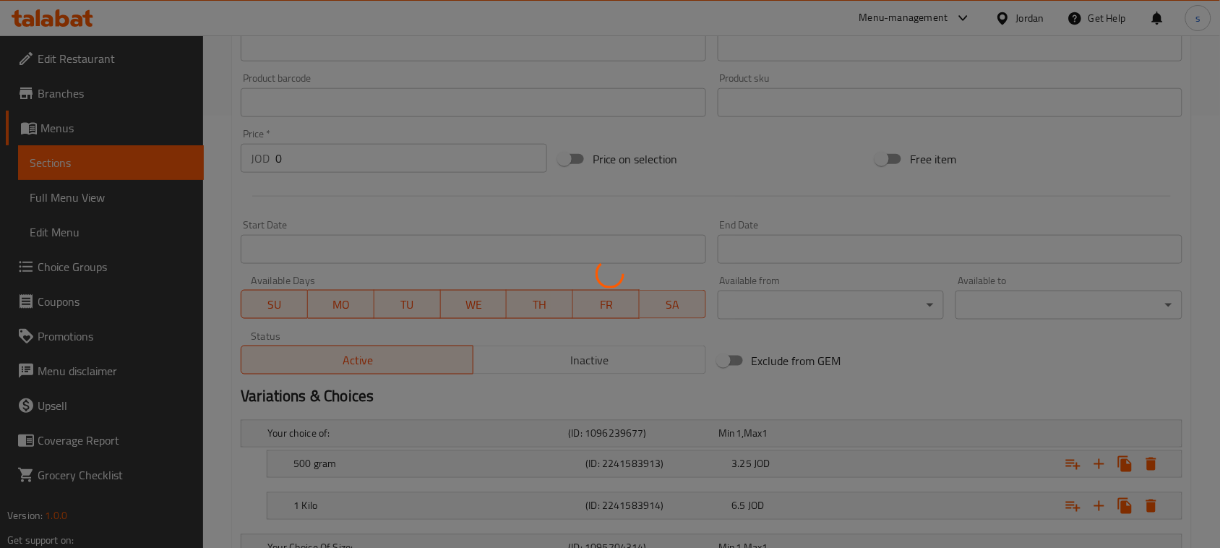
scroll to position [536, 0]
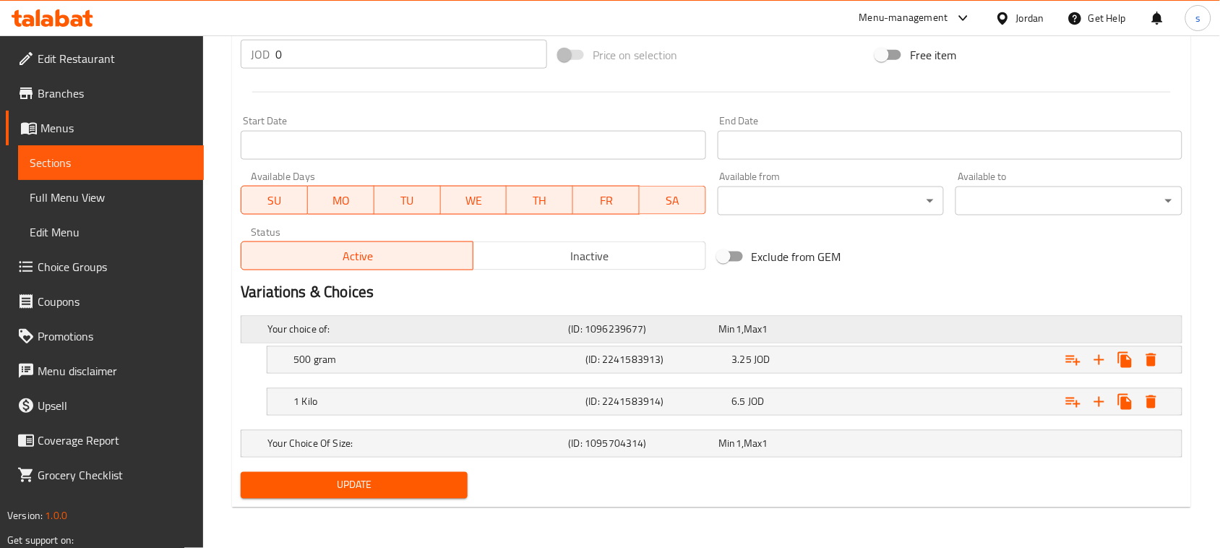
click at [371, 331] on h5 "Your choice of:" at bounding box center [415, 329] width 295 height 14
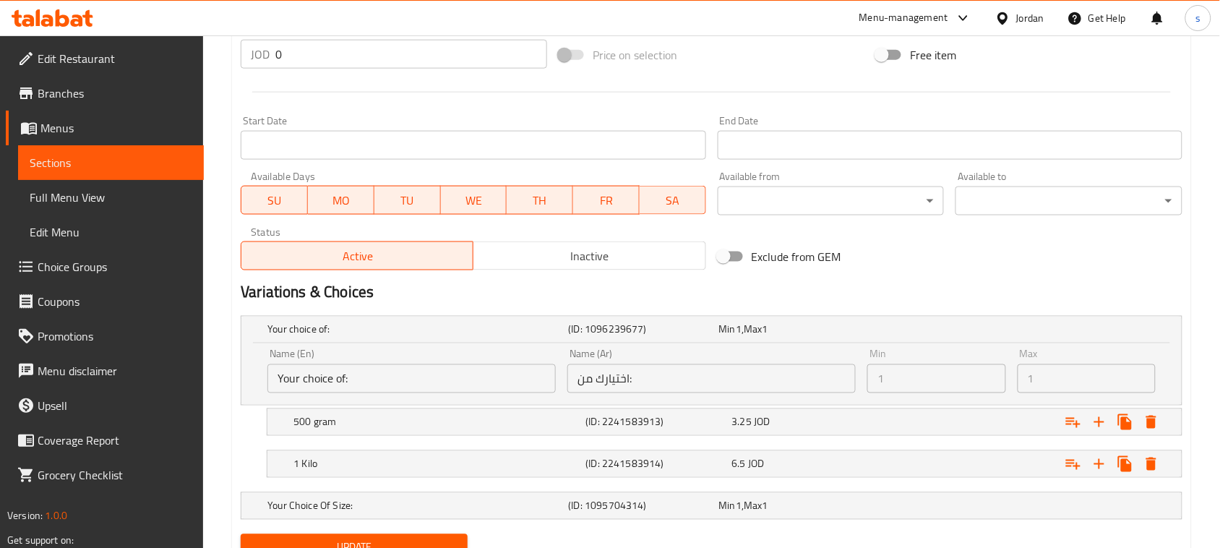
click at [364, 376] on input "Your choice of:" at bounding box center [412, 378] width 288 height 29
click at [343, 377] on input "Your choice of:" at bounding box center [412, 378] width 288 height 29
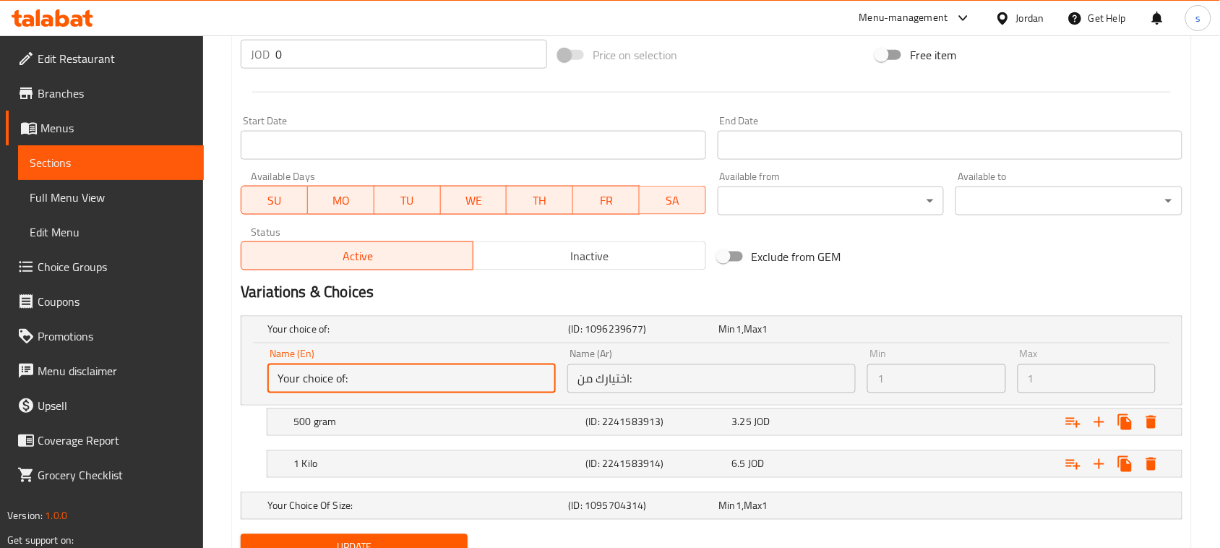
click at [369, 382] on input "Your choice of:" at bounding box center [412, 378] width 288 height 29
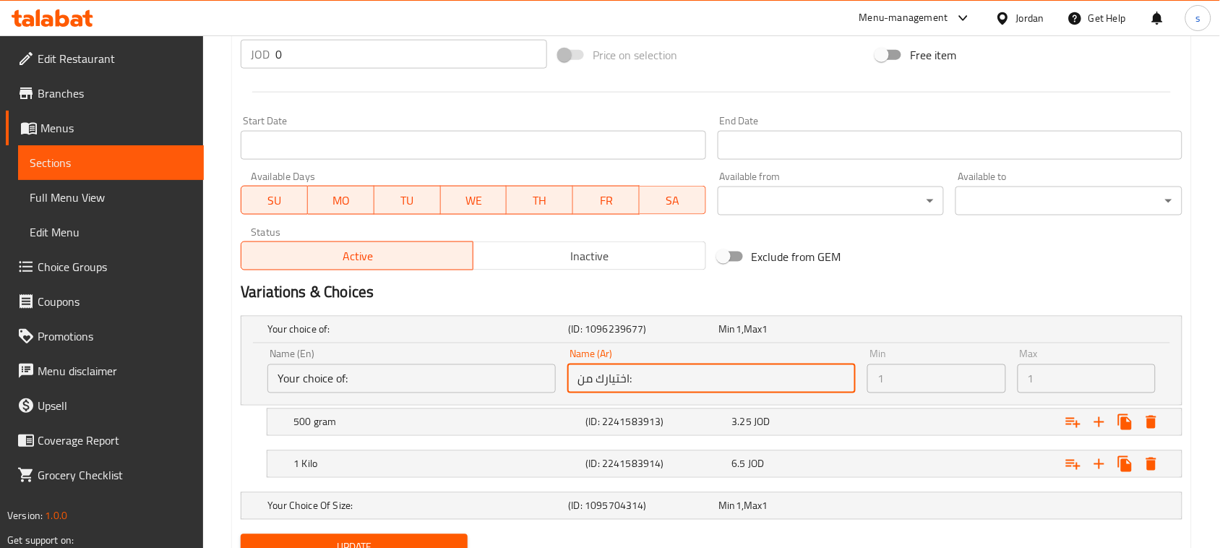
click at [654, 385] on input "اختيارك من:" at bounding box center [712, 378] width 288 height 29
drag, startPoint x: 654, startPoint y: 385, endPoint x: 600, endPoint y: 369, distance: 56.5
click at [600, 369] on input "اختيارك من:" at bounding box center [712, 378] width 288 height 29
click at [753, 283] on h2 "Variations & Choices" at bounding box center [712, 293] width 942 height 22
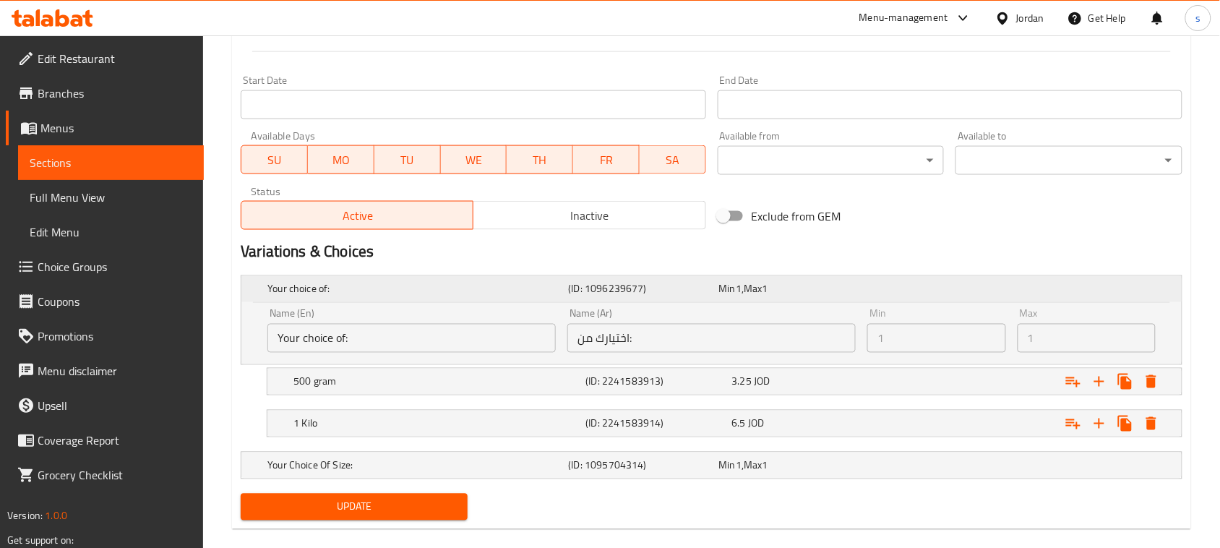
scroll to position [599, 0]
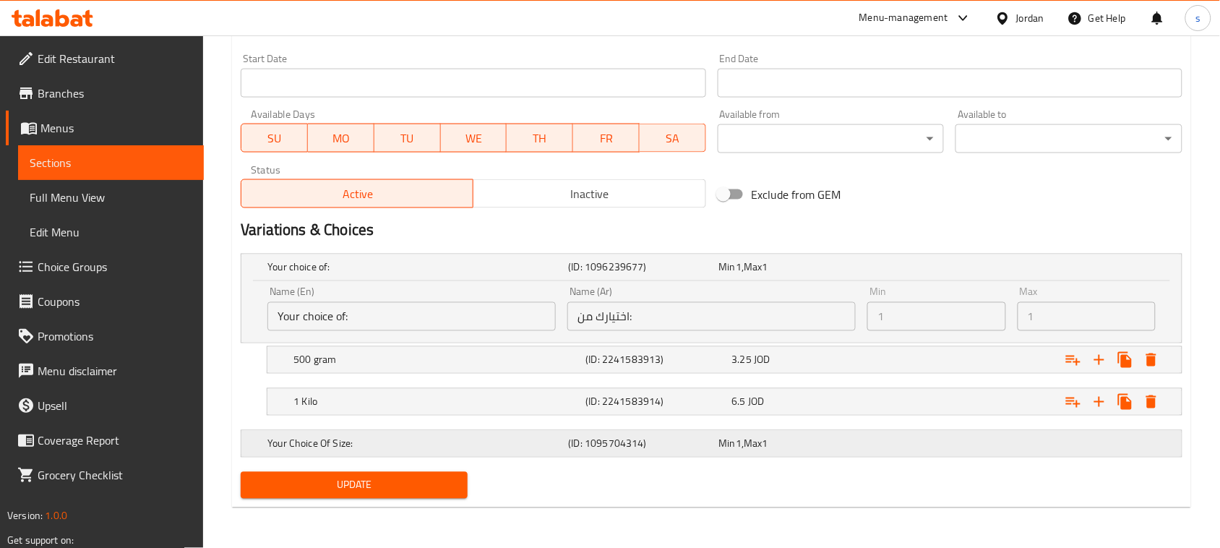
click at [519, 275] on h5 "Your Choice Of Size:" at bounding box center [415, 267] width 295 height 14
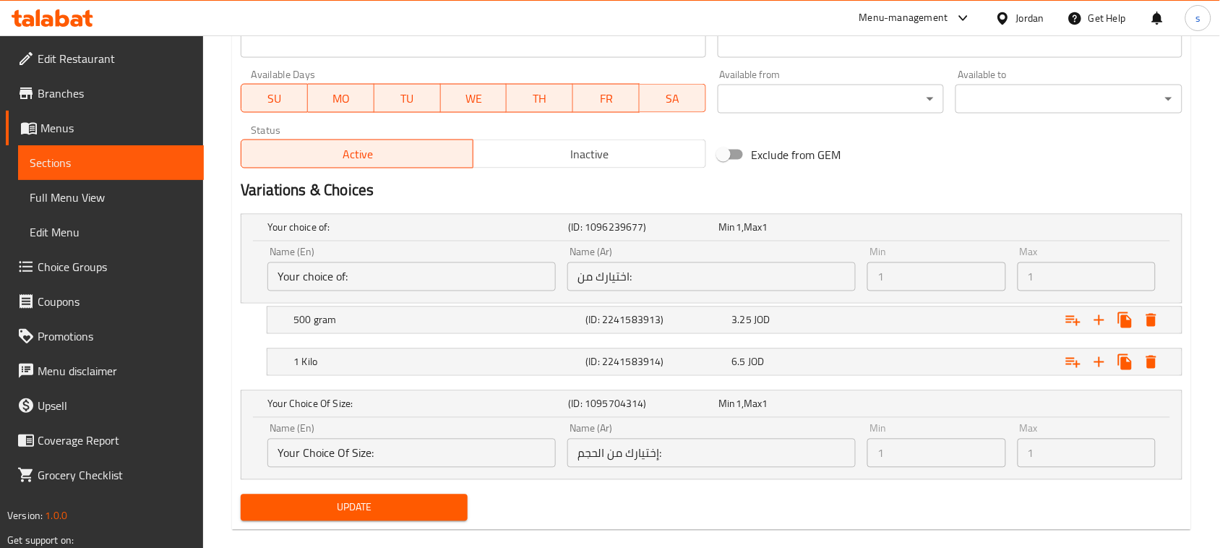
scroll to position [660, 0]
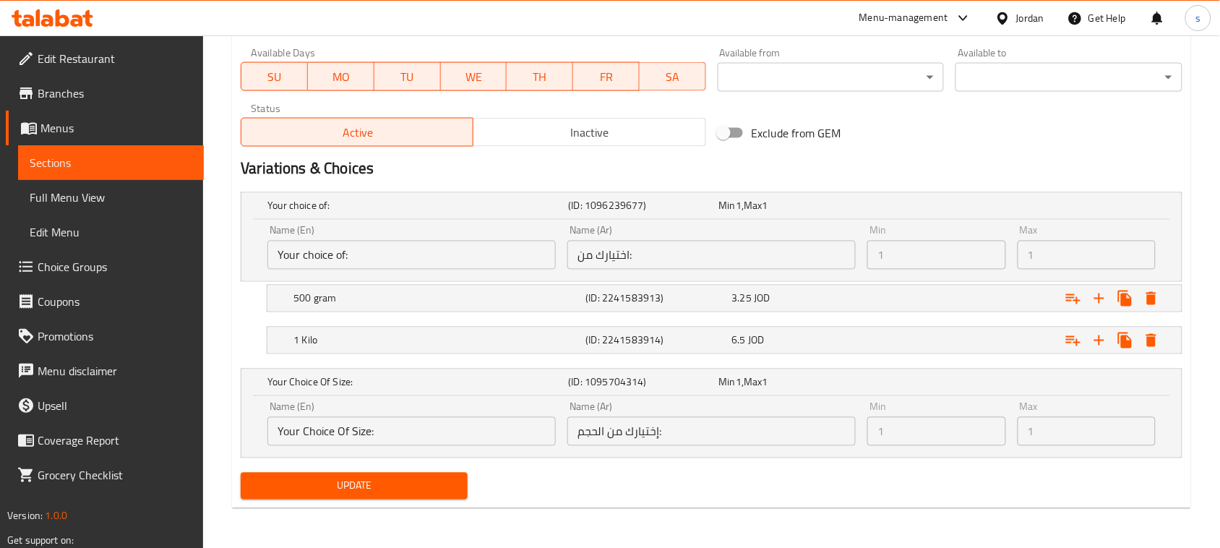
click at [466, 429] on input "Your Choice Of Size:" at bounding box center [412, 431] width 288 height 29
drag, startPoint x: 466, startPoint y: 429, endPoint x: 358, endPoint y: 417, distance: 109.1
click at [358, 417] on input "Your Choice Of Size:" at bounding box center [412, 431] width 288 height 29
click at [557, 499] on div "Update" at bounding box center [712, 486] width 954 height 38
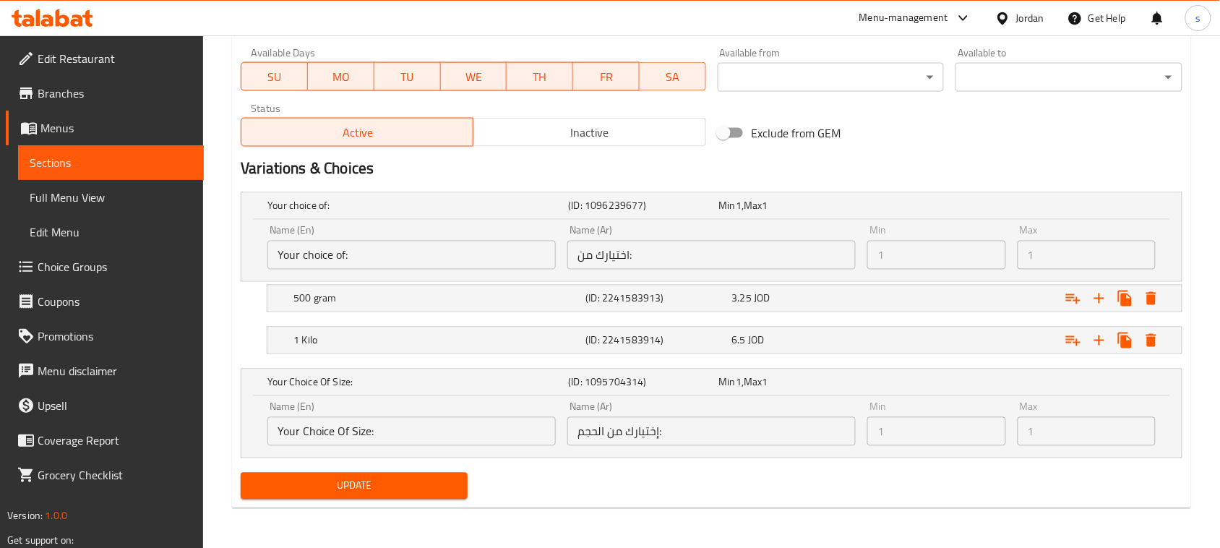
click at [745, 489] on div "Update" at bounding box center [712, 486] width 954 height 38
click at [436, 252] on input "Your choice of:" at bounding box center [412, 255] width 288 height 29
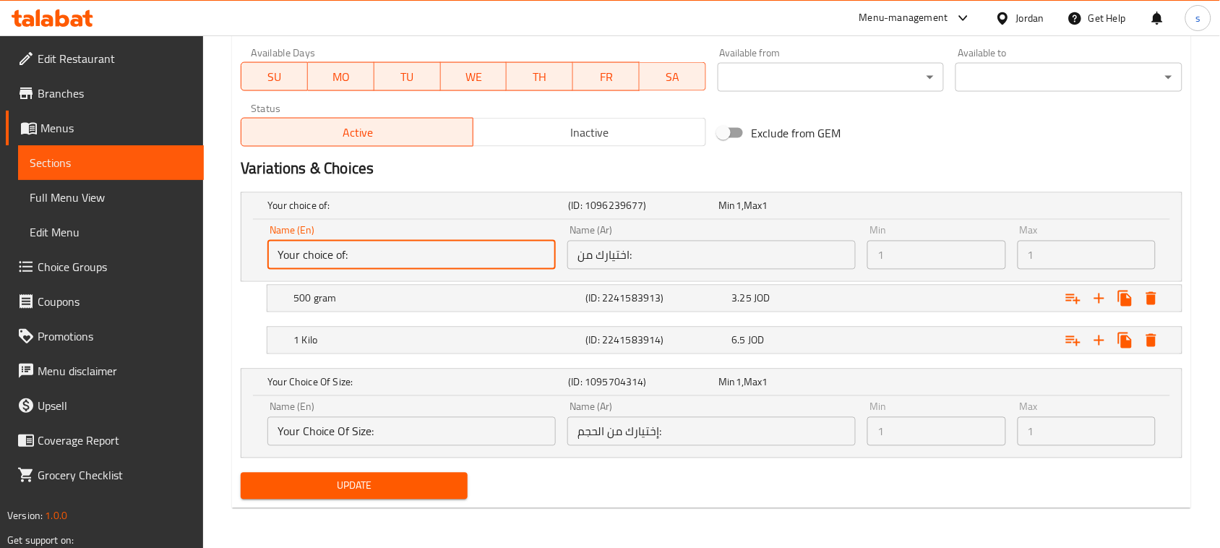
click at [436, 252] on input "Your choice of:" at bounding box center [412, 255] width 288 height 29
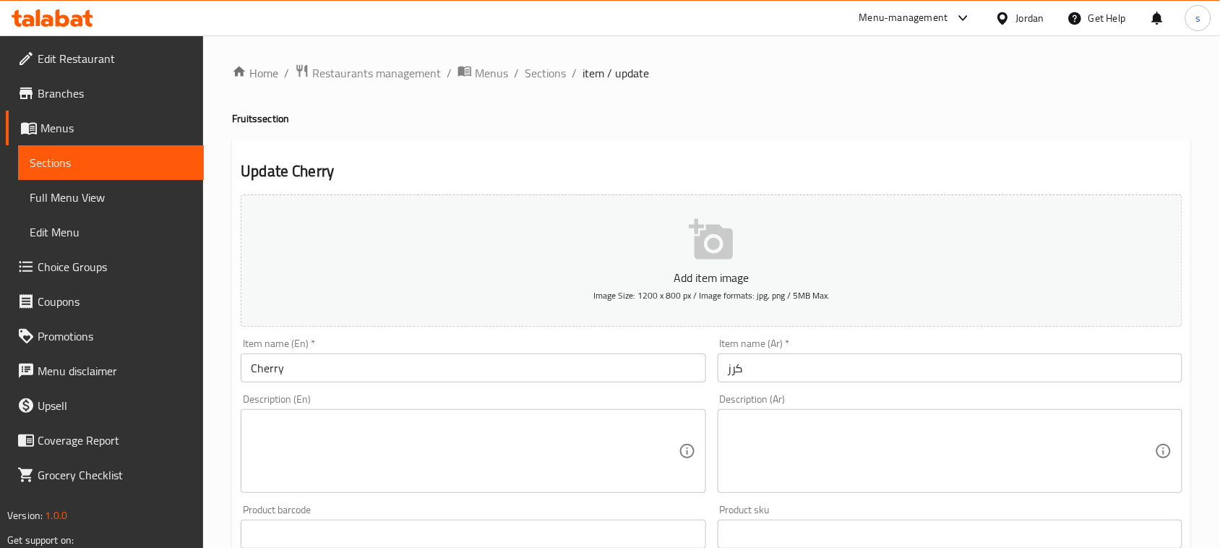
scroll to position [0, 0]
click at [532, 74] on span "Sections" at bounding box center [545, 73] width 41 height 17
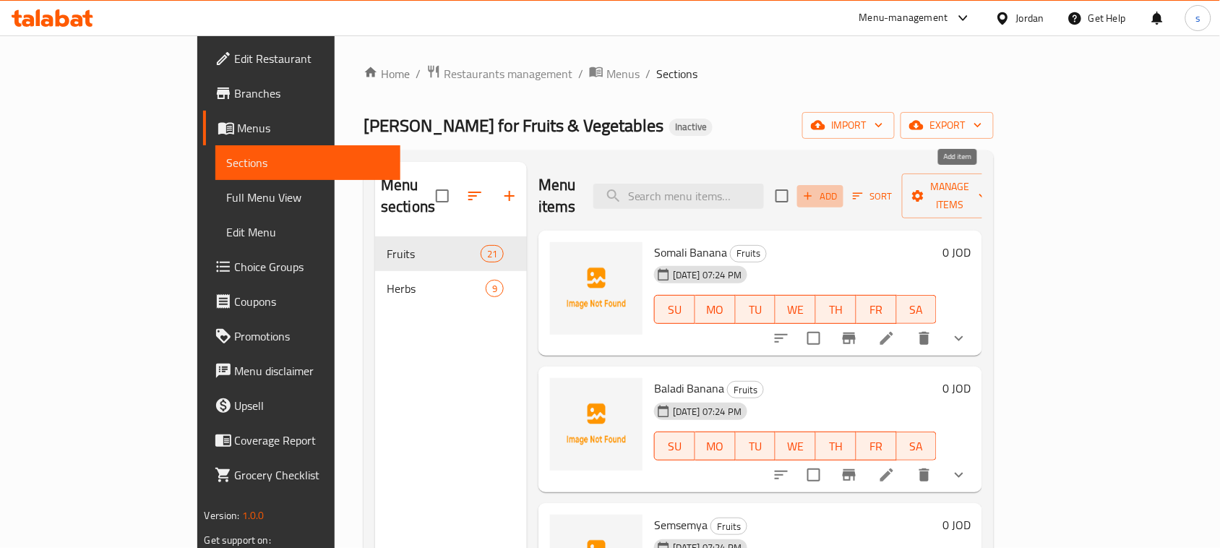
click at [840, 189] on span "Add" at bounding box center [820, 196] width 39 height 17
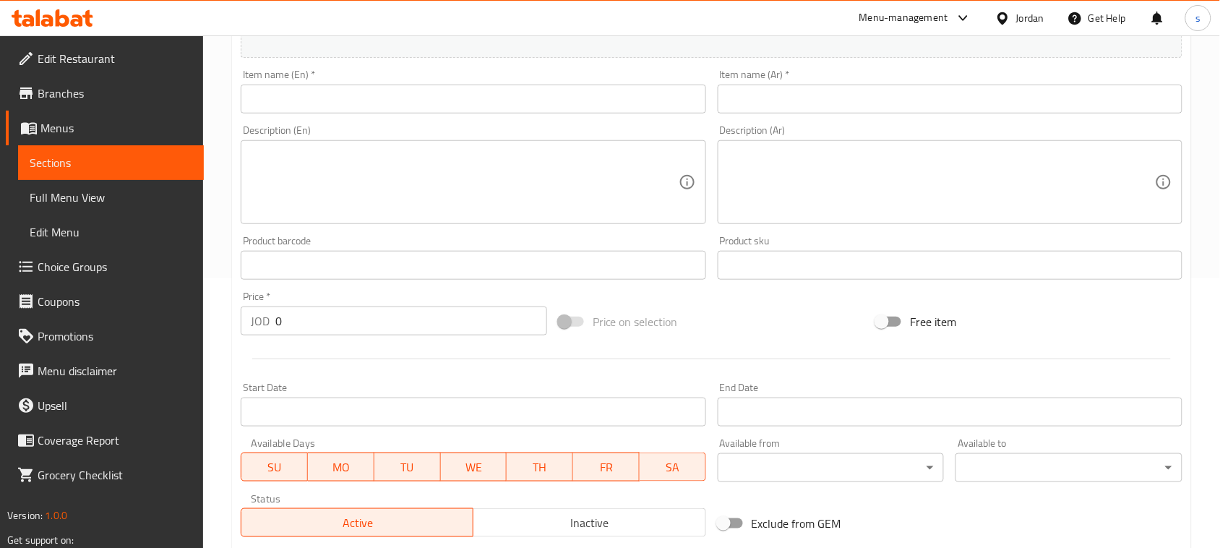
scroll to position [271, 0]
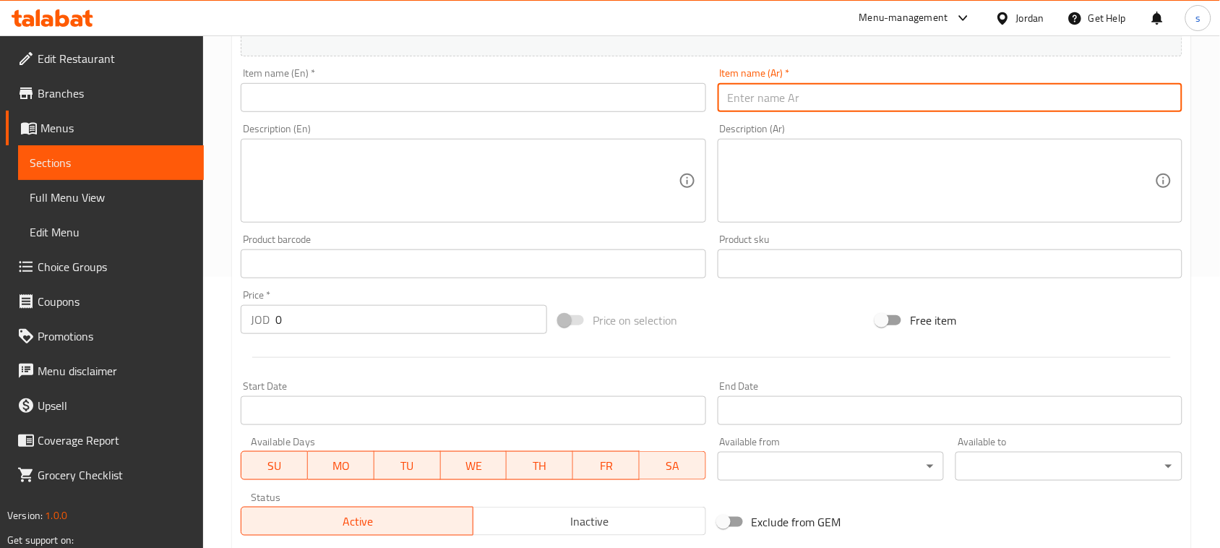
click at [779, 108] on input "text" at bounding box center [950, 97] width 465 height 29
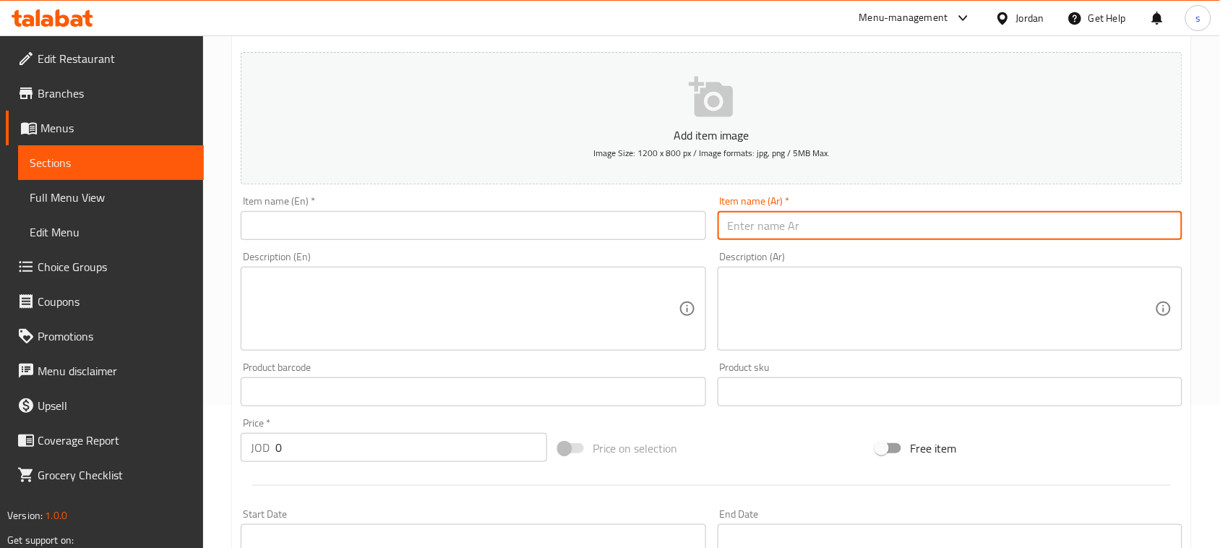
scroll to position [90, 0]
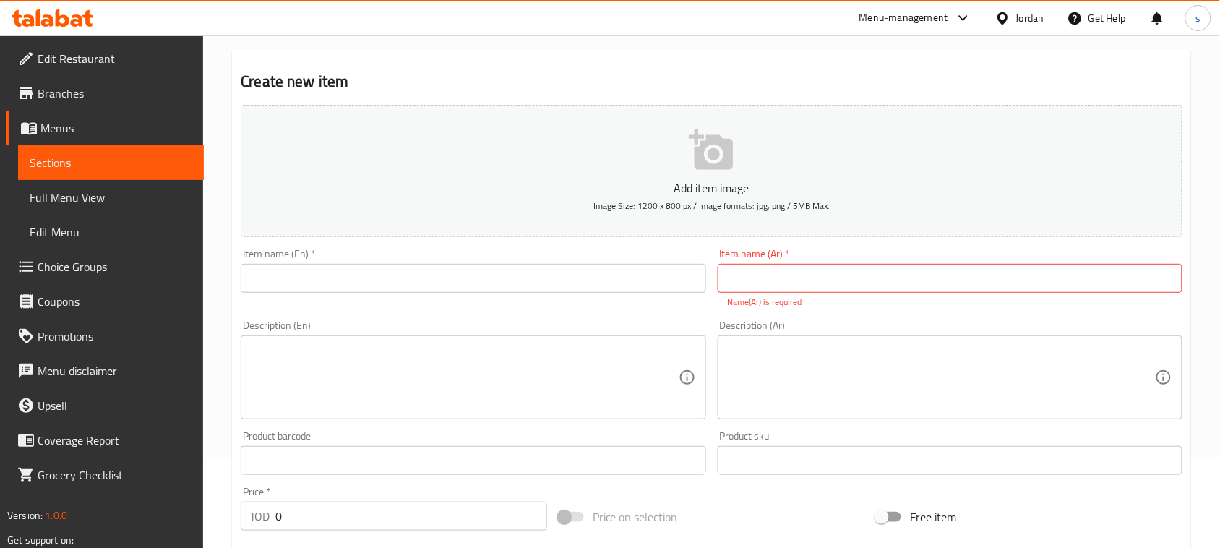
click at [377, 273] on input "text" at bounding box center [473, 278] width 465 height 29
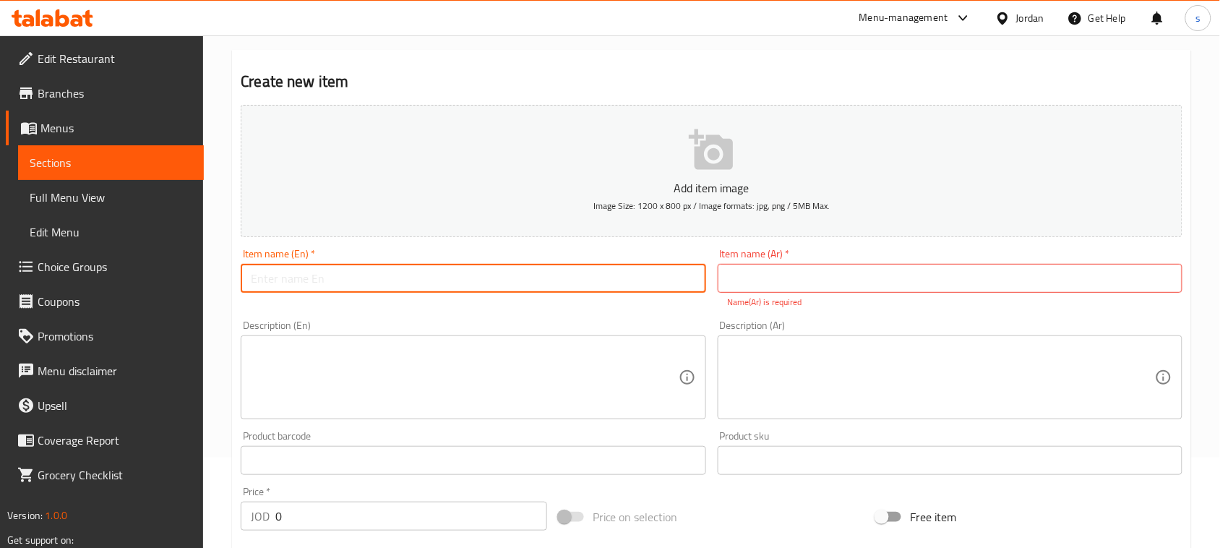
paste input "Cherry"
type input "Cherry"
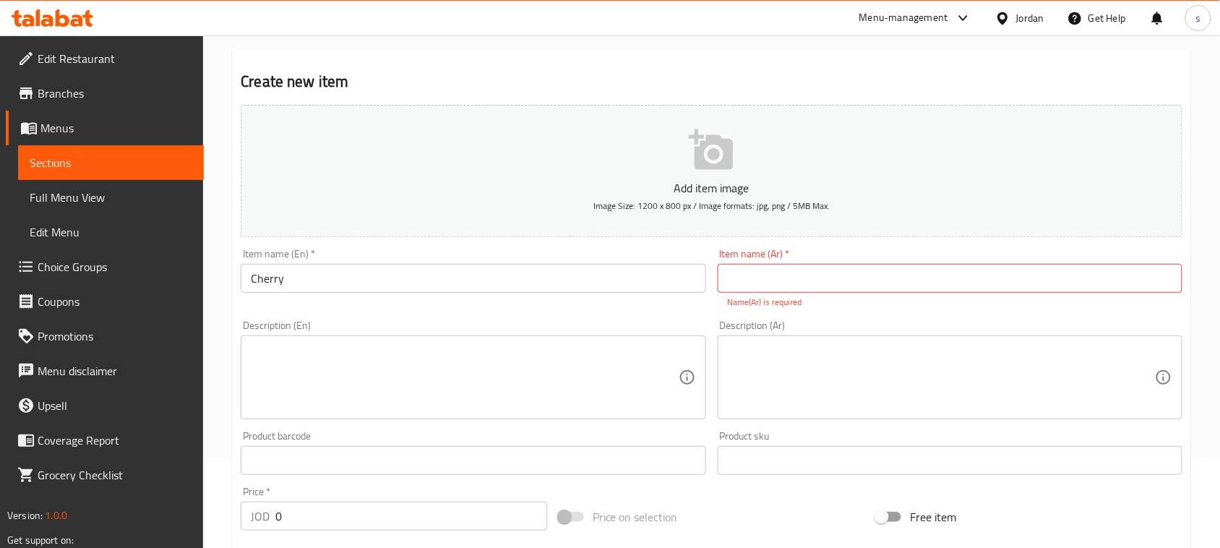
click at [779, 282] on input "text" at bounding box center [950, 278] width 465 height 29
paste input "كرز"
type input "كرز"
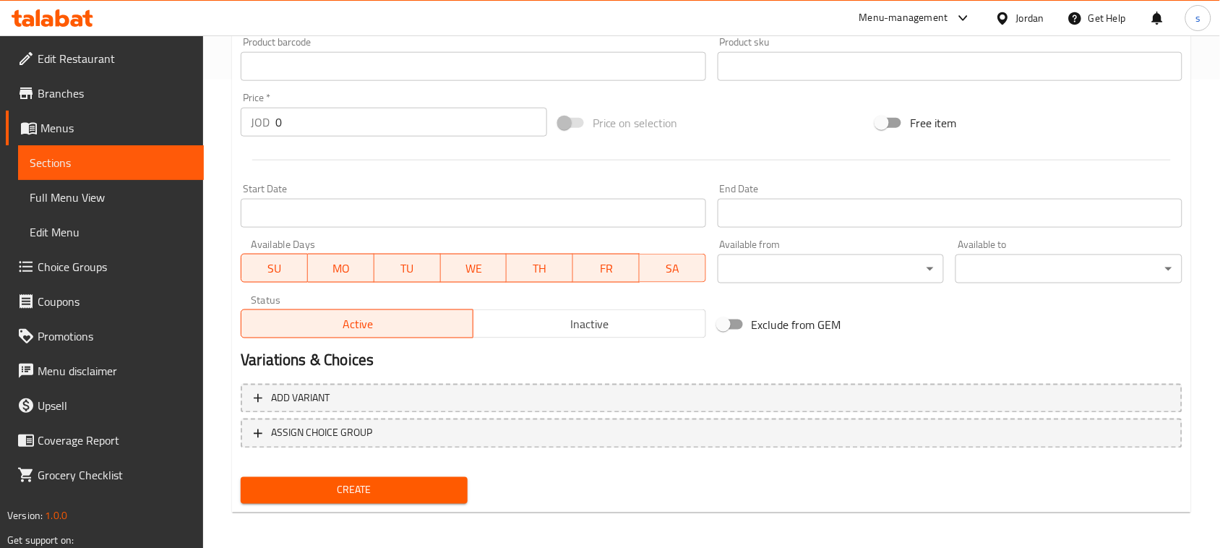
scroll to position [471, 0]
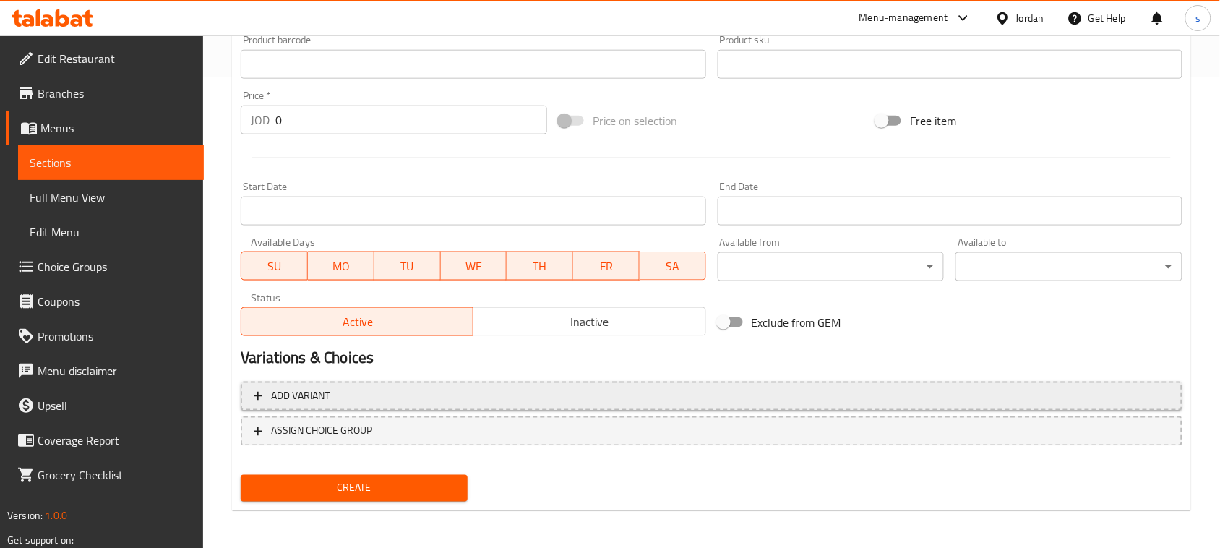
click at [330, 398] on span "Add variant" at bounding box center [300, 397] width 59 height 18
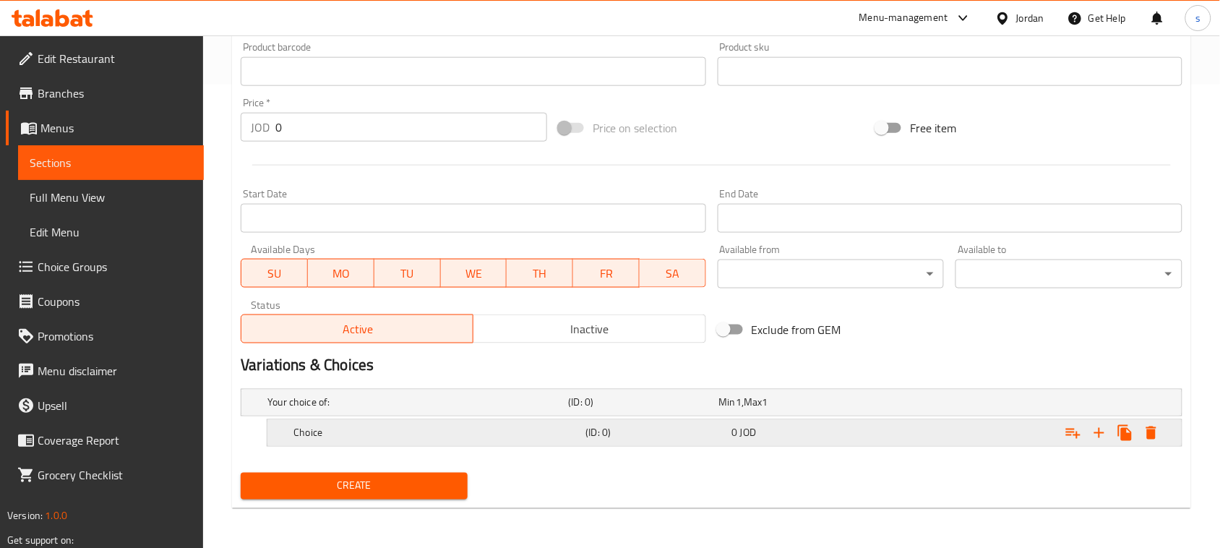
click at [647, 410] on h5 "(ID: 0)" at bounding box center [641, 402] width 145 height 14
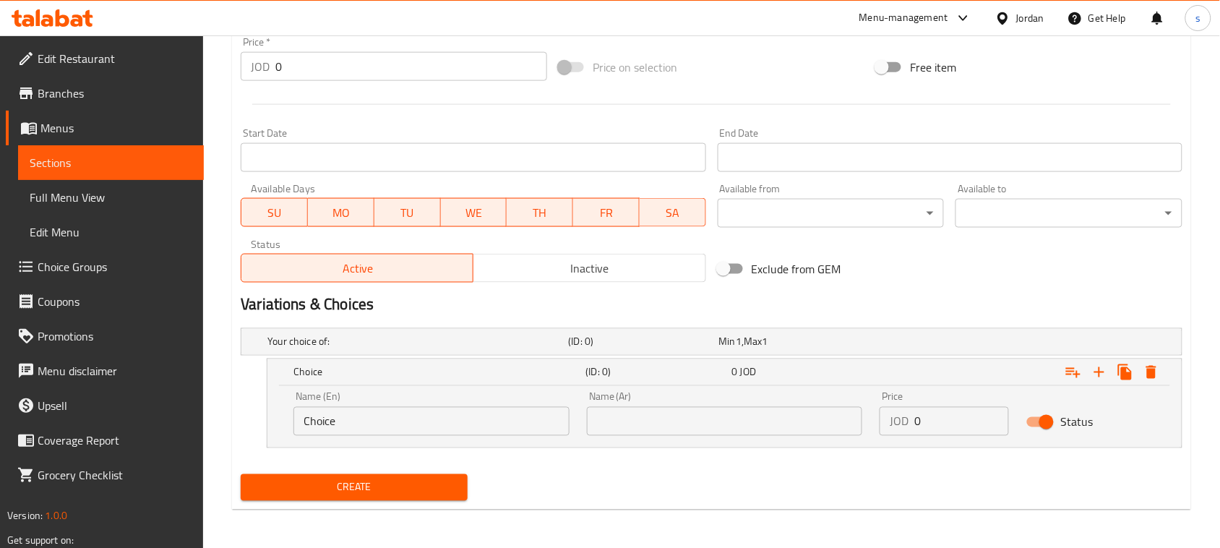
scroll to position [526, 0]
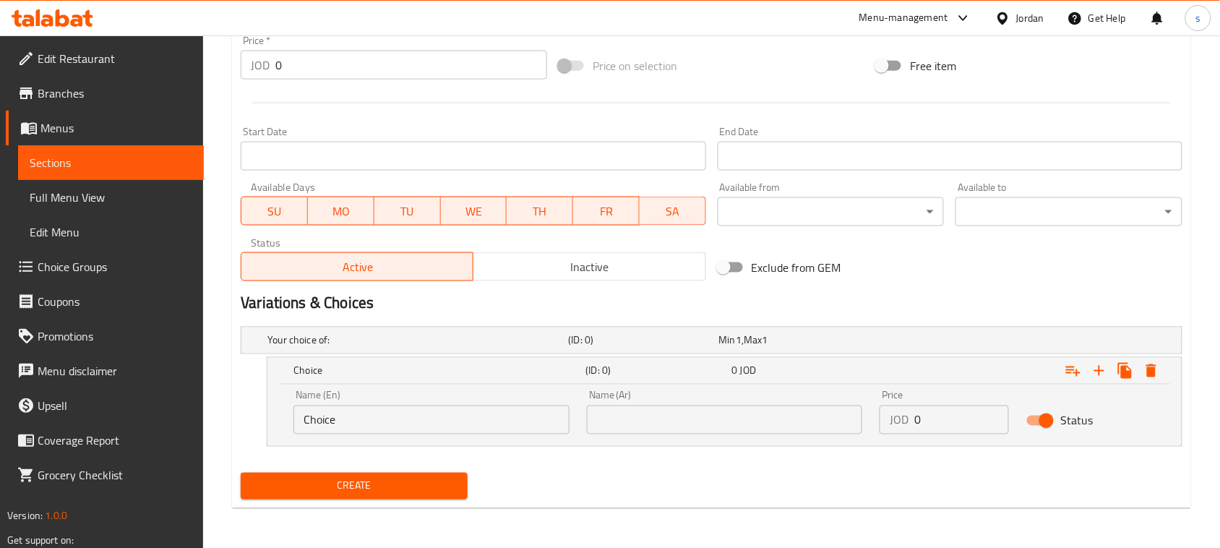
click at [374, 424] on input "Choice" at bounding box center [432, 420] width 276 height 29
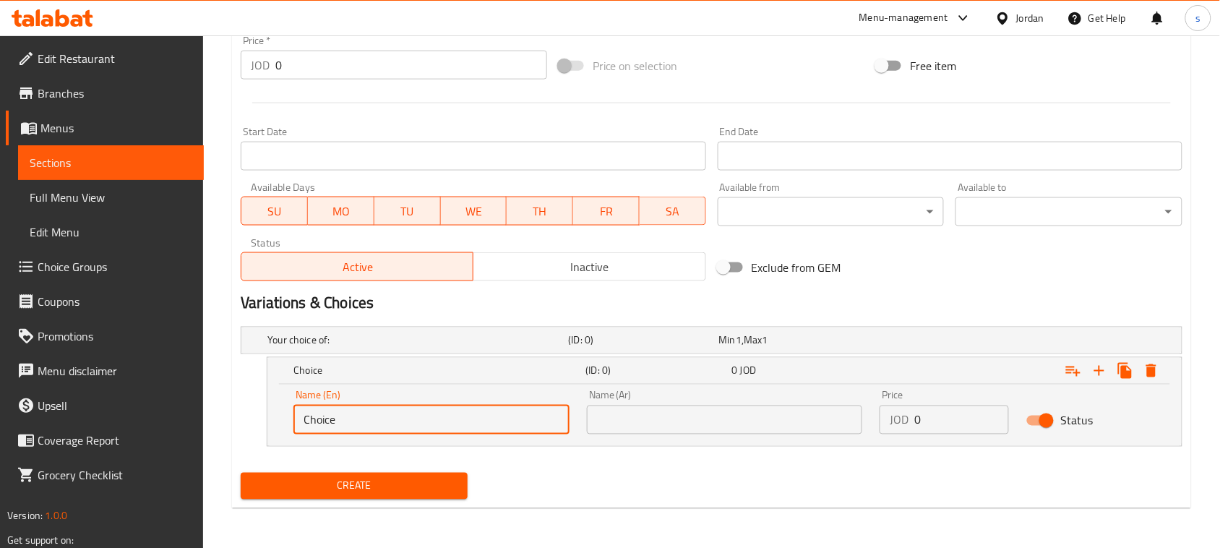
click at [714, 463] on div "Your choice of: (ID: 0) Min 1 , Max 1 Name (En) Your choice of: Name (En) Name …" at bounding box center [712, 394] width 954 height 146
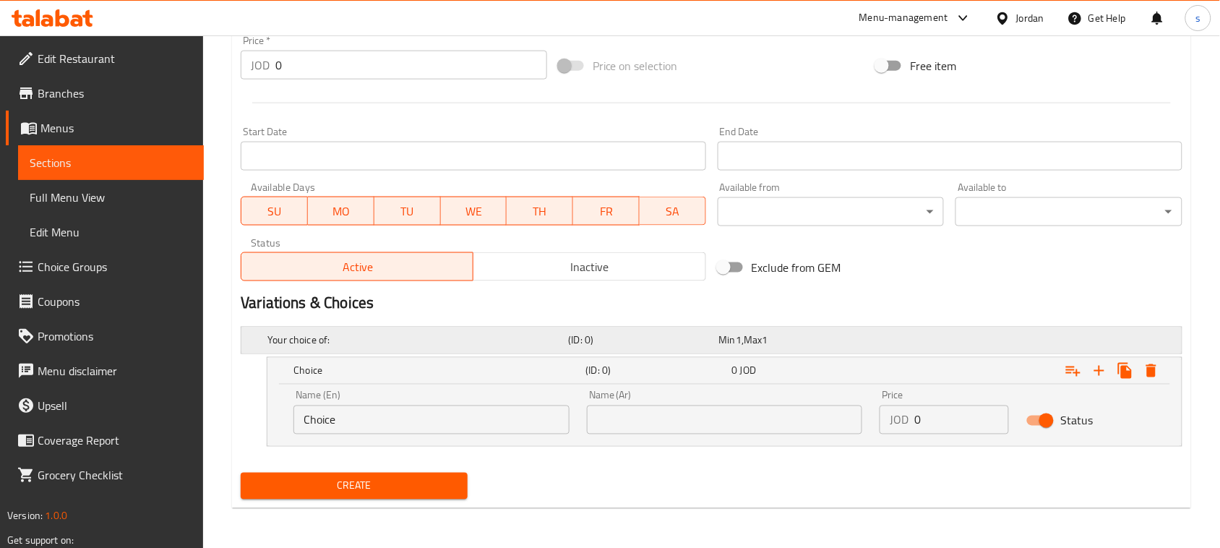
click at [318, 346] on h5 "Your choice of:" at bounding box center [415, 340] width 295 height 14
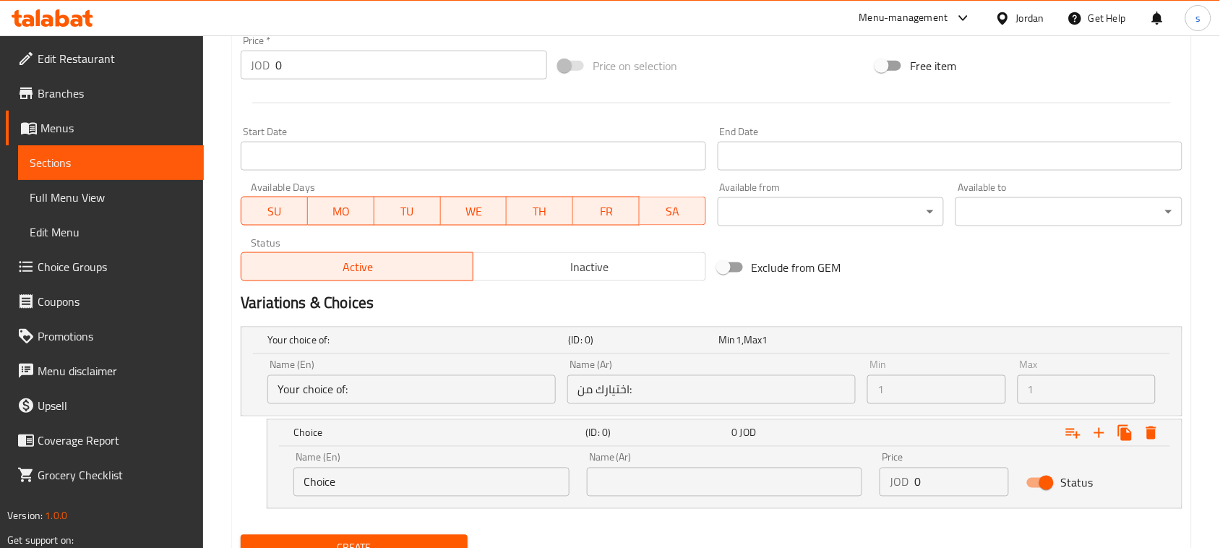
click at [349, 395] on input "Your choice of:" at bounding box center [412, 389] width 288 height 29
click at [403, 391] on input "Your choice of:" at bounding box center [412, 389] width 288 height 29
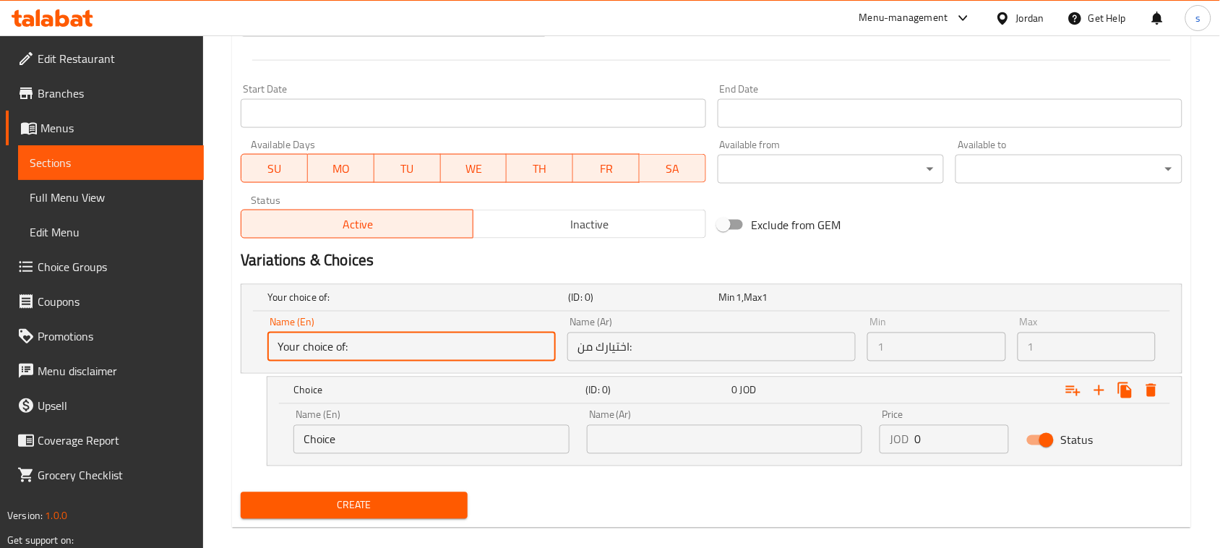
scroll to position [588, 0]
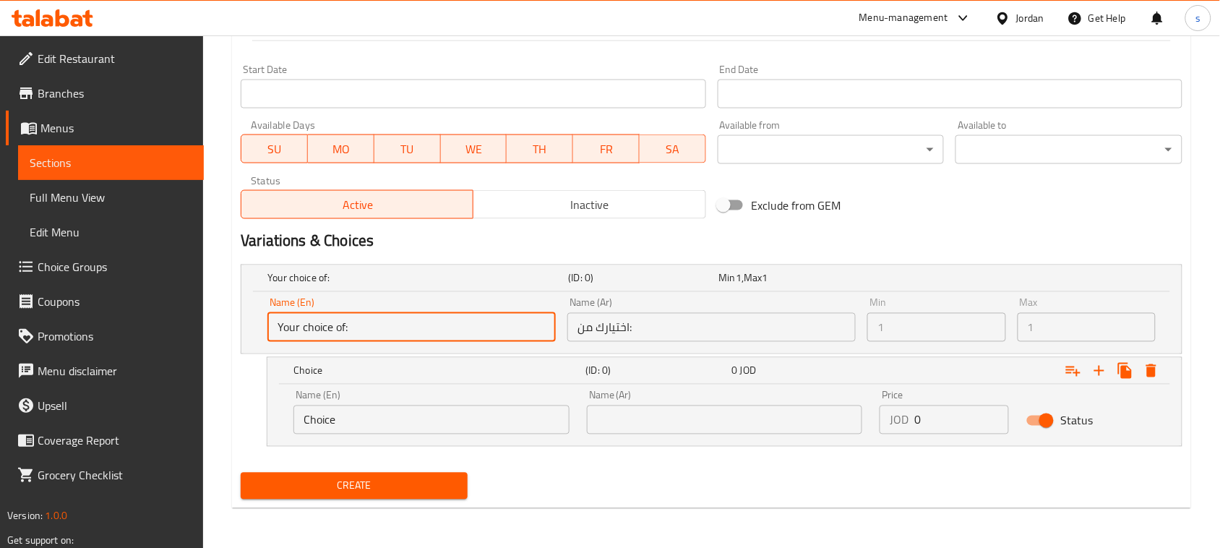
click at [369, 325] on input "Your choice of:" at bounding box center [412, 327] width 288 height 29
click at [620, 333] on input "اختيارك من:" at bounding box center [712, 327] width 288 height 29
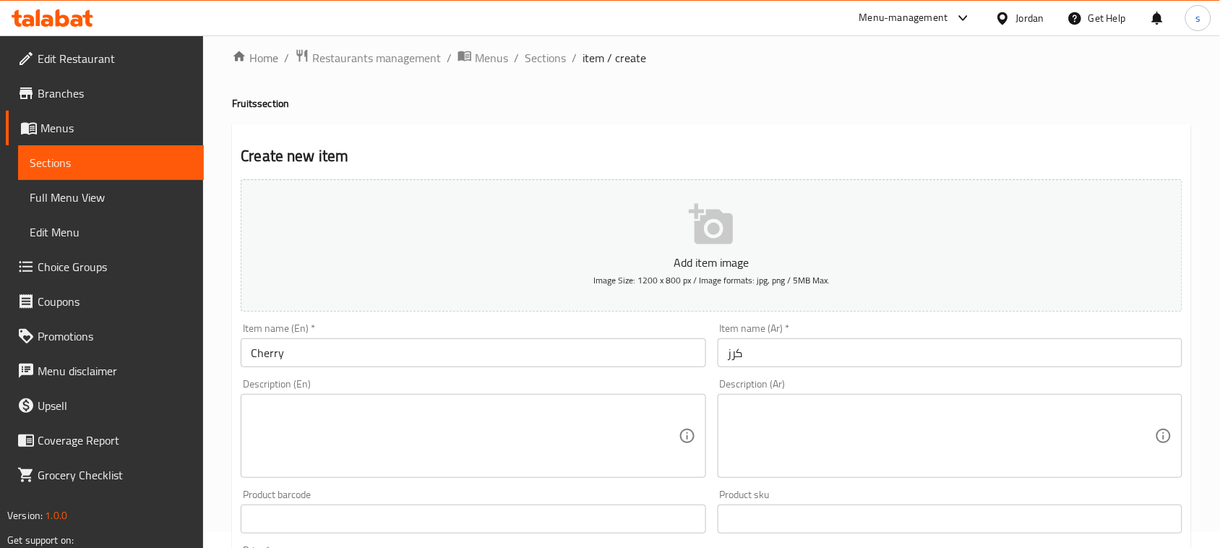
scroll to position [0, 0]
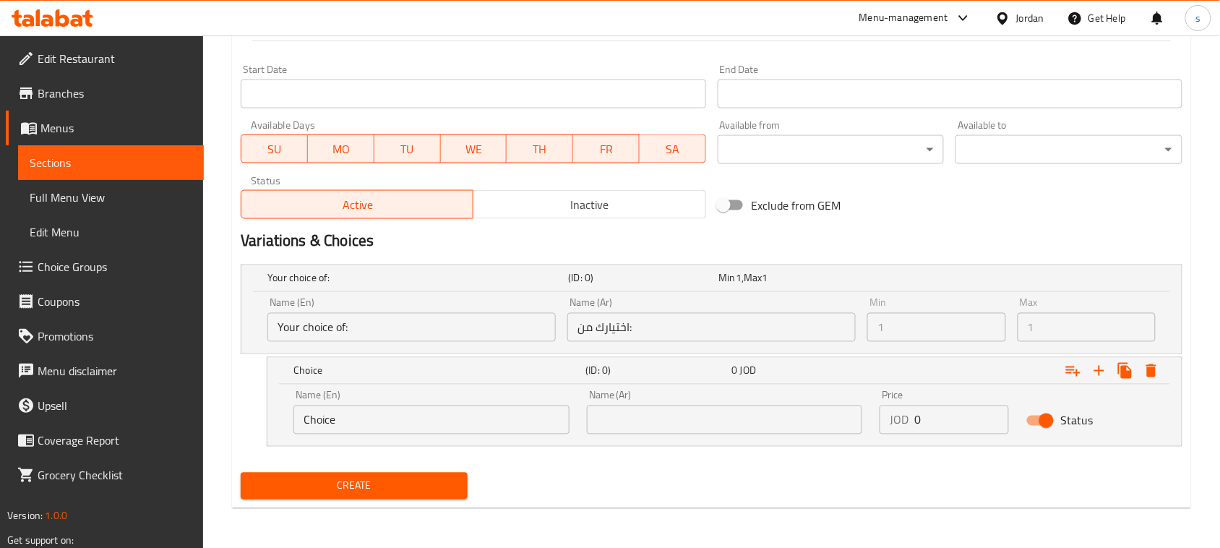
click at [514, 323] on input "Your choice of:" at bounding box center [412, 327] width 288 height 29
click at [521, 325] on input "Your choice of:" at bounding box center [412, 327] width 288 height 29
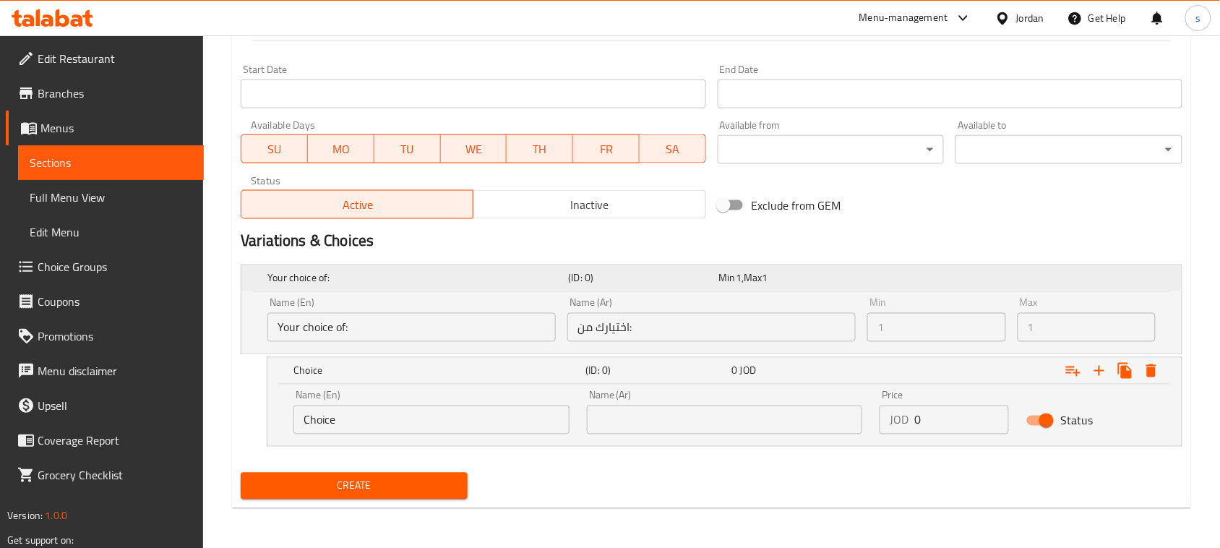
click at [299, 282] on h5 "Your choice of:" at bounding box center [415, 278] width 295 height 14
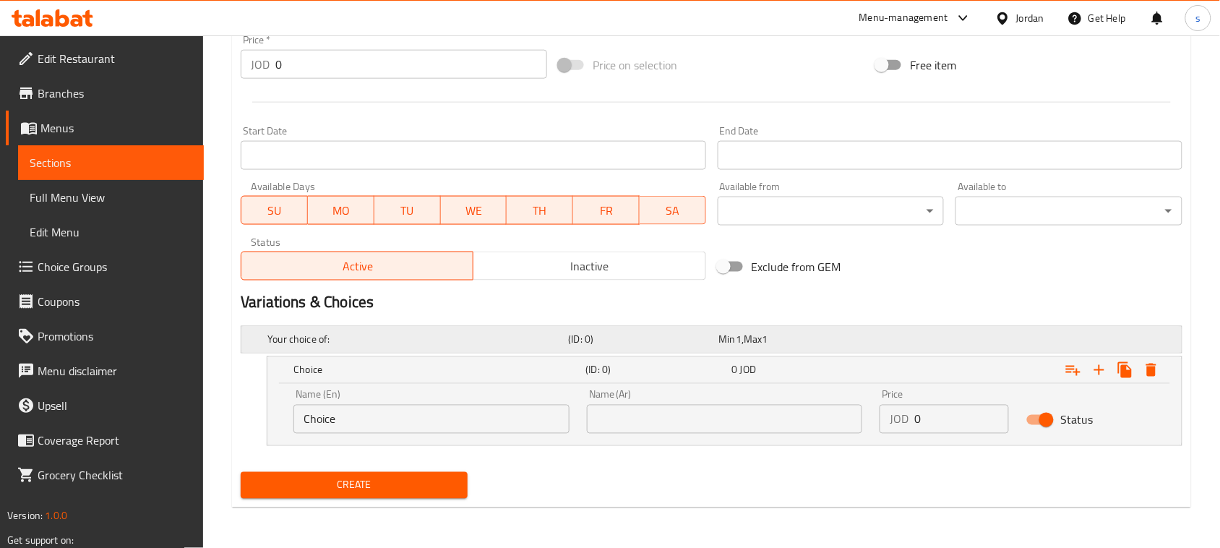
scroll to position [526, 0]
click at [348, 380] on div "Choice" at bounding box center [437, 371] width 292 height 20
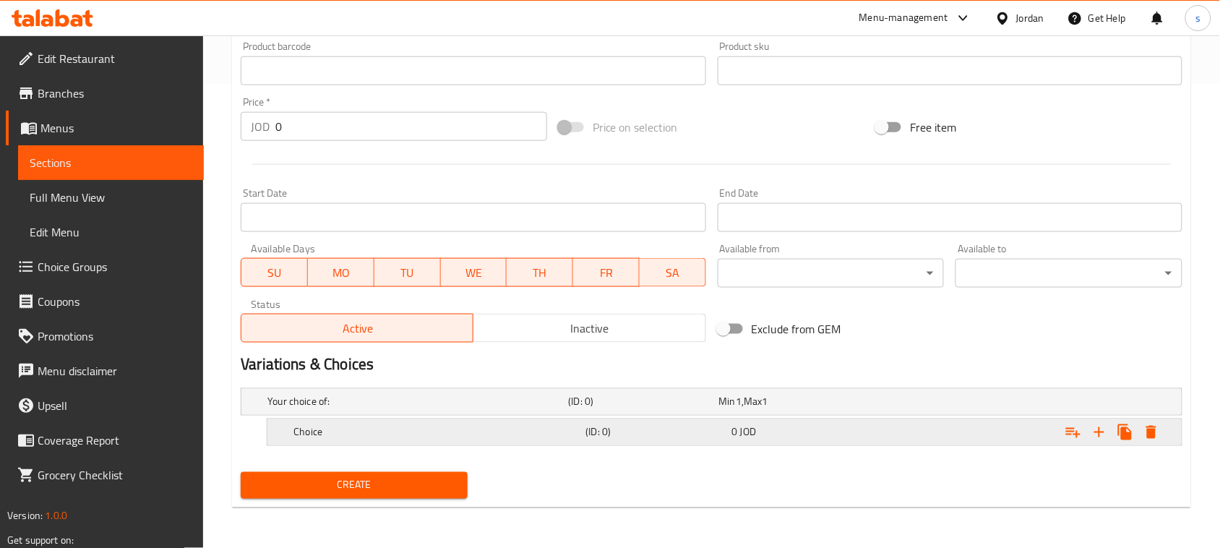
scroll to position [463, 0]
click at [346, 410] on h5 "Choice" at bounding box center [415, 402] width 295 height 14
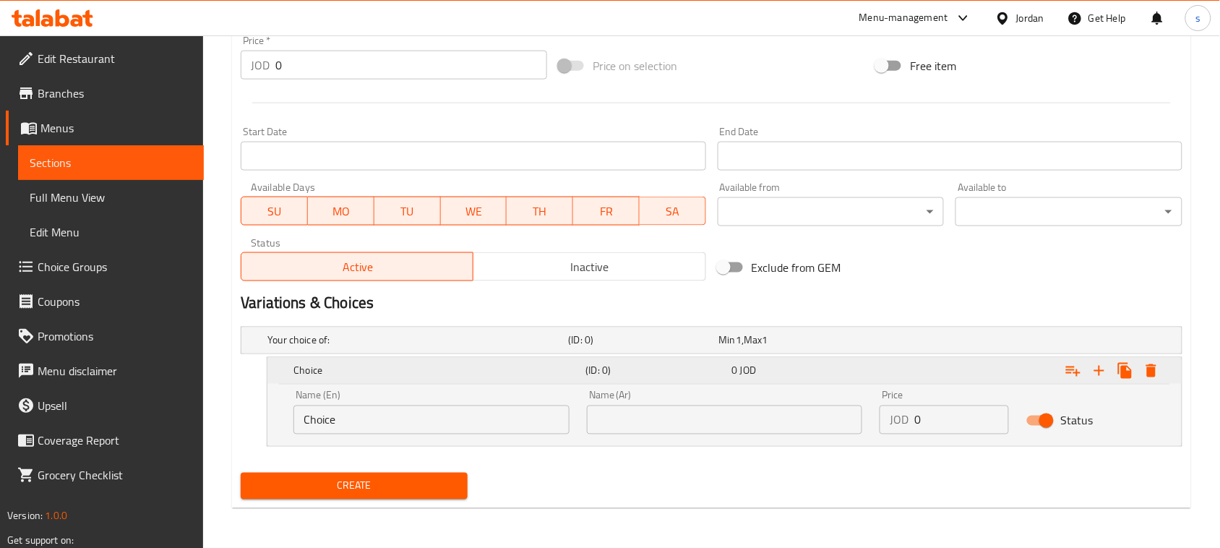
click at [345, 381] on div "Choice (ID: 0) 0 JOD" at bounding box center [729, 371] width 877 height 32
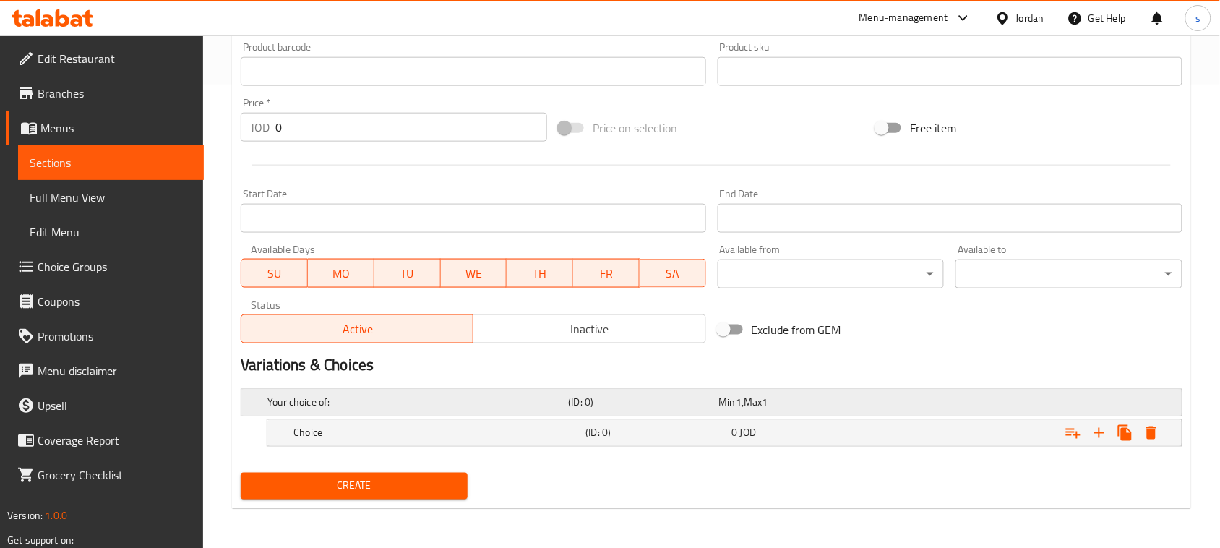
click at [343, 393] on div "Your choice of:" at bounding box center [415, 403] width 301 height 20
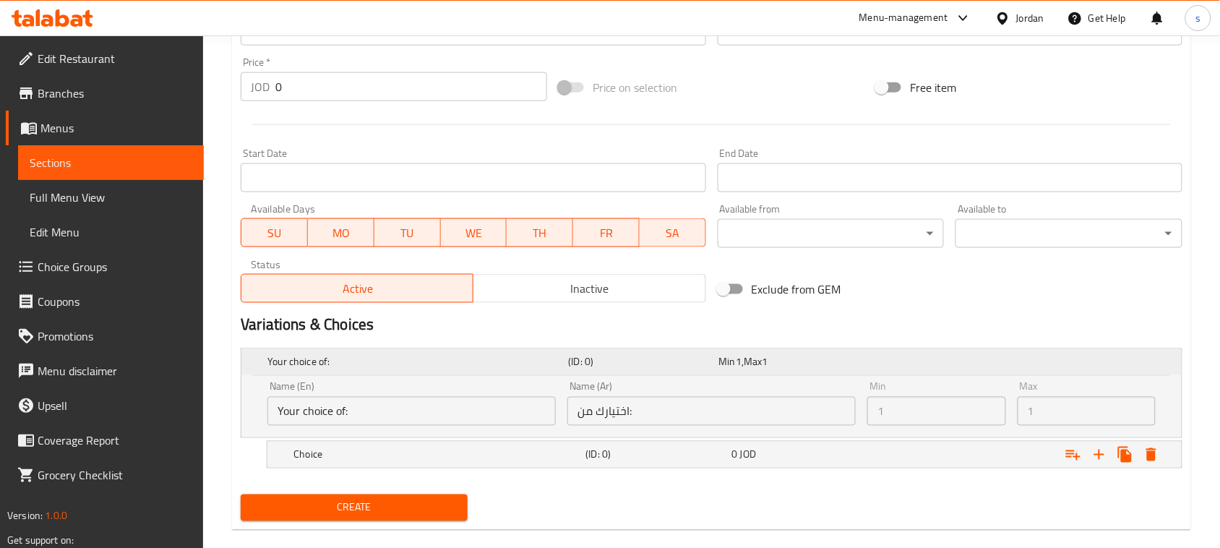
scroll to position [526, 0]
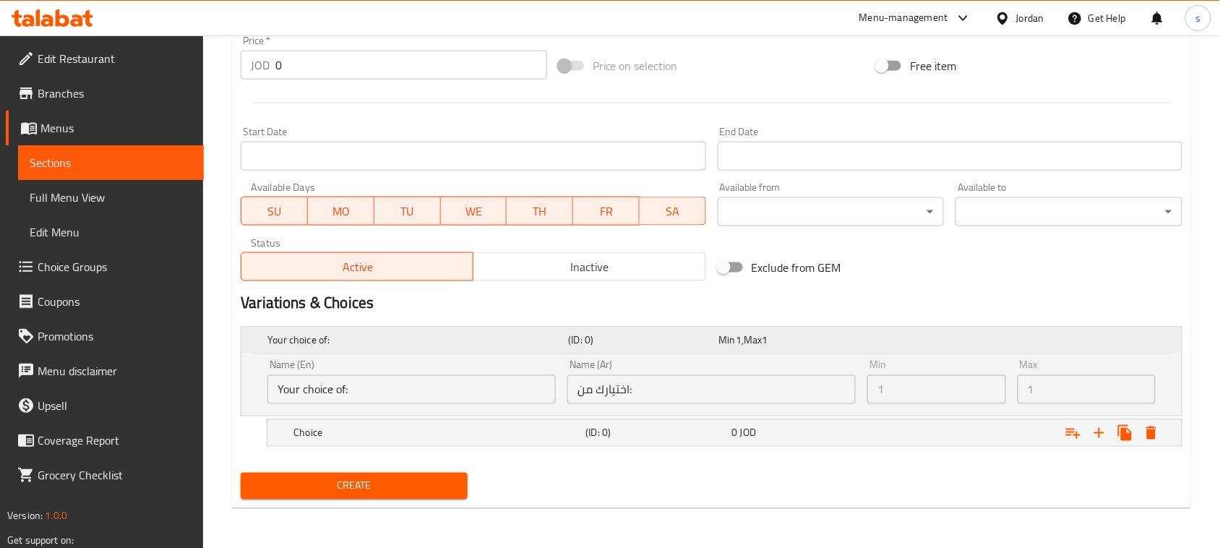
click at [412, 346] on h5 "Your choice of:" at bounding box center [415, 340] width 295 height 14
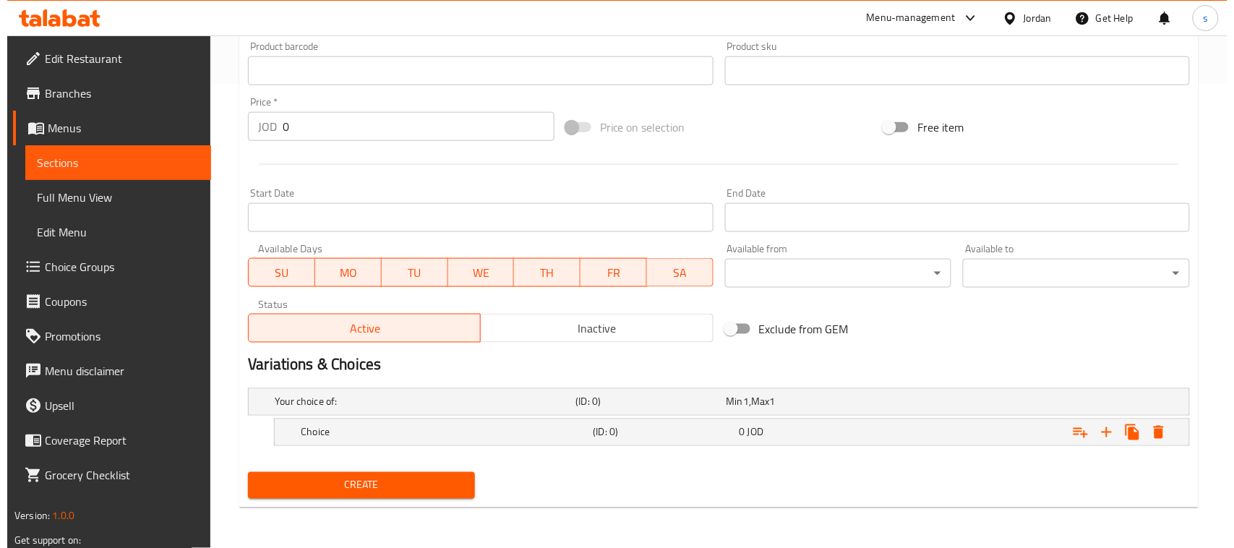
scroll to position [463, 0]
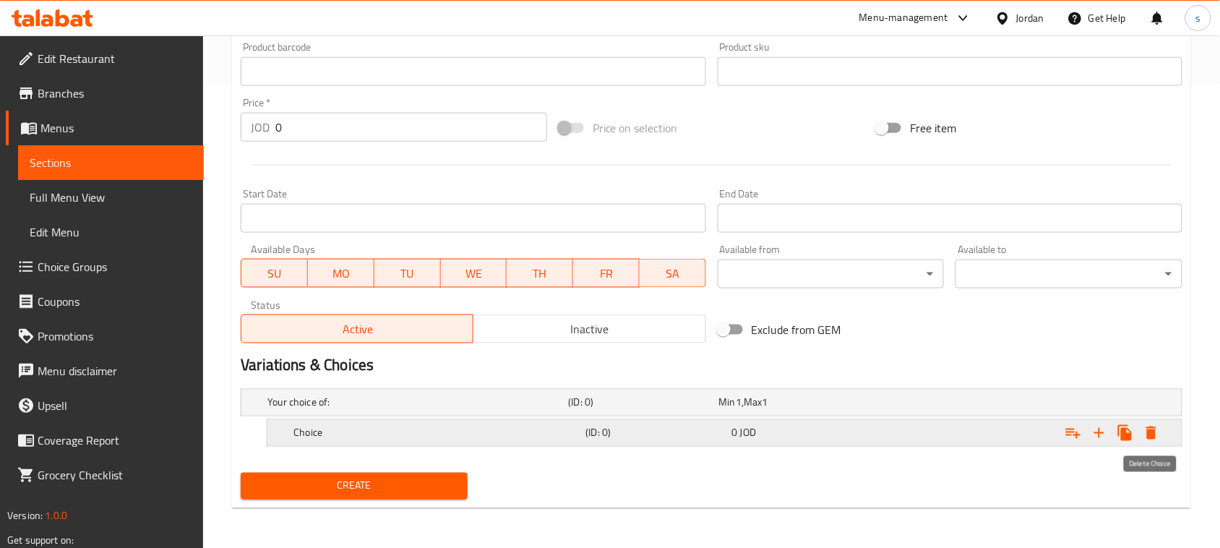
click at [1155, 432] on icon "Expand" at bounding box center [1152, 433] width 10 height 13
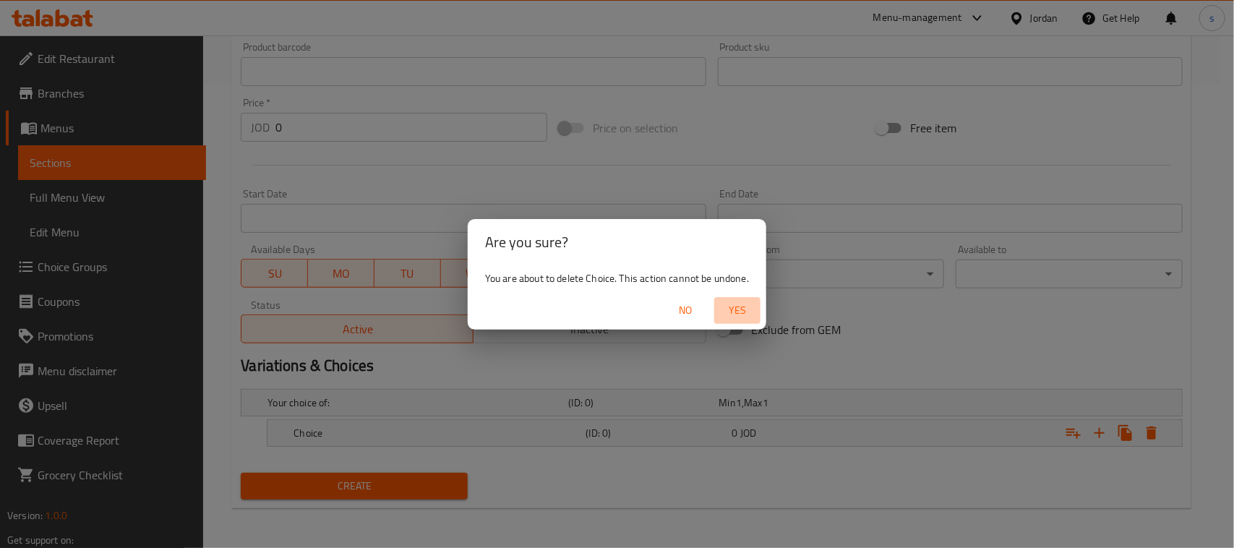
click at [732, 308] on span "Yes" at bounding box center [737, 310] width 35 height 18
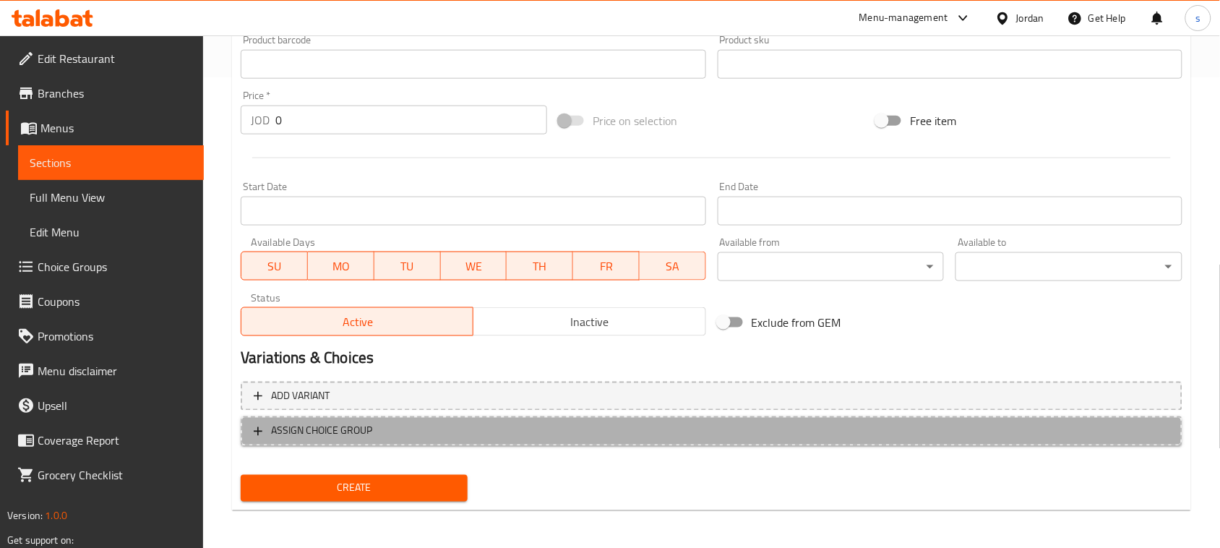
click at [340, 423] on span "ASSIGN CHOICE GROUP" at bounding box center [321, 431] width 101 height 18
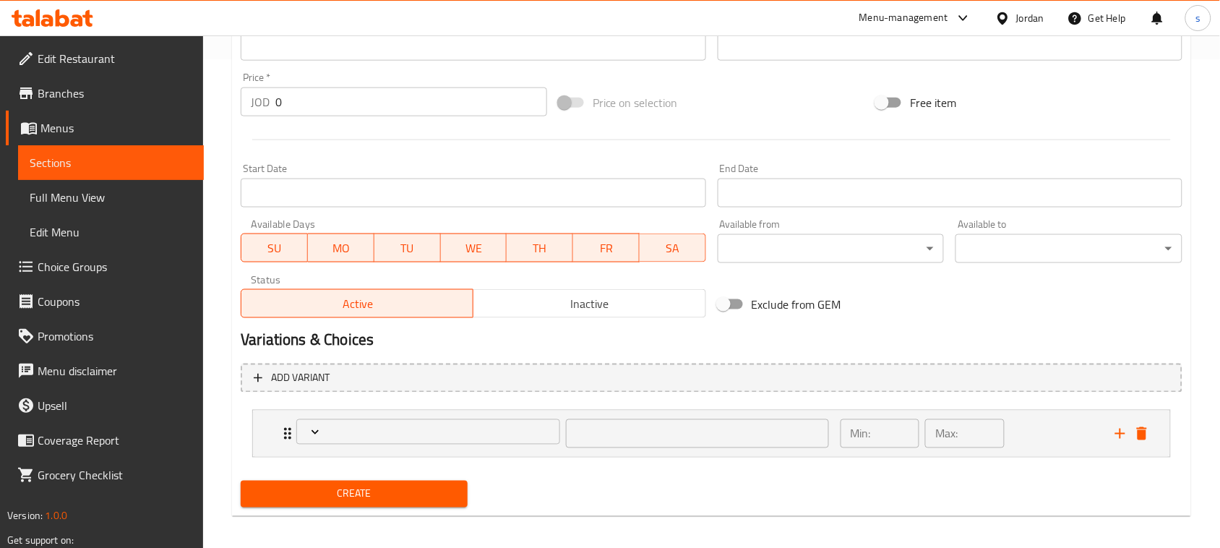
scroll to position [496, 0]
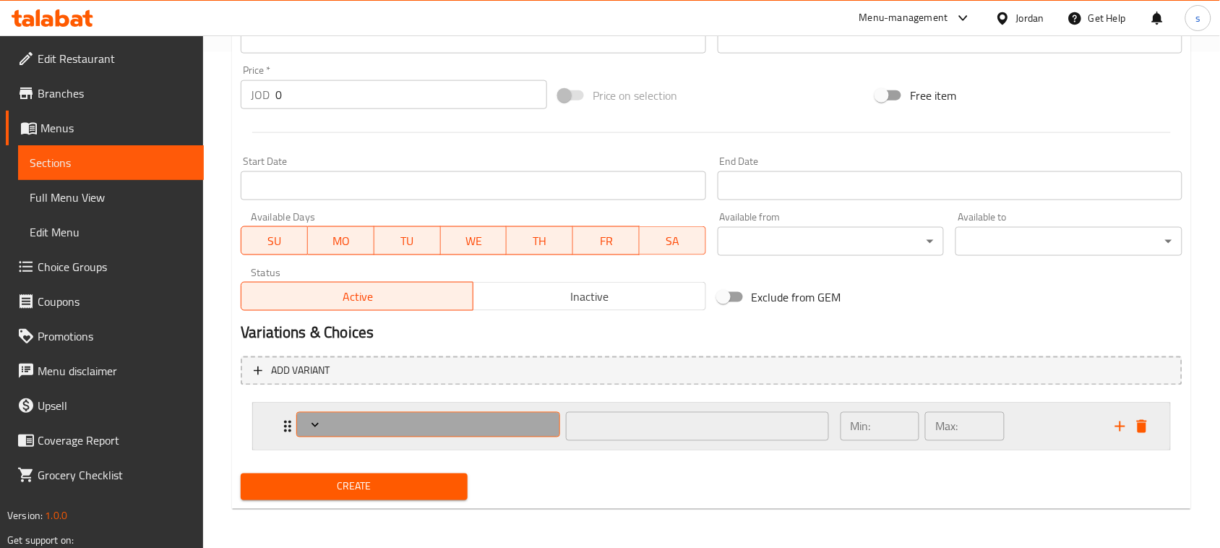
click at [312, 429] on icon "Expand" at bounding box center [315, 425] width 14 height 14
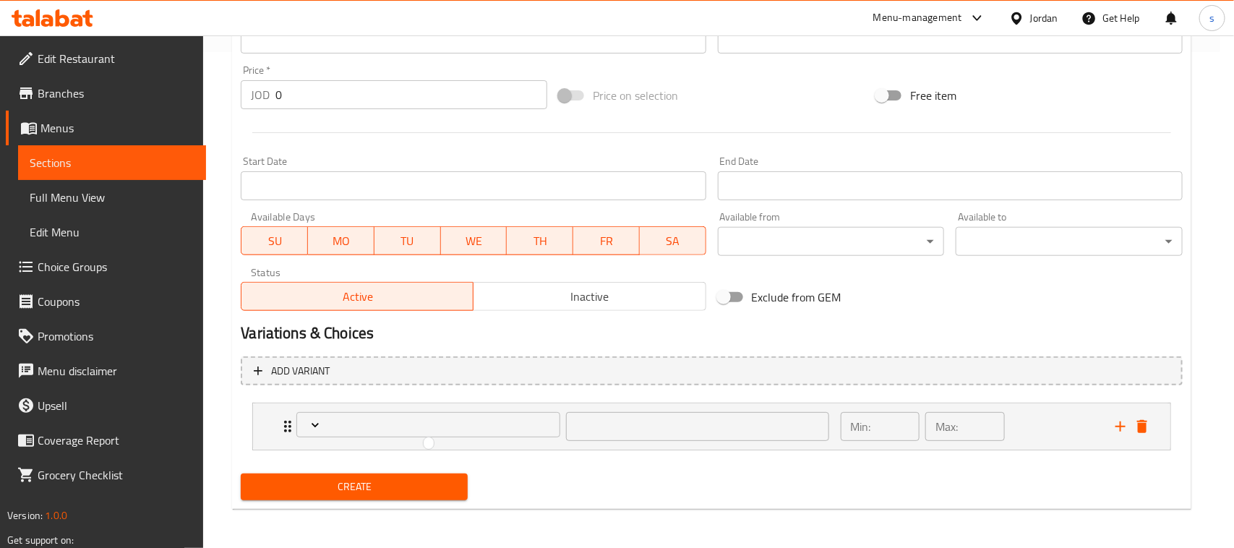
click at [343, 423] on div at bounding box center [617, 274] width 1234 height 548
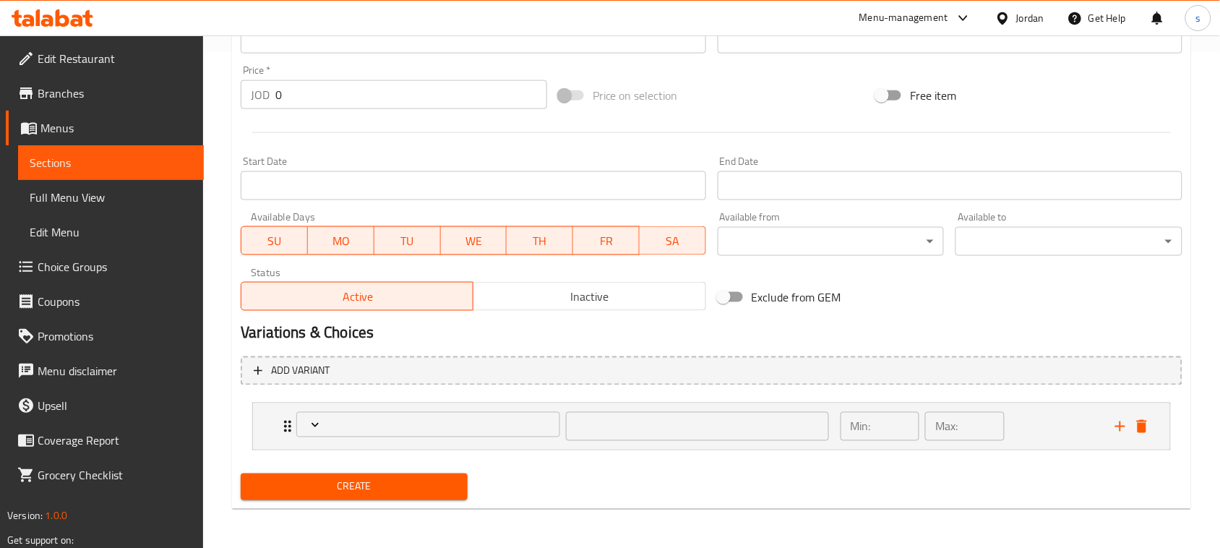
click at [343, 423] on span "Expand" at bounding box center [428, 425] width 252 height 14
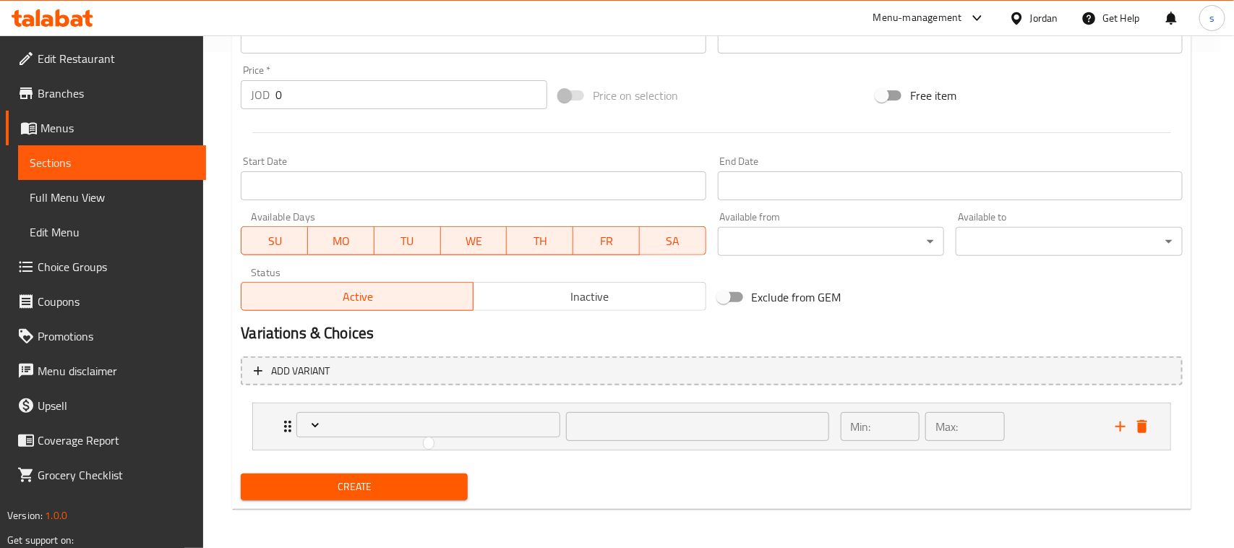
click at [316, 372] on div at bounding box center [617, 274] width 1234 height 548
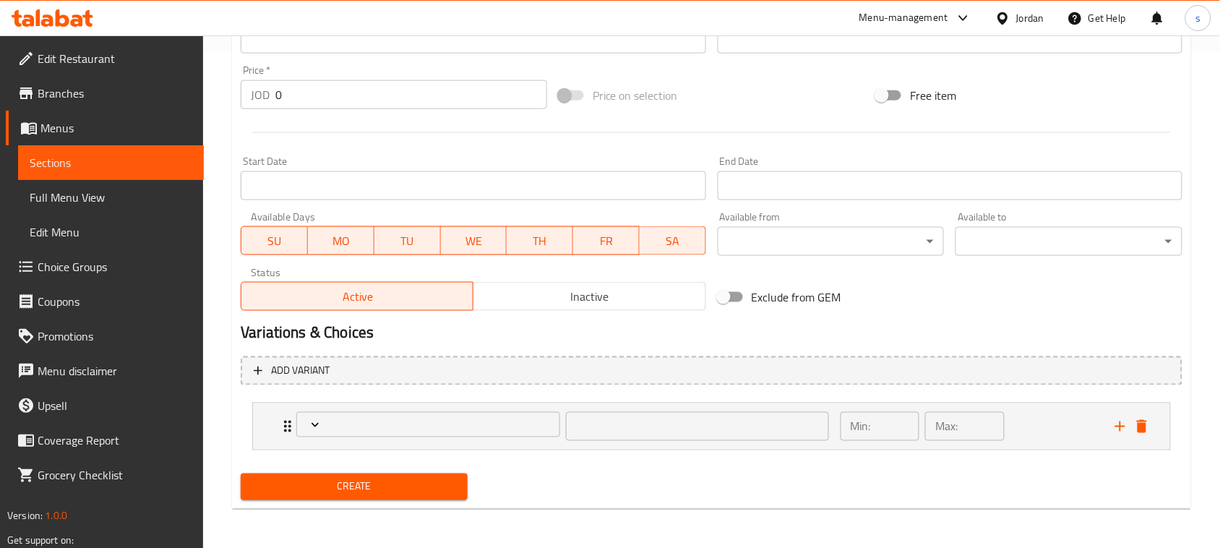
click at [316, 372] on span "Add variant" at bounding box center [300, 371] width 59 height 18
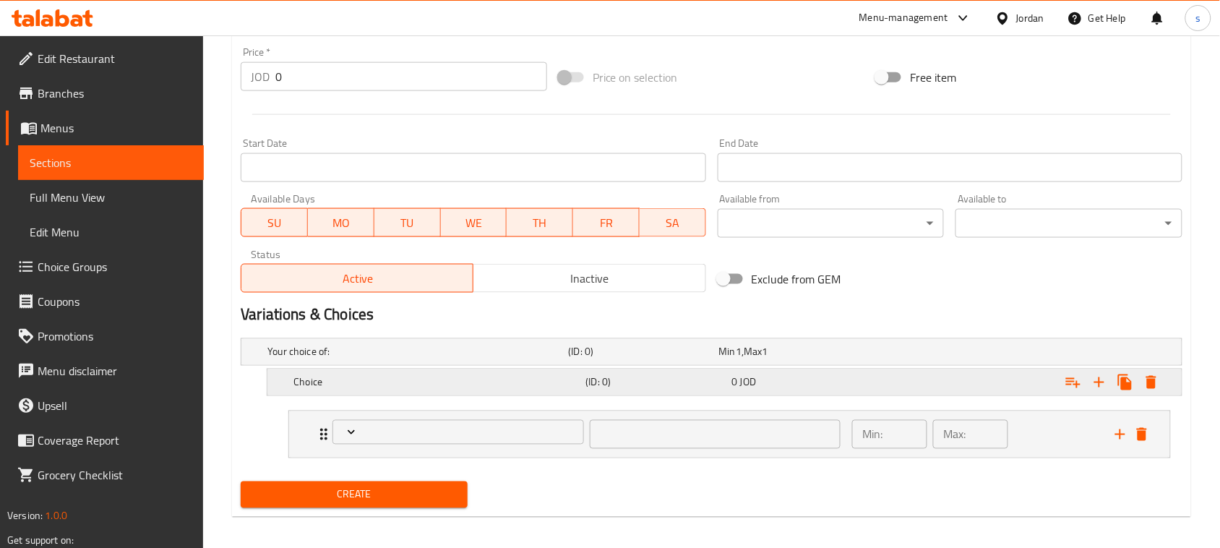
scroll to position [523, 0]
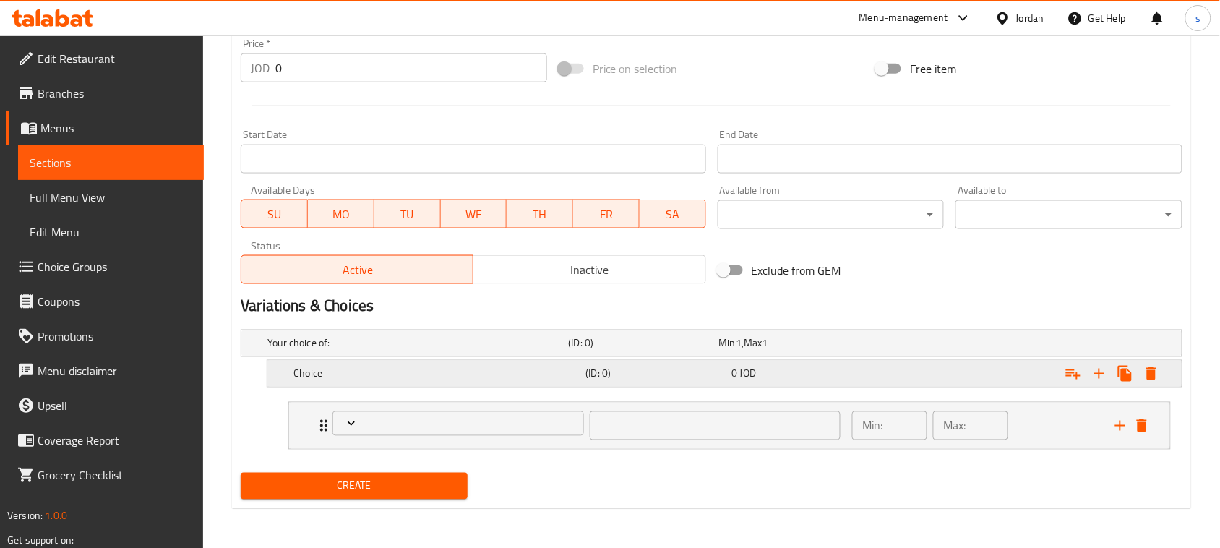
click at [419, 351] on h5 "Choice" at bounding box center [415, 343] width 295 height 14
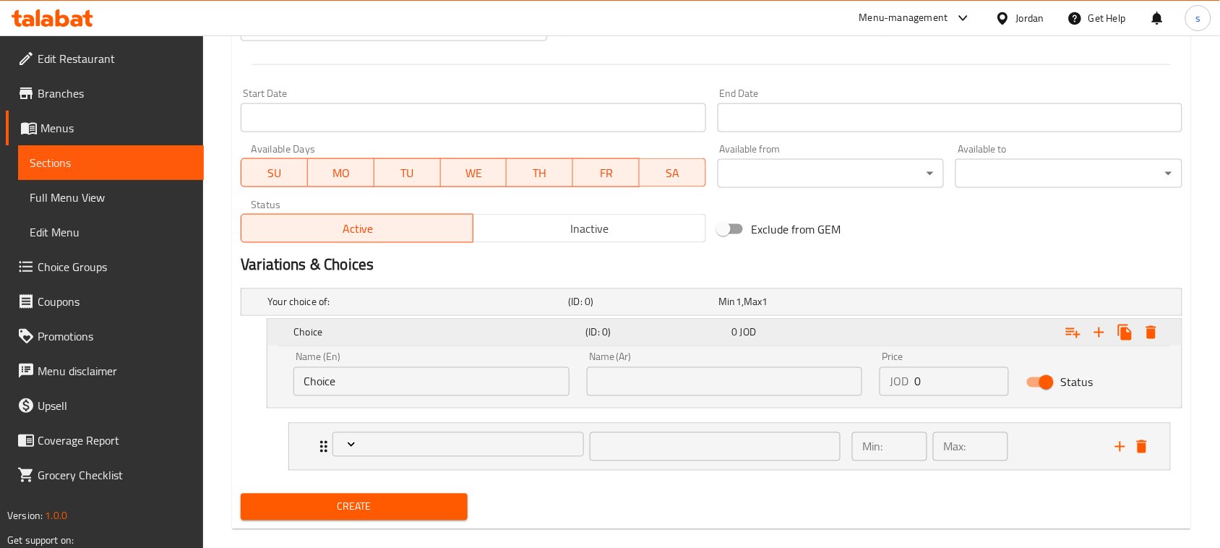
scroll to position [586, 0]
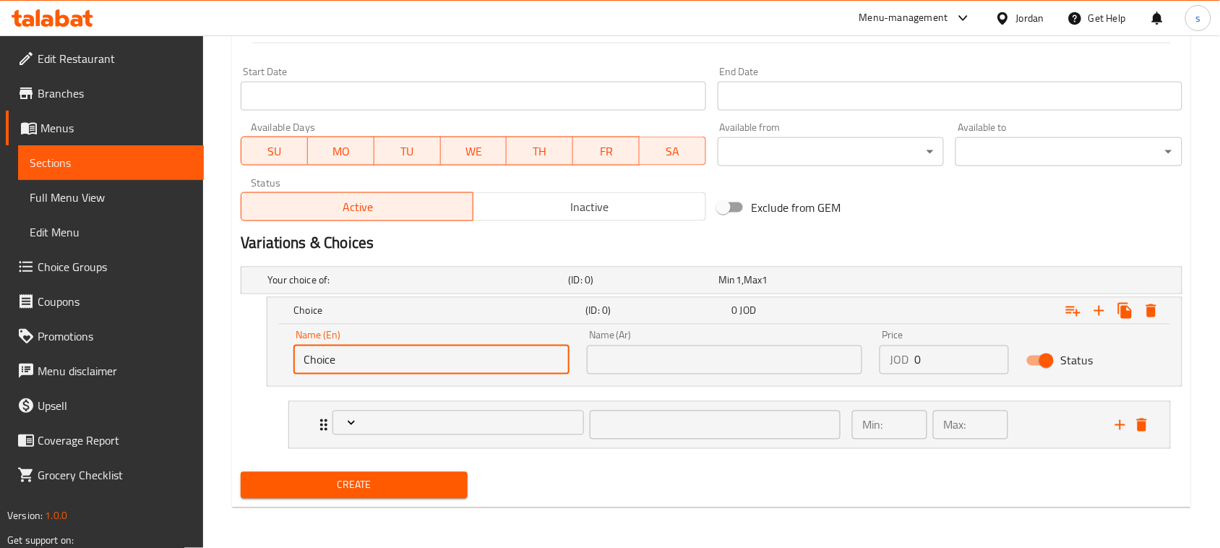
click at [398, 359] on input "Choice" at bounding box center [432, 360] width 276 height 29
type input "C"
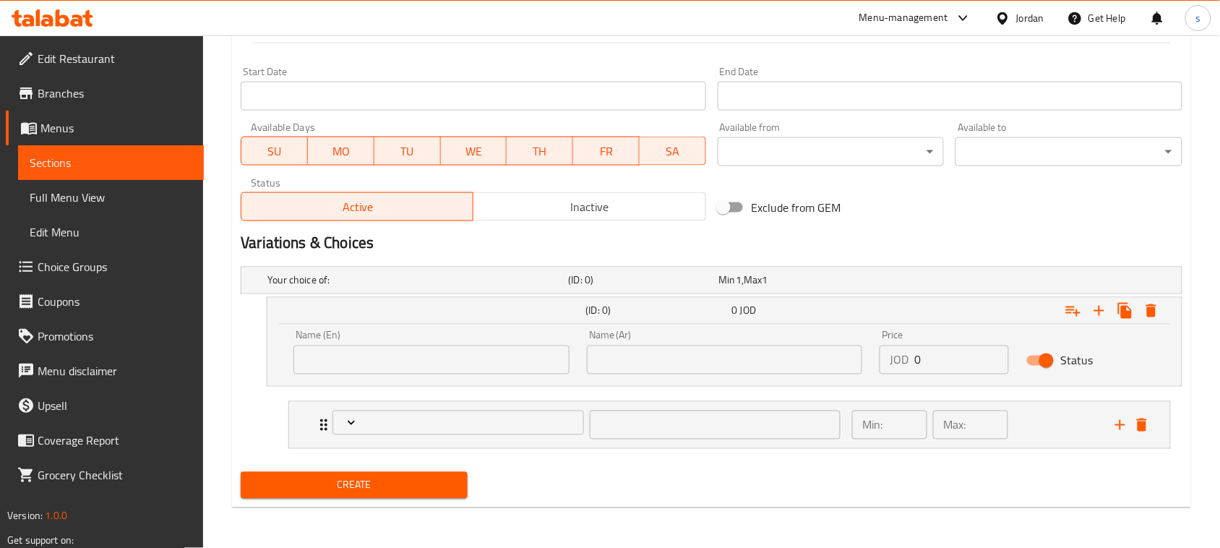
click at [410, 354] on input "text" at bounding box center [432, 360] width 276 height 29
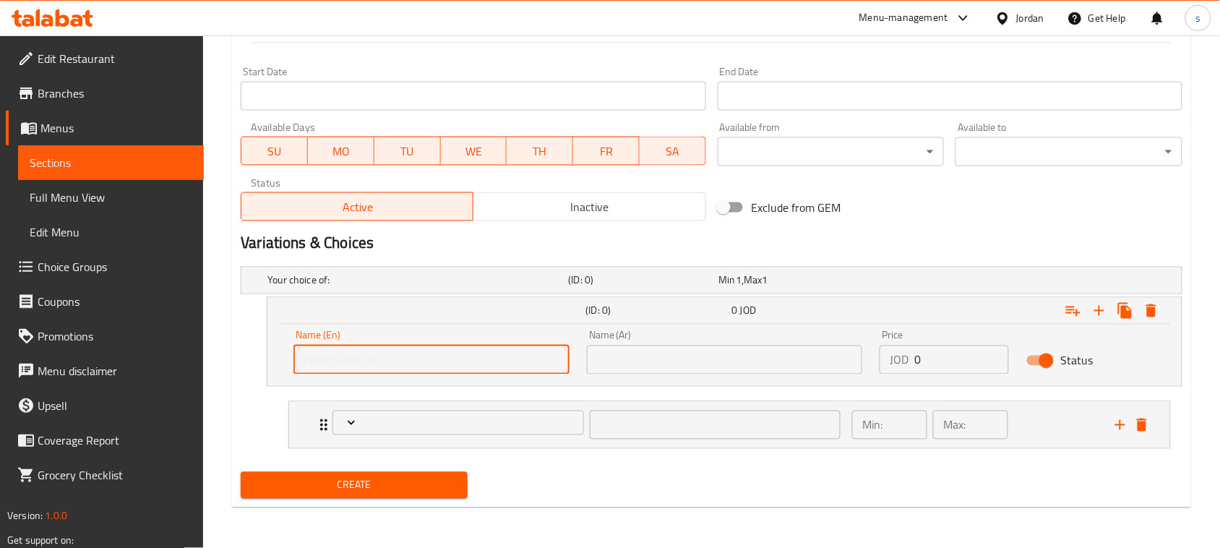
paste input "Your Choice Of Size:"
type input "Your Choice Of Size:"
click at [631, 361] on input "text" at bounding box center [725, 360] width 276 height 29
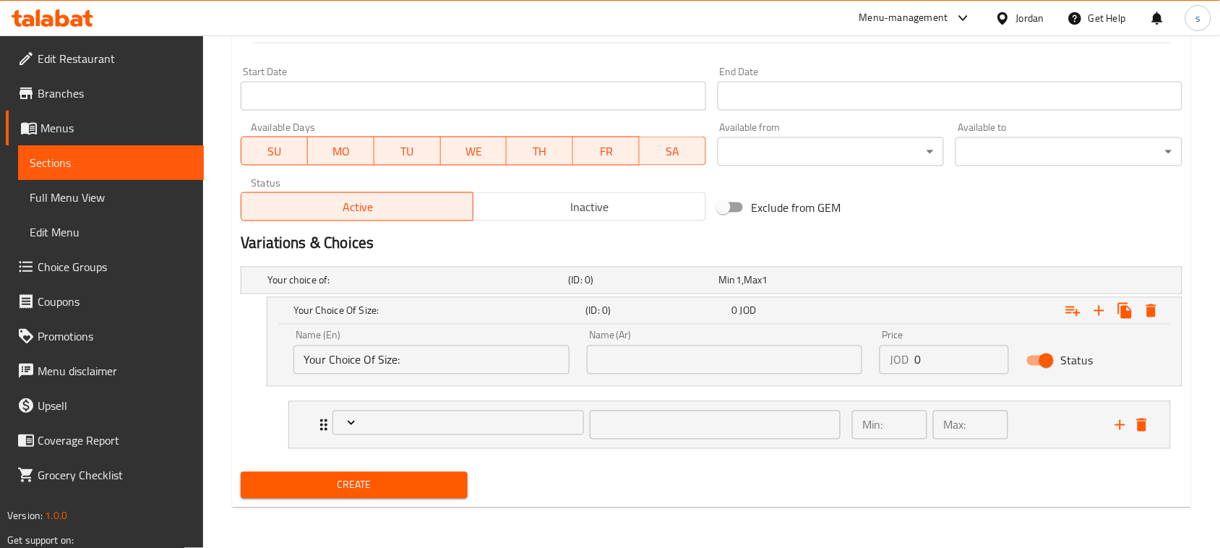
click at [707, 355] on input "text" at bounding box center [725, 360] width 276 height 29
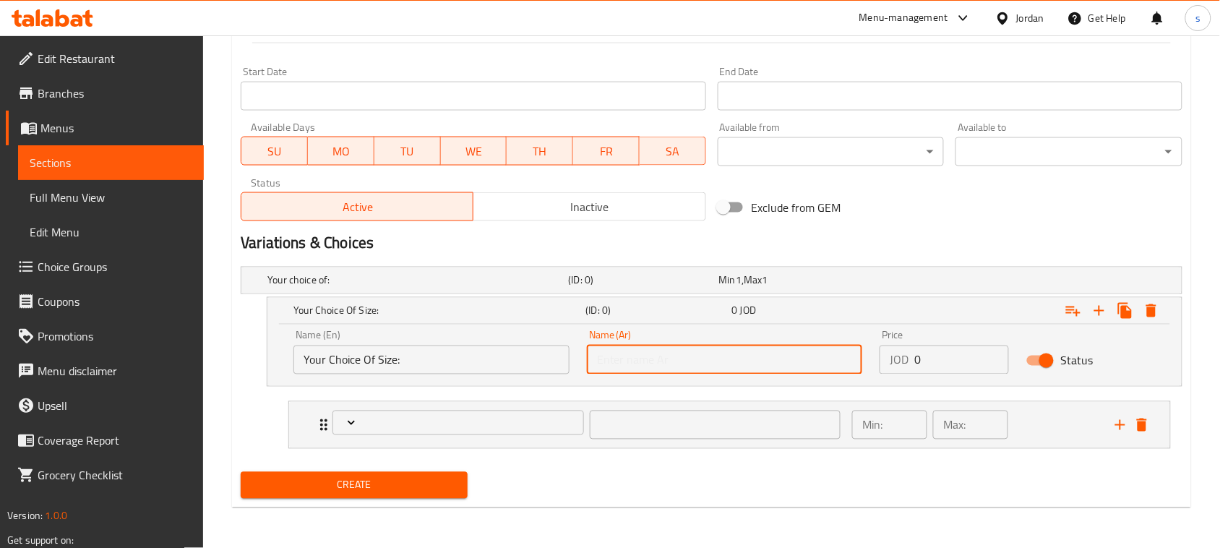
paste input "إختيارك من الحجم:"
type input "إختيارك من الحجم:"
click at [959, 377] on div "Price JOD 0 Price" at bounding box center [944, 352] width 147 height 61
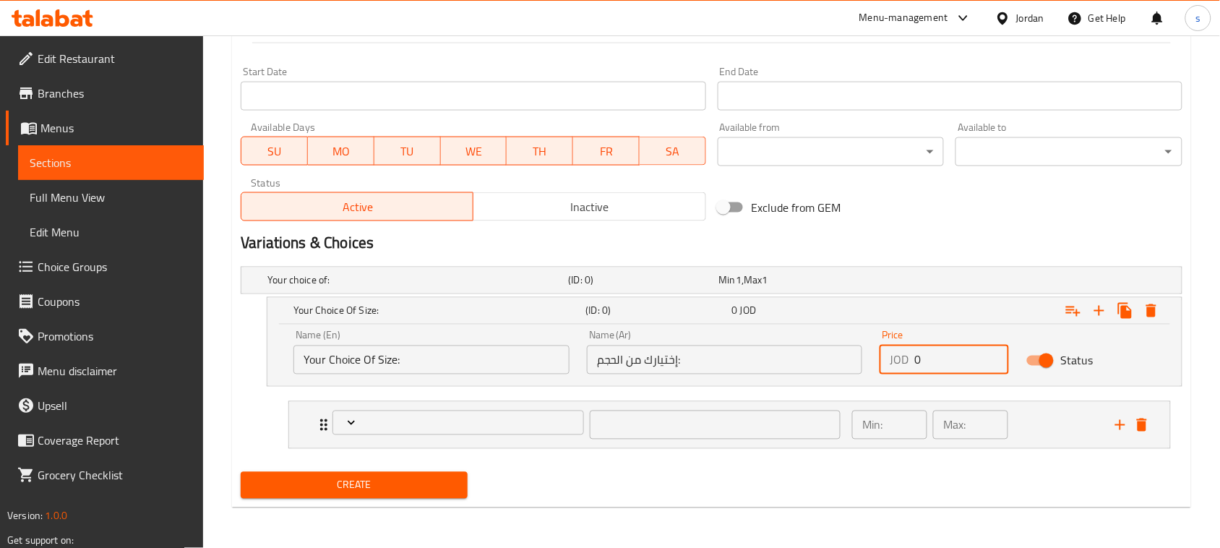
click at [956, 371] on input "0" at bounding box center [962, 360] width 95 height 29
click at [947, 363] on input "0" at bounding box center [962, 360] width 95 height 29
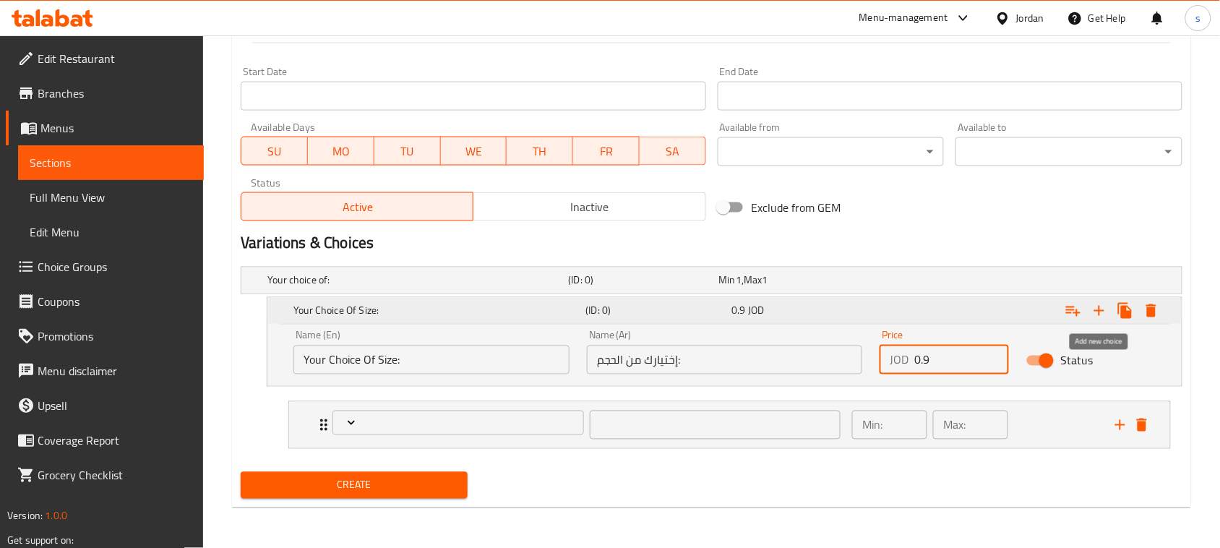
type input "0.9"
click at [1103, 314] on icon "Expand" at bounding box center [1099, 310] width 17 height 17
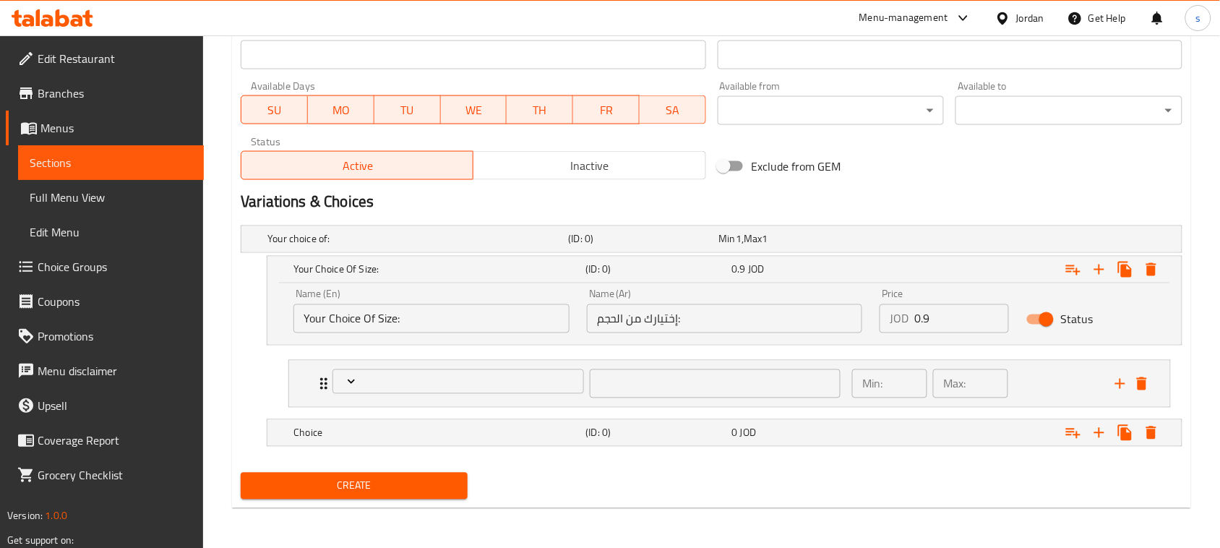
scroll to position [628, 0]
click at [868, 385] on p "Min:" at bounding box center [873, 383] width 20 height 17
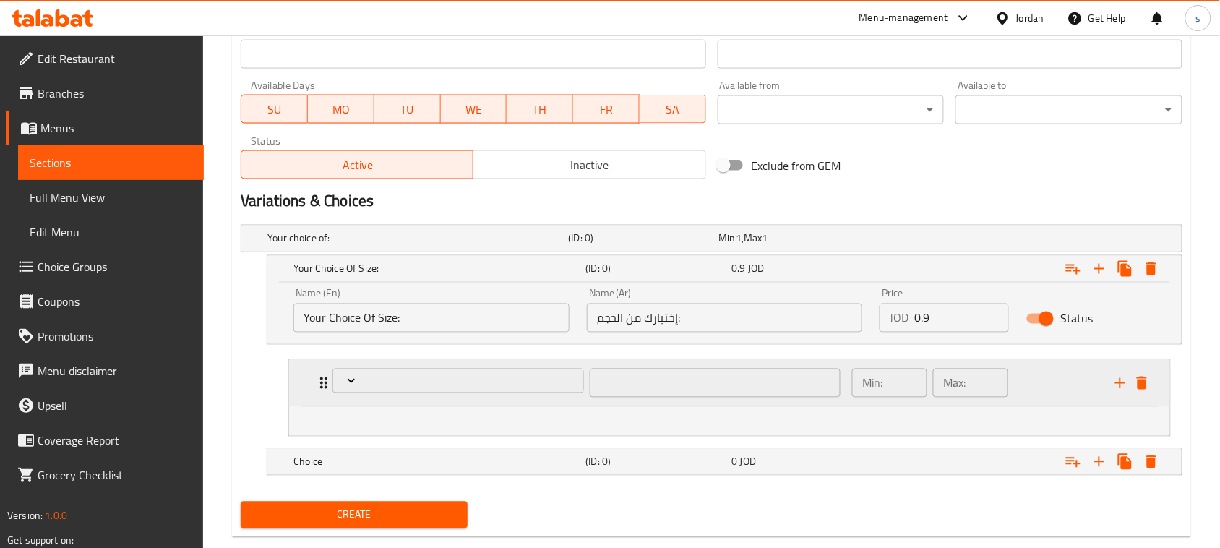
click at [887, 385] on div "Min: ​" at bounding box center [889, 383] width 75 height 29
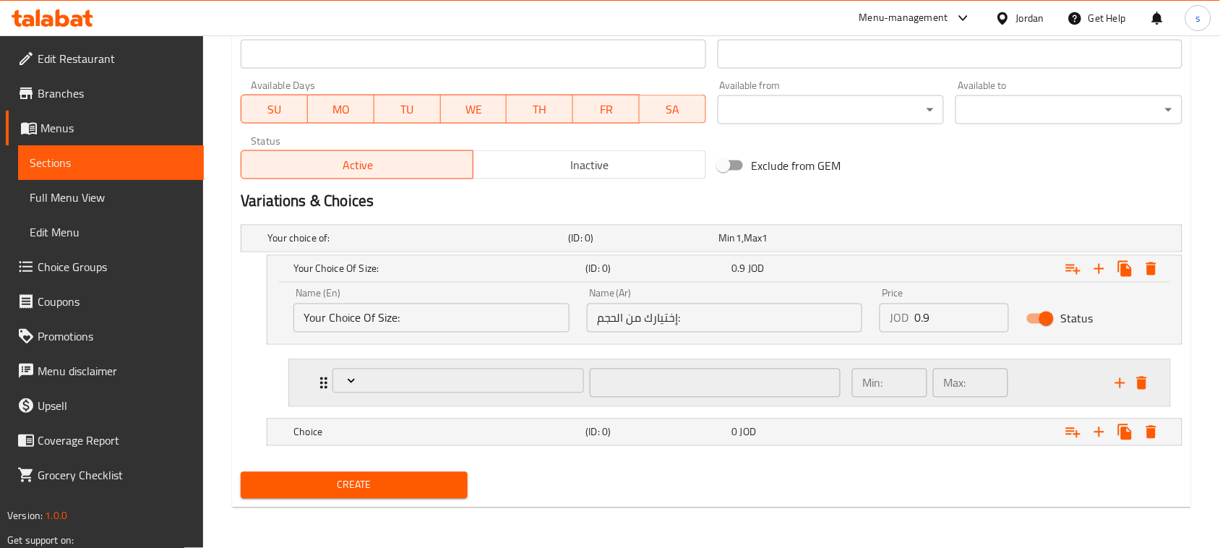
click at [887, 385] on div "Min: ​" at bounding box center [889, 383] width 75 height 29
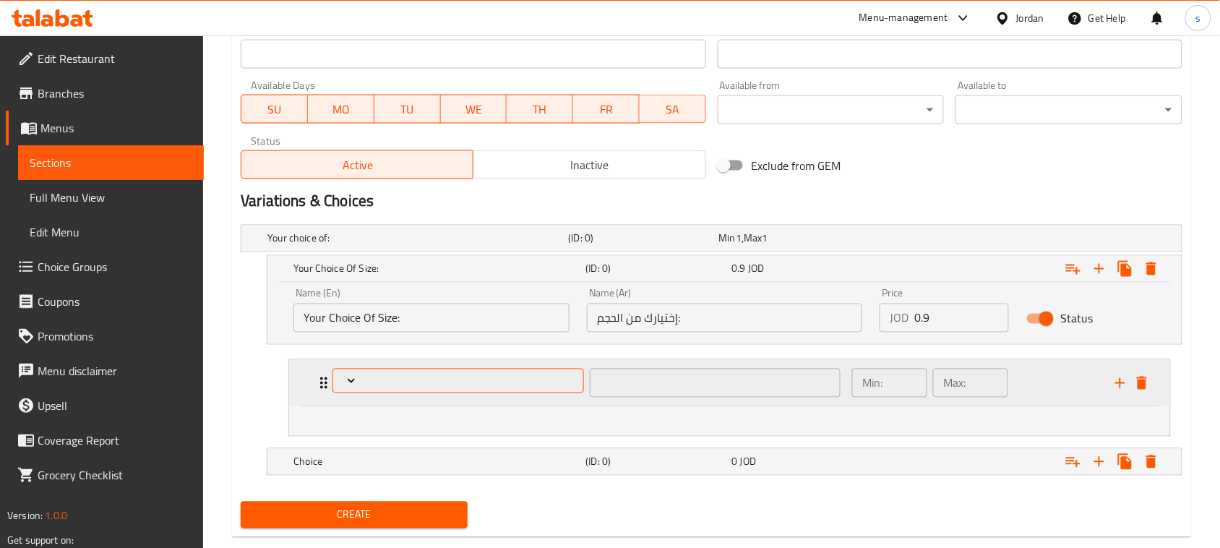
click at [482, 384] on span "Expand" at bounding box center [458, 381] width 241 height 14
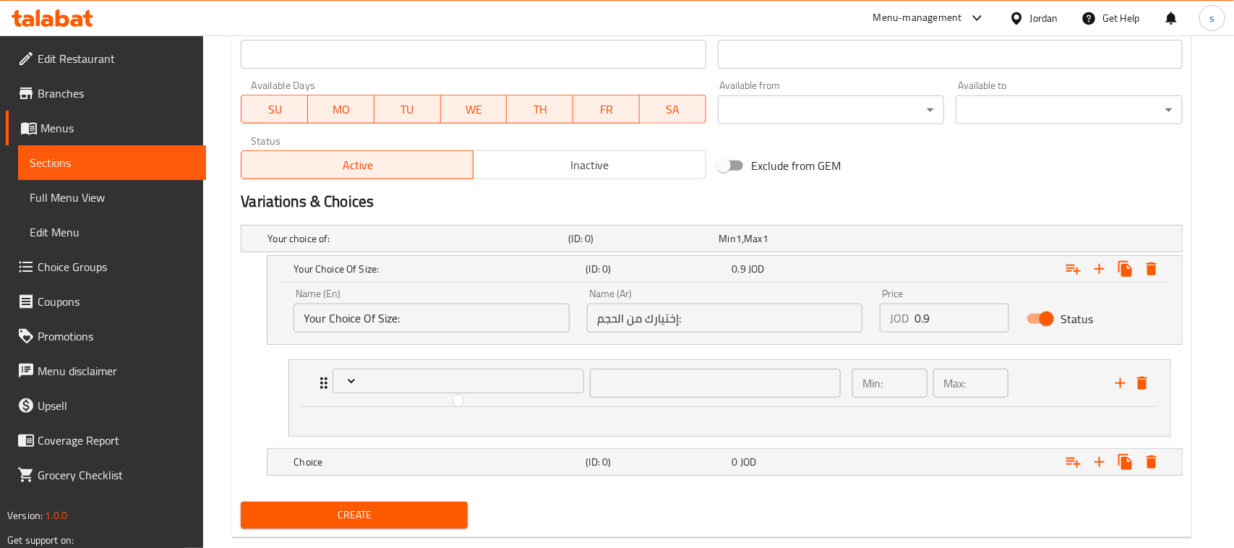
click at [343, 371] on div at bounding box center [617, 274] width 1234 height 548
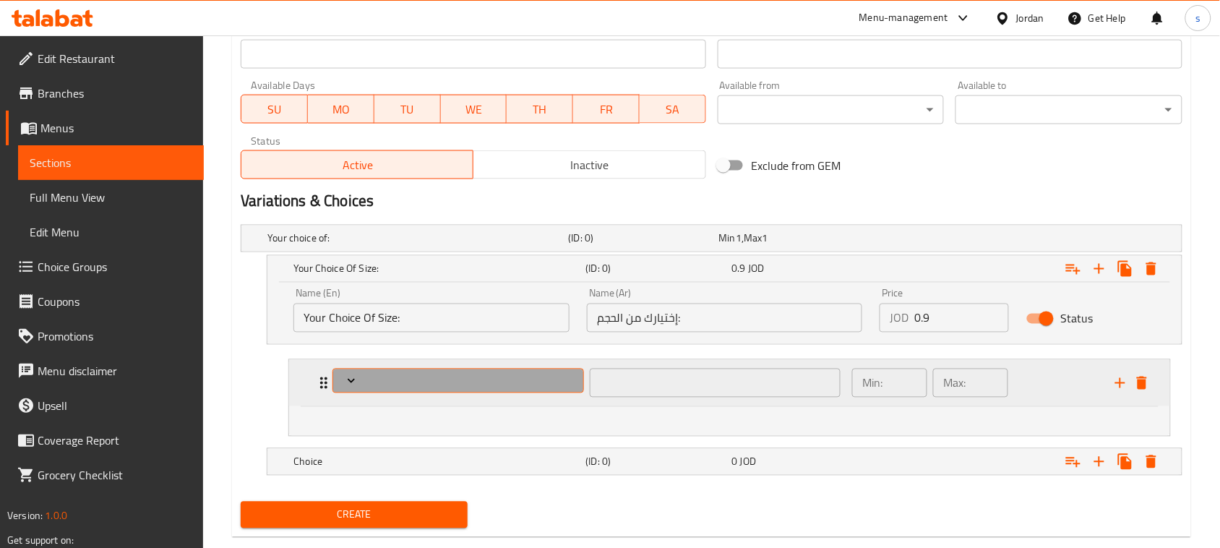
click at [345, 374] on icon "Expand" at bounding box center [351, 381] width 14 height 14
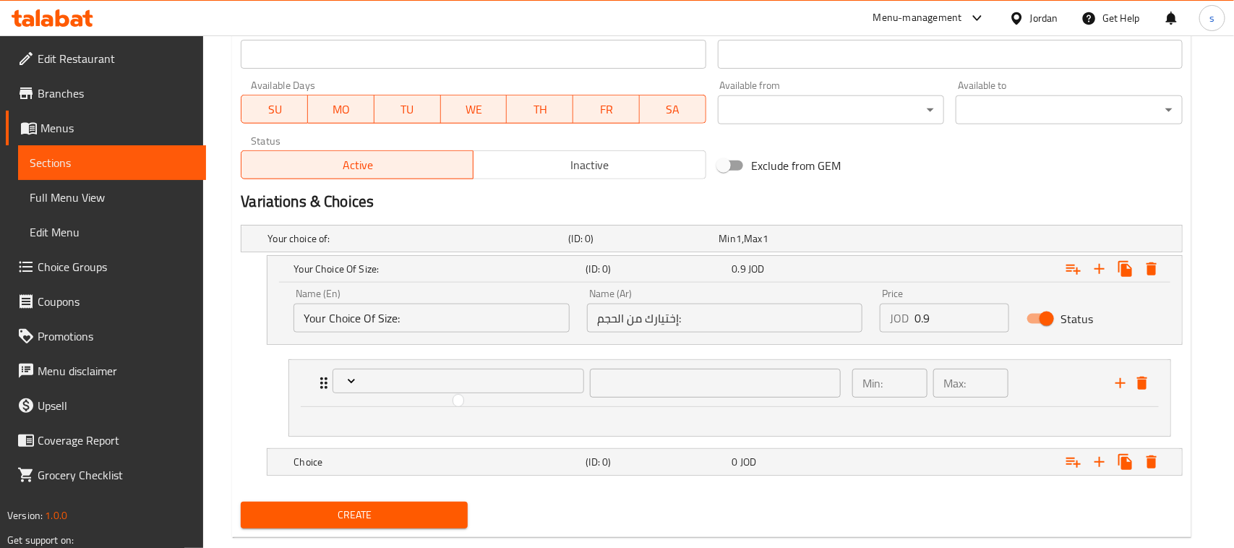
click at [348, 380] on div at bounding box center [617, 274] width 1234 height 548
click at [348, 380] on icon "Expand" at bounding box center [349, 381] width 7 height 4
click at [348, 380] on div at bounding box center [617, 274] width 1234 height 548
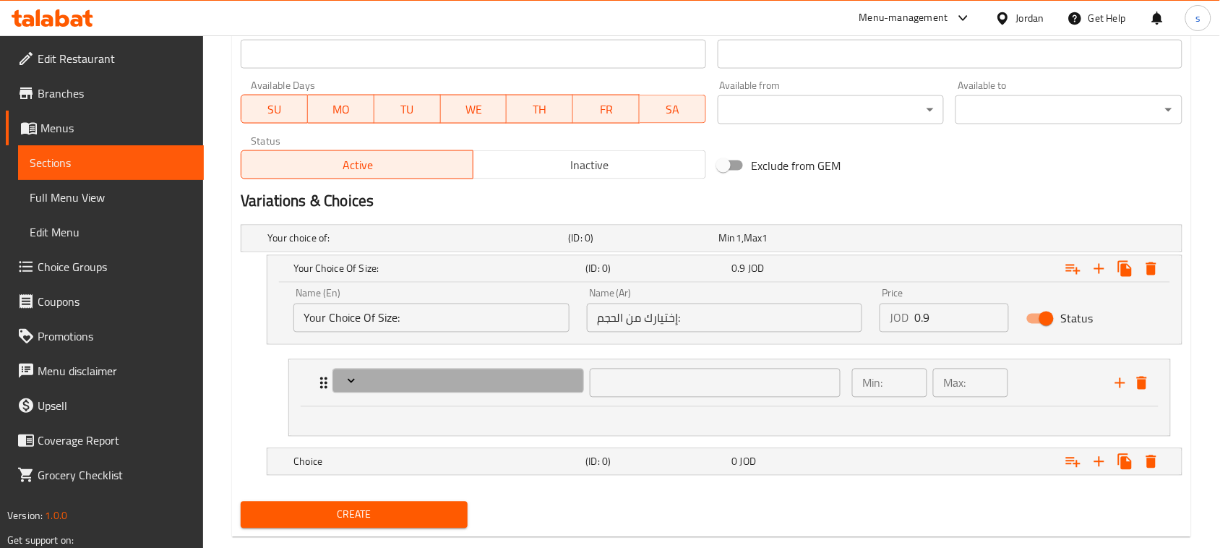
click at [348, 380] on icon "Expand" at bounding box center [351, 381] width 7 height 4
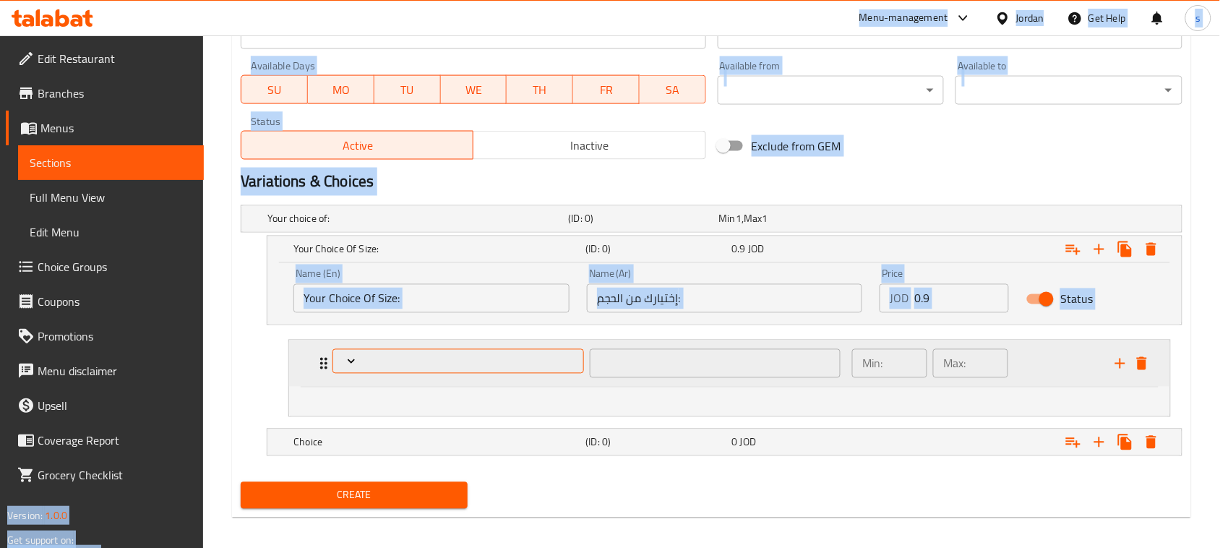
scroll to position [656, 0]
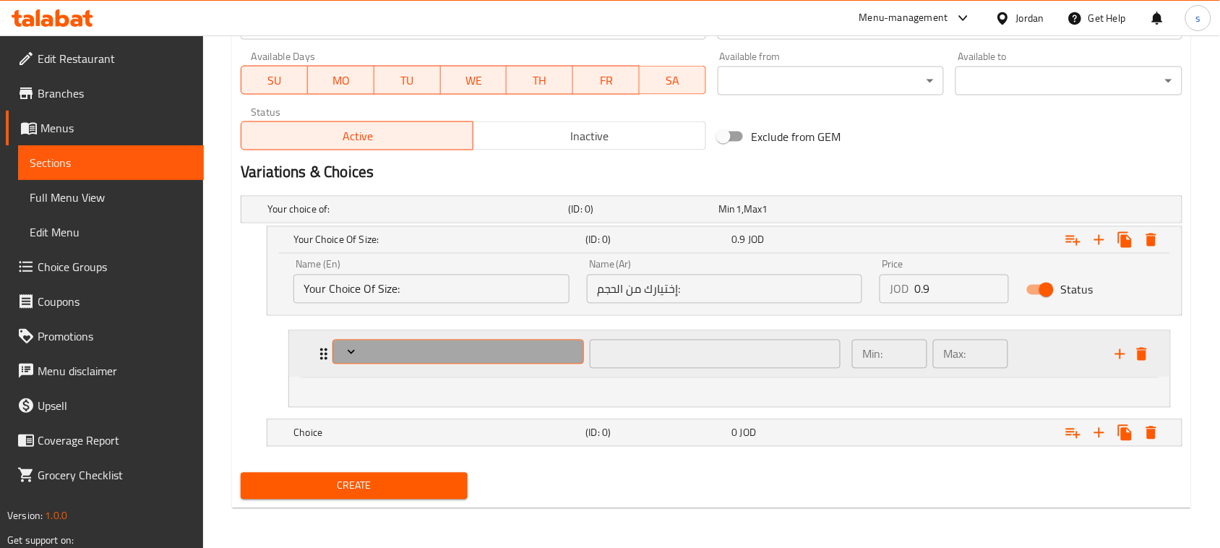
click at [459, 351] on span "Expand" at bounding box center [458, 352] width 241 height 14
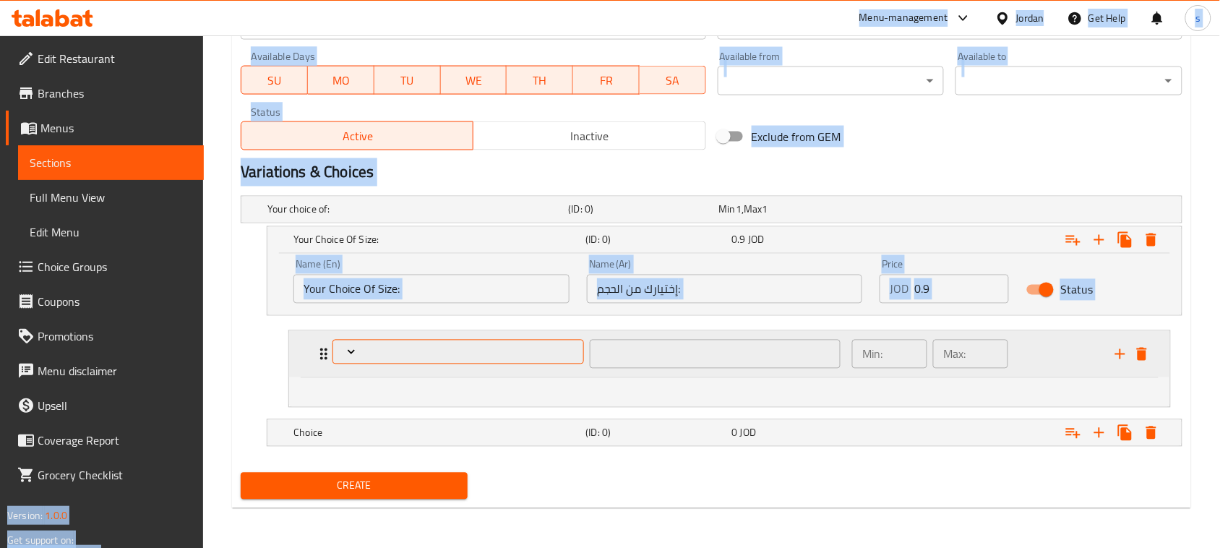
click at [459, 351] on span "Expand" at bounding box center [458, 352] width 241 height 14
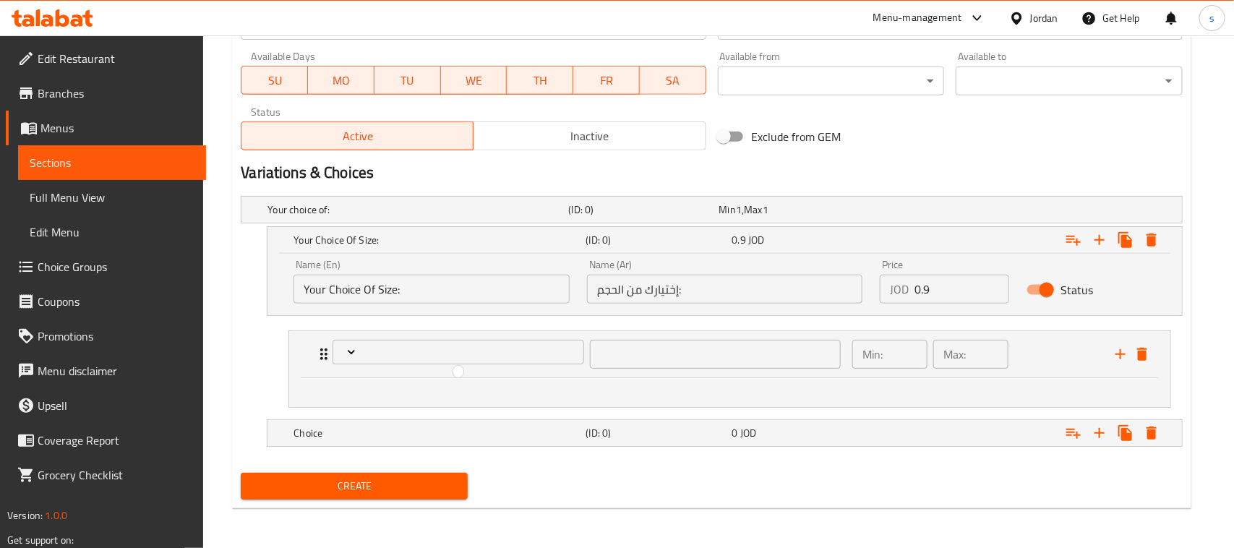
click at [709, 366] on div at bounding box center [617, 274] width 1234 height 548
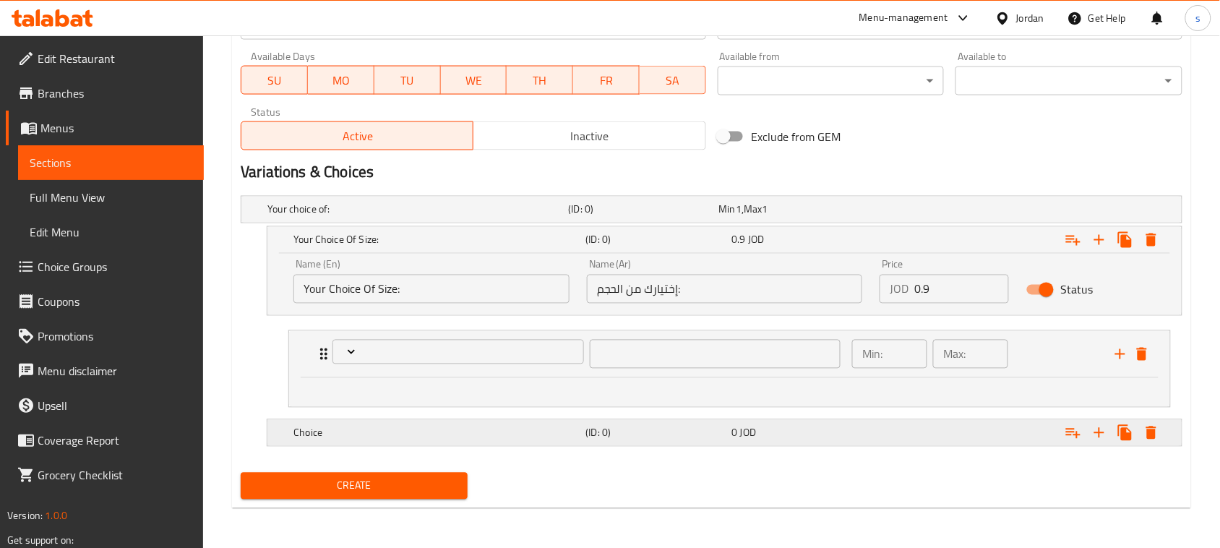
click at [537, 220] on div "Choice" at bounding box center [415, 210] width 301 height 20
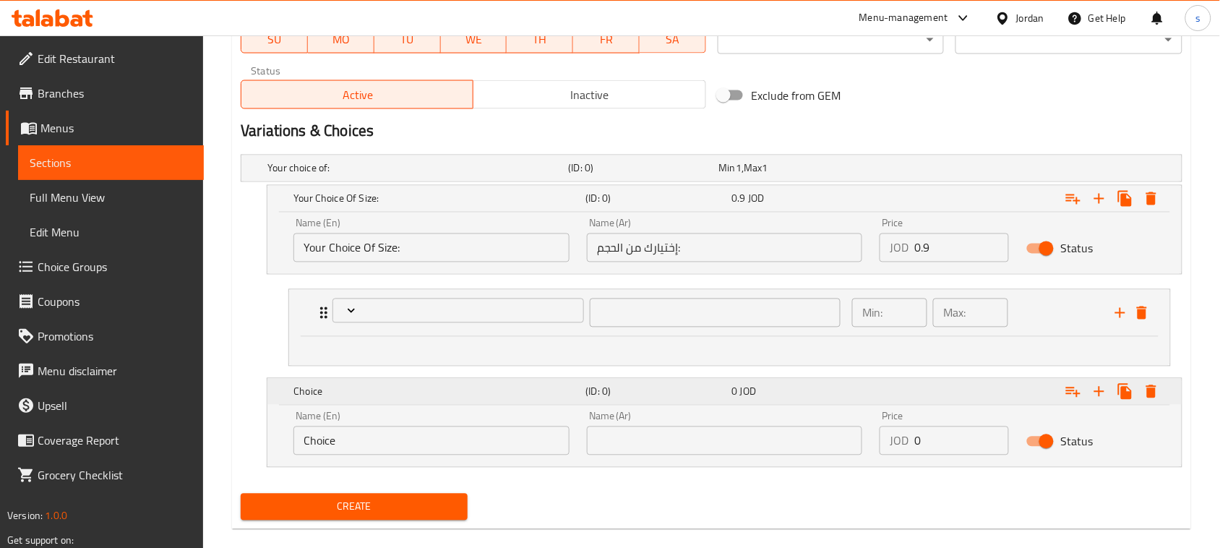
scroll to position [719, 0]
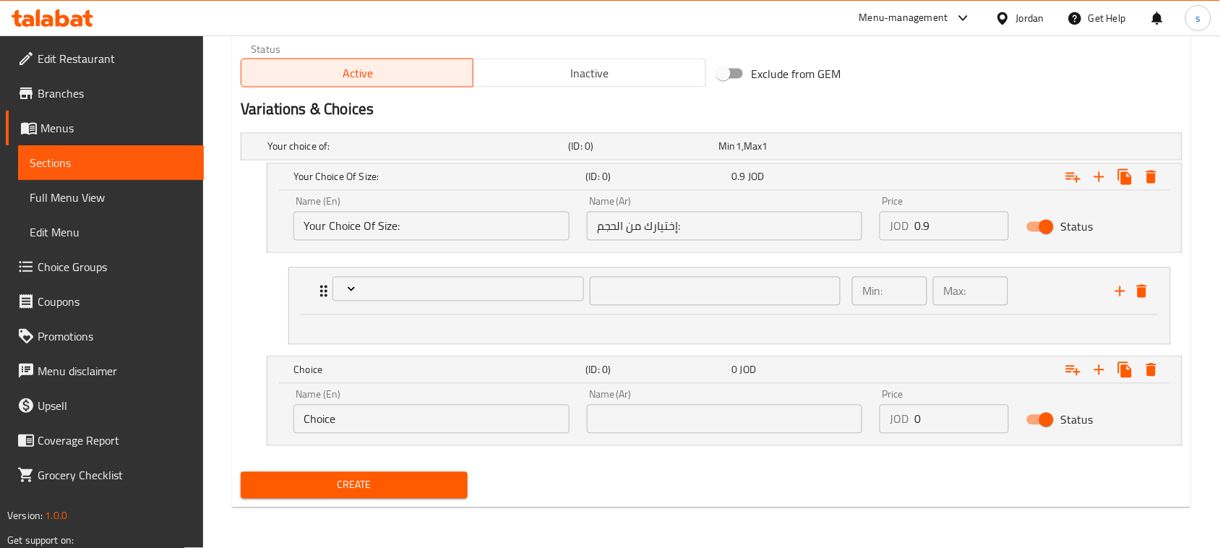
click at [536, 416] on input "Choice" at bounding box center [432, 419] width 276 height 29
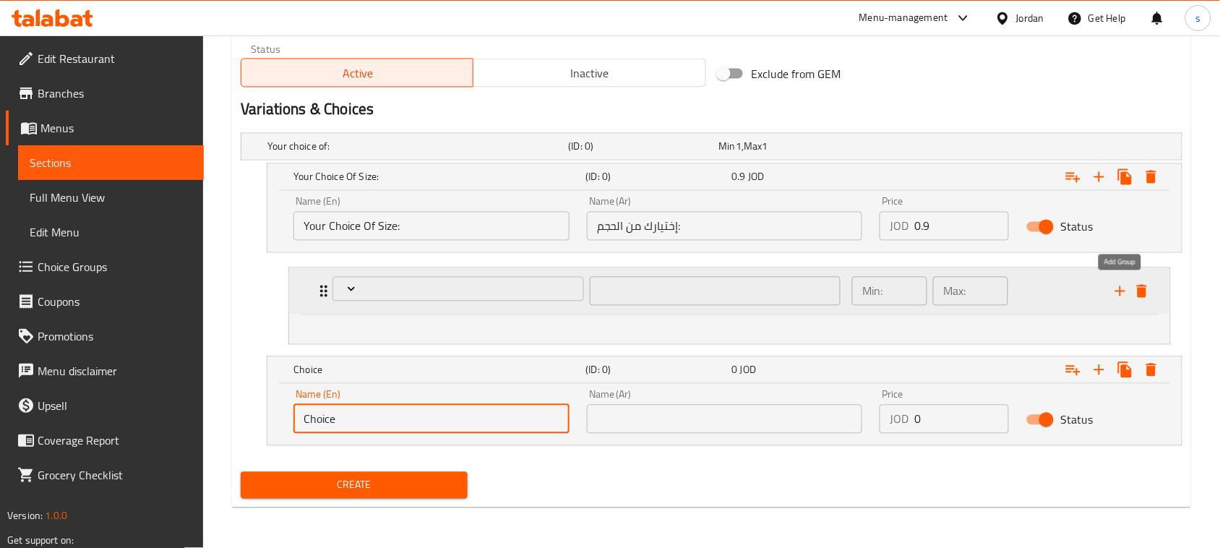
click at [1115, 295] on icon "add" at bounding box center [1120, 291] width 17 height 17
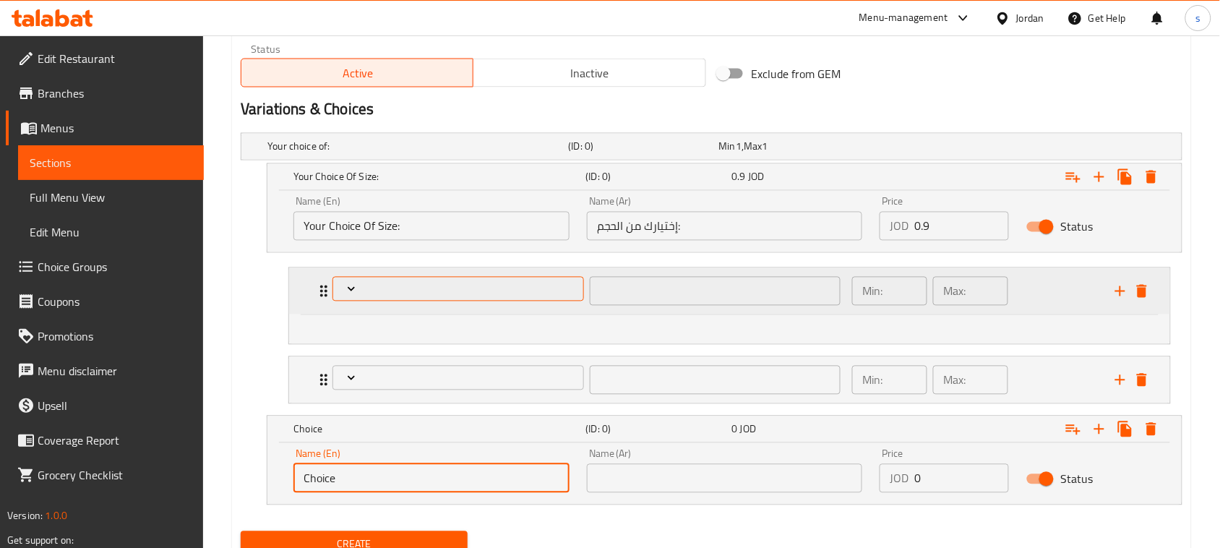
click at [416, 289] on span "Expand" at bounding box center [458, 289] width 241 height 14
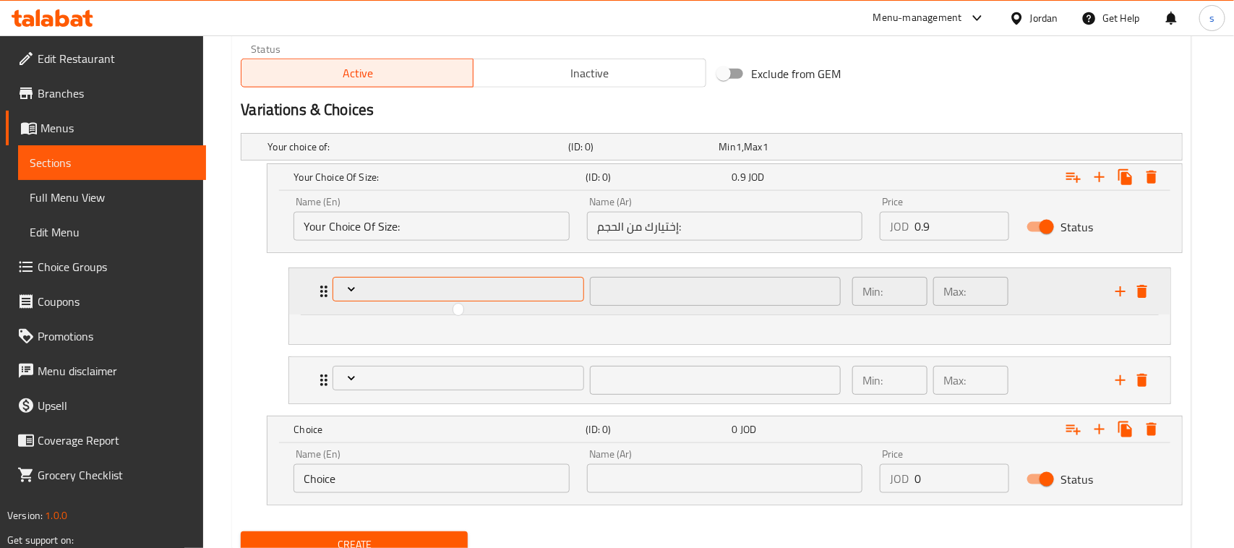
click at [416, 289] on div at bounding box center [617, 274] width 1234 height 548
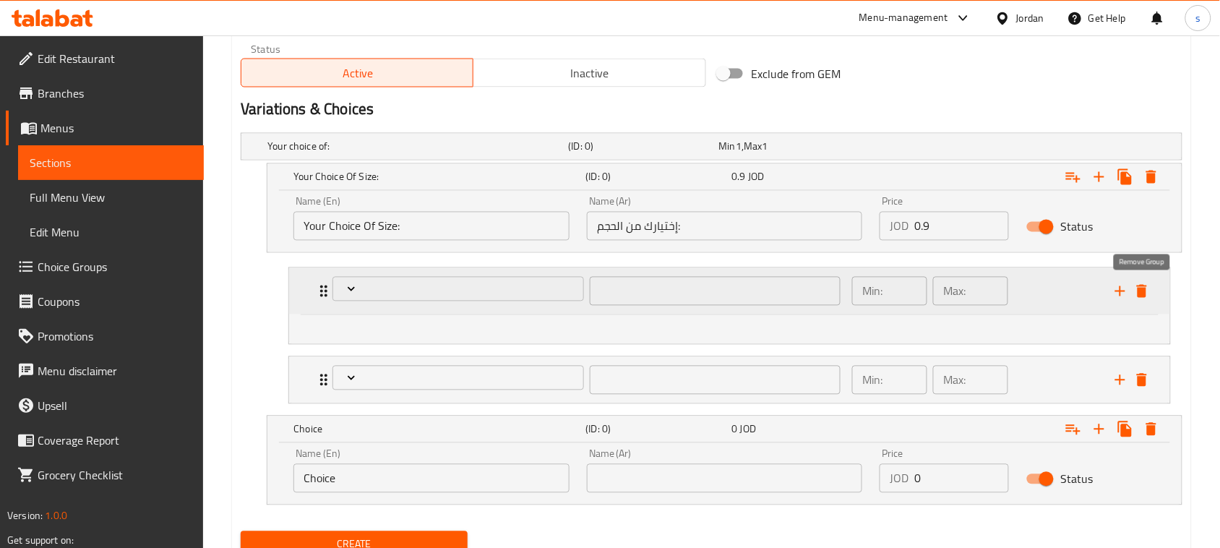
click at [1140, 291] on icon "delete" at bounding box center [1142, 291] width 10 height 13
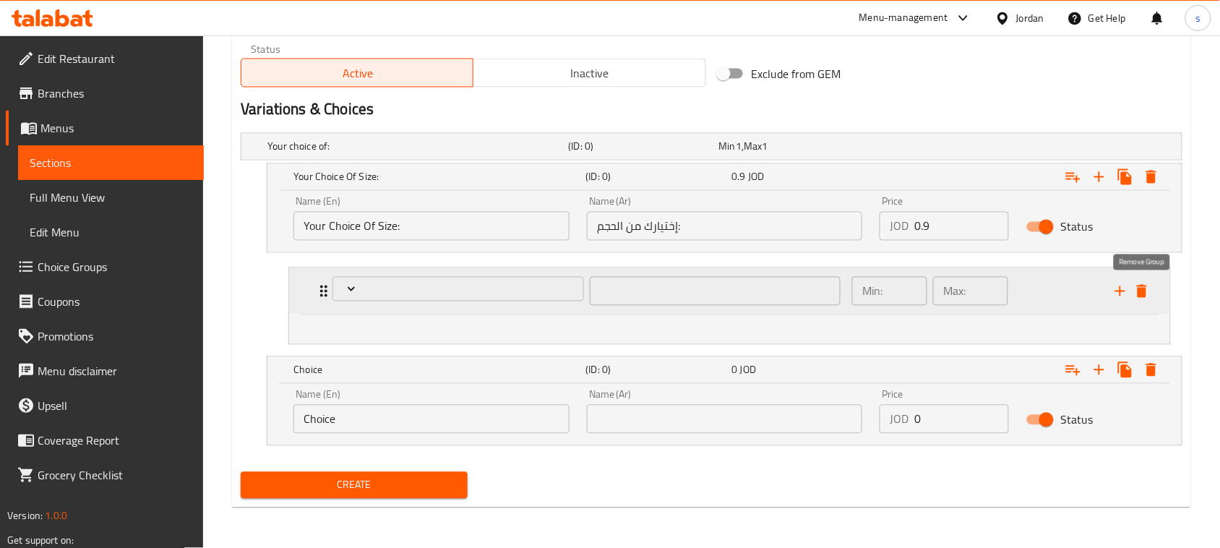
click at [1140, 291] on icon "delete" at bounding box center [1142, 291] width 10 height 13
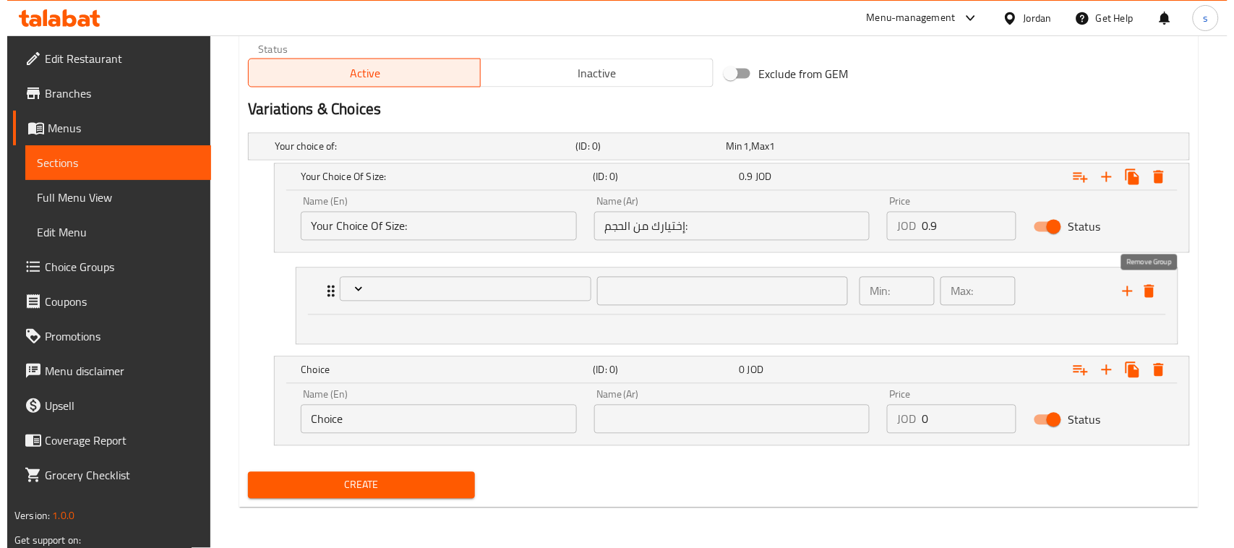
scroll to position [630, 0]
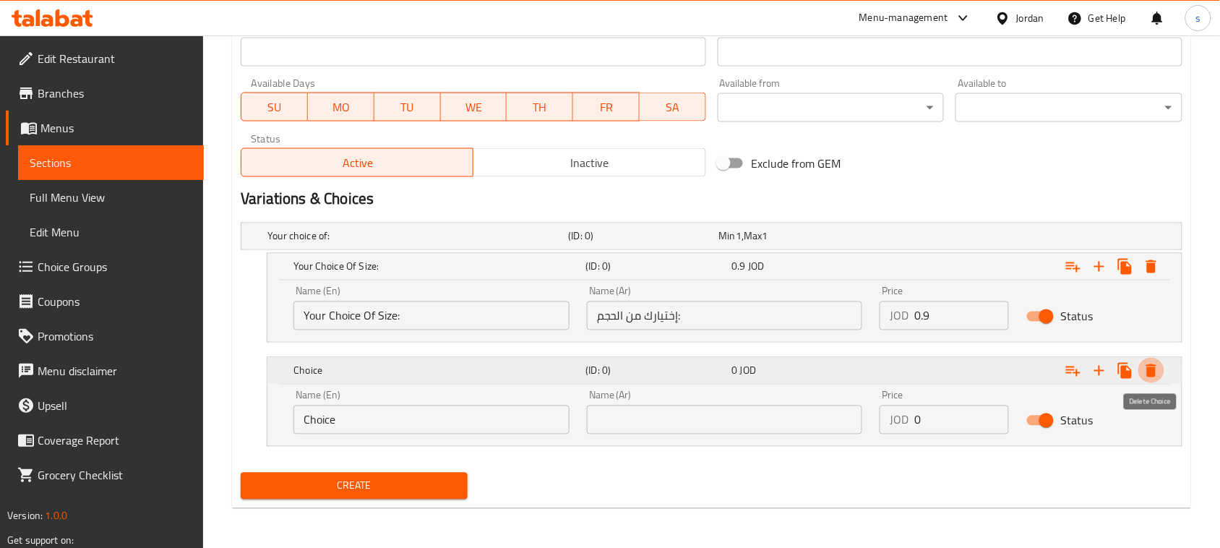
click at [1155, 367] on icon "Expand" at bounding box center [1151, 370] width 17 height 17
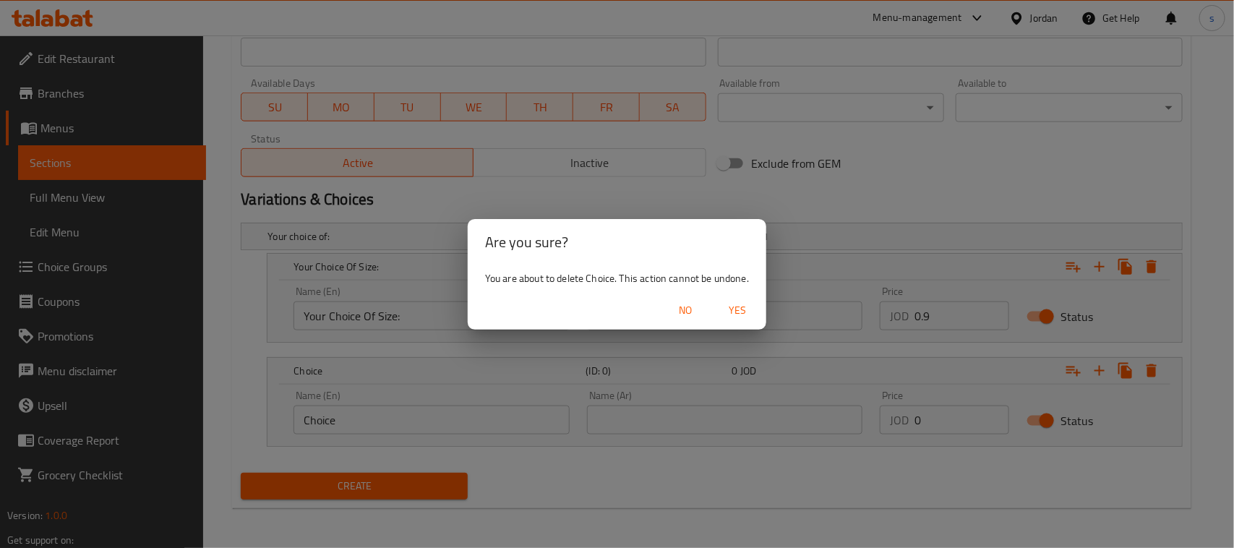
click at [741, 306] on span "Yes" at bounding box center [737, 310] width 35 height 18
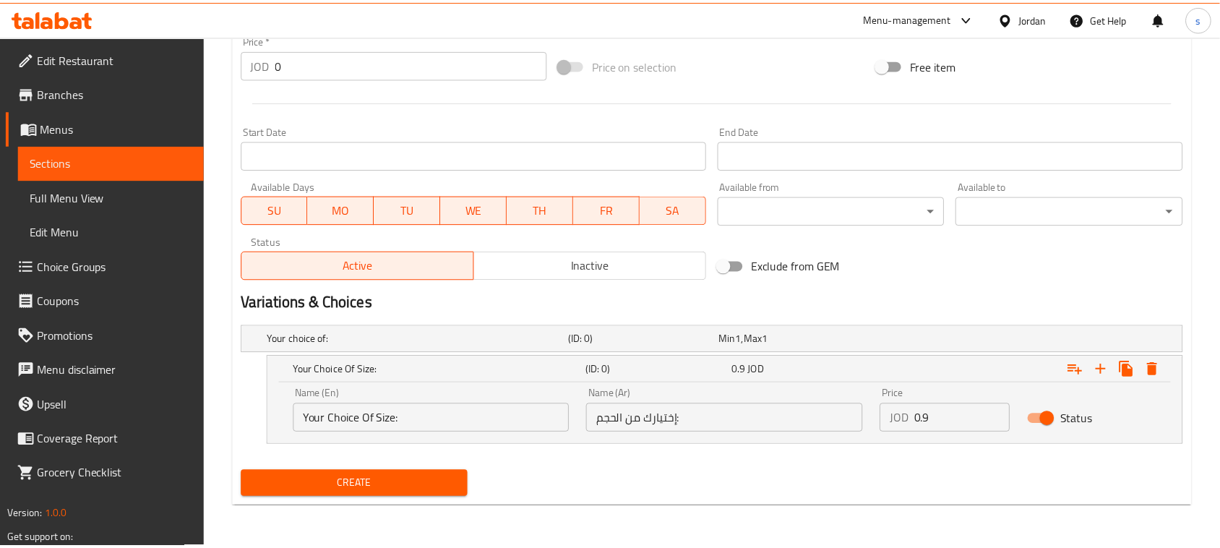
scroll to position [526, 0]
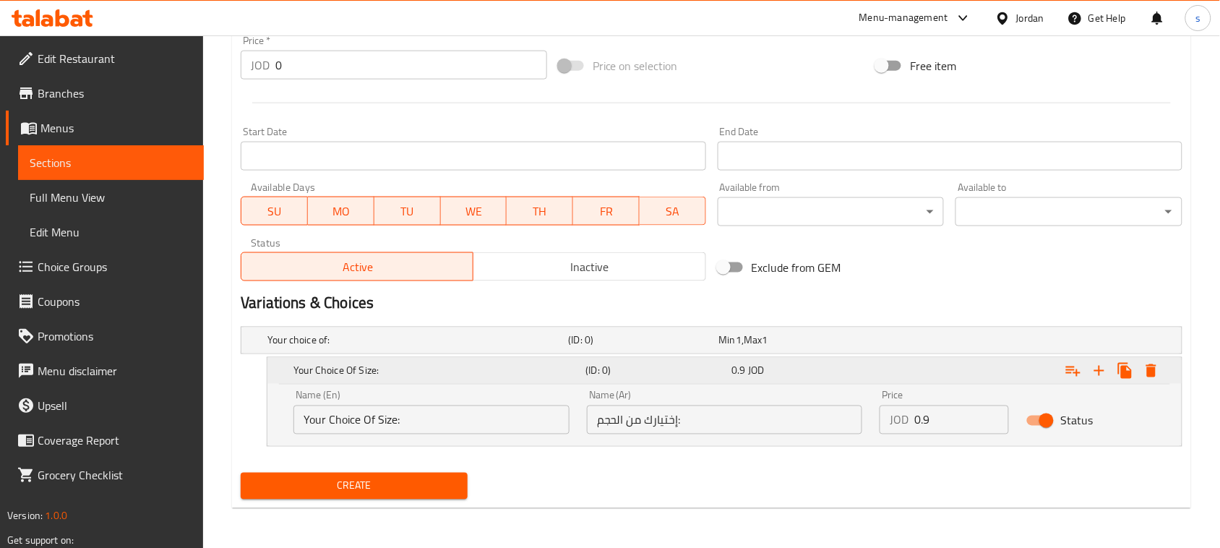
click at [1094, 377] on icon "Expand" at bounding box center [1099, 370] width 17 height 17
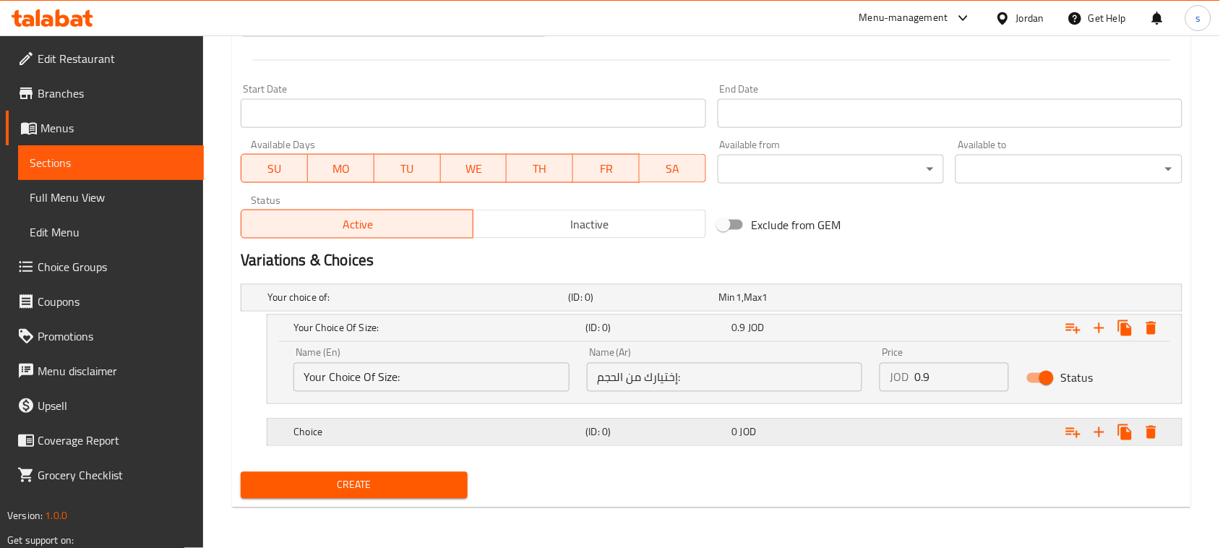
click at [490, 305] on h5 "Choice" at bounding box center [415, 298] width 295 height 14
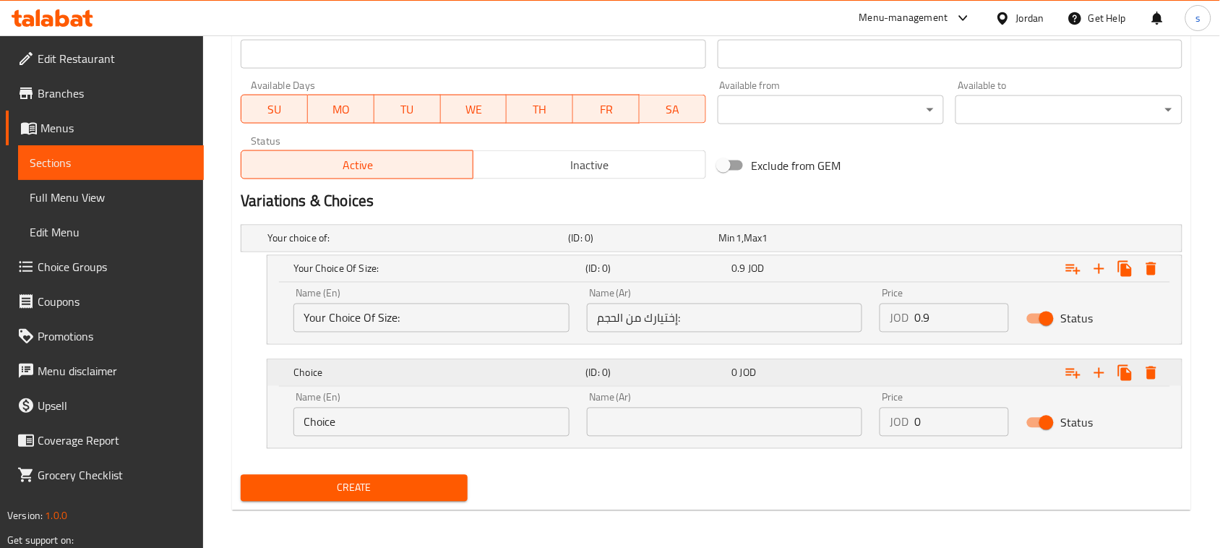
scroll to position [630, 0]
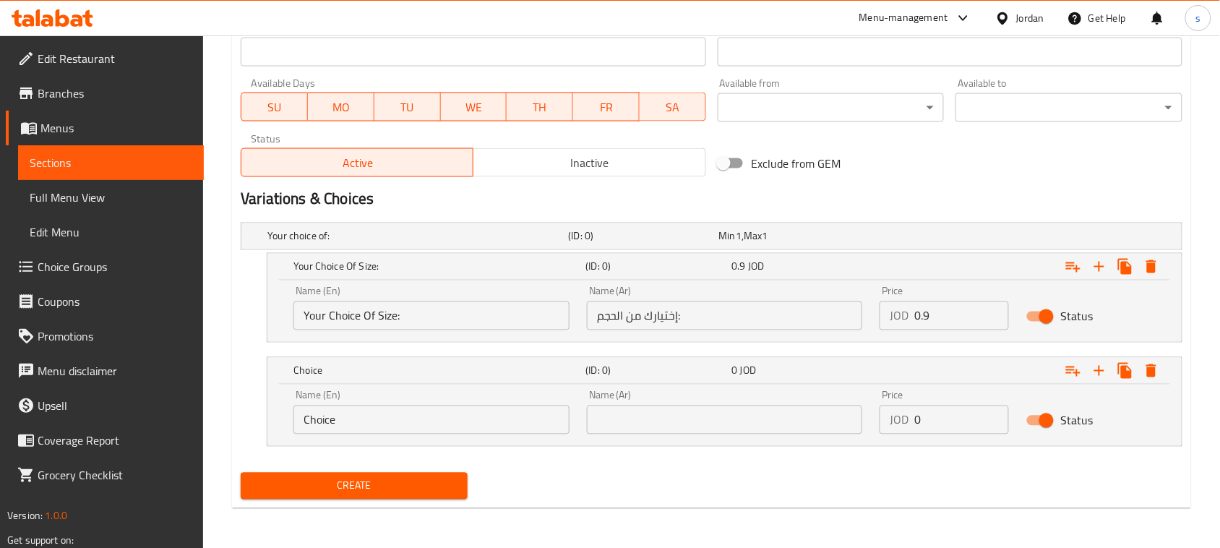
click at [472, 434] on input "Choice" at bounding box center [432, 420] width 276 height 29
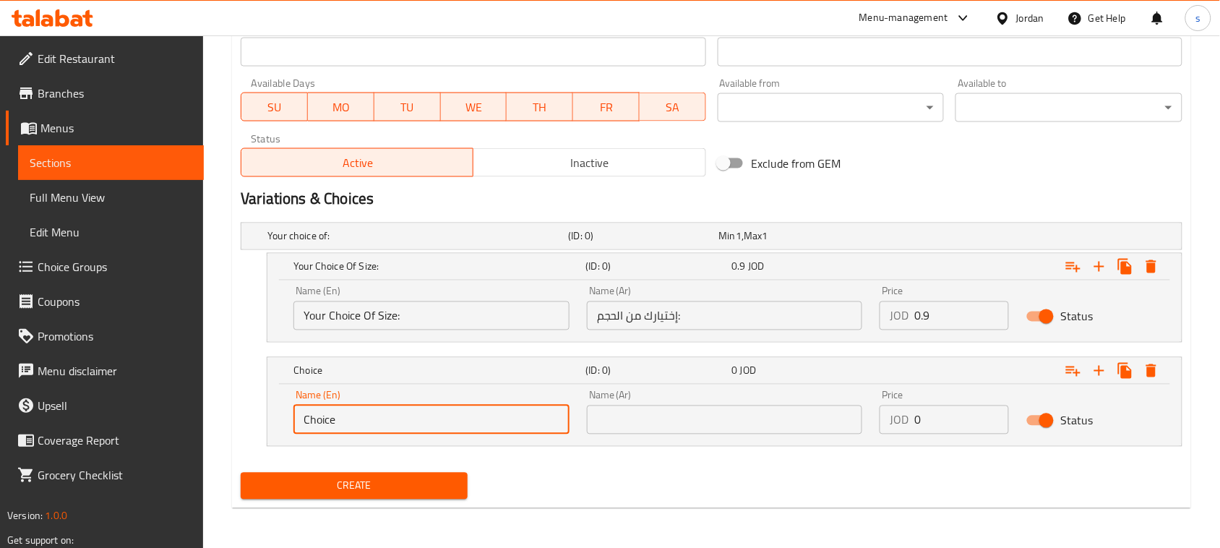
click at [472, 434] on input "Choice" at bounding box center [432, 420] width 276 height 29
click at [383, 416] on input "text" at bounding box center [432, 420] width 276 height 29
paste input "500 gram"
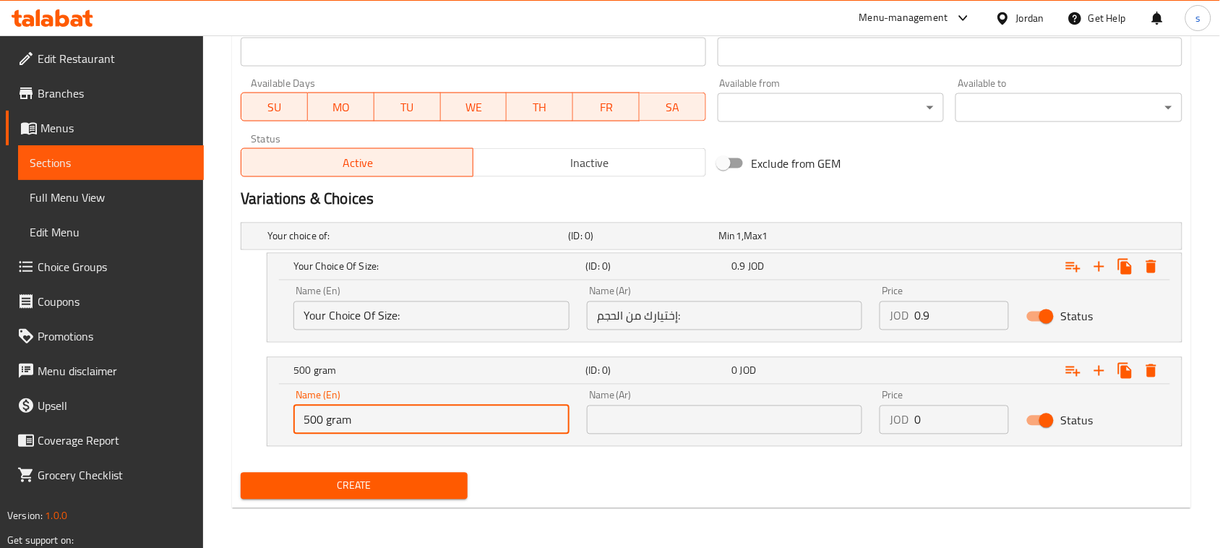
type input "500 gram"
click at [714, 417] on input "text" at bounding box center [725, 420] width 276 height 29
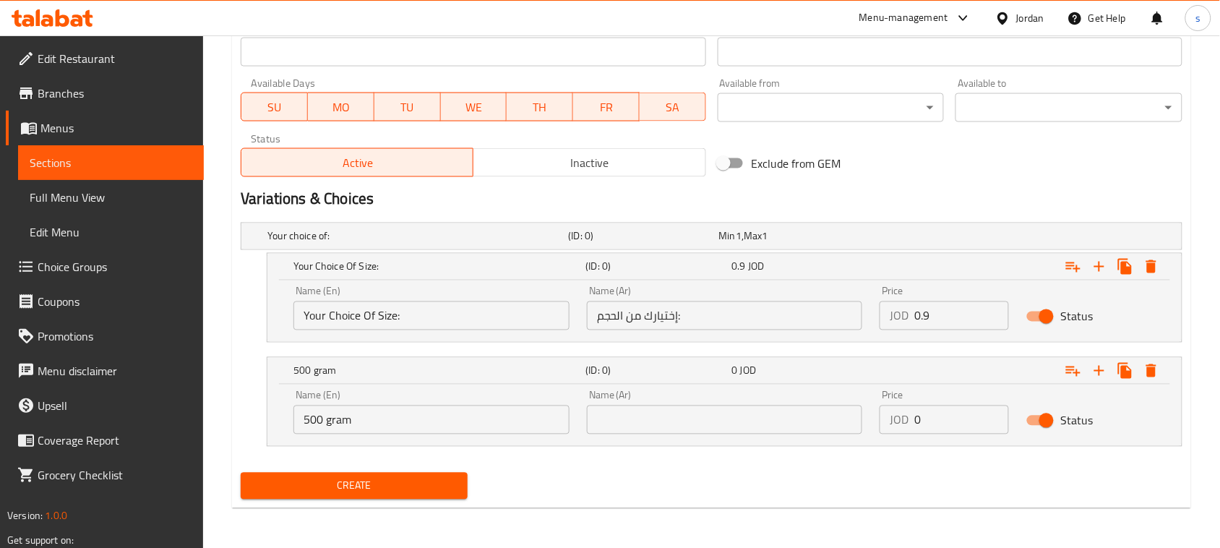
click at [660, 427] on input "text" at bounding box center [725, 420] width 276 height 29
paste input "500 جرام"
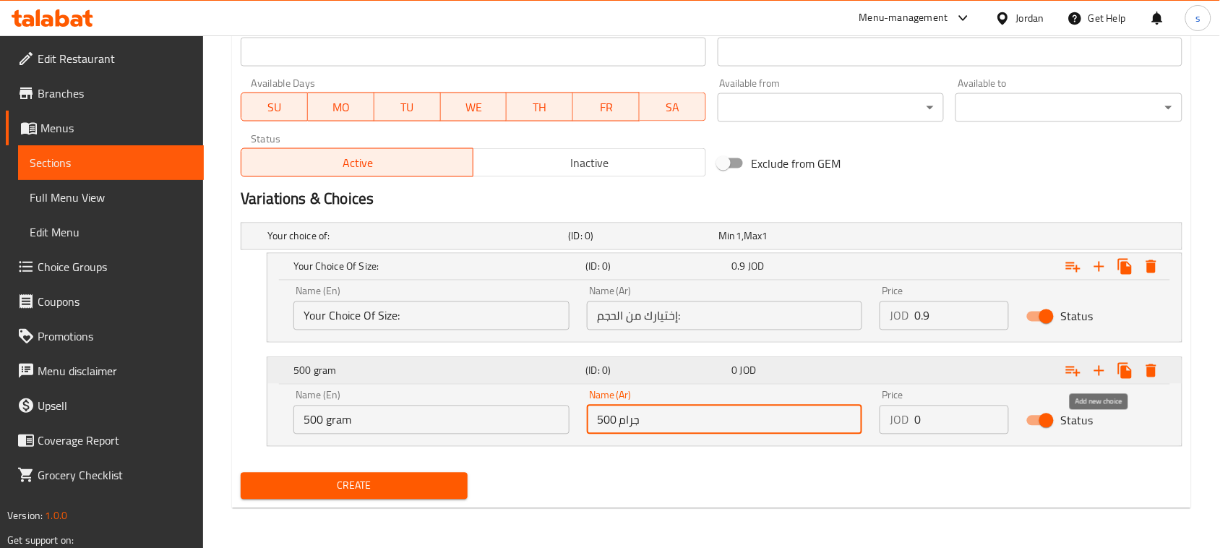
type input "500 جرام"
click at [1108, 371] on button "Expand" at bounding box center [1100, 371] width 26 height 26
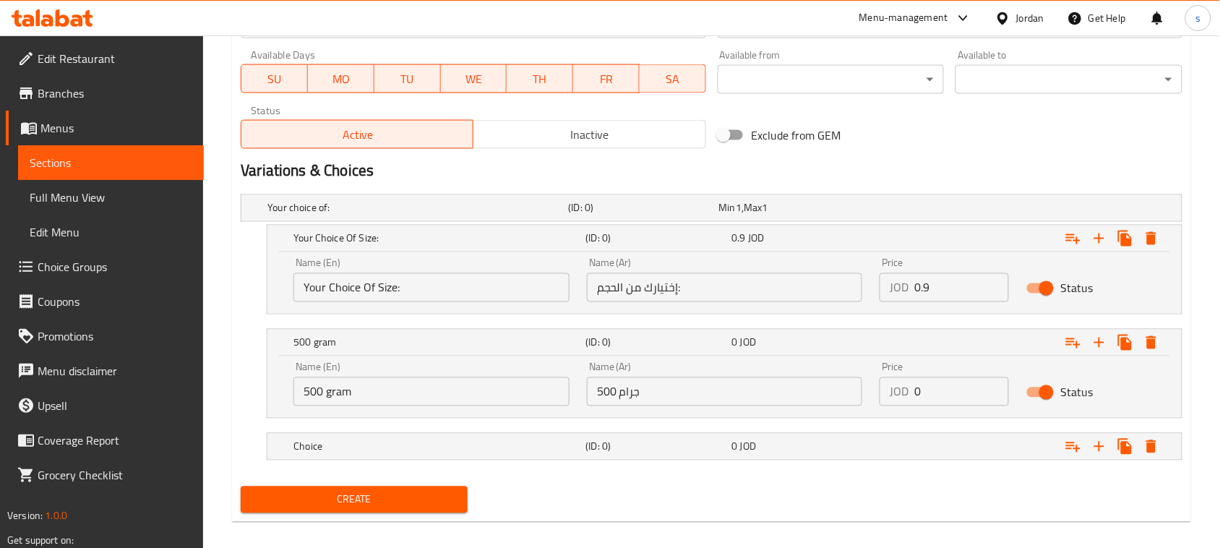
scroll to position [672, 0]
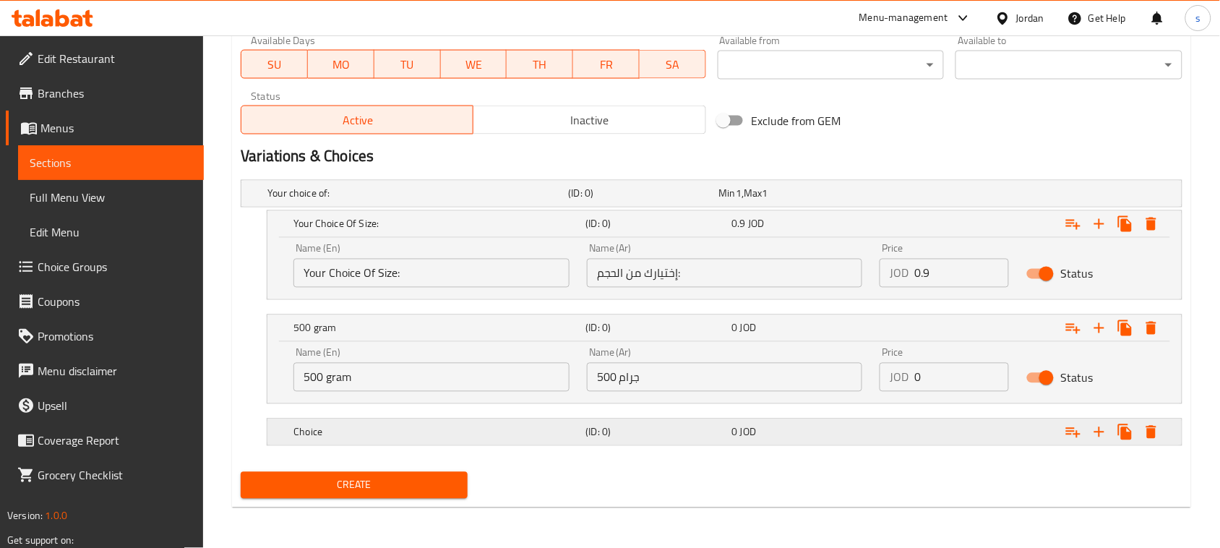
click at [363, 201] on h5 "Choice" at bounding box center [415, 194] width 295 height 14
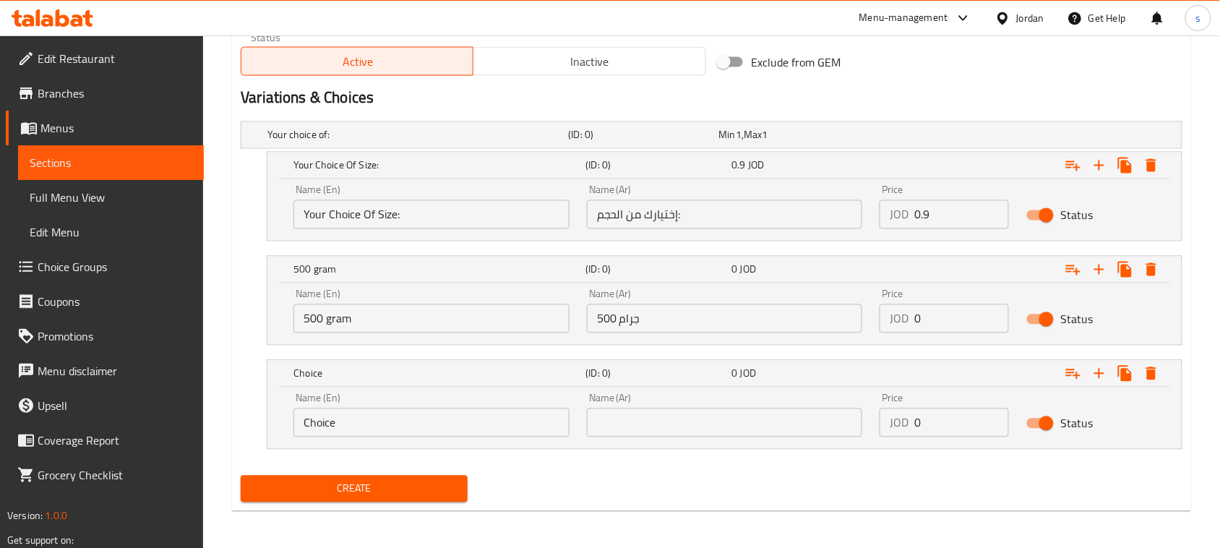
scroll to position [734, 0]
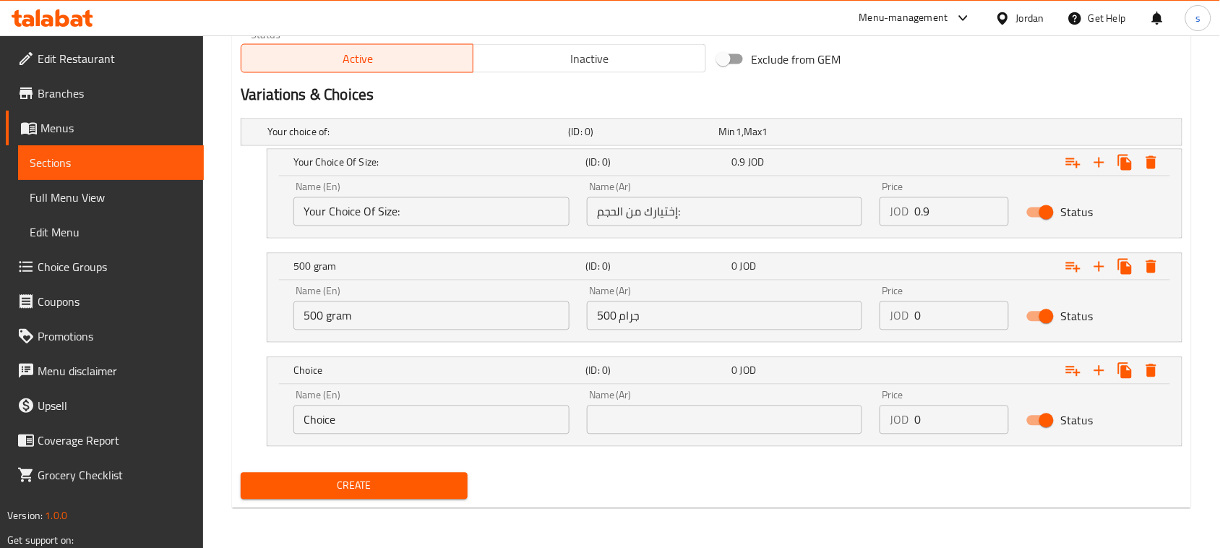
click at [392, 421] on input "Choice" at bounding box center [432, 420] width 276 height 29
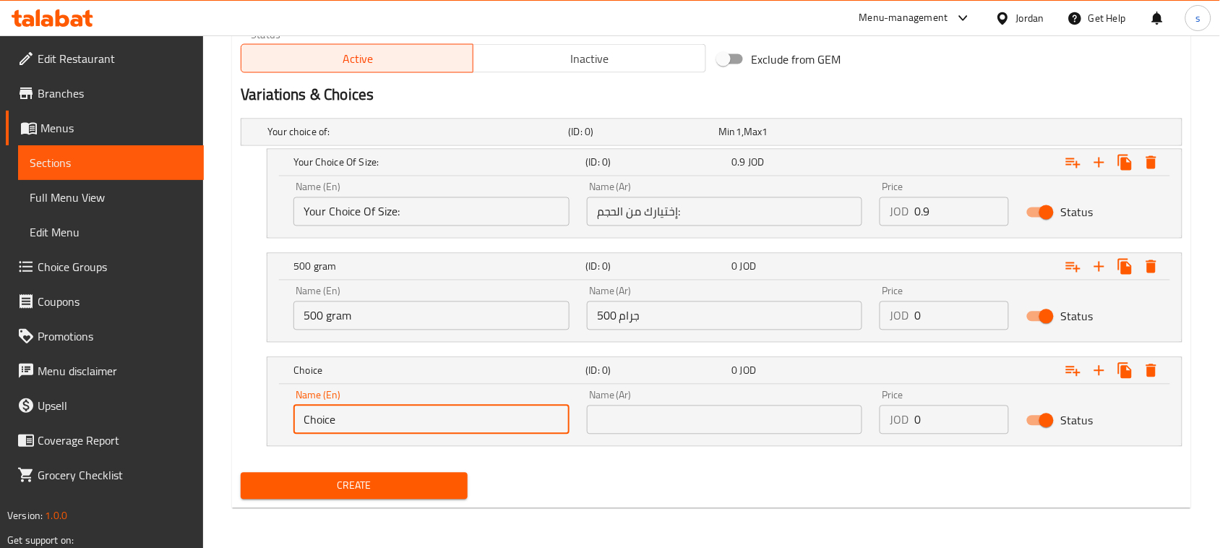
paste input "1 Kilo"
type input "1 Kilo"
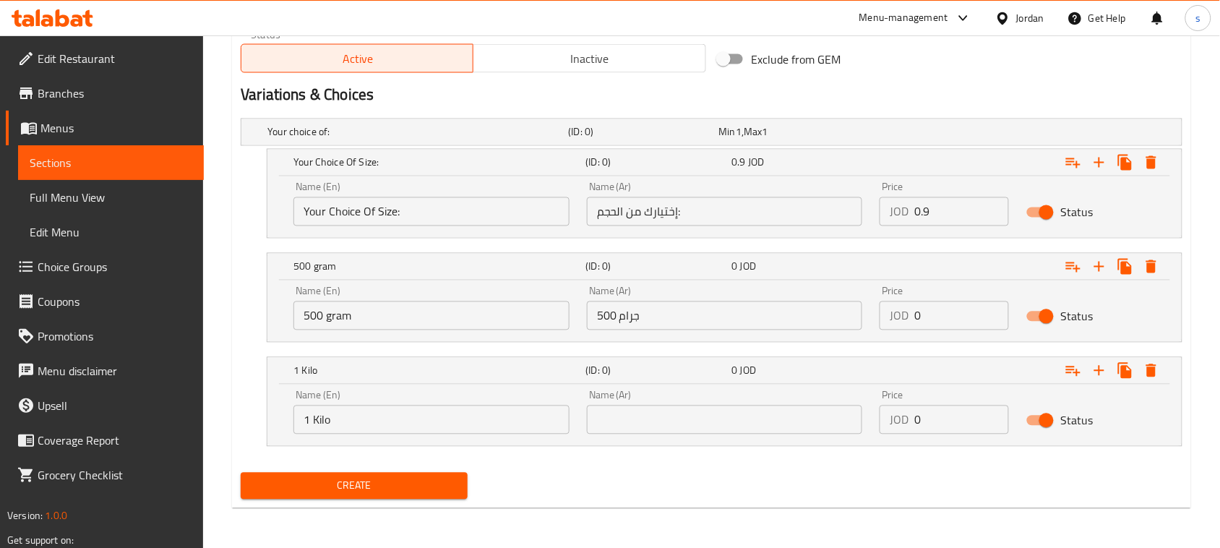
click at [604, 436] on div "Name (Ar) Name (Ar)" at bounding box center [725, 412] width 294 height 61
click at [620, 414] on input "text" at bounding box center [725, 420] width 276 height 29
paste input "1 كيلو"
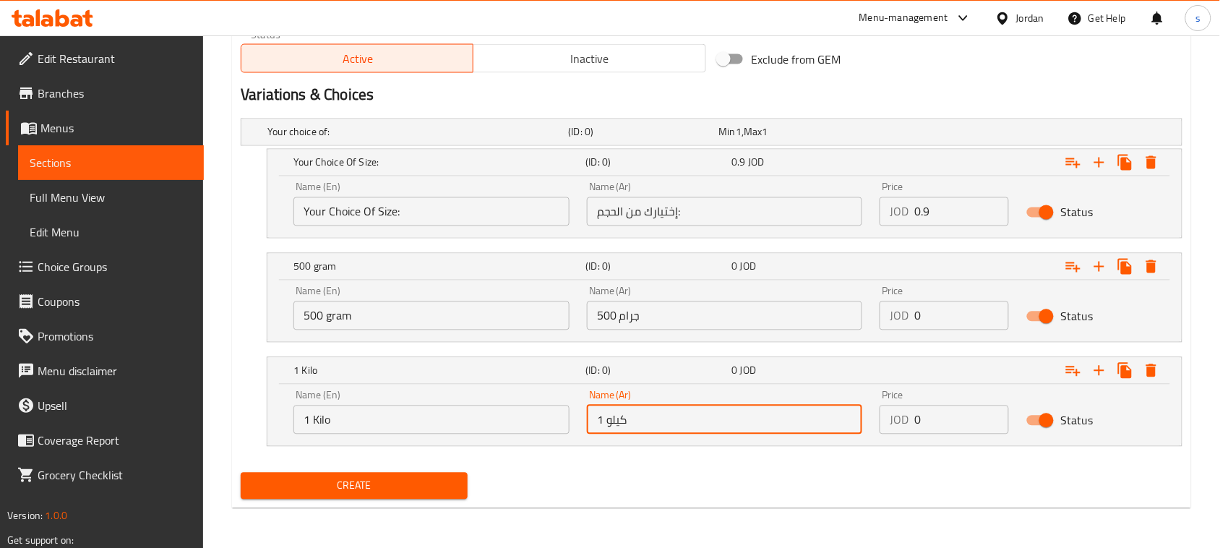
type input "1 كيلو"
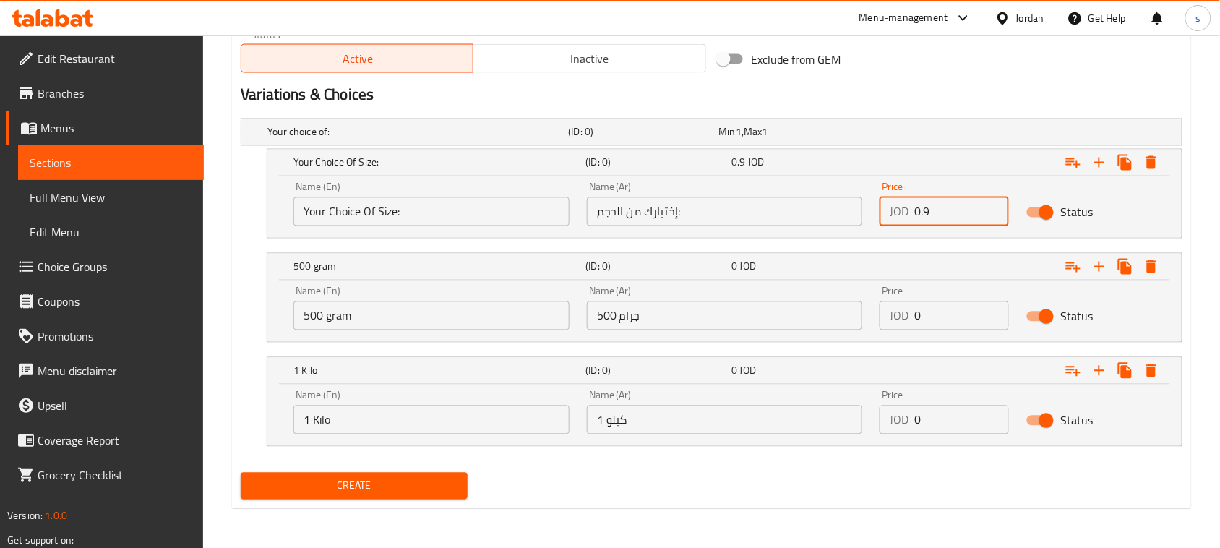
click at [951, 215] on input "0.9" at bounding box center [962, 211] width 95 height 29
click at [922, 212] on input "0.9" at bounding box center [962, 211] width 95 height 29
click at [949, 307] on div "Price JOD 0 Price" at bounding box center [944, 308] width 129 height 44
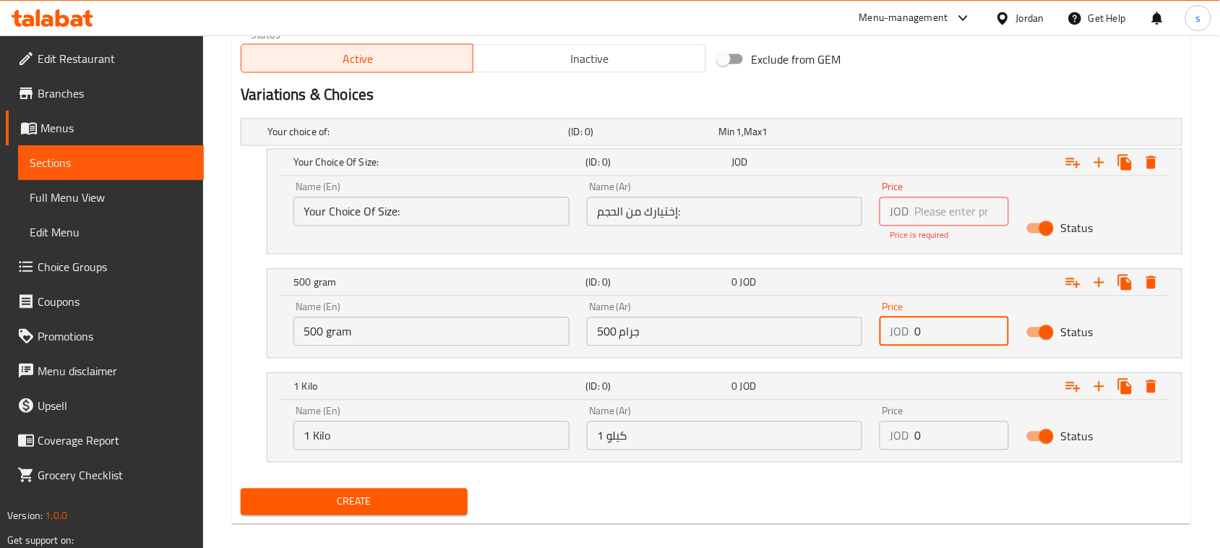
paste input ".9"
type input "0.9"
click at [942, 448] on input "0" at bounding box center [962, 435] width 95 height 29
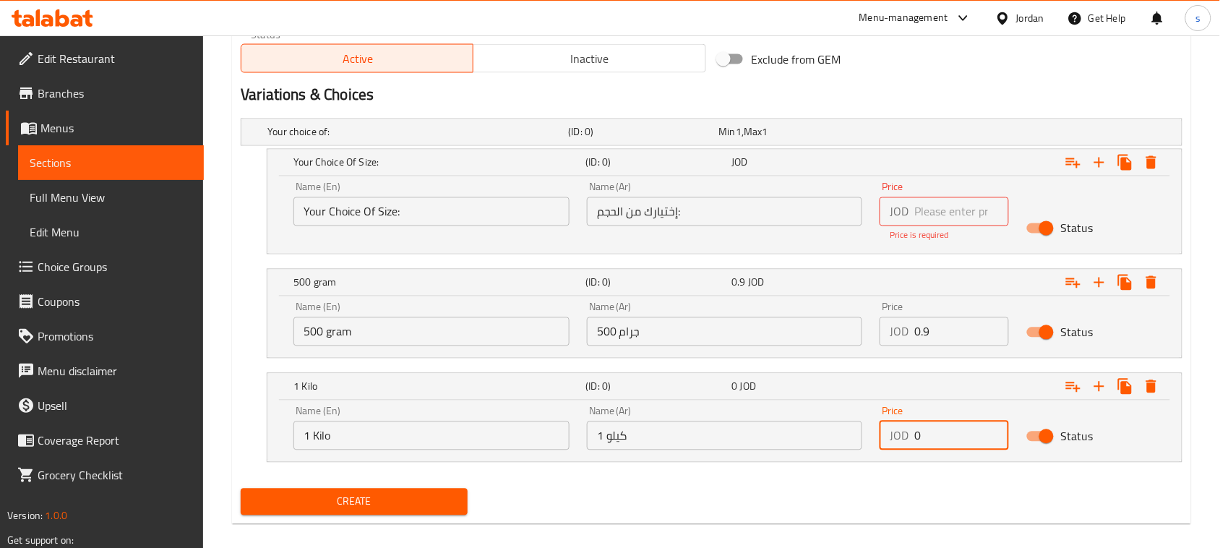
click at [942, 448] on input "0" at bounding box center [962, 435] width 95 height 29
type input "1.8"
click at [1048, 226] on input "Status" at bounding box center [1047, 228] width 82 height 27
click at [1046, 226] on input "Status" at bounding box center [1032, 228] width 82 height 27
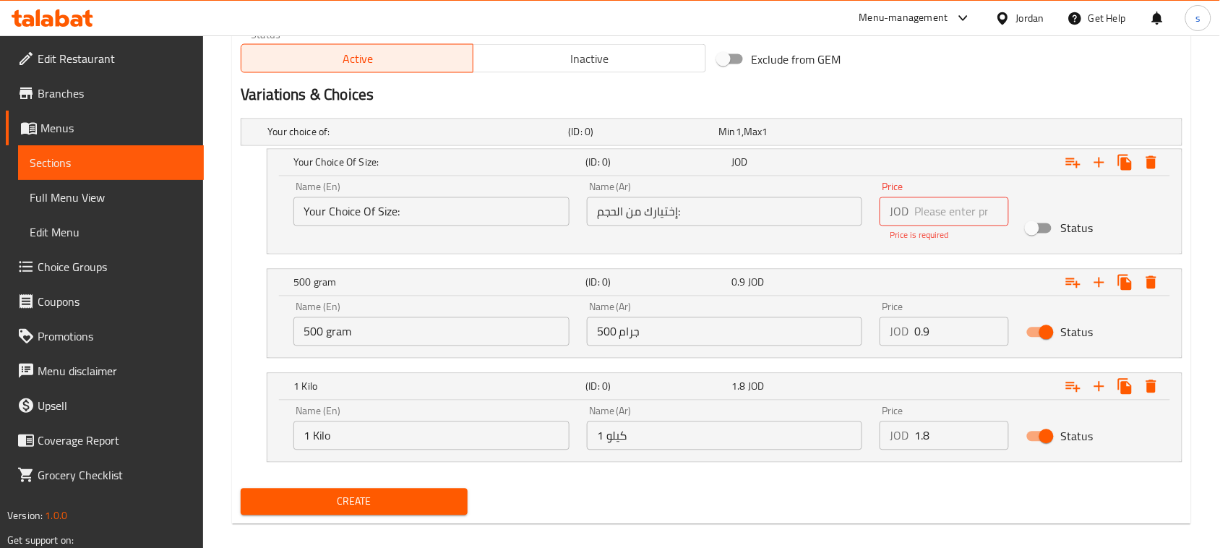
checkbox input "true"
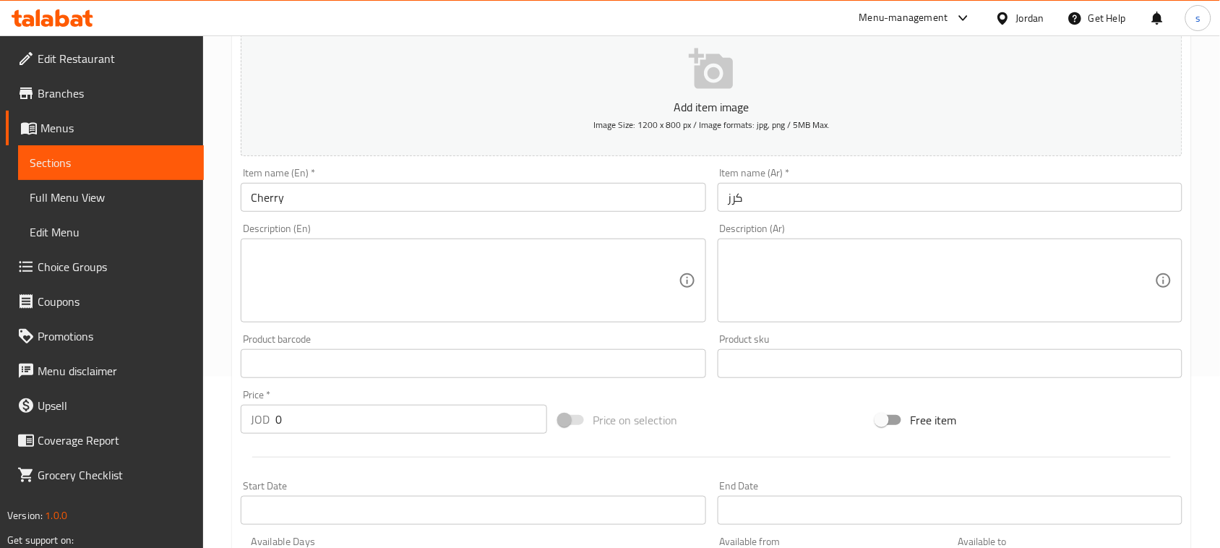
scroll to position [0, 0]
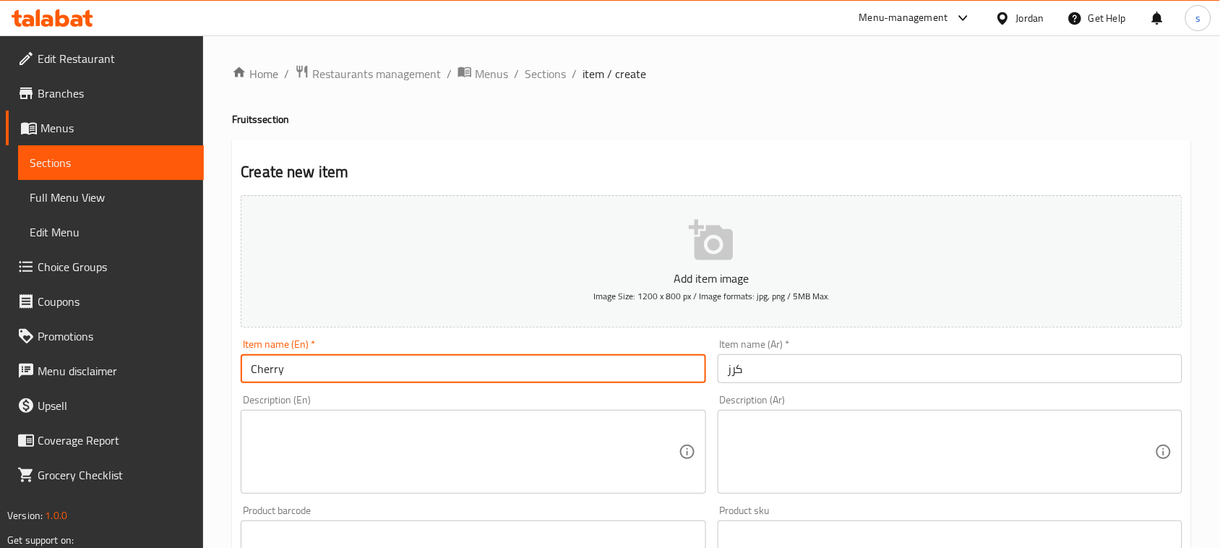
click at [421, 380] on input "Cherry" at bounding box center [473, 368] width 465 height 29
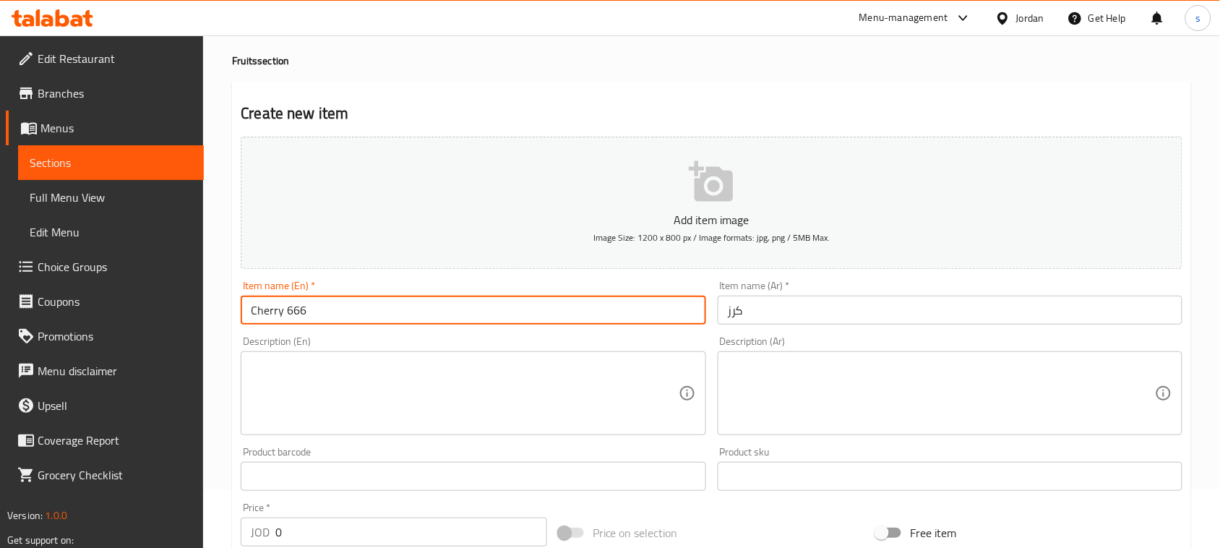
scroll to position [90, 0]
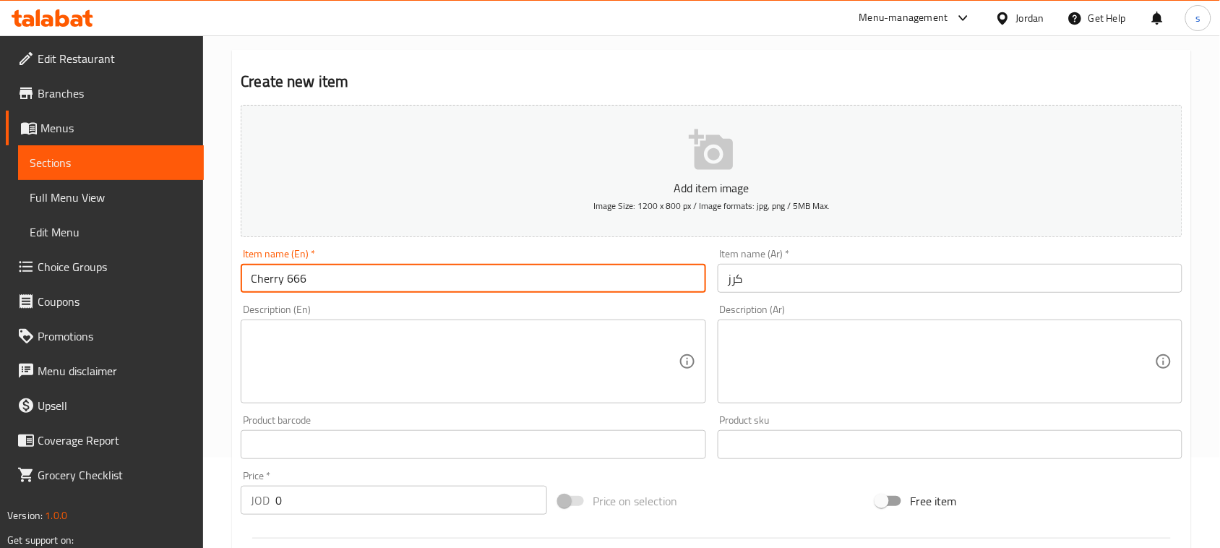
type input "Cherry 666"
click at [872, 273] on input "كرز" at bounding box center [950, 278] width 465 height 29
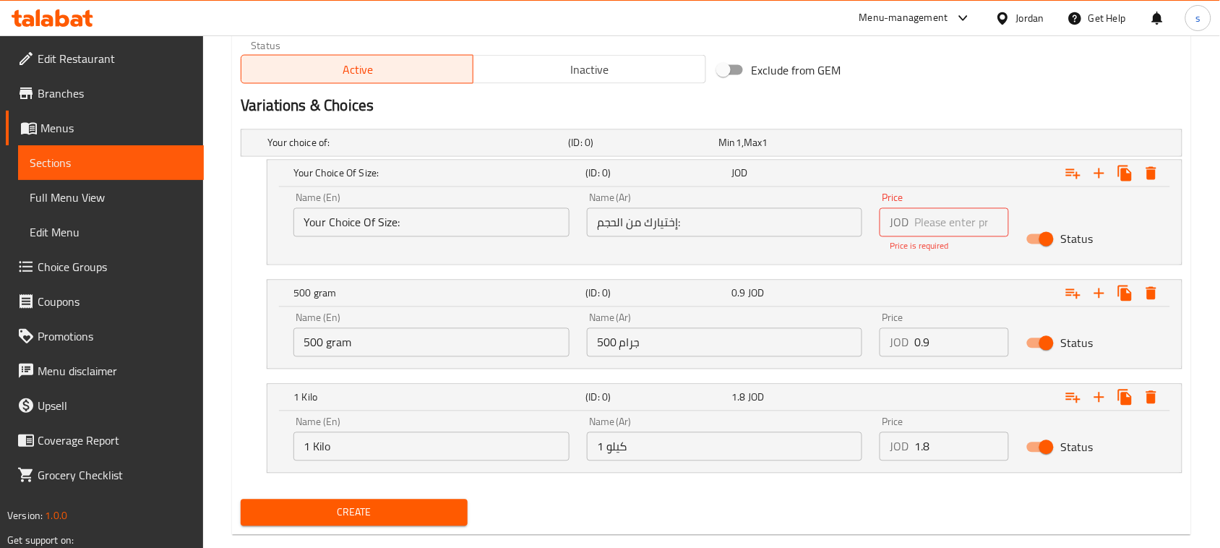
scroll to position [750, 0]
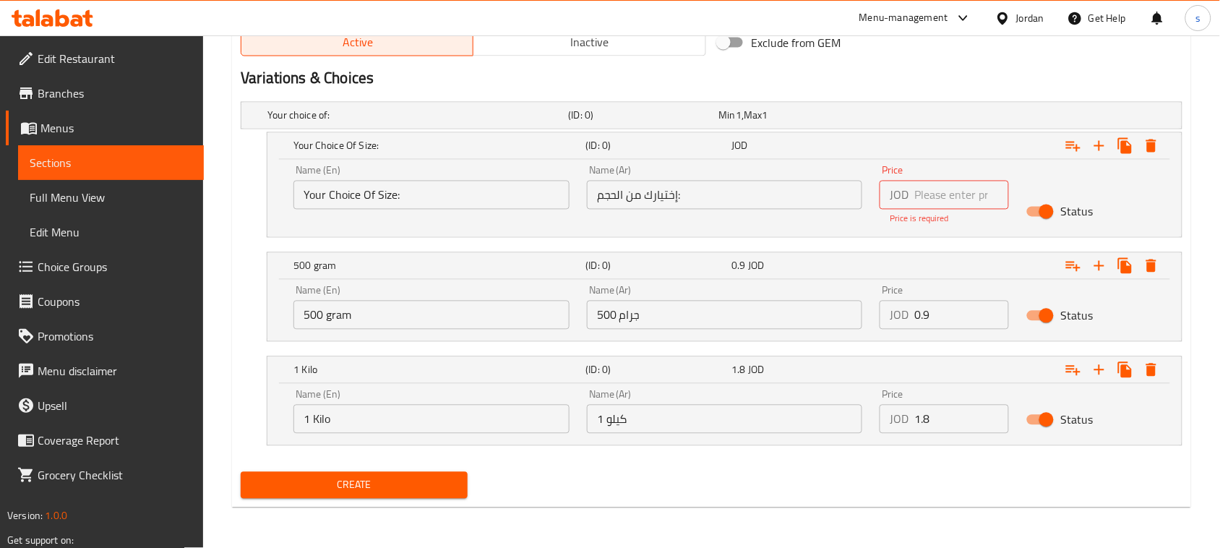
type input "كرز 666"
click at [387, 479] on span "Create" at bounding box center [354, 485] width 204 height 18
click at [938, 189] on input "number" at bounding box center [962, 195] width 95 height 29
type input "0"
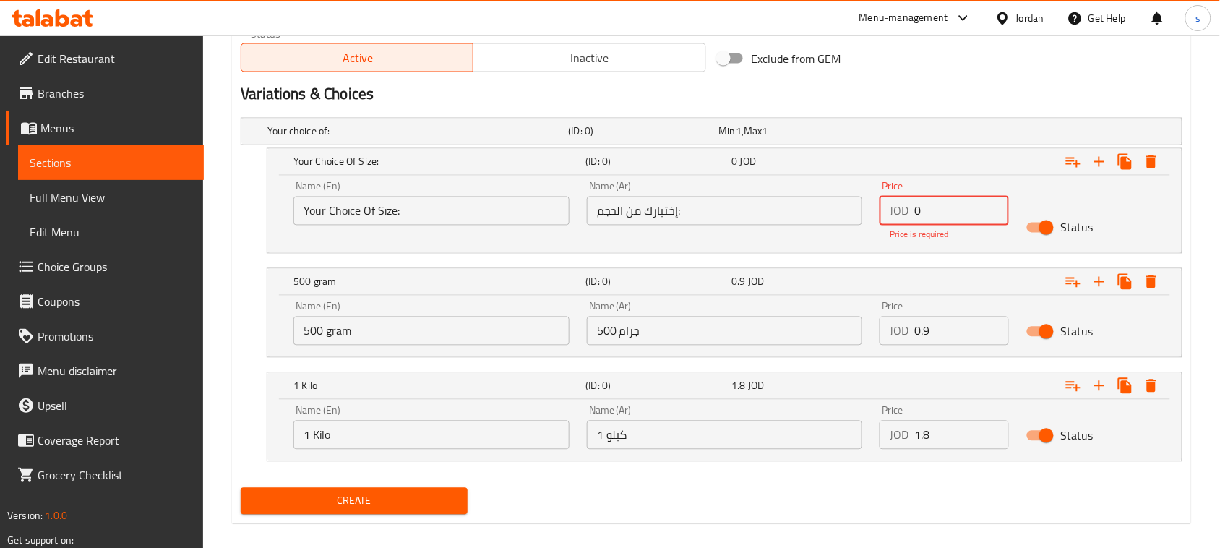
click at [432, 492] on span "Create" at bounding box center [354, 501] width 204 height 18
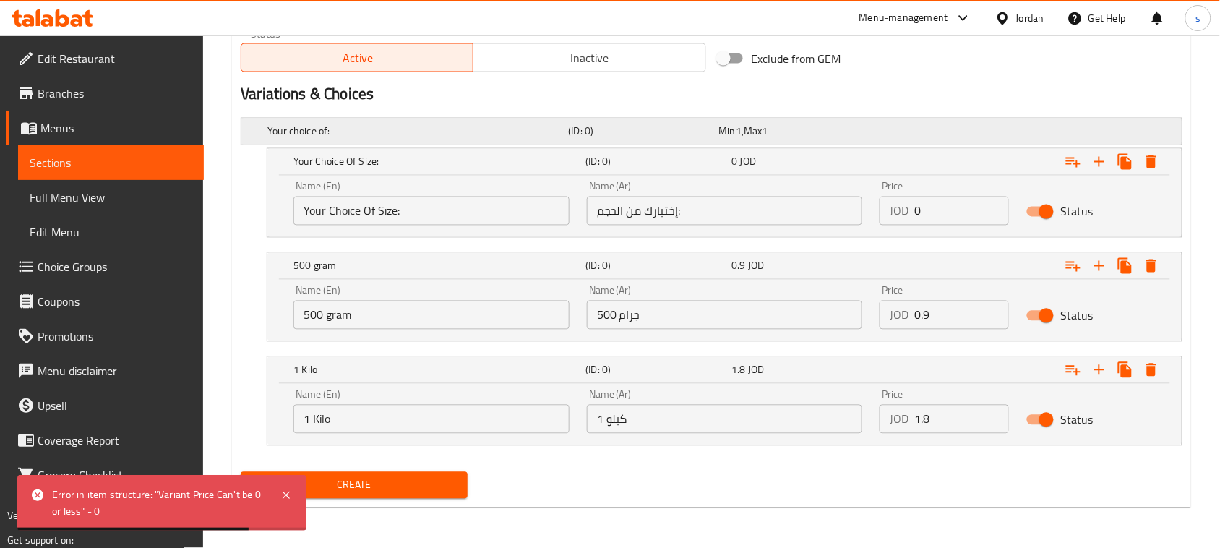
click at [315, 125] on h5 "Your choice of:" at bounding box center [415, 131] width 295 height 14
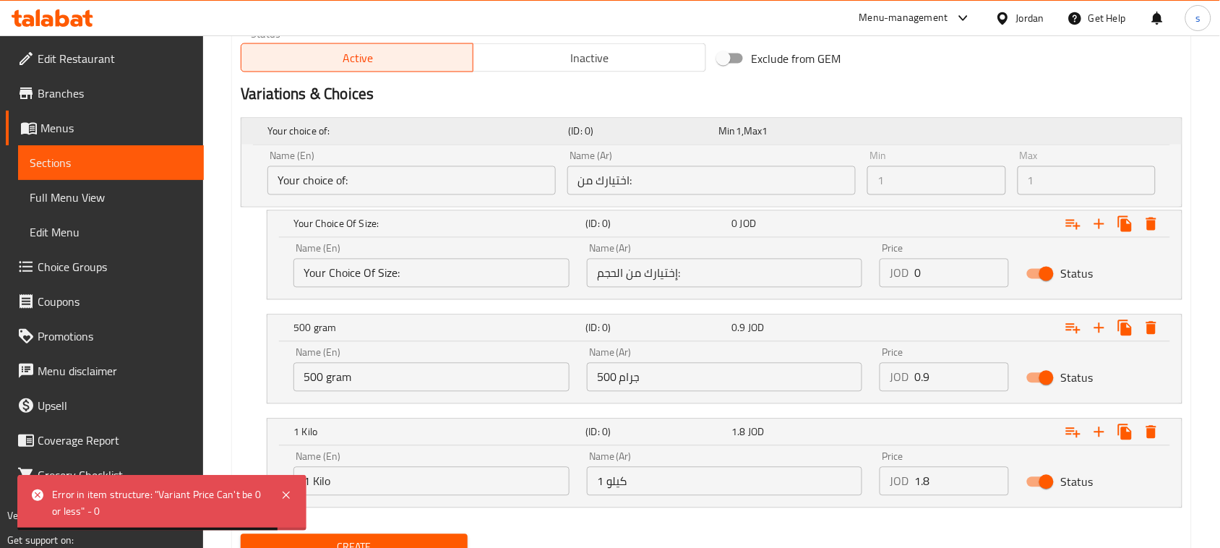
click at [315, 131] on h5 "Your choice of:" at bounding box center [415, 131] width 295 height 14
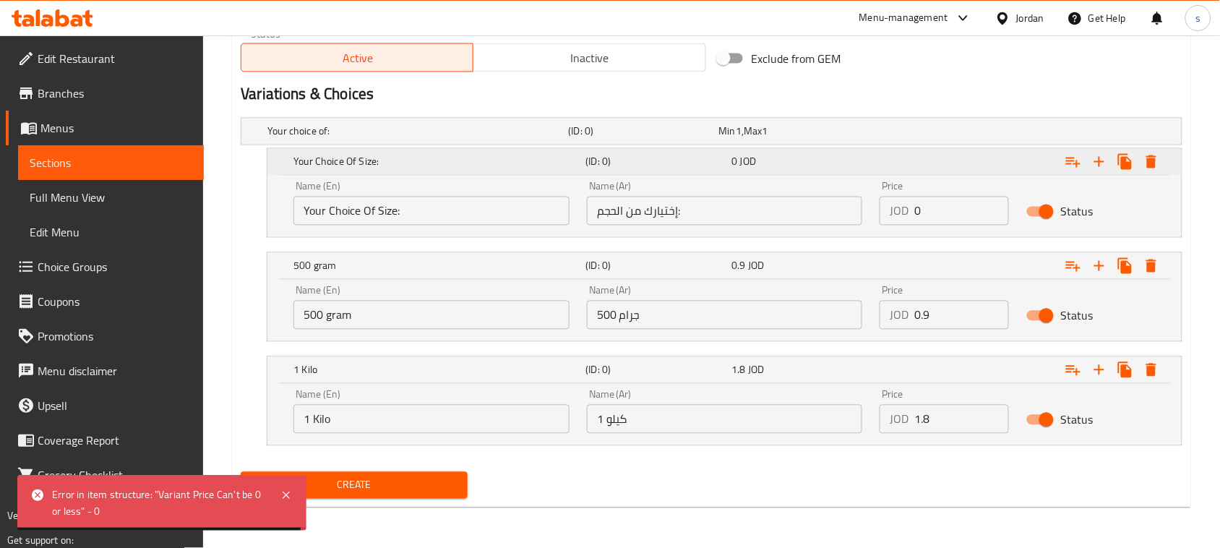
click at [307, 158] on h5 "Your Choice Of Size:" at bounding box center [437, 162] width 286 height 14
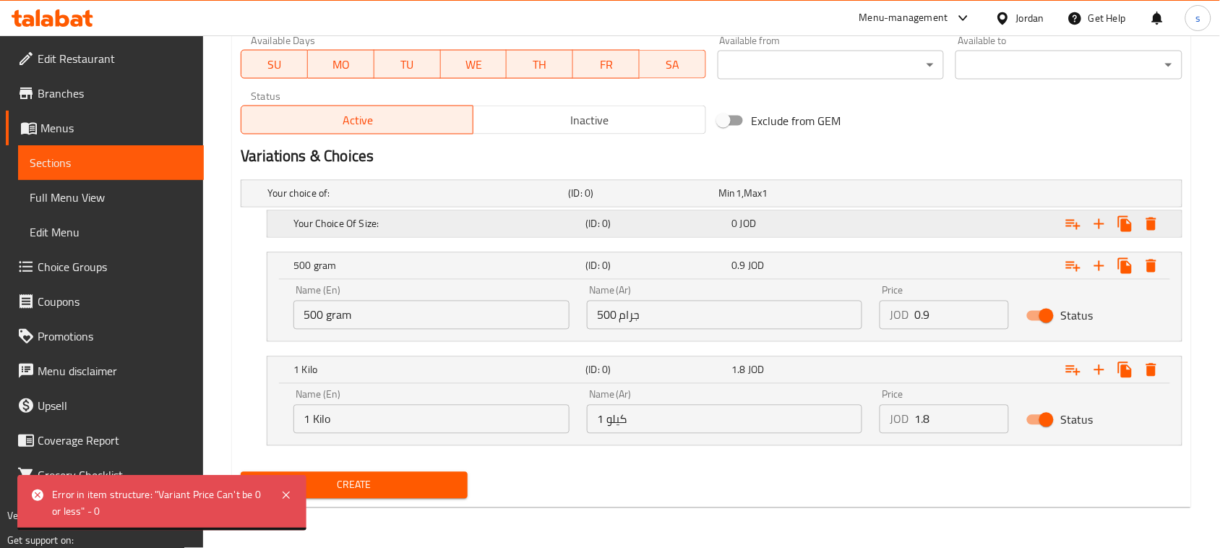
scroll to position [672, 0]
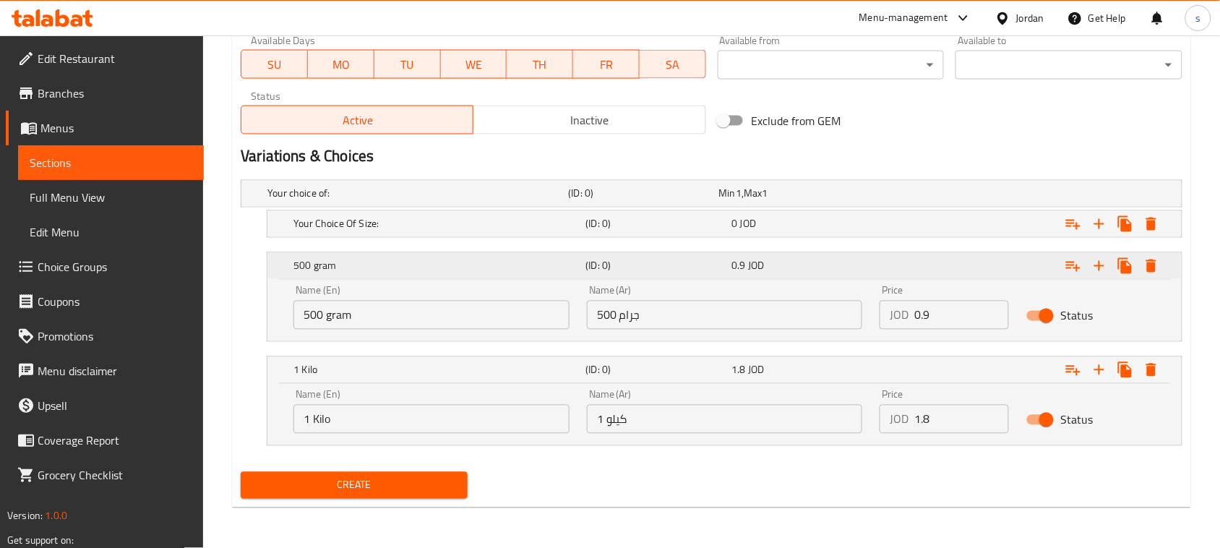
click at [322, 265] on h5 "500 gram" at bounding box center [437, 266] width 286 height 14
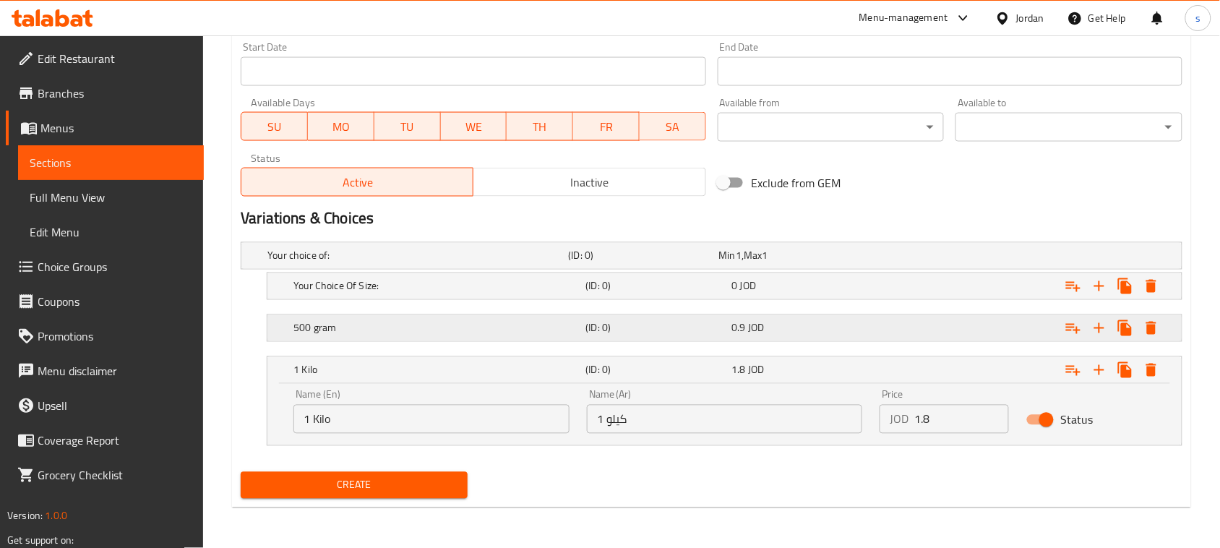
scroll to position [609, 0]
click at [322, 264] on h5 "Your Choice Of Size:" at bounding box center [415, 256] width 295 height 14
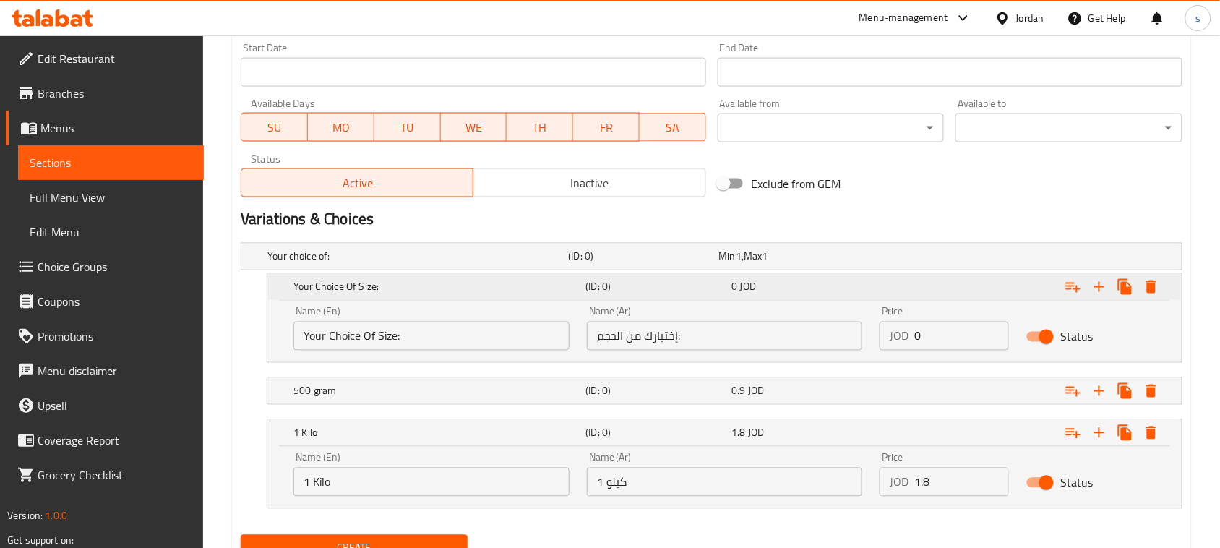
click at [346, 275] on div "Your Choice Of Size: (ID: 0) 0 JOD" at bounding box center [729, 287] width 877 height 32
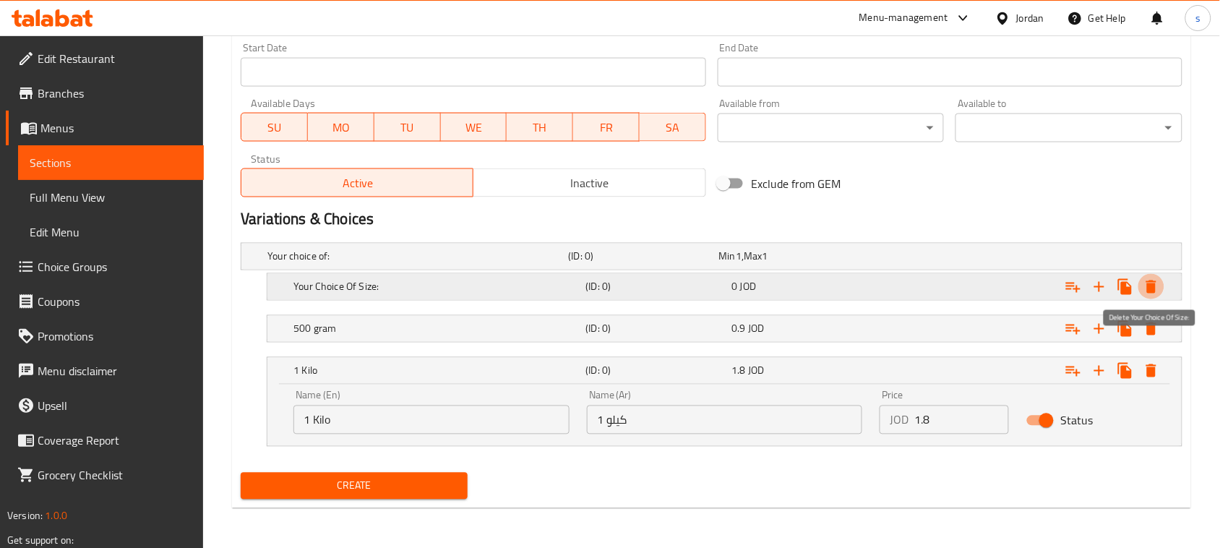
click at [1150, 291] on icon "Expand" at bounding box center [1152, 287] width 10 height 13
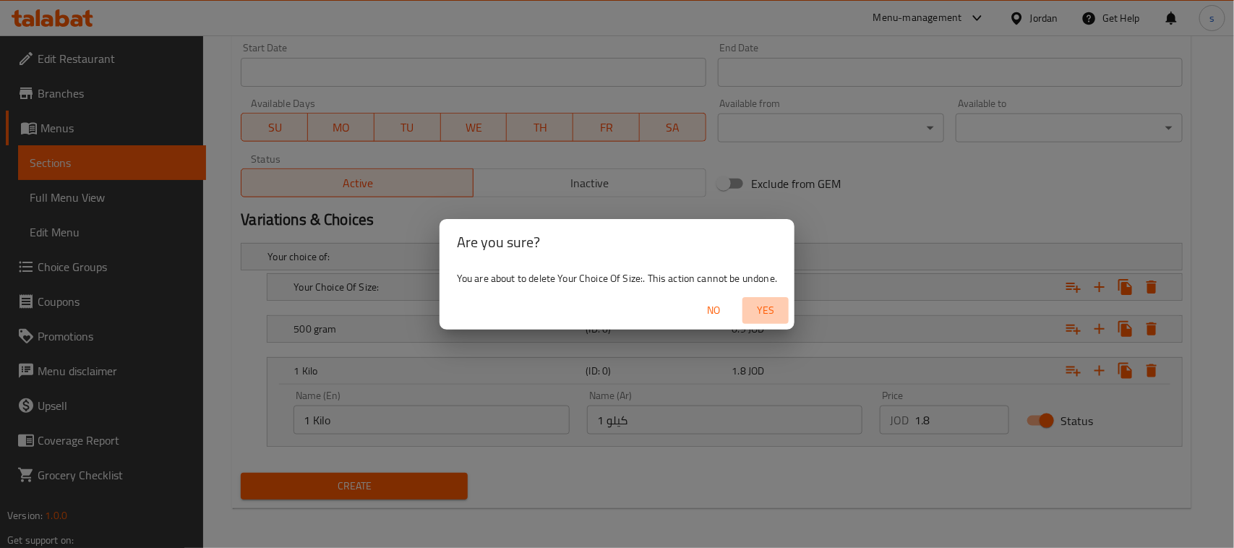
click at [774, 309] on span "Yes" at bounding box center [765, 310] width 35 height 18
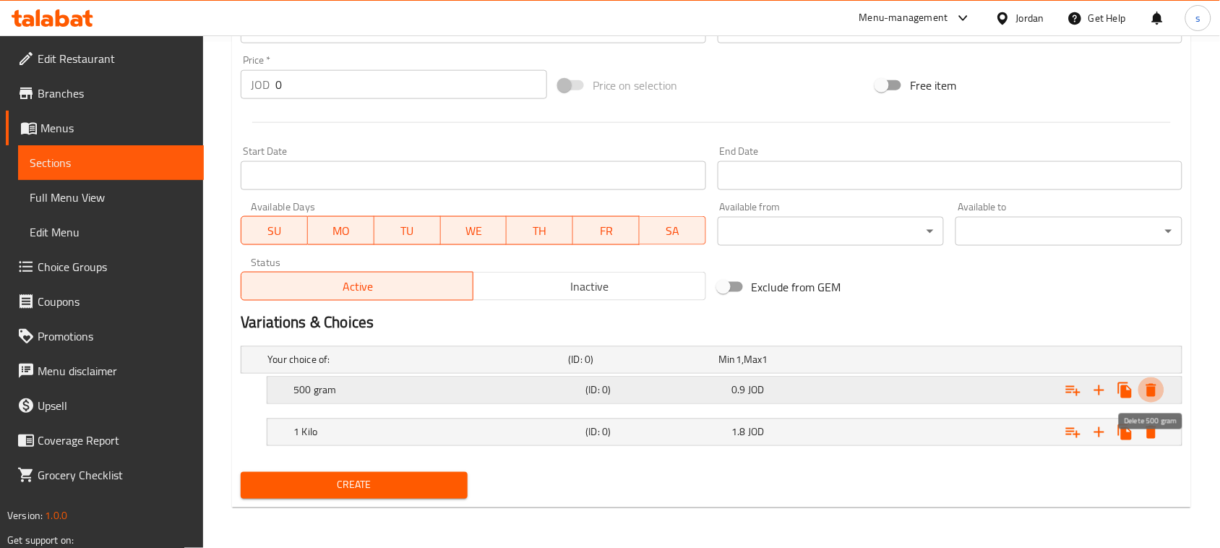
click at [1151, 390] on icon "Expand" at bounding box center [1152, 390] width 10 height 13
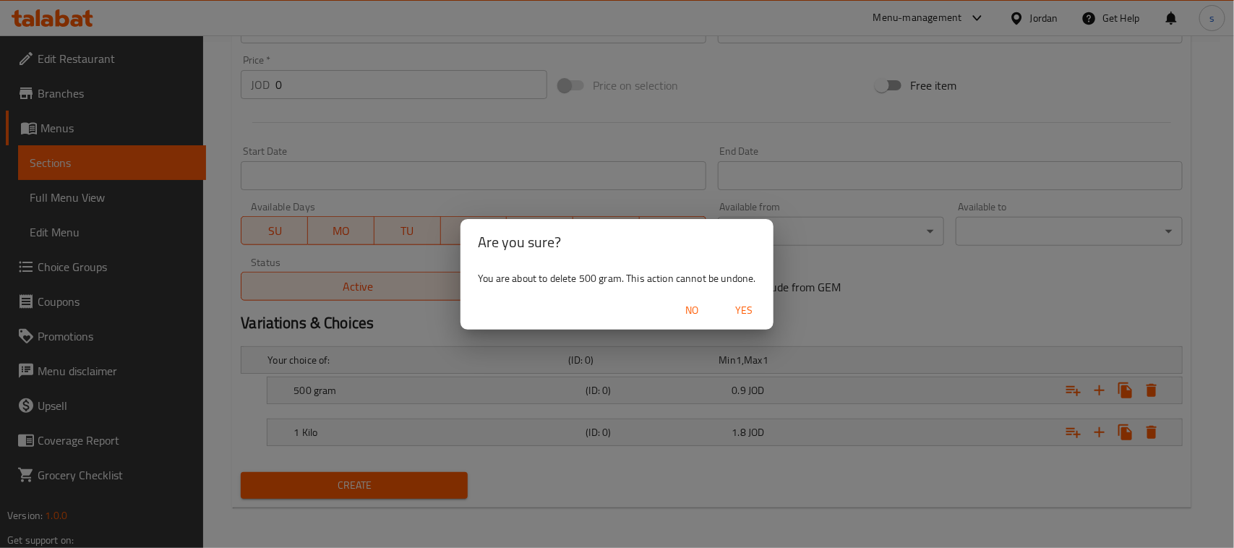
click at [747, 313] on span "Yes" at bounding box center [744, 310] width 35 height 18
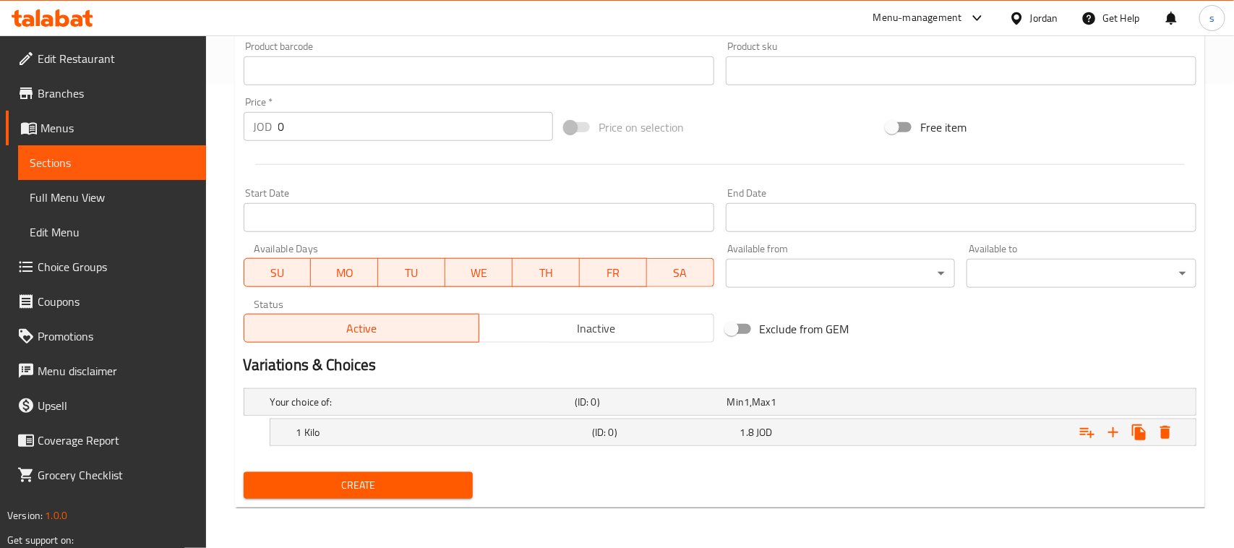
scroll to position [463, 0]
click at [1151, 427] on icon "Expand" at bounding box center [1152, 433] width 10 height 13
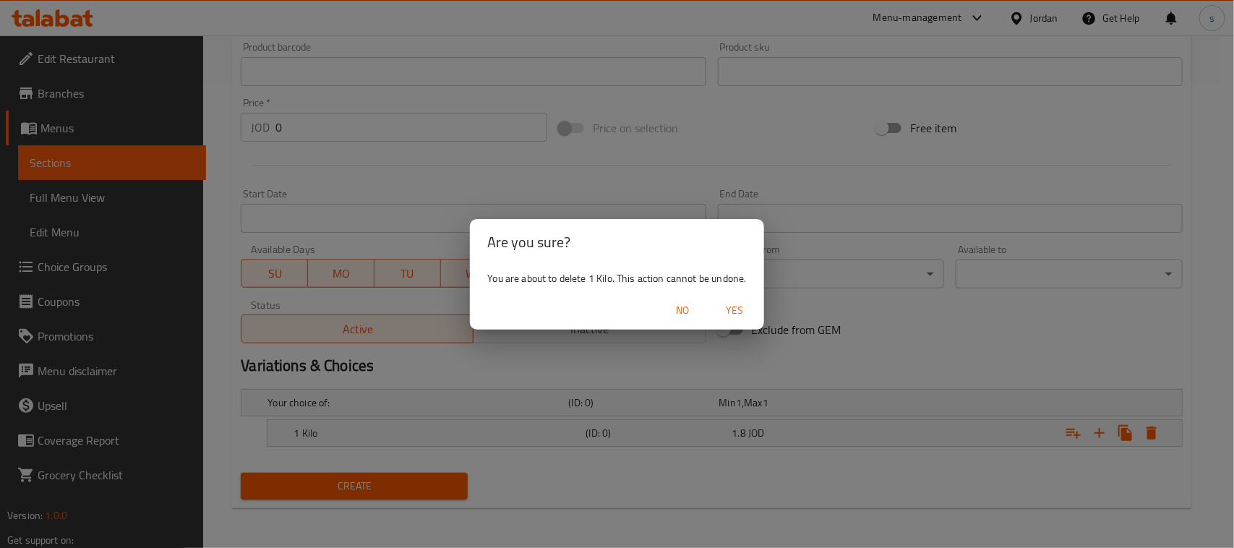
click at [741, 318] on span "Yes" at bounding box center [735, 310] width 35 height 18
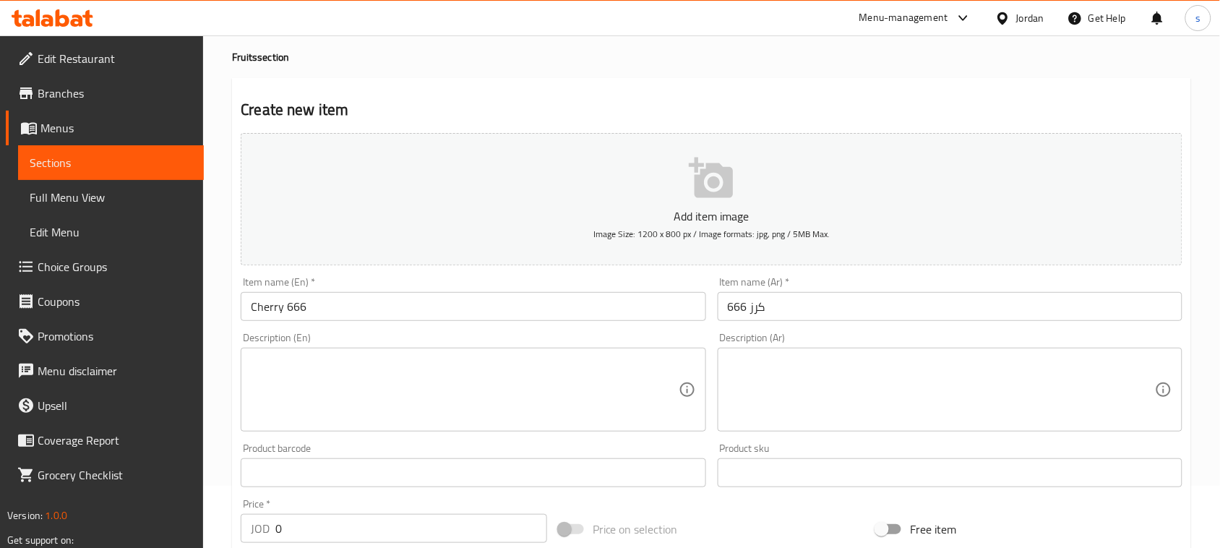
scroll to position [0, 0]
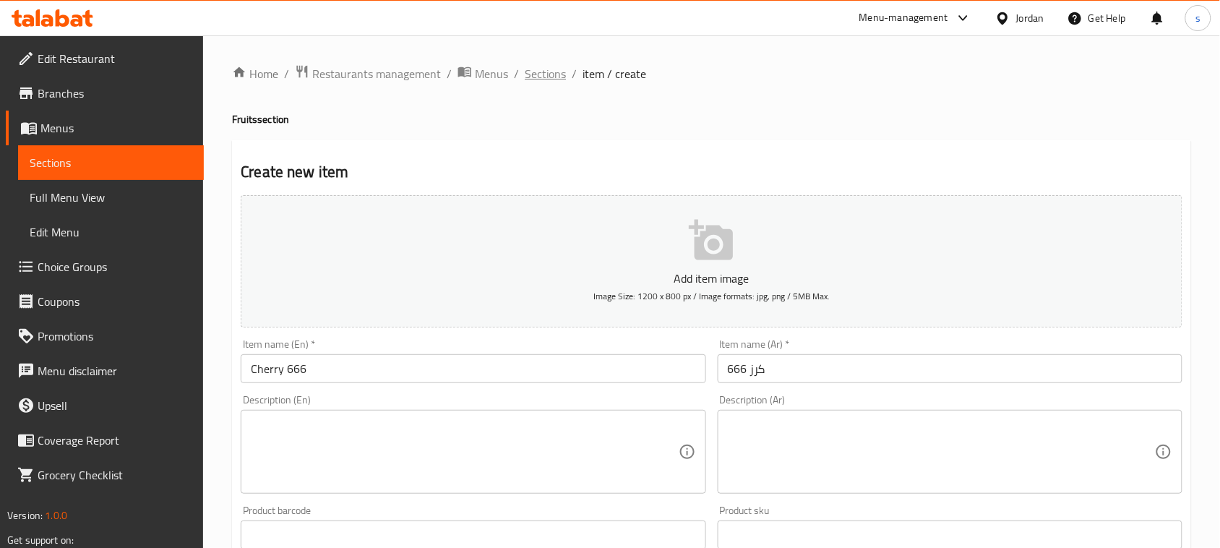
click at [539, 78] on span "Sections" at bounding box center [545, 73] width 41 height 17
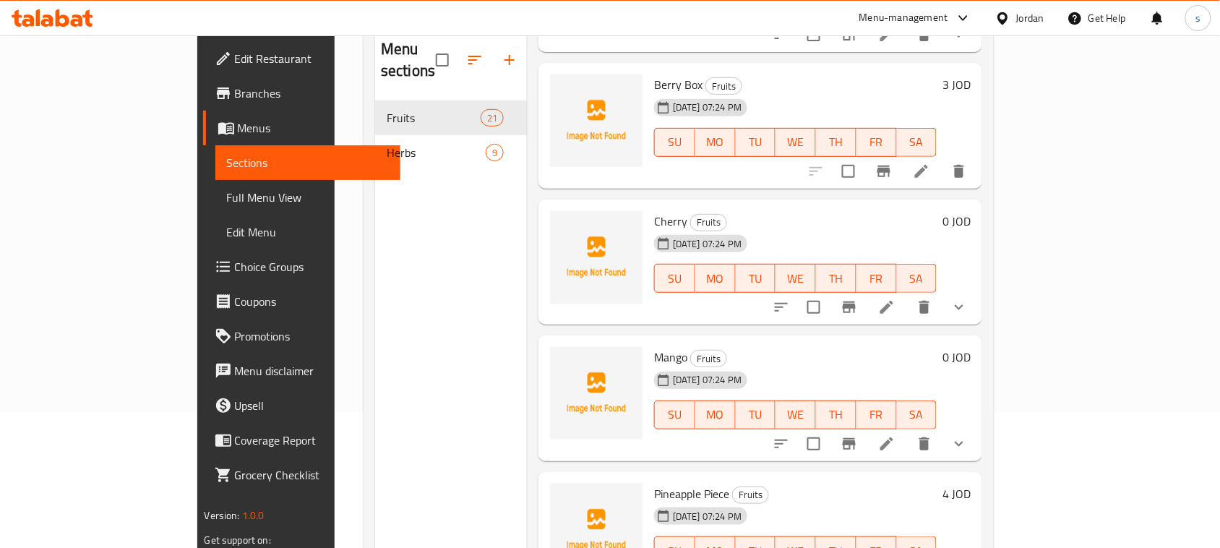
scroll to position [22, 0]
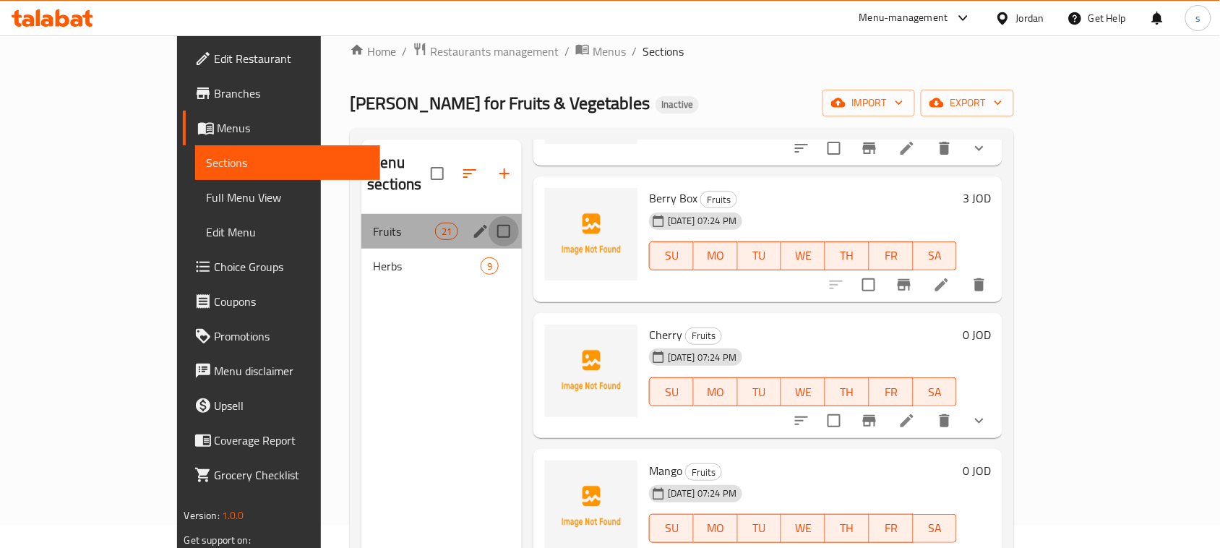
click at [489, 216] on input "Menu sections" at bounding box center [504, 231] width 30 height 30
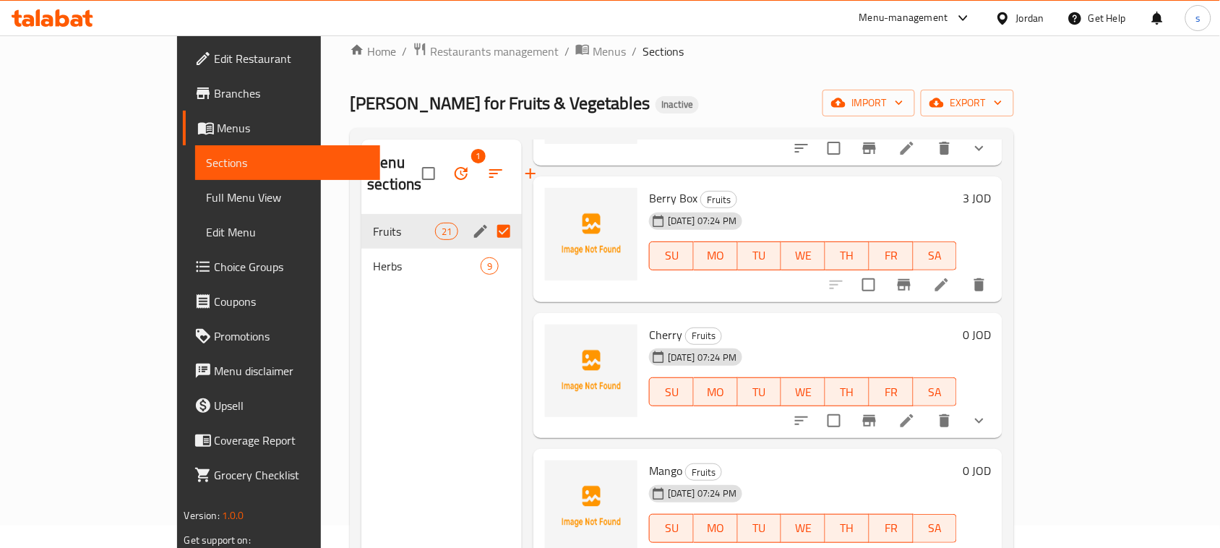
click at [489, 216] on input "Menu sections" at bounding box center [504, 231] width 30 height 30
checkbox input "false"
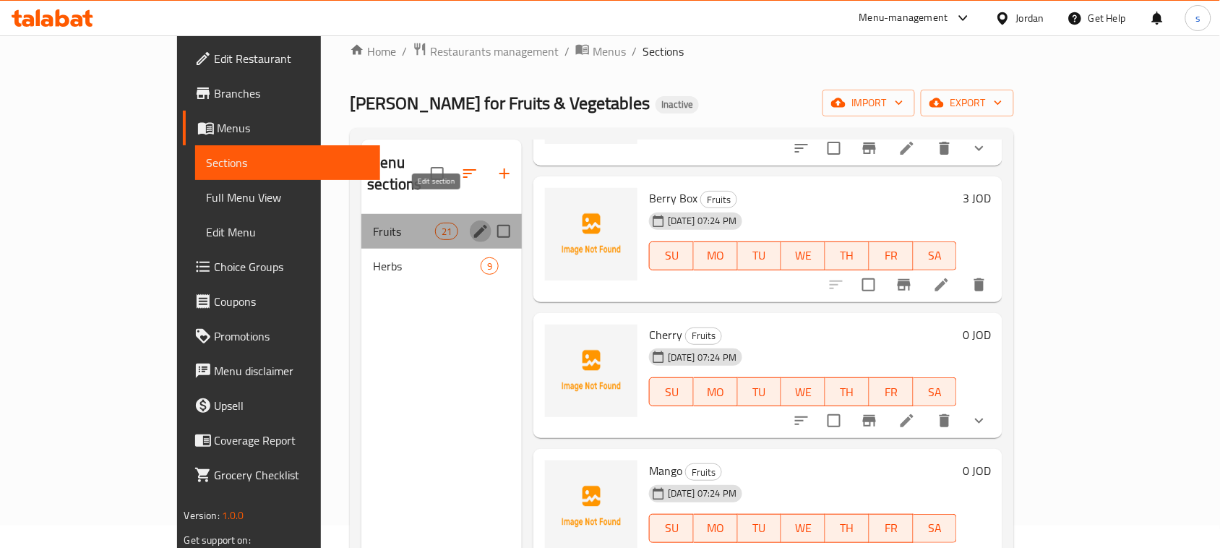
click at [472, 223] on icon "edit" at bounding box center [480, 231] width 17 height 17
click at [474, 225] on icon "edit" at bounding box center [480, 231] width 13 height 13
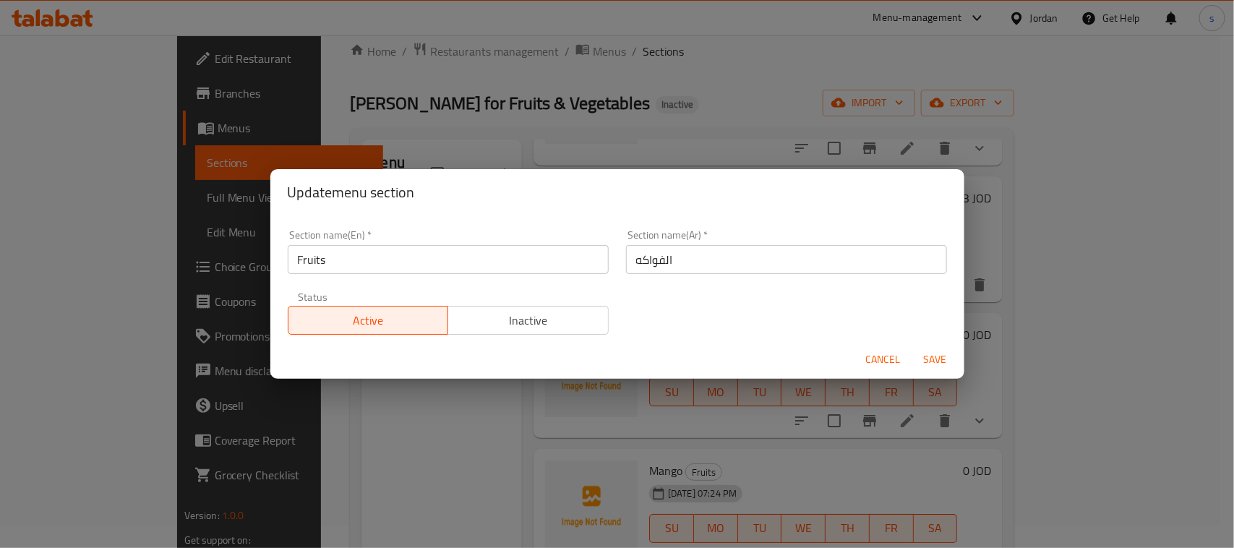
click at [890, 367] on span "Cancel" at bounding box center [883, 360] width 35 height 18
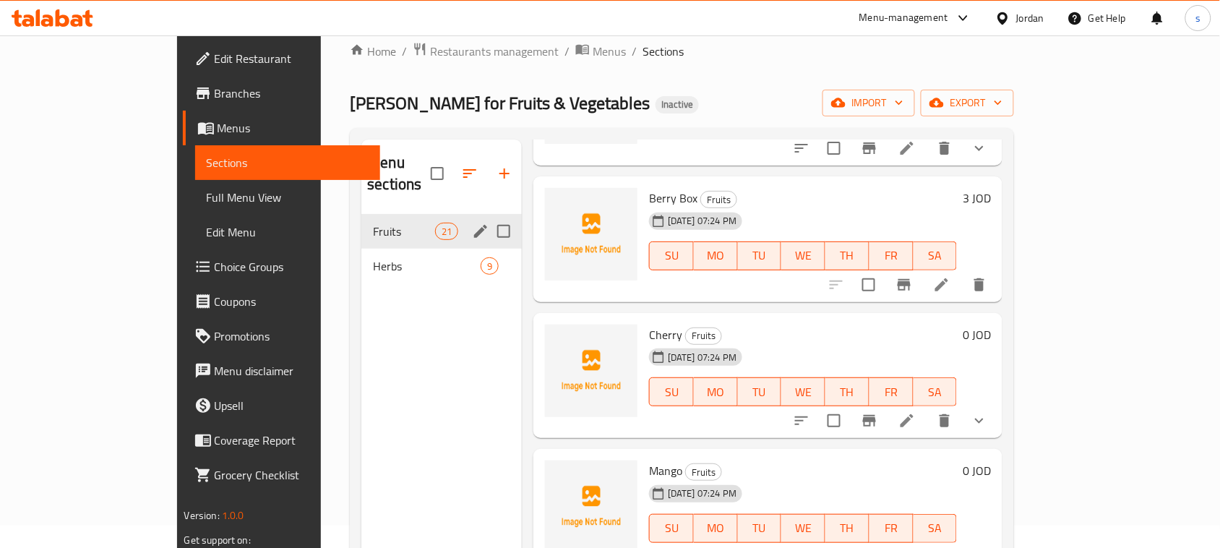
click at [489, 216] on input "Menu sections" at bounding box center [504, 231] width 30 height 30
checkbox input "true"
click at [487, 165] on icon "button" at bounding box center [495, 173] width 17 height 17
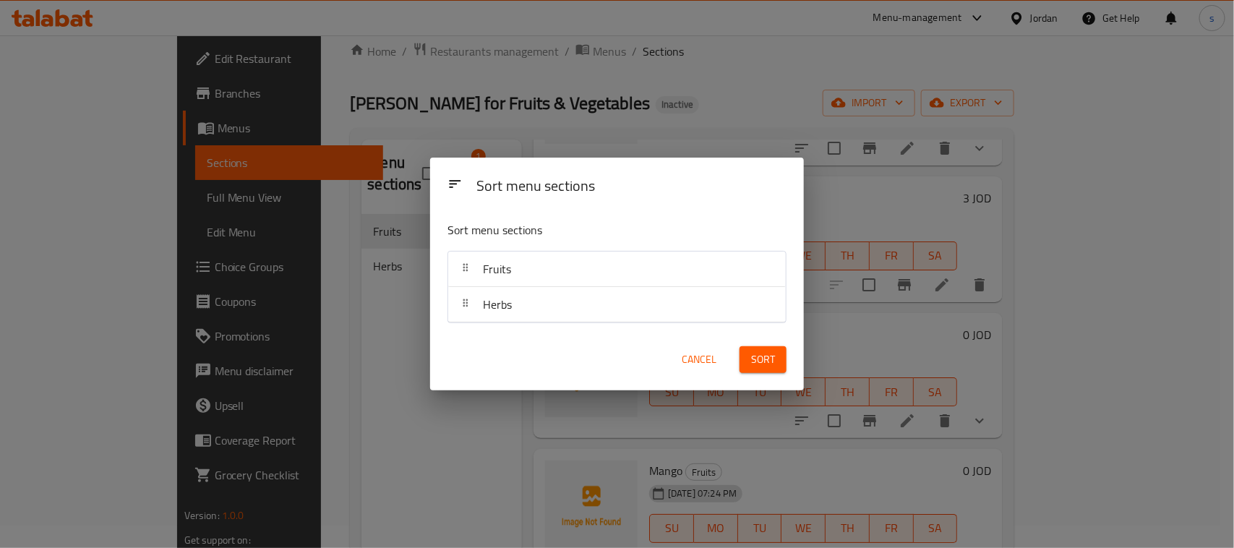
click at [387, 167] on div "Sort menu sections Sort menu sections Fruits Herbs Cancel Sort" at bounding box center [617, 274] width 1234 height 548
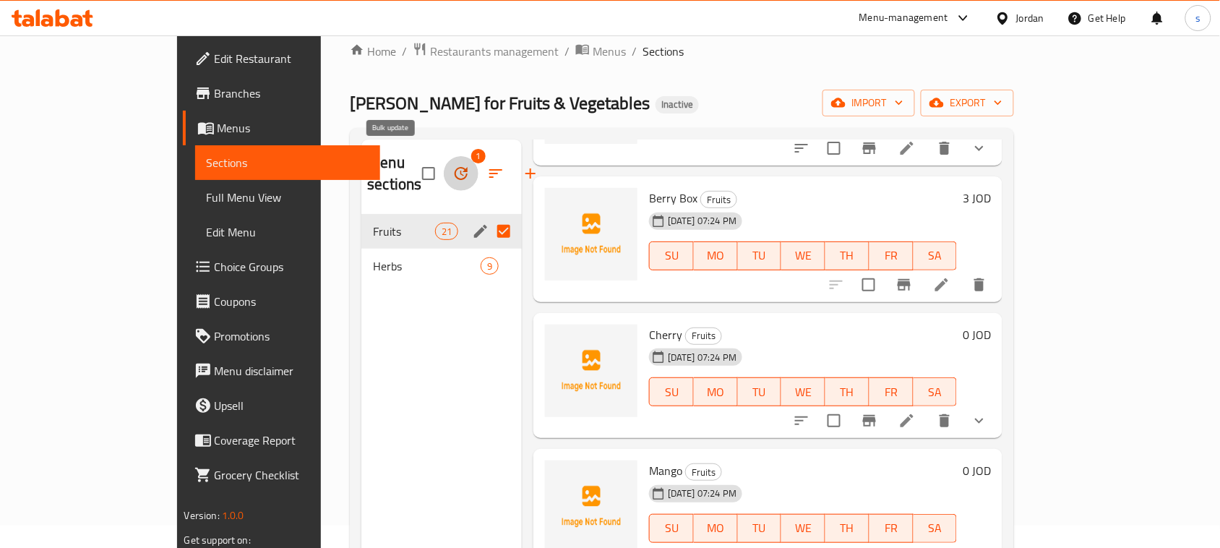
click at [455, 167] on icon "button" at bounding box center [461, 173] width 13 height 13
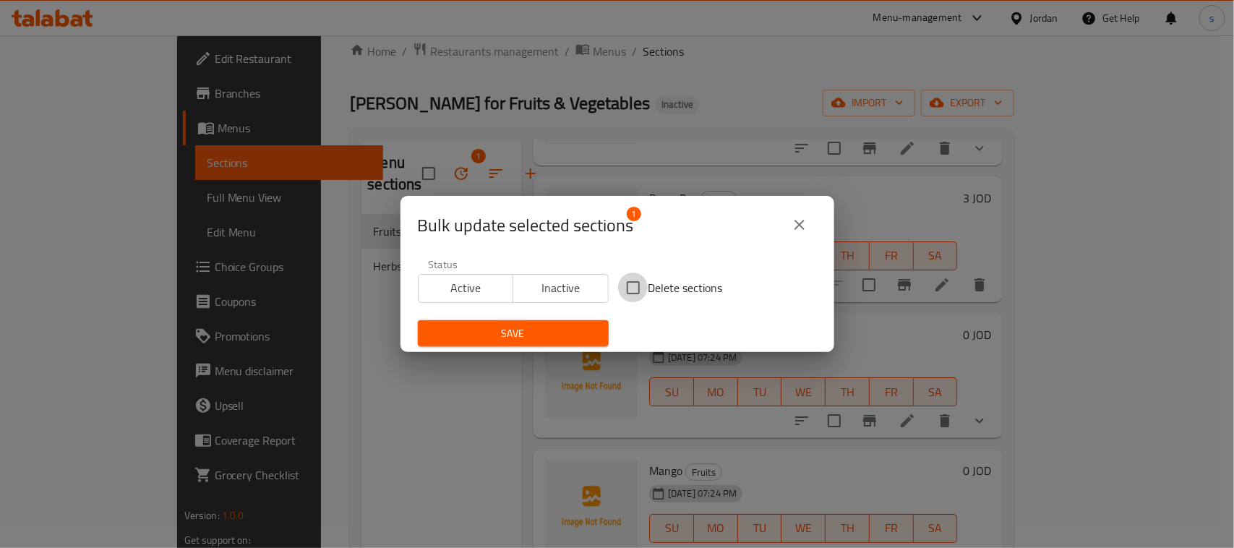
click at [623, 291] on input "Delete sections" at bounding box center [633, 288] width 30 height 30
checkbox input "true"
click at [812, 226] on button "close" at bounding box center [799, 224] width 35 height 35
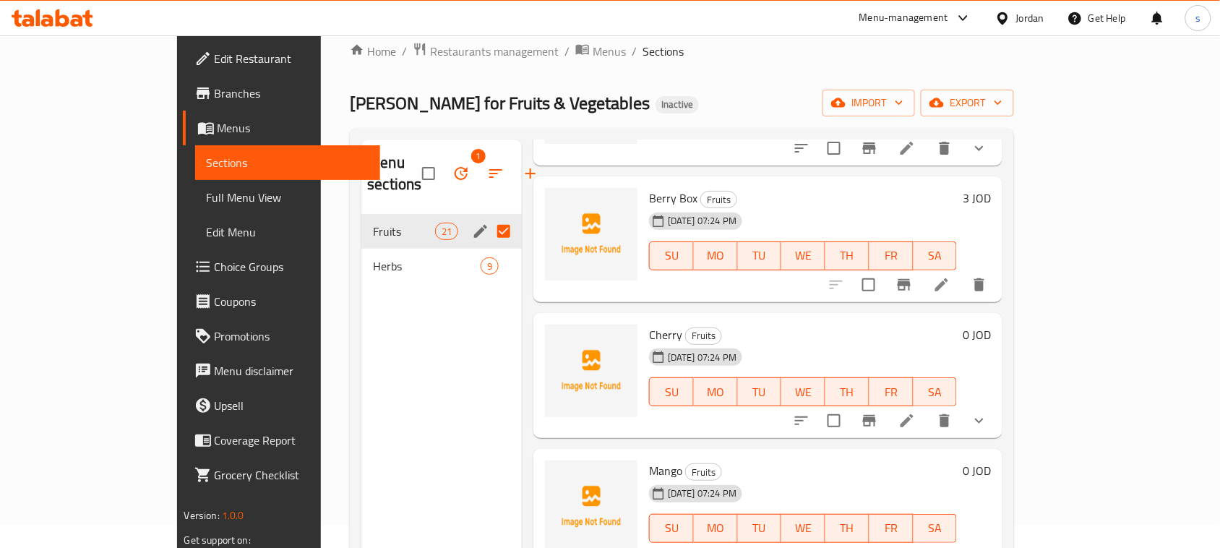
click at [787, 112] on div "Abu Sultan for Fruits & Vegetables Inactive import export" at bounding box center [682, 103] width 664 height 27
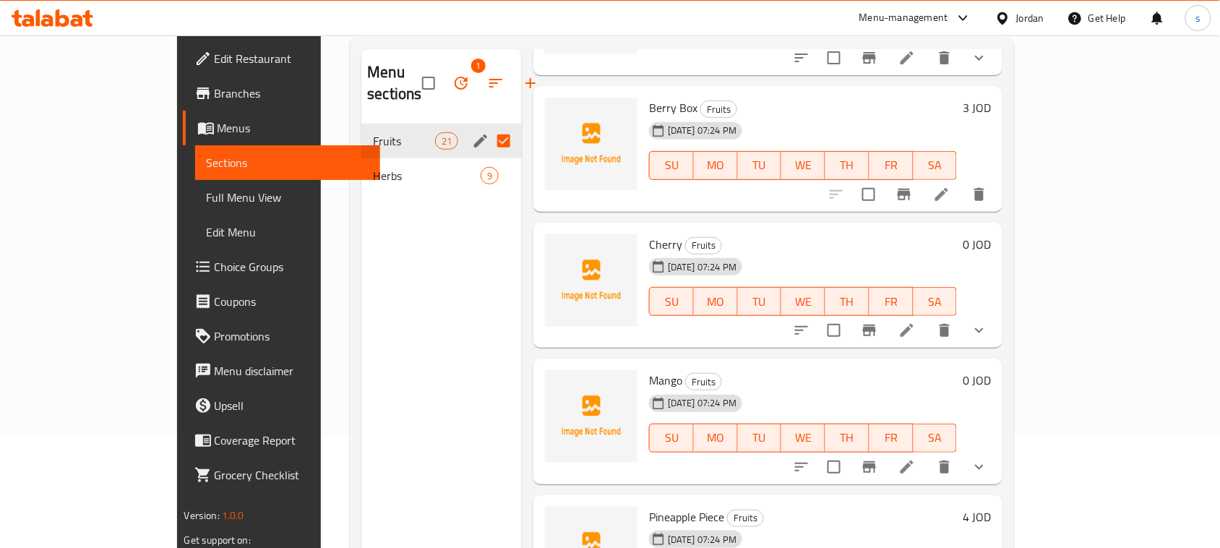
scroll to position [0, 0]
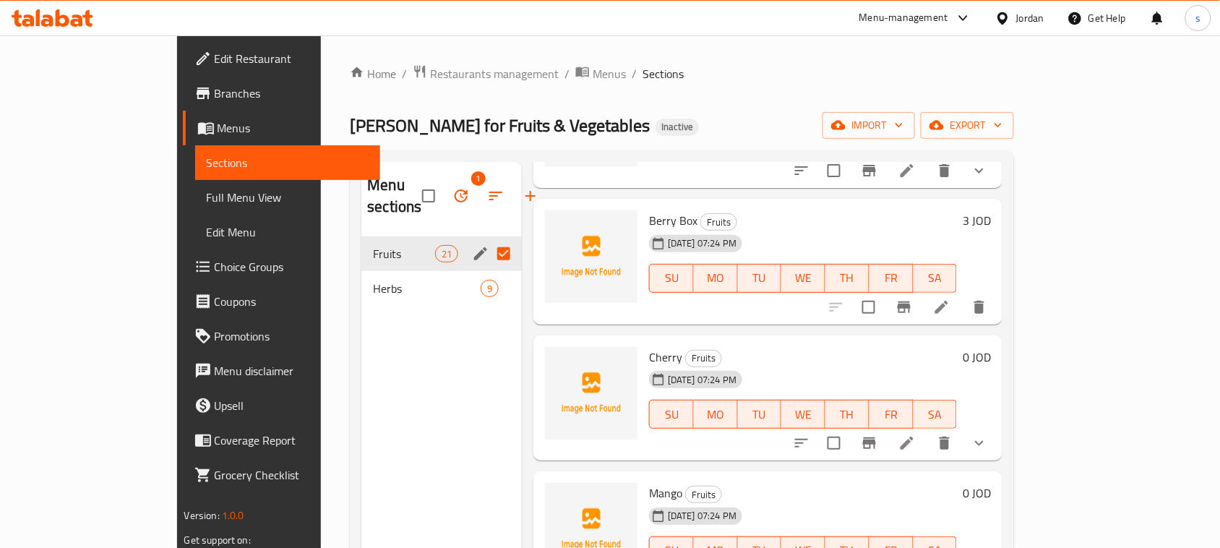
click at [649, 346] on span "Cherry" at bounding box center [665, 357] width 33 height 22
copy h6 "Cherry"
click at [218, 128] on span "Menus" at bounding box center [294, 127] width 152 height 17
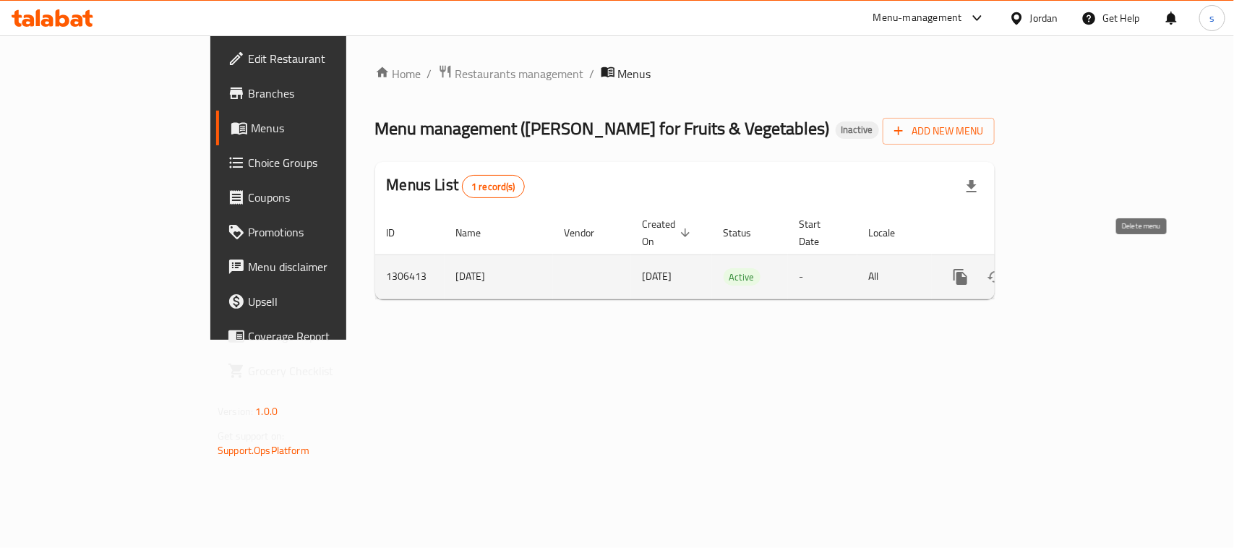
click at [1039, 268] on icon "enhanced table" at bounding box center [1030, 276] width 17 height 17
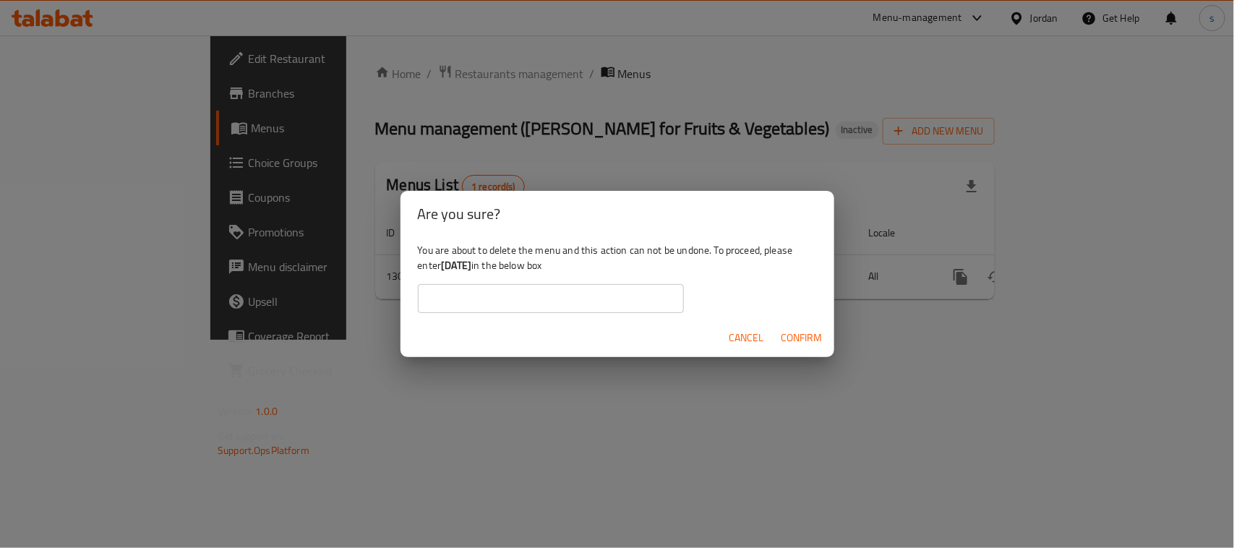
click at [758, 341] on span "Cancel" at bounding box center [746, 338] width 35 height 18
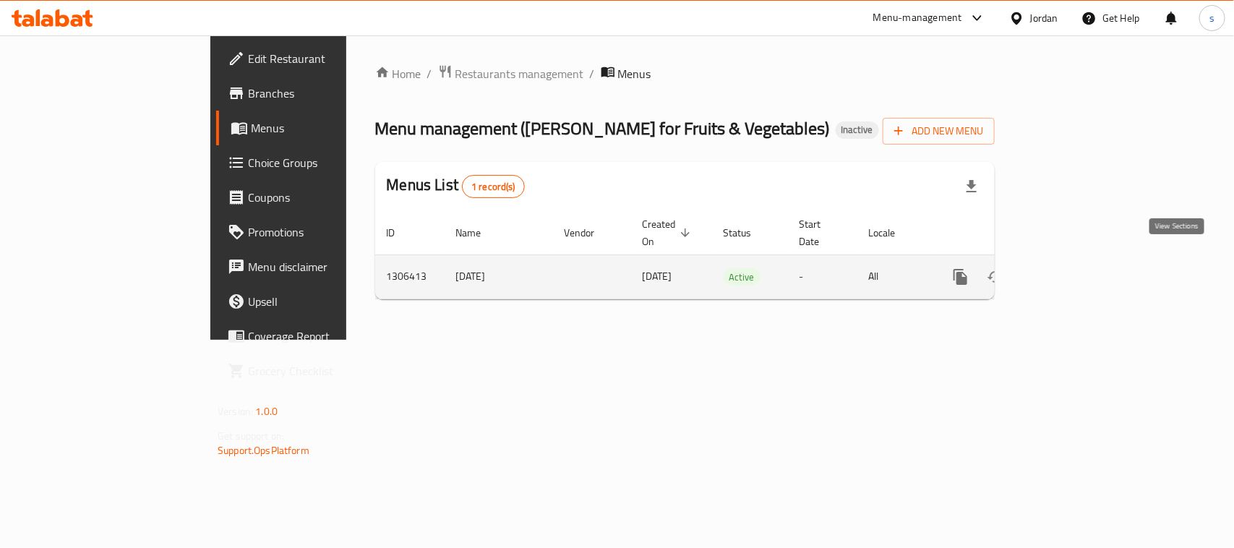
click at [1071, 270] on icon "enhanced table" at bounding box center [1064, 276] width 13 height 13
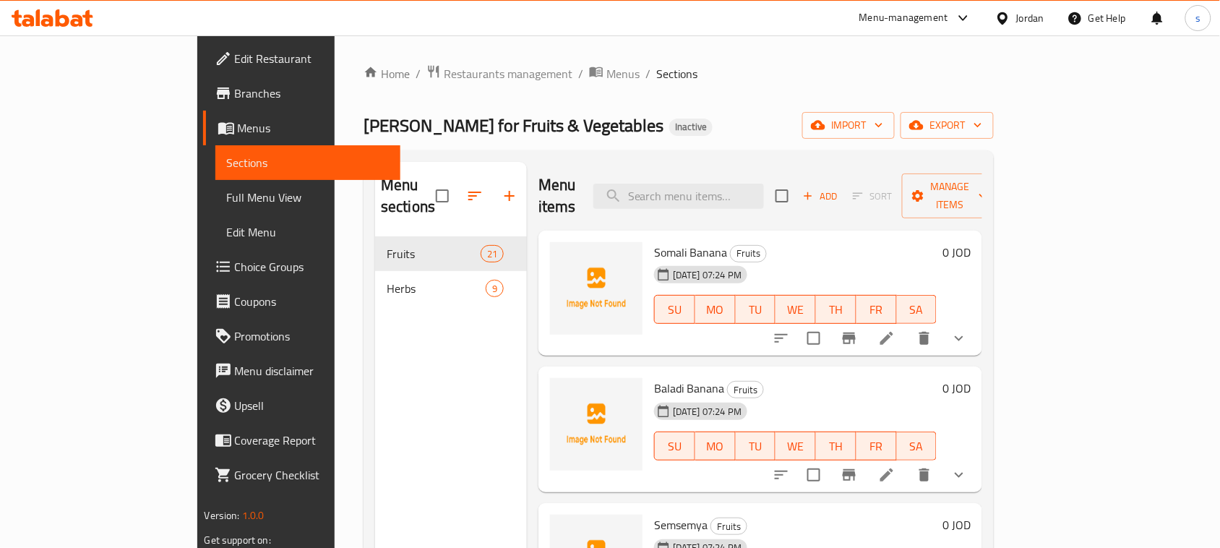
click at [427, 197] on input "checkbox" at bounding box center [442, 196] width 30 height 30
checkbox input "true"
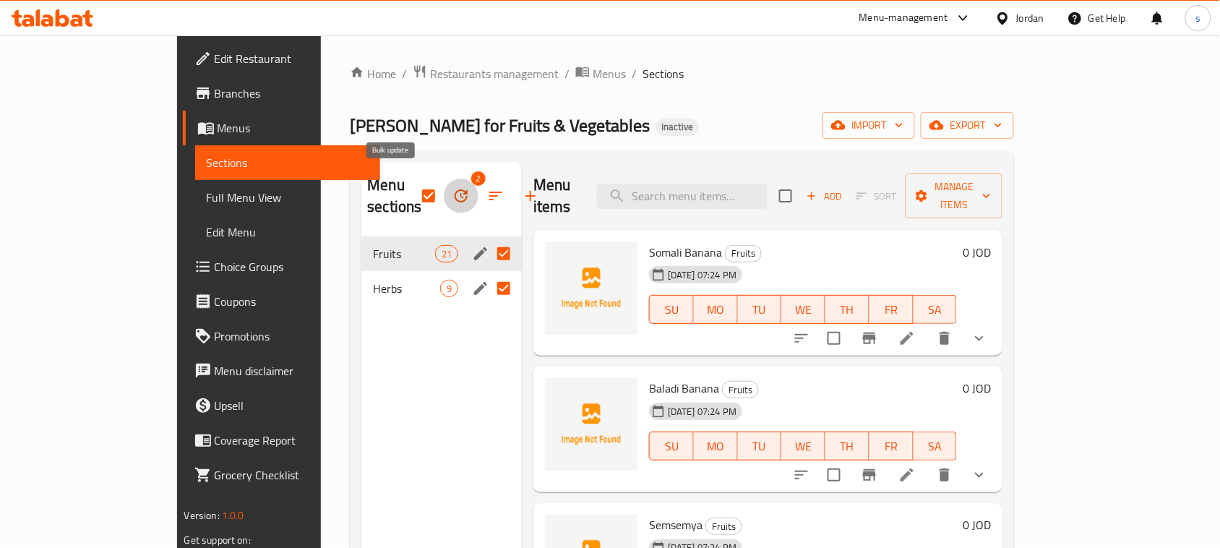
click at [455, 192] on icon "button" at bounding box center [461, 195] width 13 height 13
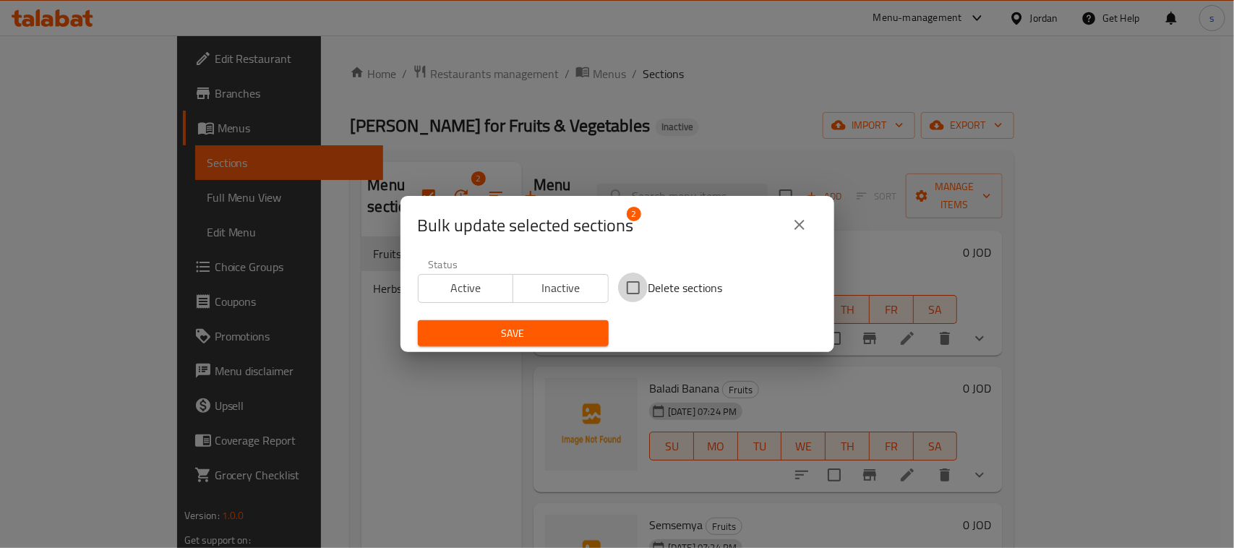
click at [622, 284] on input "Delete sections" at bounding box center [633, 288] width 30 height 30
checkbox input "true"
click at [546, 329] on span "Save" at bounding box center [513, 334] width 168 height 18
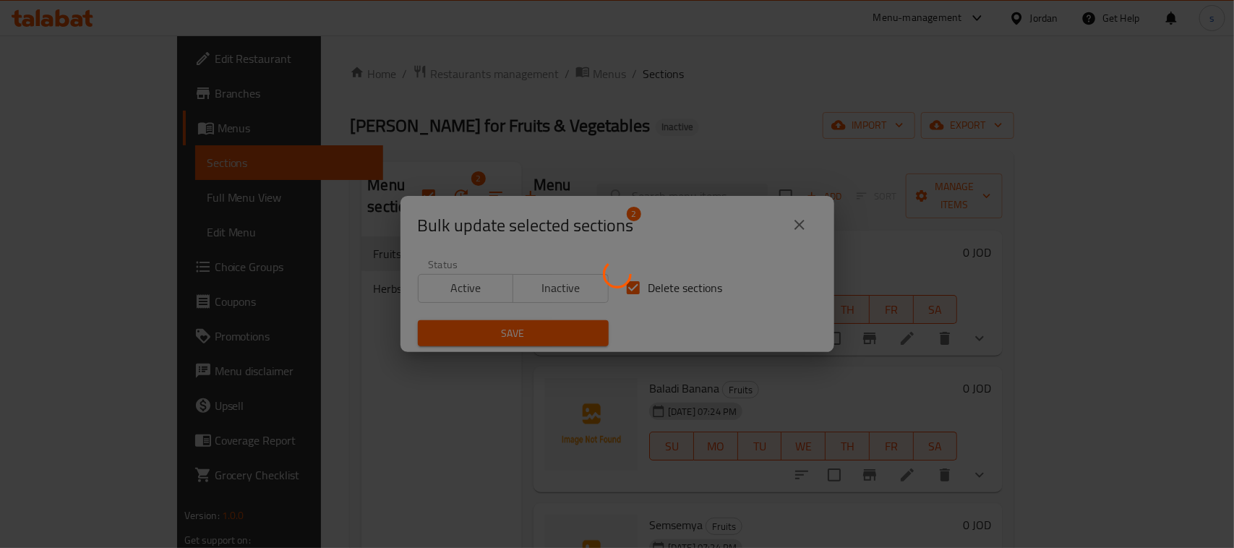
checkbox input "false"
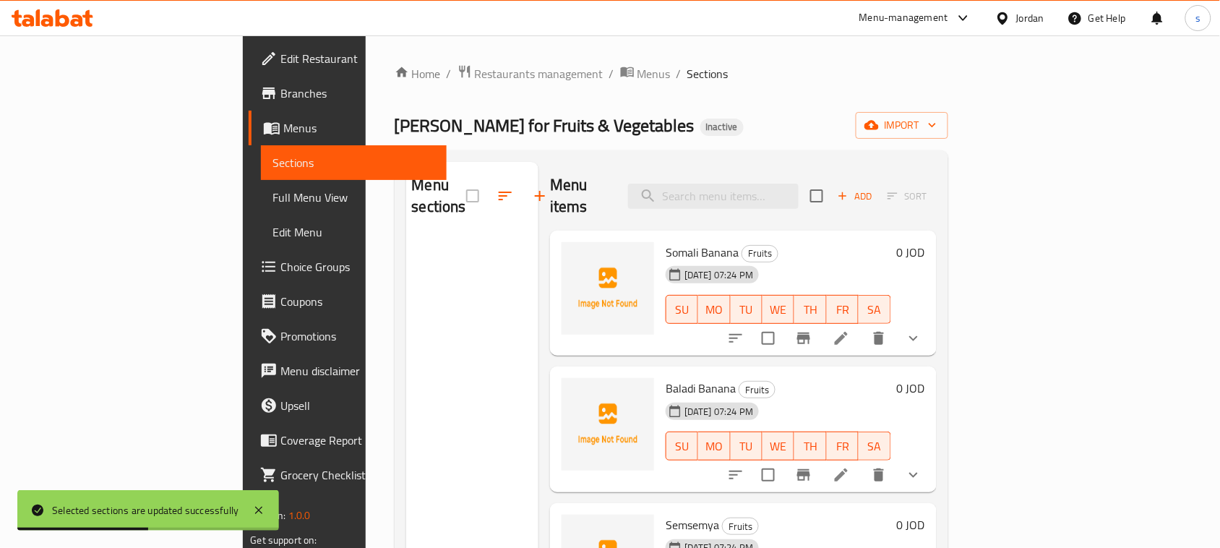
click at [797, 134] on div "Abu Sultan for Fruits & Vegetables Inactive import" at bounding box center [672, 125] width 554 height 27
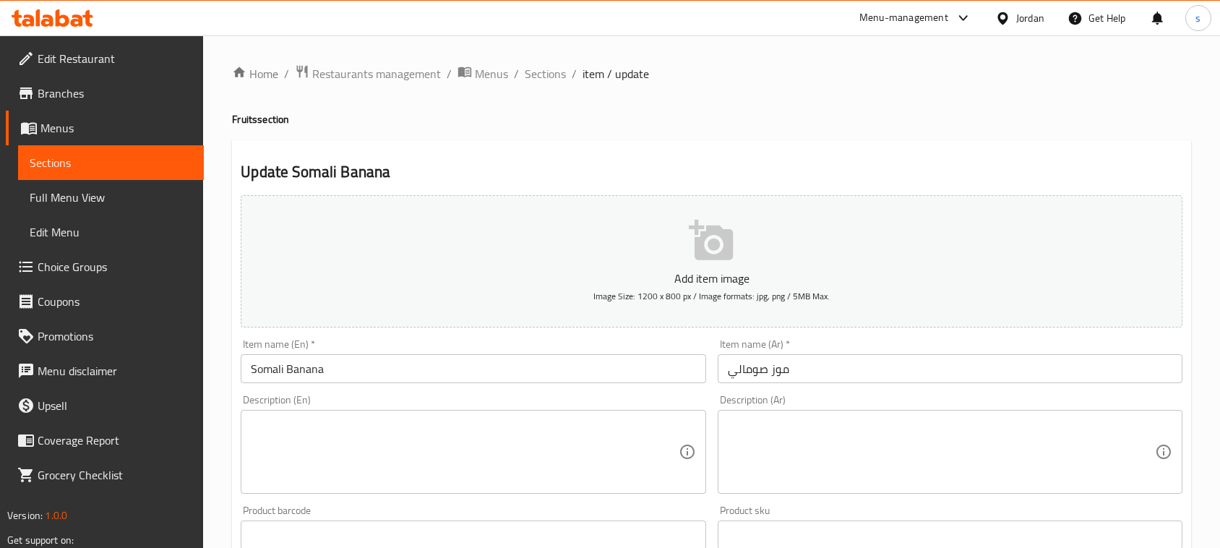
scroll to position [692, 0]
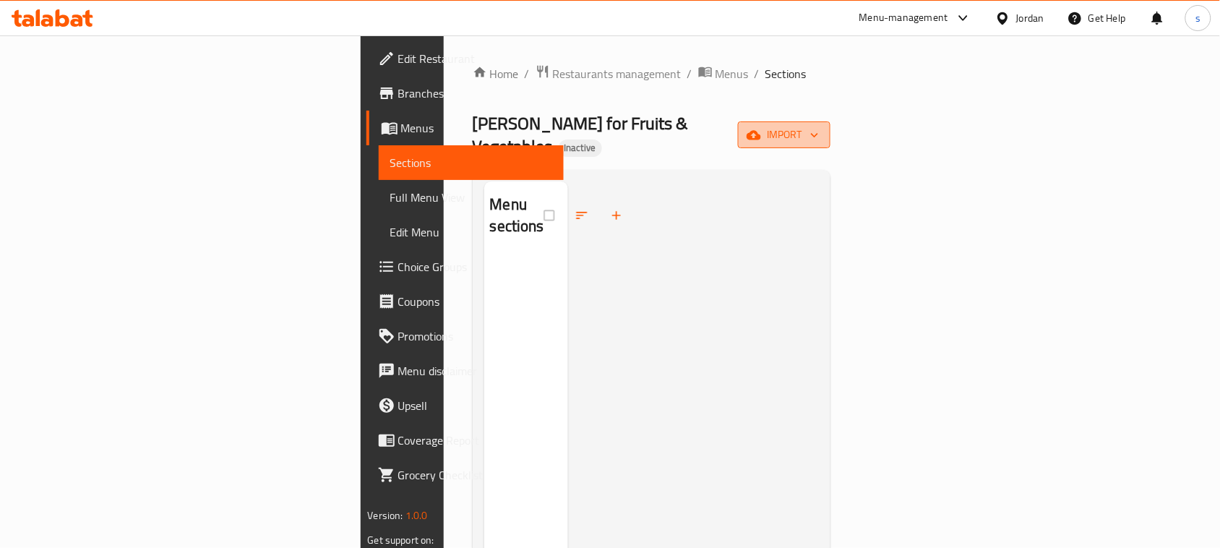
click at [819, 132] on span "import" at bounding box center [784, 135] width 69 height 18
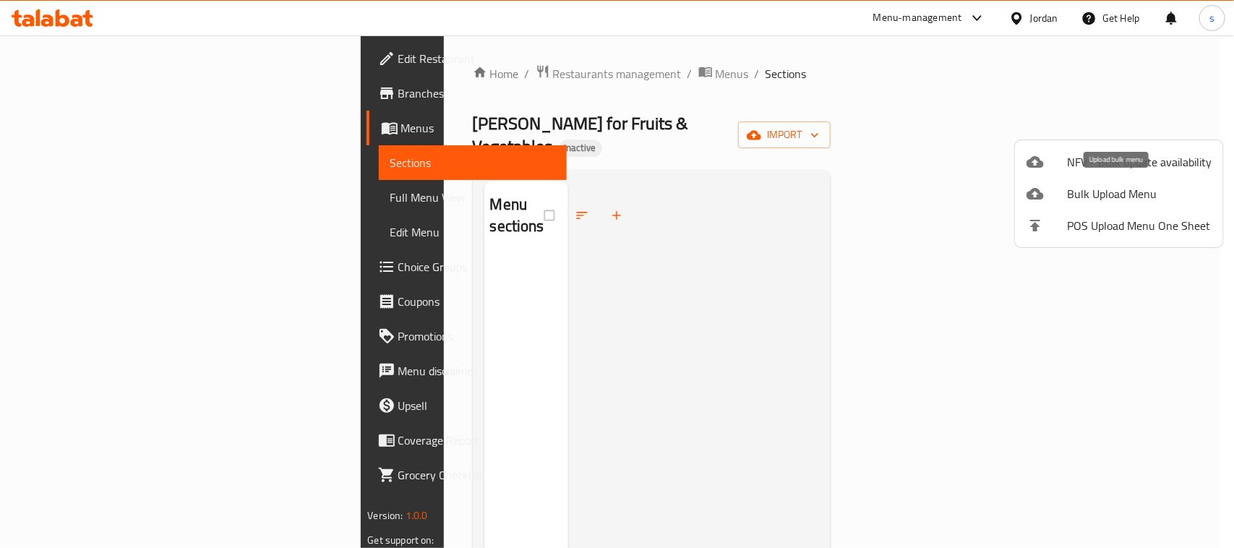
click at [1133, 192] on span "Bulk Upload Menu" at bounding box center [1139, 193] width 145 height 17
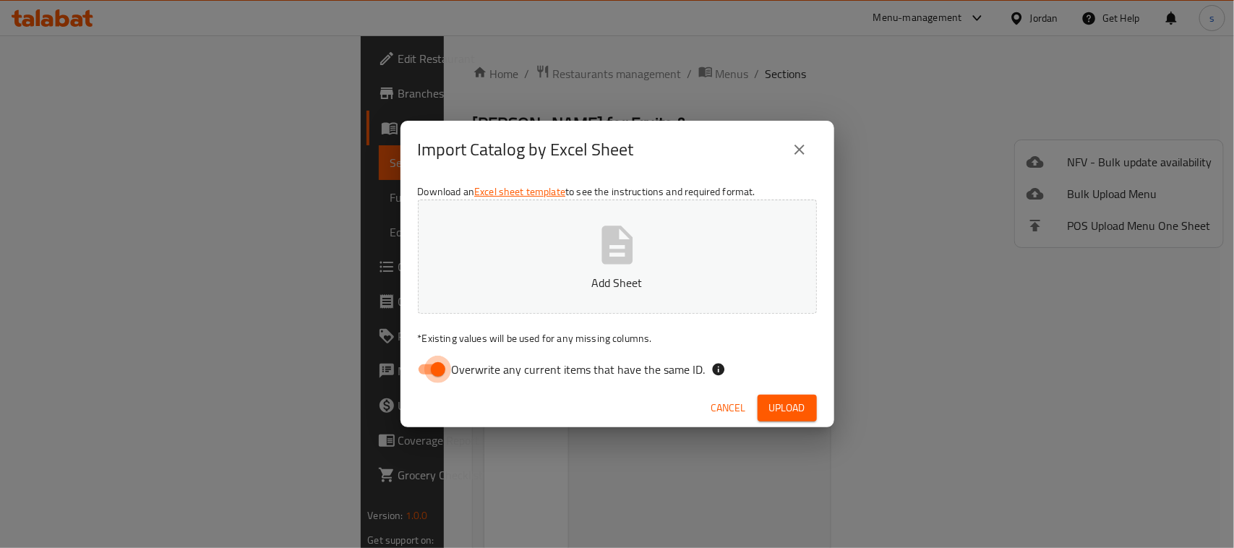
drag, startPoint x: 424, startPoint y: 366, endPoint x: 438, endPoint y: 359, distance: 15.9
click at [429, 363] on input "Overwrite any current items that have the same ID." at bounding box center [438, 369] width 82 height 27
checkbox input "false"
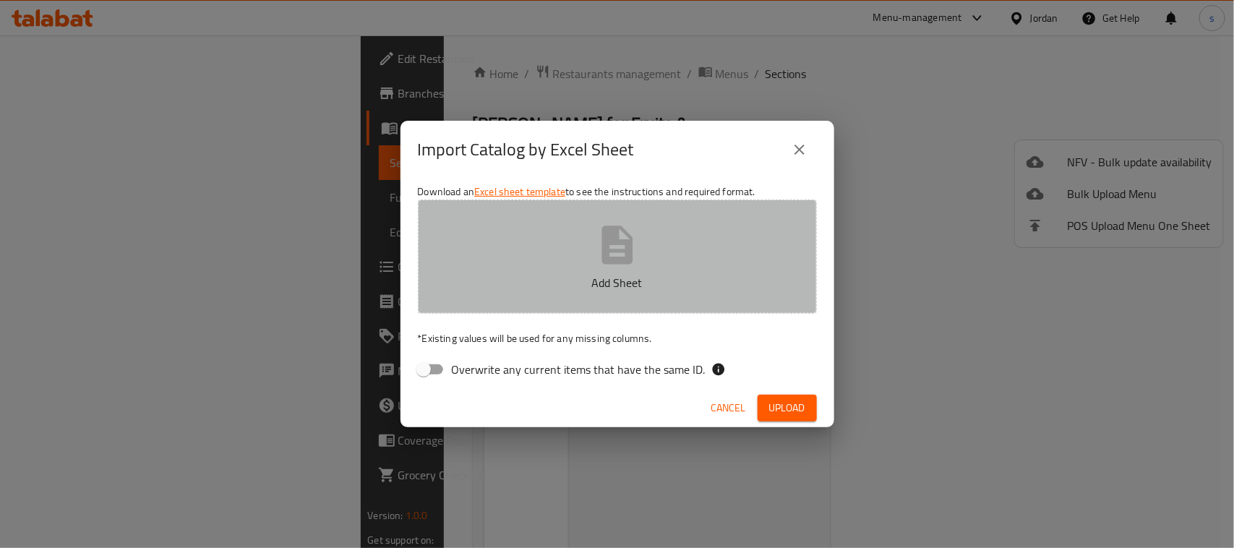
click at [595, 268] on button "Add Sheet" at bounding box center [617, 257] width 399 height 114
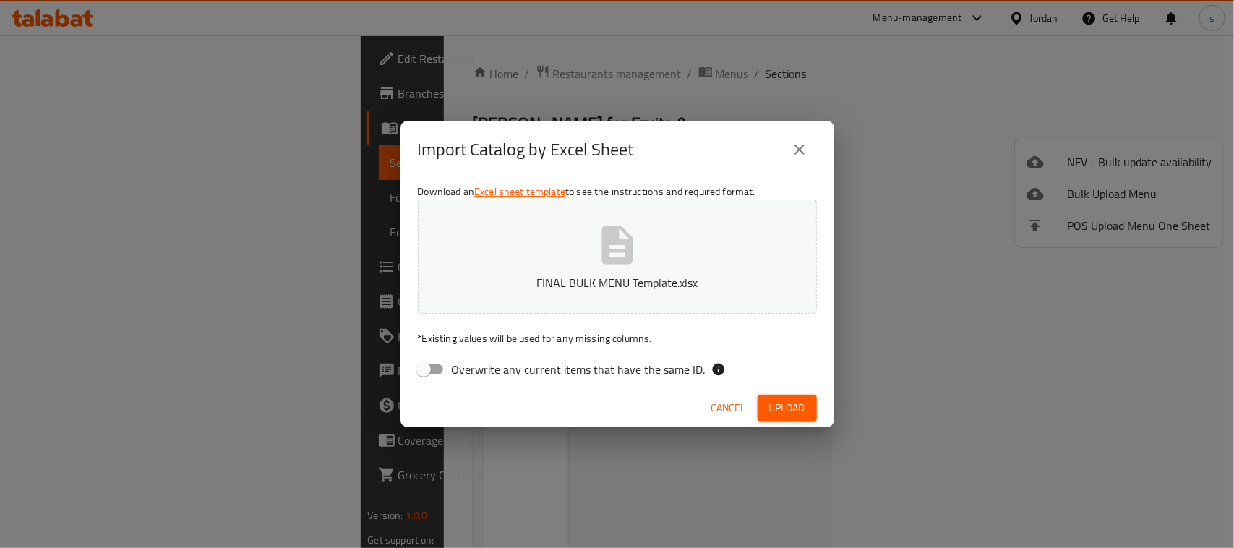
click at [783, 402] on span "Upload" at bounding box center [787, 408] width 36 height 18
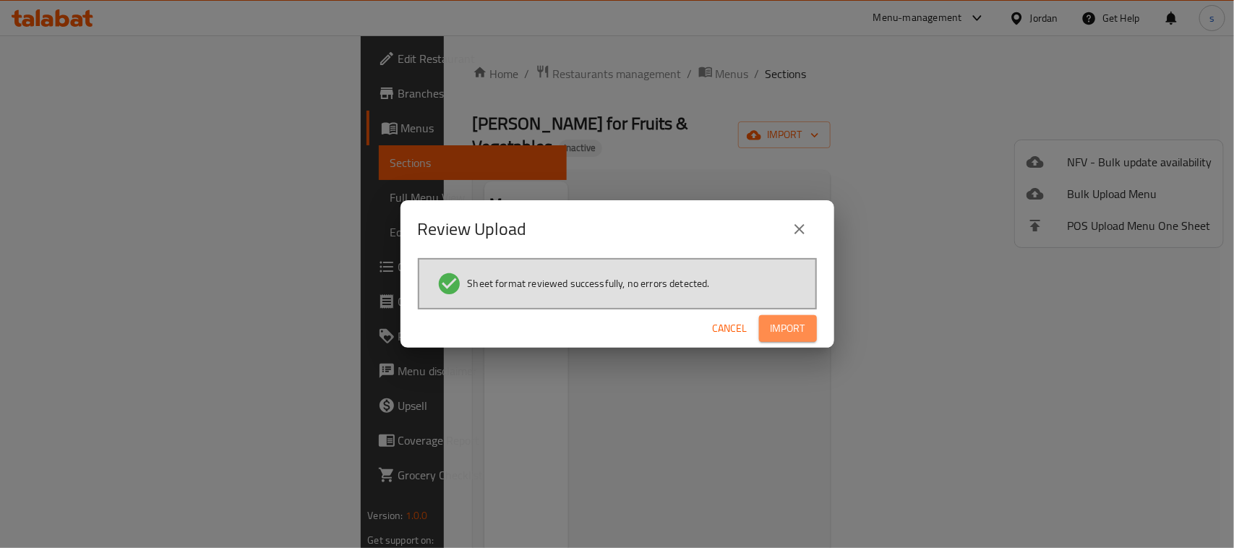
click at [792, 325] on span "Import" at bounding box center [788, 329] width 35 height 18
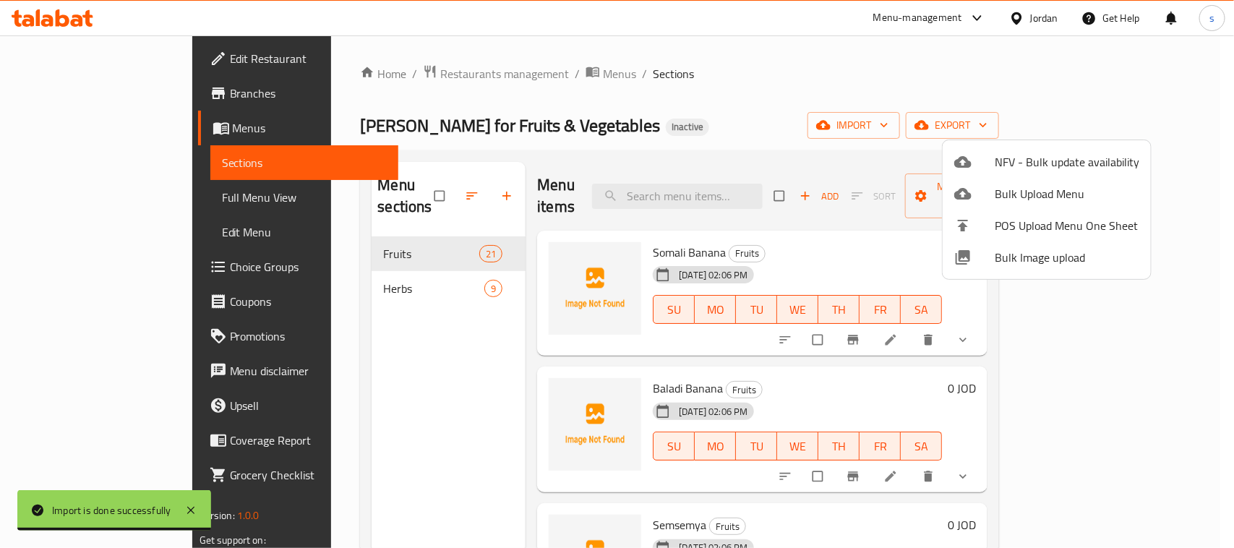
drag, startPoint x: 872, startPoint y: 85, endPoint x: 604, endPoint y: 130, distance: 271.2
click at [872, 85] on div at bounding box center [617, 274] width 1234 height 548
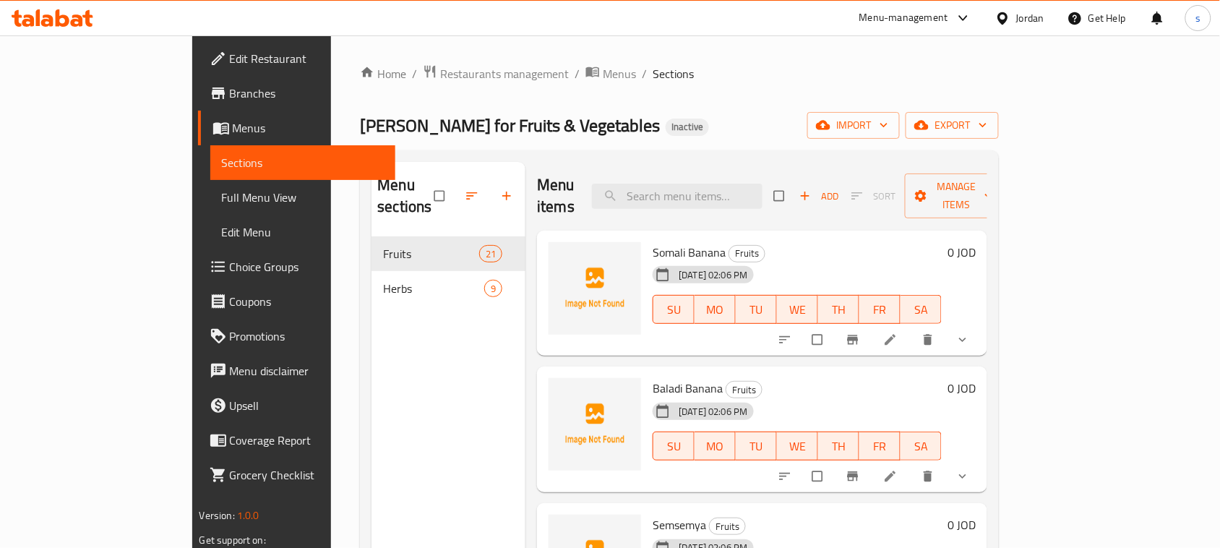
click at [222, 200] on span "Full Menu View" at bounding box center [303, 197] width 163 height 17
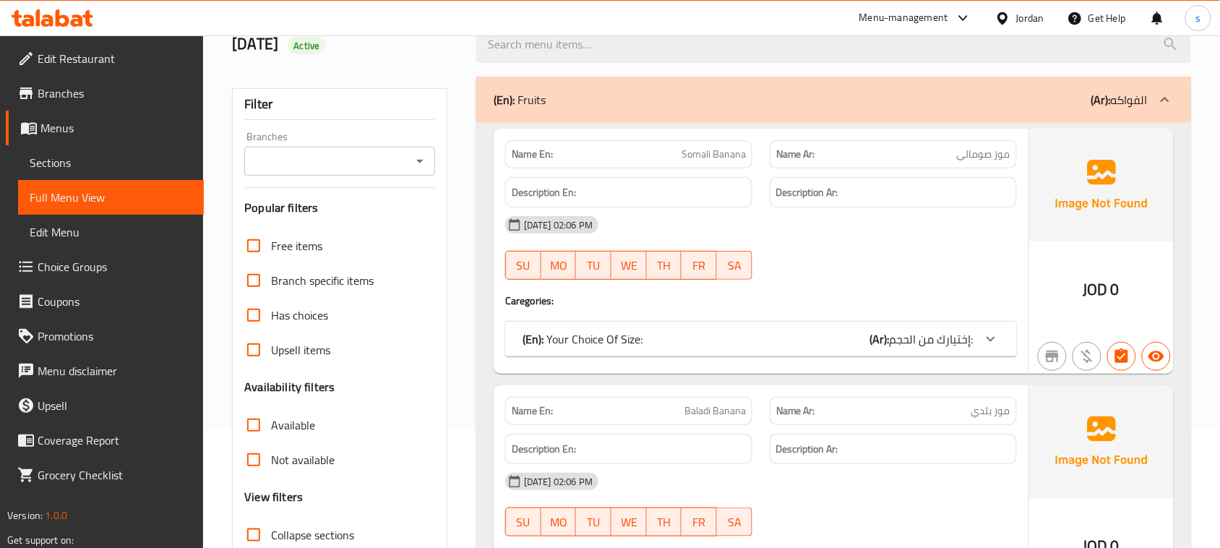
scroll to position [361, 0]
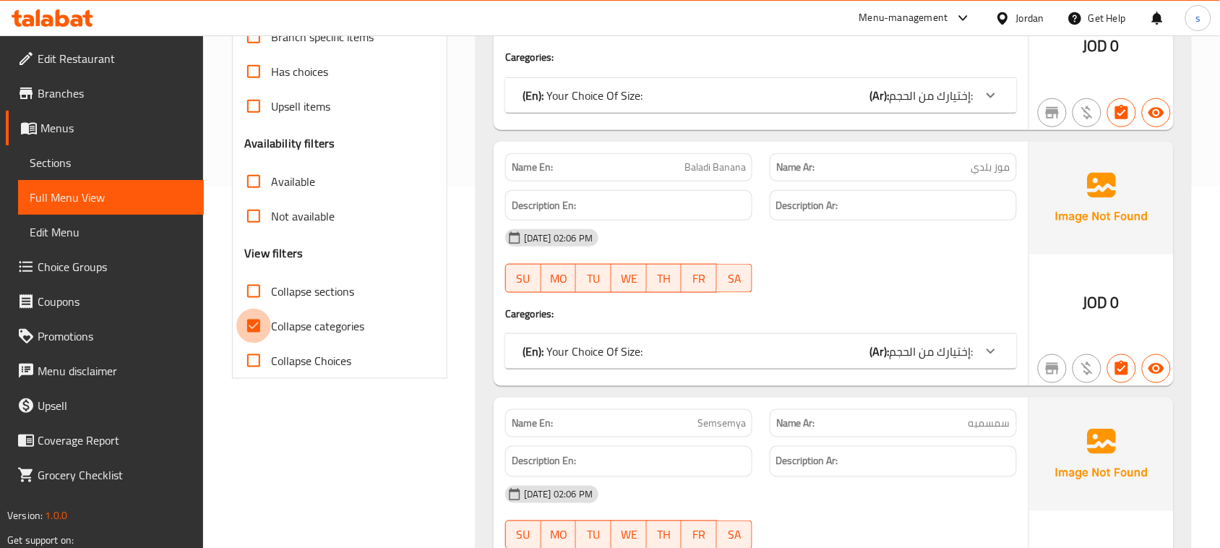
click at [252, 327] on input "Collapse categories" at bounding box center [253, 326] width 35 height 35
checkbox input "false"
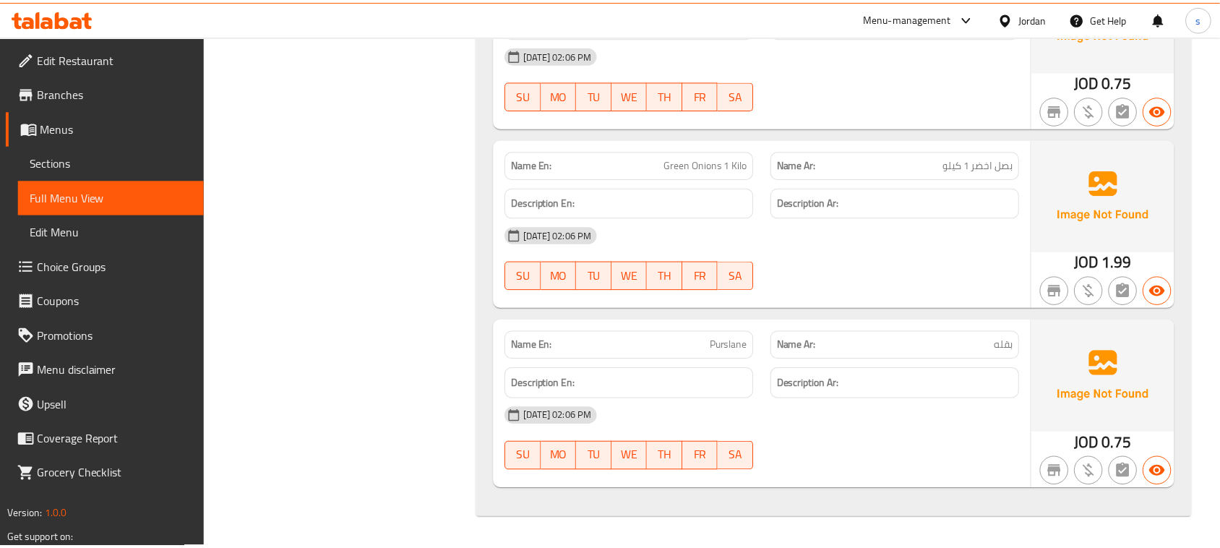
scroll to position [0, 0]
